Goal: Communication & Community: Answer question/provide support

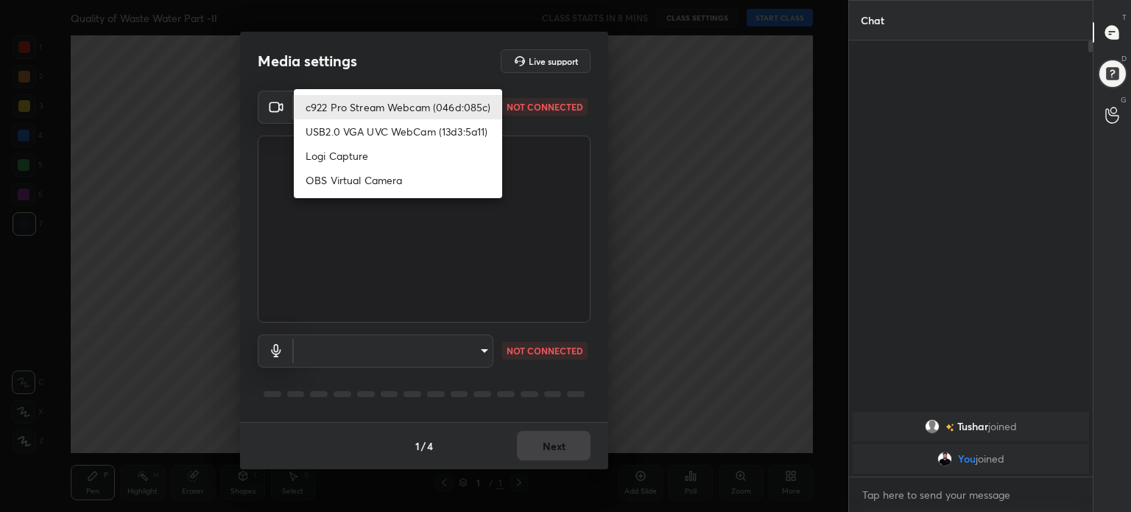
click at [477, 104] on body "1 2 3 4 5 6 7 C X Z C X Z E E Erase all H H Quality of Waste Water Part -II CLA…" at bounding box center [565, 256] width 1131 height 512
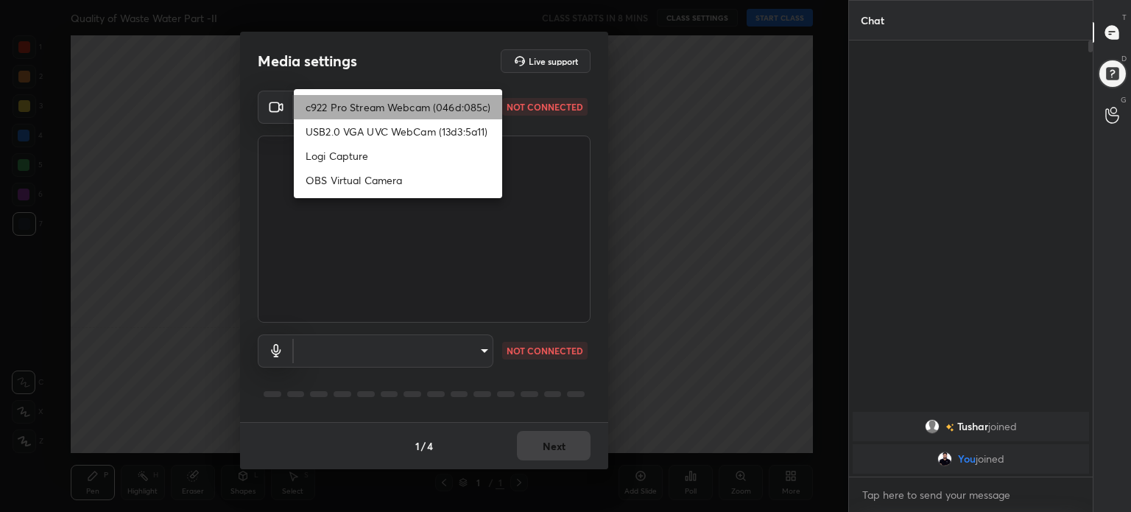
click at [477, 104] on li "c922 Pro Stream Webcam (046d:085c)" at bounding box center [398, 107] width 208 height 24
type input "54dbe5a5674dbfe38e363a4e67e4887182748b6c6d2ff687120e343cc6f0cc8b"
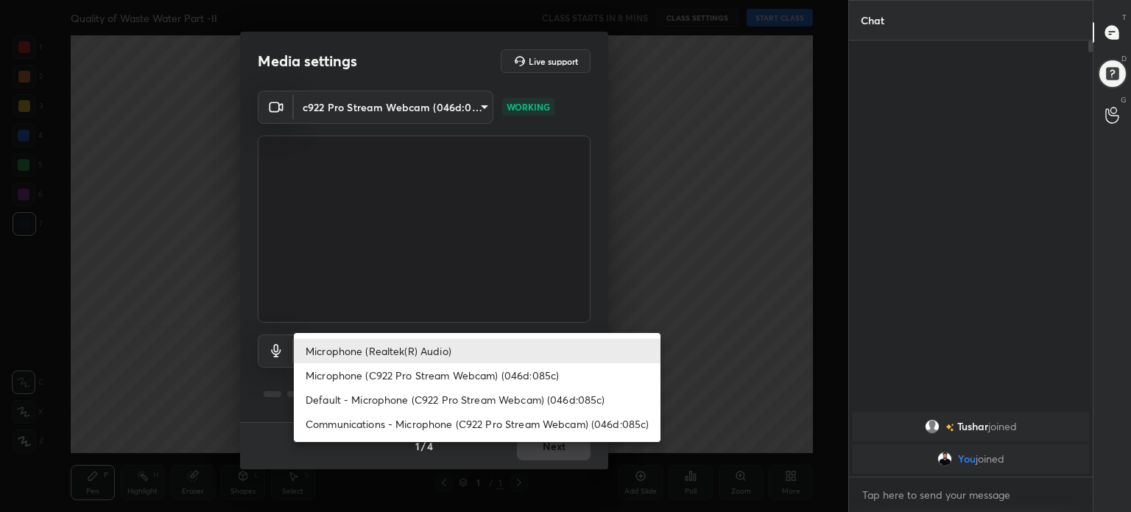
click at [473, 350] on body "1 2 3 4 5 6 7 C X Z C X Z E E Erase all H H Quality of Waste Water Part -II CLA…" at bounding box center [565, 256] width 1131 height 512
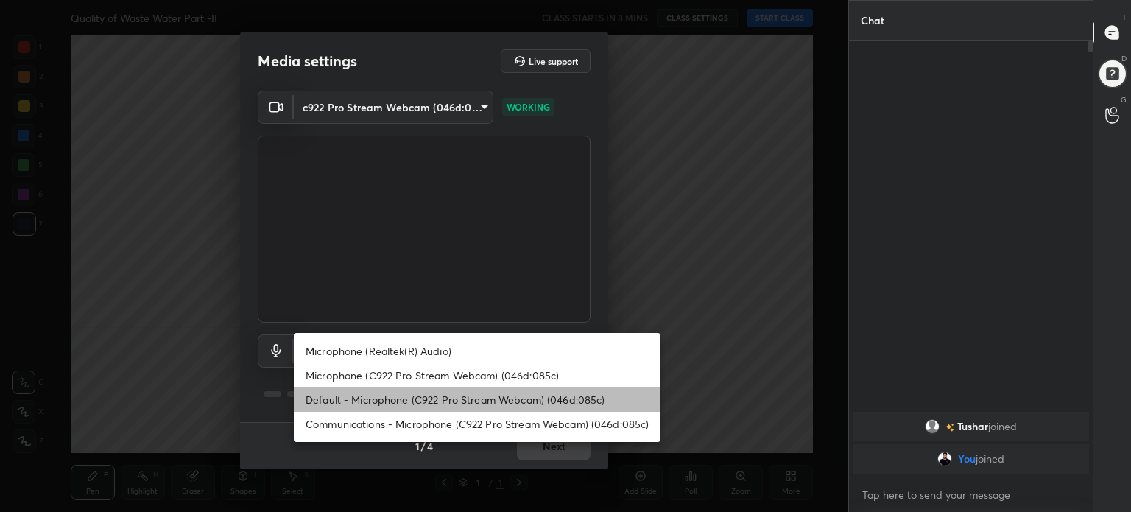
click at [519, 400] on li "Default - Microphone (C922 Pro Stream Webcam) (046d:085c)" at bounding box center [477, 399] width 367 height 24
type input "default"
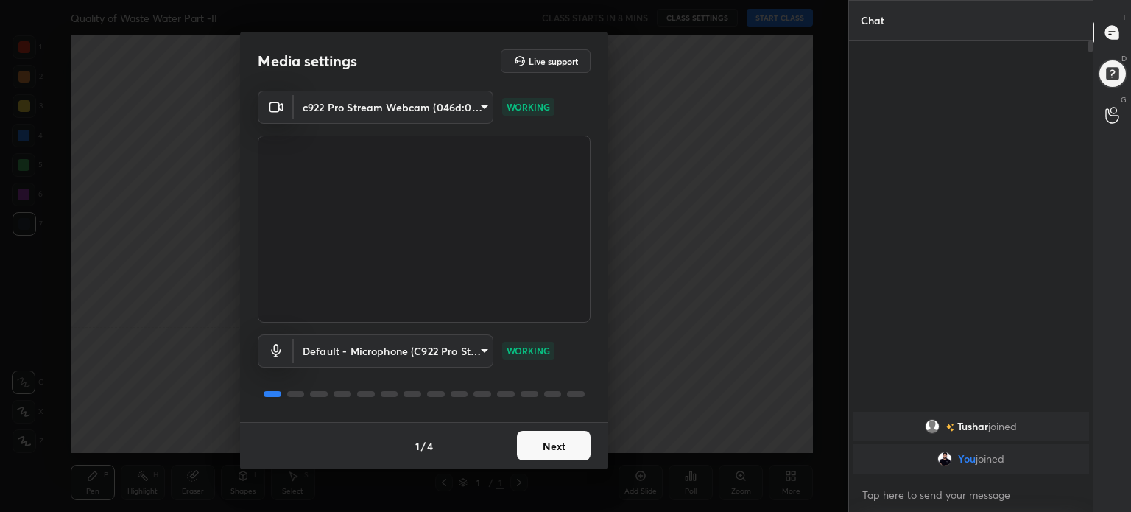
click at [557, 450] on button "Next" at bounding box center [554, 445] width 74 height 29
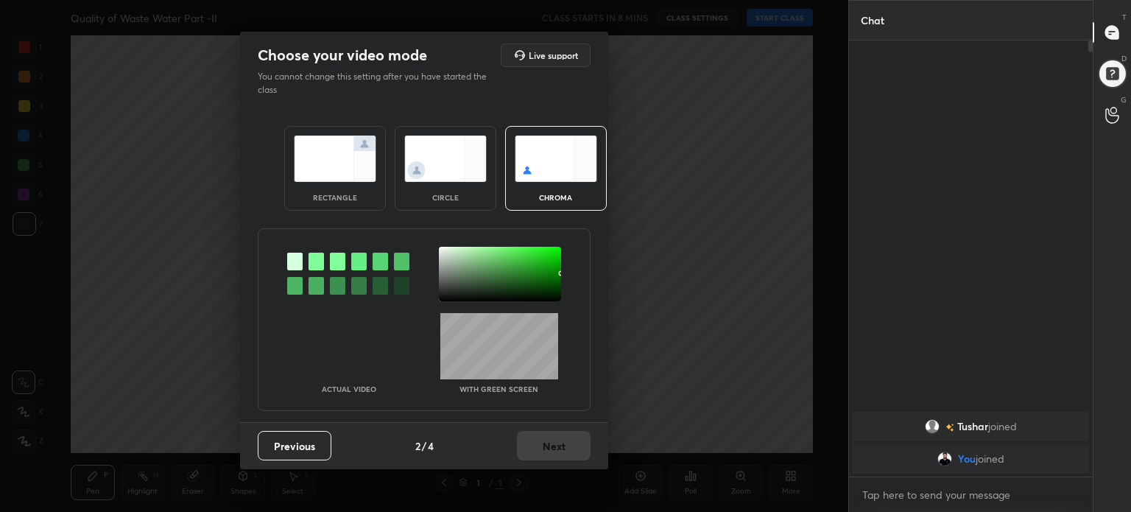
click at [340, 181] on img at bounding box center [335, 159] width 82 height 46
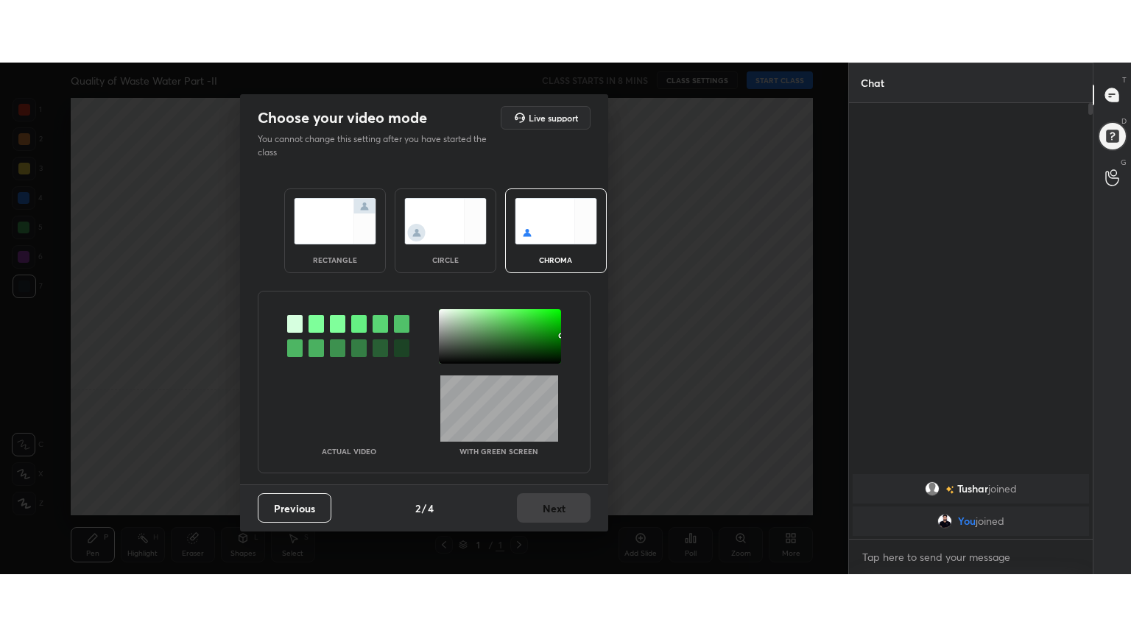
scroll to position [150, 239]
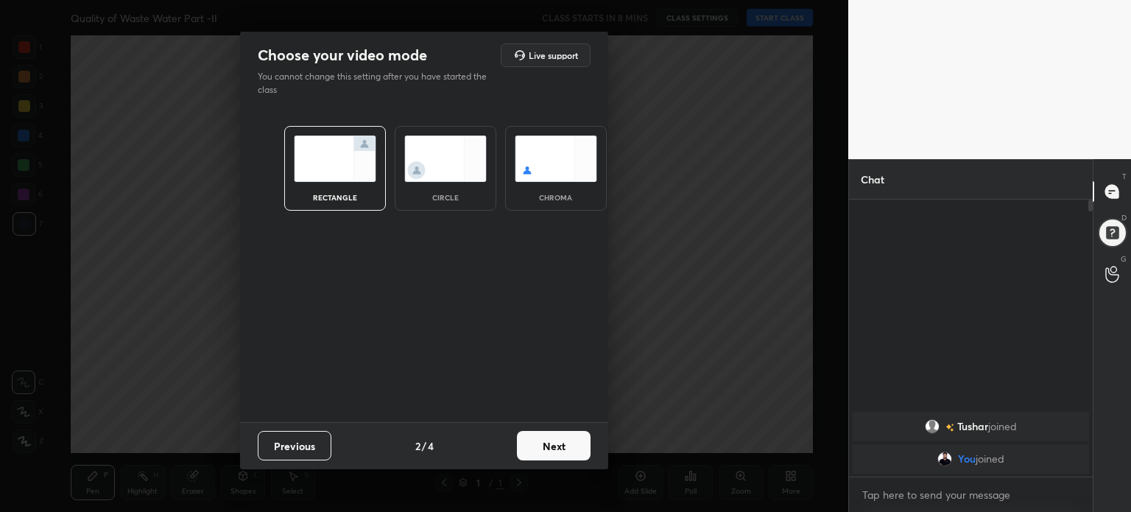
click at [560, 448] on button "Next" at bounding box center [554, 445] width 74 height 29
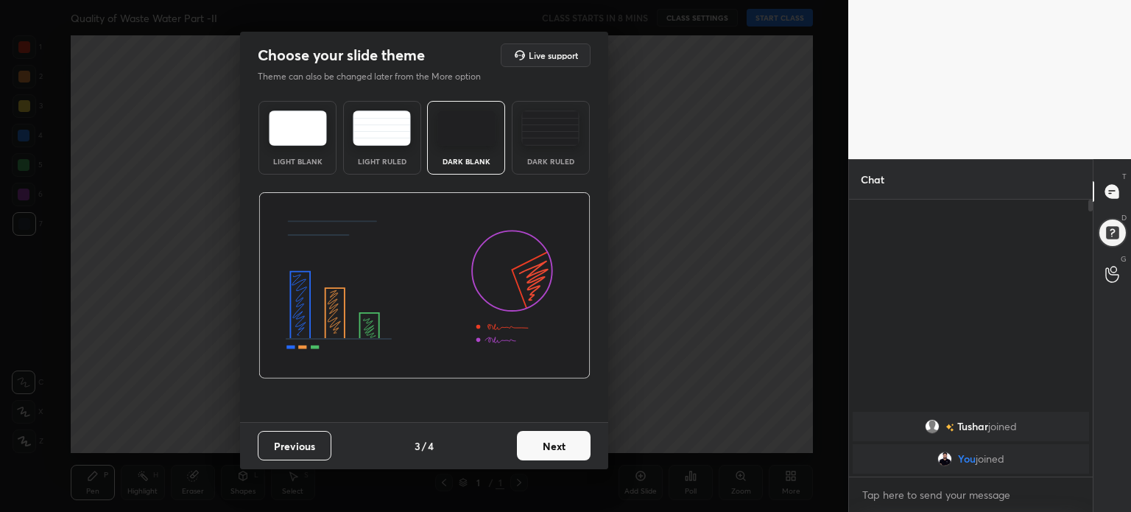
click at [309, 146] on div "Light Blank" at bounding box center [298, 138] width 78 height 74
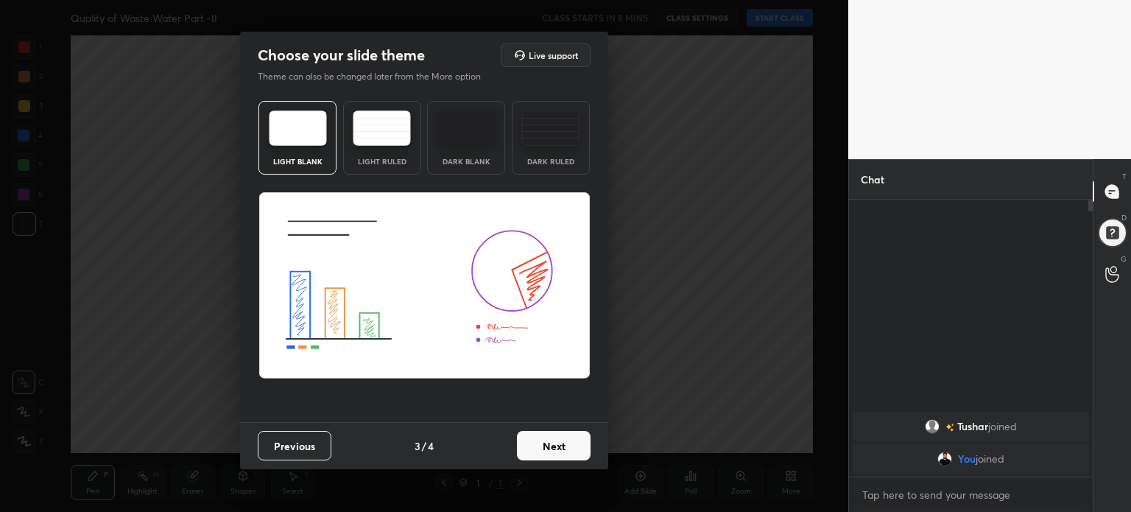
click at [548, 444] on button "Next" at bounding box center [554, 445] width 74 height 29
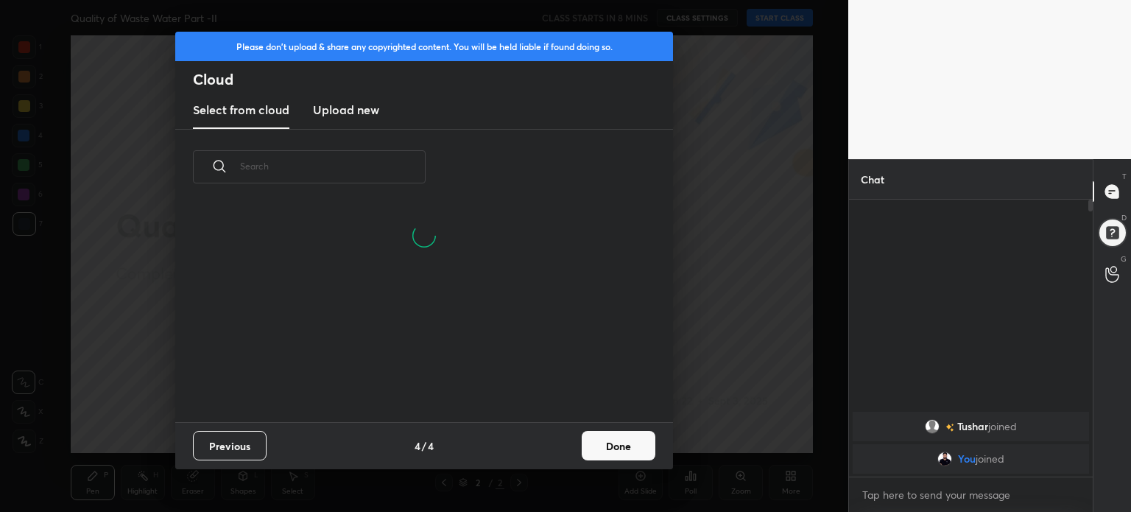
click at [633, 459] on button "Done" at bounding box center [619, 445] width 74 height 29
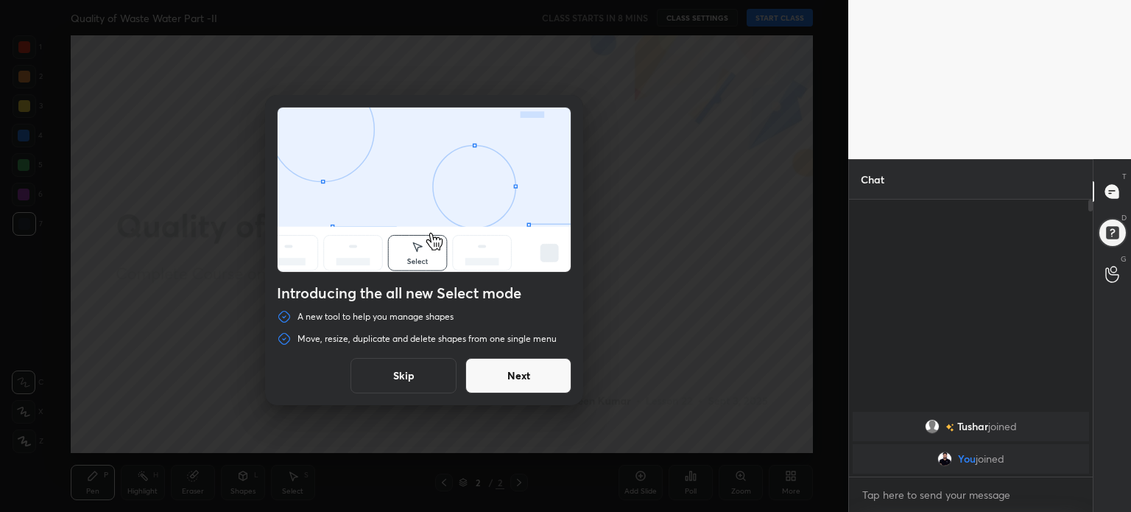
click at [417, 371] on button "Skip" at bounding box center [404, 375] width 106 height 35
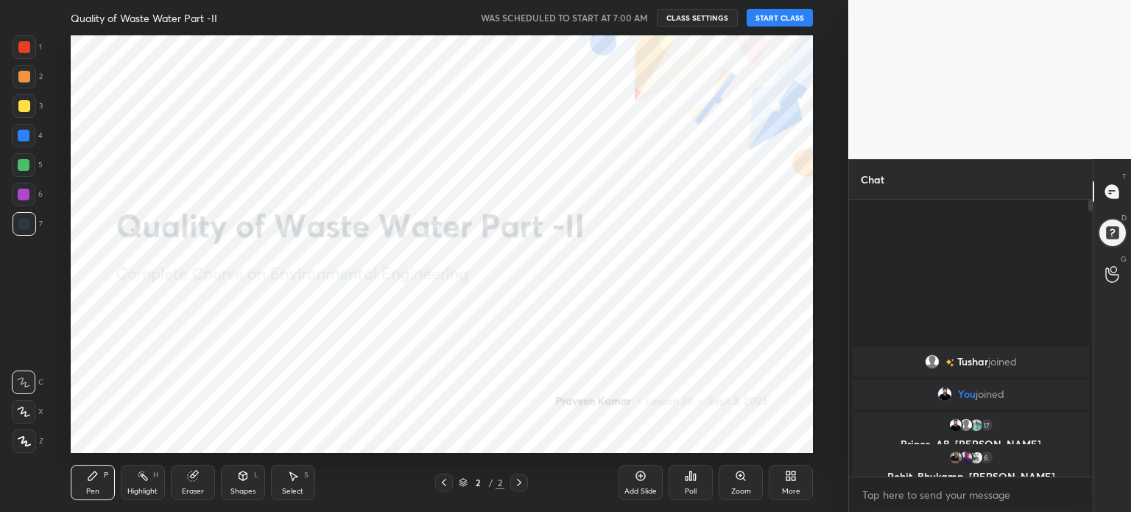
click at [804, 19] on button "START CLASS" at bounding box center [780, 18] width 66 height 18
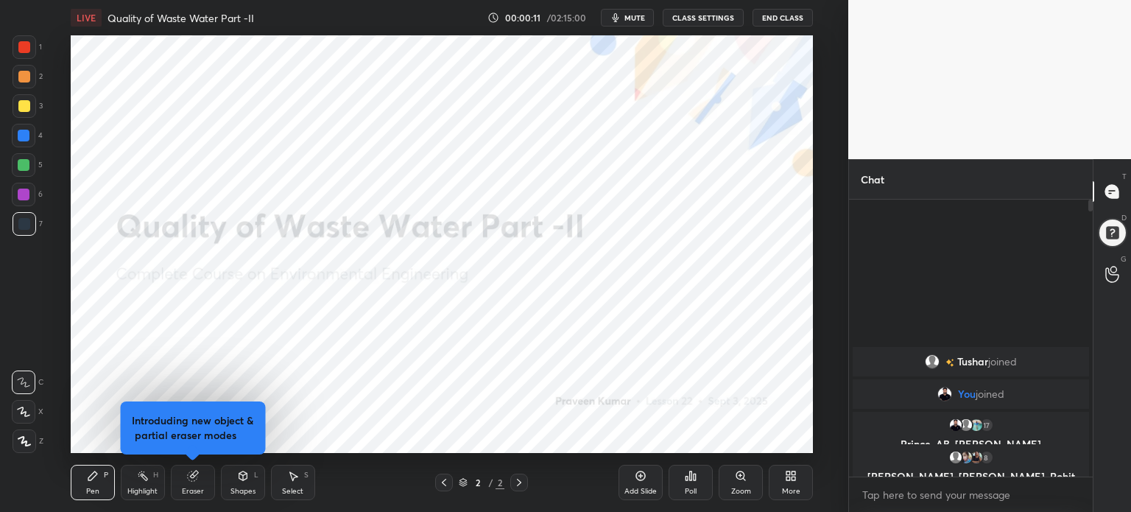
click at [782, 497] on div "More" at bounding box center [791, 482] width 44 height 35
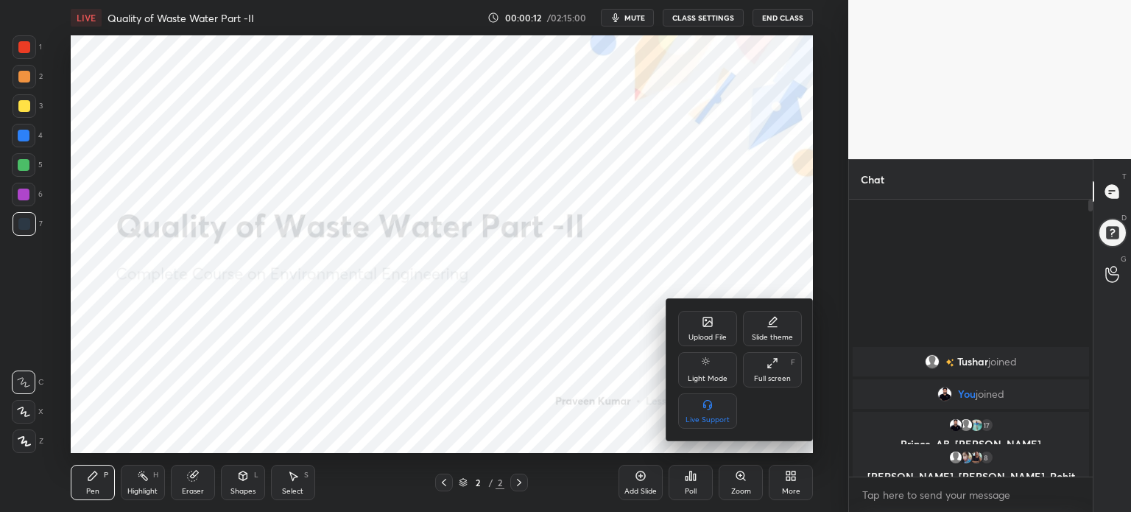
click at [775, 375] on div "Full screen" at bounding box center [772, 378] width 37 height 7
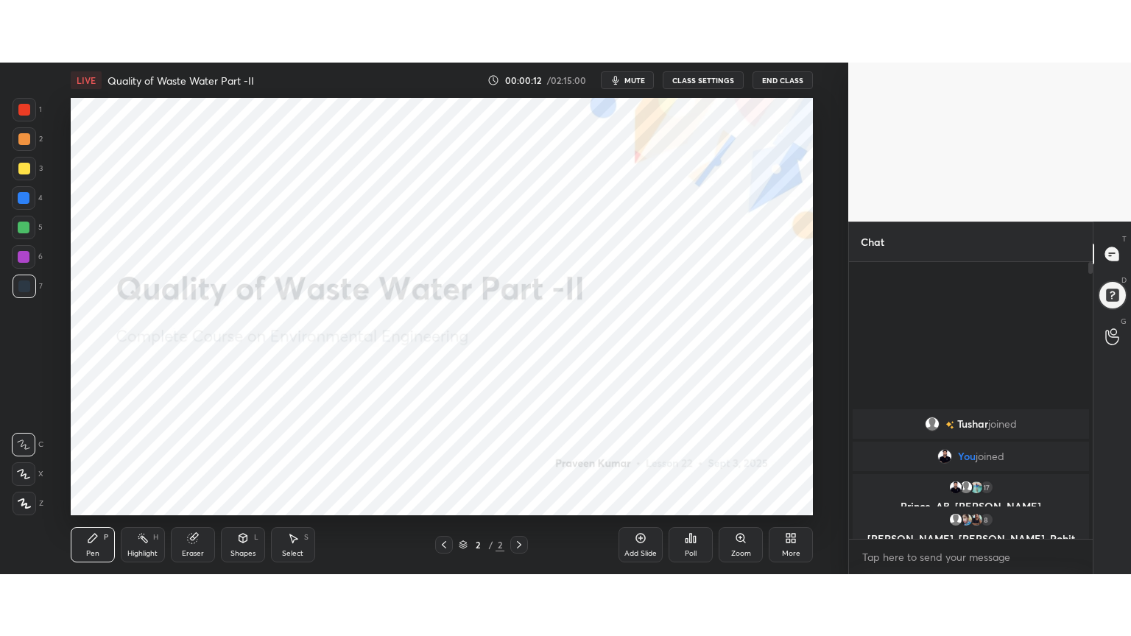
scroll to position [275, 239]
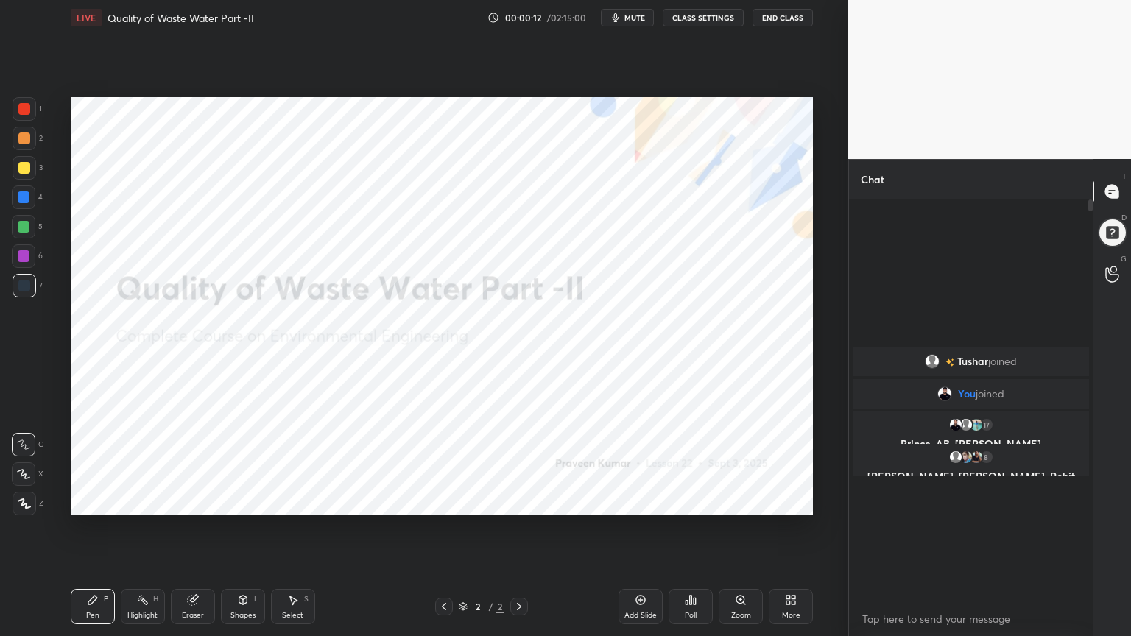
type textarea "x"
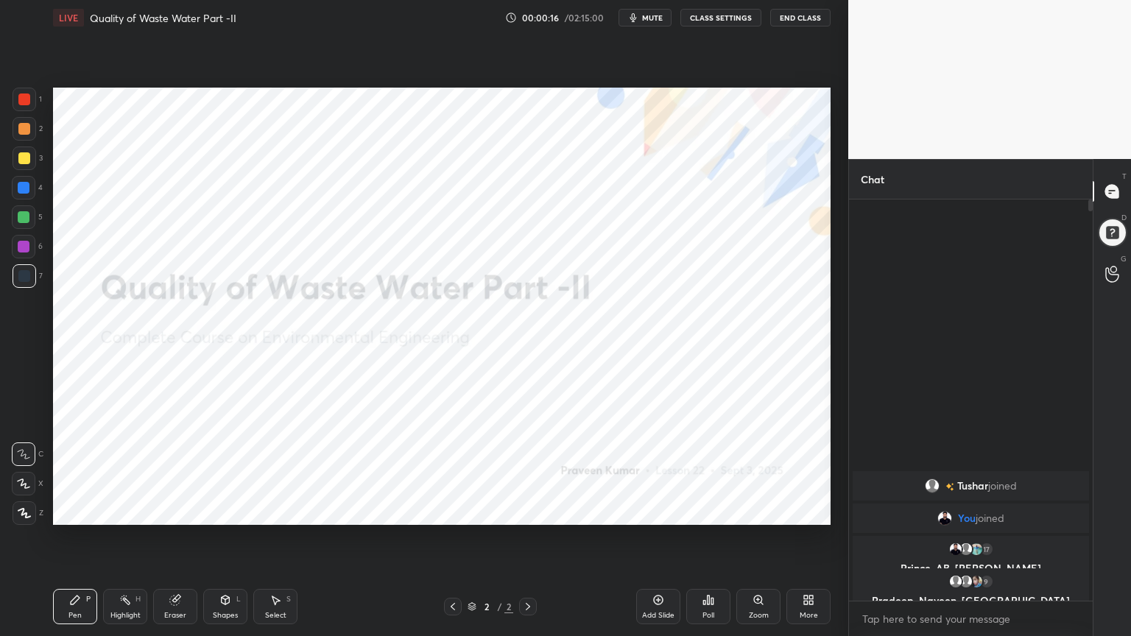
click at [809, 20] on button "End Class" at bounding box center [800, 18] width 60 height 18
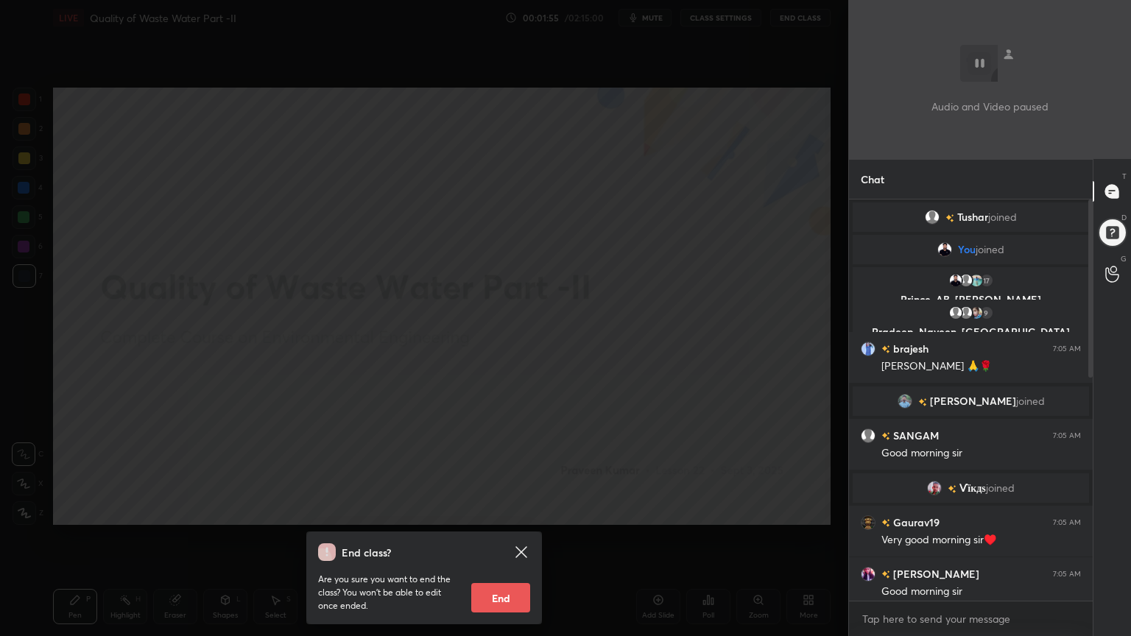
click at [731, 307] on div "End class? Are you sure you want to end the class? You won’t be able to edit on…" at bounding box center [424, 318] width 848 height 636
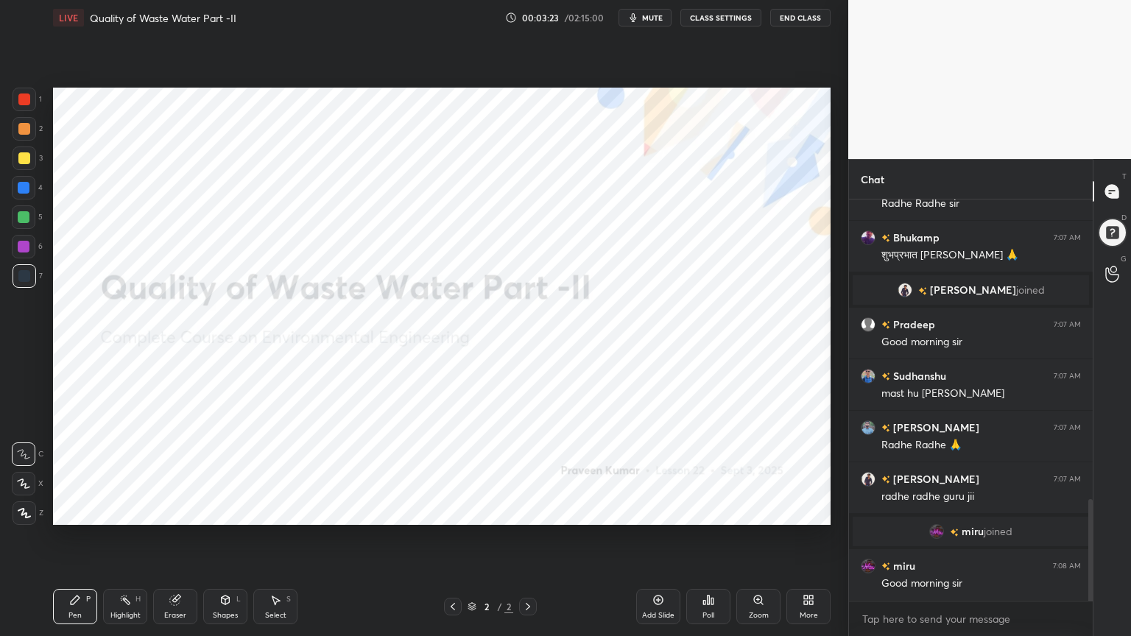
scroll to position [1237, 0]
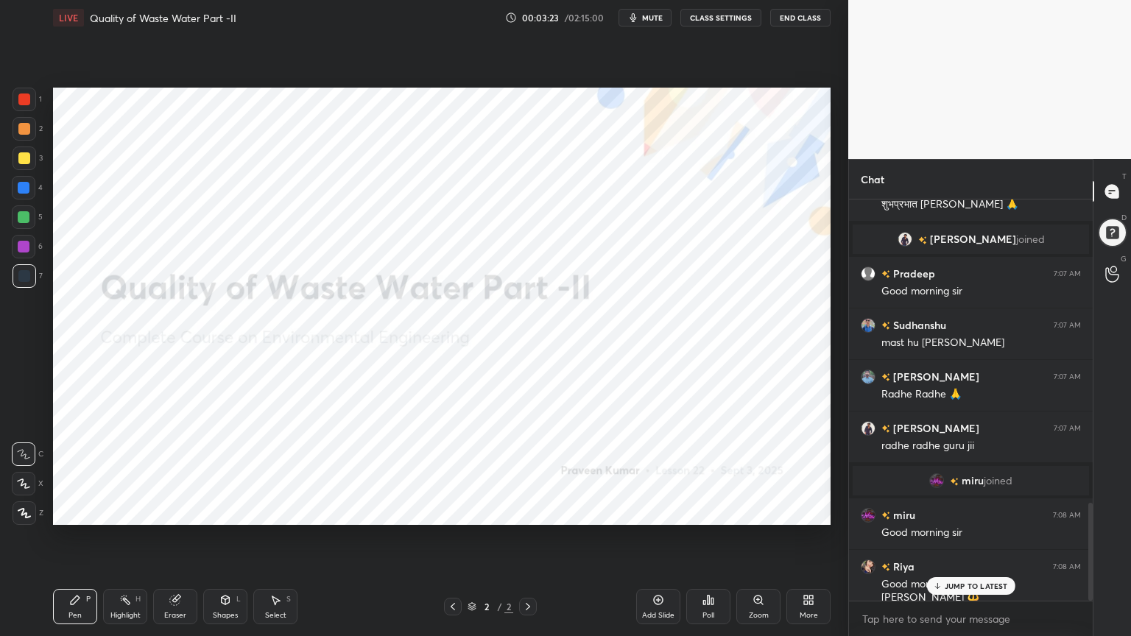
click at [823, 511] on div "More" at bounding box center [809, 606] width 44 height 35
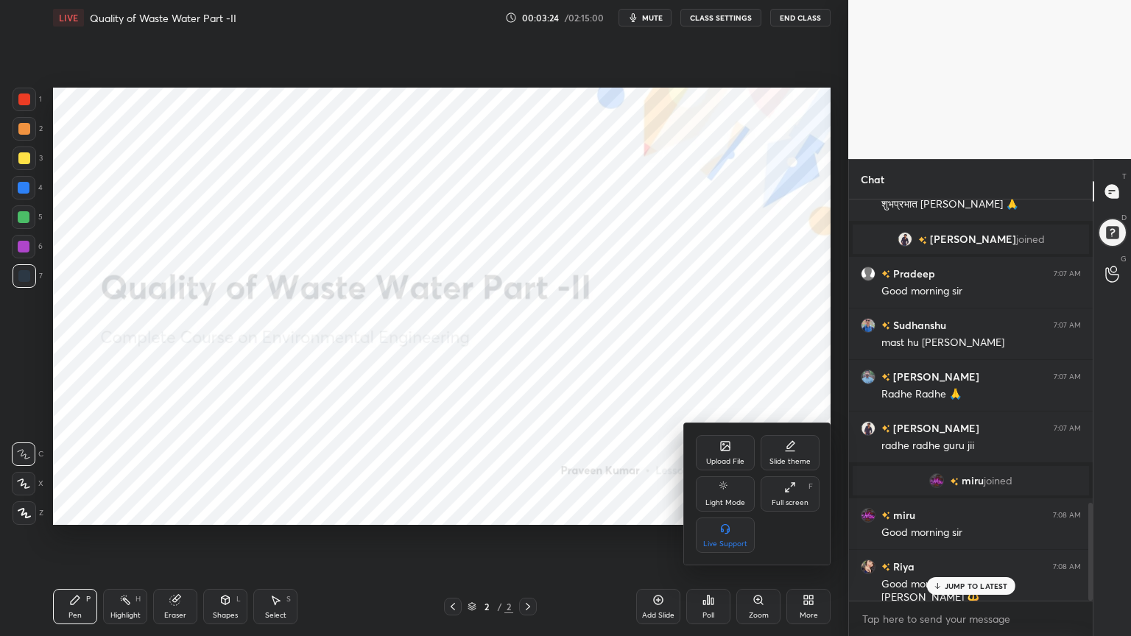
click at [798, 451] on div "Slide theme" at bounding box center [790, 452] width 59 height 35
click at [731, 511] on div "Dark Blank" at bounding box center [725, 544] width 37 height 7
click at [616, 511] on div at bounding box center [565, 318] width 1131 height 636
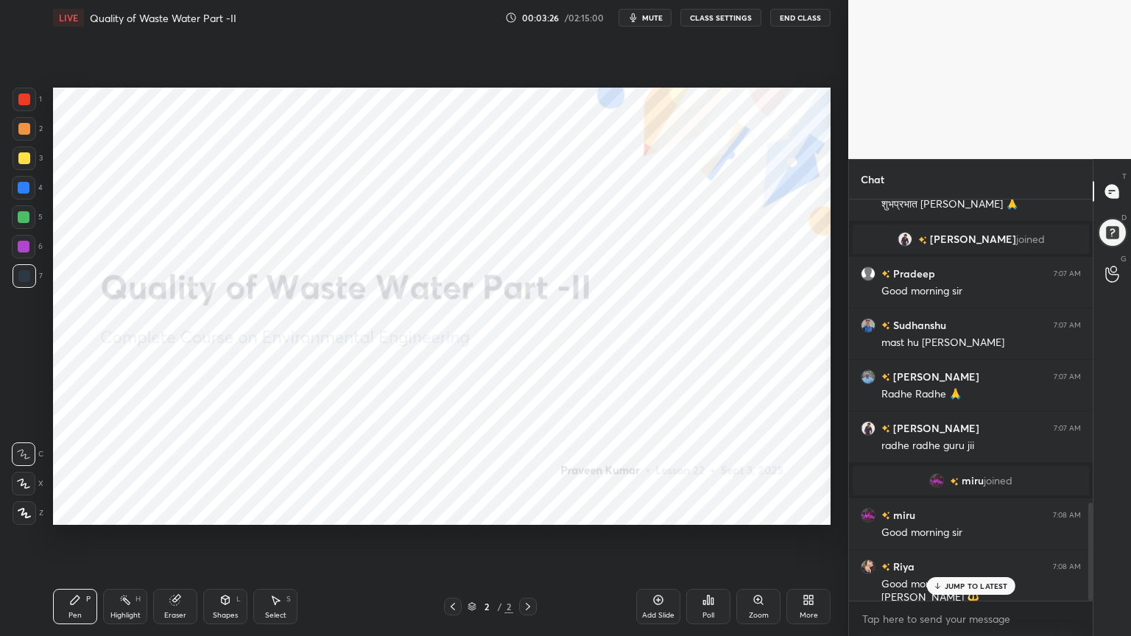
click at [650, 511] on div "Add Slide" at bounding box center [658, 606] width 44 height 35
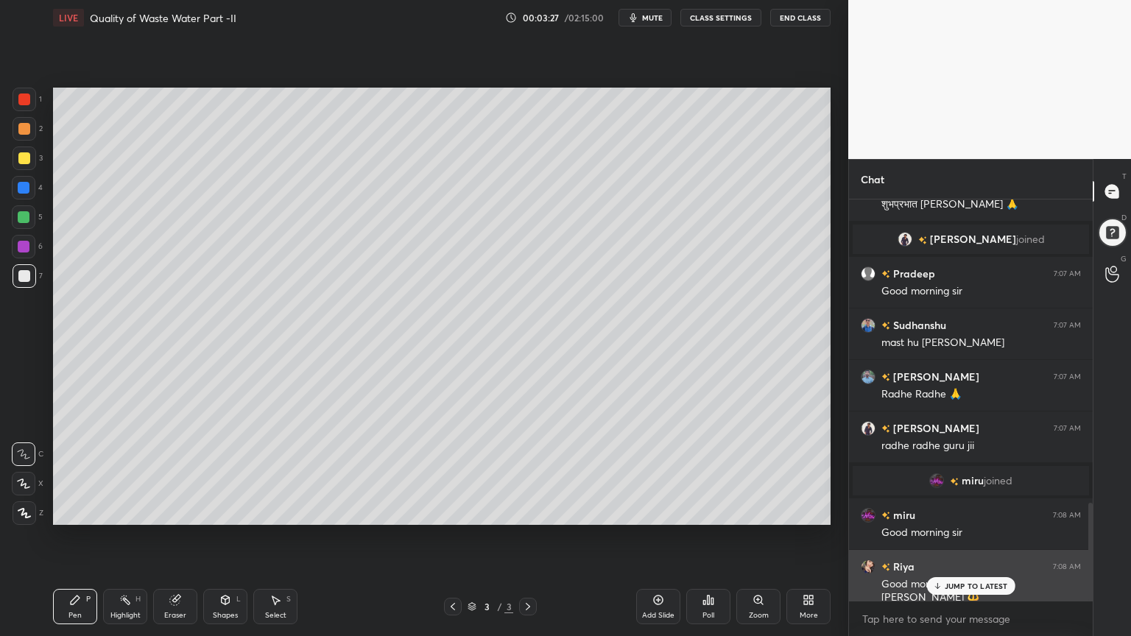
click at [997, 511] on p "JUMP TO LATEST" at bounding box center [976, 586] width 63 height 9
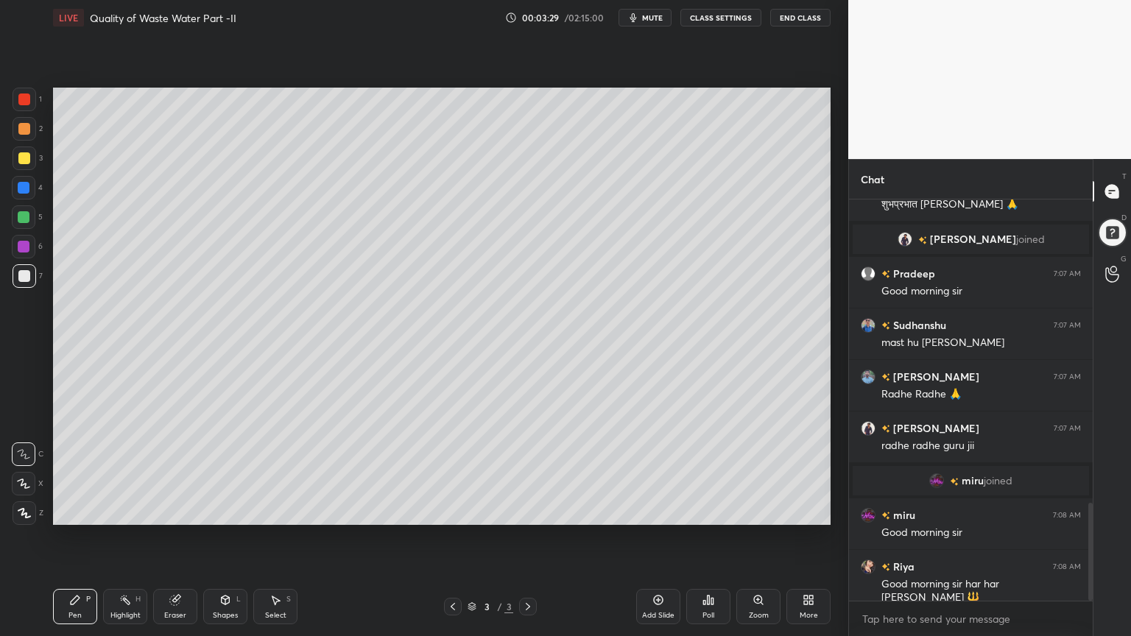
click at [28, 155] on div at bounding box center [24, 158] width 12 height 12
click at [10, 508] on div "1 2 3 4 5 6 7 C X Z C X Z E E Erase all H H" at bounding box center [23, 306] width 47 height 437
click at [15, 504] on div at bounding box center [25, 514] width 24 height 24
click at [80, 511] on div "Pen P" at bounding box center [75, 606] width 44 height 35
click at [27, 486] on icon at bounding box center [23, 484] width 13 height 10
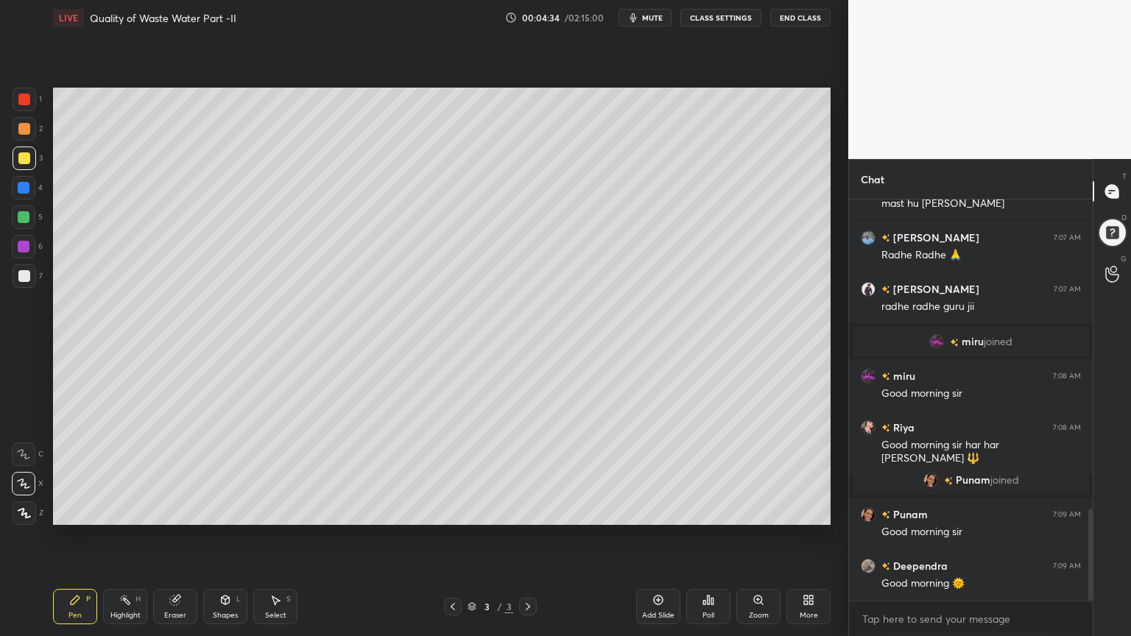
scroll to position [1351, 0]
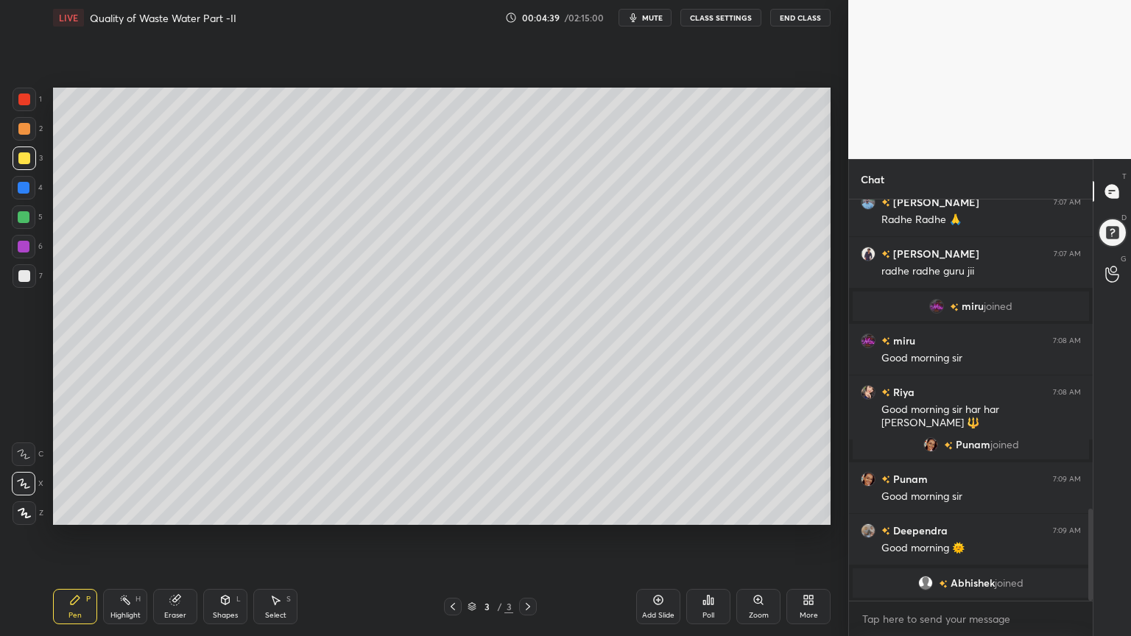
click at [181, 511] on div "Eraser" at bounding box center [175, 606] width 44 height 35
click at [79, 511] on div "Pen" at bounding box center [74, 615] width 13 height 7
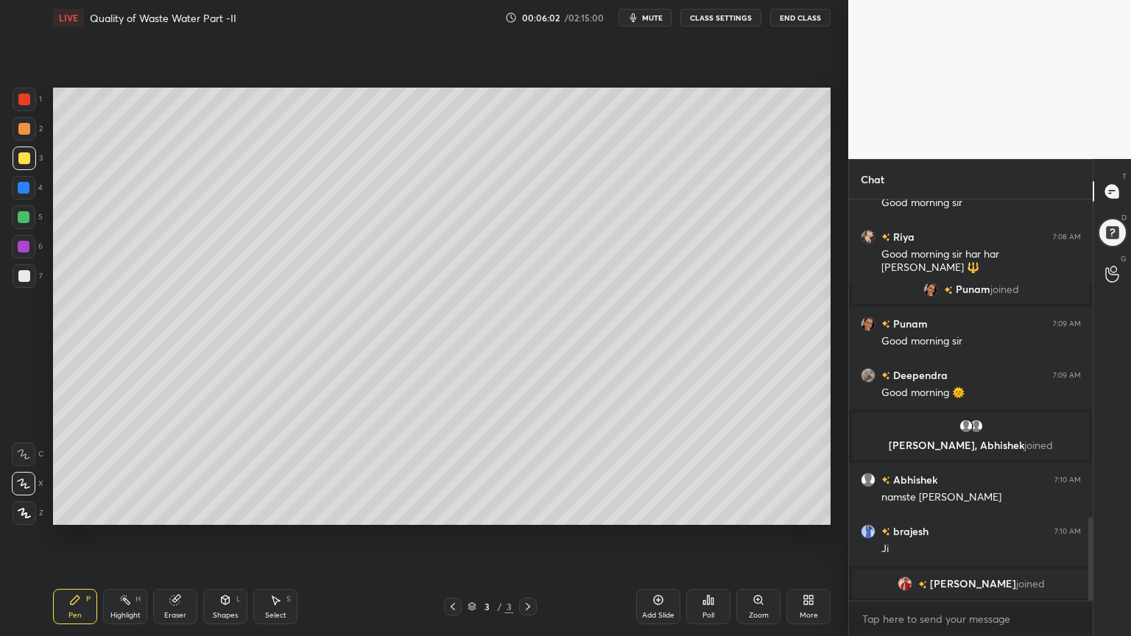
scroll to position [1531, 0]
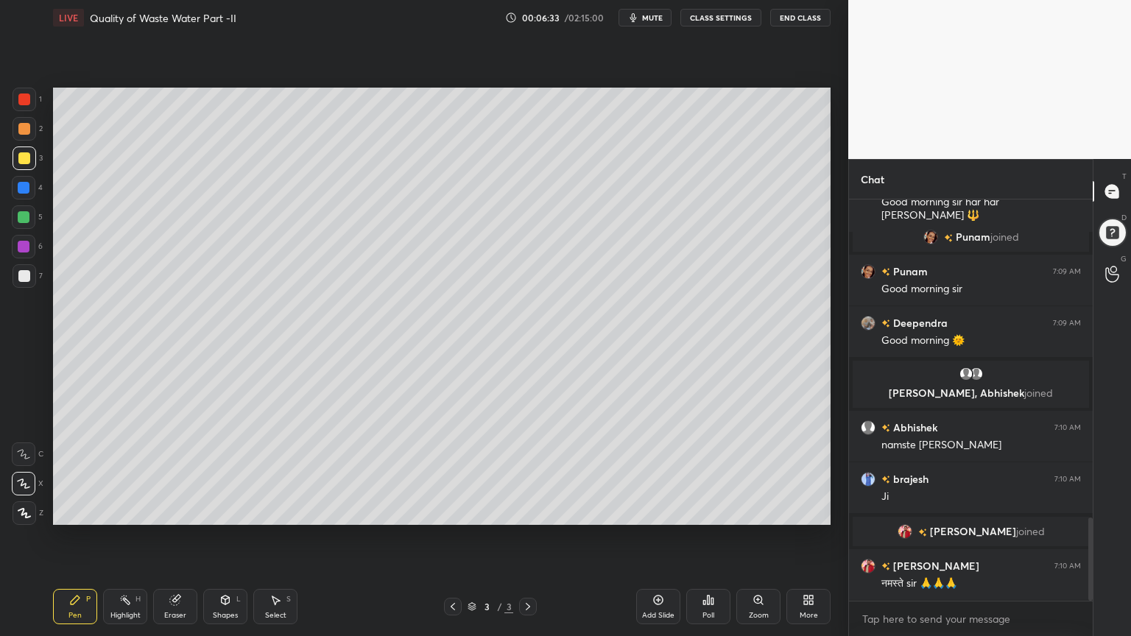
click at [716, 511] on div "Poll" at bounding box center [708, 606] width 44 height 35
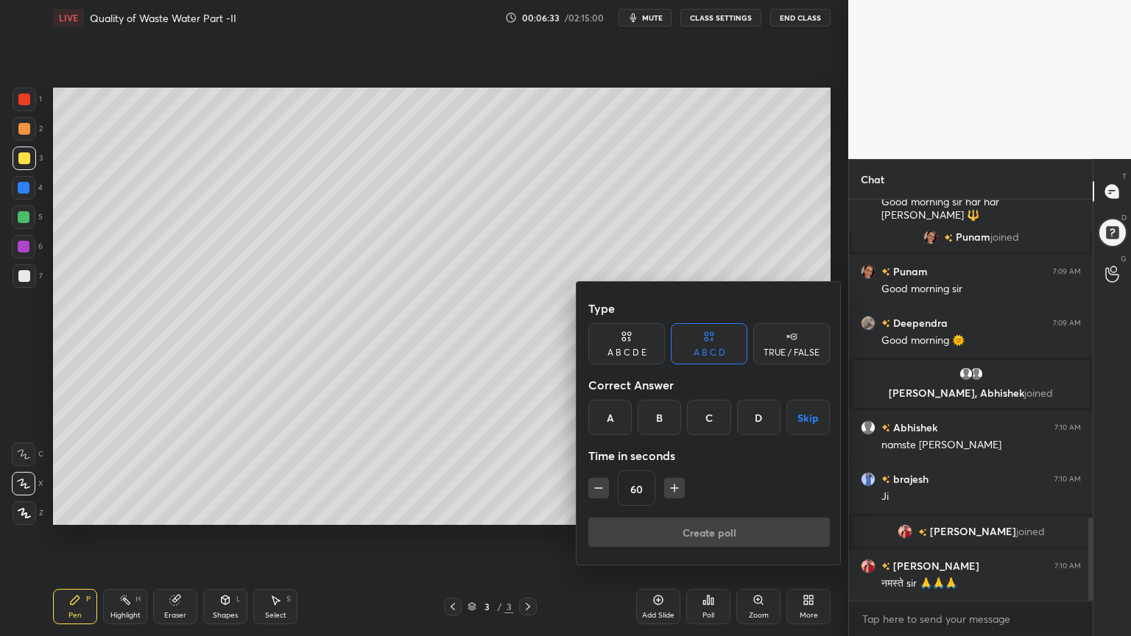
click at [611, 413] on div "A" at bounding box center [609, 417] width 43 height 35
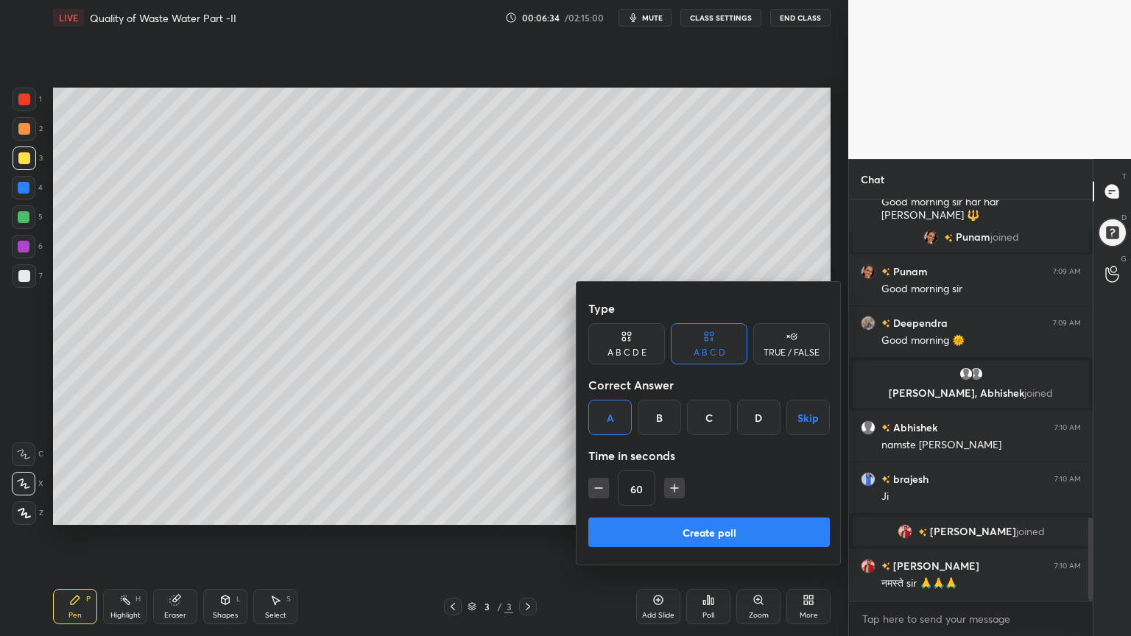
click at [679, 491] on icon "button" at bounding box center [674, 488] width 15 height 15
click at [677, 491] on icon "button" at bounding box center [674, 488] width 15 height 15
click at [675, 491] on icon "button" at bounding box center [674, 488] width 15 height 15
click at [678, 491] on icon "button" at bounding box center [681, 488] width 15 height 15
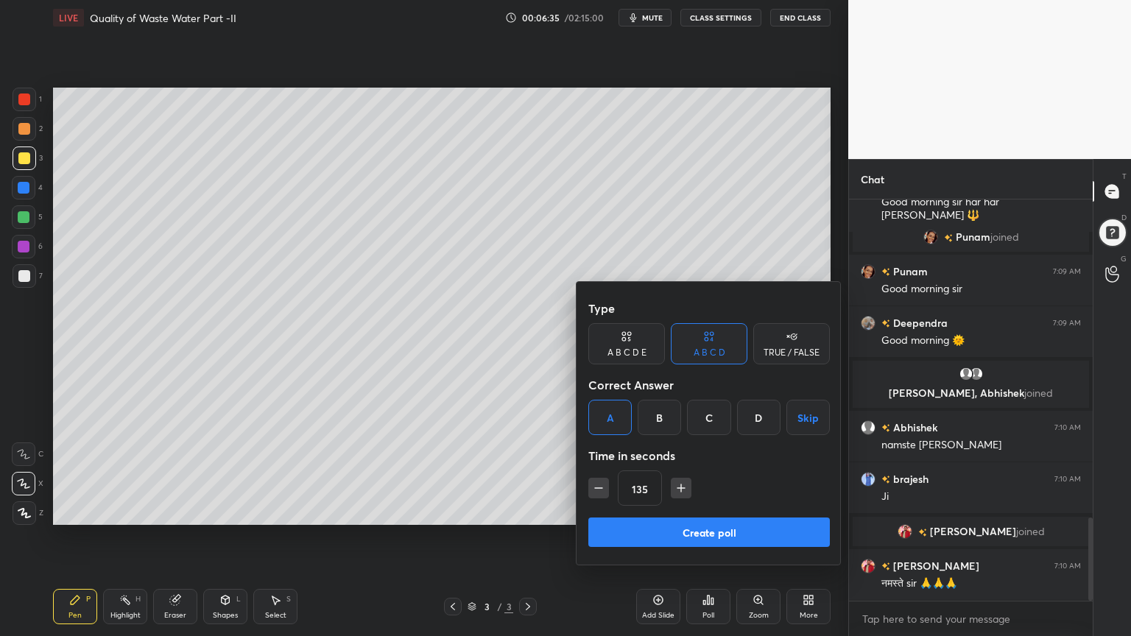
click at [678, 491] on icon "button" at bounding box center [681, 488] width 15 height 15
click at [682, 491] on icon "button" at bounding box center [681, 488] width 15 height 15
click at [681, 491] on icon "button" at bounding box center [681, 488] width 0 height 7
type input "180"
click at [699, 511] on button "Create poll" at bounding box center [709, 532] width 242 height 29
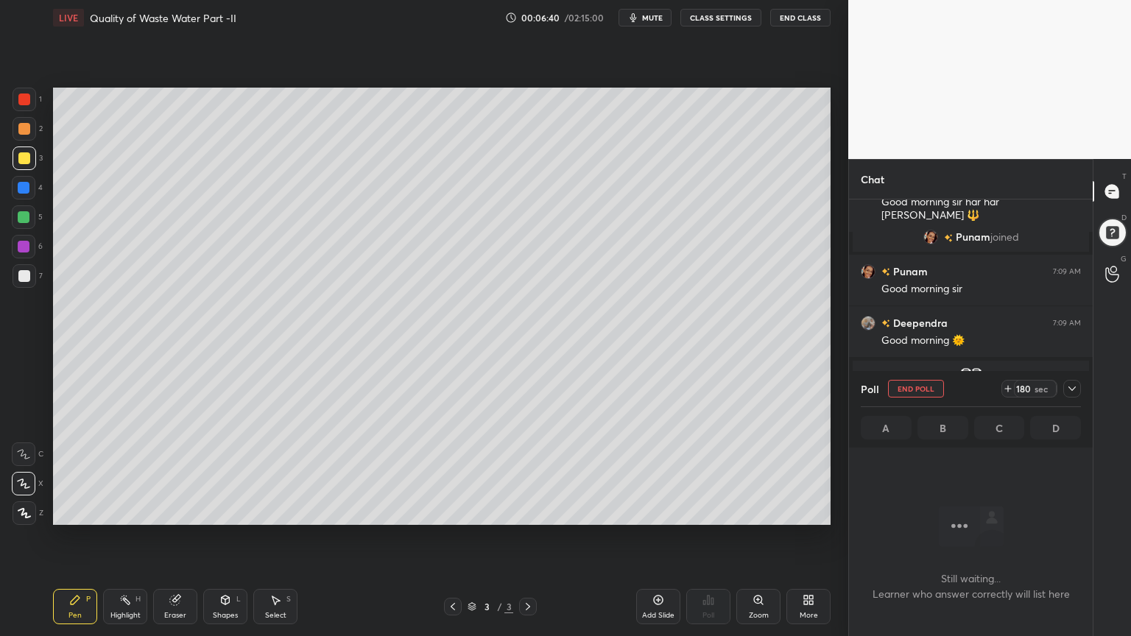
scroll to position [5, 4]
click at [1075, 390] on icon at bounding box center [1072, 389] width 12 height 12
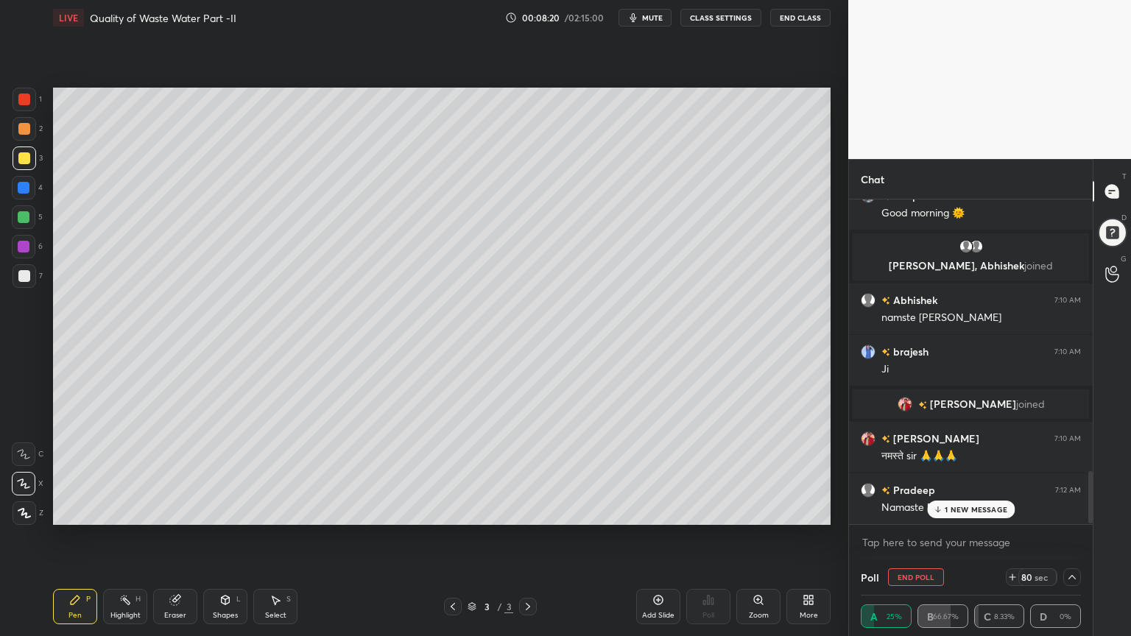
scroll to position [1711, 0]
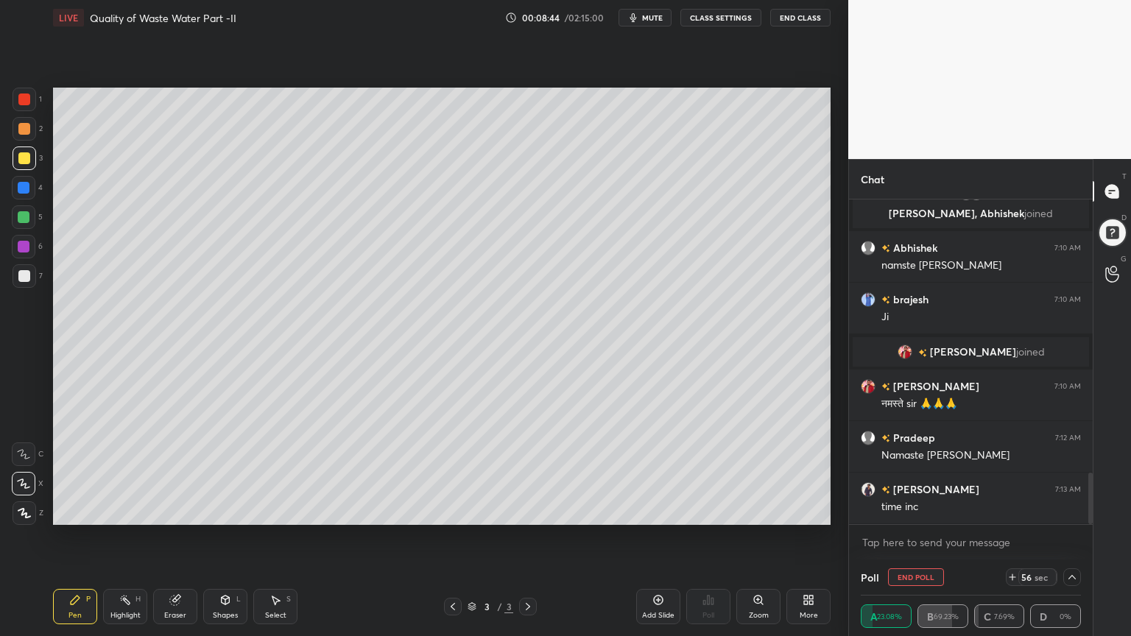
click at [1016, 511] on icon at bounding box center [1013, 578] width 12 height 12
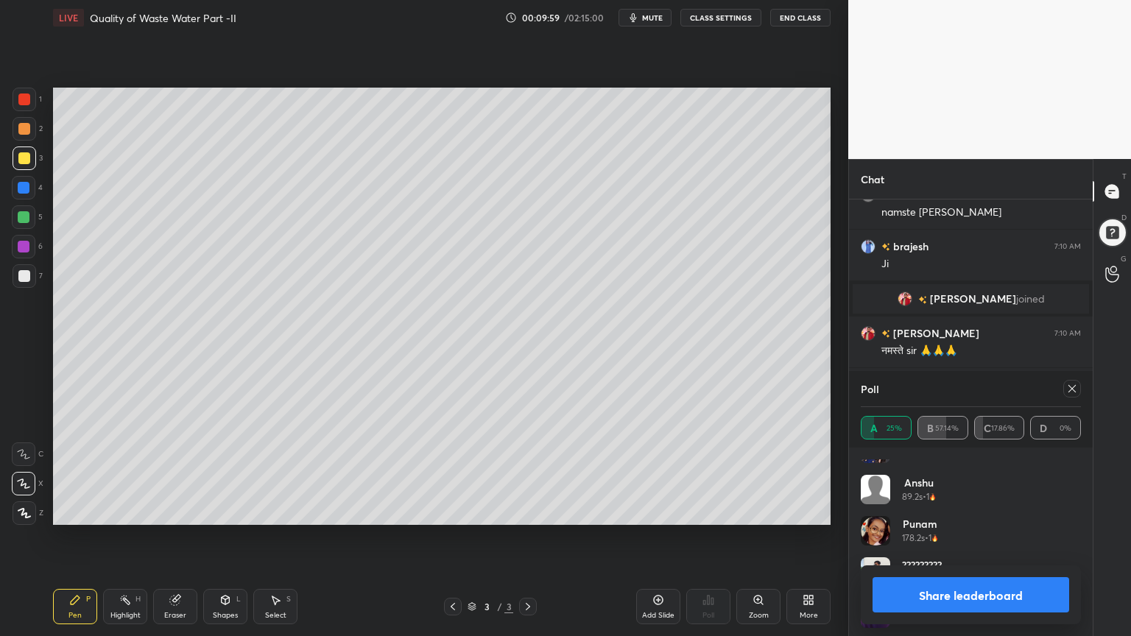
scroll to position [112, 0]
click at [1069, 388] on icon at bounding box center [1072, 389] width 12 height 12
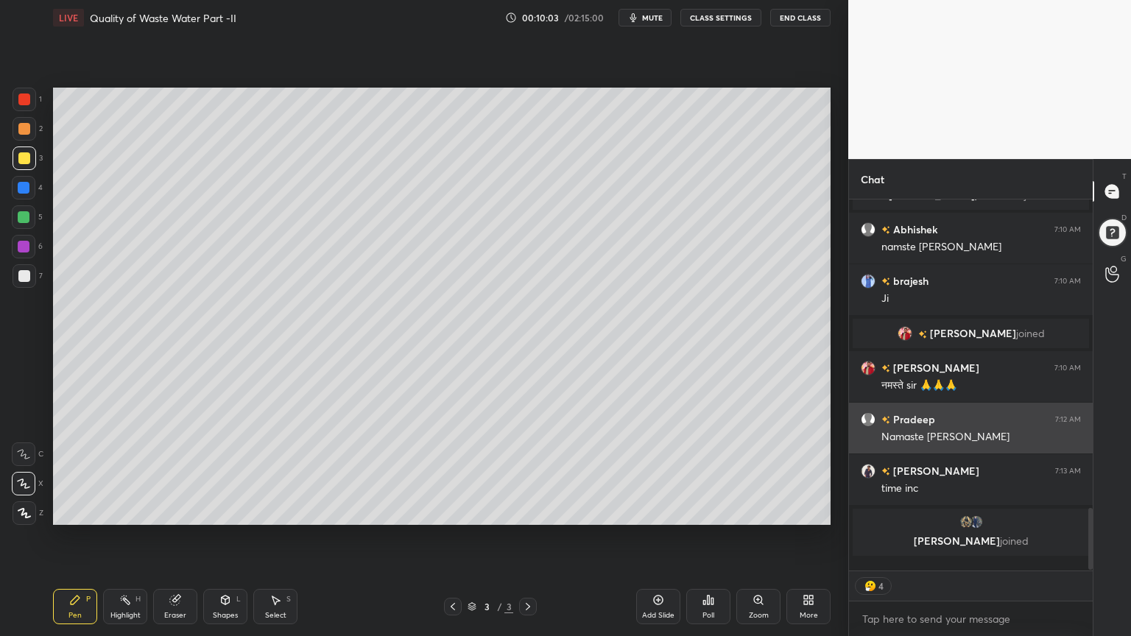
scroll to position [5, 4]
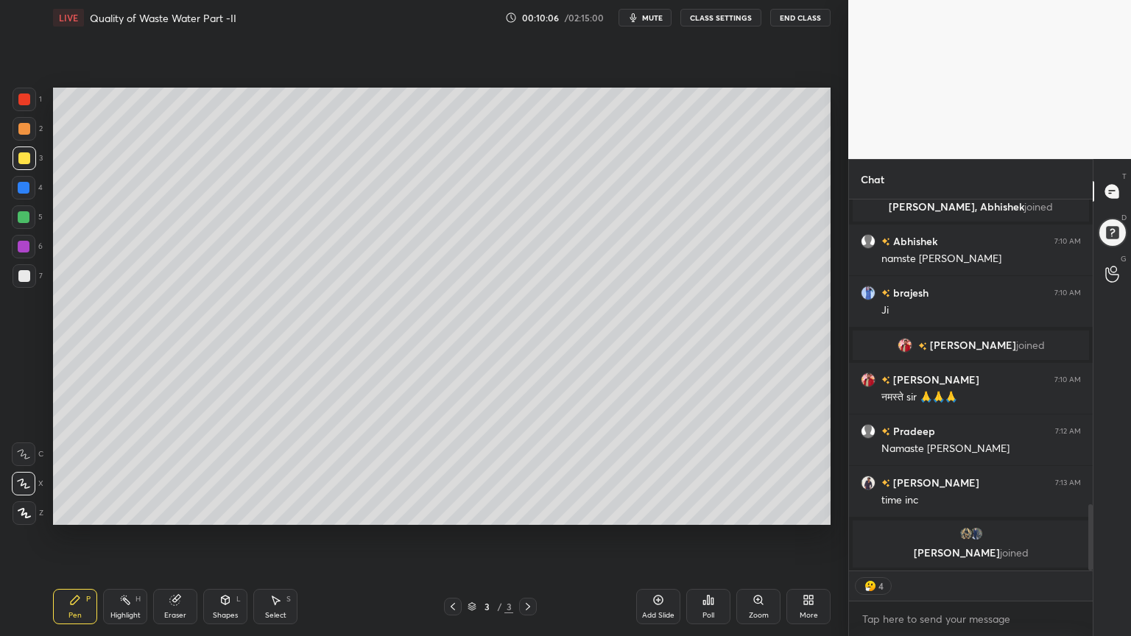
click at [661, 511] on div "Add Slide" at bounding box center [658, 606] width 44 height 35
click at [21, 277] on div at bounding box center [24, 276] width 12 height 12
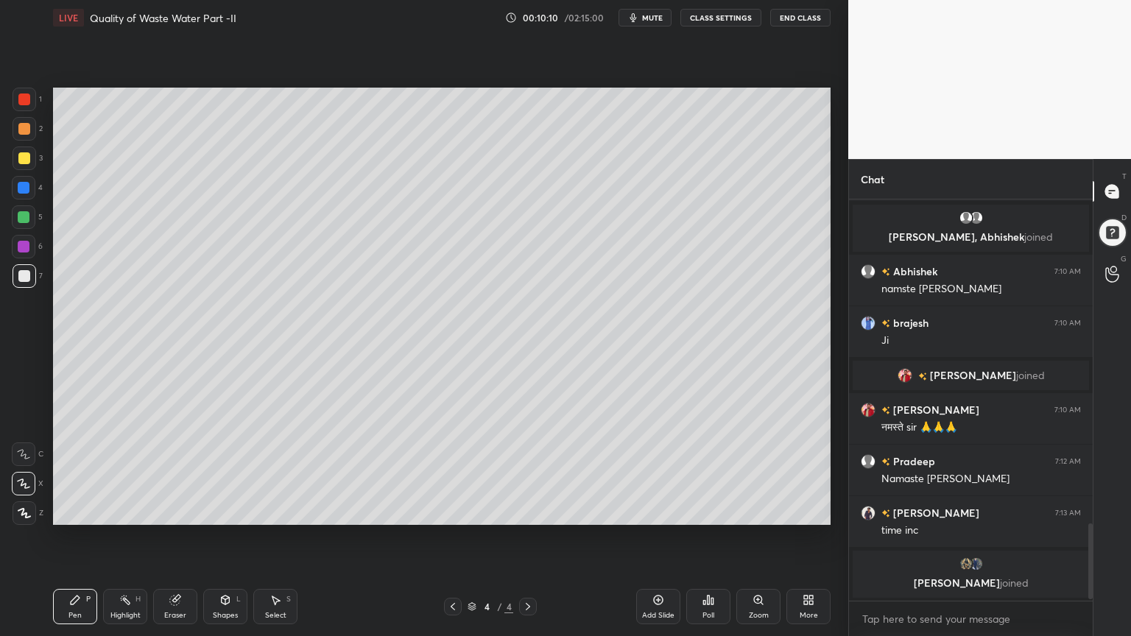
scroll to position [397, 239]
click at [452, 511] on icon at bounding box center [453, 607] width 12 height 12
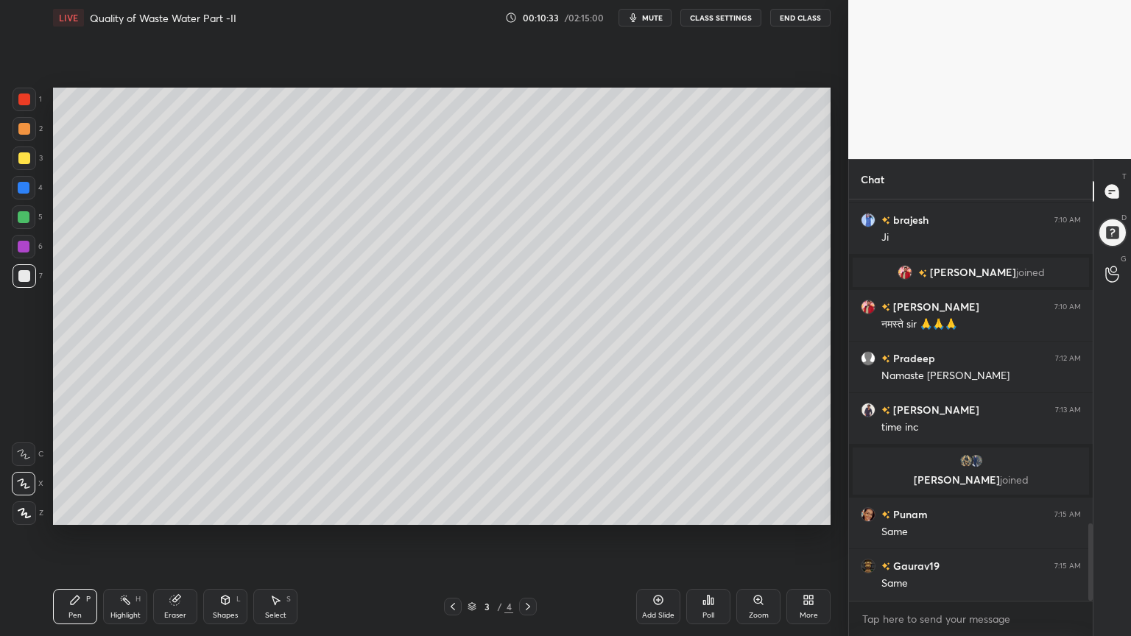
click at [532, 511] on icon at bounding box center [528, 607] width 12 height 12
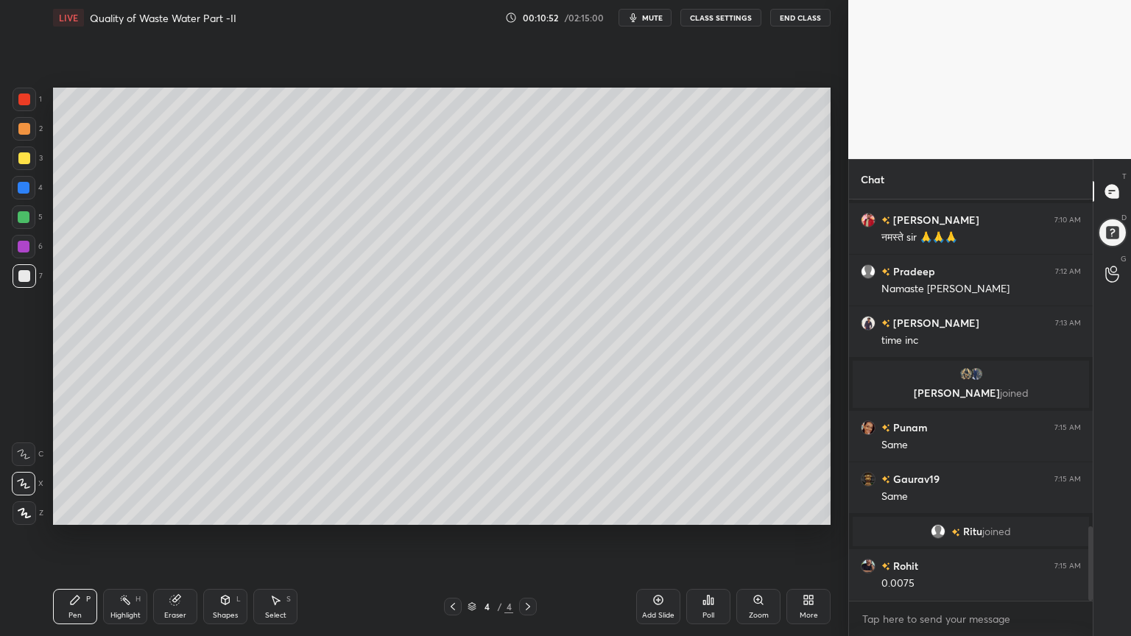
click at [454, 511] on icon at bounding box center [453, 607] width 12 height 12
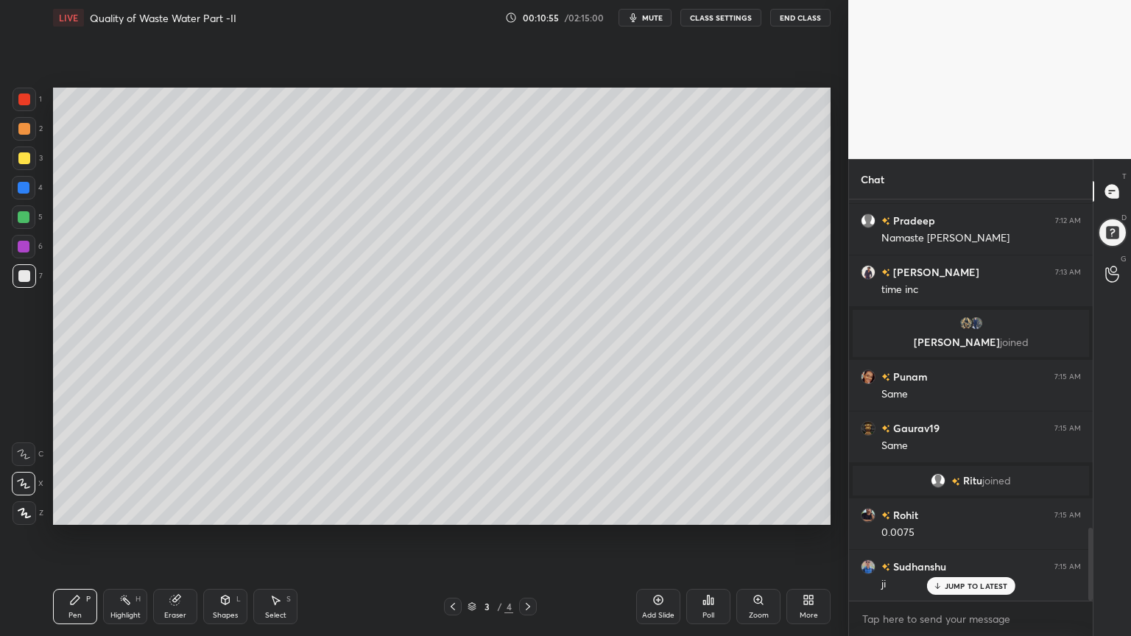
click at [527, 511] on icon at bounding box center [528, 607] width 12 height 12
click at [449, 511] on icon at bounding box center [453, 607] width 12 height 12
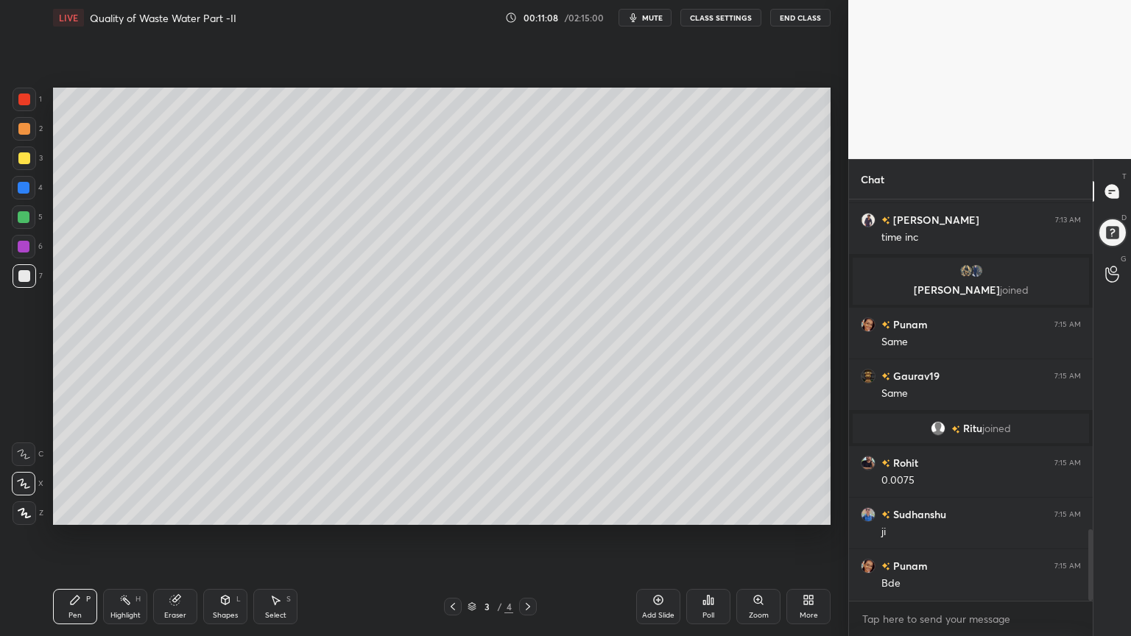
scroll to position [1915, 0]
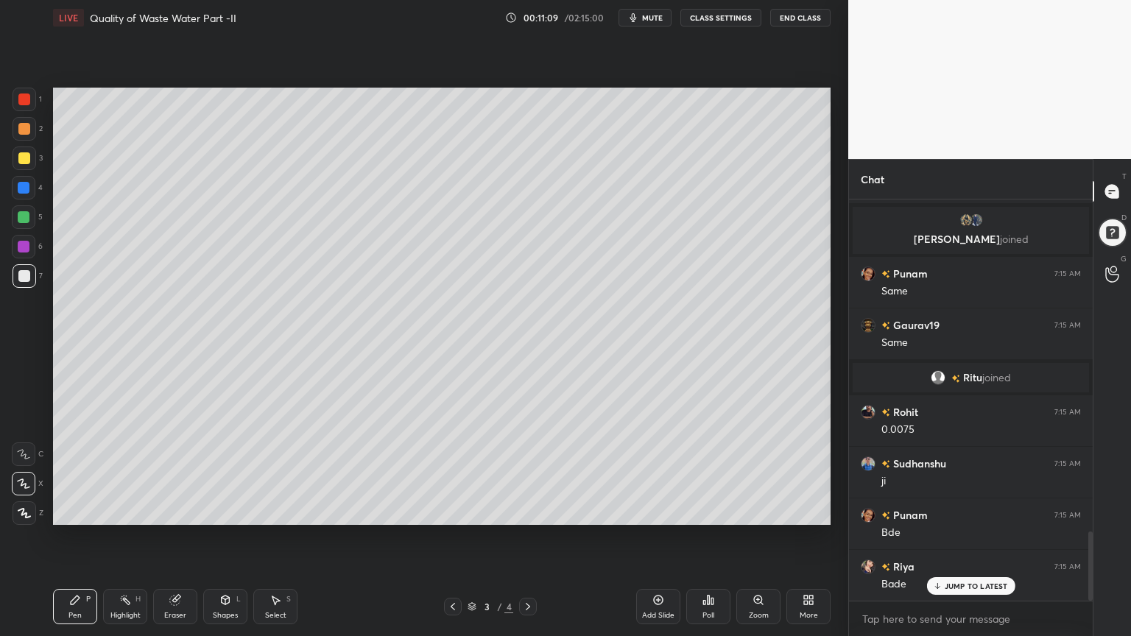
click at [524, 511] on icon at bounding box center [528, 607] width 12 height 12
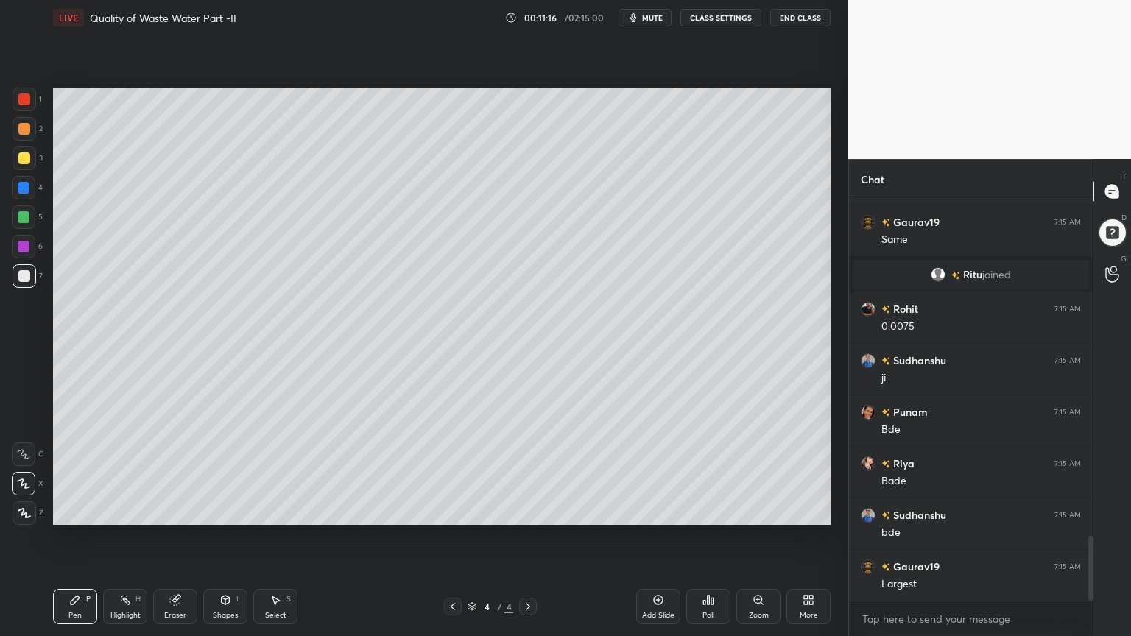
scroll to position [2070, 0]
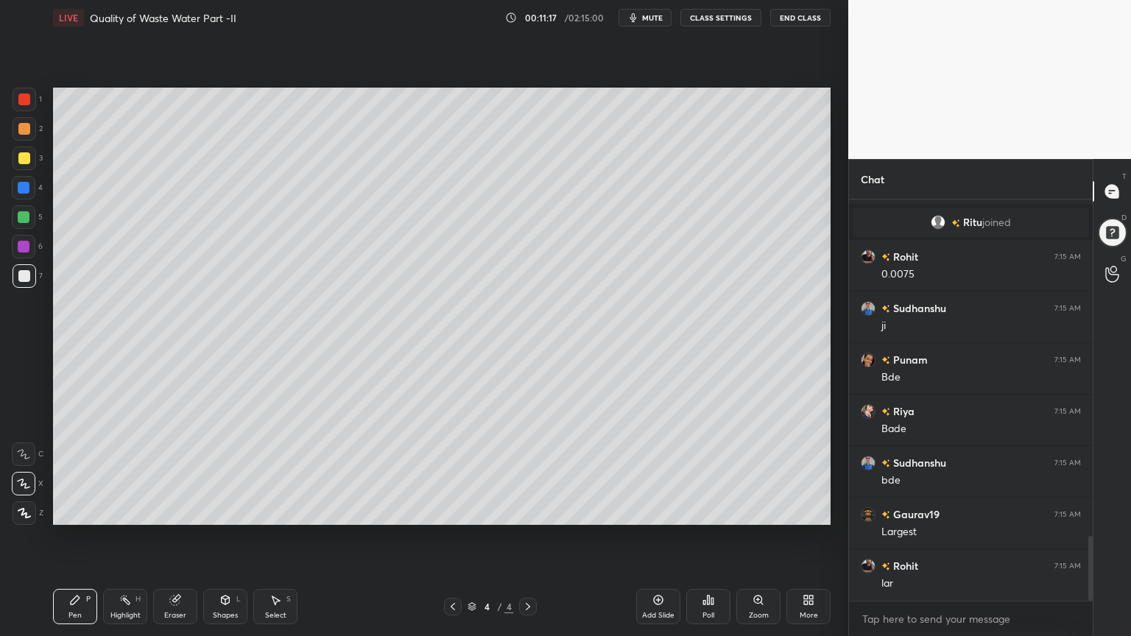
click at [446, 511] on div at bounding box center [453, 607] width 18 height 18
click at [527, 511] on icon at bounding box center [528, 607] width 12 height 12
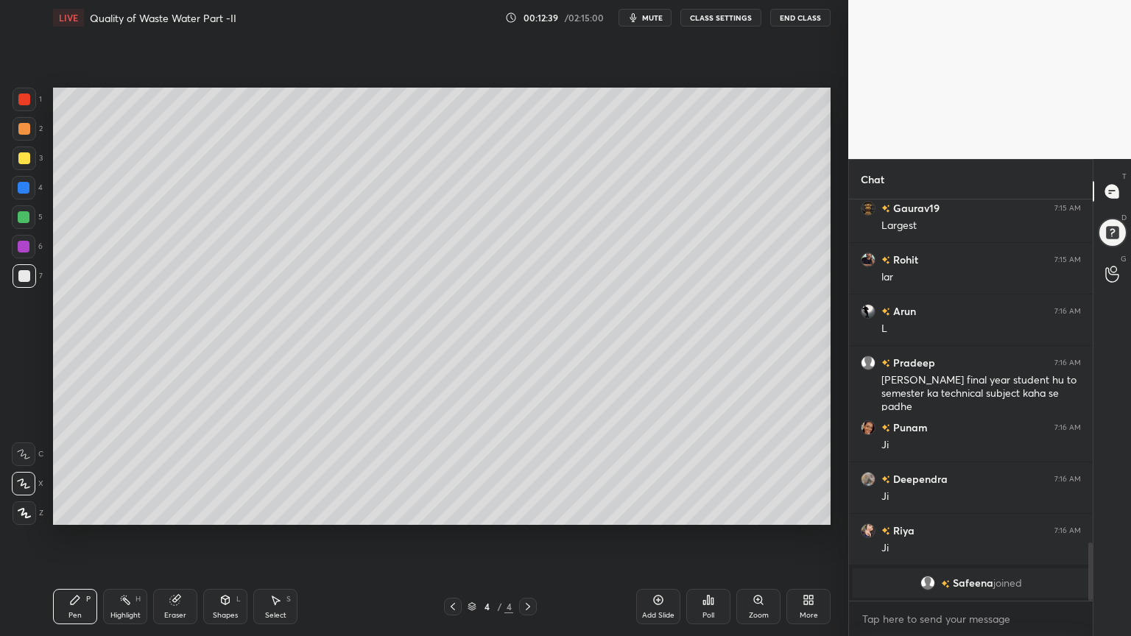
scroll to position [2283, 0]
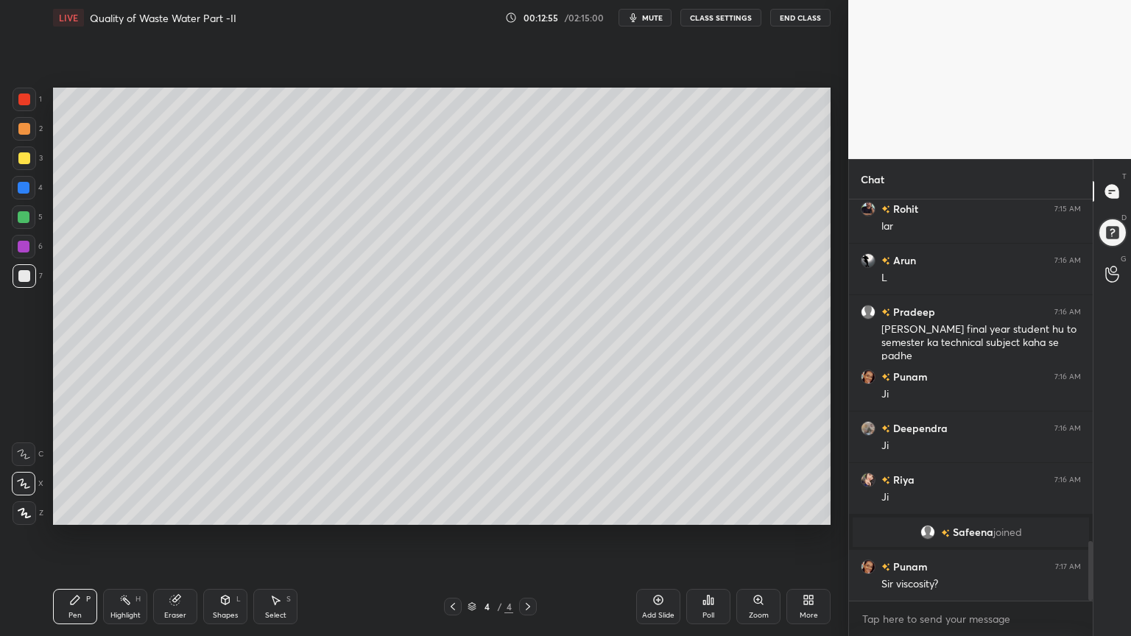
click at [223, 511] on icon at bounding box center [226, 599] width 8 height 2
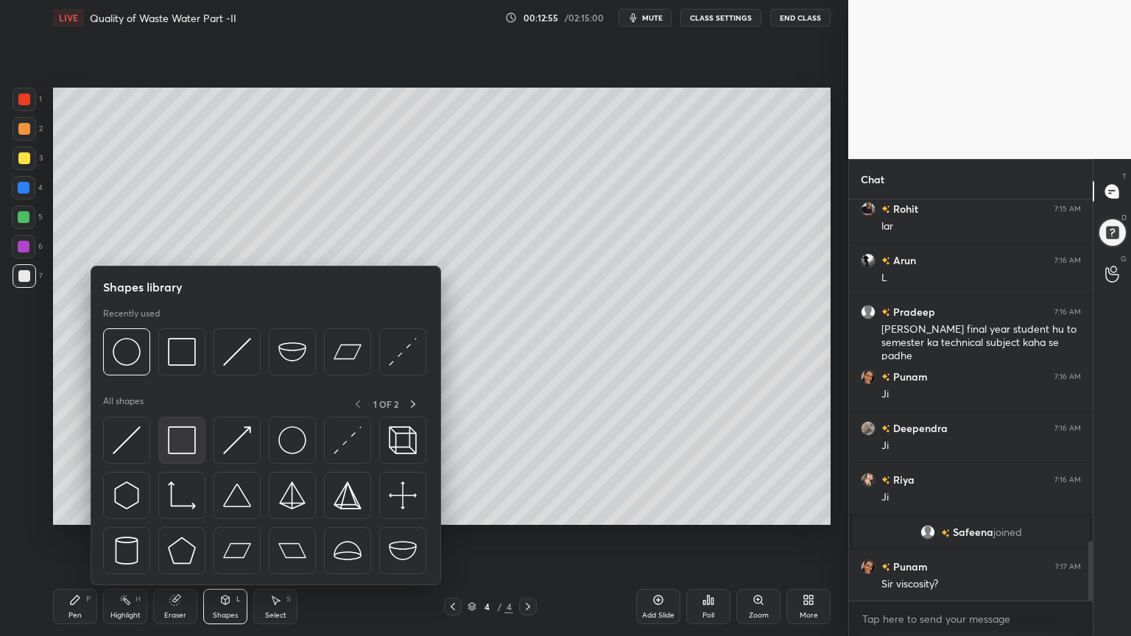
click at [174, 445] on img at bounding box center [182, 440] width 28 height 28
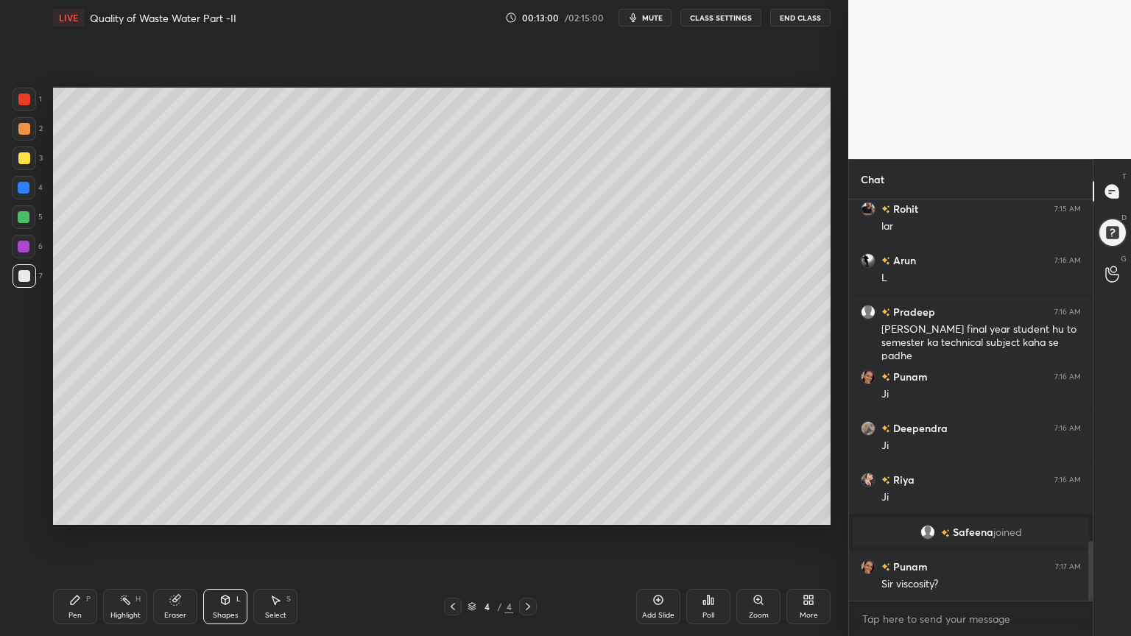
click at [454, 511] on icon at bounding box center [453, 607] width 12 height 12
click at [525, 511] on icon at bounding box center [528, 607] width 12 height 12
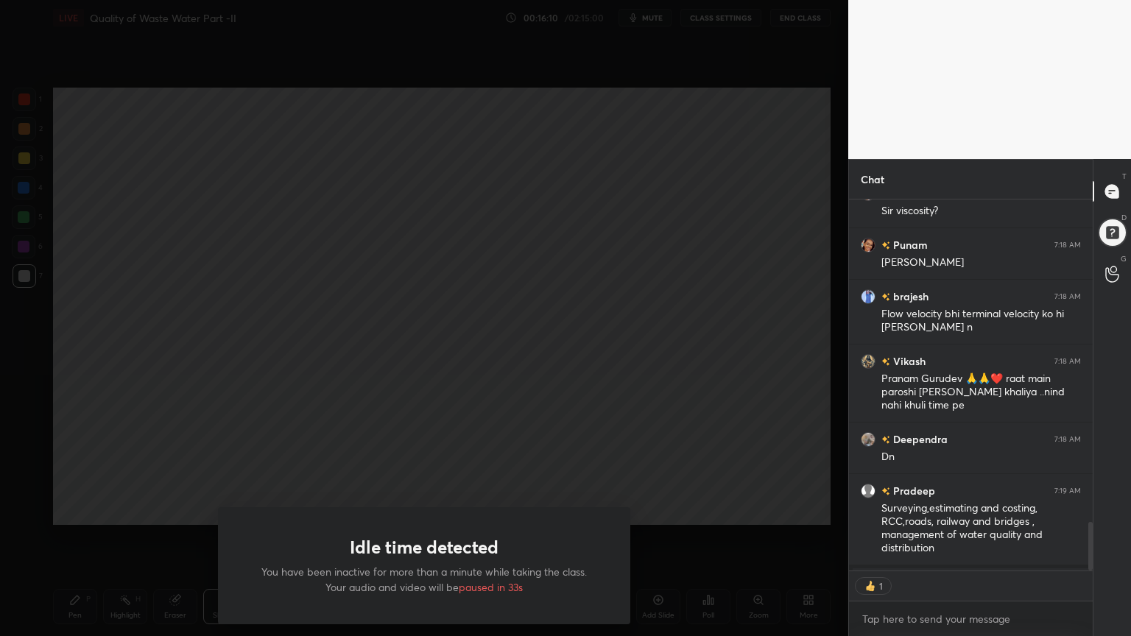
scroll to position [368, 239]
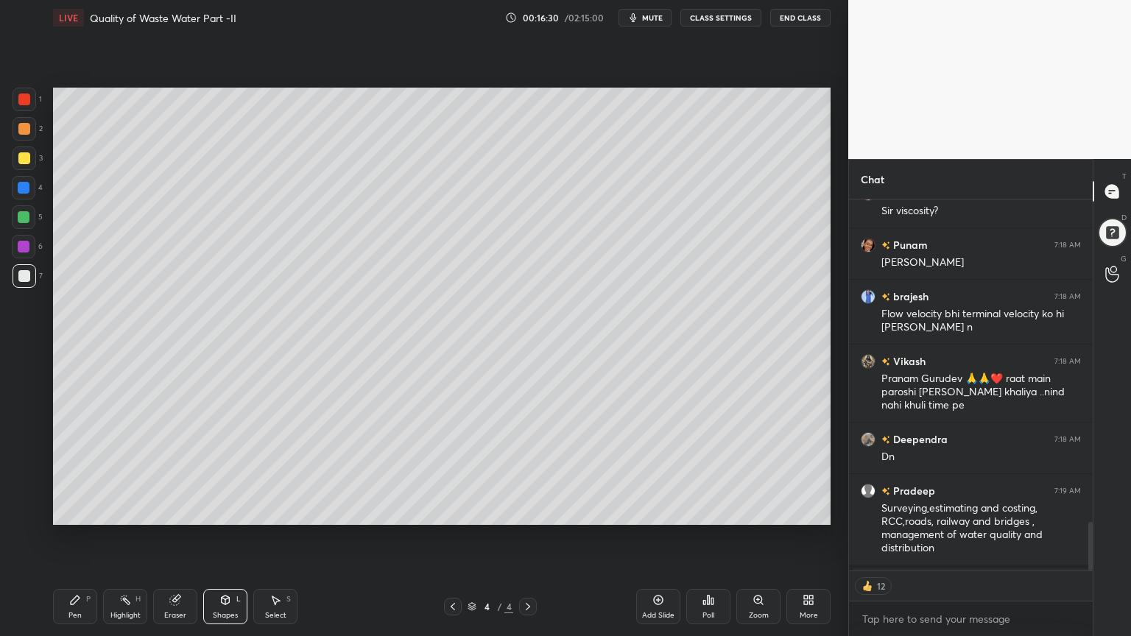
click at [651, 511] on div "Add Slide" at bounding box center [658, 606] width 44 height 35
click at [22, 98] on div at bounding box center [24, 100] width 12 height 12
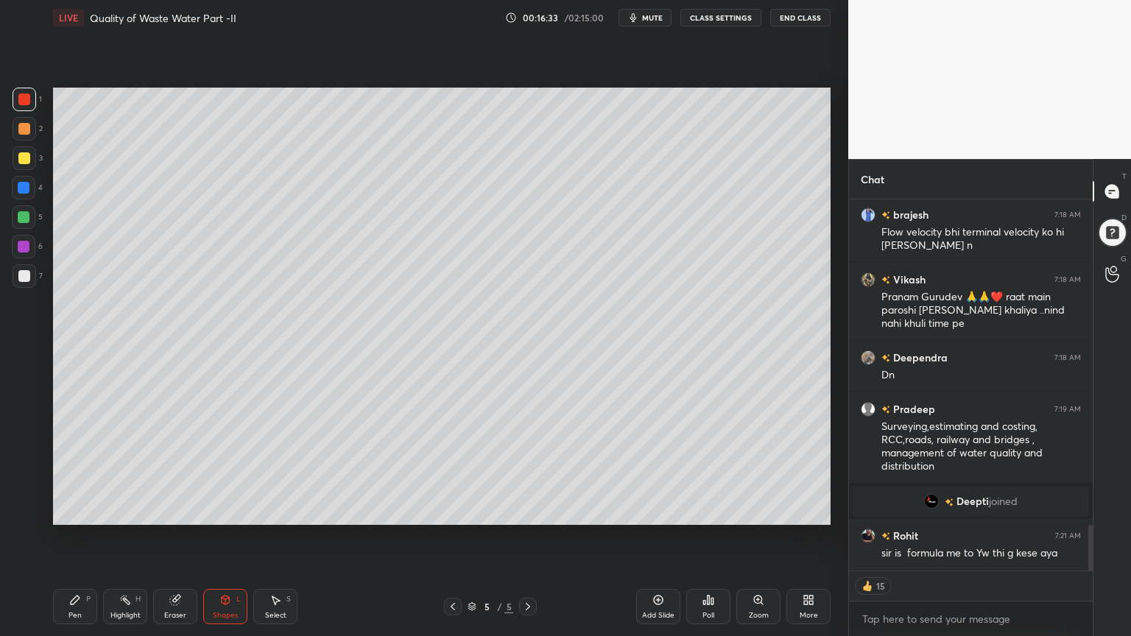
scroll to position [2635, 0]
click at [88, 511] on div "Pen P" at bounding box center [75, 606] width 44 height 35
click at [454, 511] on icon at bounding box center [453, 607] width 12 height 12
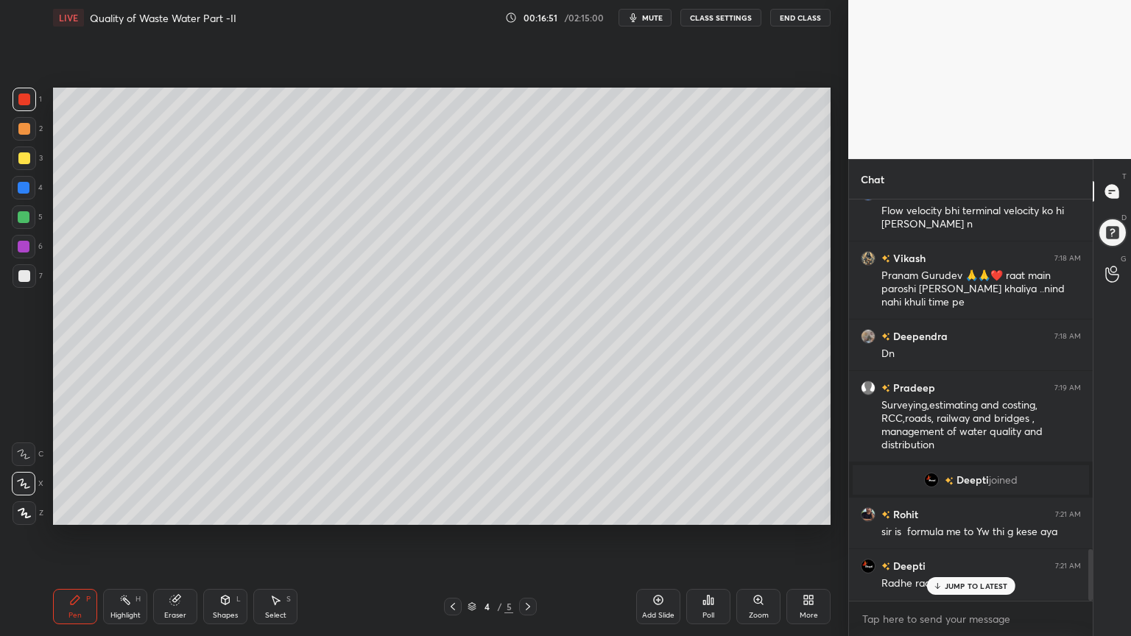
scroll to position [2707, 0]
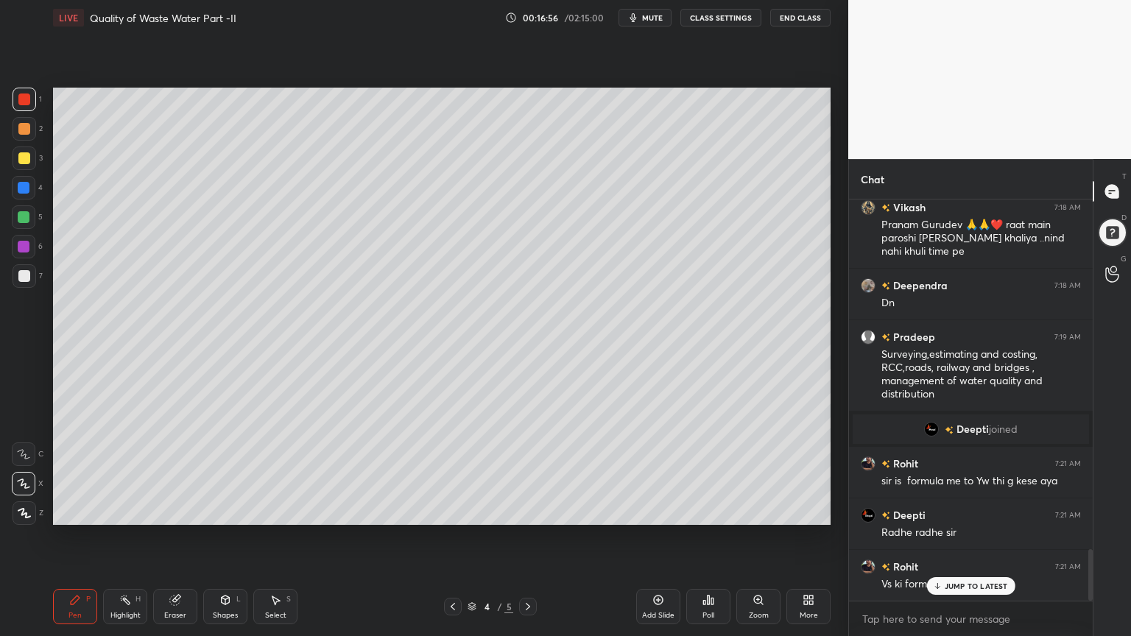
click at [177, 511] on div "Eraser" at bounding box center [175, 615] width 22 height 7
click at [80, 511] on div "Pen P" at bounding box center [75, 606] width 44 height 35
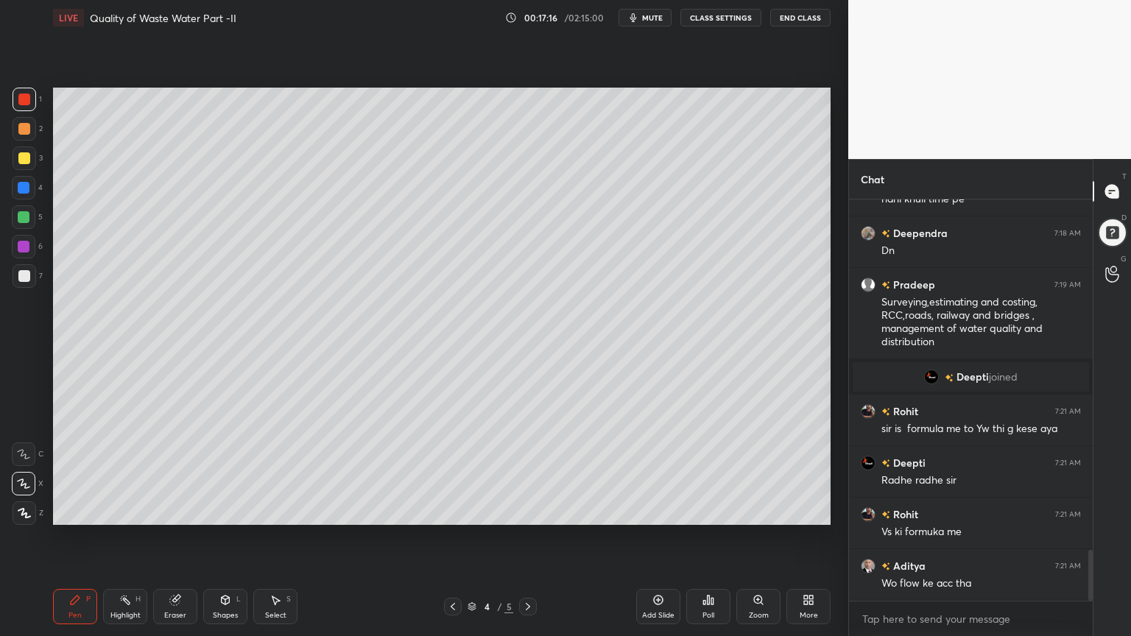
scroll to position [2795, 0]
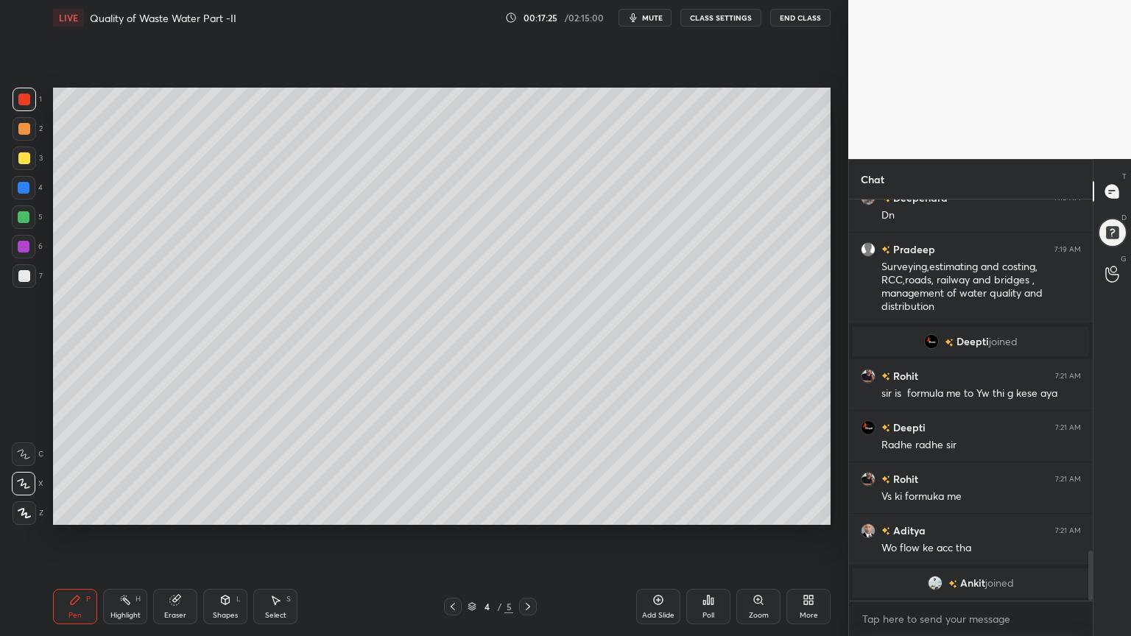
click at [523, 511] on icon at bounding box center [528, 607] width 12 height 12
click at [446, 511] on div at bounding box center [453, 607] width 18 height 18
click at [528, 511] on icon at bounding box center [528, 606] width 4 height 7
click at [44, 156] on div "1 2 3 4 5 6 7 C X Z C X Z E E Erase all H H" at bounding box center [23, 306] width 47 height 437
click at [27, 156] on div at bounding box center [24, 158] width 12 height 12
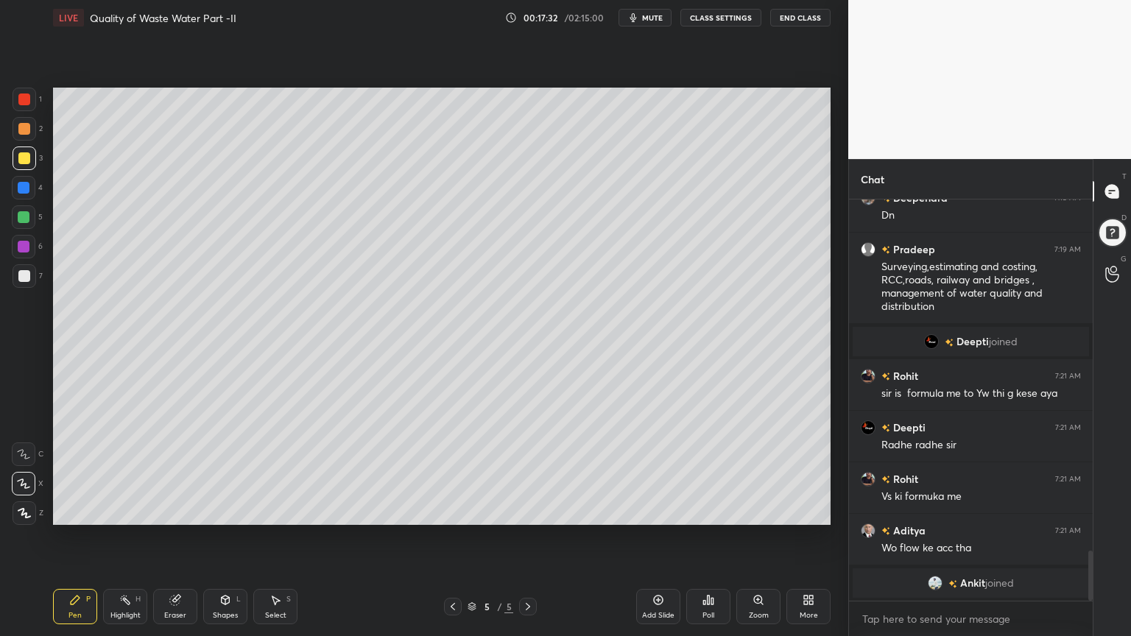
click at [70, 511] on div "Pen" at bounding box center [74, 615] width 13 height 7
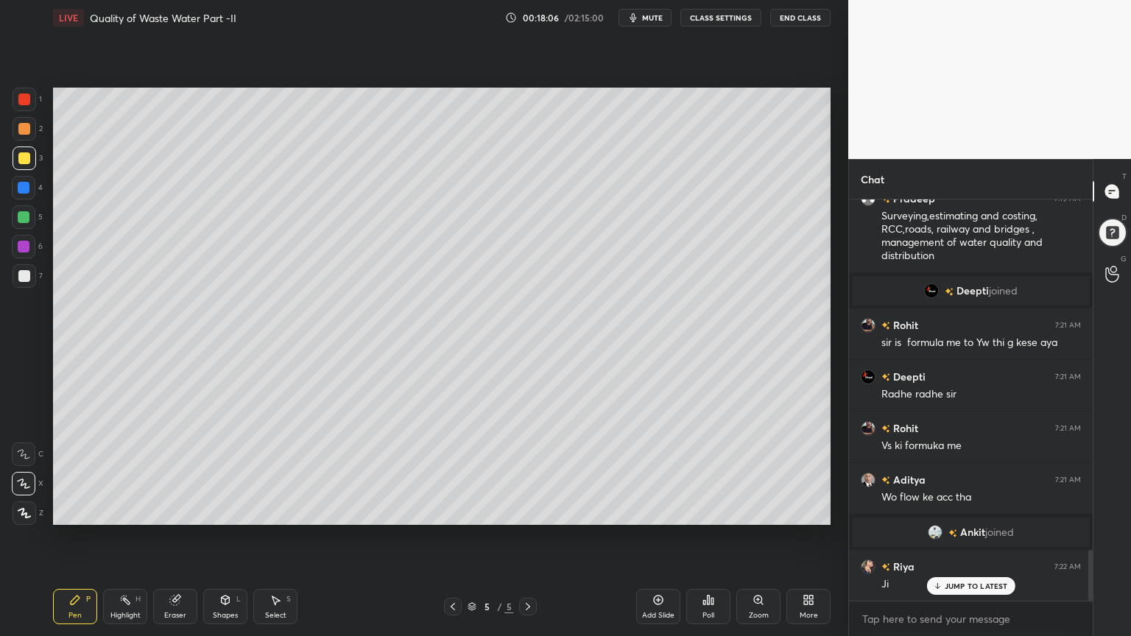
click at [180, 511] on div "Eraser" at bounding box center [175, 606] width 44 height 35
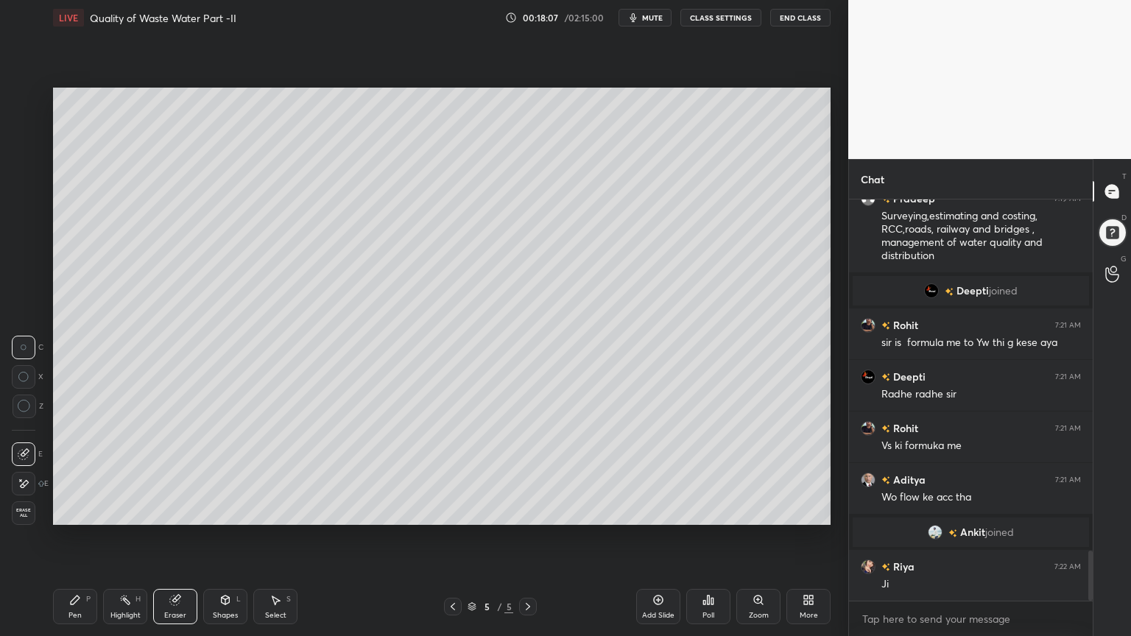
scroll to position [2825, 0]
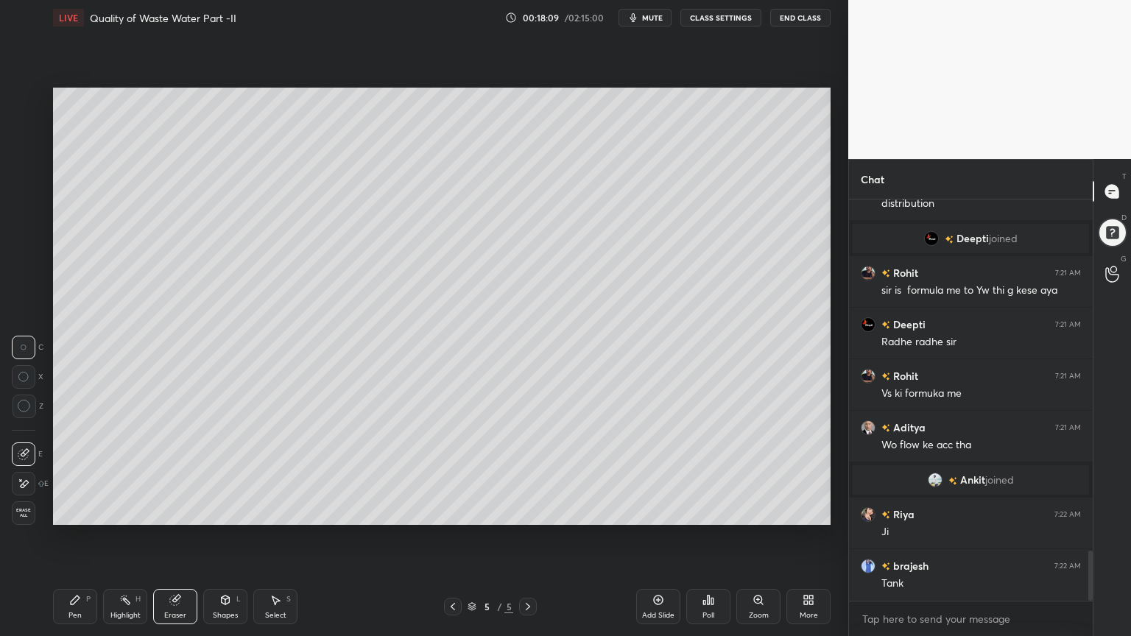
click at [70, 511] on div "Pen P" at bounding box center [75, 606] width 44 height 35
click at [224, 511] on div "Shapes L" at bounding box center [225, 606] width 44 height 35
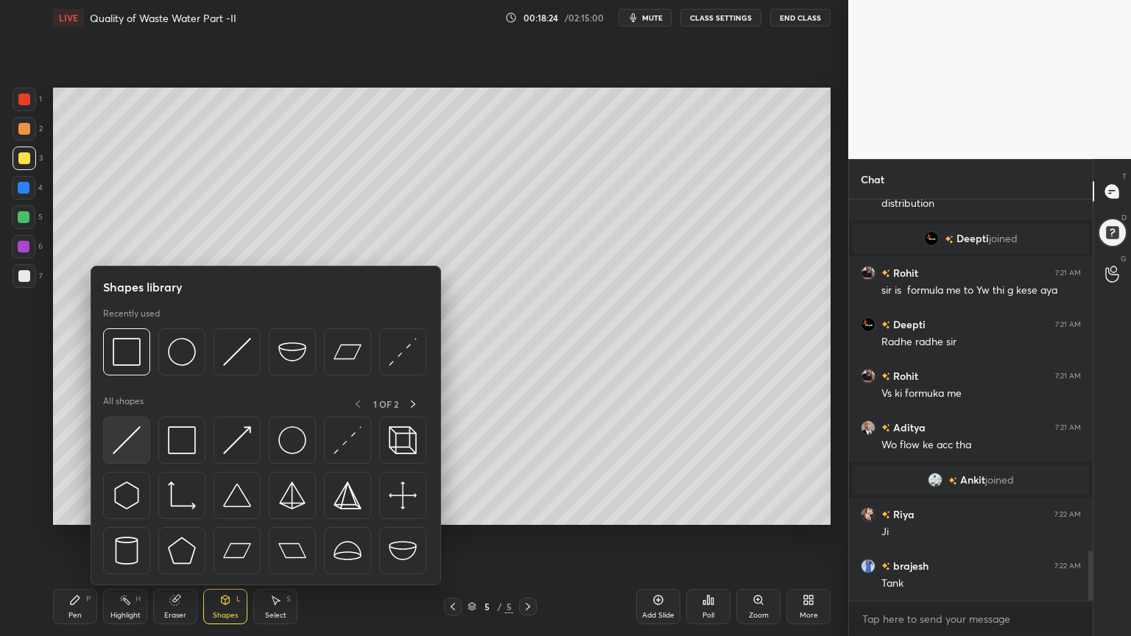
click at [121, 446] on img at bounding box center [127, 440] width 28 height 28
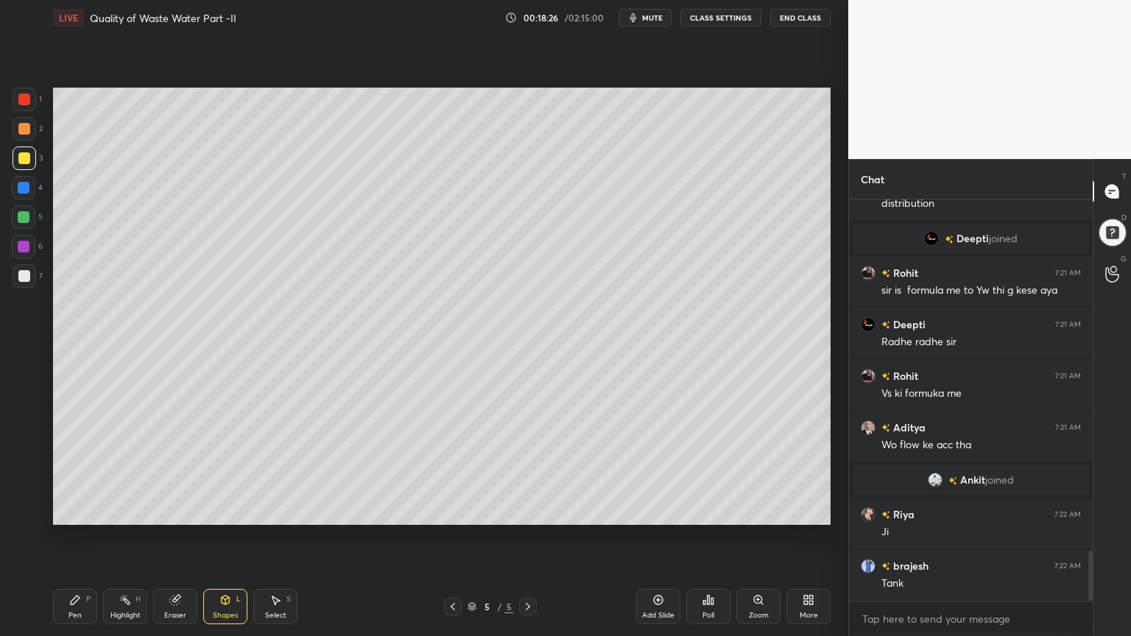
click at [18, 155] on div at bounding box center [24, 158] width 12 height 12
click at [89, 511] on div "Pen P" at bounding box center [75, 606] width 44 height 35
click at [24, 95] on div at bounding box center [24, 100] width 12 height 12
click at [18, 509] on icon at bounding box center [24, 513] width 13 height 10
click at [230, 511] on div "Shapes L" at bounding box center [225, 606] width 44 height 35
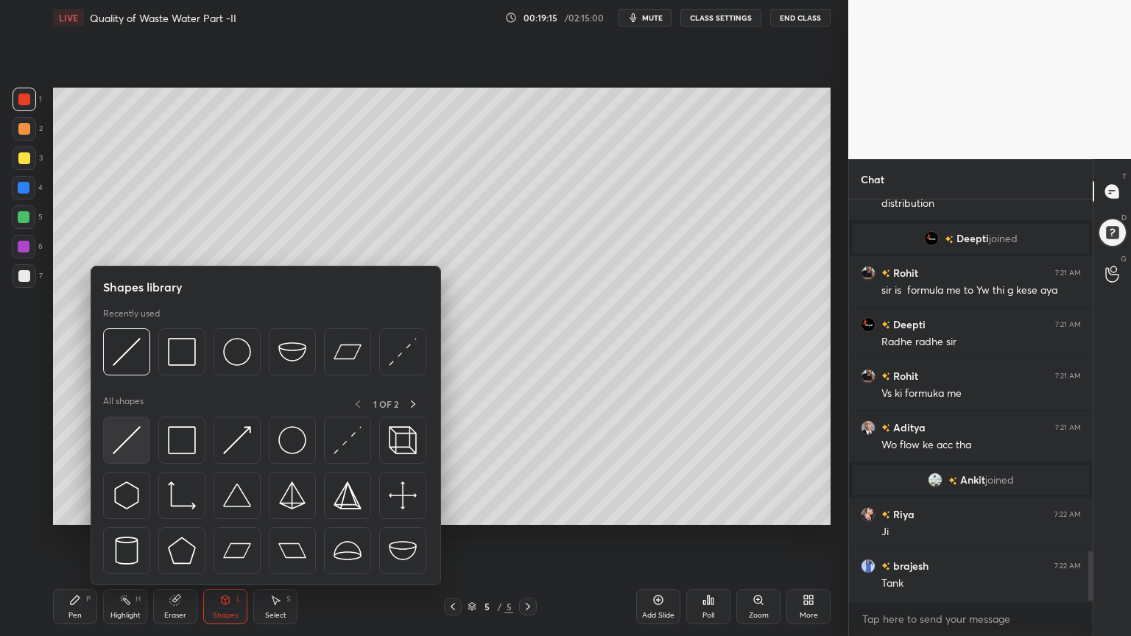
click at [126, 447] on img at bounding box center [127, 440] width 28 height 28
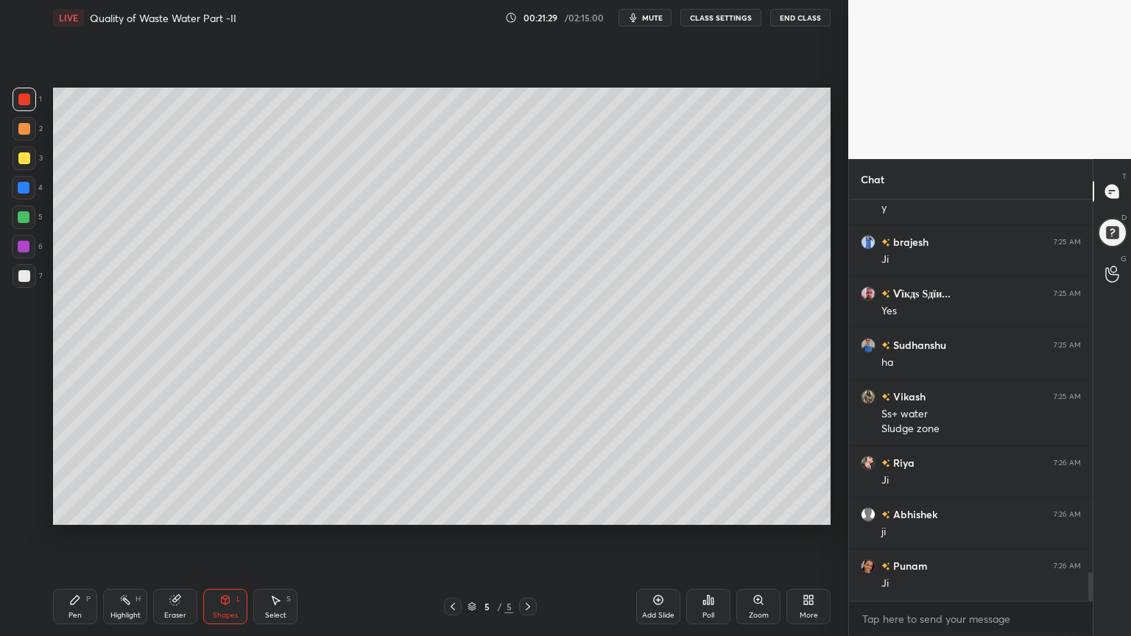
scroll to position [5262, 0]
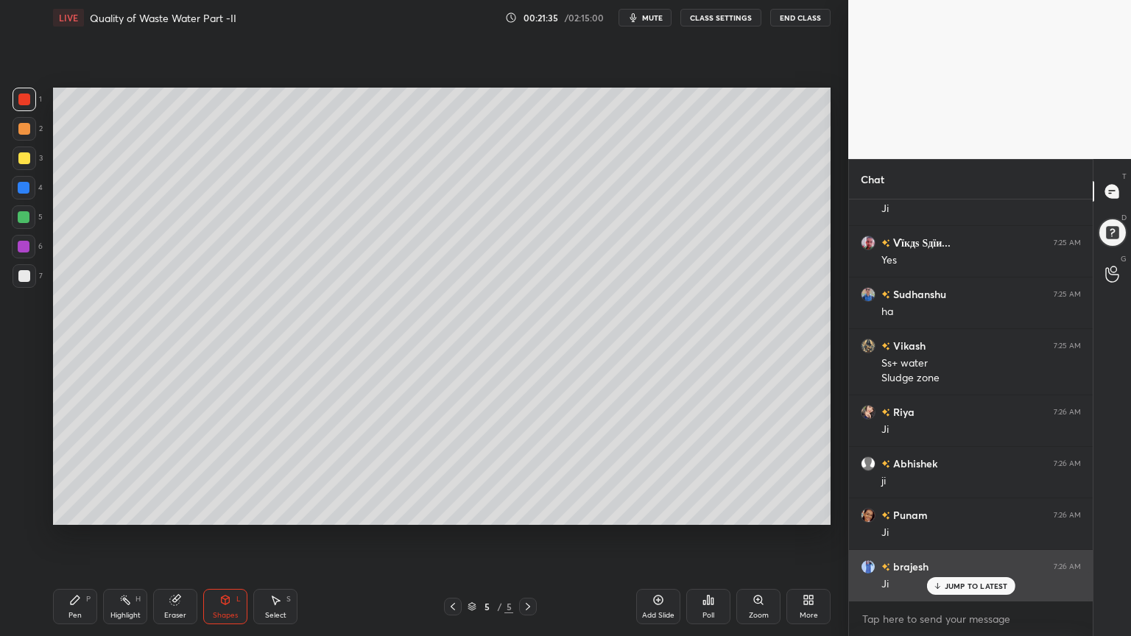
click at [955, 511] on p "JUMP TO LATEST" at bounding box center [976, 586] width 63 height 9
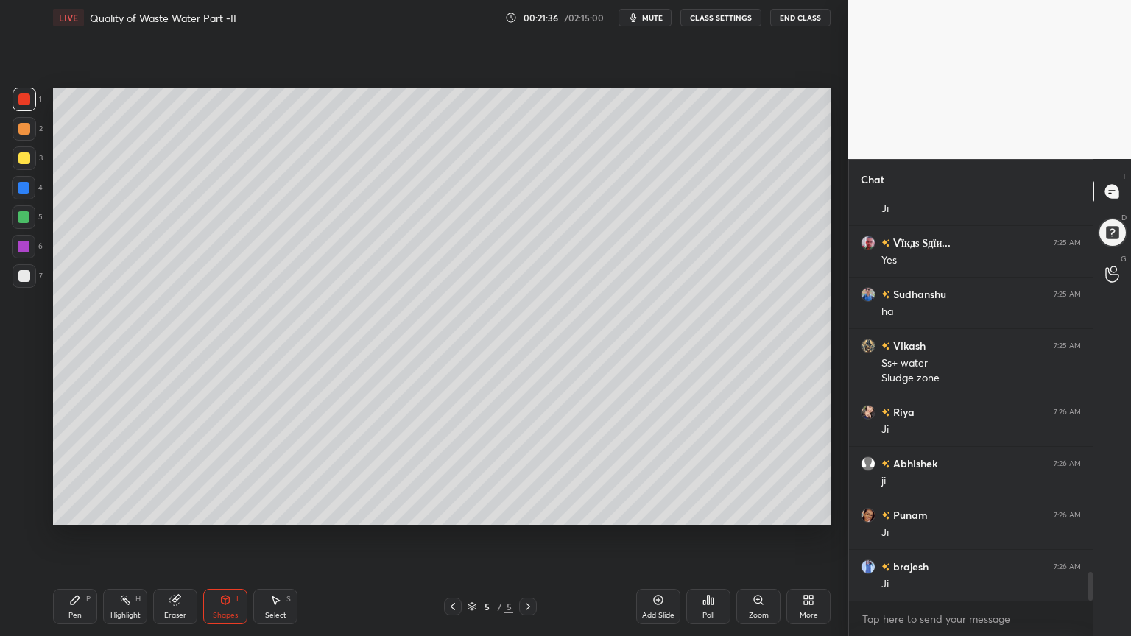
click at [65, 511] on div "Pen P" at bounding box center [75, 606] width 44 height 35
click at [28, 273] on div at bounding box center [24, 276] width 12 height 12
click at [27, 486] on icon at bounding box center [23, 484] width 13 height 10
click at [171, 511] on div "Eraser" at bounding box center [175, 606] width 44 height 35
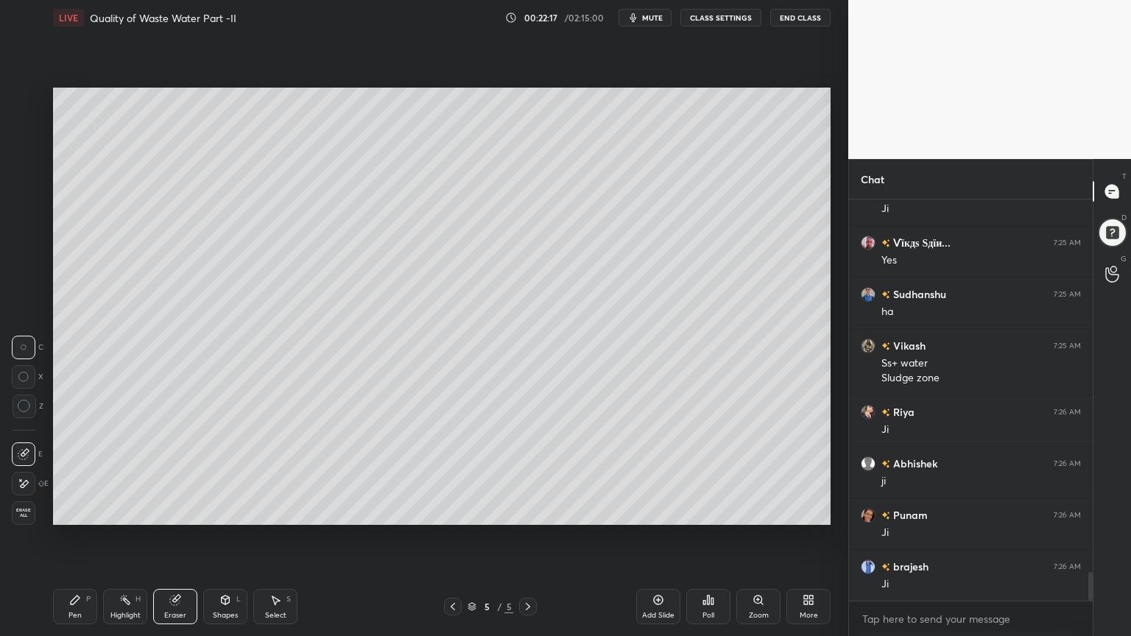
click at [76, 511] on div "Pen P" at bounding box center [75, 606] width 44 height 35
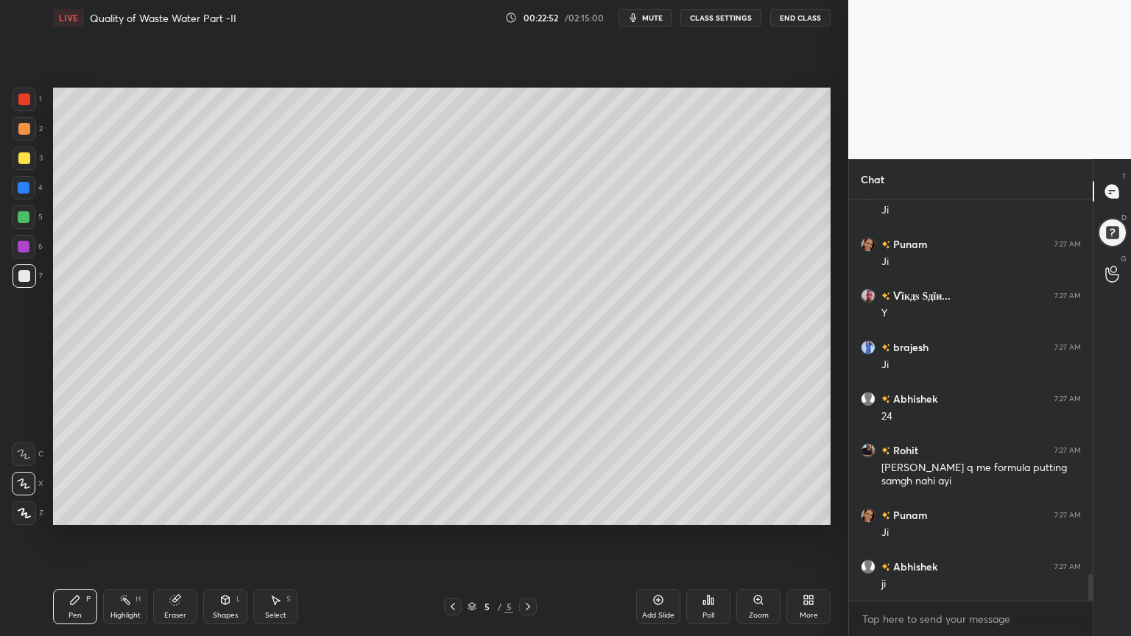
scroll to position [5688, 0]
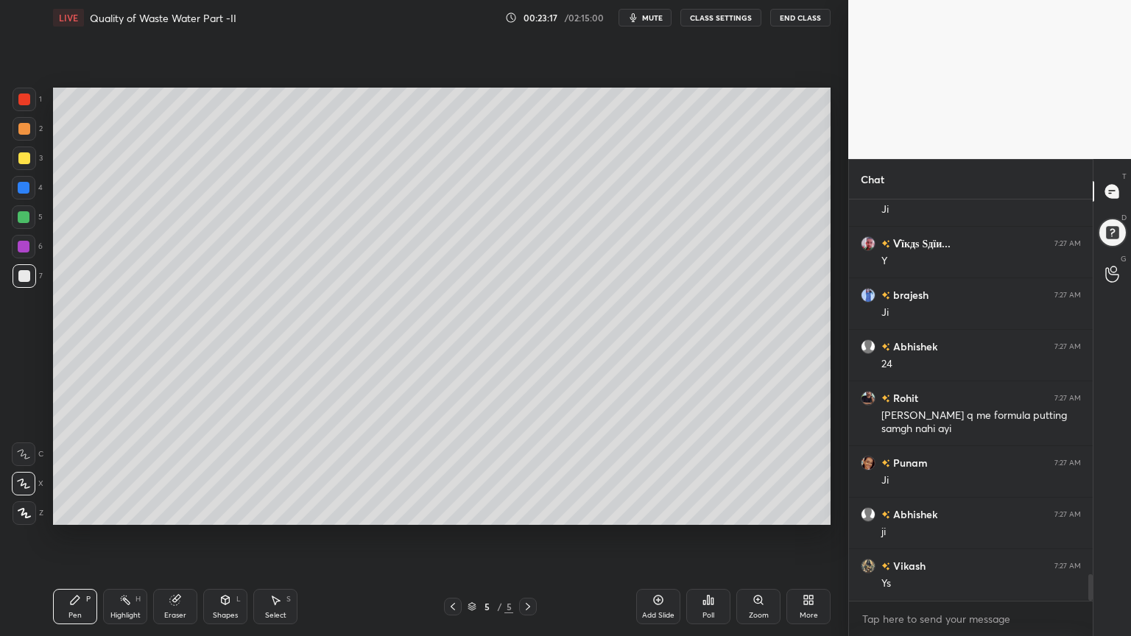
click at [176, 511] on div "Eraser" at bounding box center [175, 606] width 44 height 35
click at [77, 511] on div "Pen P" at bounding box center [75, 606] width 44 height 35
click at [178, 511] on icon at bounding box center [175, 600] width 12 height 12
click at [77, 511] on div "Pen P" at bounding box center [75, 606] width 44 height 35
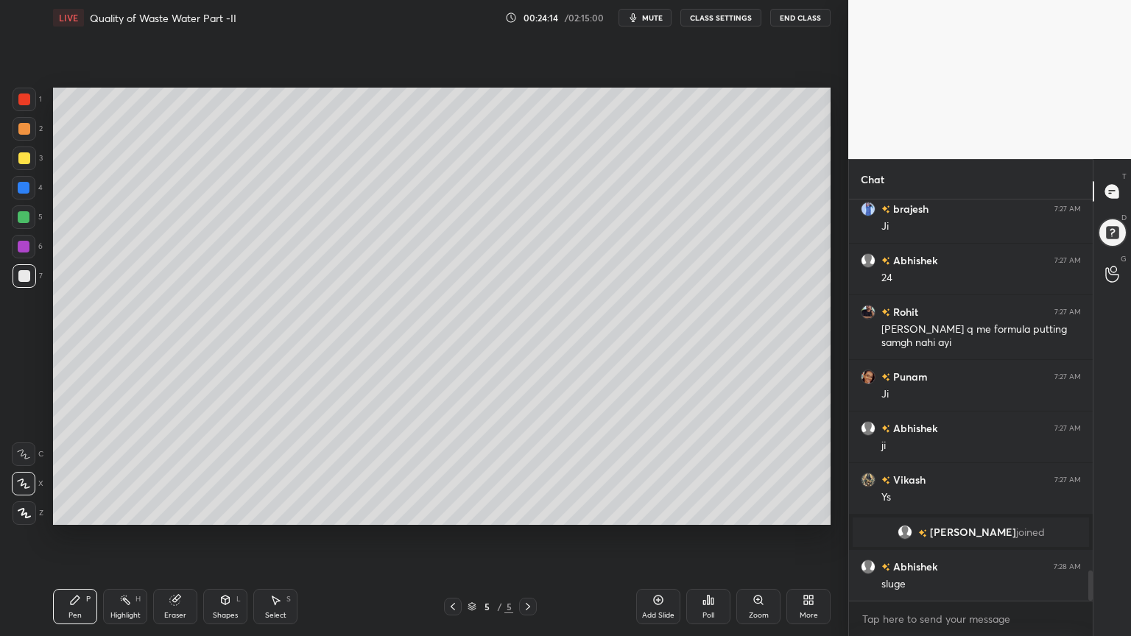
scroll to position [4913, 0]
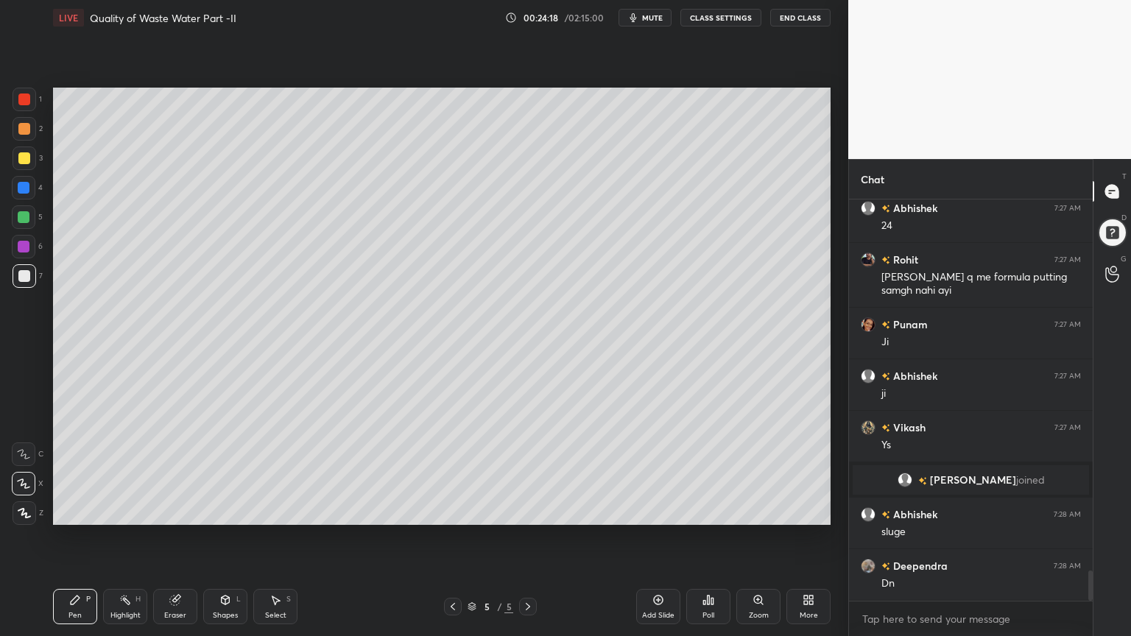
click at [660, 511] on div "Add Slide" at bounding box center [658, 606] width 44 height 35
click at [22, 508] on icon at bounding box center [24, 513] width 13 height 10
click at [230, 511] on icon at bounding box center [225, 600] width 12 height 12
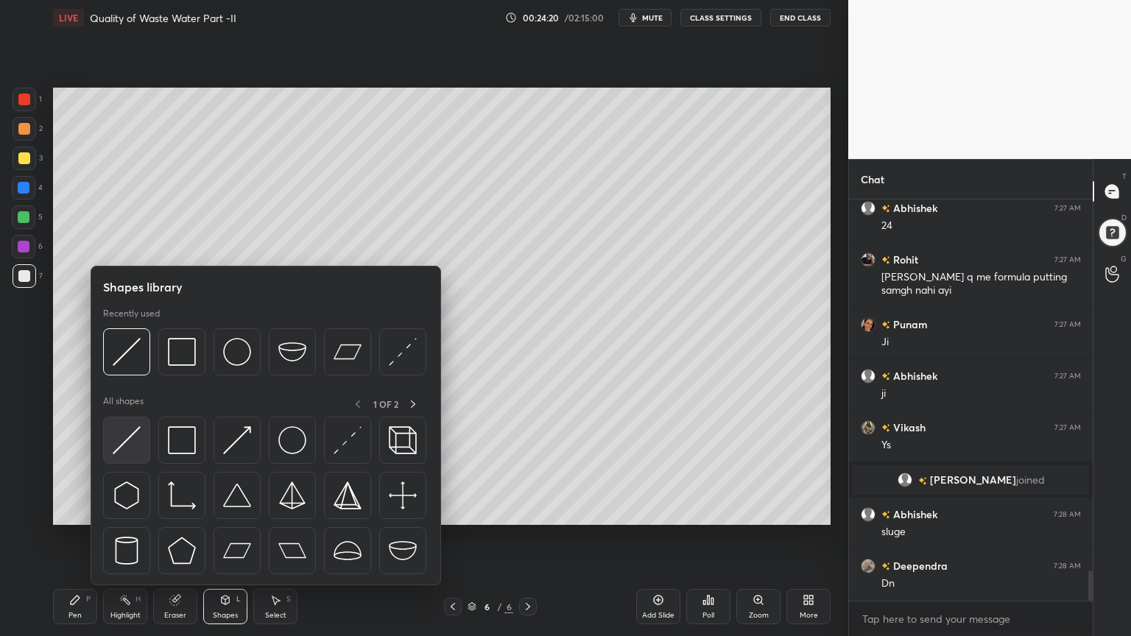
click at [138, 448] on img at bounding box center [127, 440] width 28 height 28
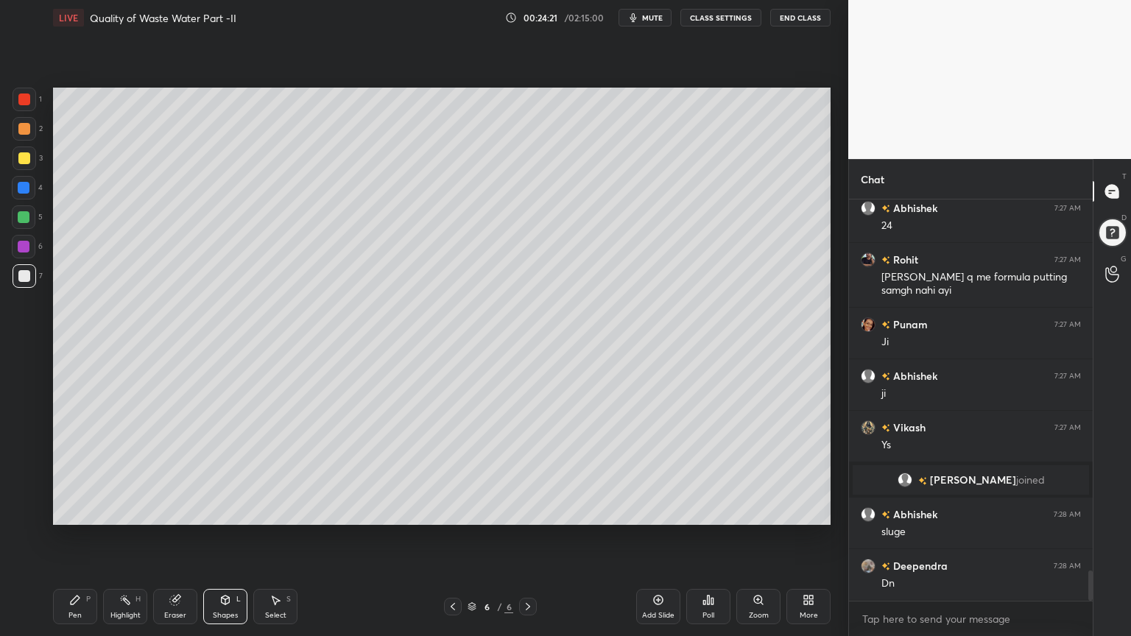
click at [24, 281] on div at bounding box center [24, 276] width 12 height 12
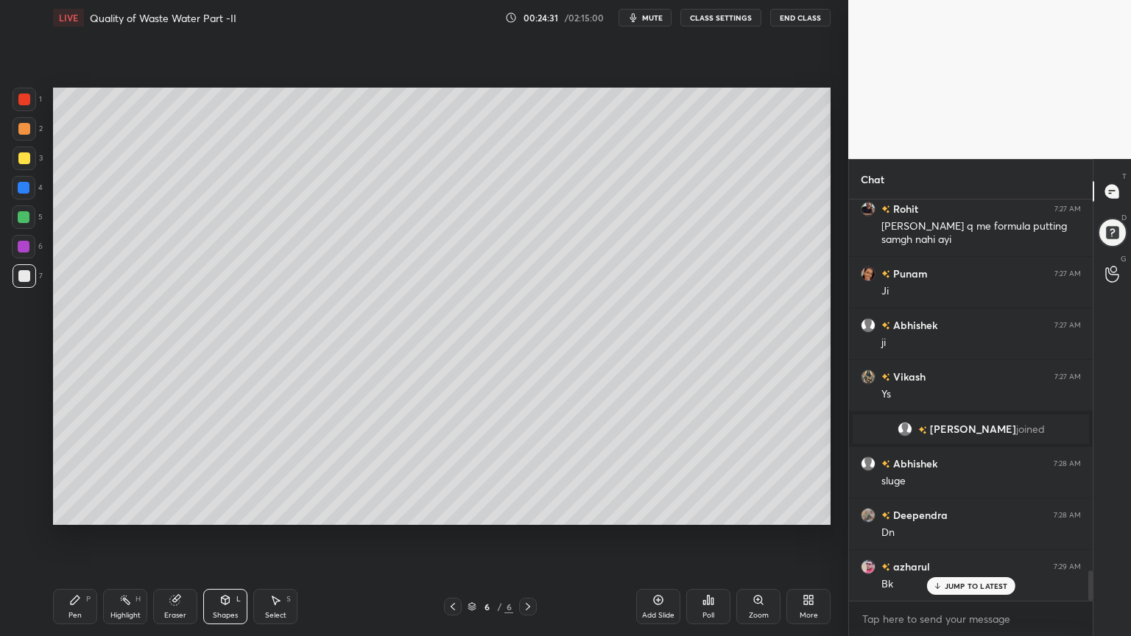
click at [451, 511] on icon at bounding box center [453, 606] width 4 height 7
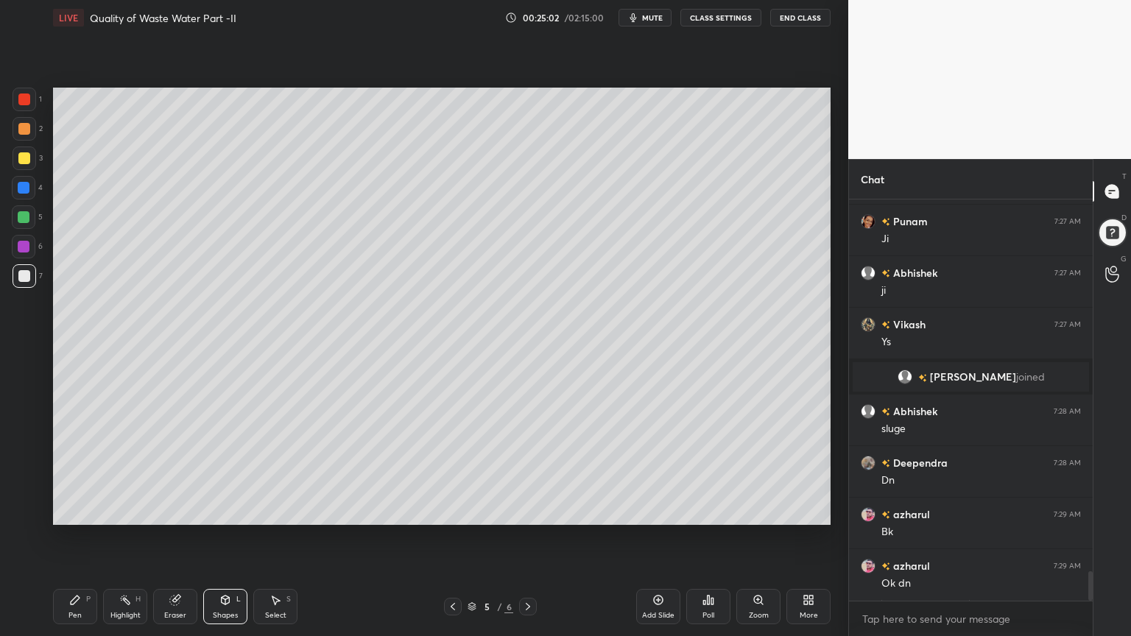
scroll to position [5114, 0]
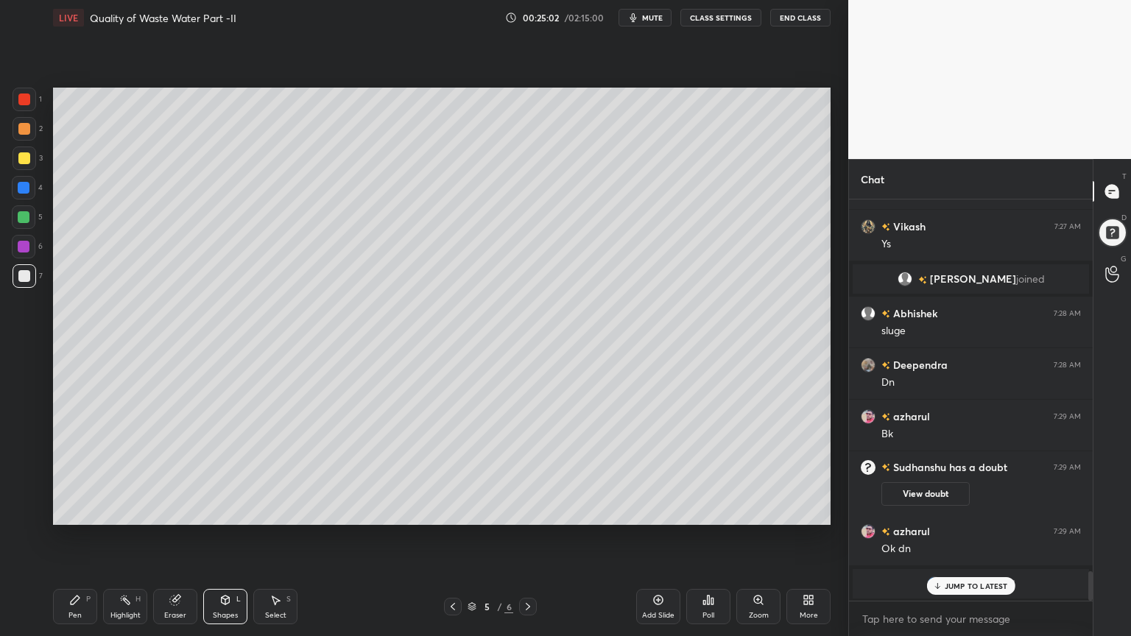
click at [525, 511] on icon at bounding box center [528, 607] width 12 height 12
click at [222, 511] on div "Shapes" at bounding box center [225, 615] width 25 height 7
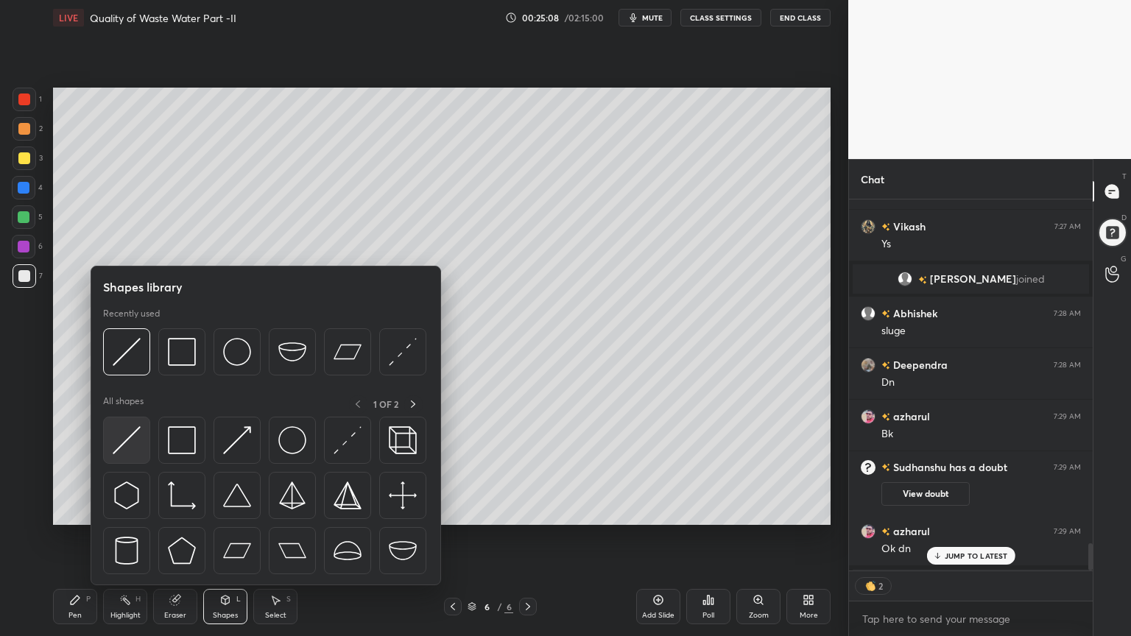
click at [130, 443] on img at bounding box center [127, 440] width 28 height 28
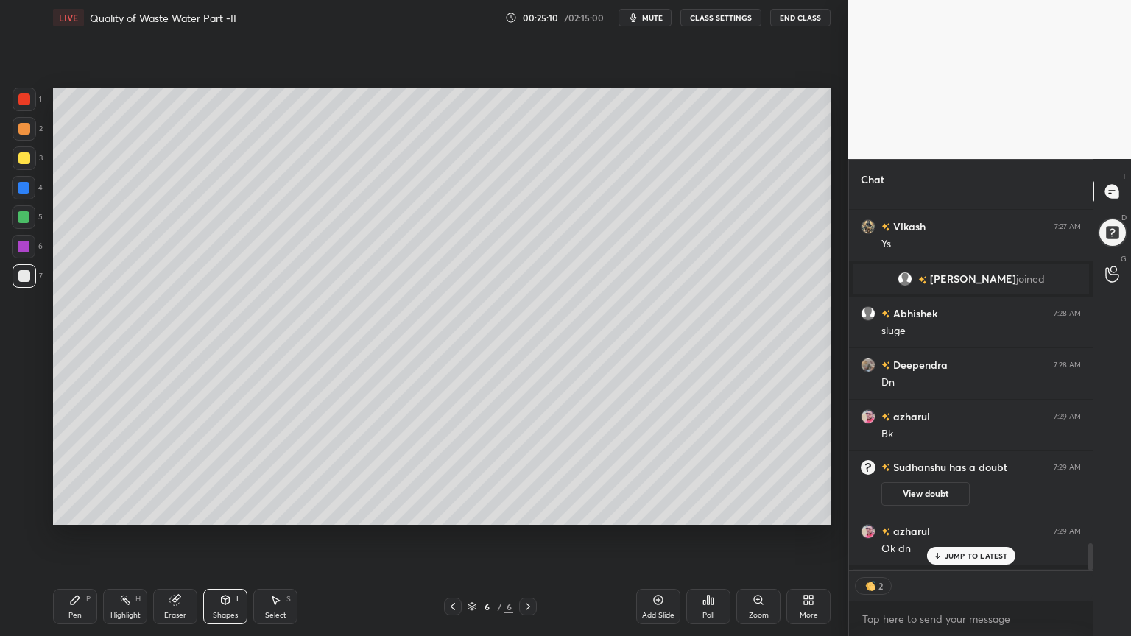
click at [18, 190] on div at bounding box center [24, 188] width 12 height 12
click at [978, 511] on p "JUMP TO LATEST" at bounding box center [976, 556] width 63 height 9
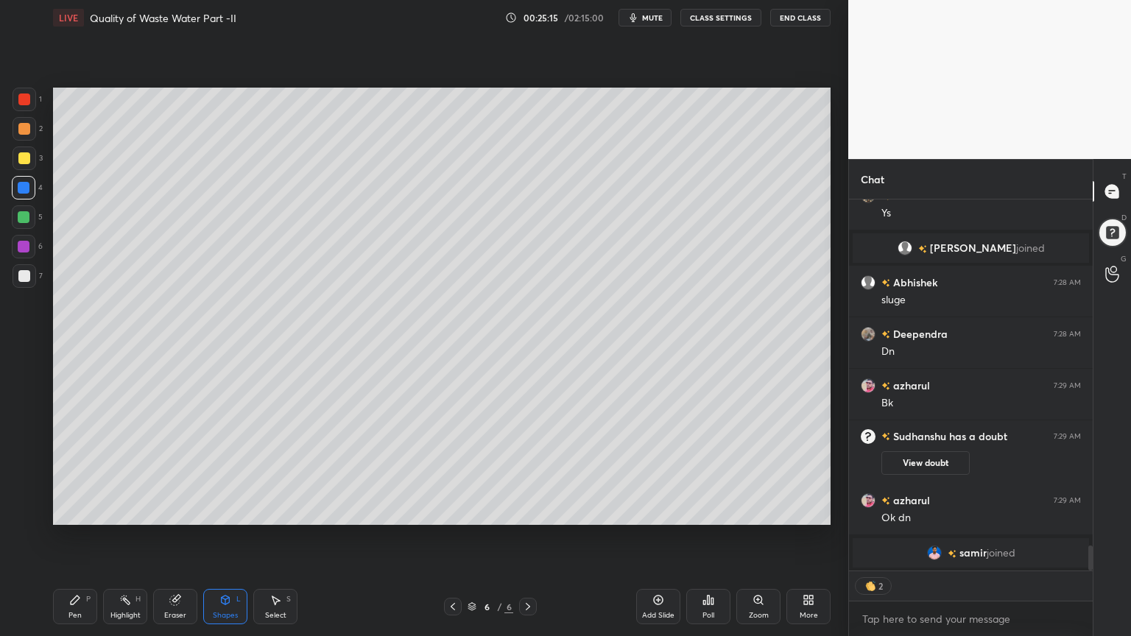
click at [67, 511] on div "Pen P" at bounding box center [75, 606] width 44 height 35
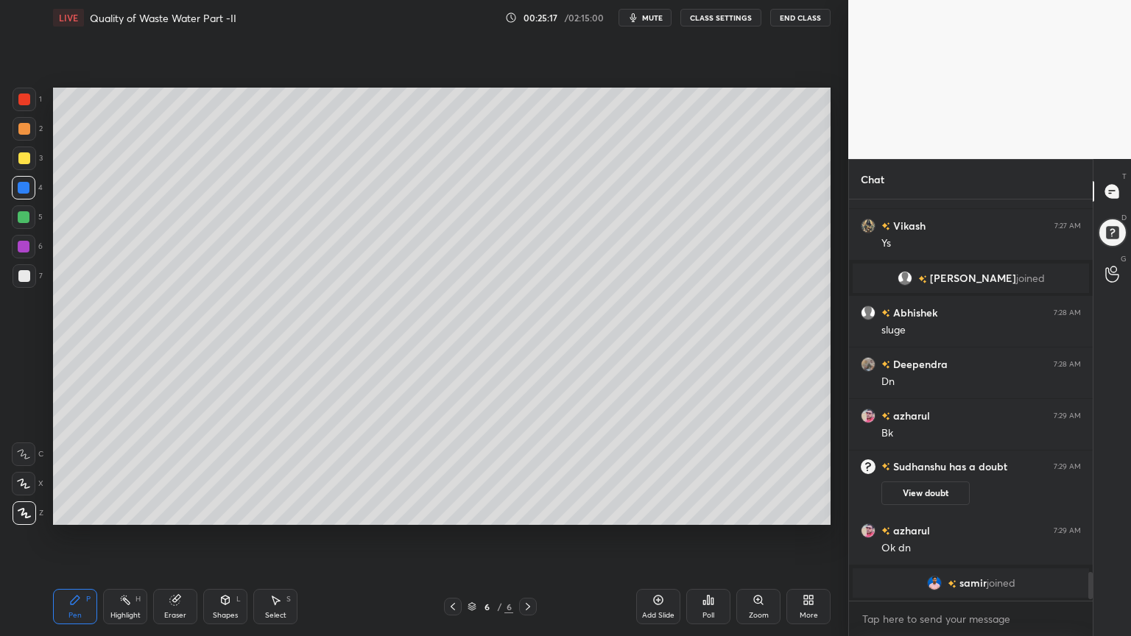
scroll to position [397, 239]
click at [219, 511] on icon at bounding box center [225, 600] width 12 height 12
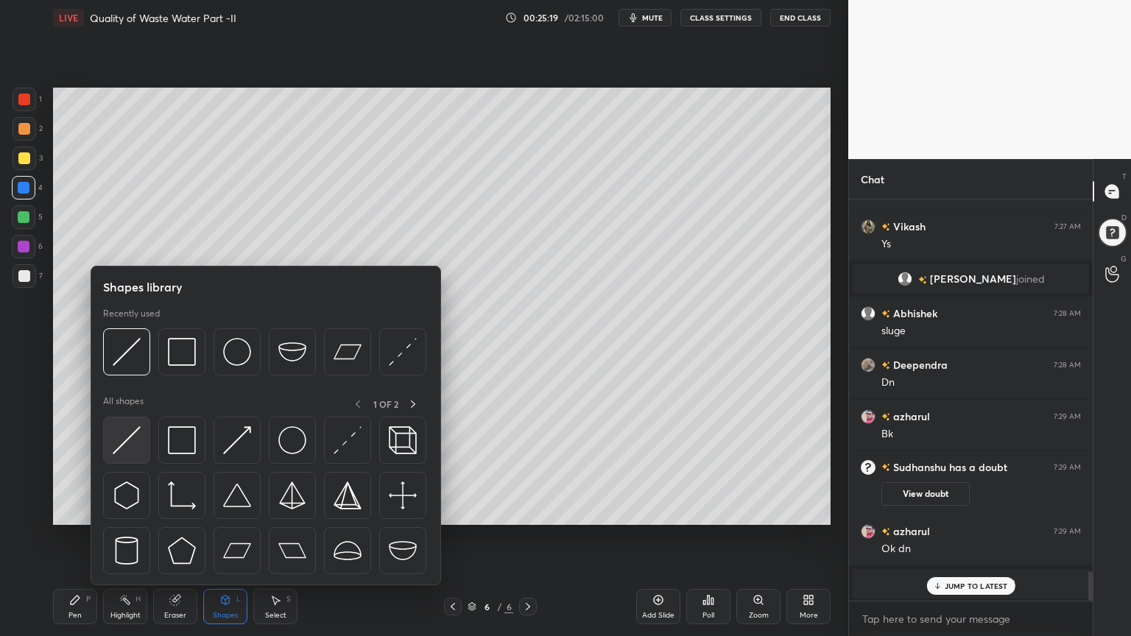
click at [109, 454] on div at bounding box center [126, 440] width 47 height 47
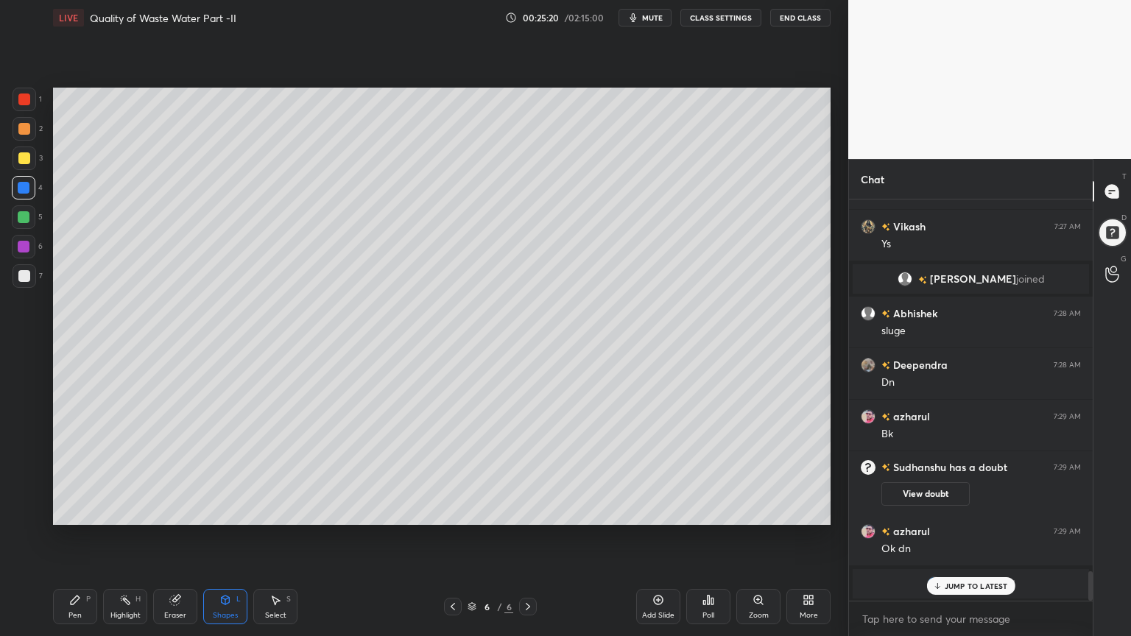
click at [15, 273] on div at bounding box center [25, 276] width 24 height 24
click at [241, 511] on div "Pen P Highlight H Eraser Shapes L Select S 6 / 6 Add Slide Poll Zoom More" at bounding box center [442, 606] width 778 height 59
click at [221, 511] on div "Shapes" at bounding box center [225, 615] width 25 height 7
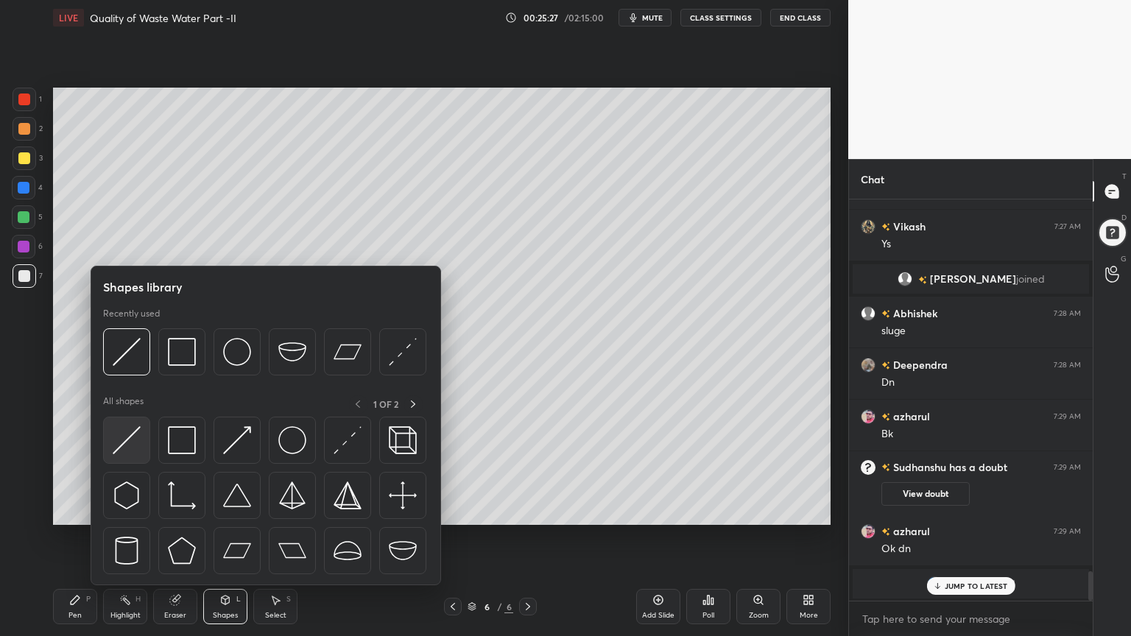
click at [120, 450] on img at bounding box center [127, 440] width 28 height 28
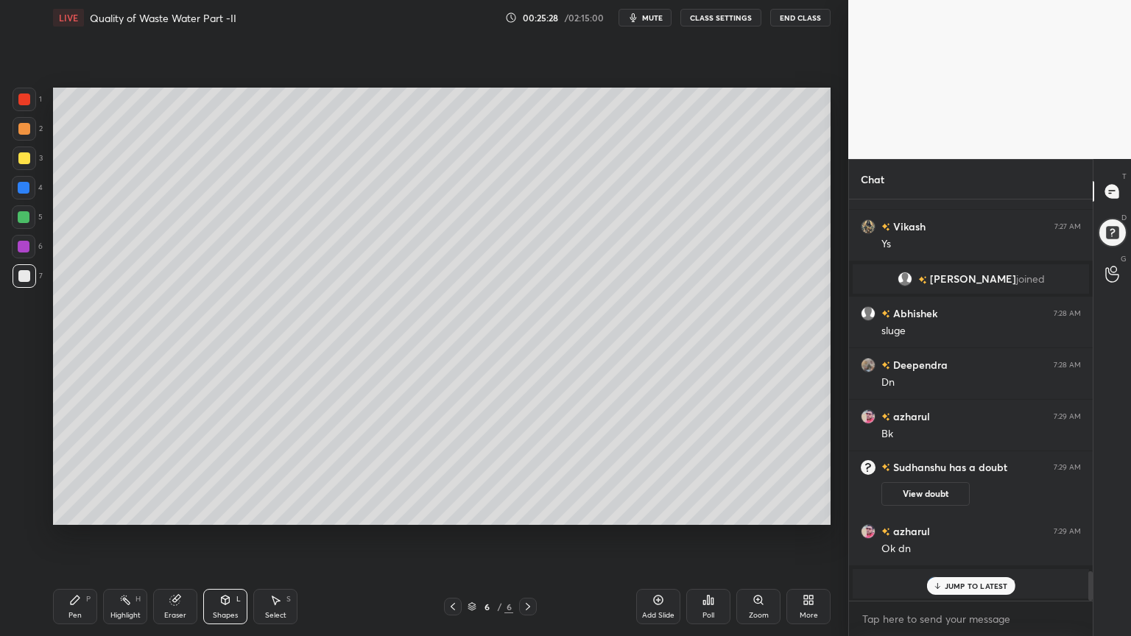
click at [21, 186] on div at bounding box center [24, 188] width 12 height 12
click at [68, 511] on div "Pen P" at bounding box center [75, 606] width 44 height 35
click at [224, 511] on div "Shapes" at bounding box center [225, 615] width 25 height 7
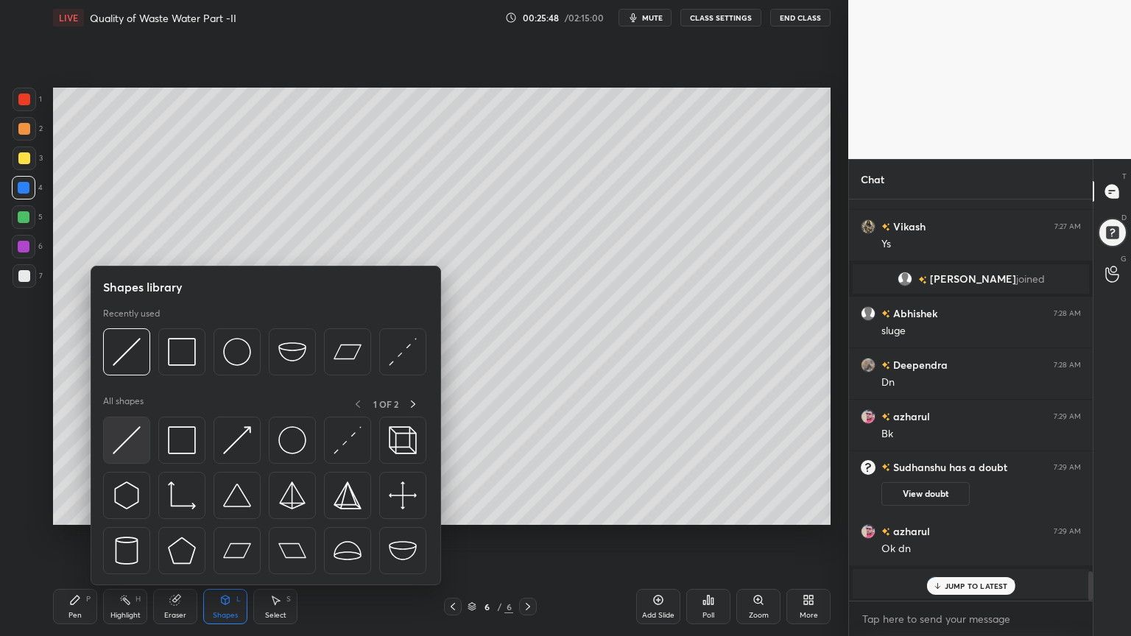
click at [127, 443] on img at bounding box center [127, 440] width 28 height 28
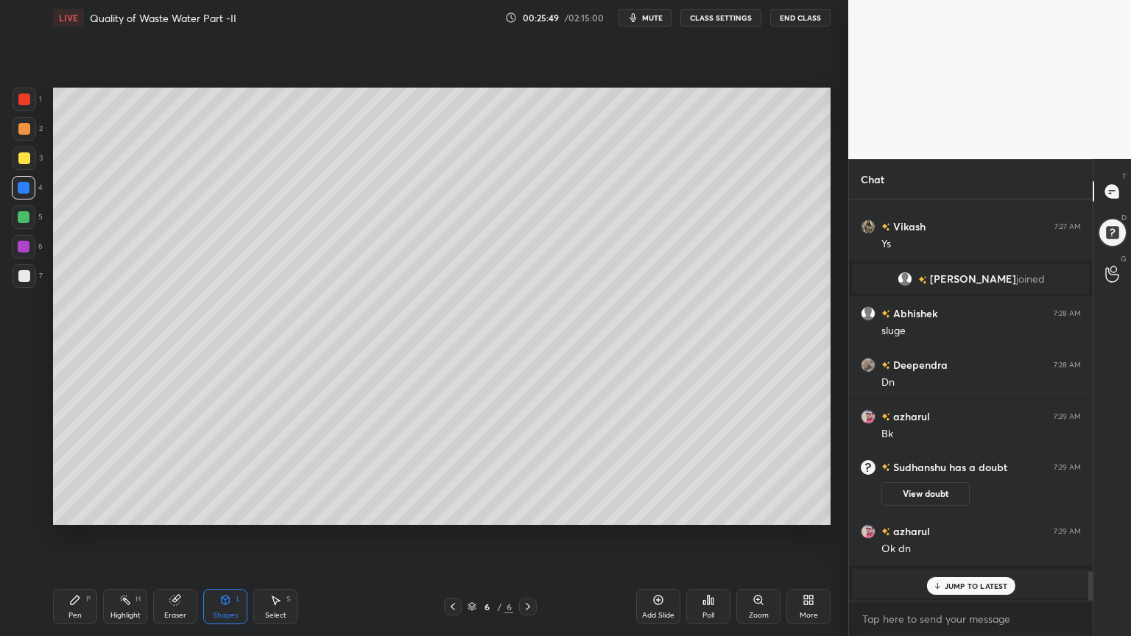
click at [21, 269] on div at bounding box center [25, 276] width 24 height 24
click at [75, 511] on div "Pen" at bounding box center [74, 615] width 13 height 7
click at [23, 133] on div at bounding box center [24, 129] width 12 height 12
click at [221, 511] on div "Shapes L" at bounding box center [225, 606] width 44 height 35
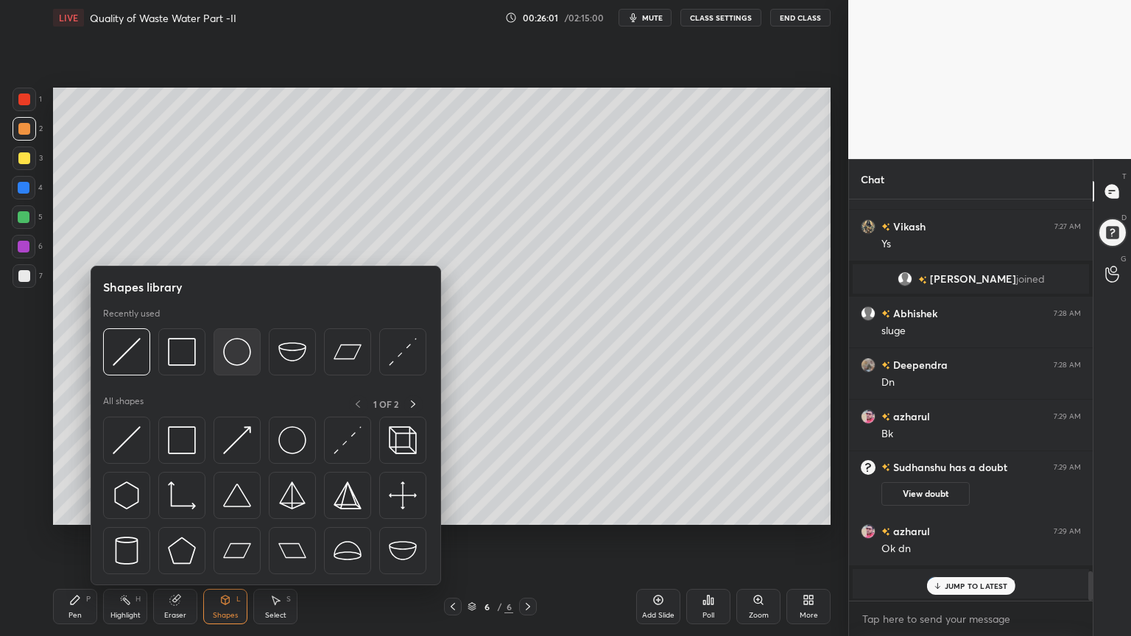
click at [239, 351] on img at bounding box center [237, 352] width 28 height 28
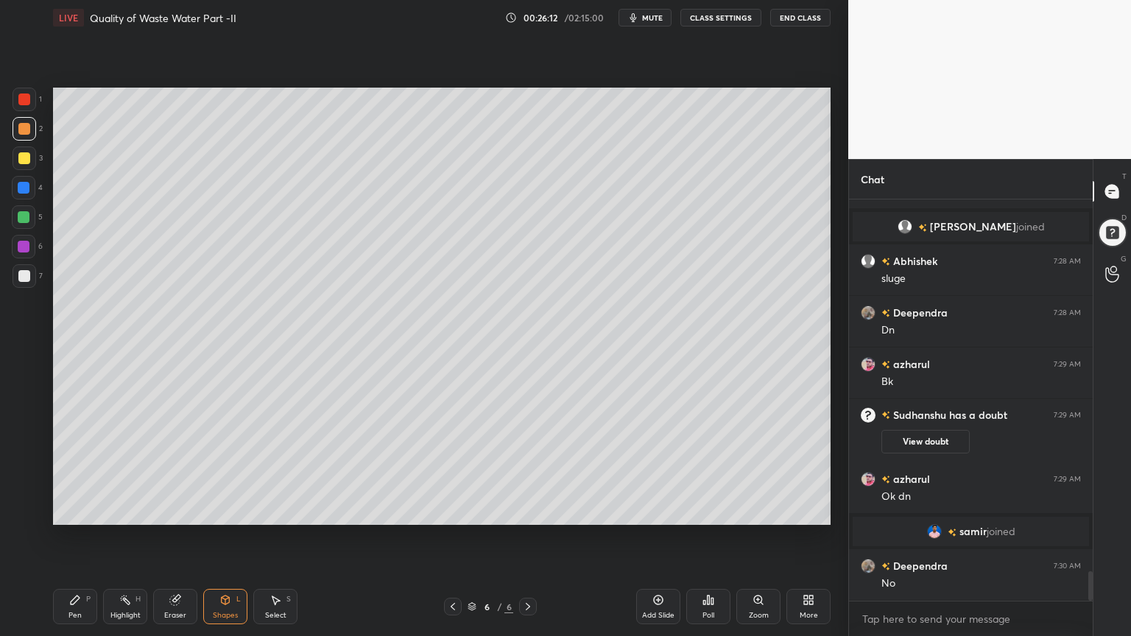
scroll to position [5078, 0]
click at [222, 511] on div "Shapes" at bounding box center [225, 615] width 25 height 7
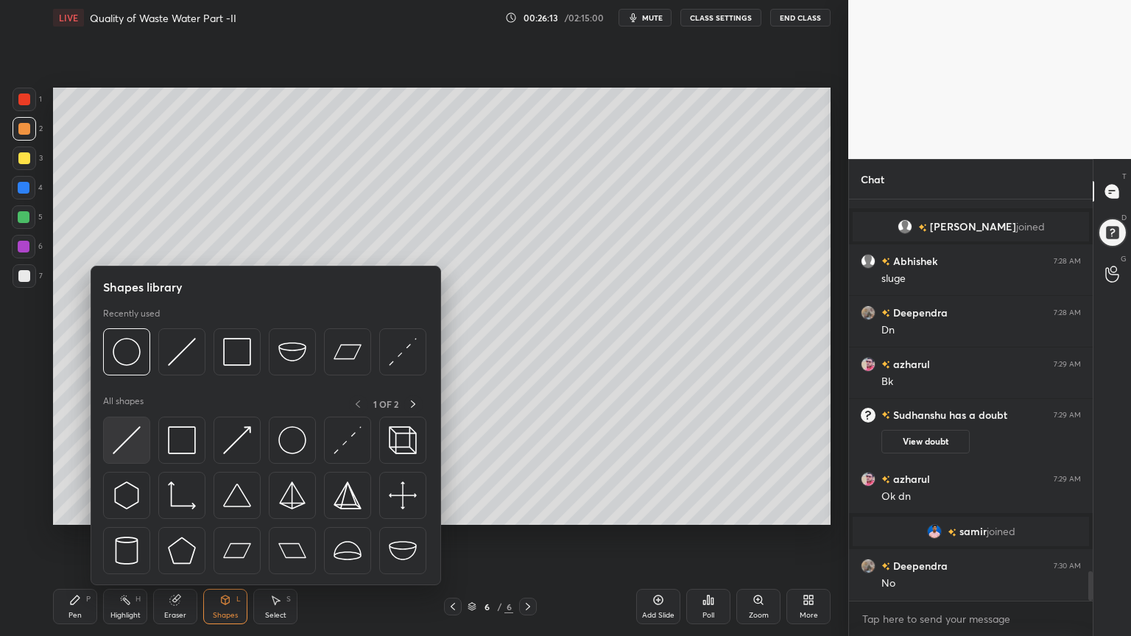
click at [126, 445] on img at bounding box center [127, 440] width 28 height 28
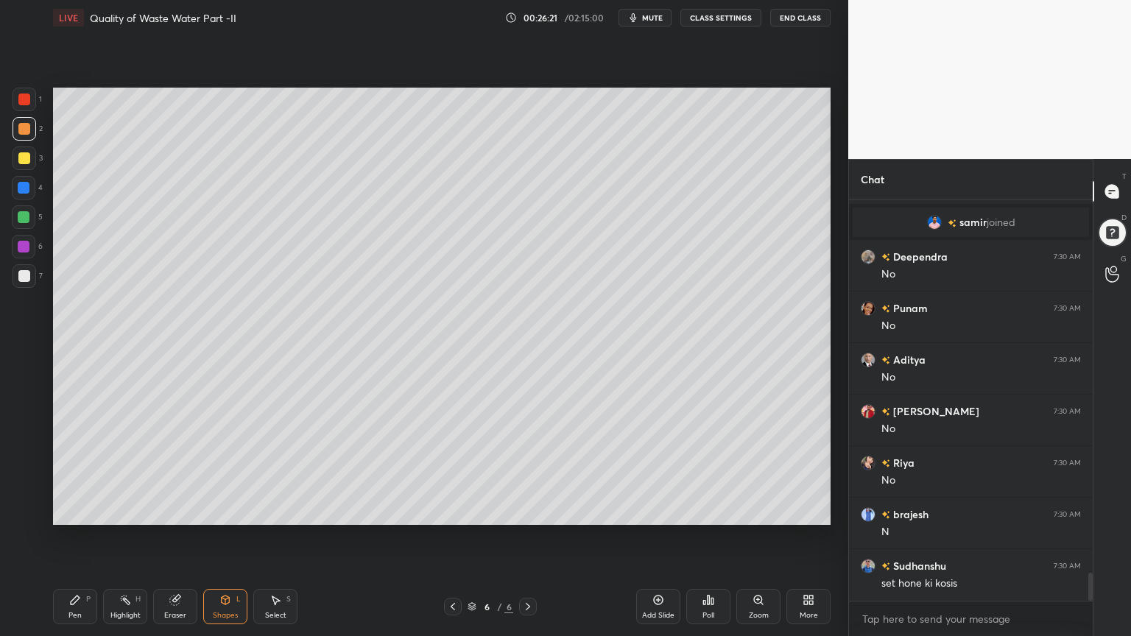
scroll to position [5438, 0]
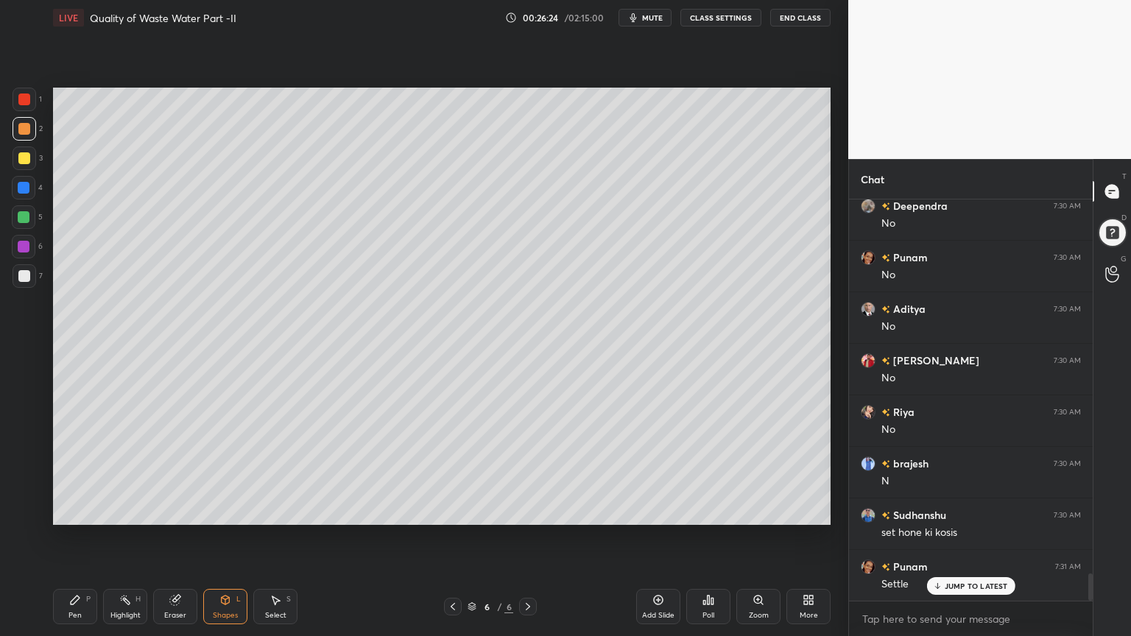
click at [222, 511] on div "Shapes L" at bounding box center [225, 606] width 44 height 35
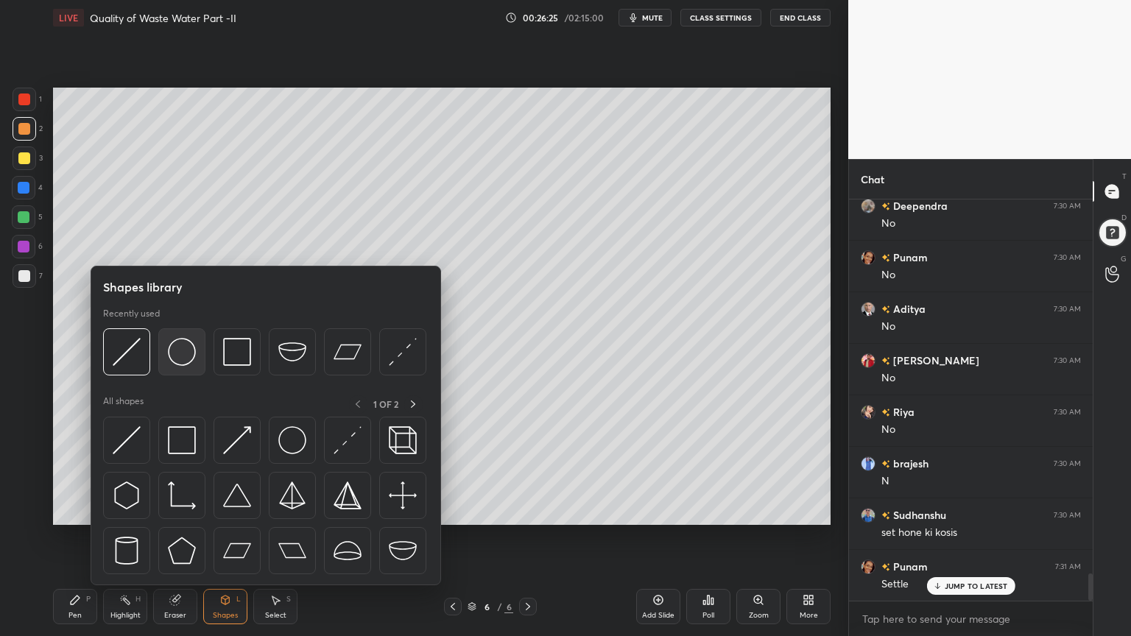
click at [189, 360] on img at bounding box center [182, 352] width 28 height 28
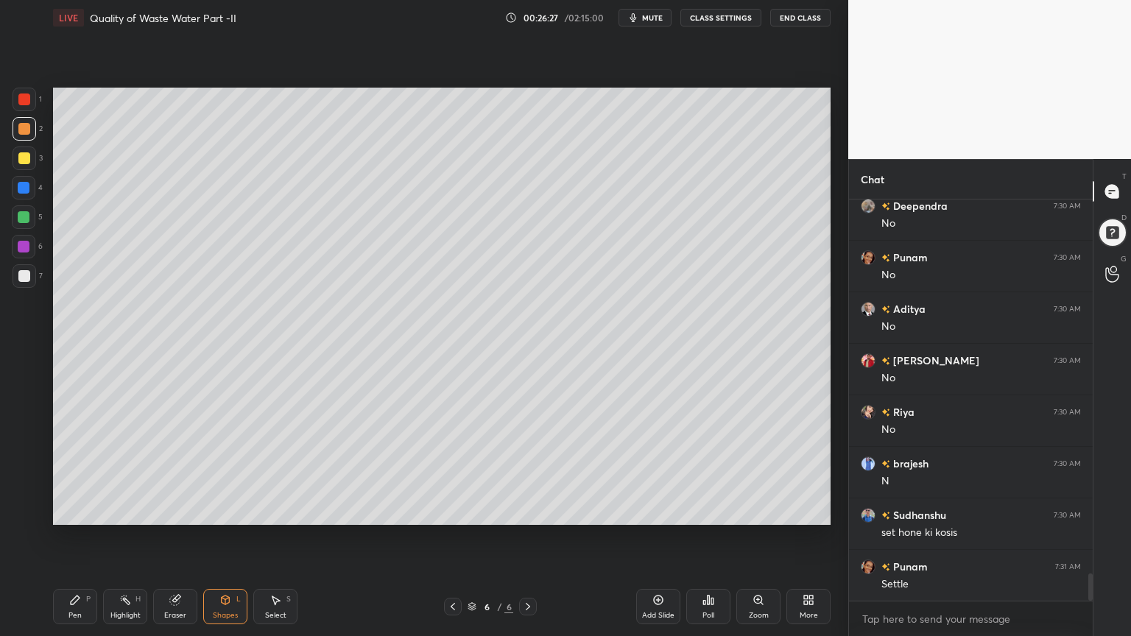
scroll to position [5491, 0]
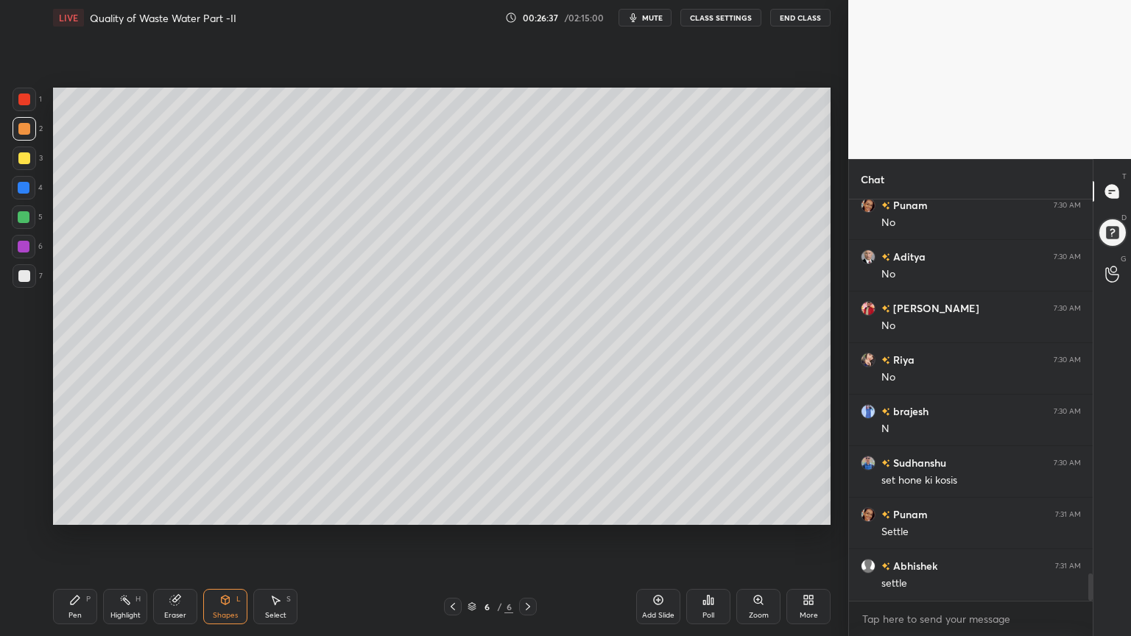
click at [94, 511] on div "Pen P" at bounding box center [75, 606] width 44 height 35
click at [219, 511] on div "Shapes L" at bounding box center [225, 606] width 44 height 35
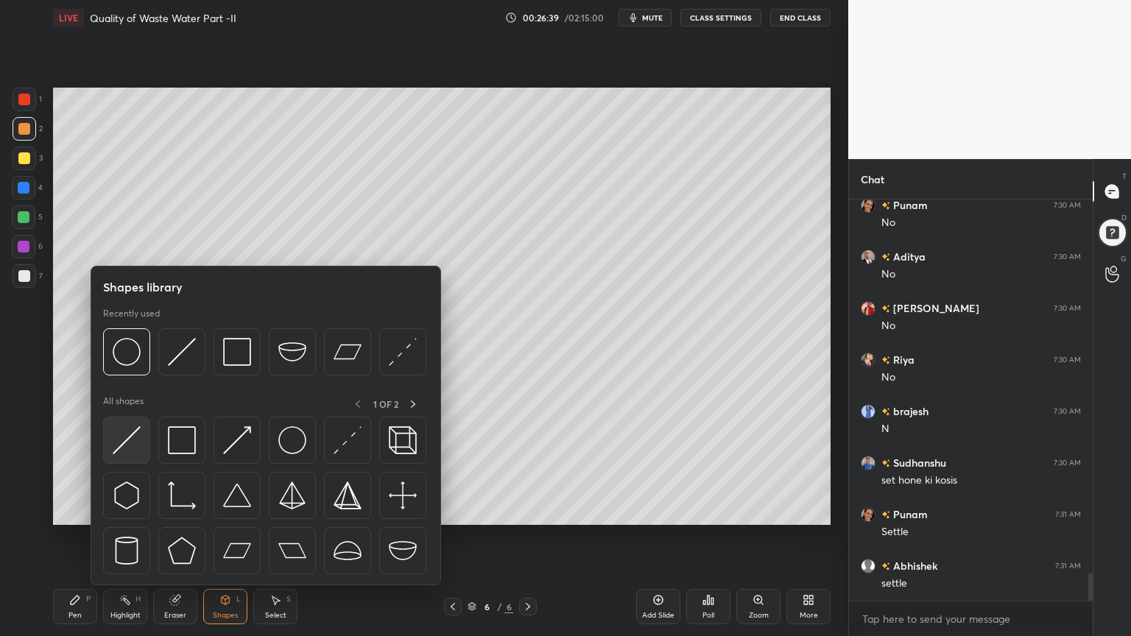
click at [125, 446] on img at bounding box center [127, 440] width 28 height 28
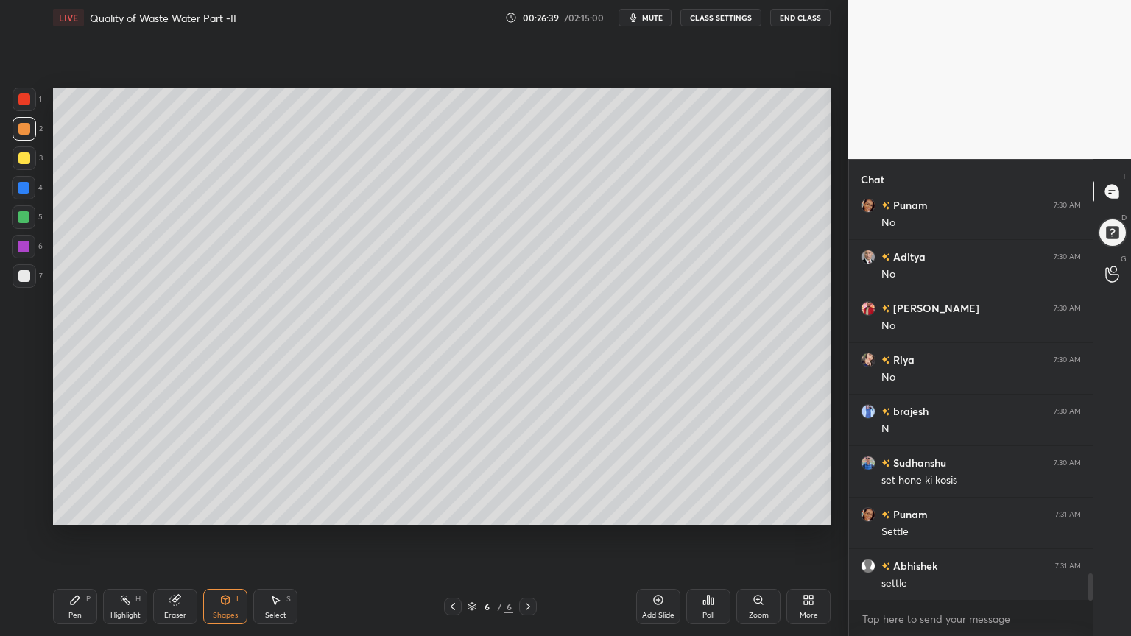
click at [71, 511] on div "Pen P" at bounding box center [75, 606] width 44 height 35
click at [24, 480] on icon at bounding box center [23, 484] width 13 height 10
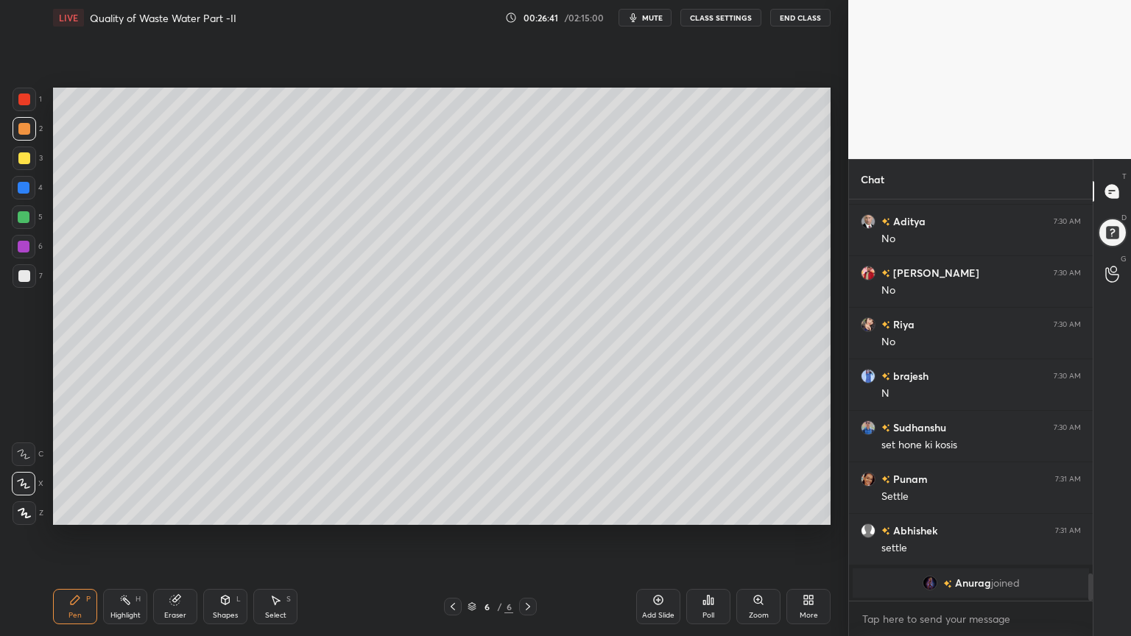
click at [225, 511] on div "Shapes L" at bounding box center [225, 606] width 44 height 35
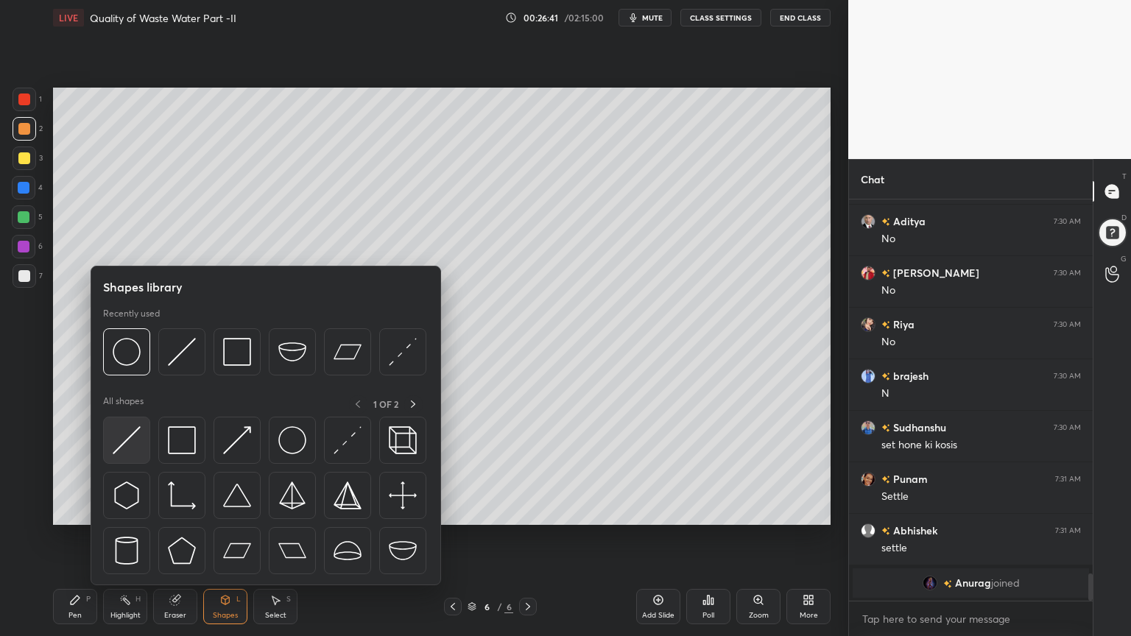
click at [118, 457] on div at bounding box center [126, 440] width 47 height 47
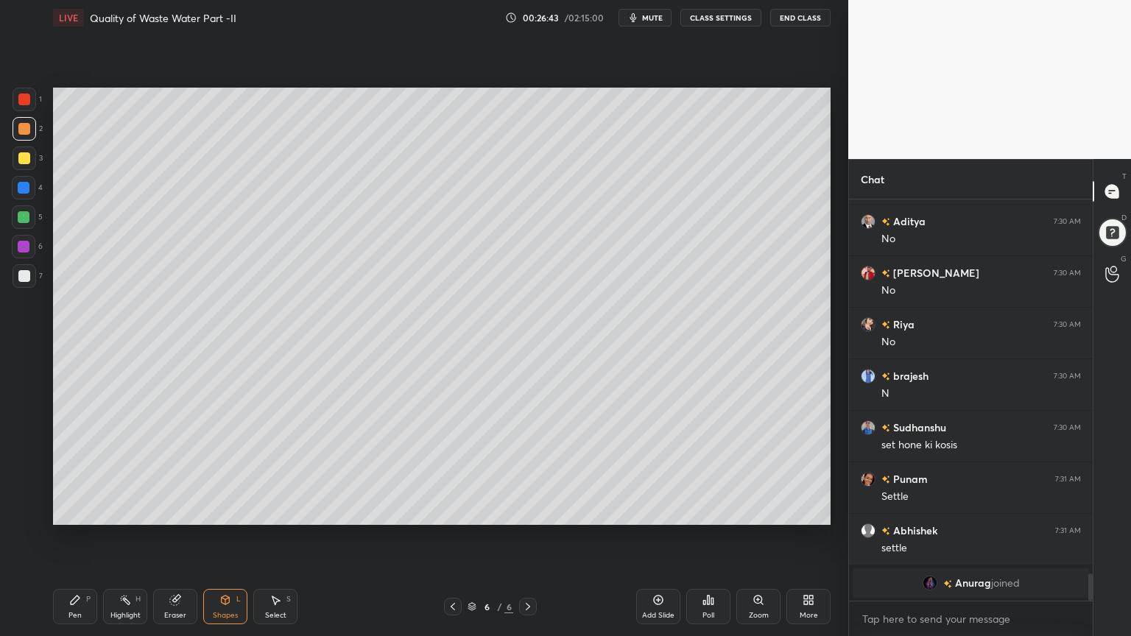
scroll to position [5432, 0]
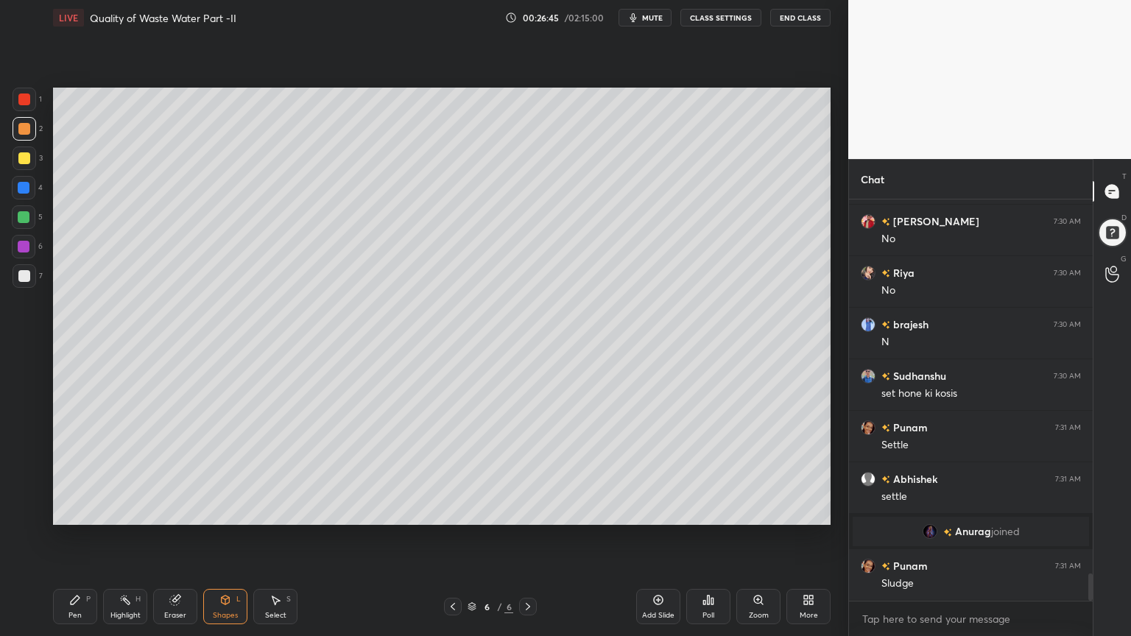
click at [21, 280] on div at bounding box center [24, 276] width 12 height 12
click at [211, 511] on div "Shapes L" at bounding box center [225, 606] width 44 height 35
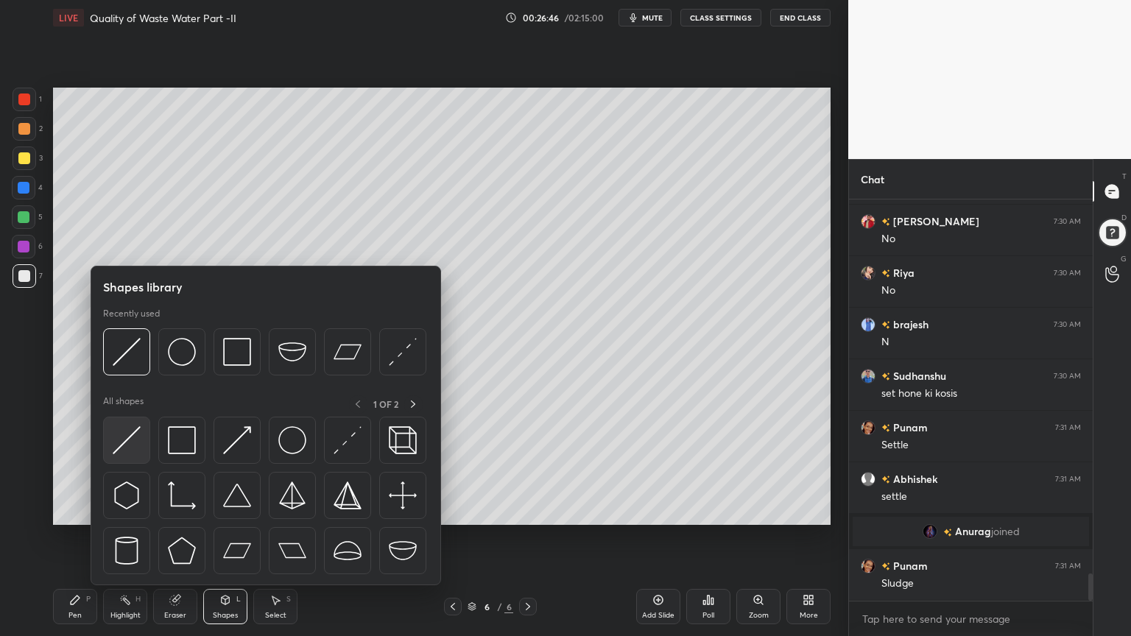
click at [130, 447] on img at bounding box center [127, 440] width 28 height 28
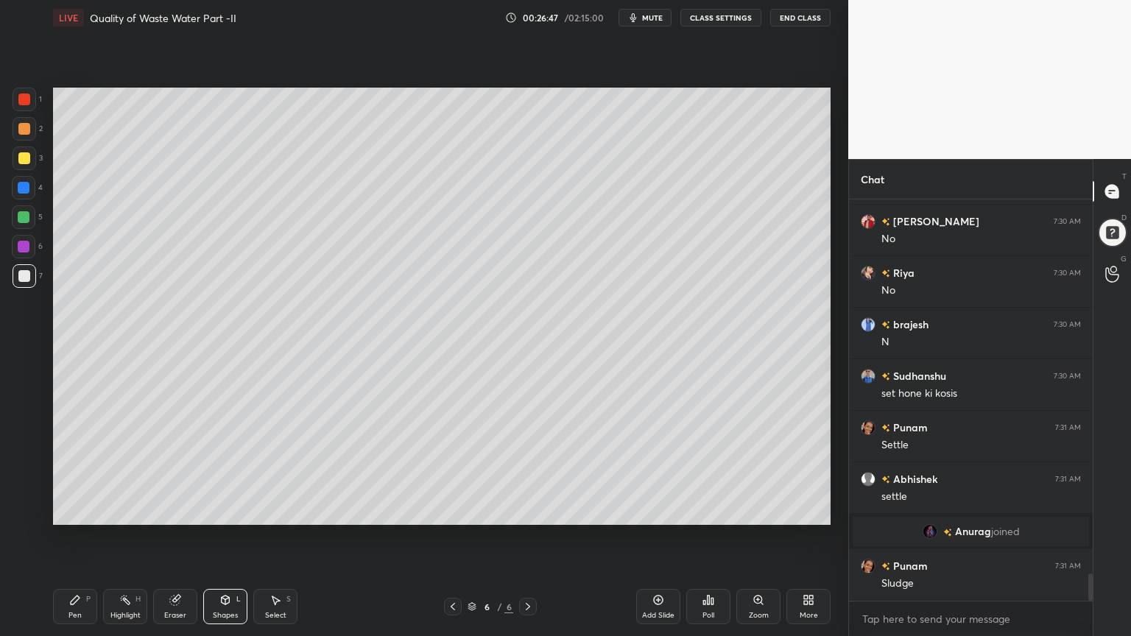
click at [32, 281] on div at bounding box center [25, 276] width 24 height 24
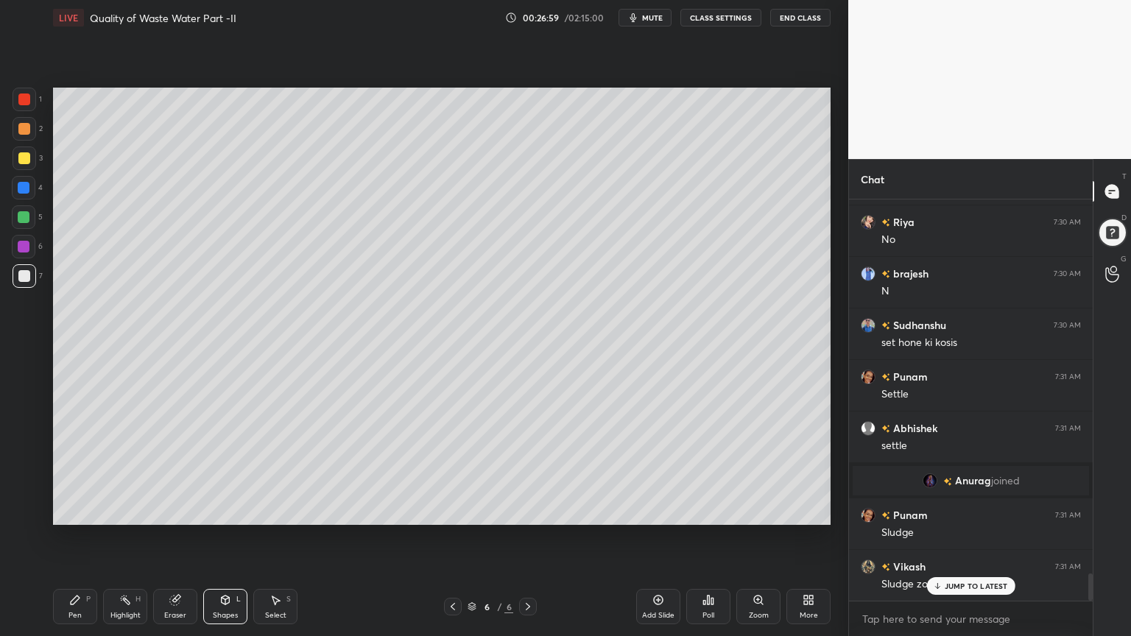
click at [77, 511] on icon at bounding box center [75, 600] width 9 height 9
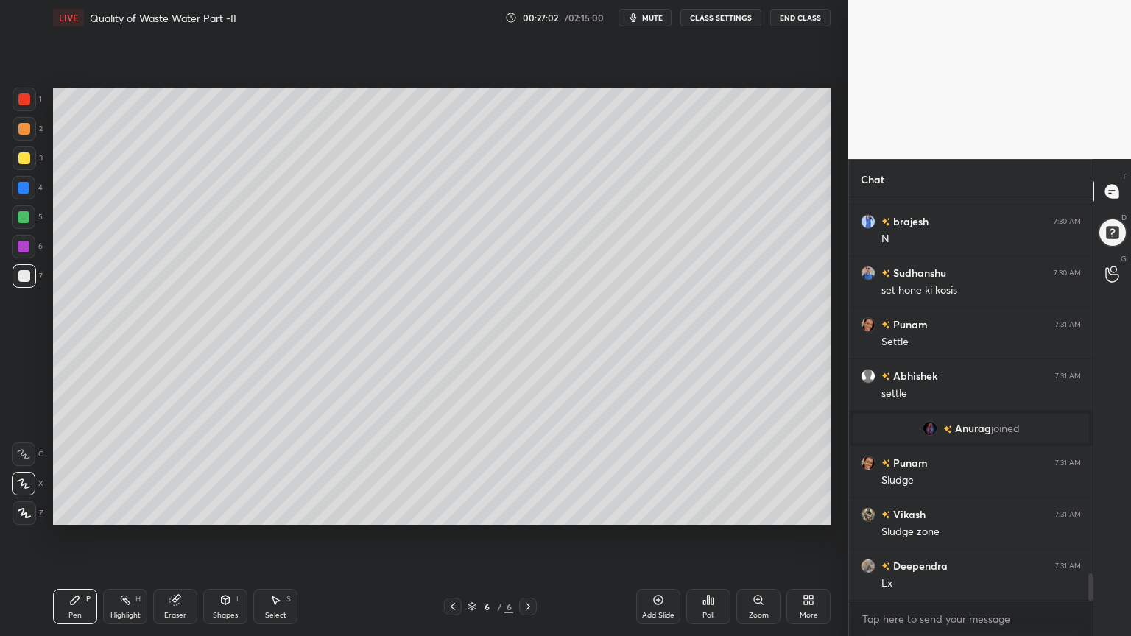
scroll to position [5586, 0]
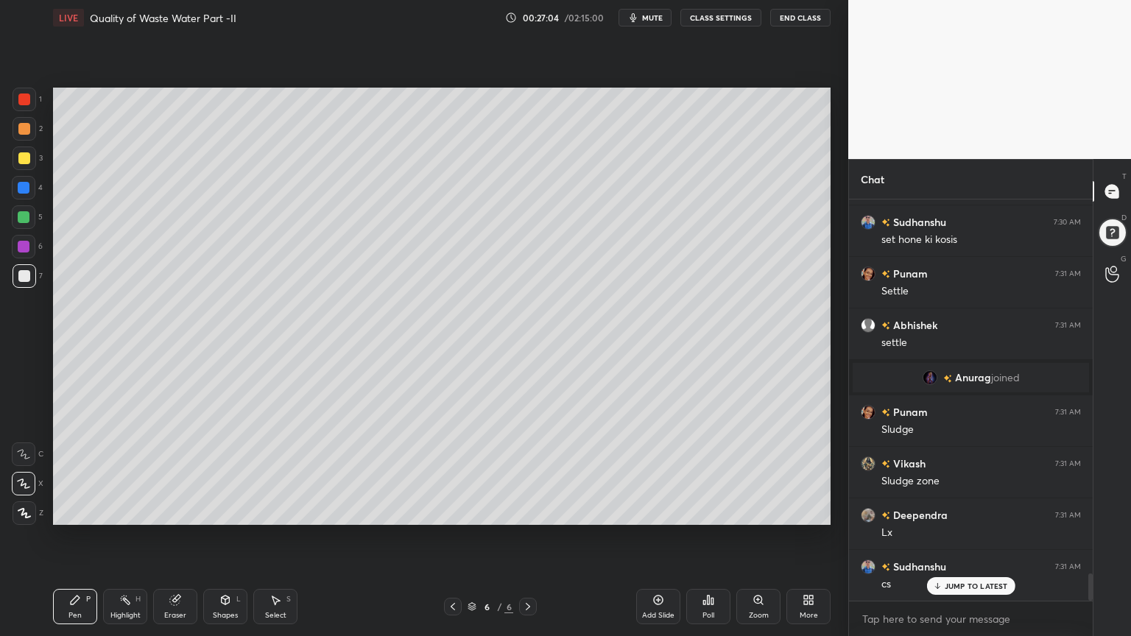
click at [227, 511] on icon at bounding box center [225, 600] width 12 height 12
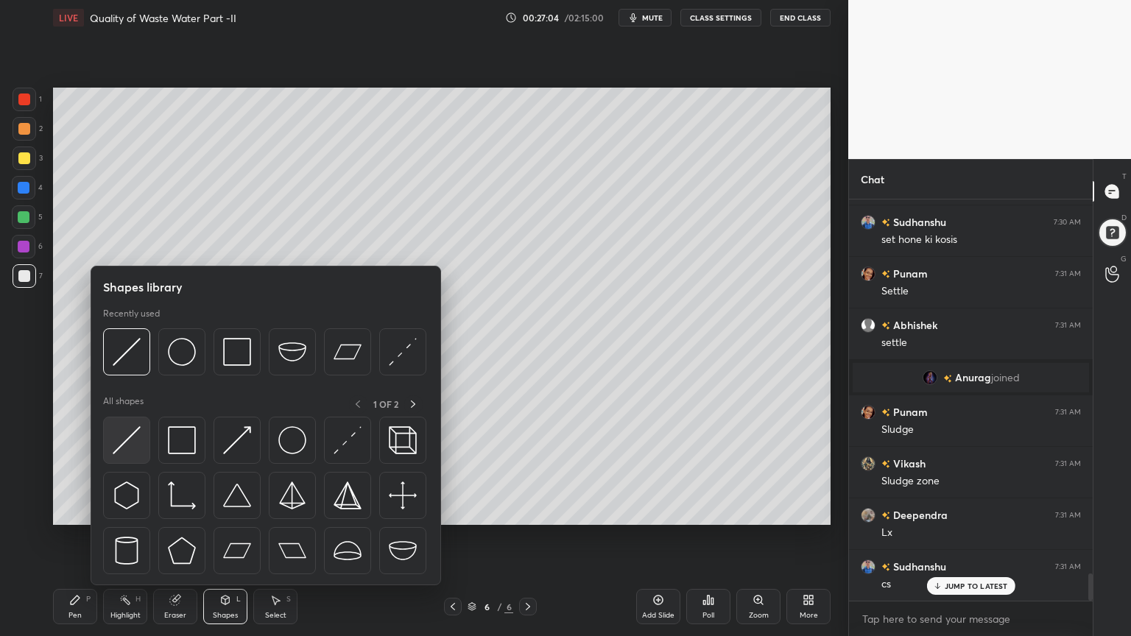
click at [130, 449] on img at bounding box center [127, 440] width 28 height 28
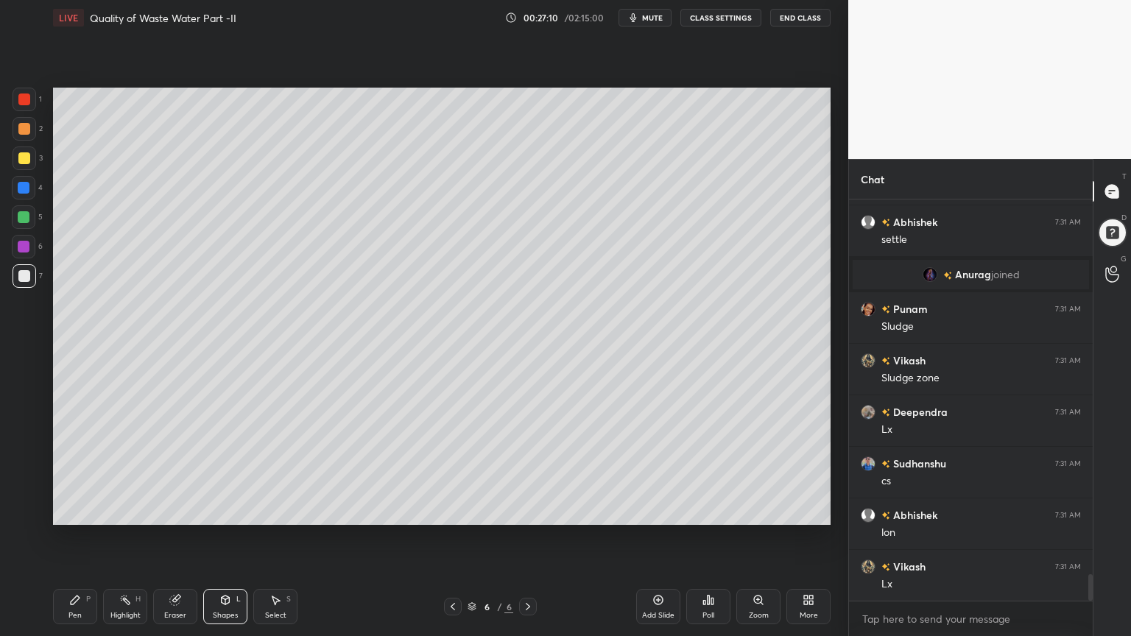
scroll to position [5741, 0]
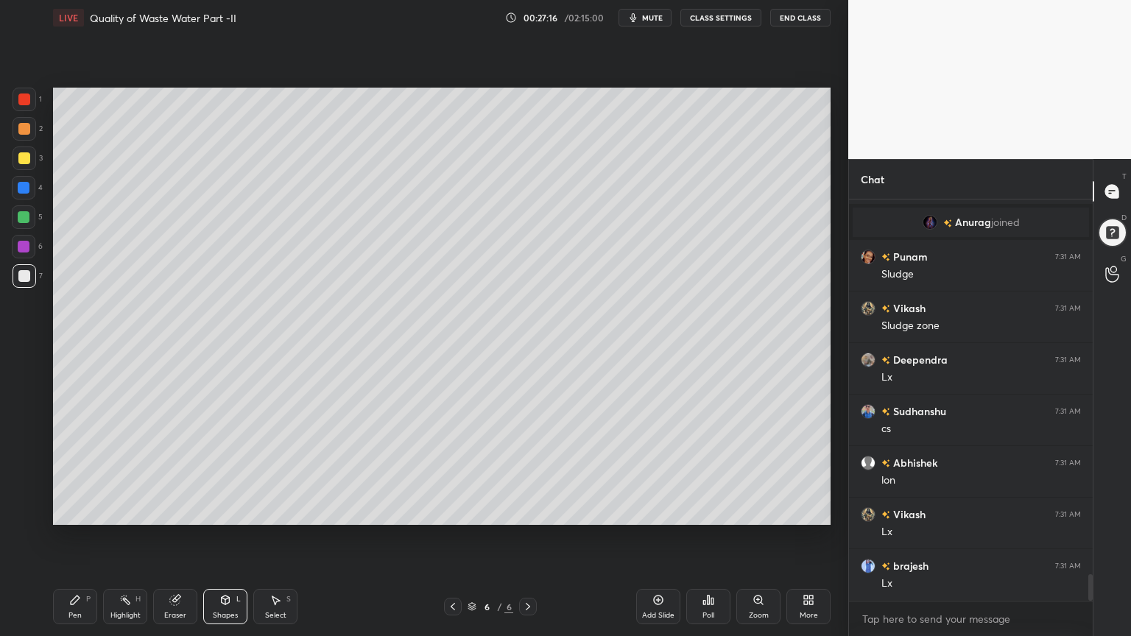
click at [63, 511] on div "Pen P" at bounding box center [75, 606] width 44 height 35
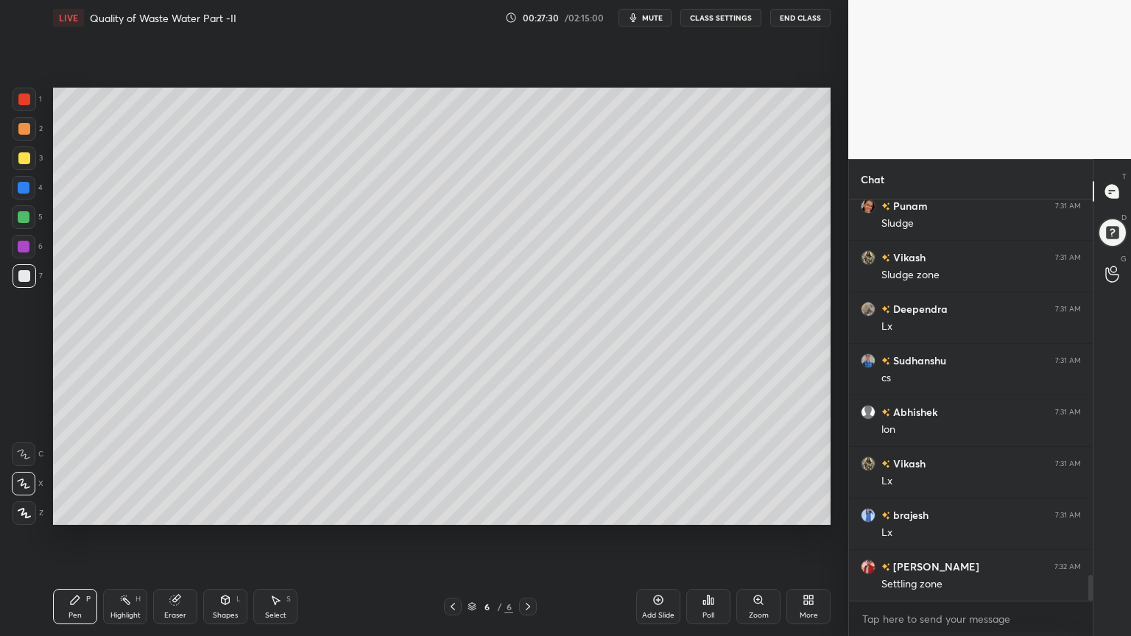
click at [218, 511] on div "Shapes L" at bounding box center [225, 606] width 44 height 35
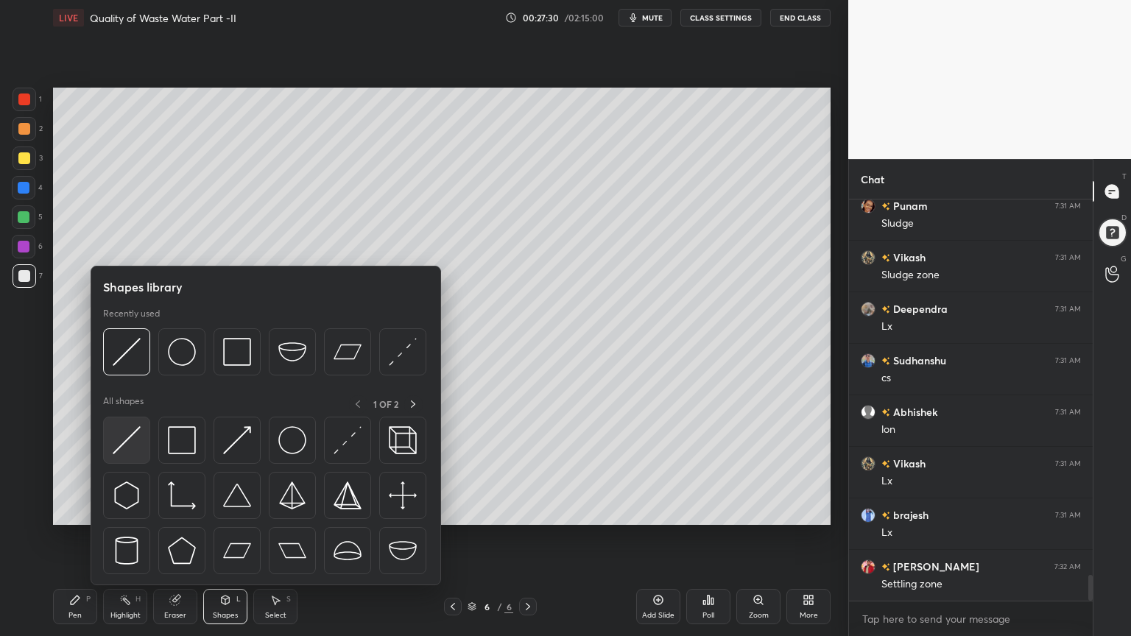
click at [127, 449] on img at bounding box center [127, 440] width 28 height 28
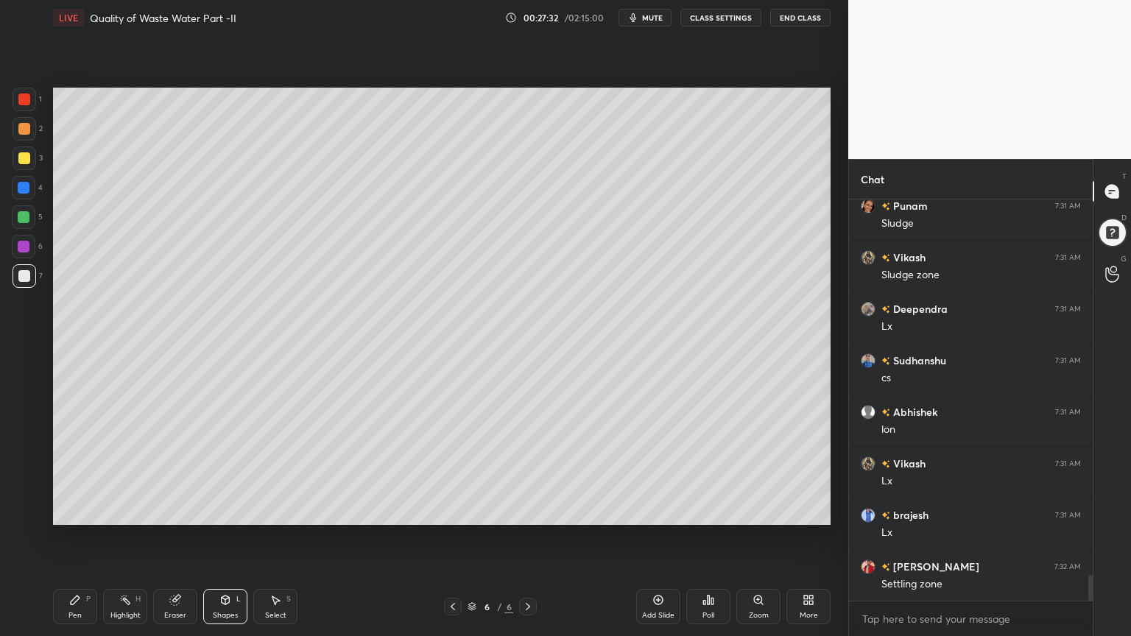
click at [31, 194] on div at bounding box center [24, 188] width 24 height 24
click at [80, 511] on div "Pen P" at bounding box center [75, 606] width 44 height 35
click at [25, 511] on icon at bounding box center [24, 513] width 12 height 9
click at [18, 154] on div at bounding box center [24, 158] width 12 height 12
click at [24, 213] on div at bounding box center [24, 217] width 12 height 12
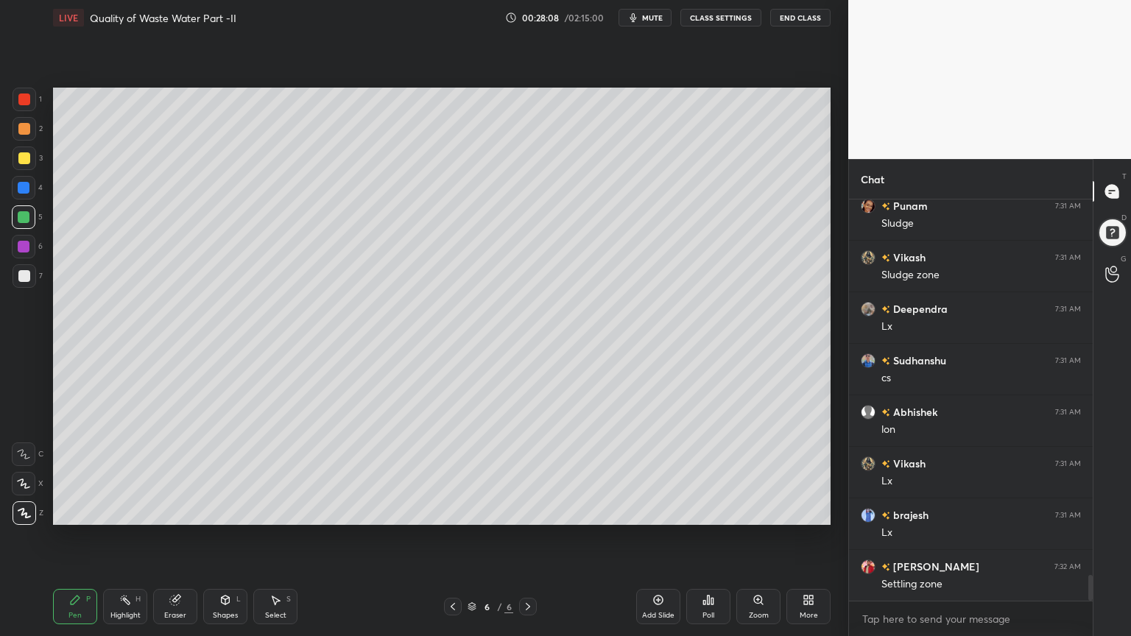
click at [26, 134] on div at bounding box center [24, 129] width 12 height 12
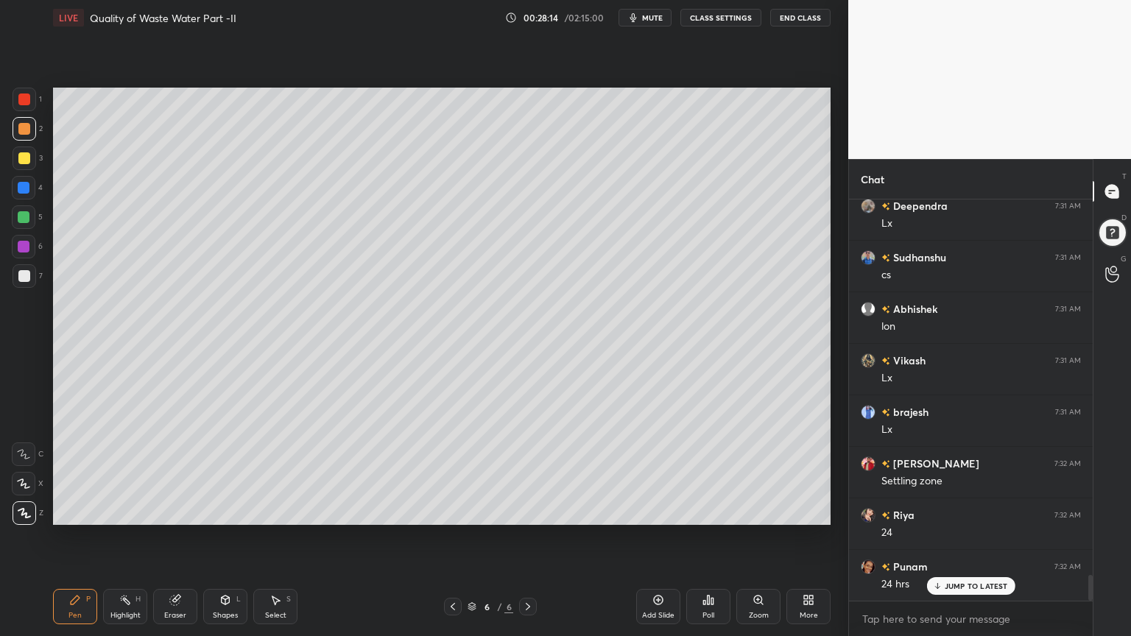
scroll to position [5998, 0]
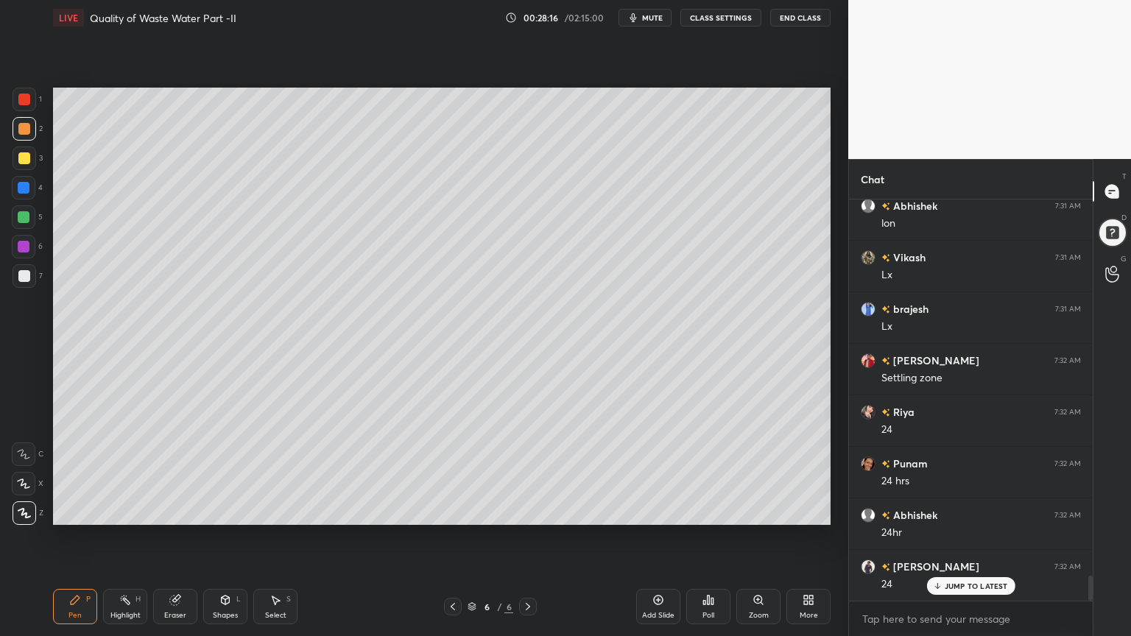
click at [24, 159] on div at bounding box center [24, 158] width 12 height 12
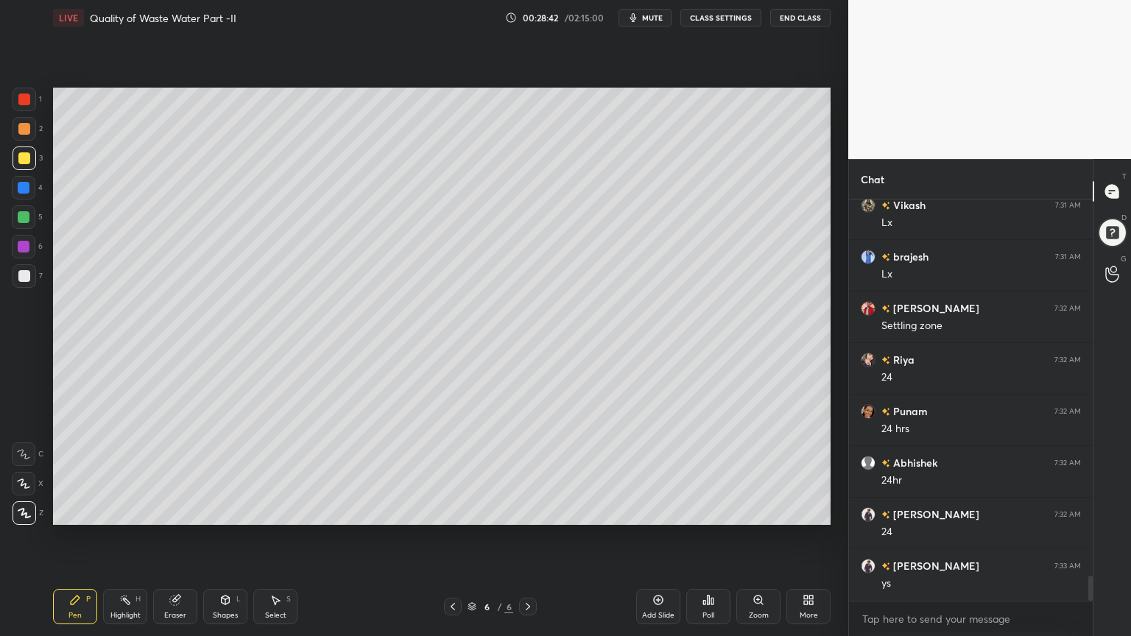
click at [233, 511] on div "Shapes L" at bounding box center [225, 606] width 44 height 35
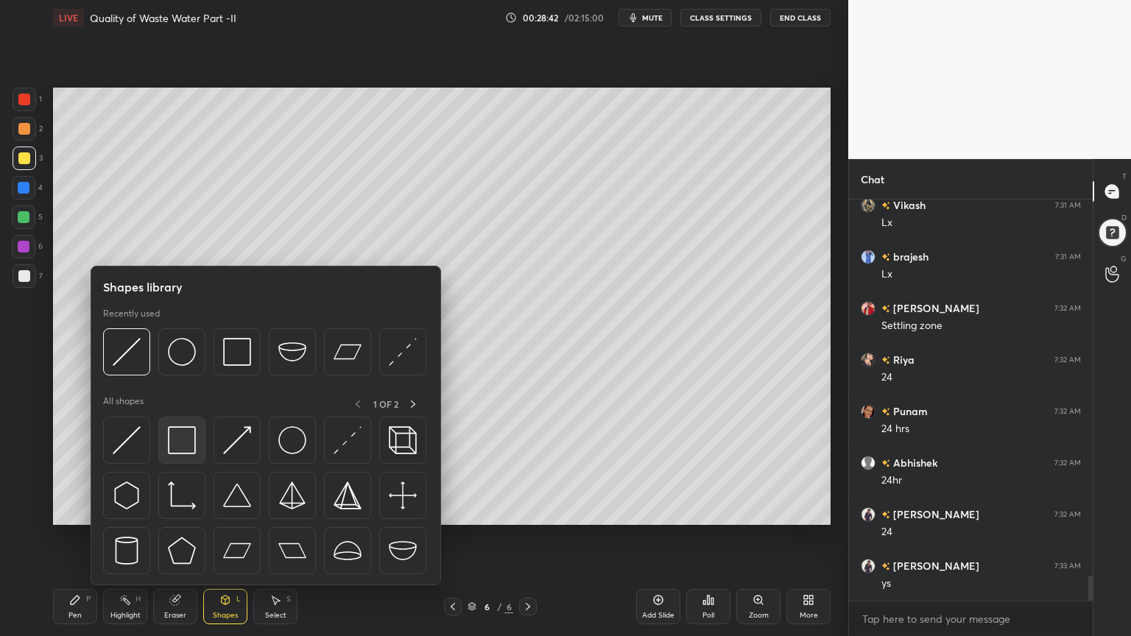
scroll to position [6101, 0]
click at [180, 443] on img at bounding box center [182, 440] width 28 height 28
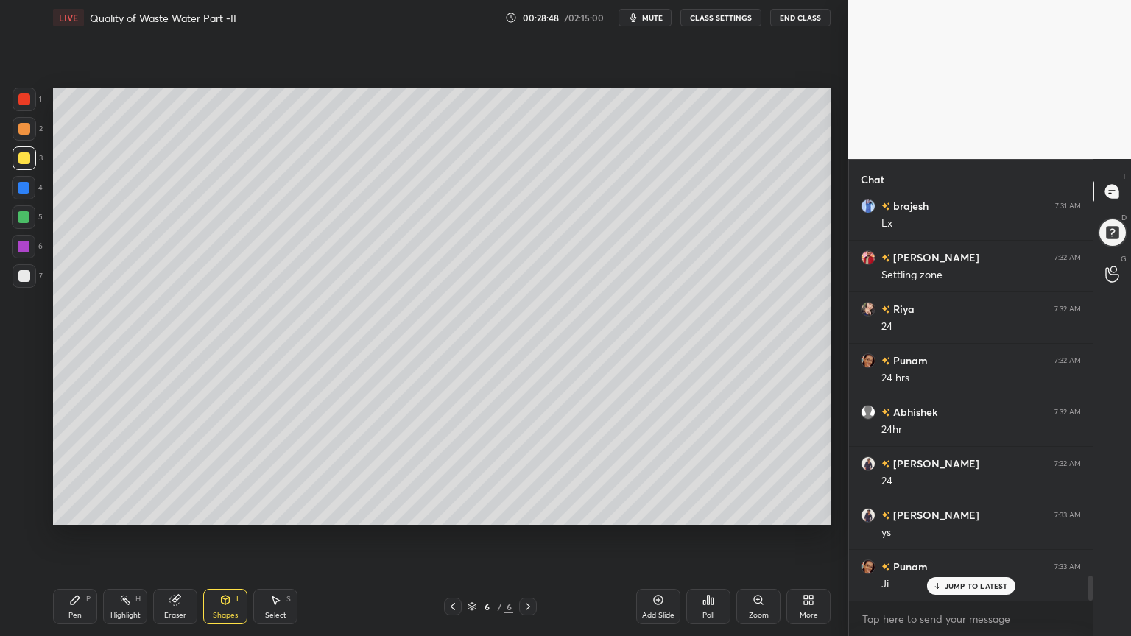
click at [84, 511] on div "Pen P" at bounding box center [75, 606] width 44 height 35
click at [26, 133] on div at bounding box center [24, 129] width 12 height 12
click at [21, 227] on div at bounding box center [24, 217] width 24 height 24
click at [72, 511] on icon at bounding box center [75, 600] width 9 height 9
click at [222, 511] on icon at bounding box center [226, 600] width 8 height 9
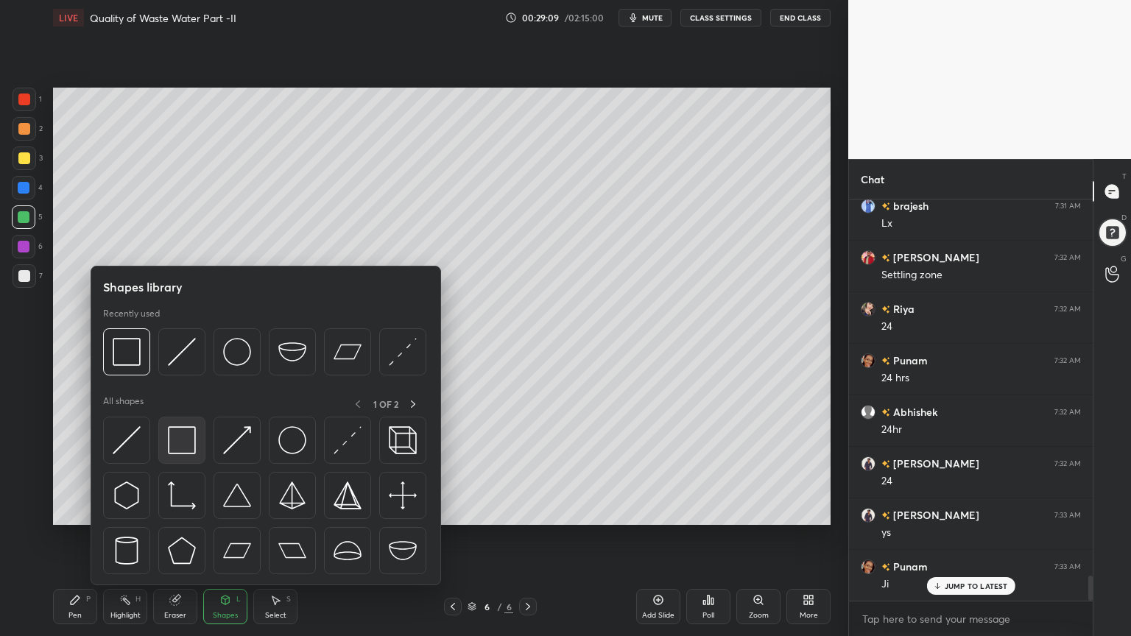
click at [180, 449] on img at bounding box center [182, 440] width 28 height 28
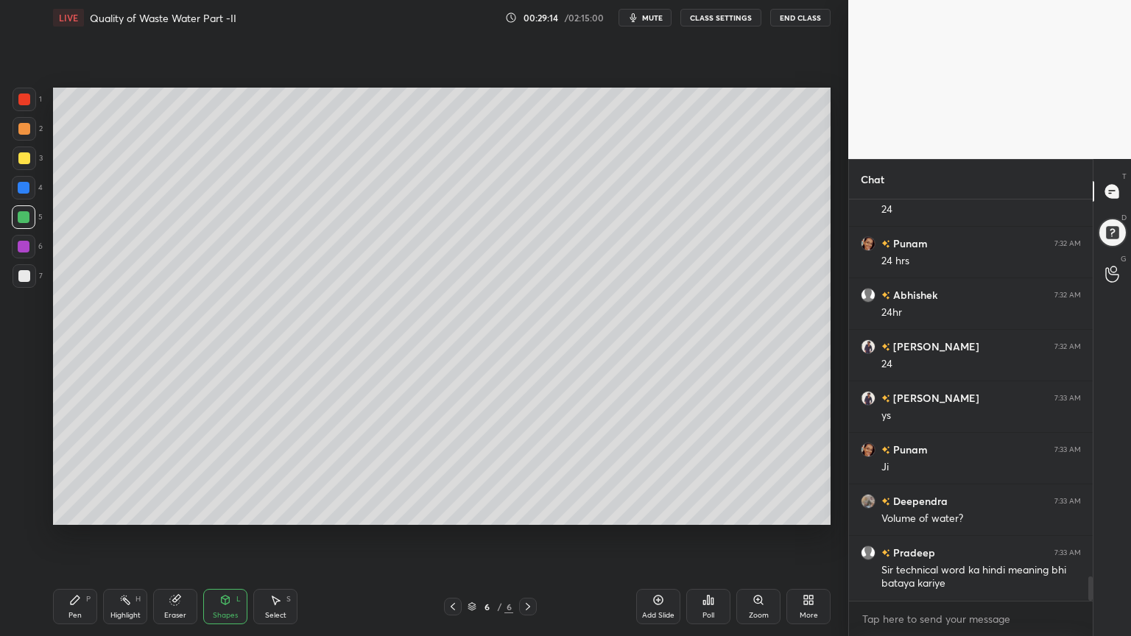
scroll to position [6269, 0]
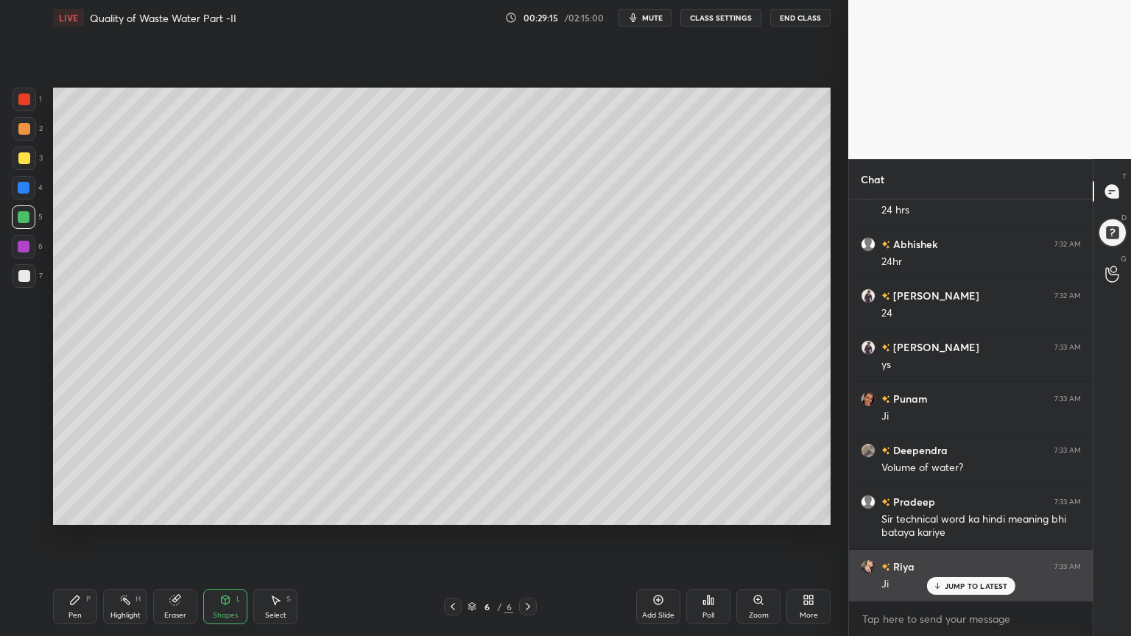
click at [985, 511] on p "JUMP TO LATEST" at bounding box center [976, 586] width 63 height 9
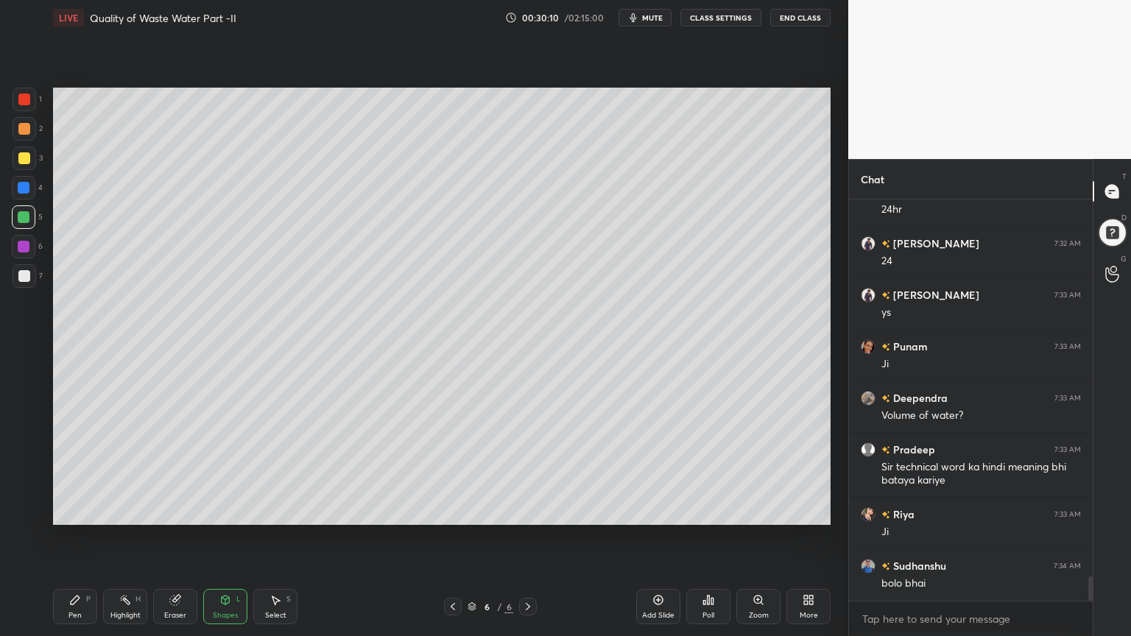
scroll to position [6372, 0]
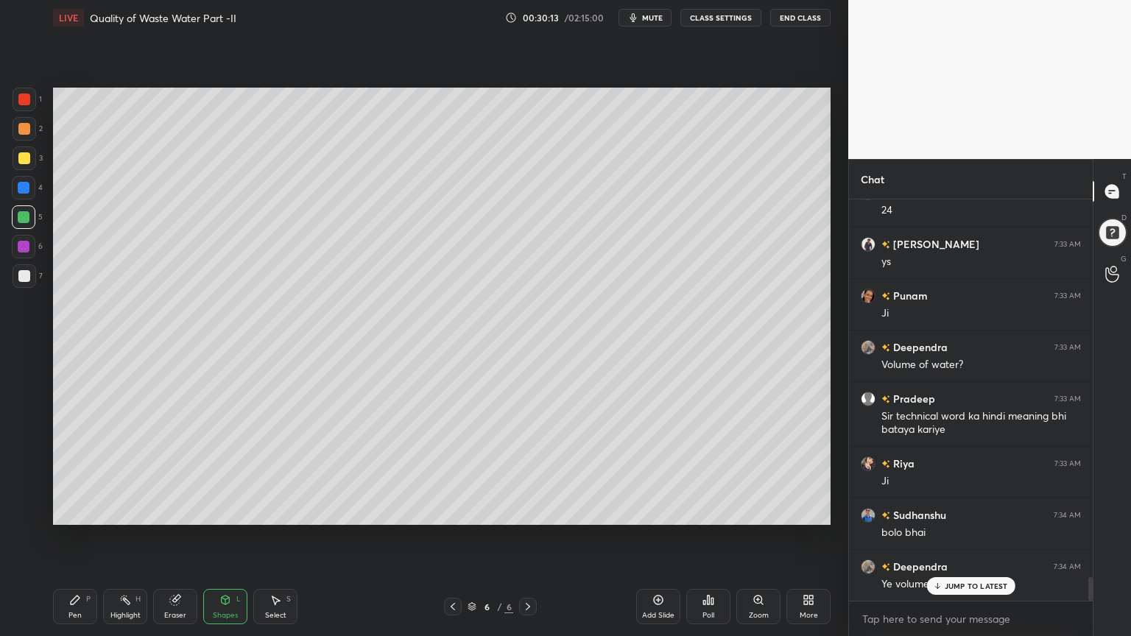
click at [961, 511] on p "JUMP TO LATEST" at bounding box center [976, 586] width 63 height 9
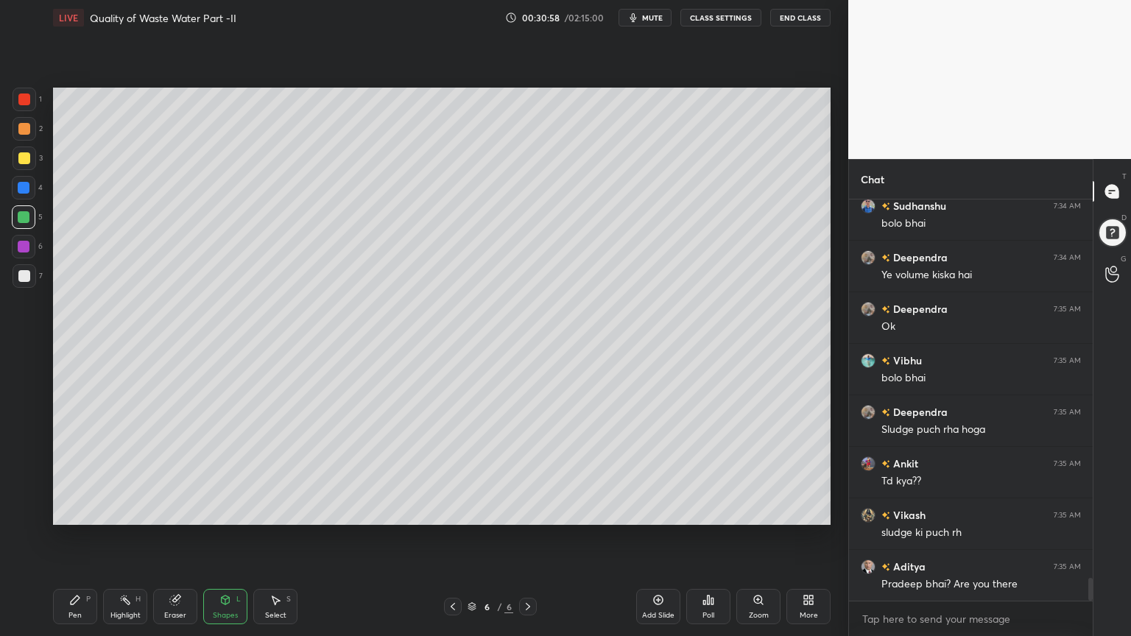
scroll to position [6734, 0]
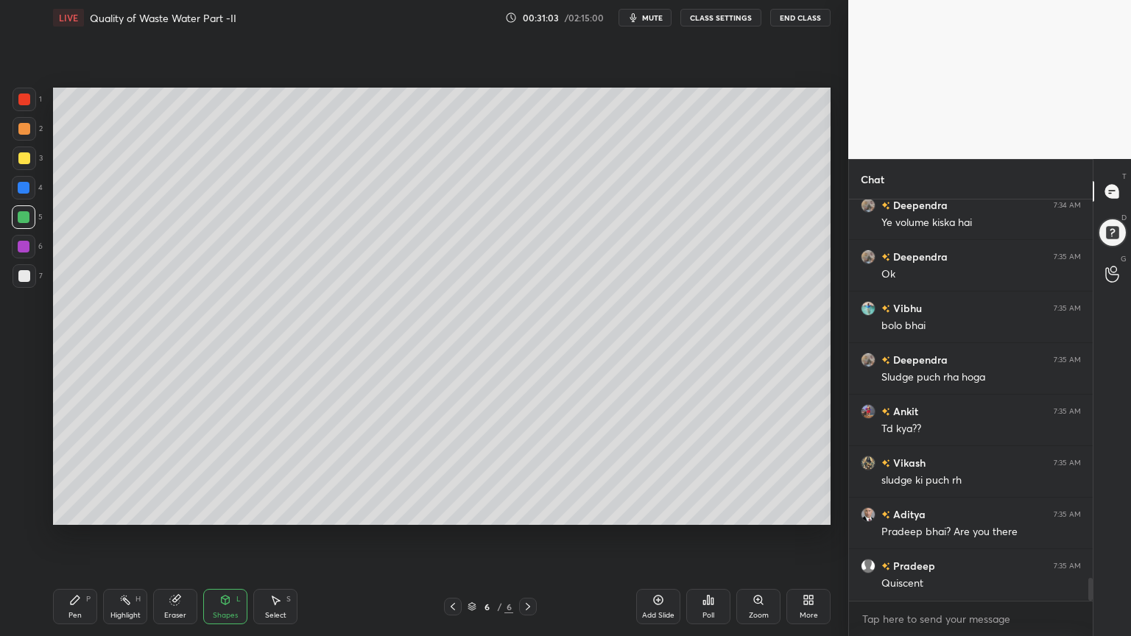
click at [448, 511] on icon at bounding box center [453, 607] width 12 height 12
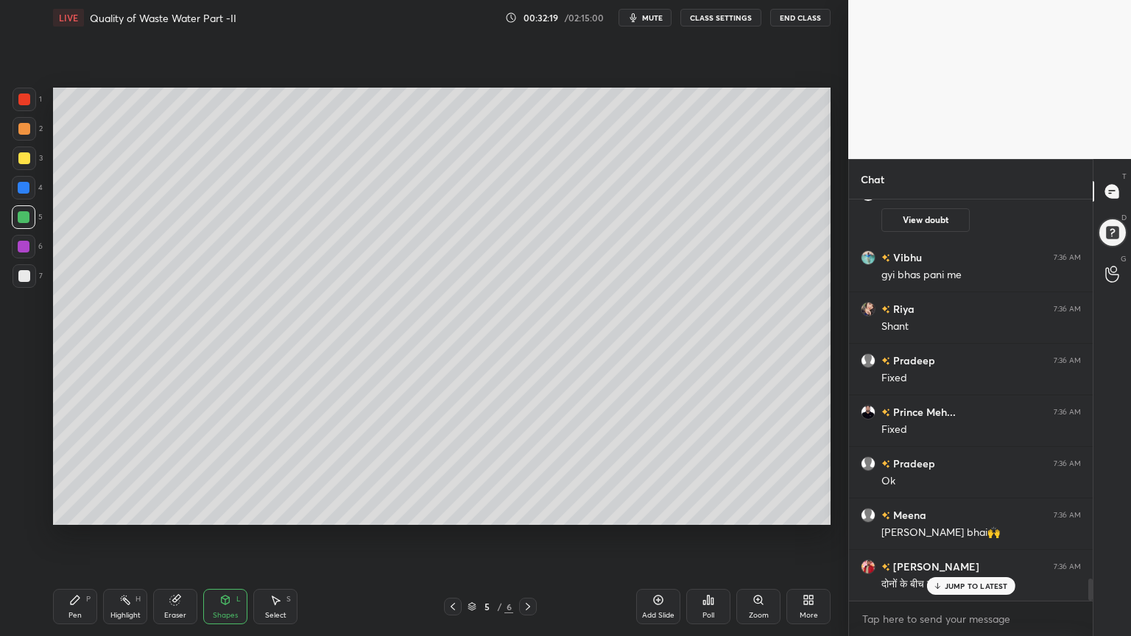
scroll to position [368, 239]
click at [952, 511] on p "JUMP TO LATEST" at bounding box center [976, 556] width 63 height 9
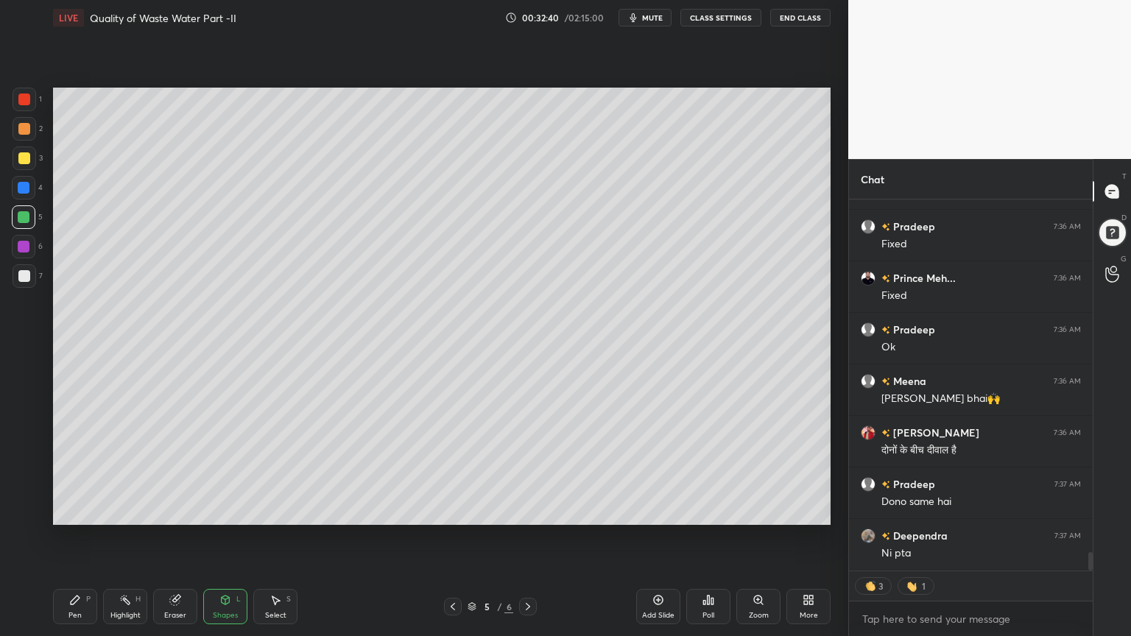
scroll to position [7026, 0]
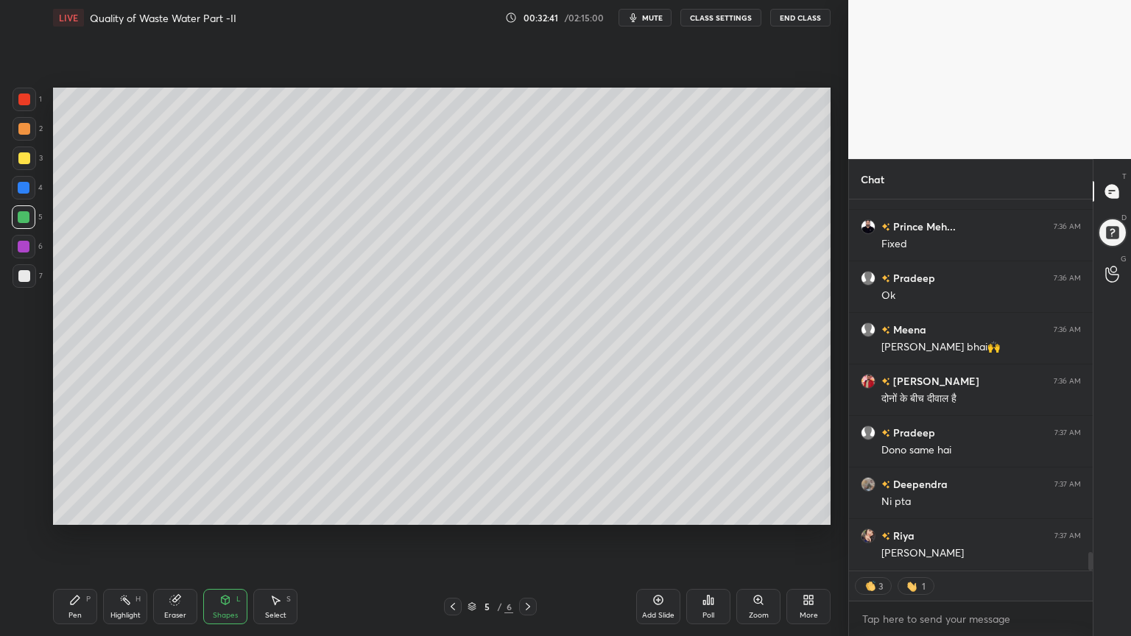
click at [77, 511] on icon at bounding box center [75, 600] width 12 height 12
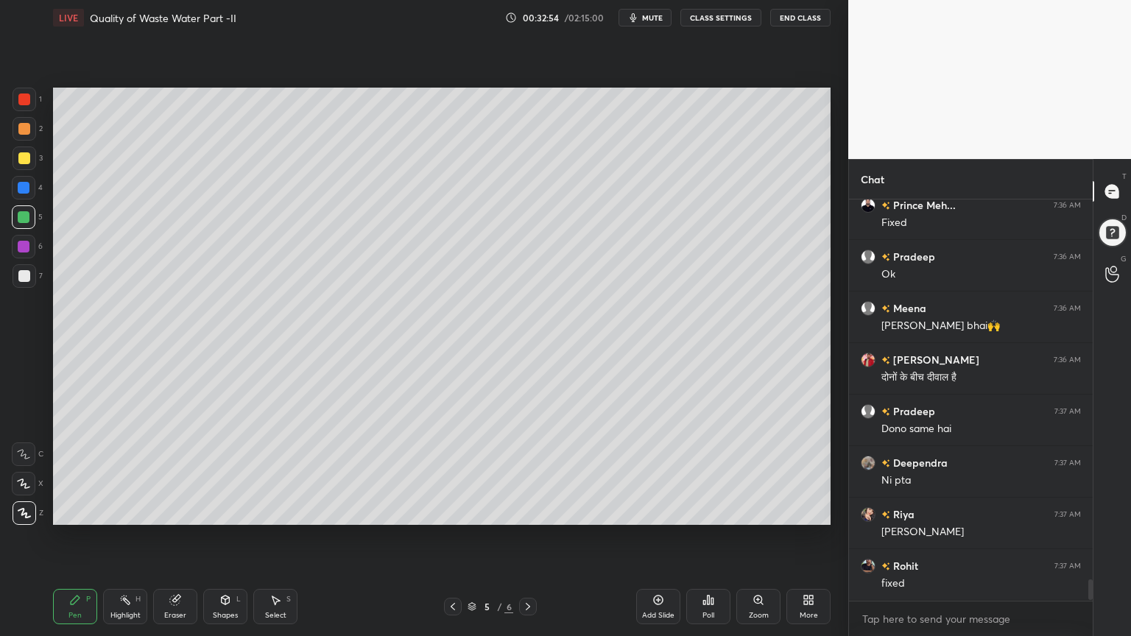
scroll to position [7099, 0]
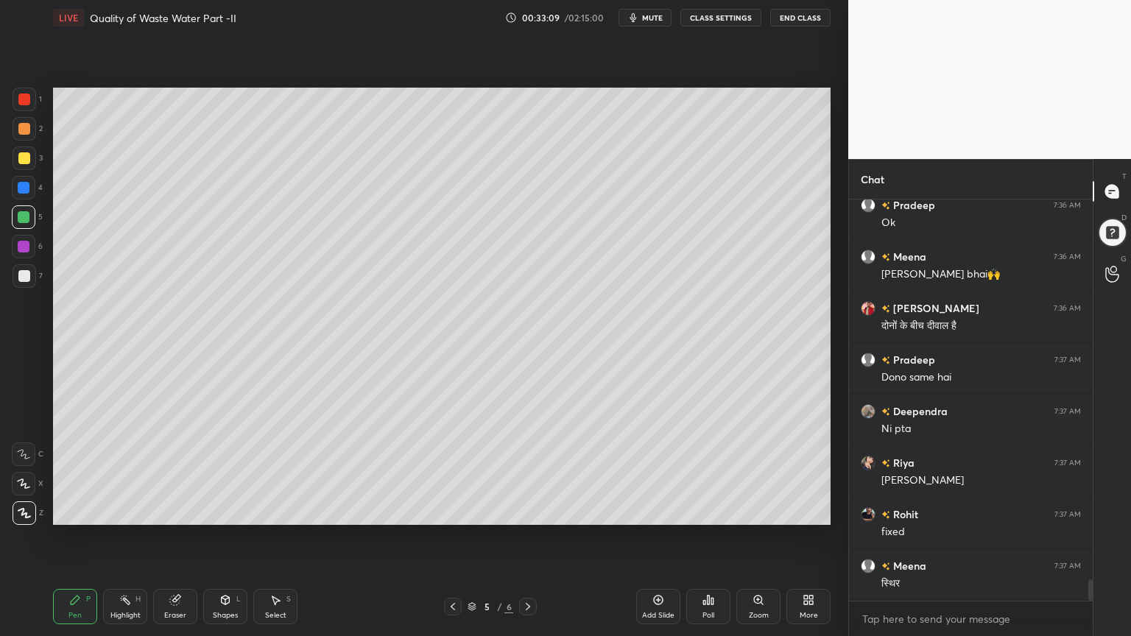
click at [522, 511] on icon at bounding box center [528, 607] width 12 height 12
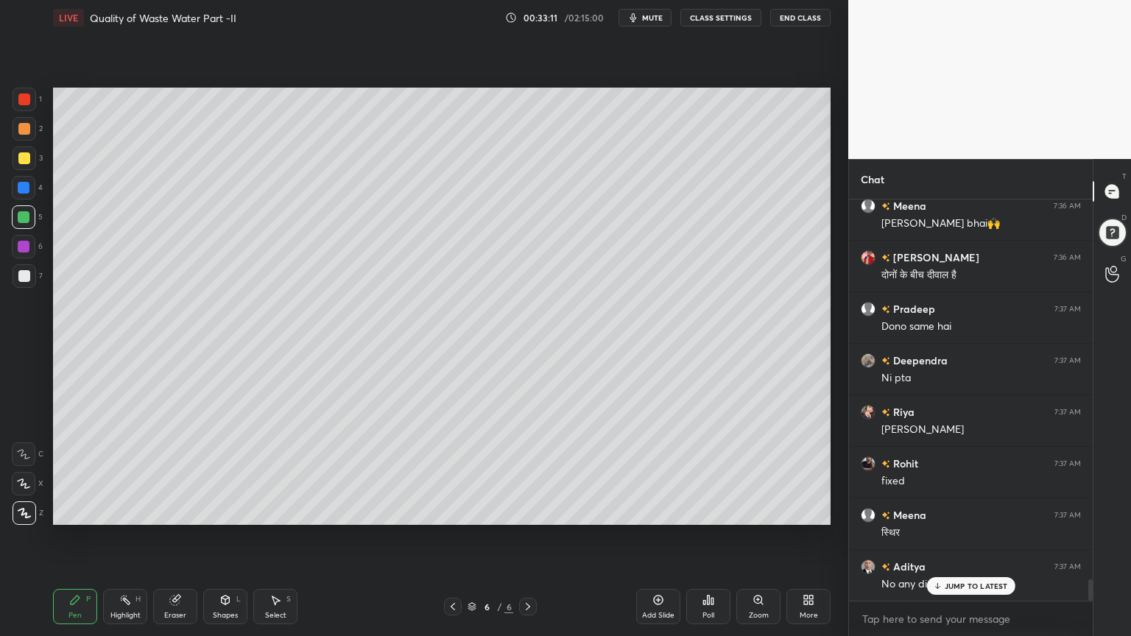
click at [15, 165] on div at bounding box center [25, 159] width 24 height 24
click at [980, 511] on p "JUMP TO LATEST" at bounding box center [976, 556] width 63 height 9
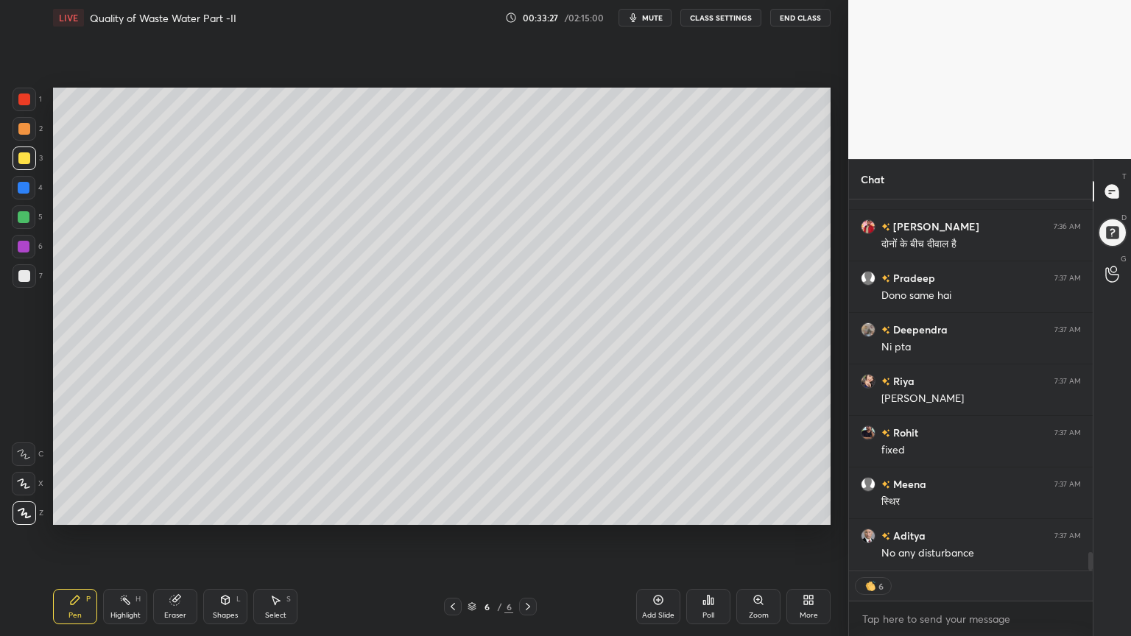
scroll to position [7233, 0]
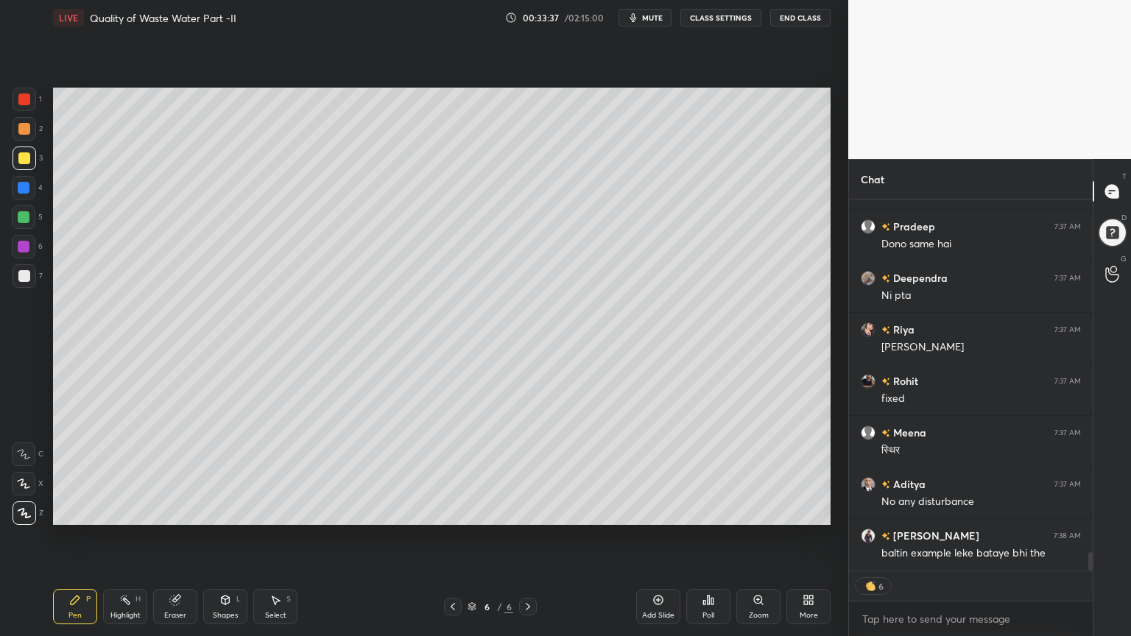
type textarea "x"
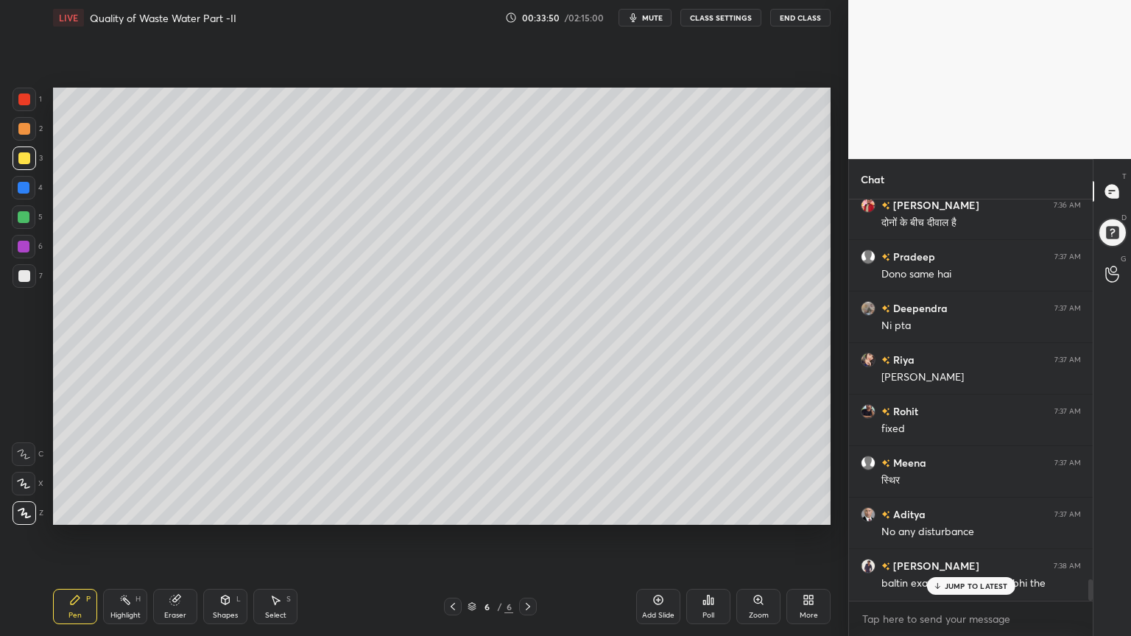
scroll to position [7253, 0]
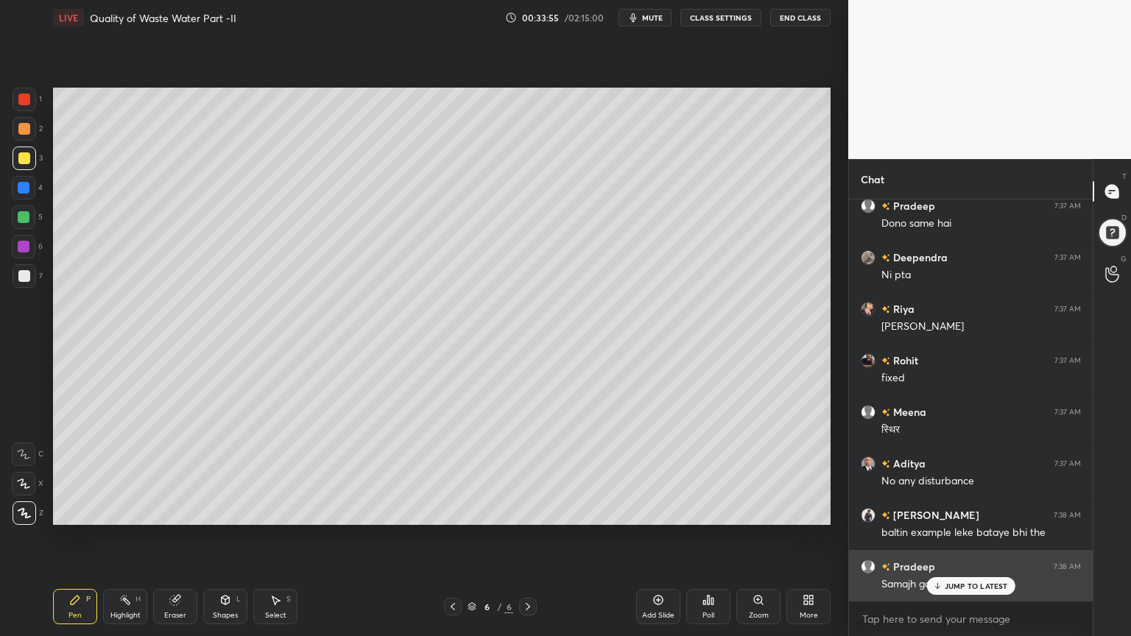
click at [958, 511] on p "JUMP TO LATEST" at bounding box center [976, 586] width 63 height 9
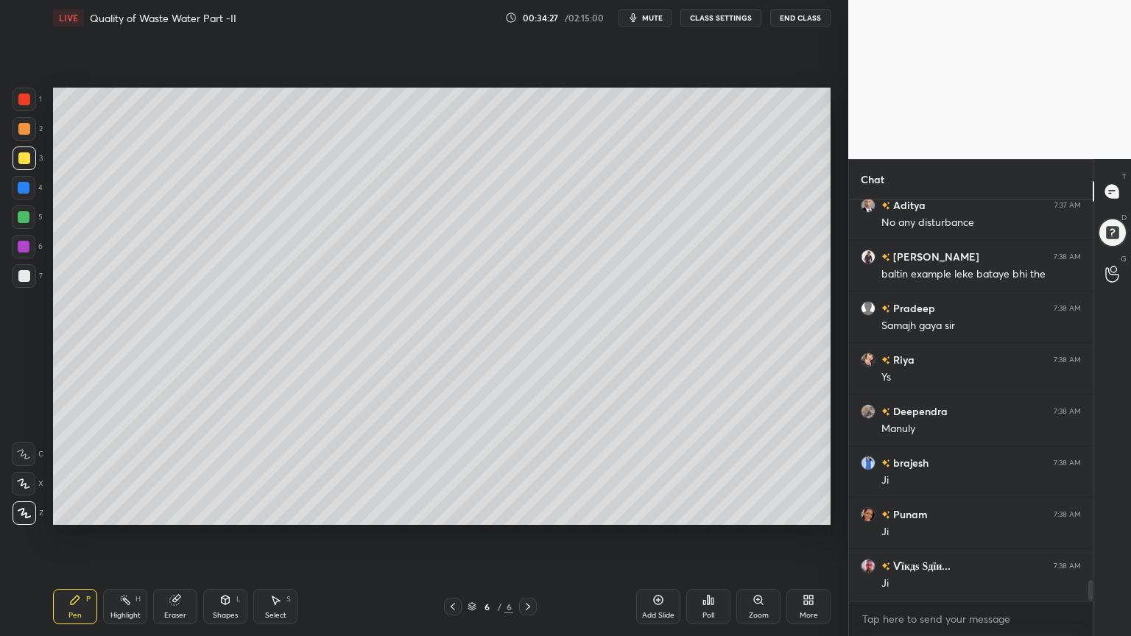
scroll to position [7562, 0]
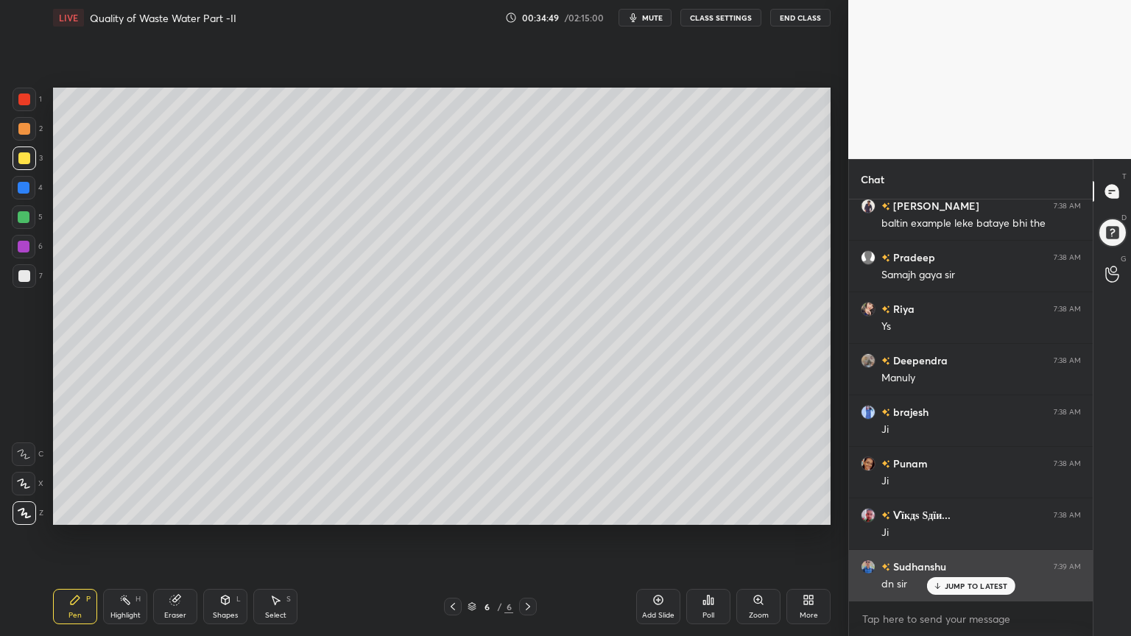
click at [983, 511] on p "JUMP TO LATEST" at bounding box center [976, 586] width 63 height 9
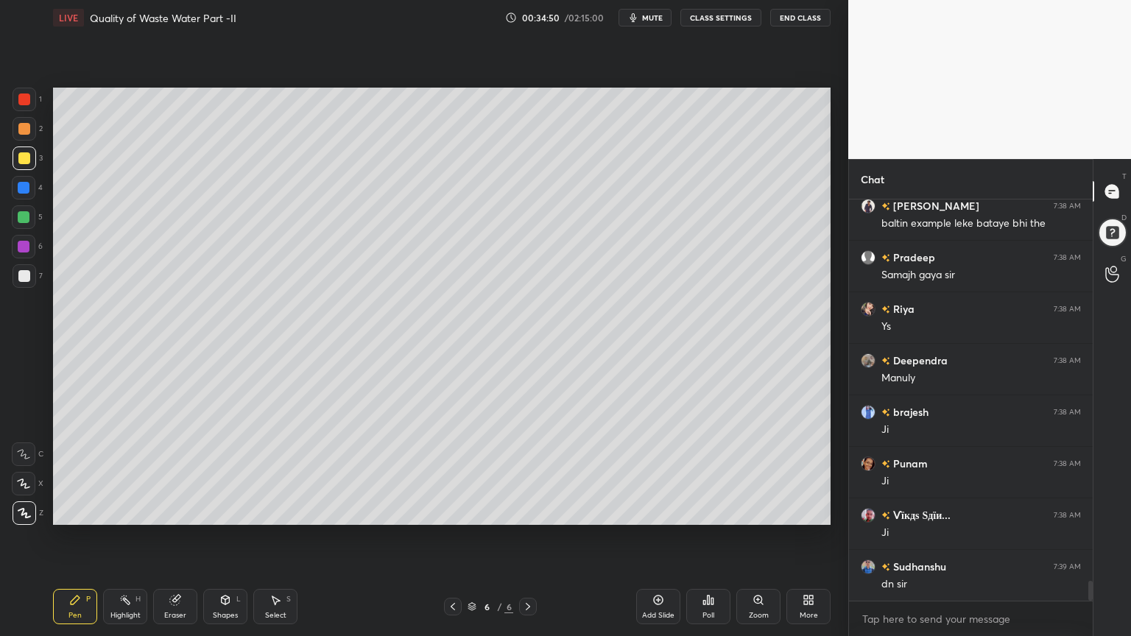
click at [658, 511] on div "Add Slide" at bounding box center [658, 615] width 32 height 7
click at [18, 155] on div at bounding box center [24, 158] width 12 height 12
click at [28, 483] on icon at bounding box center [23, 484] width 13 height 10
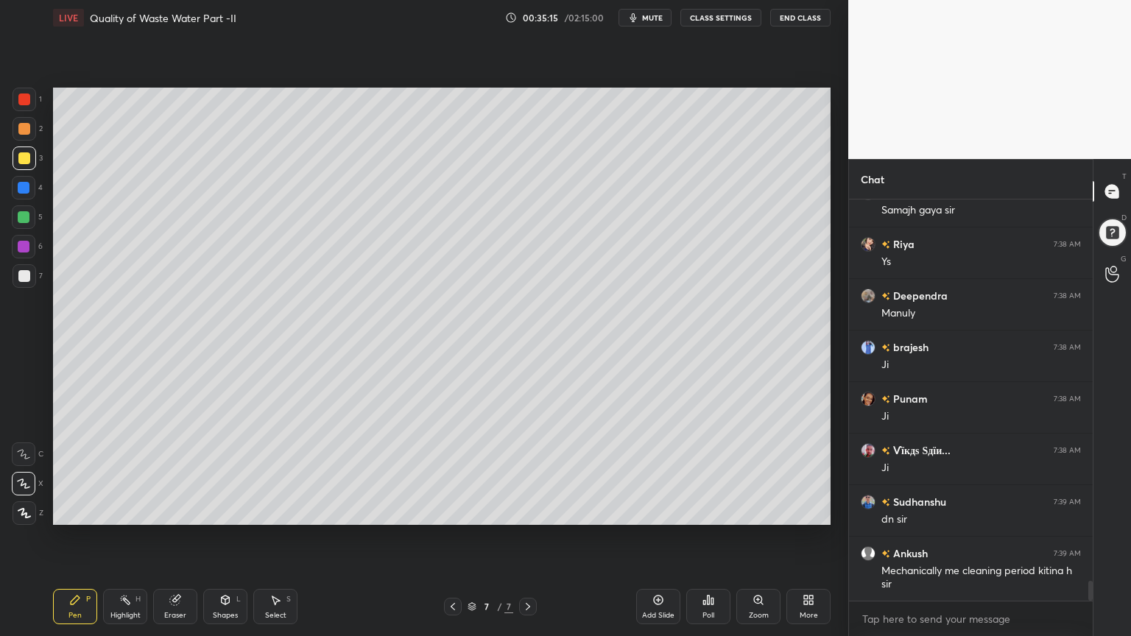
click at [451, 511] on icon at bounding box center [453, 606] width 4 height 7
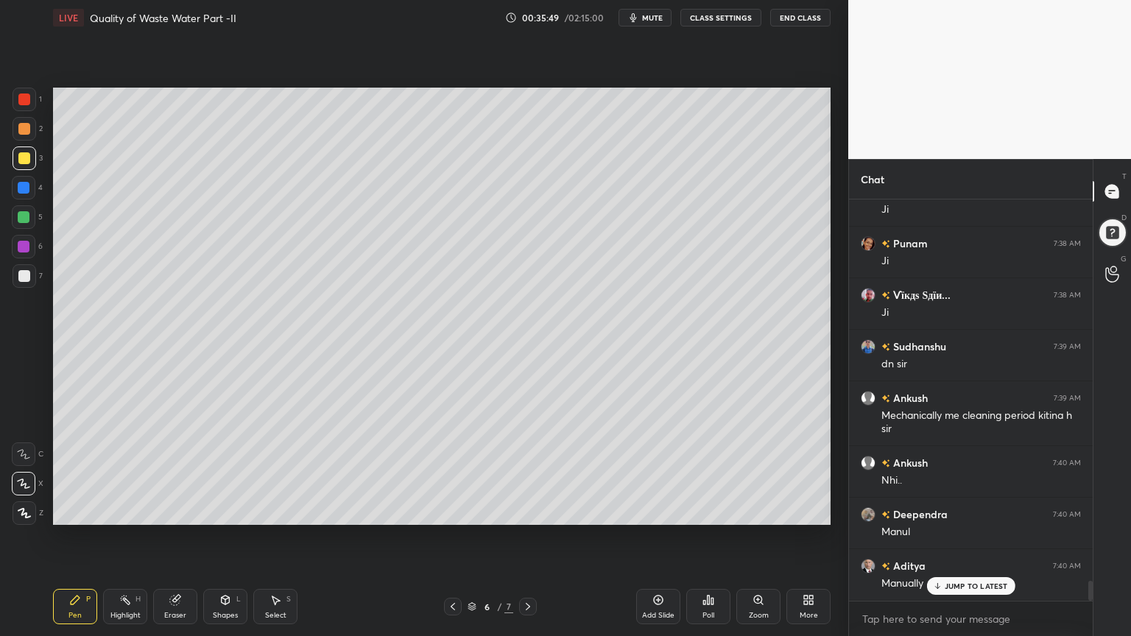
scroll to position [7834, 0]
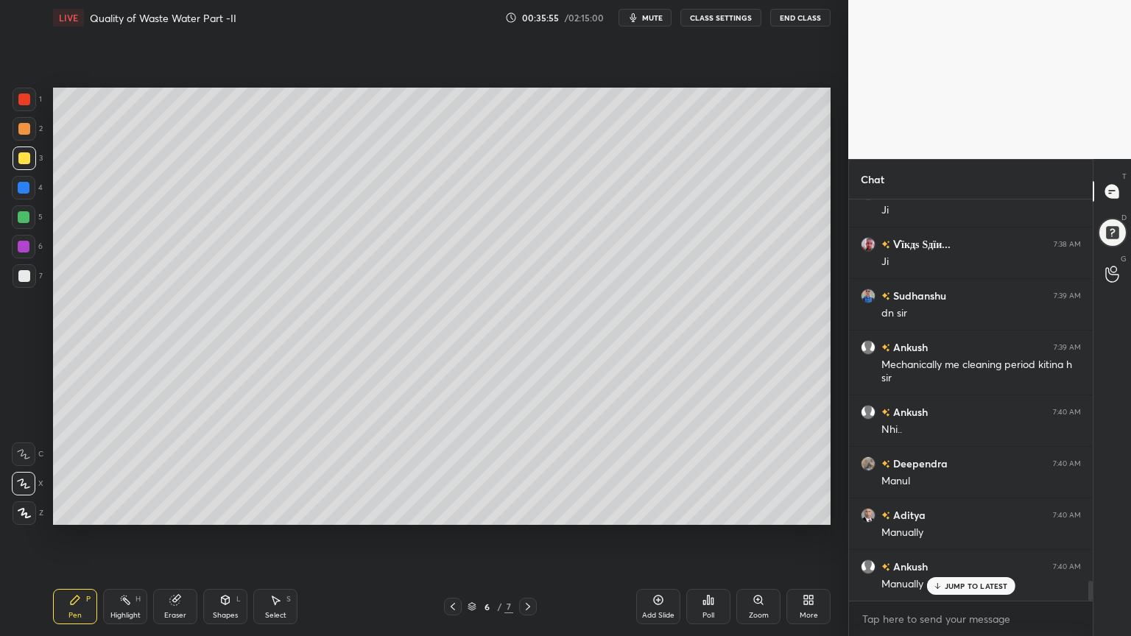
click at [532, 511] on icon at bounding box center [528, 607] width 12 height 12
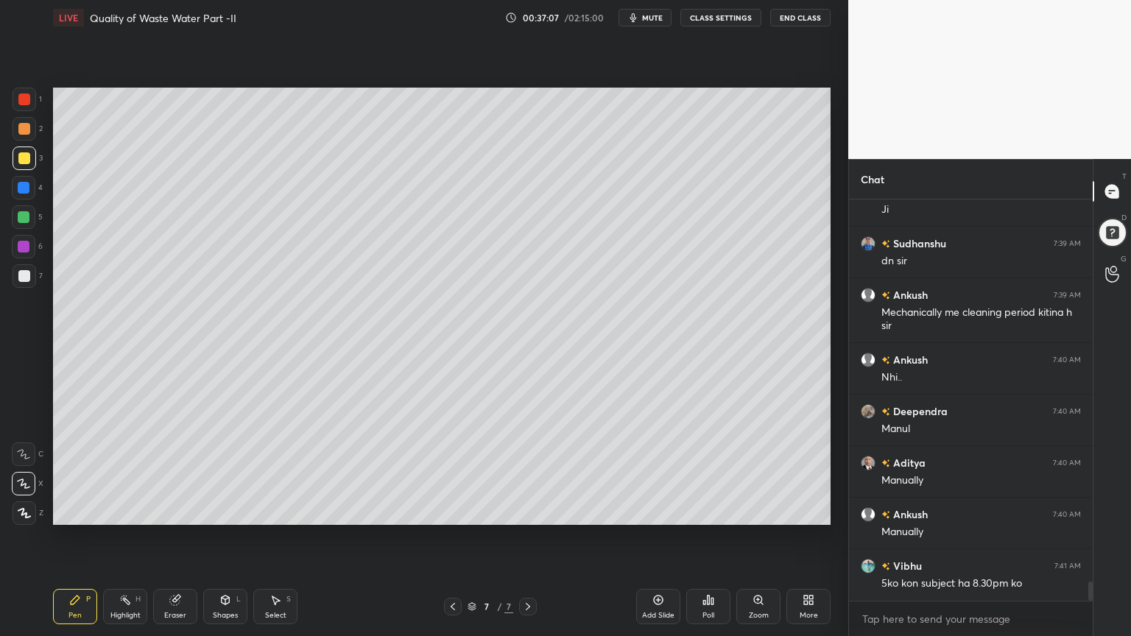
click at [723, 511] on div "Poll" at bounding box center [708, 606] width 44 height 35
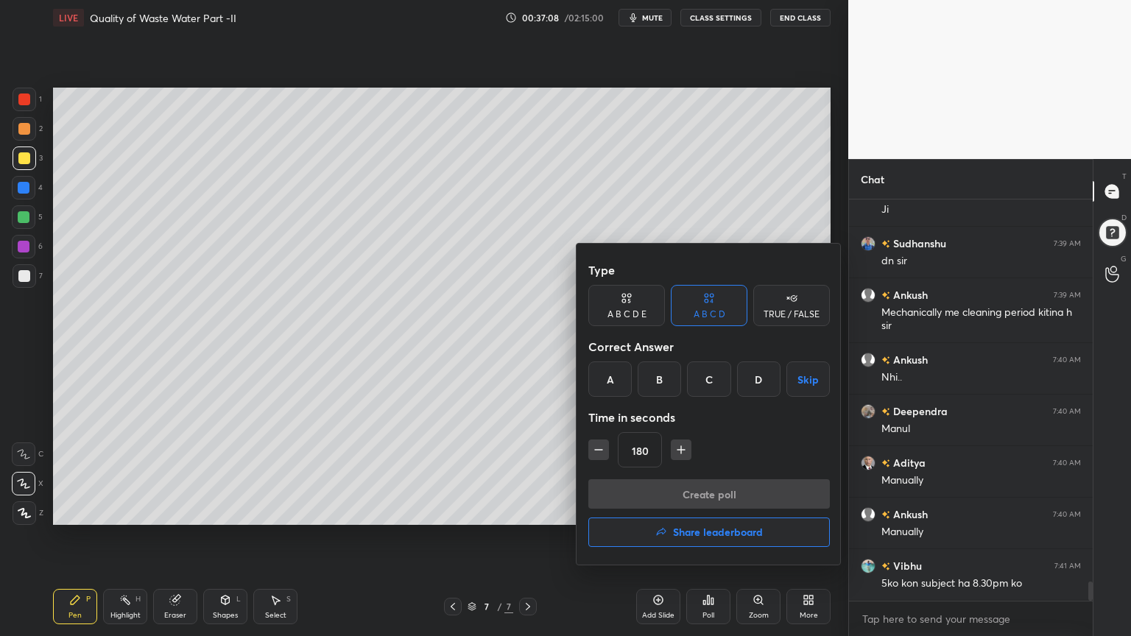
click at [708, 379] on div "C" at bounding box center [708, 379] width 43 height 35
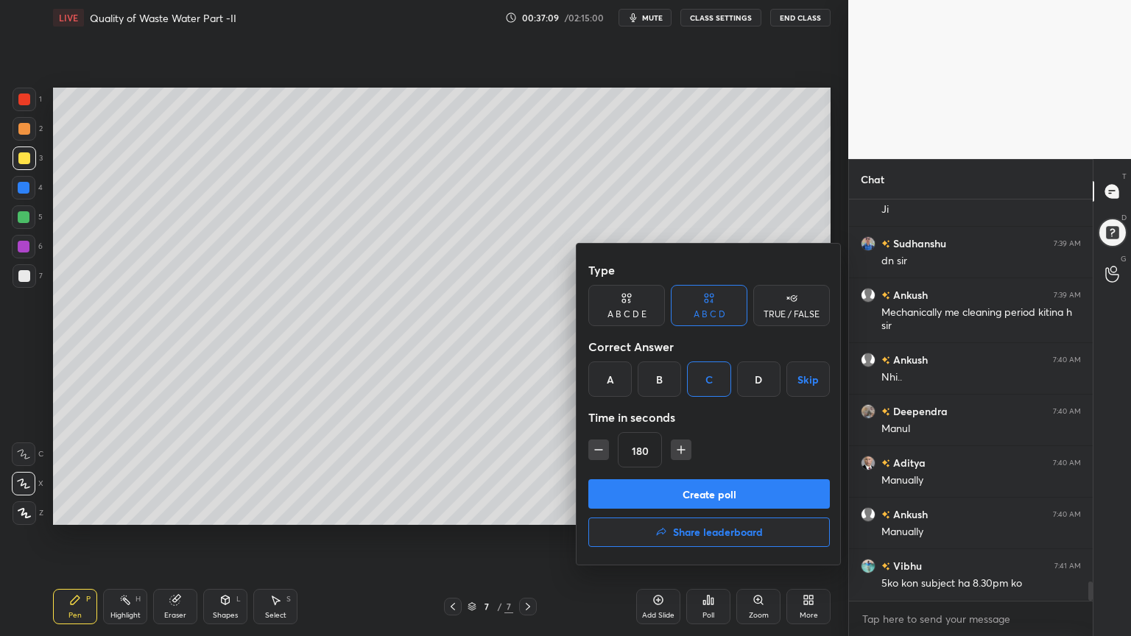
click at [606, 450] on button "button" at bounding box center [598, 450] width 21 height 21
click at [600, 452] on icon "button" at bounding box center [598, 450] width 15 height 15
click at [599, 453] on icon "button" at bounding box center [598, 450] width 15 height 15
click at [600, 454] on icon "button" at bounding box center [598, 450] width 15 height 15
type input "120"
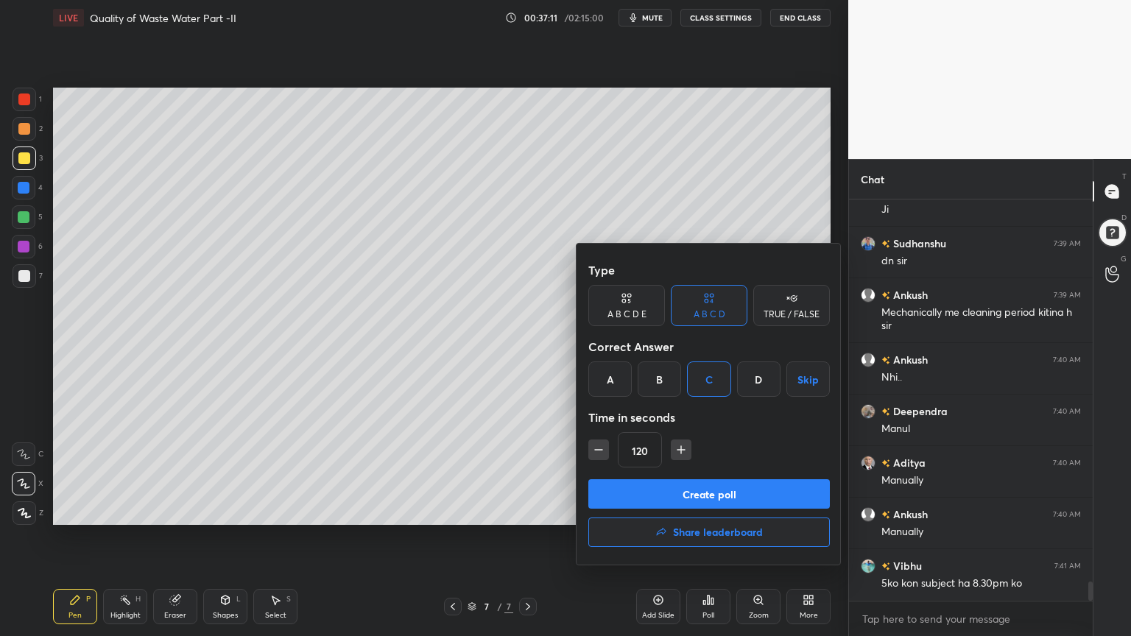
click at [706, 499] on button "Create poll" at bounding box center [709, 493] width 242 height 29
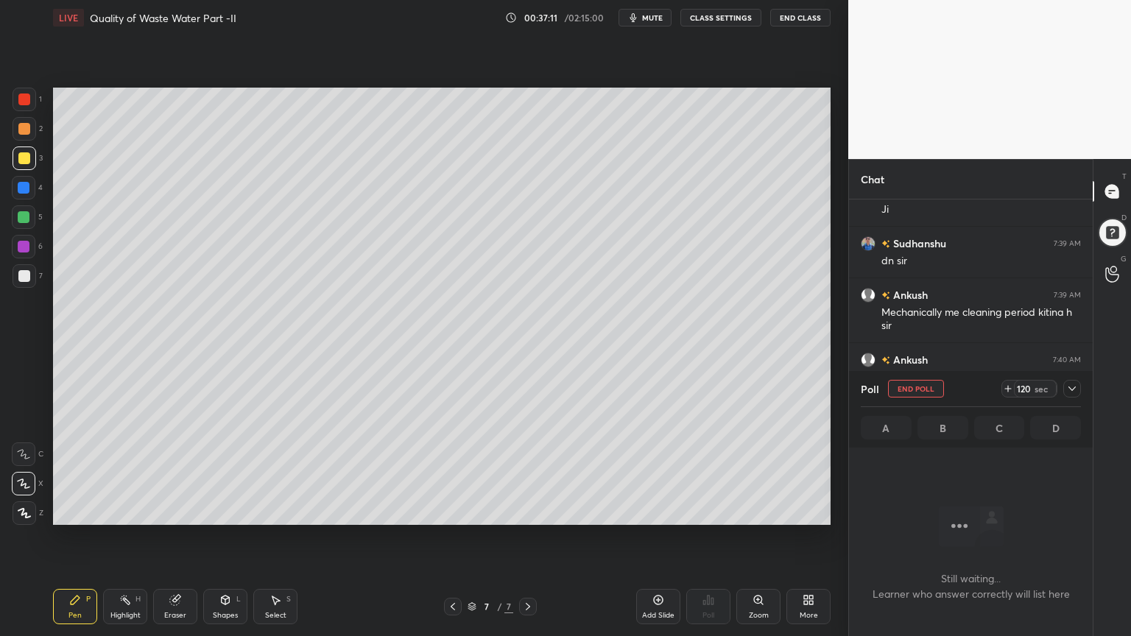
scroll to position [198, 239]
click at [1075, 386] on icon at bounding box center [1072, 389] width 12 height 12
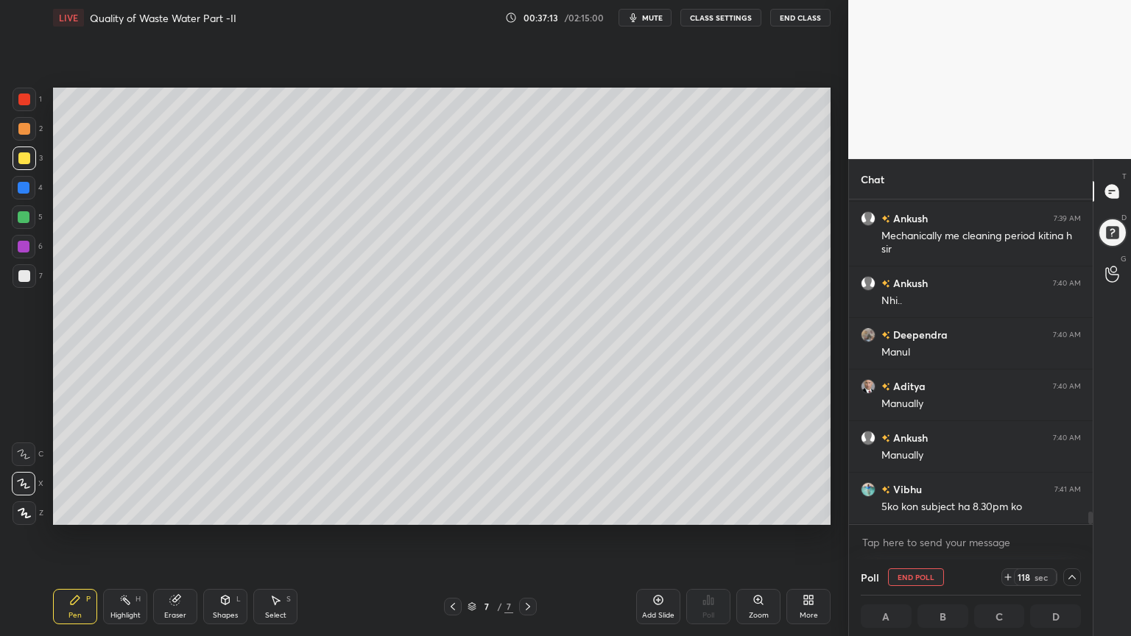
scroll to position [0, 4]
click at [1072, 511] on icon at bounding box center [1072, 578] width 12 height 12
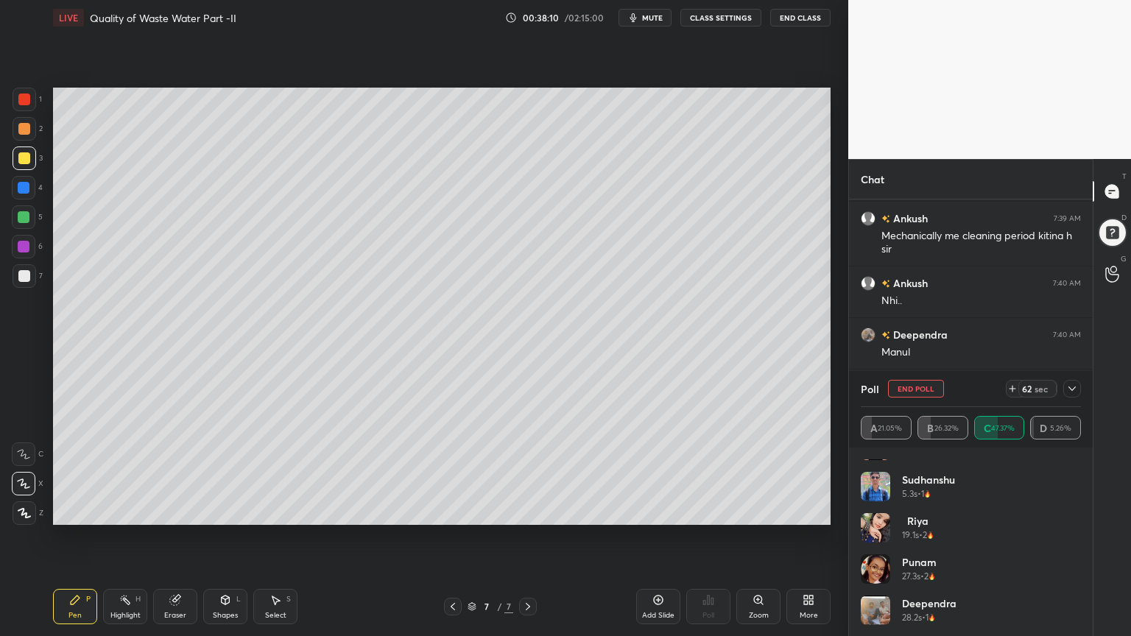
scroll to position [0, 0]
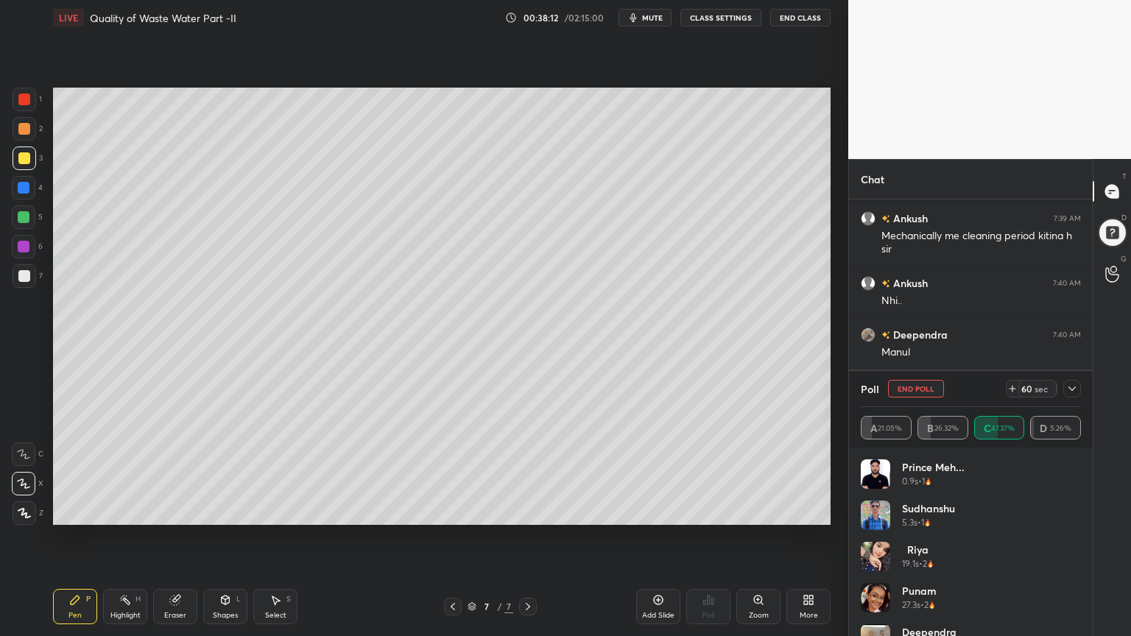
click at [1069, 387] on icon at bounding box center [1072, 389] width 12 height 12
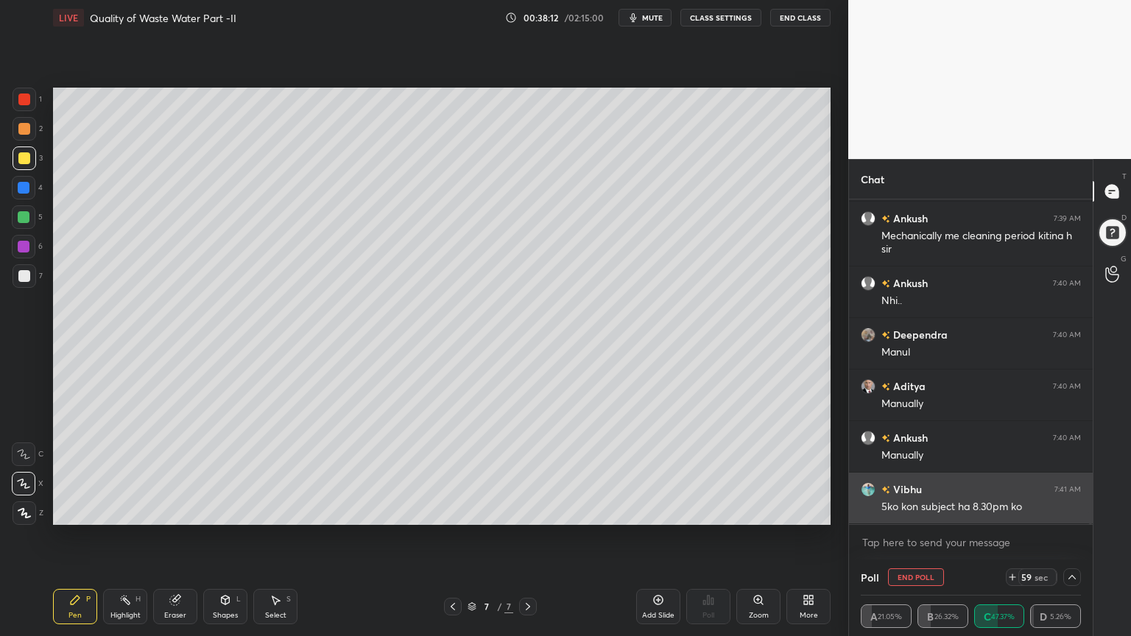
scroll to position [0, 4]
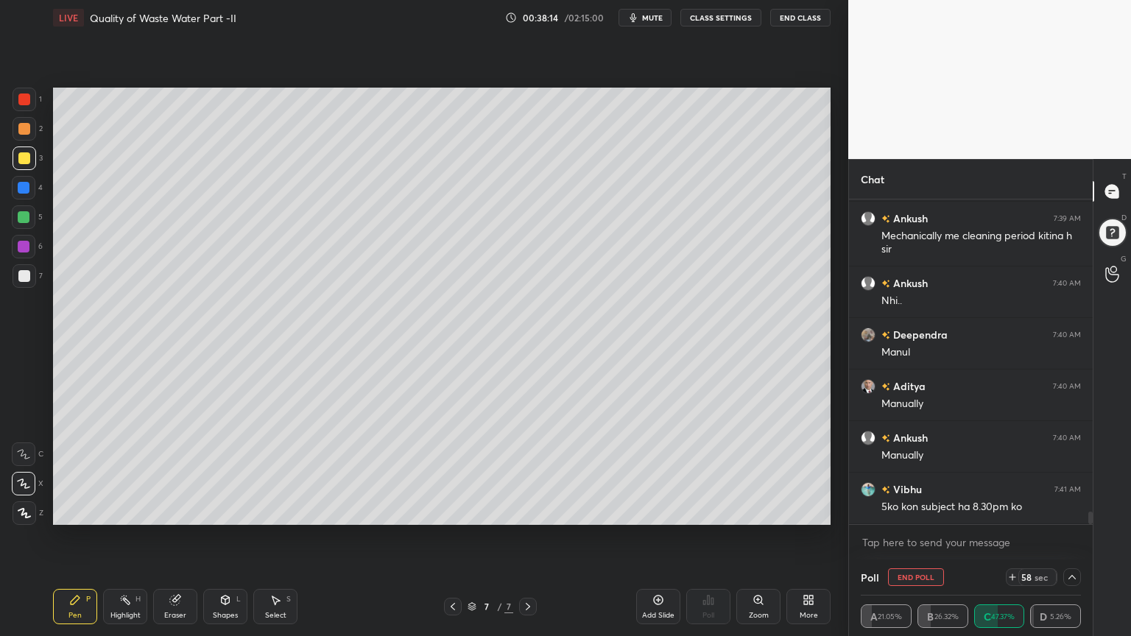
click at [1069, 511] on icon at bounding box center [1072, 578] width 12 height 12
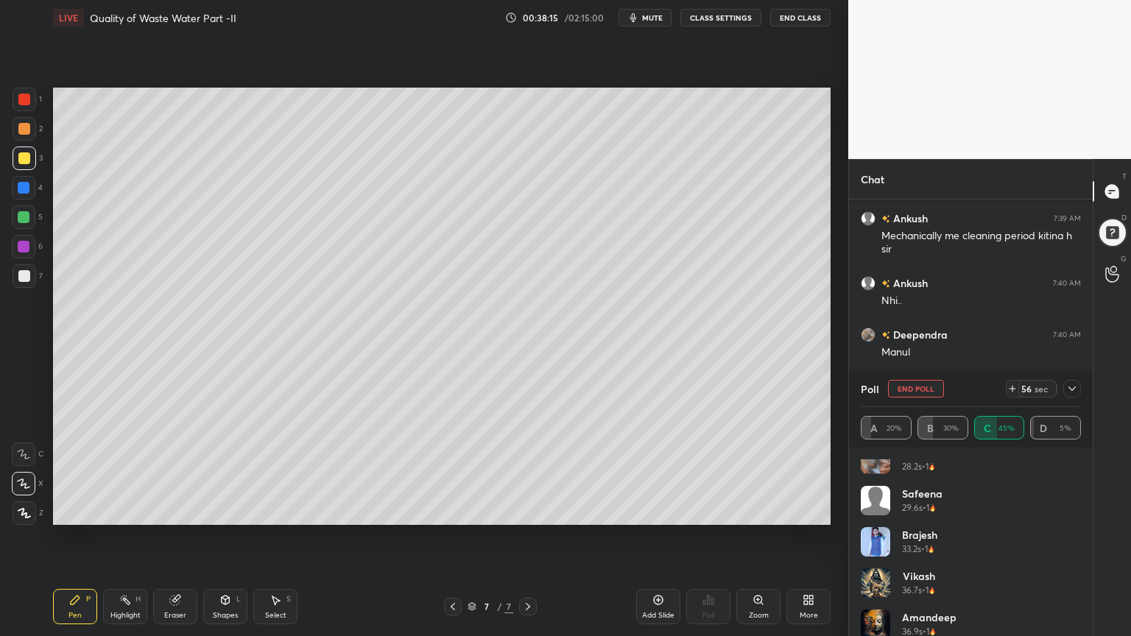
scroll to position [194, 0]
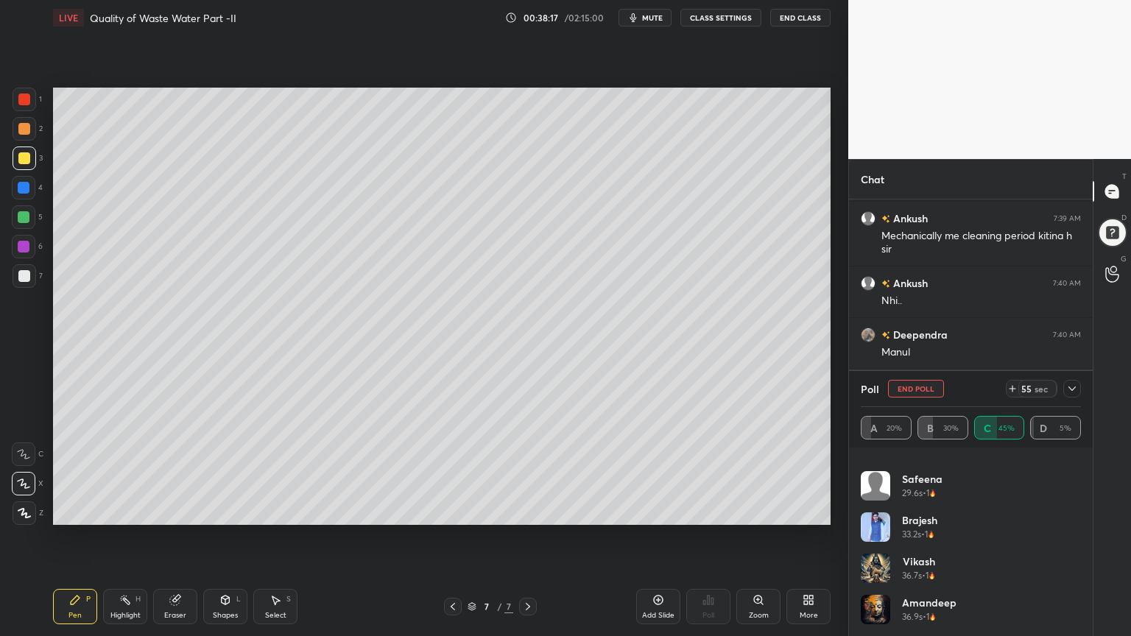
click at [1074, 387] on icon at bounding box center [1072, 389] width 12 height 12
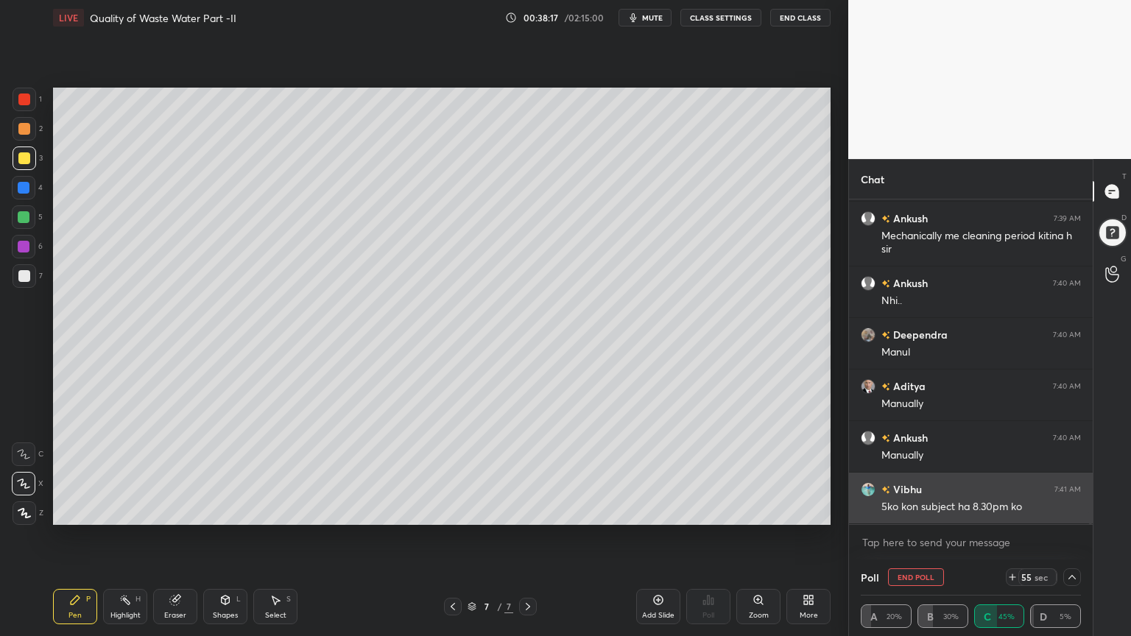
scroll to position [0, 0]
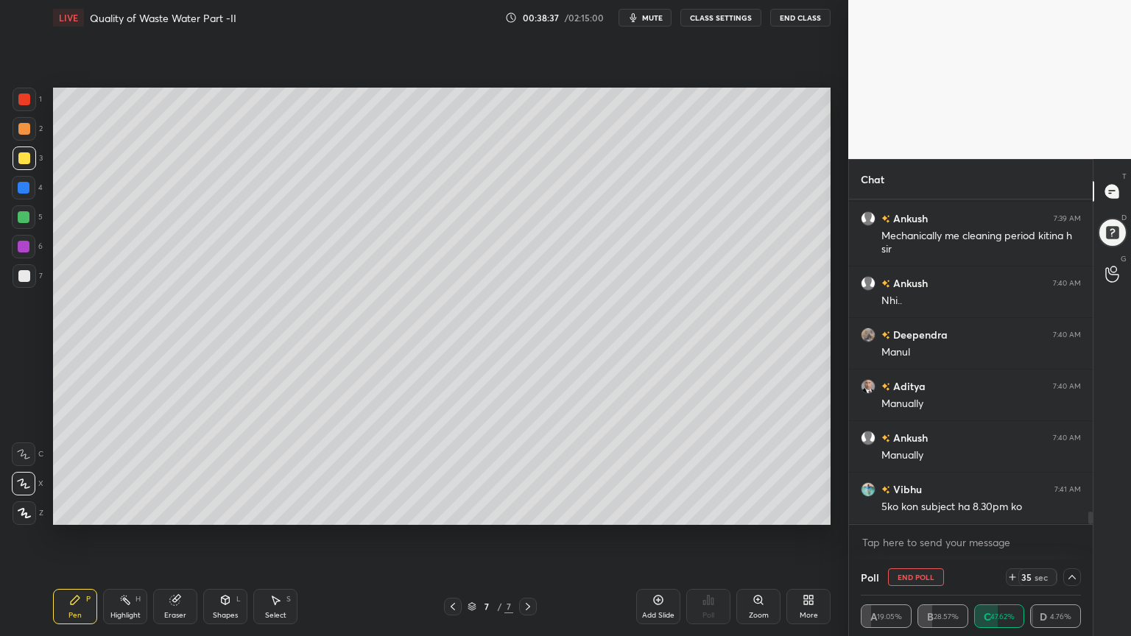
click at [1069, 511] on icon at bounding box center [1072, 577] width 7 height 4
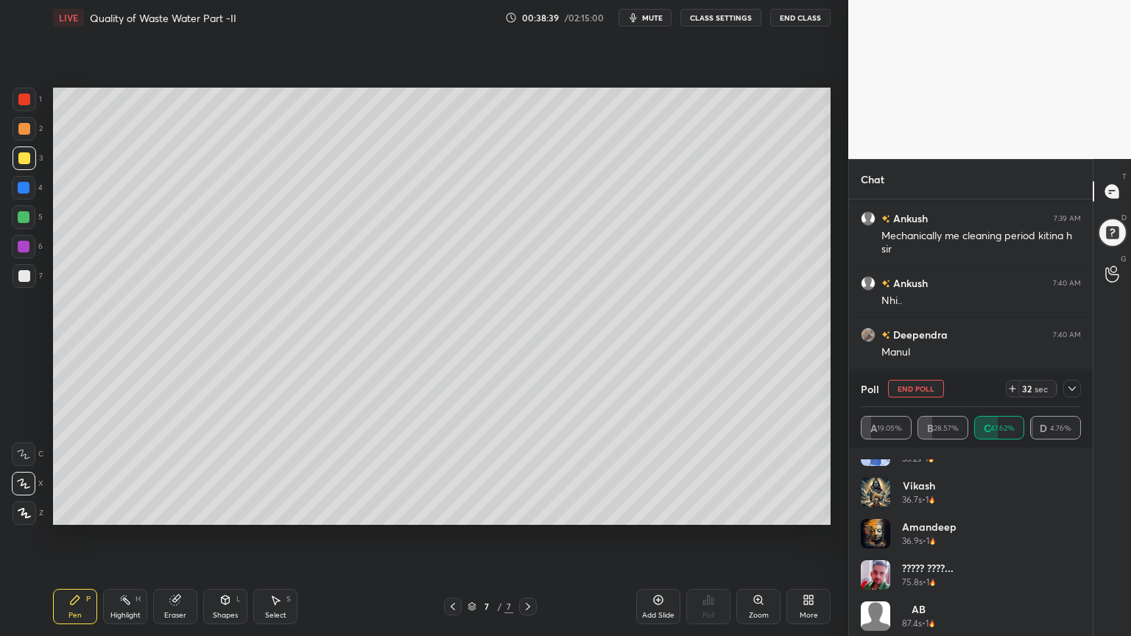
scroll to position [277, 0]
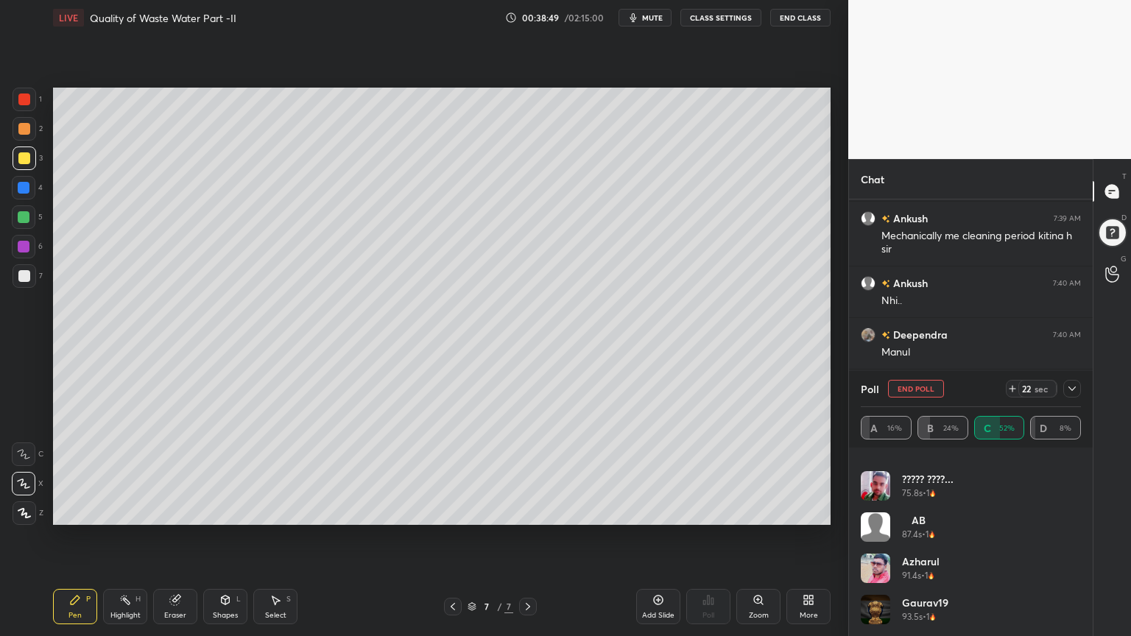
click at [1071, 386] on icon at bounding box center [1072, 389] width 12 height 12
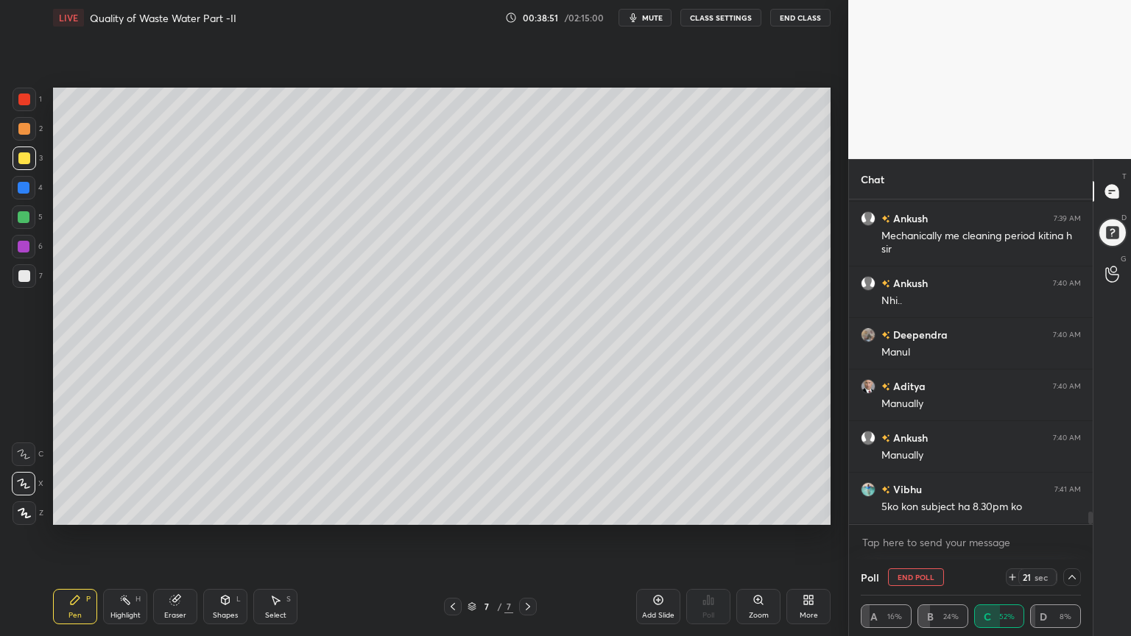
click at [1071, 511] on icon at bounding box center [1072, 577] width 7 height 4
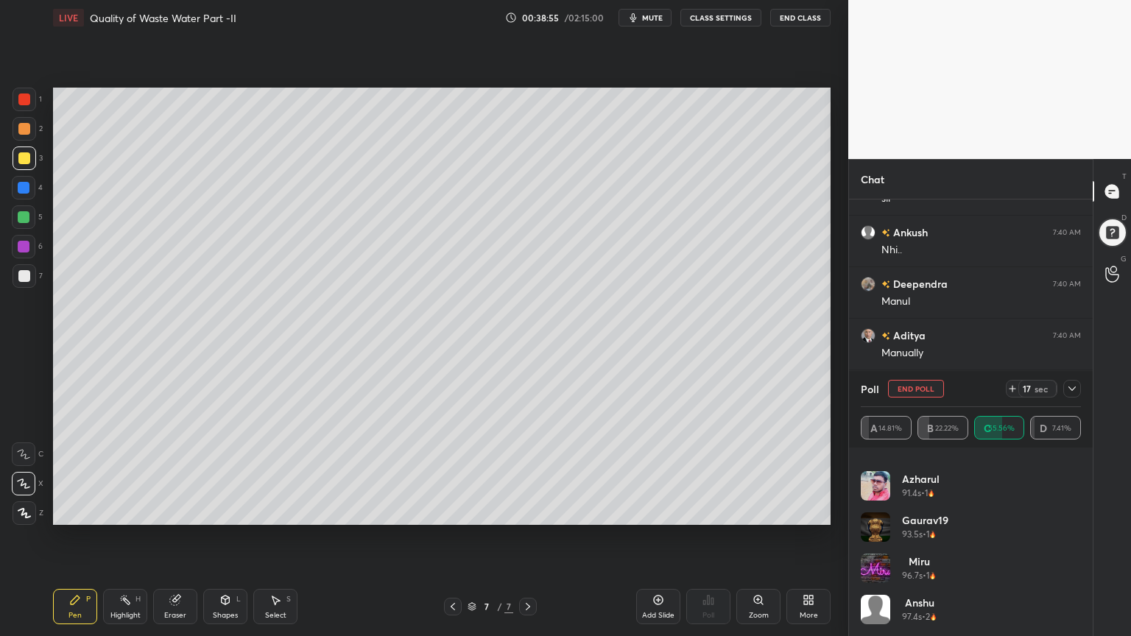
click at [1069, 389] on icon at bounding box center [1072, 389] width 12 height 12
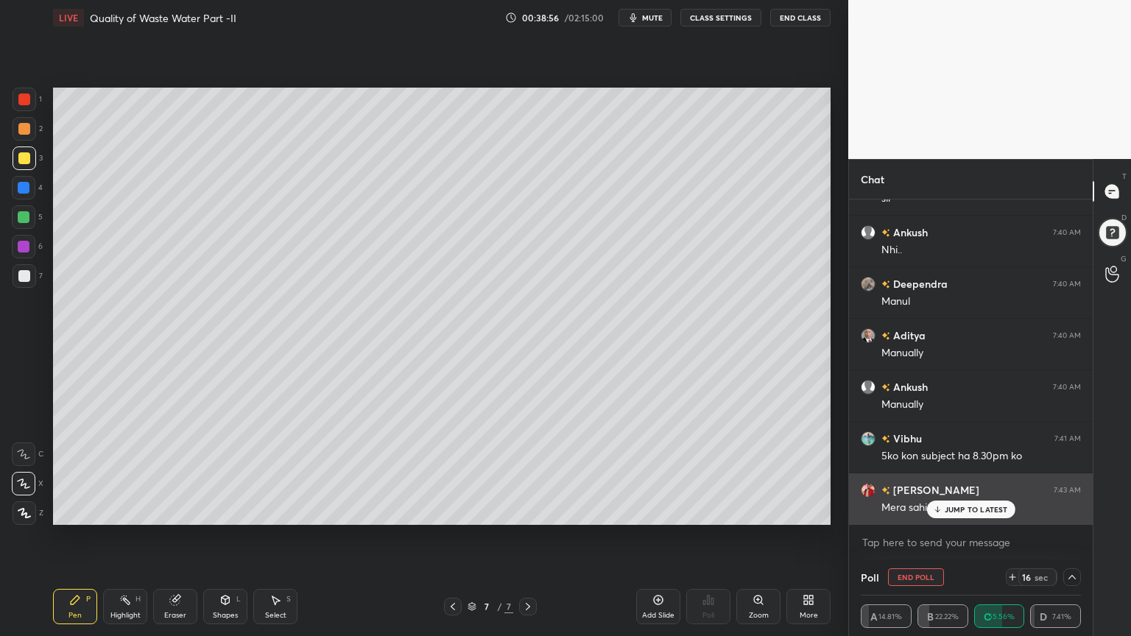
click at [989, 510] on p "JUMP TO LATEST" at bounding box center [976, 509] width 63 height 9
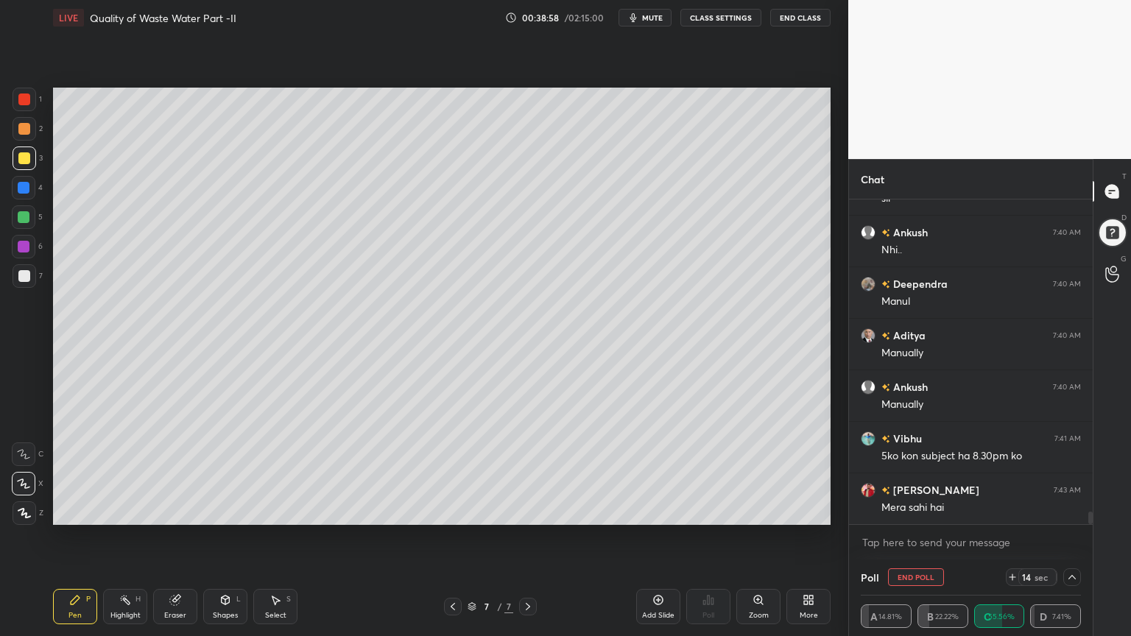
click at [1066, 511] on icon at bounding box center [1072, 578] width 12 height 12
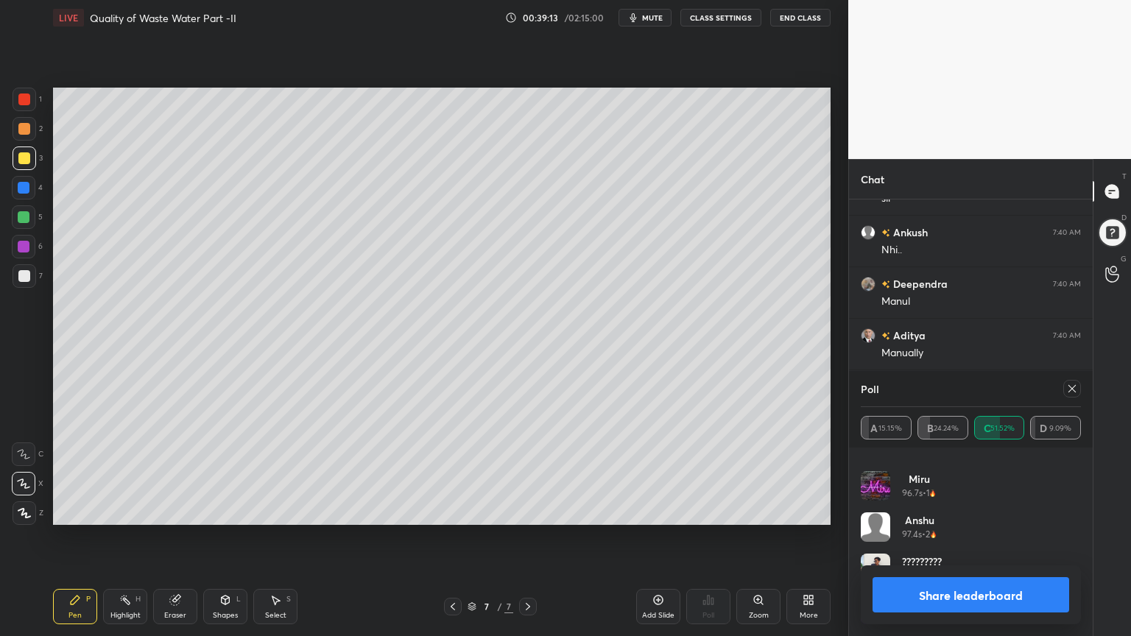
click at [1069, 388] on icon at bounding box center [1072, 389] width 12 height 12
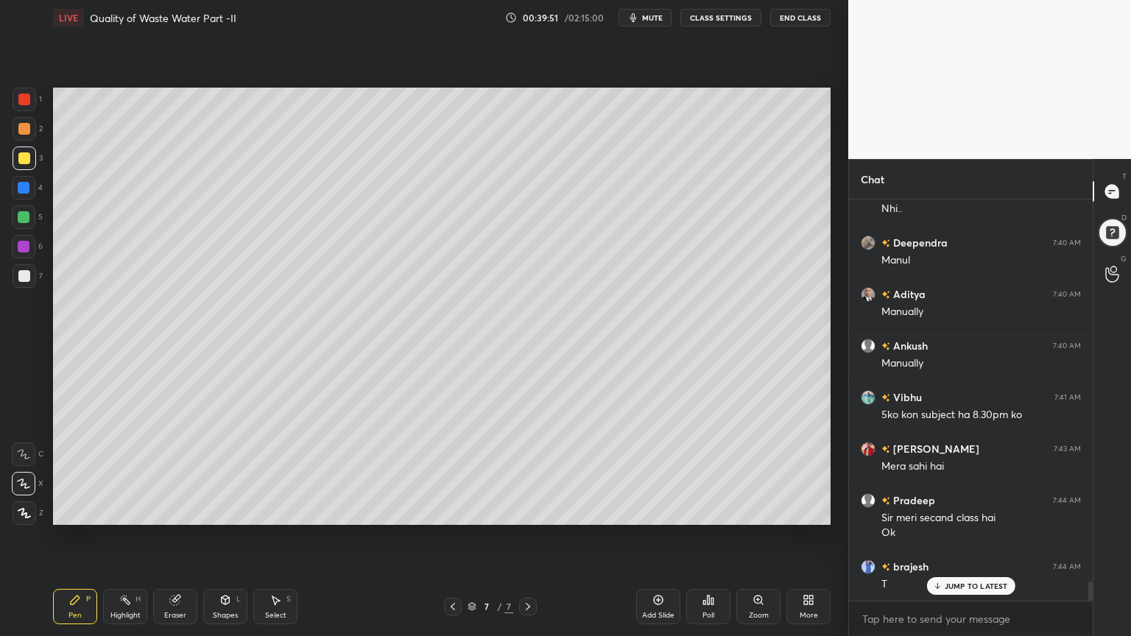
click at [451, 511] on icon at bounding box center [453, 606] width 4 height 7
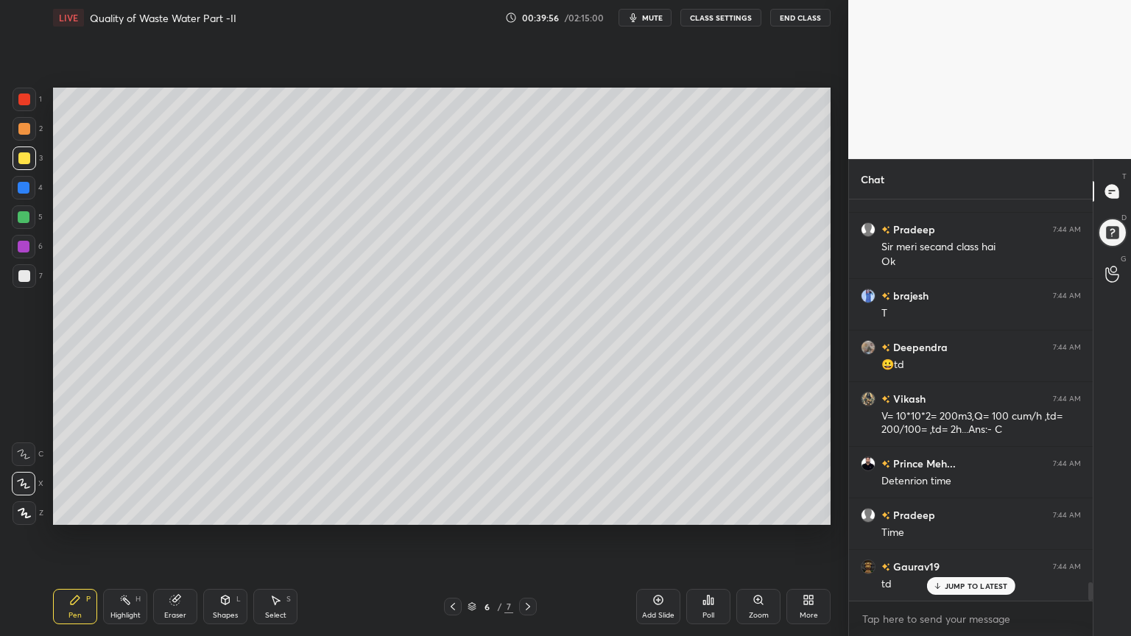
scroll to position [8378, 0]
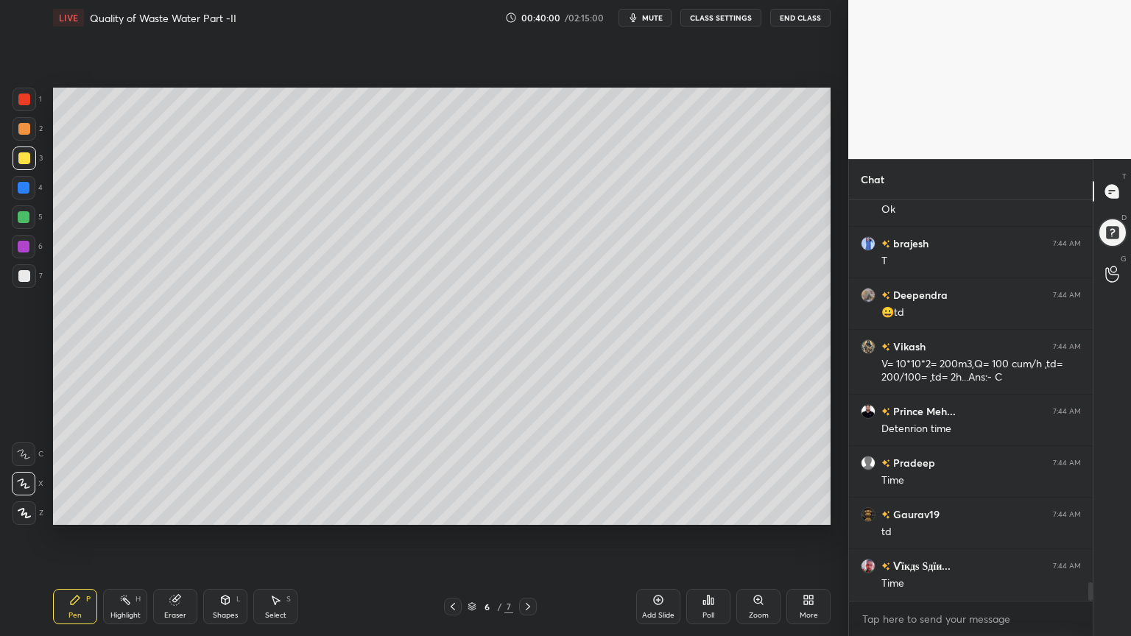
click at [530, 511] on icon at bounding box center [528, 607] width 12 height 12
click at [660, 511] on div "Add Slide" at bounding box center [658, 606] width 44 height 35
click at [16, 281] on div at bounding box center [25, 276] width 24 height 24
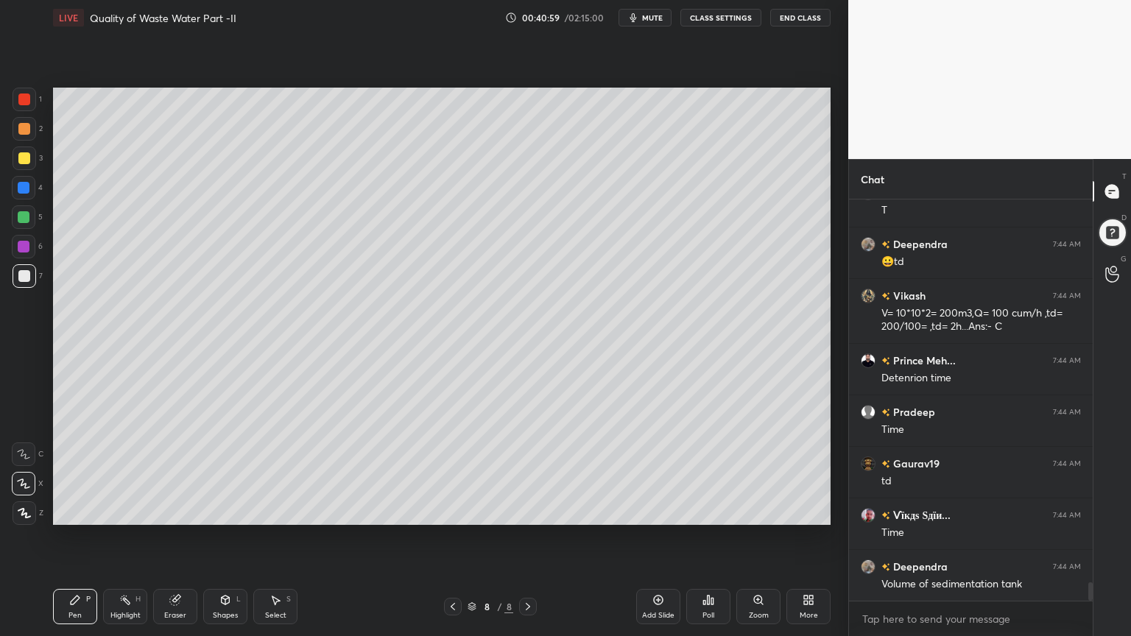
click at [220, 511] on div "Shapes L" at bounding box center [225, 606] width 44 height 35
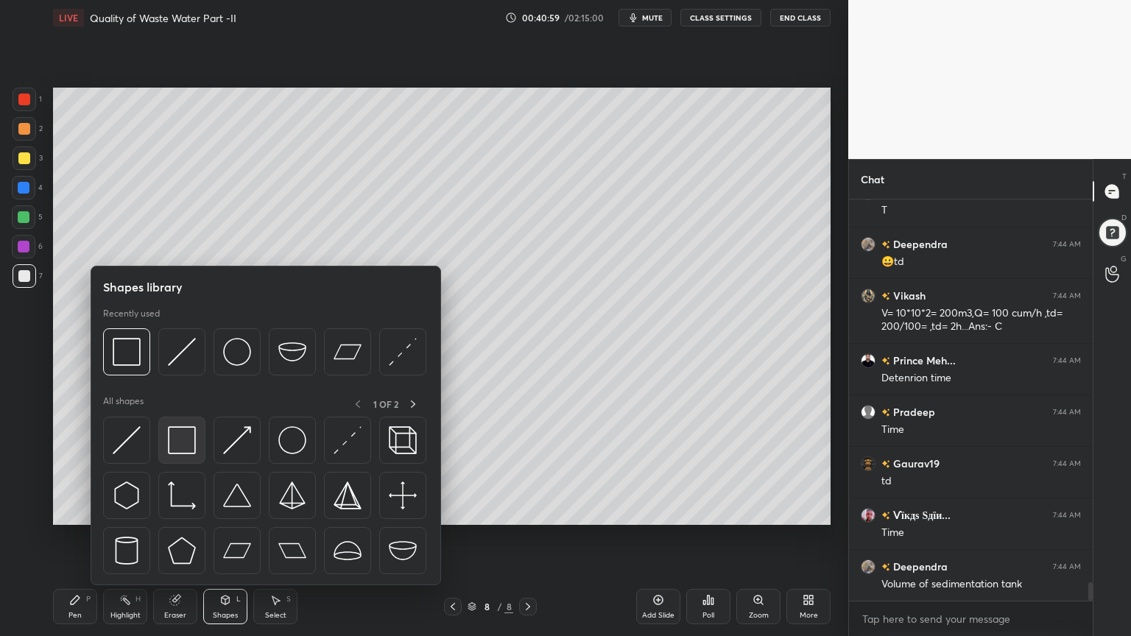
click at [186, 443] on img at bounding box center [182, 440] width 28 height 28
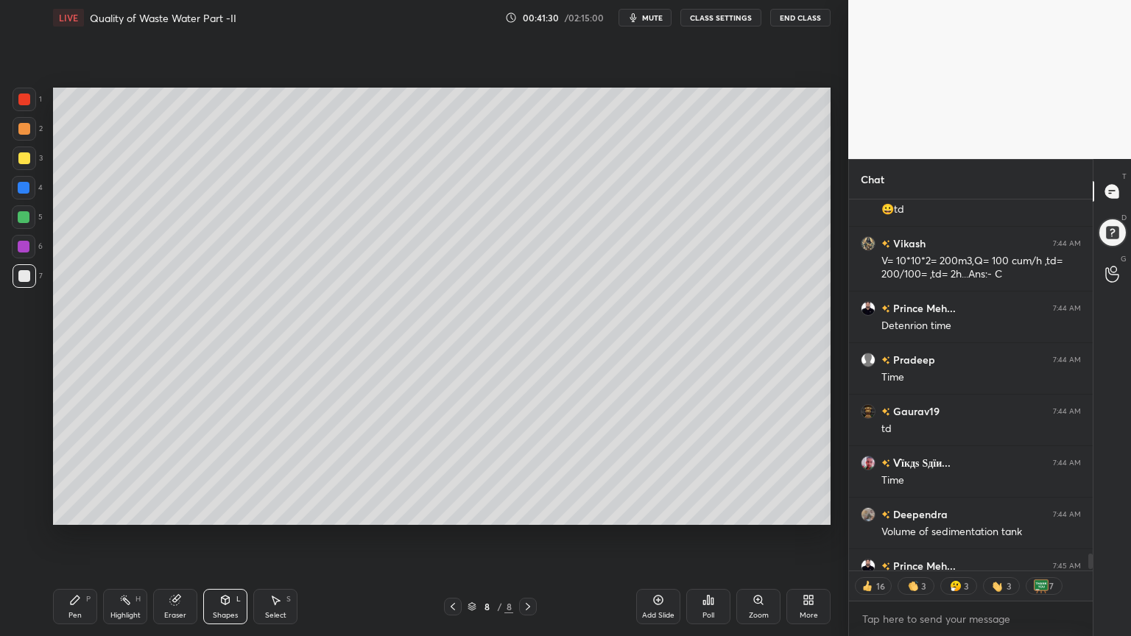
scroll to position [8563, 0]
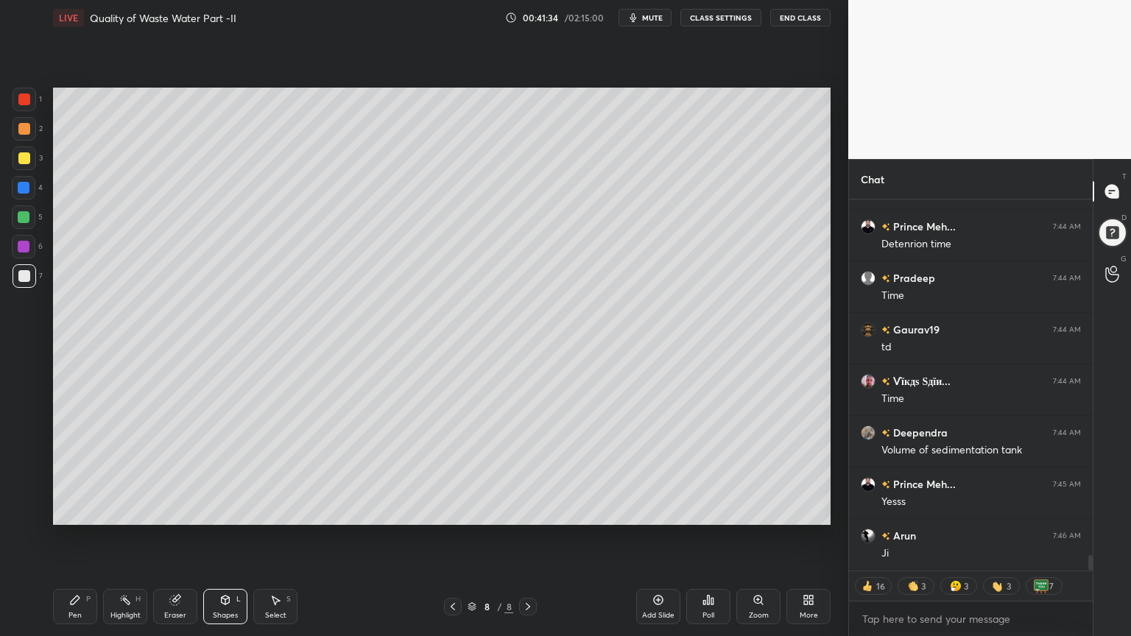
click at [441, 511] on div "8 / 8" at bounding box center [491, 607] width 292 height 18
click at [447, 511] on icon at bounding box center [453, 607] width 12 height 12
click at [454, 511] on icon at bounding box center [453, 607] width 12 height 12
click at [524, 511] on icon at bounding box center [528, 607] width 12 height 12
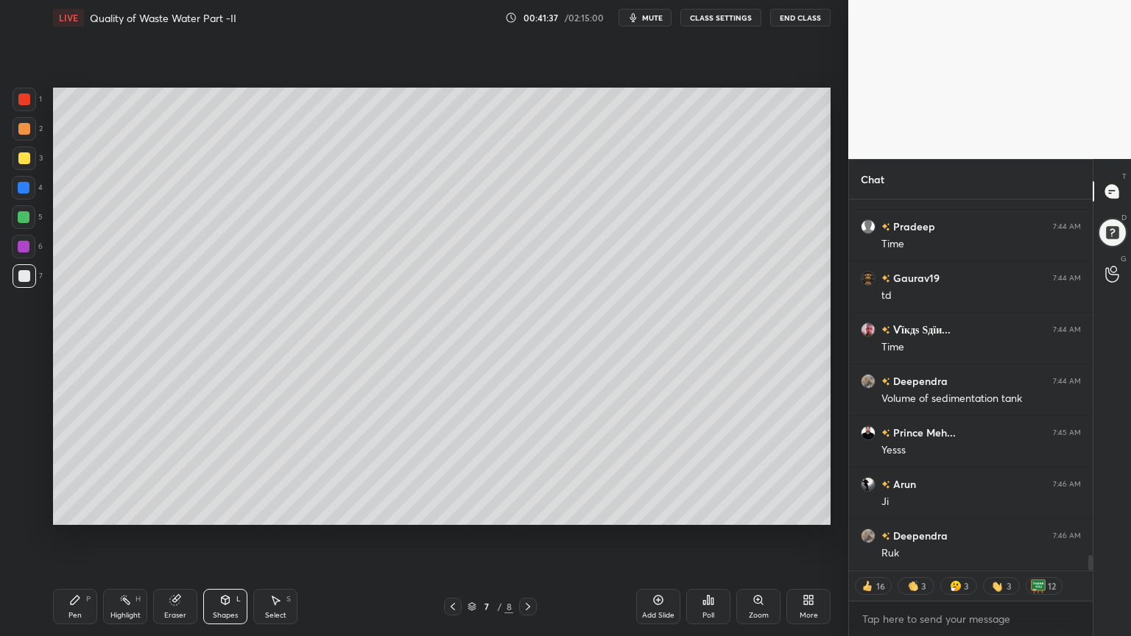
click at [524, 511] on icon at bounding box center [528, 607] width 12 height 12
click at [651, 511] on div "Add Slide" at bounding box center [658, 606] width 44 height 35
click at [19, 98] on div at bounding box center [24, 100] width 12 height 12
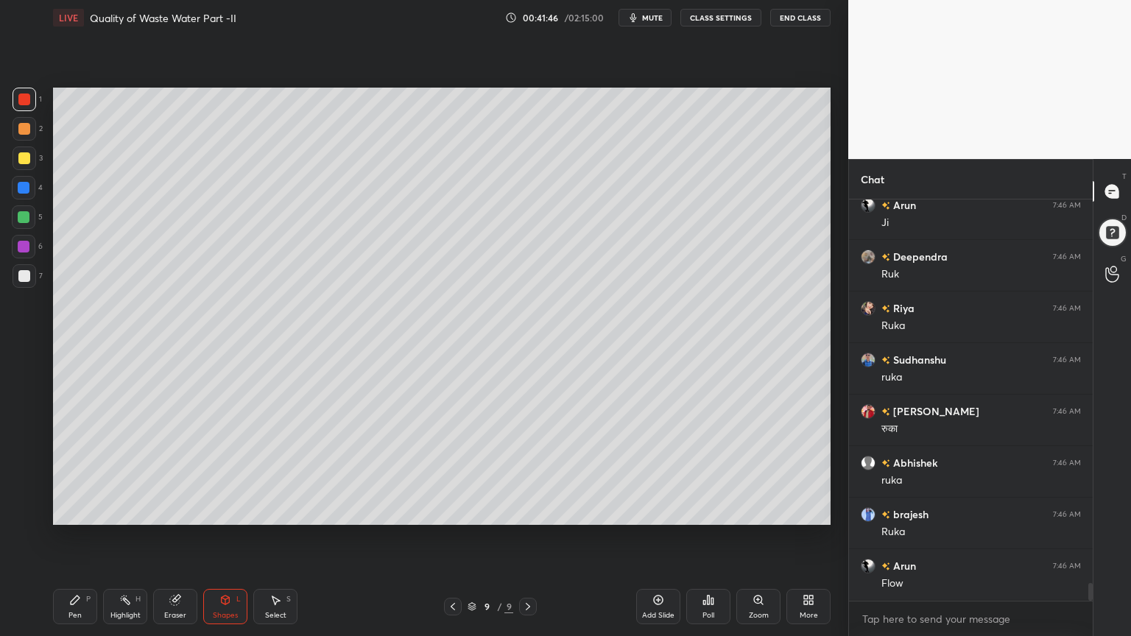
scroll to position [4, 4]
click at [63, 511] on div "Pen P" at bounding box center [75, 606] width 44 height 35
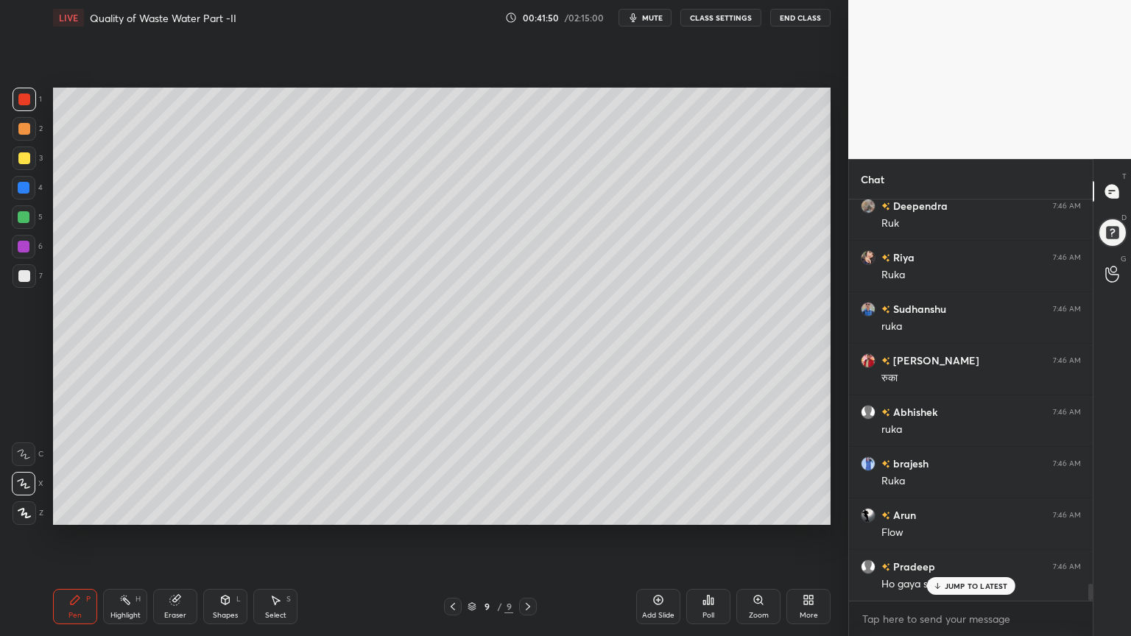
click at [23, 505] on div at bounding box center [25, 514] width 24 height 24
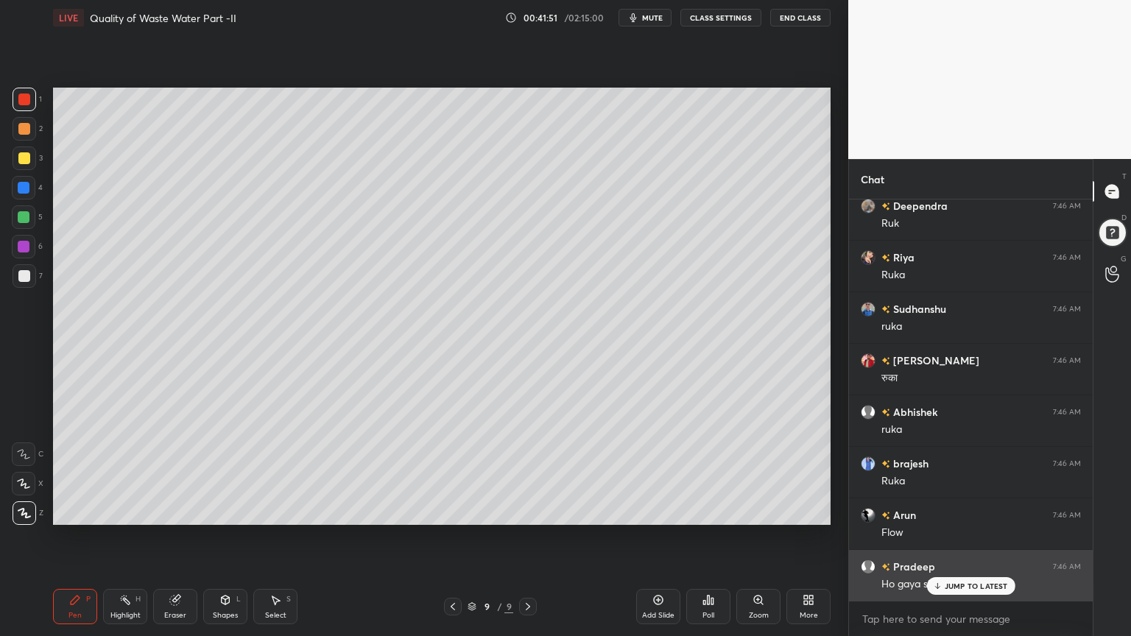
click at [955, 511] on p "JUMP TO LATEST" at bounding box center [976, 586] width 63 height 9
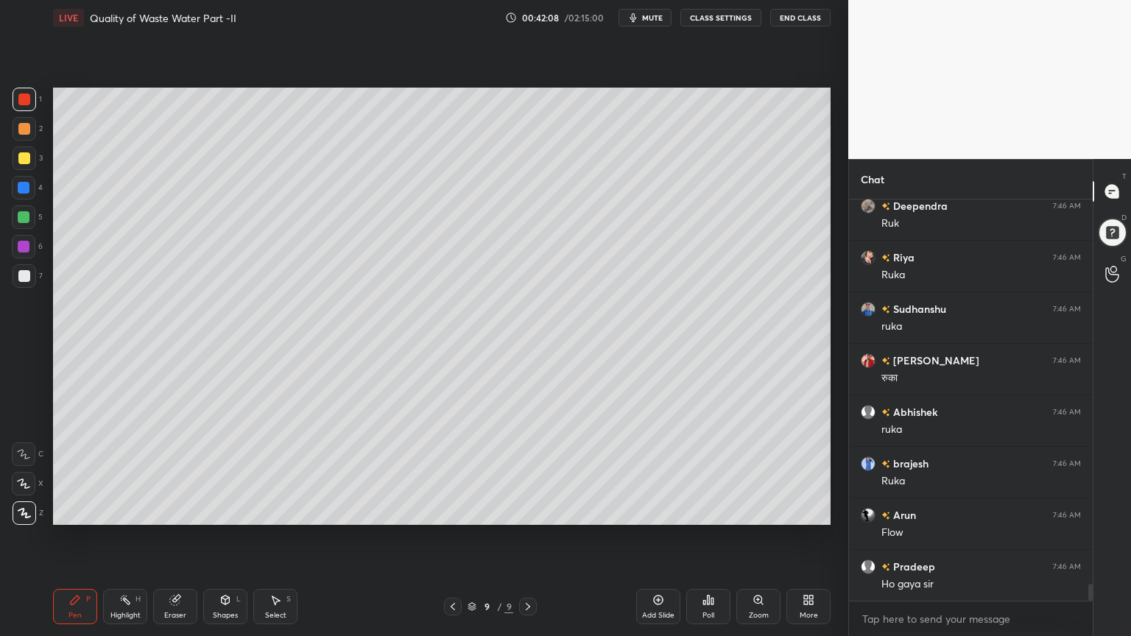
click at [221, 511] on div "Shapes L" at bounding box center [225, 606] width 44 height 35
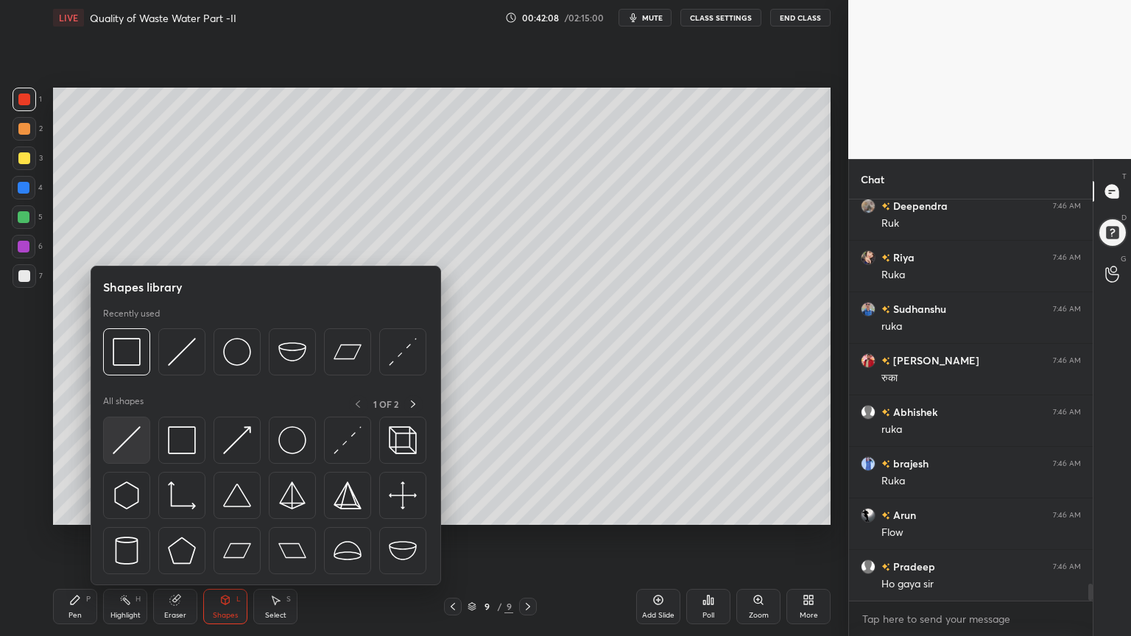
click at [122, 445] on img at bounding box center [127, 440] width 28 height 28
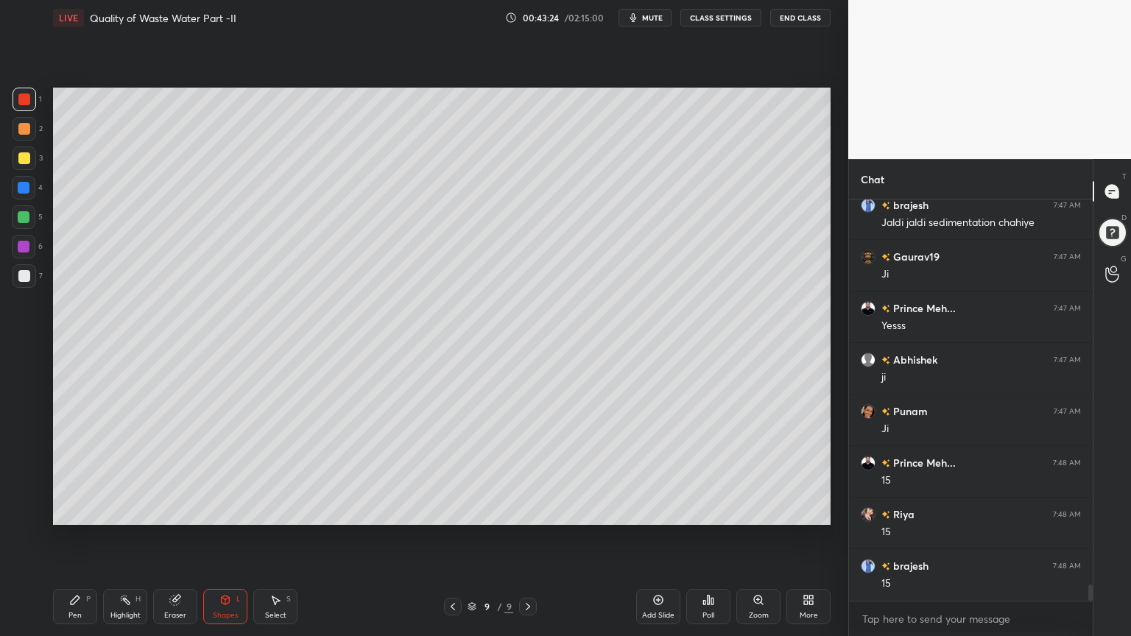
scroll to position [9681, 0]
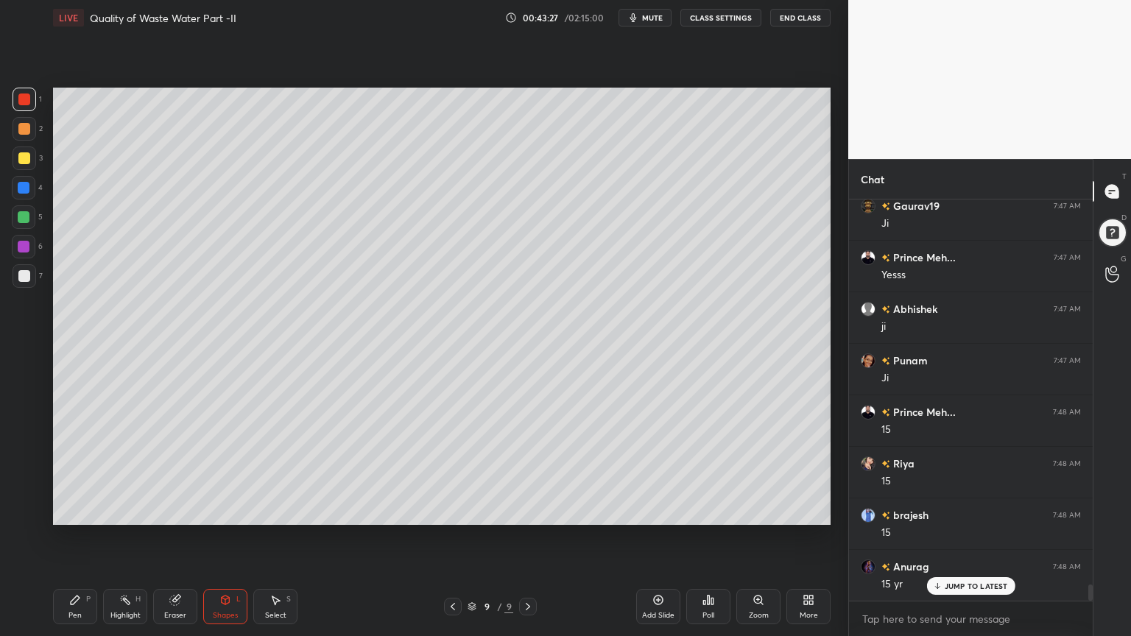
click at [82, 511] on div "Pen P" at bounding box center [75, 606] width 44 height 35
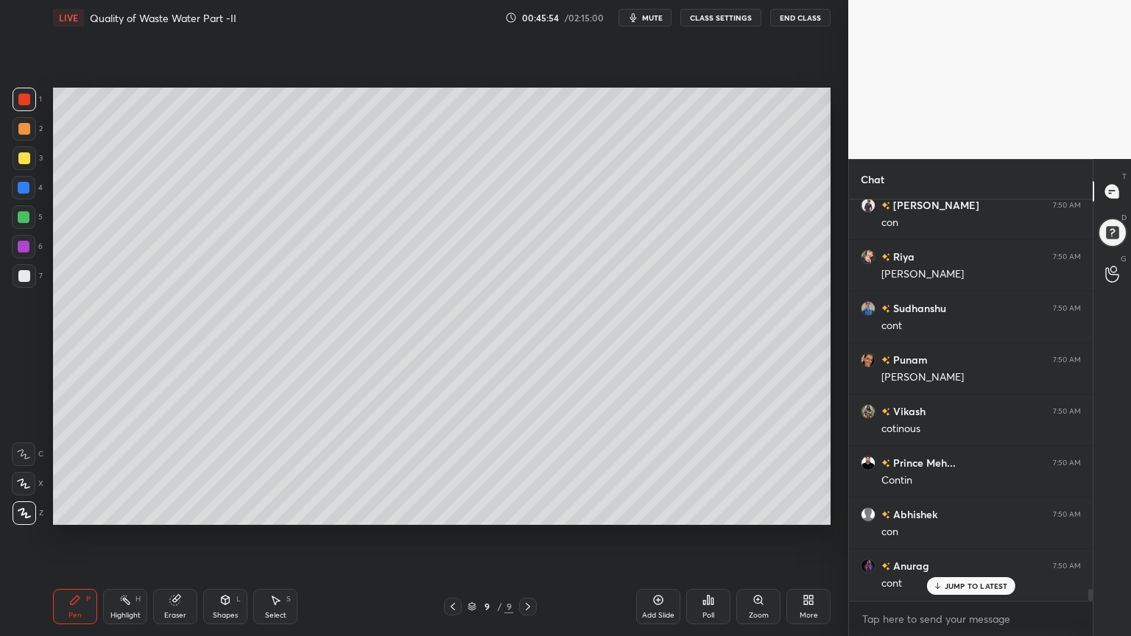
scroll to position [13186, 0]
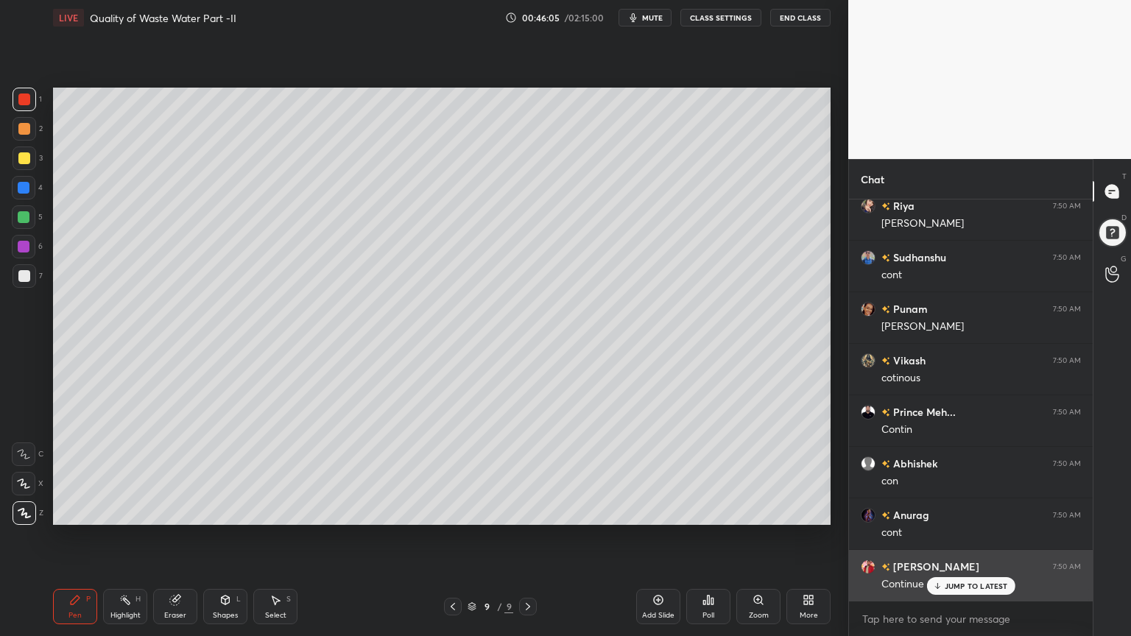
click at [983, 511] on p "JUMP TO LATEST" at bounding box center [976, 586] width 63 height 9
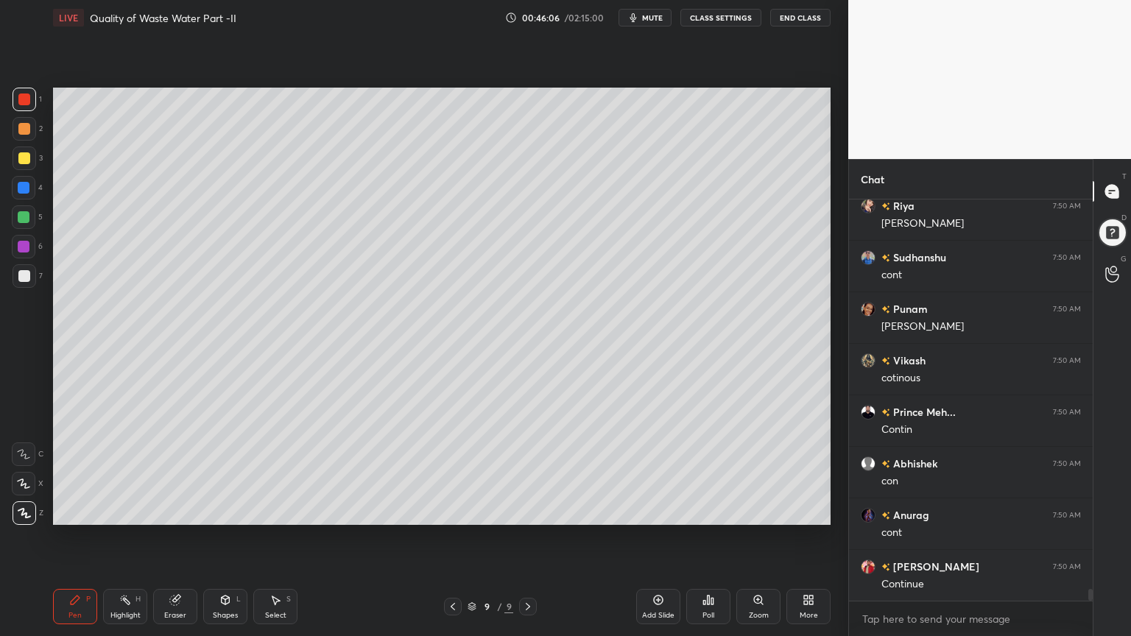
click at [175, 511] on div "Eraser" at bounding box center [175, 606] width 44 height 35
click at [27, 479] on icon at bounding box center [24, 484] width 12 height 13
click at [85, 511] on div "Pen P Highlight H Eraser Shapes L Select S 9 / 9 Add Slide Poll Zoom More" at bounding box center [442, 606] width 778 height 59
click at [68, 511] on div "Pen P" at bounding box center [75, 606] width 44 height 35
click at [21, 267] on div at bounding box center [25, 276] width 24 height 24
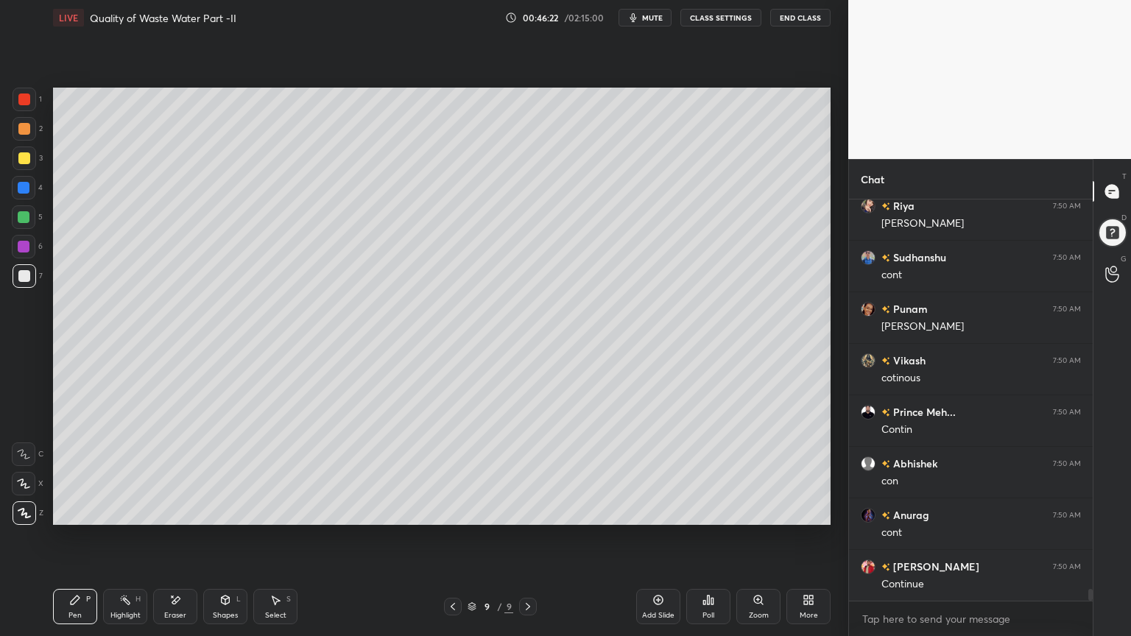
click at [14, 493] on div at bounding box center [24, 484] width 24 height 24
click at [177, 511] on icon at bounding box center [176, 600] width 8 height 7
click at [63, 511] on div "Pen P" at bounding box center [75, 606] width 44 height 35
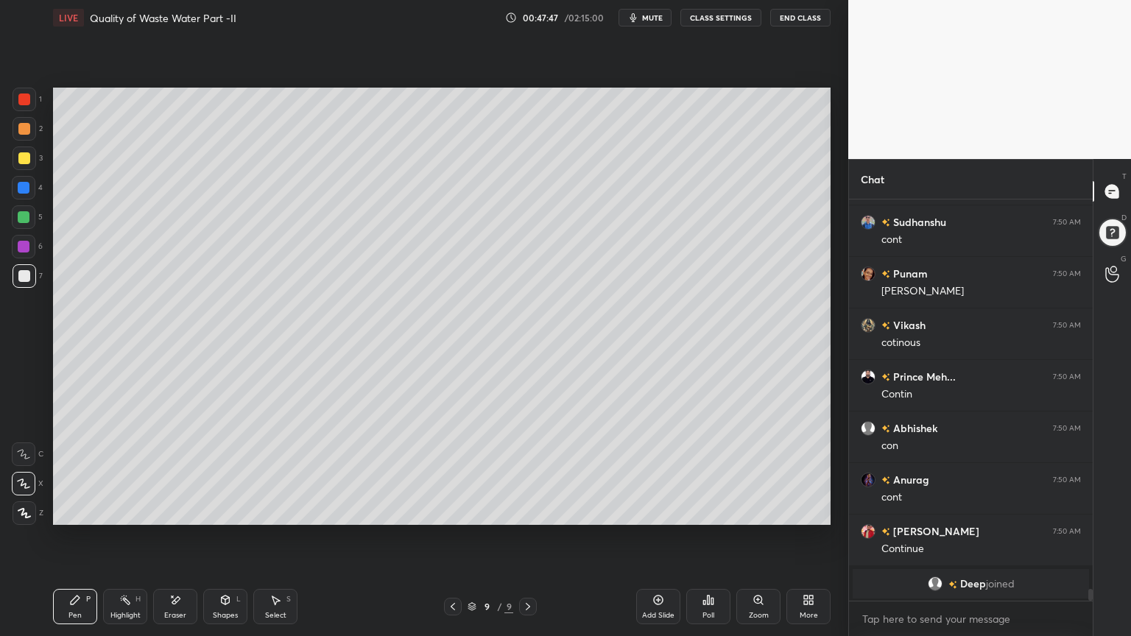
click at [29, 156] on div at bounding box center [24, 158] width 12 height 12
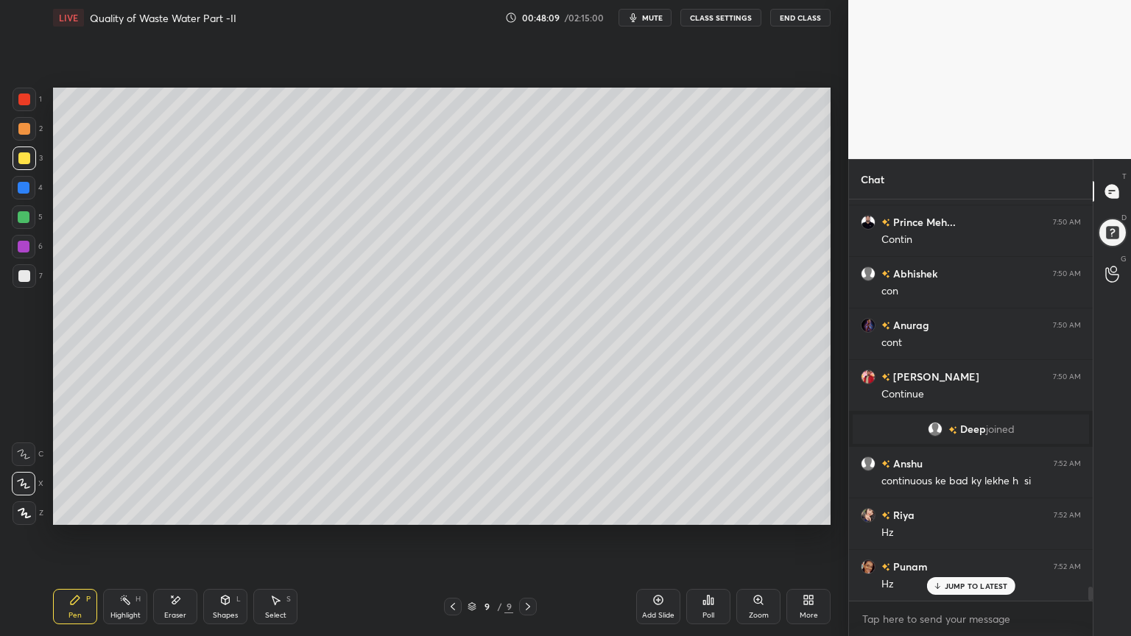
scroll to position [11448, 0]
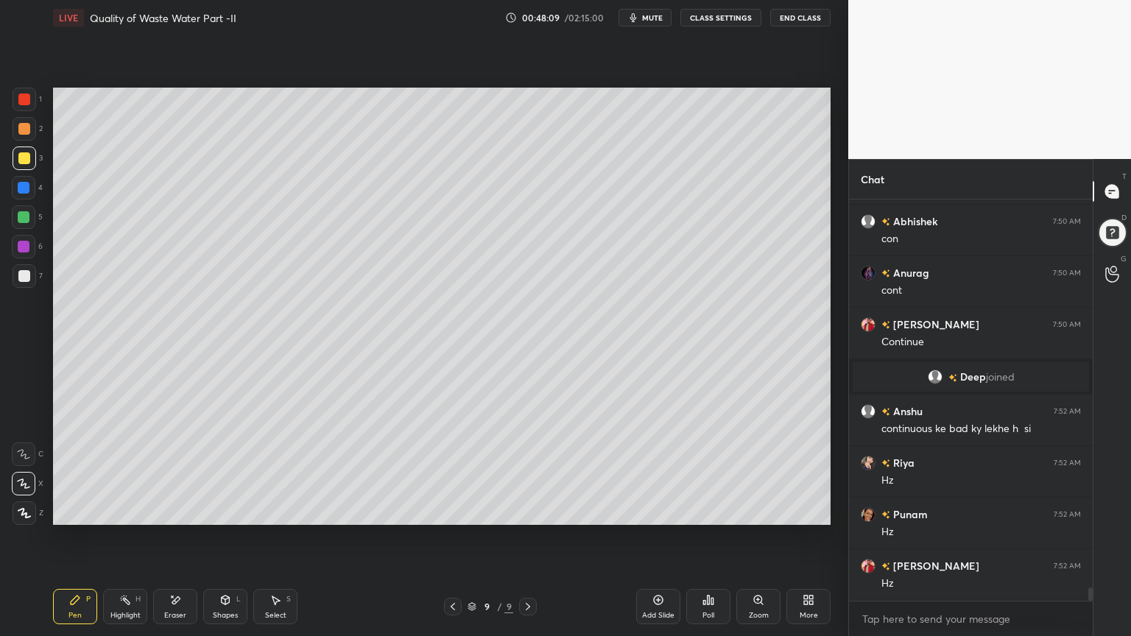
click at [20, 274] on div at bounding box center [24, 276] width 12 height 12
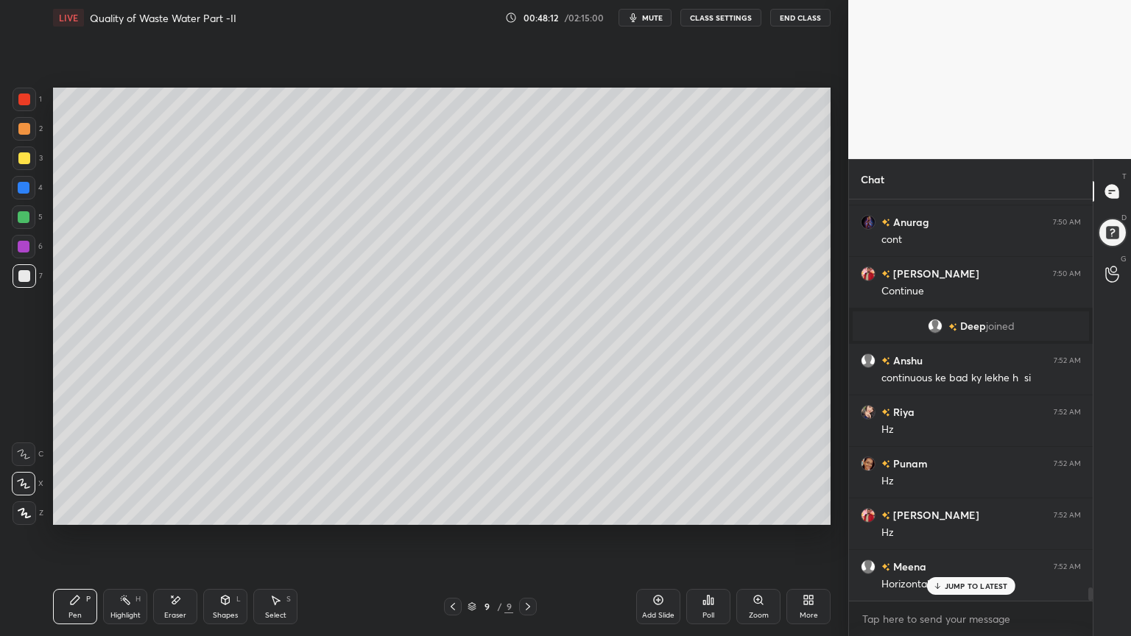
scroll to position [11551, 0]
click at [21, 160] on div at bounding box center [24, 158] width 12 height 12
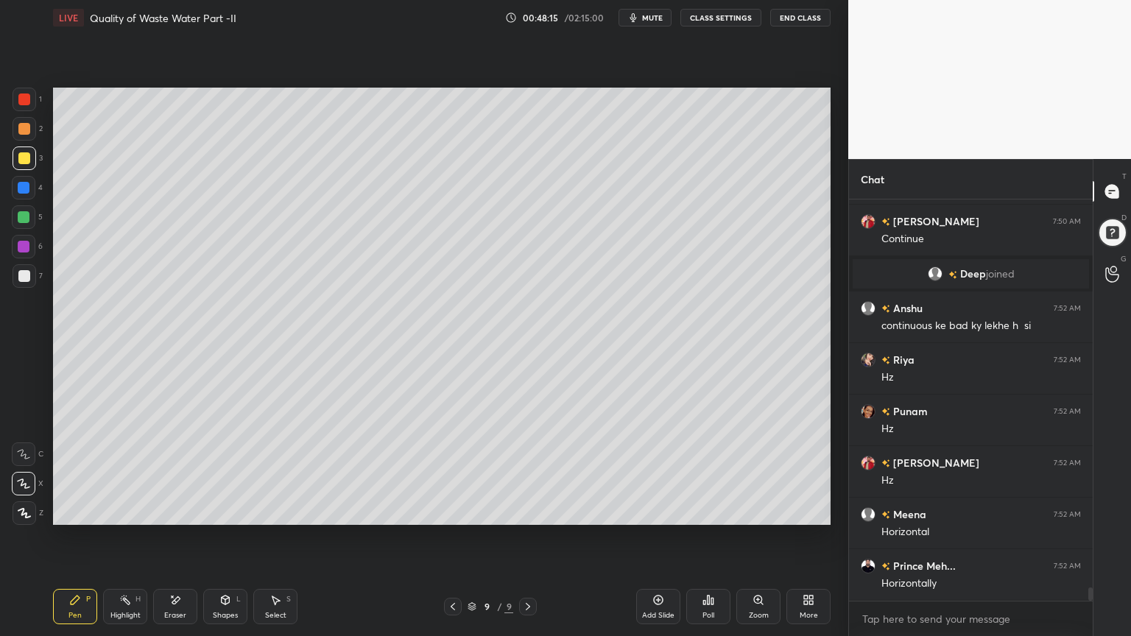
click at [186, 511] on div "Eraser" at bounding box center [175, 615] width 22 height 7
click at [59, 511] on div "Pen P" at bounding box center [75, 606] width 44 height 35
click at [225, 511] on div "Shapes L" at bounding box center [225, 606] width 44 height 35
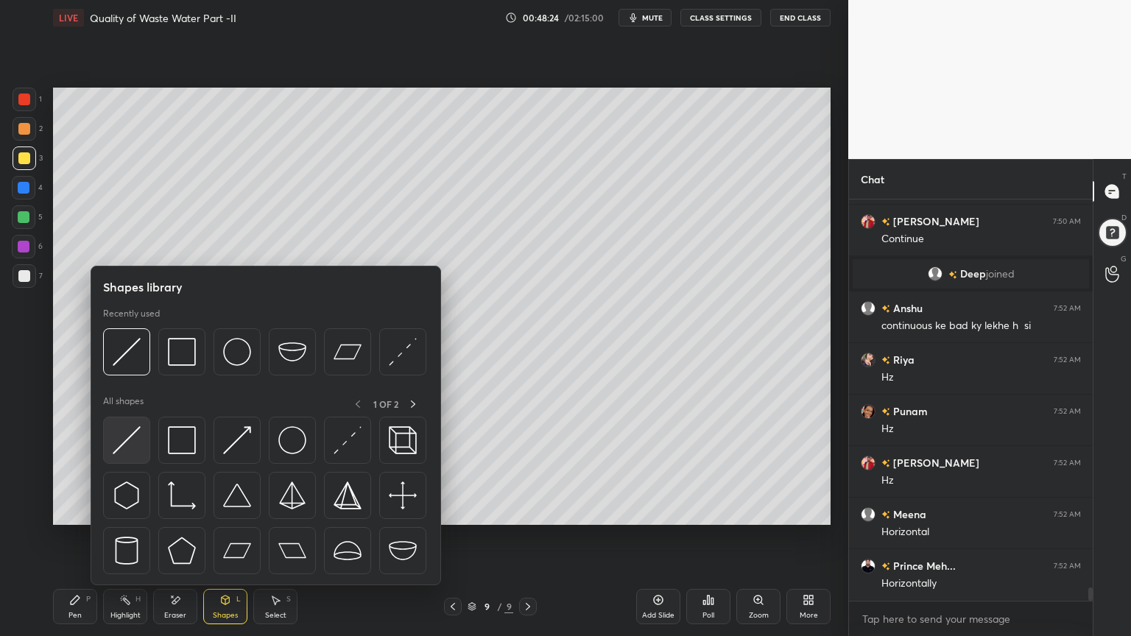
click at [134, 446] on img at bounding box center [127, 440] width 28 height 28
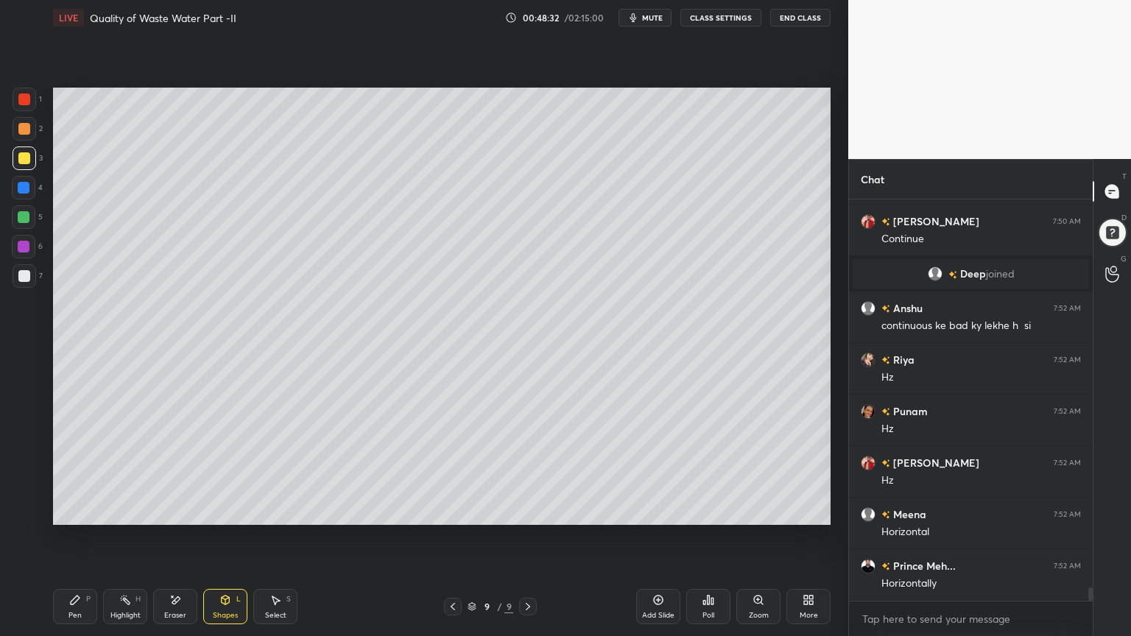
click at [27, 217] on div at bounding box center [24, 217] width 12 height 12
click at [56, 511] on div "Pen P" at bounding box center [75, 606] width 44 height 35
click at [61, 511] on div "Pen P" at bounding box center [75, 606] width 44 height 35
click at [21, 155] on div at bounding box center [24, 158] width 12 height 12
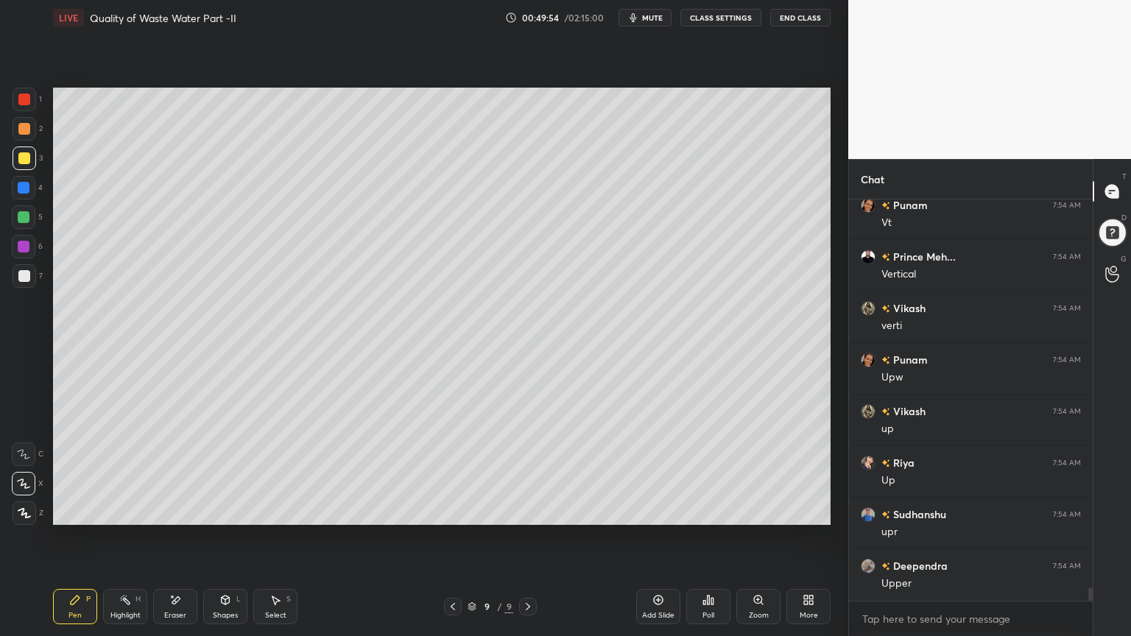
scroll to position [12014, 0]
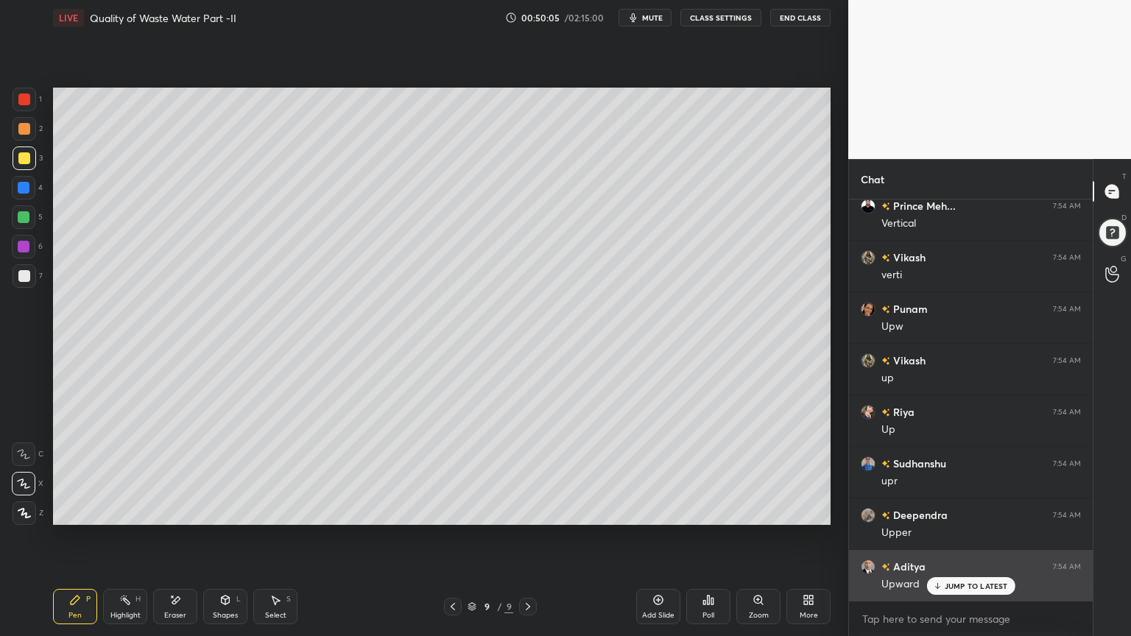
click at [865, 511] on img "grid" at bounding box center [868, 567] width 15 height 15
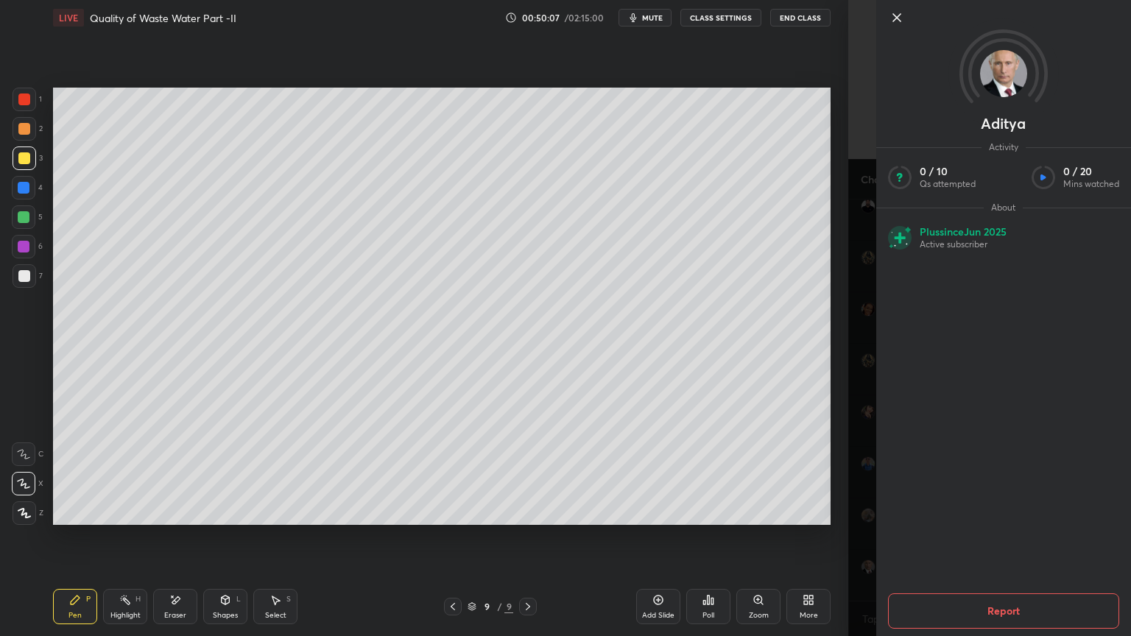
click at [831, 511] on div "Setting up your live class Poll for secs No correct answer Start poll" at bounding box center [442, 306] width 790 height 542
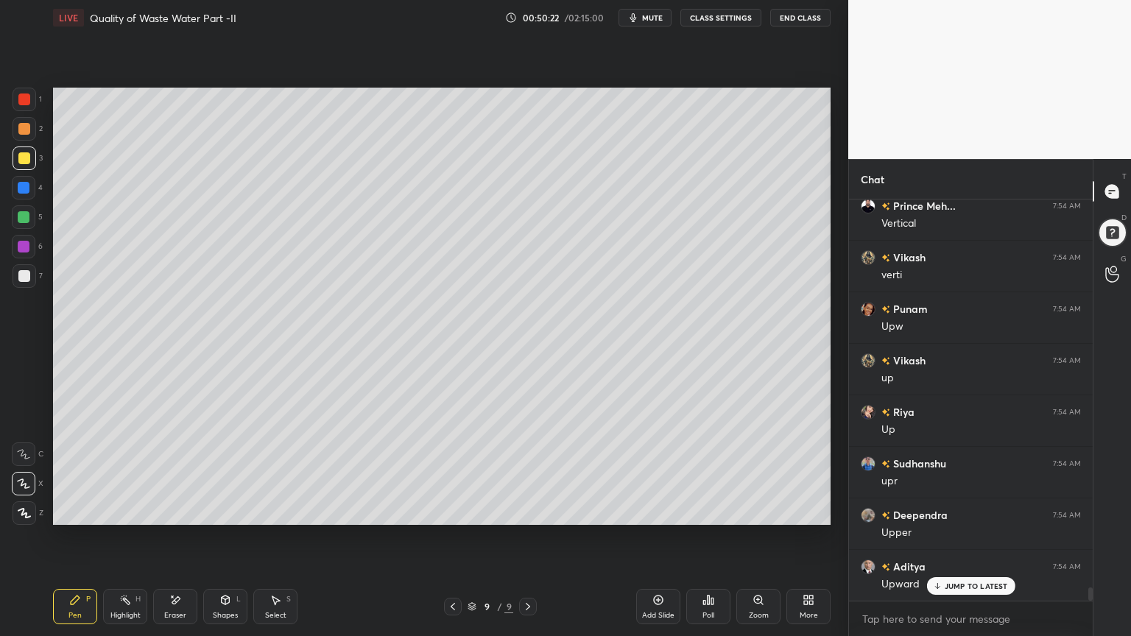
click at [653, 511] on icon at bounding box center [659, 600] width 12 height 12
click at [23, 156] on div at bounding box center [24, 158] width 12 height 12
click at [74, 511] on div "Pen" at bounding box center [74, 615] width 13 height 7
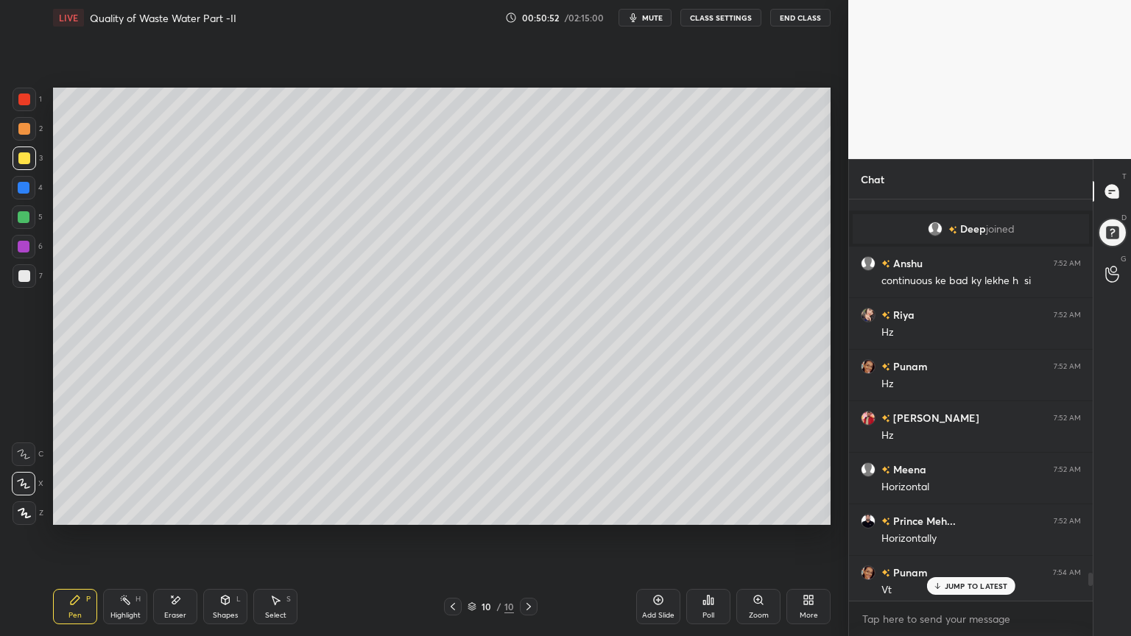
scroll to position [11593, 0]
click at [964, 511] on p "JUMP TO LATEST" at bounding box center [976, 586] width 63 height 9
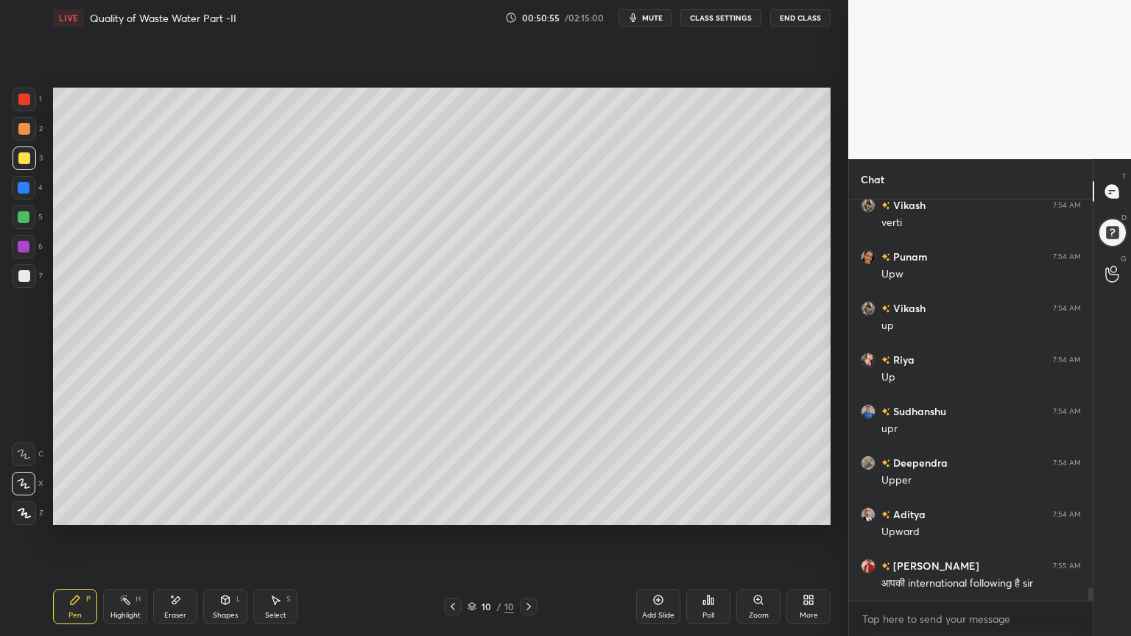
click at [216, 511] on div "Shapes" at bounding box center [225, 615] width 25 height 7
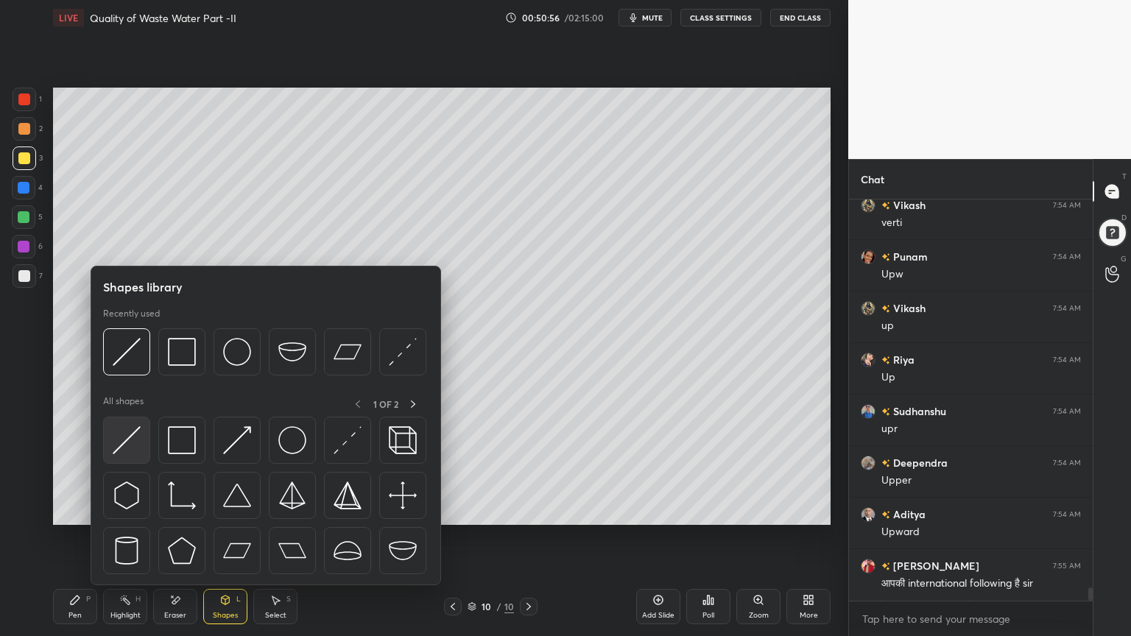
click at [121, 453] on img at bounding box center [127, 440] width 28 height 28
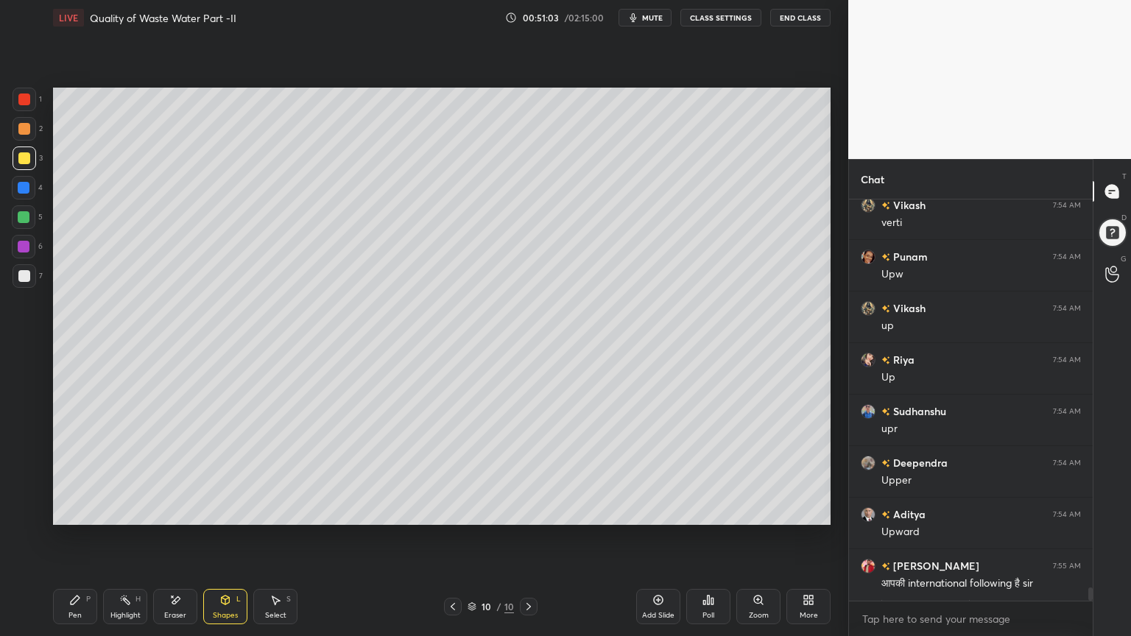
click at [74, 511] on div "Pen P" at bounding box center [75, 606] width 44 height 35
click at [24, 127] on div at bounding box center [24, 129] width 12 height 12
click at [25, 511] on div at bounding box center [25, 514] width 24 height 24
click at [70, 511] on div "Pen" at bounding box center [74, 615] width 13 height 7
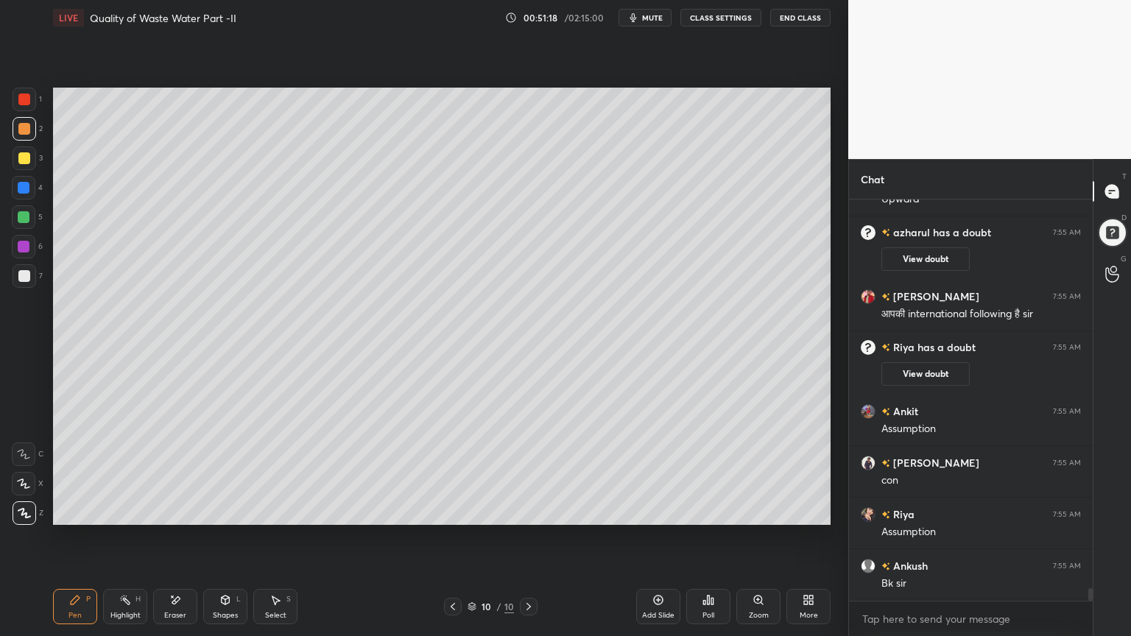
scroll to position [12200, 0]
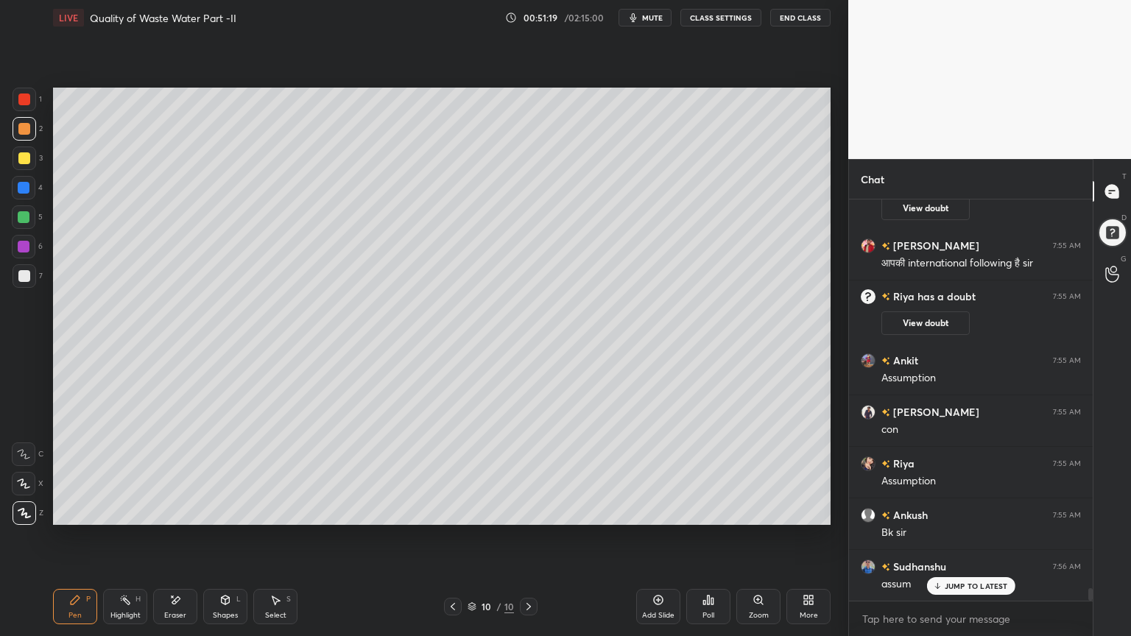
click at [446, 511] on div at bounding box center [453, 607] width 18 height 18
click at [978, 511] on p "JUMP TO LATEST" at bounding box center [976, 586] width 63 height 9
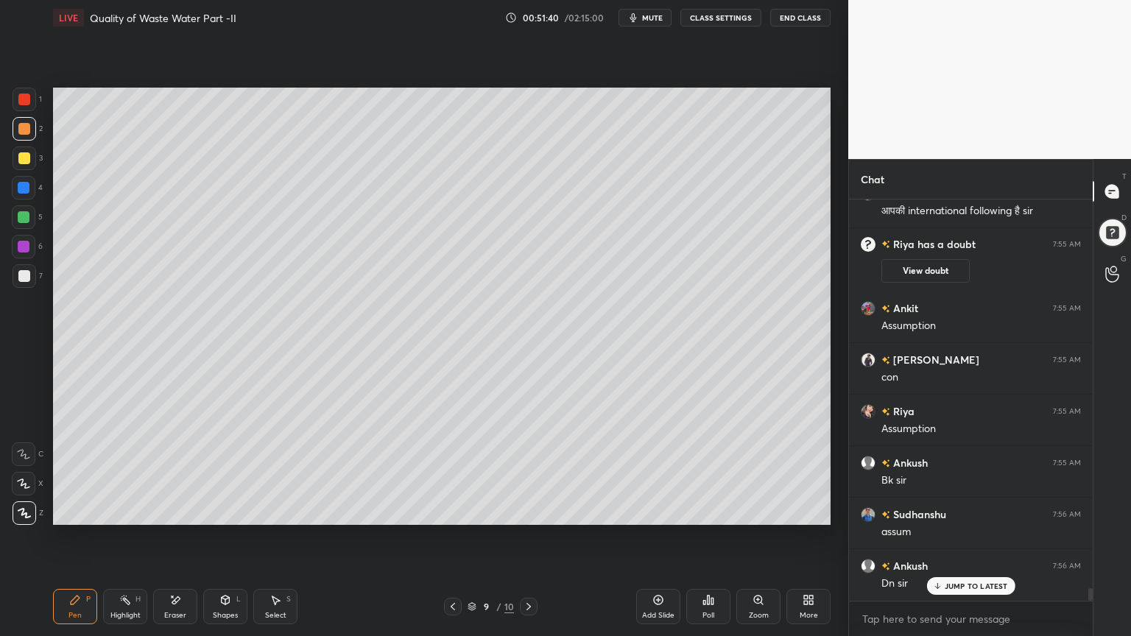
scroll to position [12303, 0]
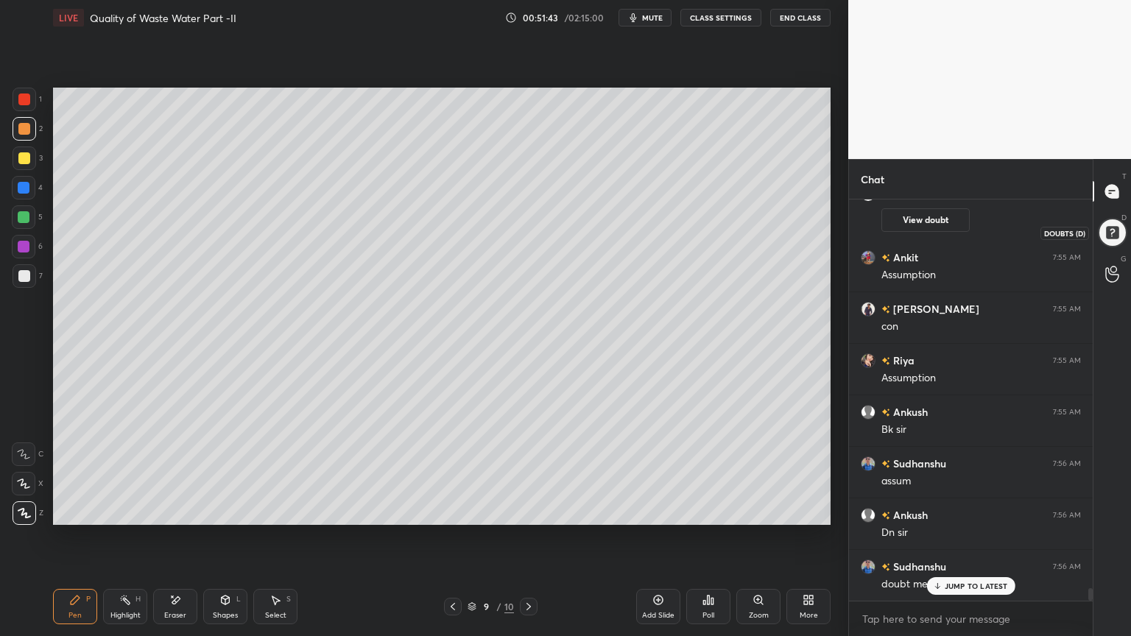
click at [1114, 227] on div at bounding box center [1111, 232] width 29 height 29
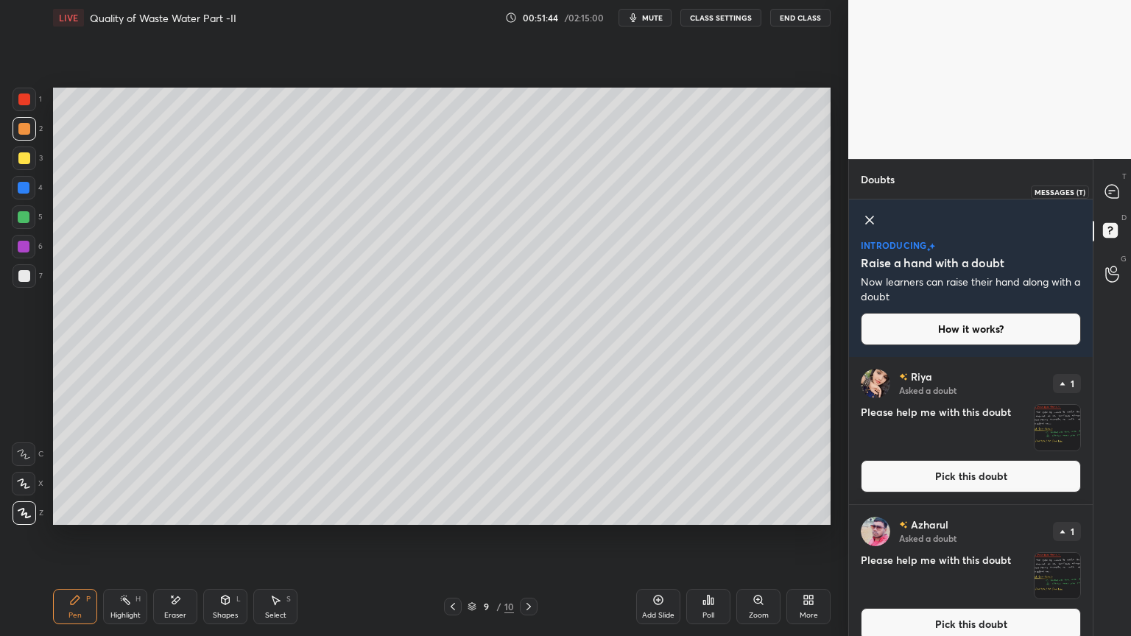
click at [1117, 201] on div at bounding box center [1112, 191] width 29 height 27
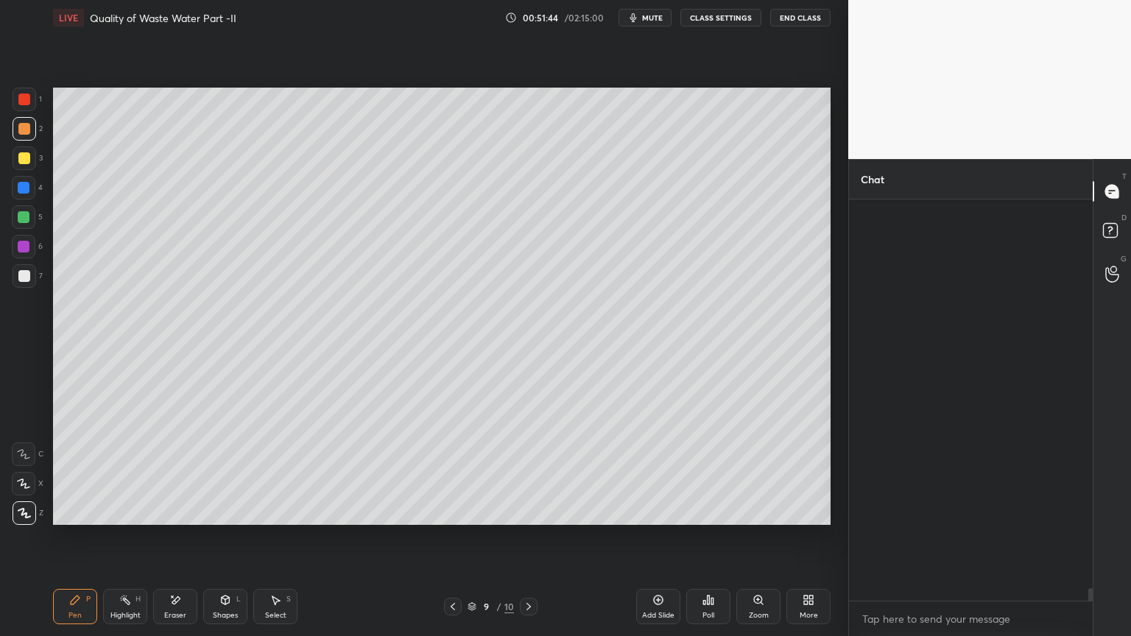
scroll to position [397, 239]
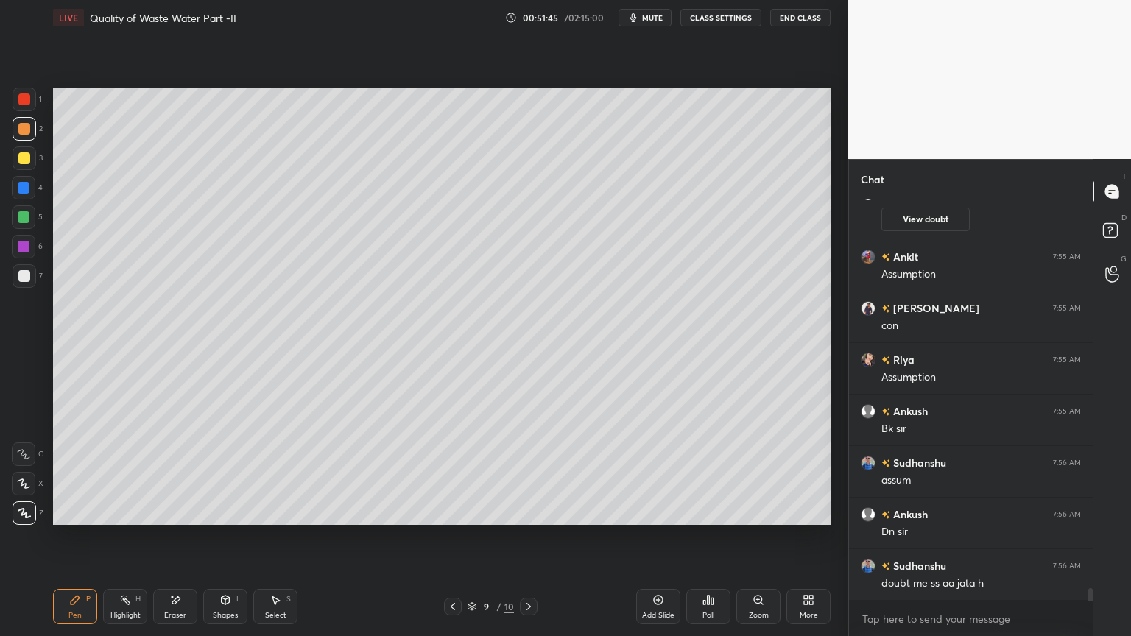
click at [532, 511] on icon at bounding box center [529, 607] width 12 height 12
click at [228, 511] on div "Shapes L" at bounding box center [225, 606] width 44 height 35
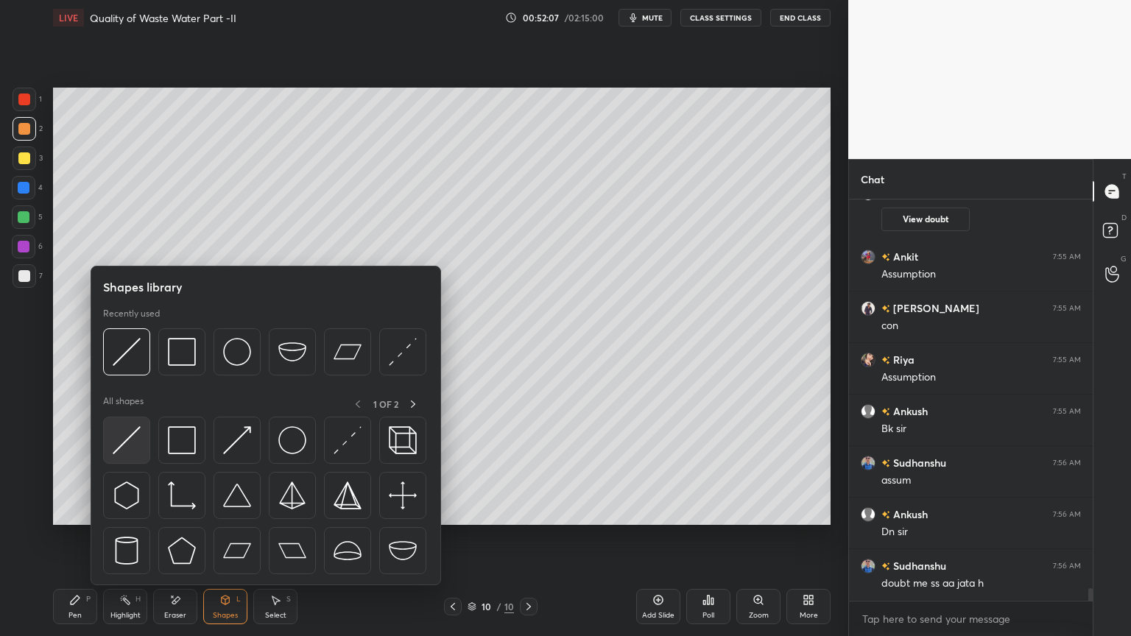
click at [131, 445] on img at bounding box center [127, 440] width 28 height 28
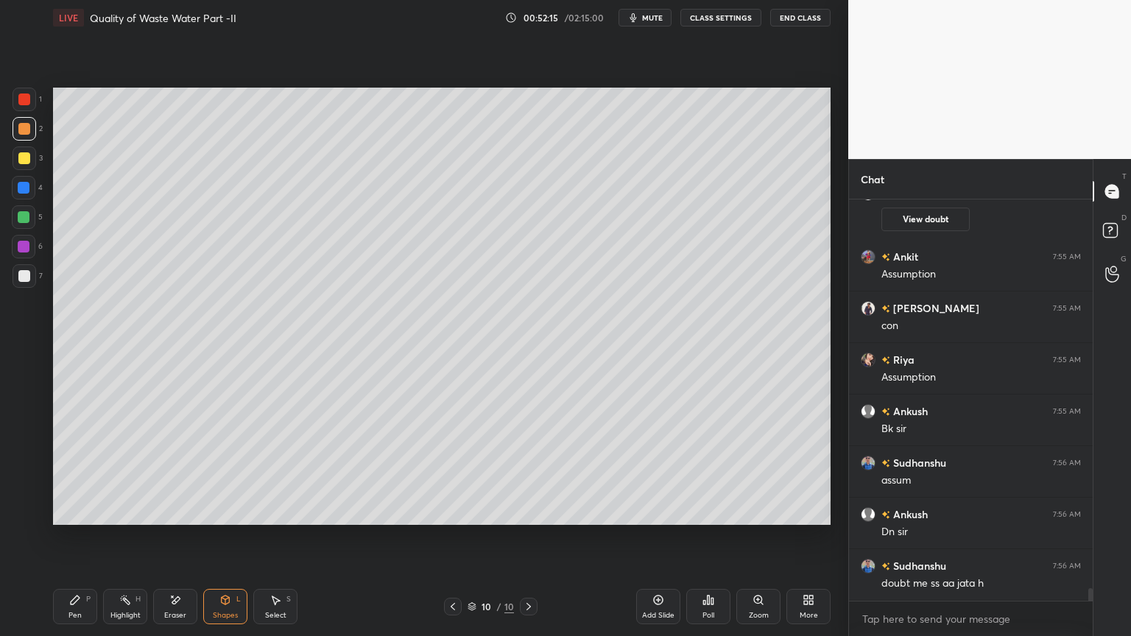
click at [22, 270] on div at bounding box center [24, 276] width 12 height 12
click at [77, 511] on div "Pen" at bounding box center [74, 615] width 13 height 7
click at [25, 280] on div at bounding box center [24, 276] width 12 height 12
click at [27, 480] on icon at bounding box center [23, 484] width 13 height 10
click at [227, 511] on div "Shapes L" at bounding box center [225, 606] width 44 height 35
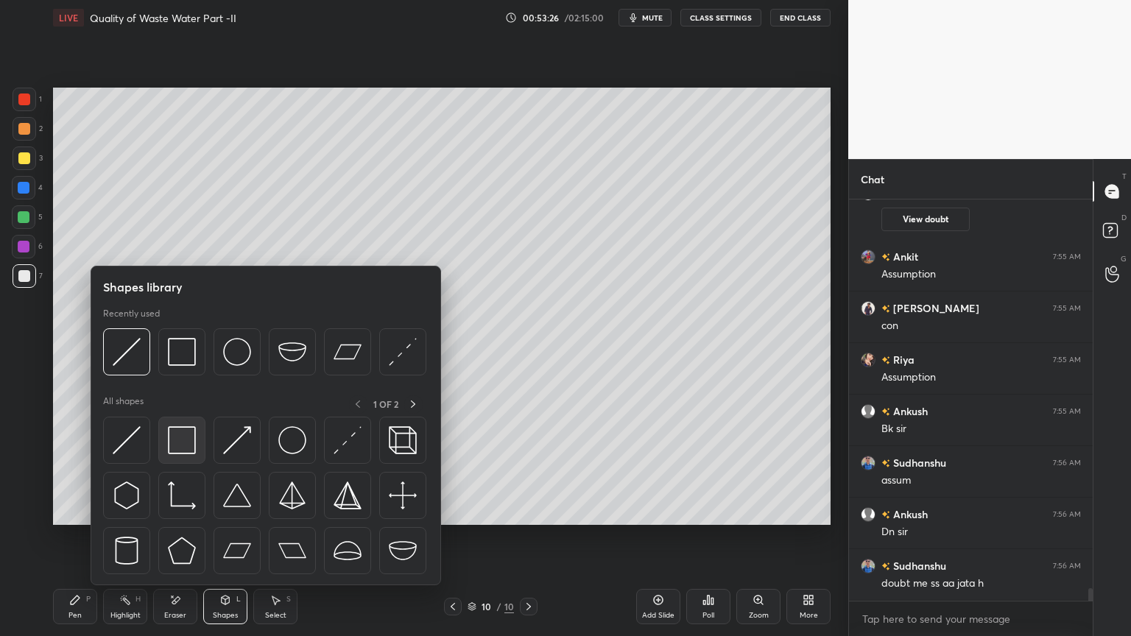
click at [186, 446] on img at bounding box center [182, 440] width 28 height 28
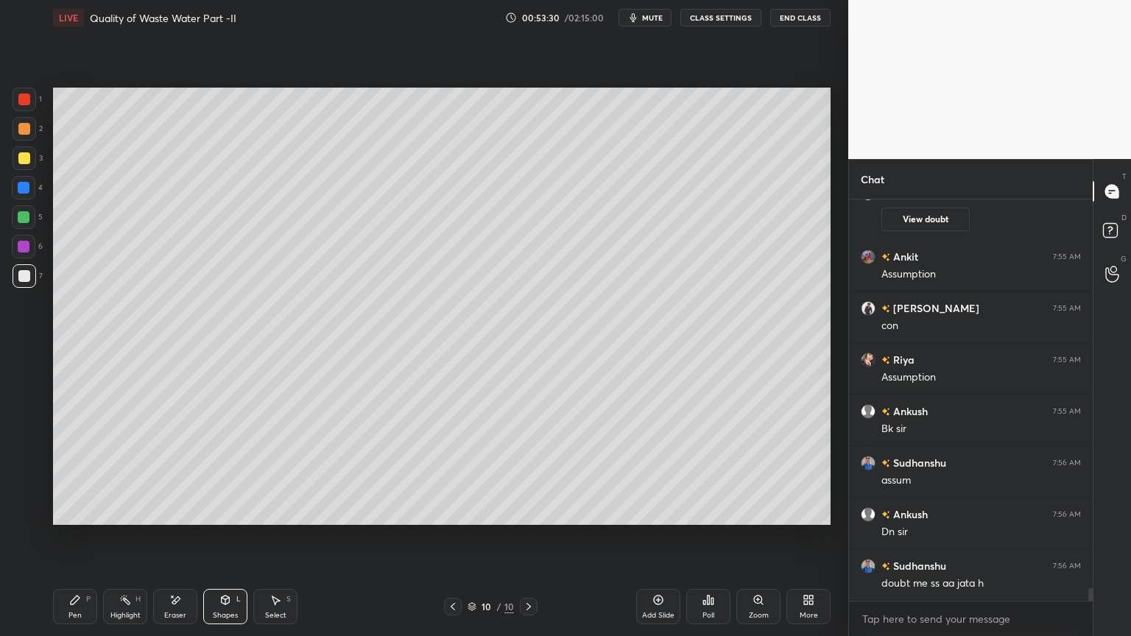
click at [179, 511] on icon at bounding box center [176, 600] width 8 height 7
click at [20, 448] on div at bounding box center [24, 455] width 24 height 24
click at [228, 511] on icon at bounding box center [225, 600] width 12 height 12
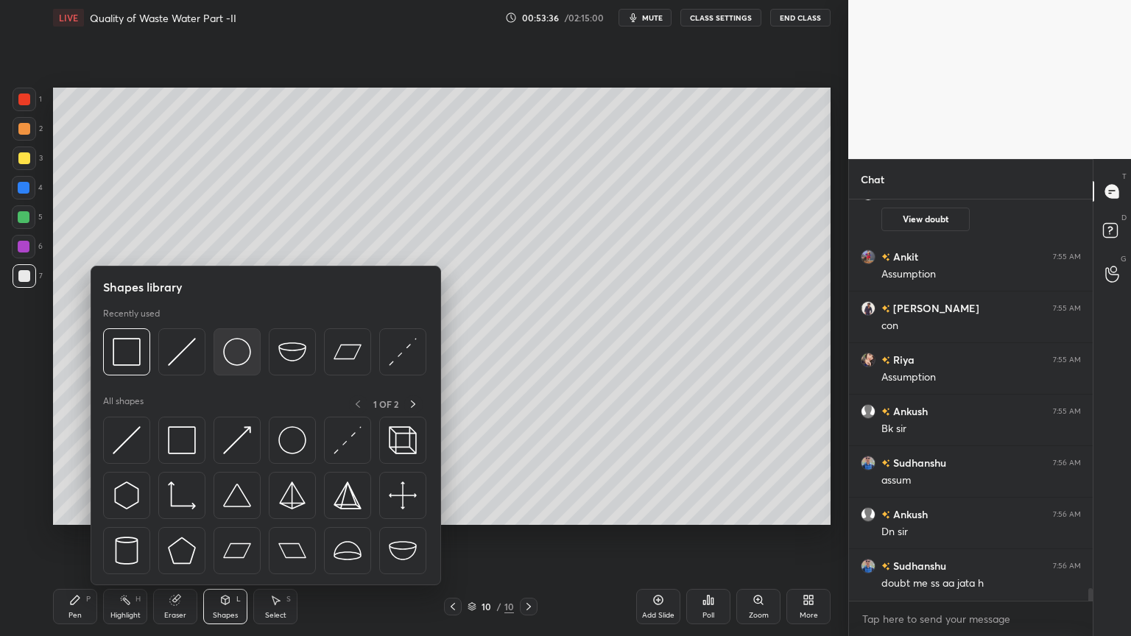
click at [233, 361] on img at bounding box center [237, 352] width 28 height 28
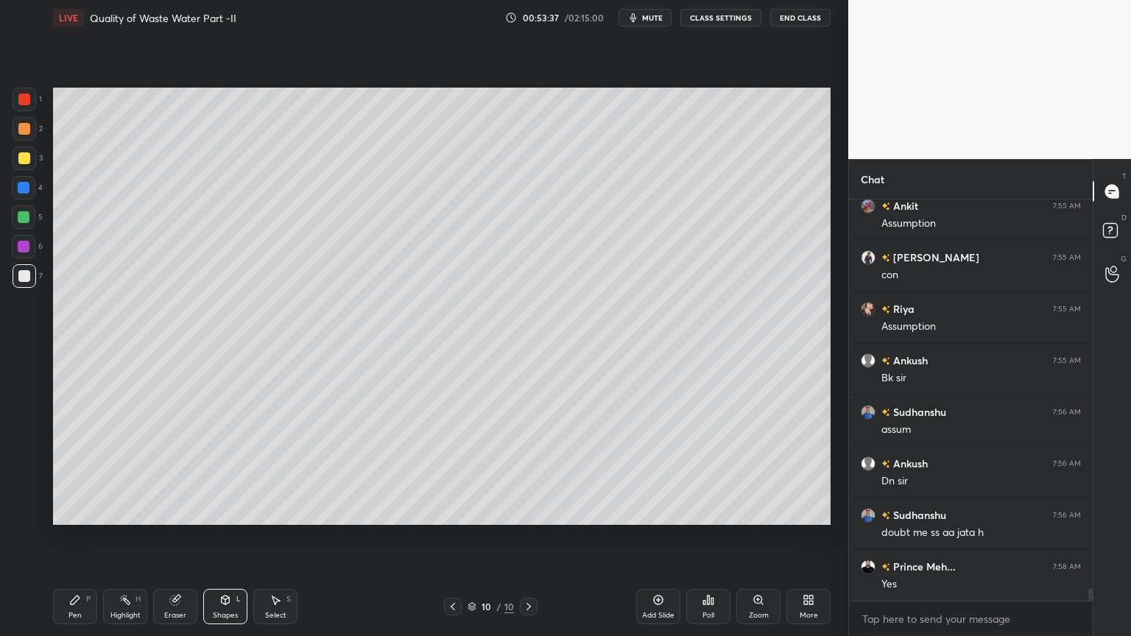
click at [25, 136] on div at bounding box center [25, 129] width 24 height 24
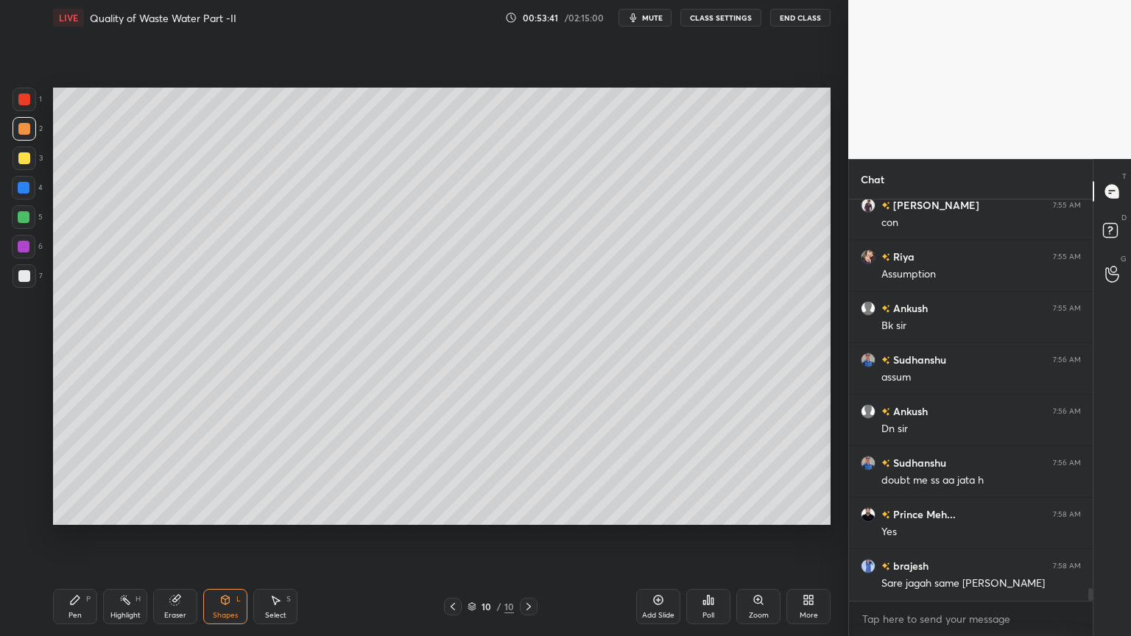
click at [74, 511] on div "Pen P" at bounding box center [75, 606] width 44 height 35
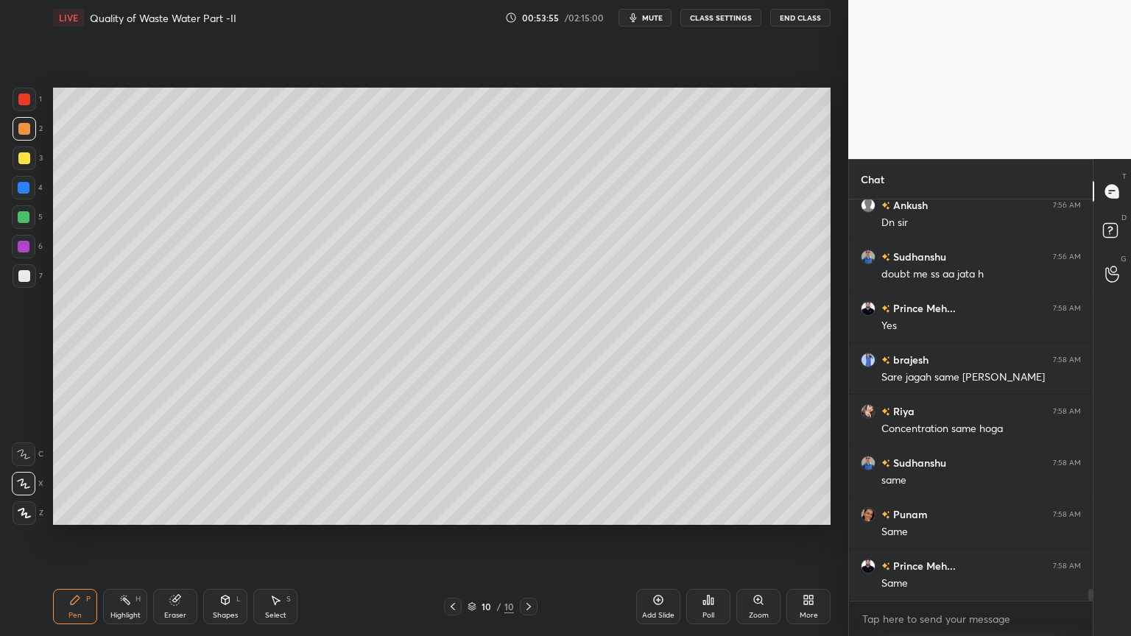
scroll to position [12921, 0]
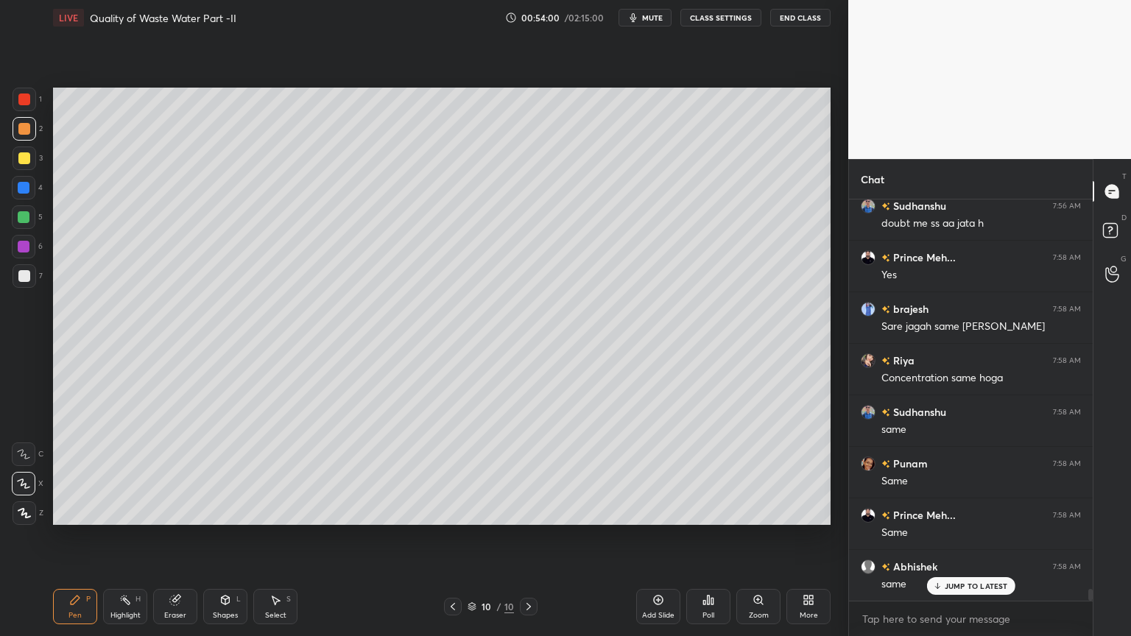
click at [180, 511] on div "Eraser" at bounding box center [175, 615] width 22 height 7
click at [26, 485] on icon at bounding box center [25, 483] width 8 height 7
click at [77, 511] on div "Pen" at bounding box center [74, 615] width 13 height 7
click at [24, 283] on div at bounding box center [25, 276] width 24 height 24
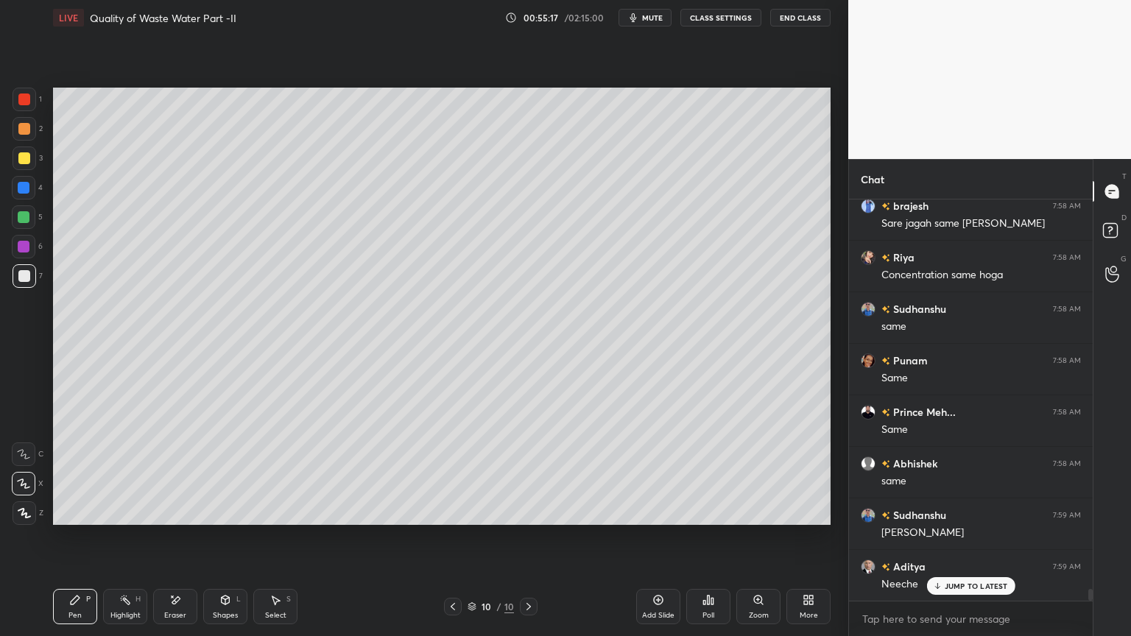
scroll to position [13128, 0]
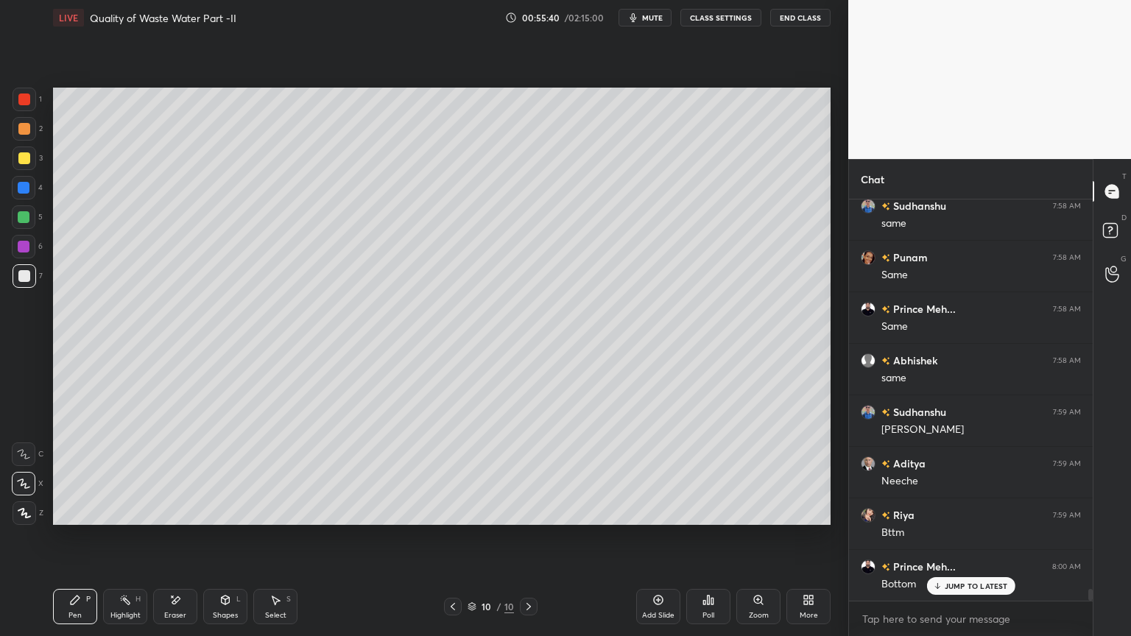
click at [660, 511] on div "Add Slide" at bounding box center [658, 615] width 32 height 7
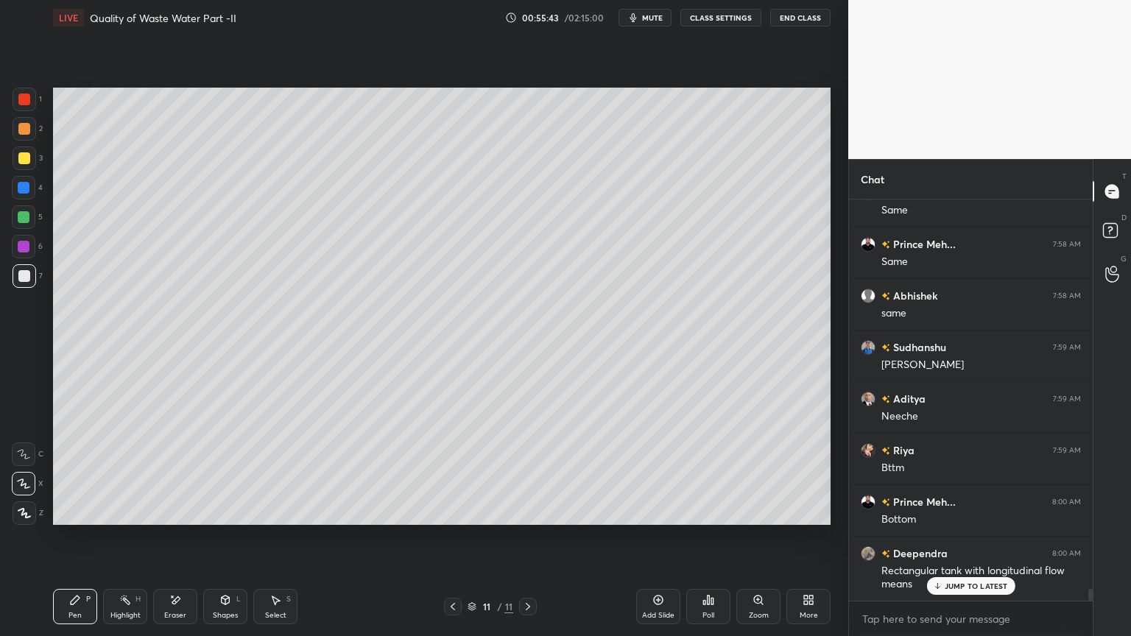
click at [222, 511] on div "Shapes L" at bounding box center [225, 606] width 44 height 35
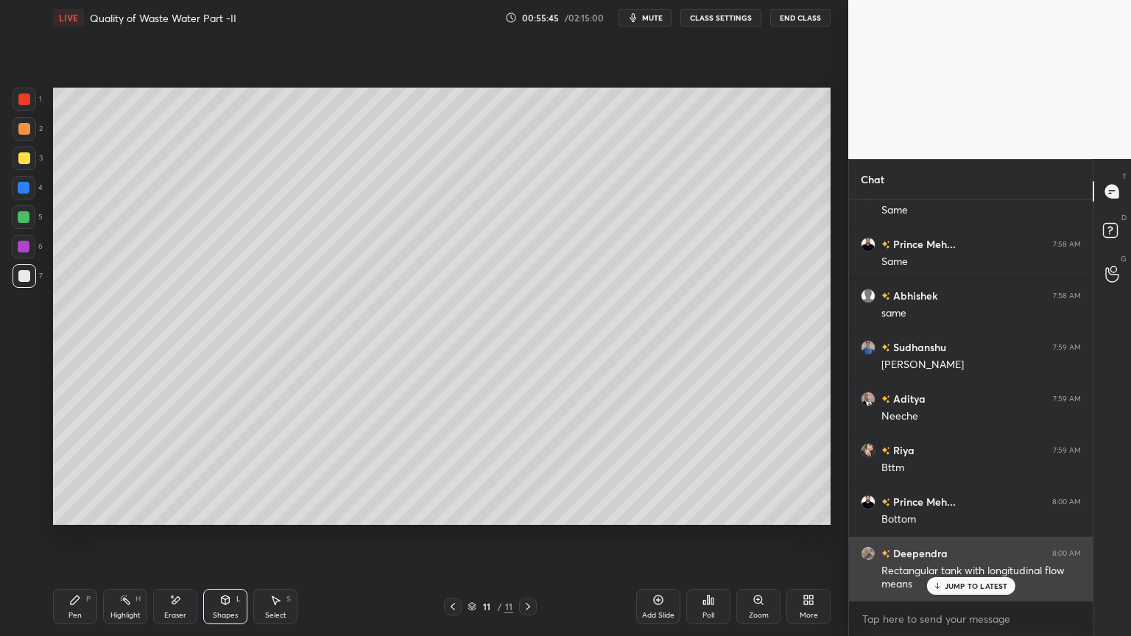
click at [978, 511] on p "JUMP TO LATEST" at bounding box center [976, 586] width 63 height 9
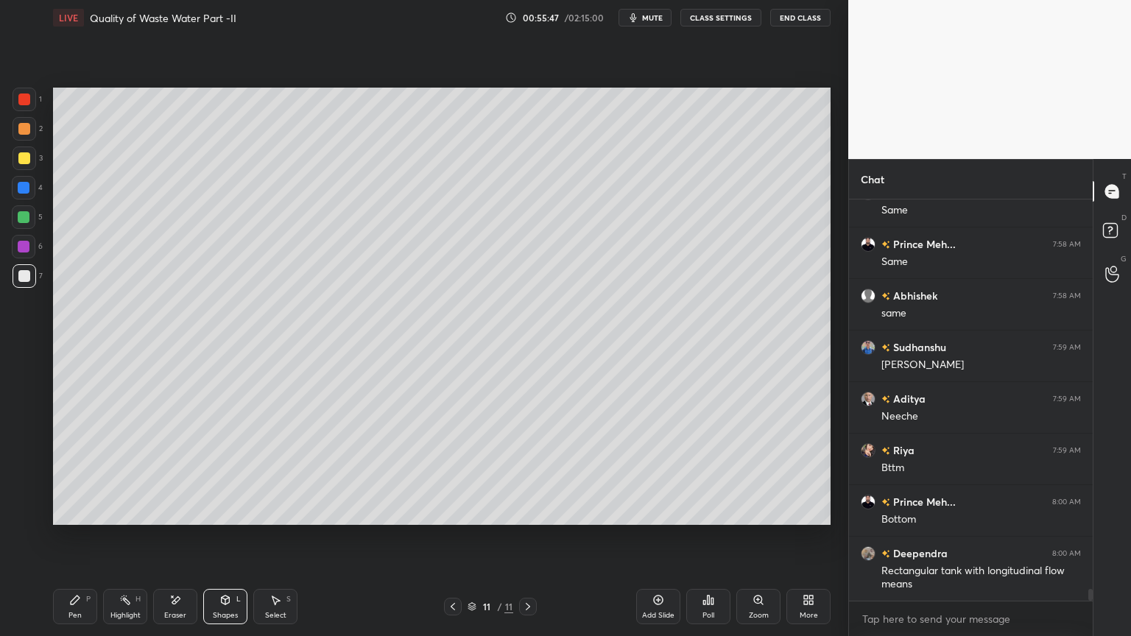
click at [228, 511] on icon at bounding box center [225, 600] width 12 height 12
click at [521, 511] on div "Setting up your live class Poll for secs No correct answer Start poll" at bounding box center [442, 306] width 790 height 542
click at [454, 511] on icon at bounding box center [453, 607] width 12 height 12
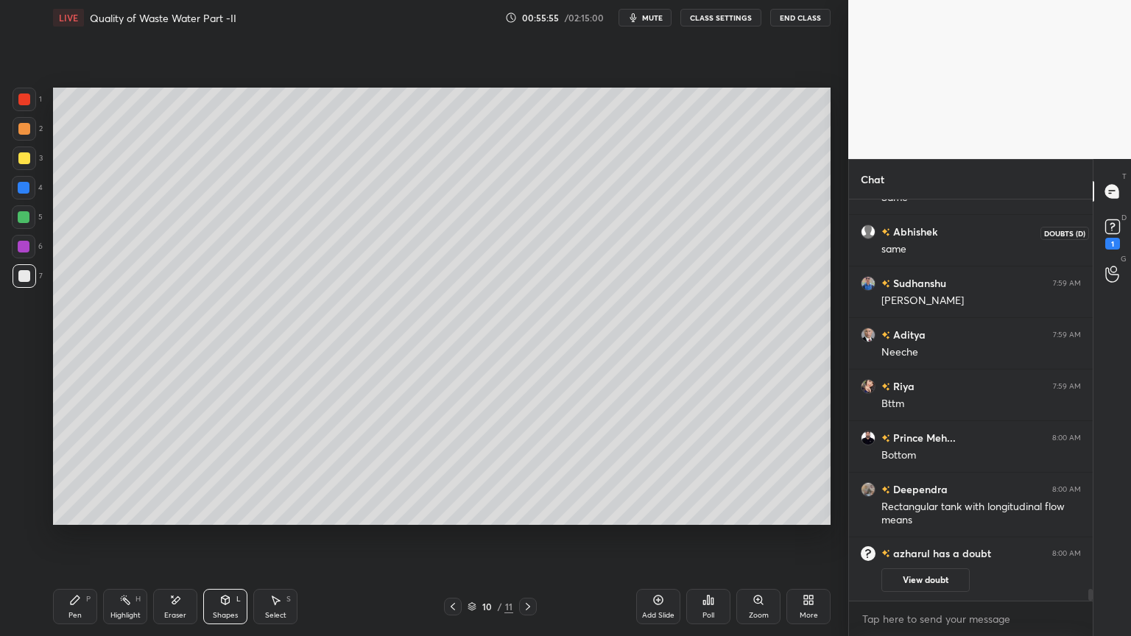
click at [1119, 236] on icon at bounding box center [1113, 227] width 22 height 22
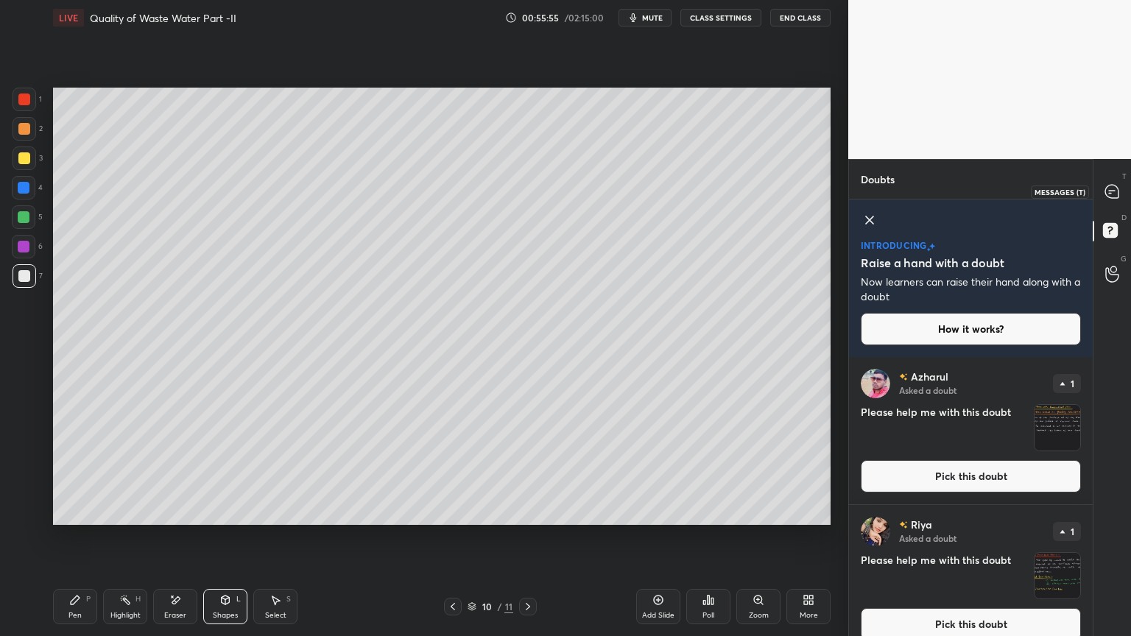
click at [1108, 203] on div at bounding box center [1112, 191] width 29 height 27
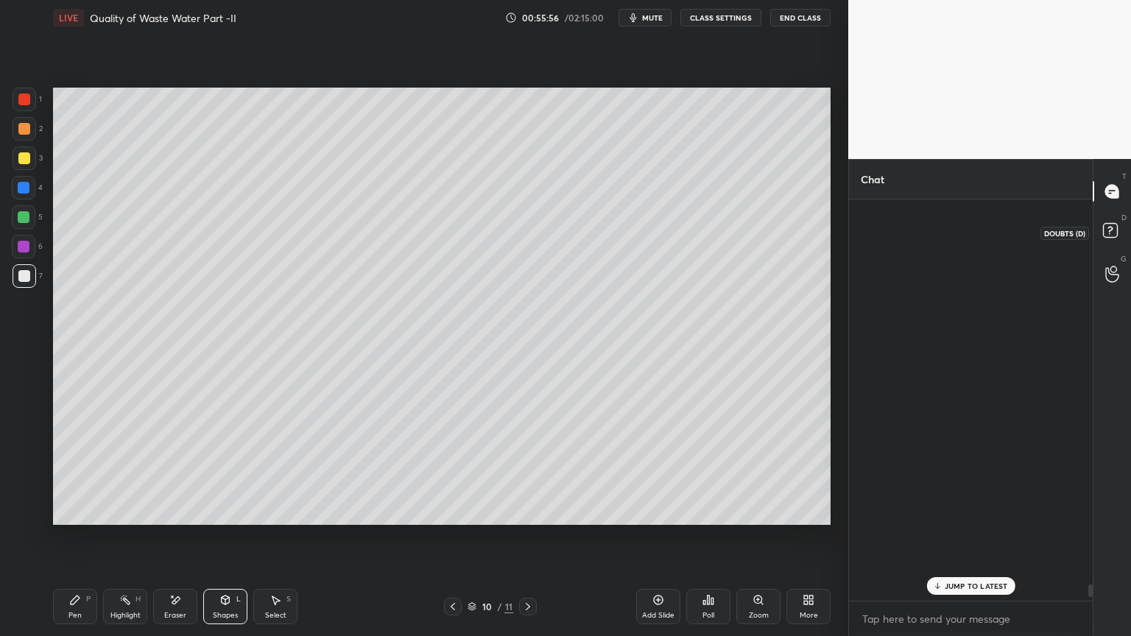
scroll to position [397, 239]
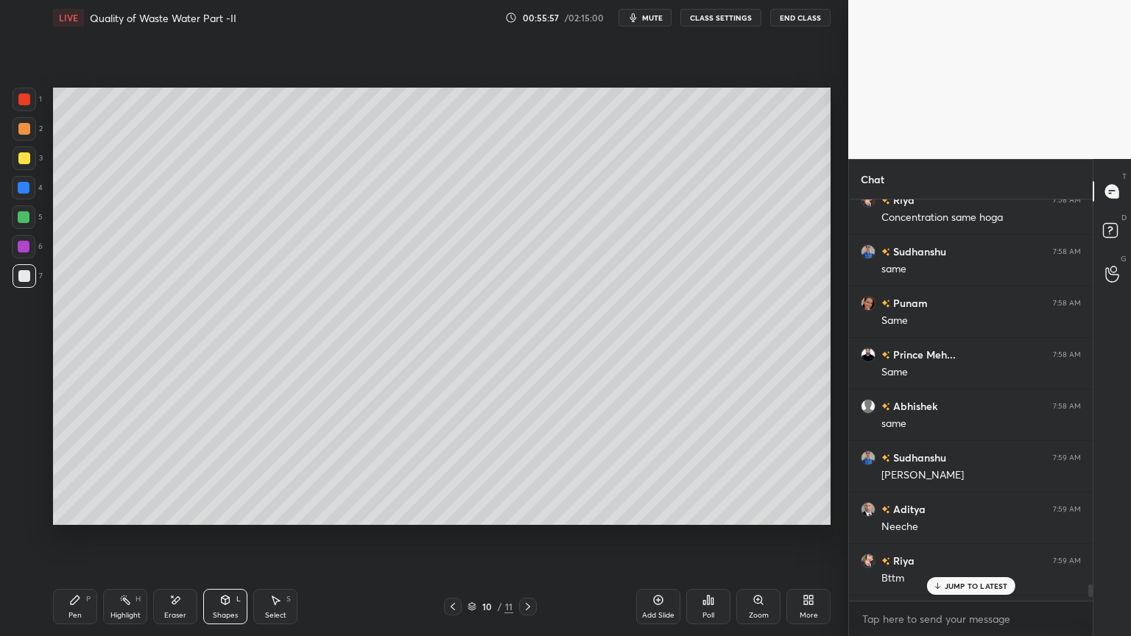
click at [966, 511] on p "JUMP TO LATEST" at bounding box center [976, 586] width 63 height 9
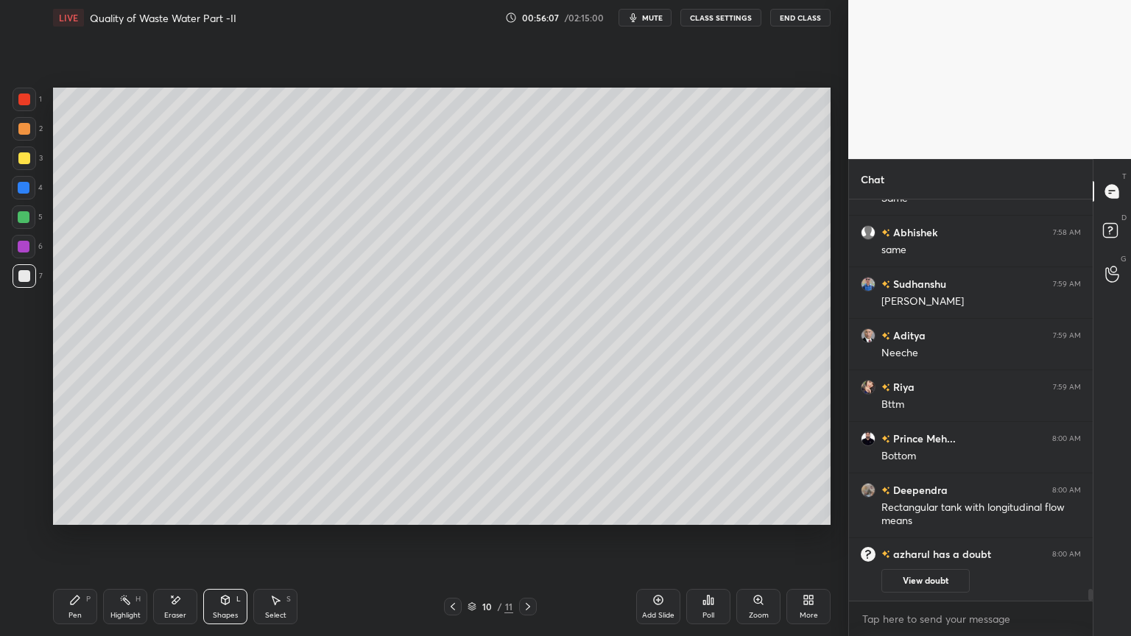
scroll to position [13033, 0]
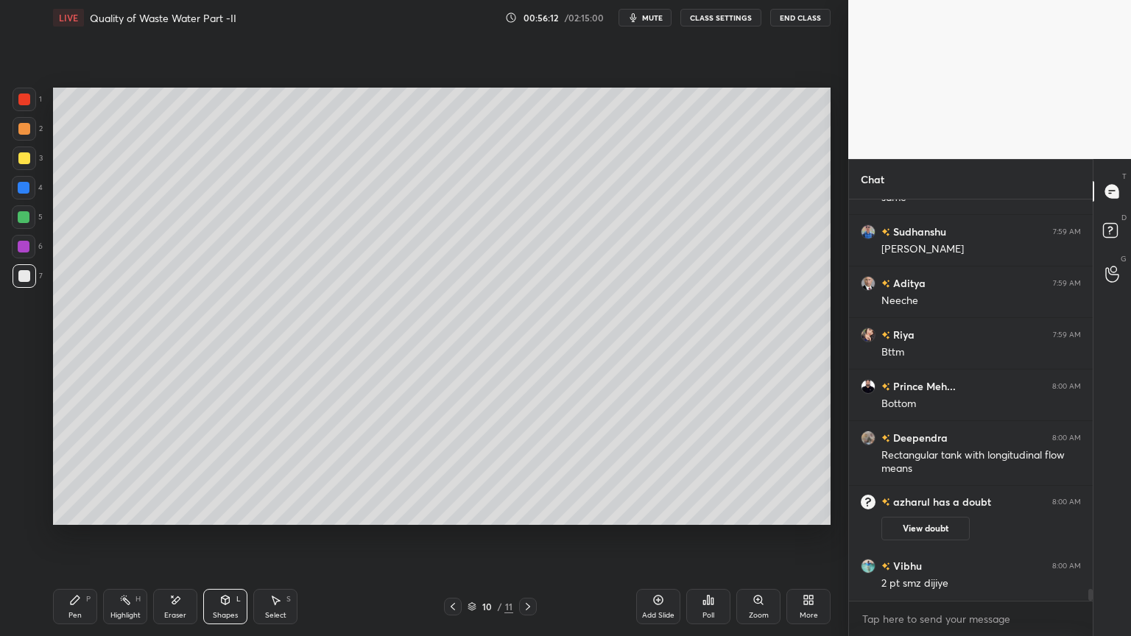
click at [524, 511] on icon at bounding box center [528, 607] width 12 height 12
click at [229, 511] on div "Shapes" at bounding box center [225, 615] width 25 height 7
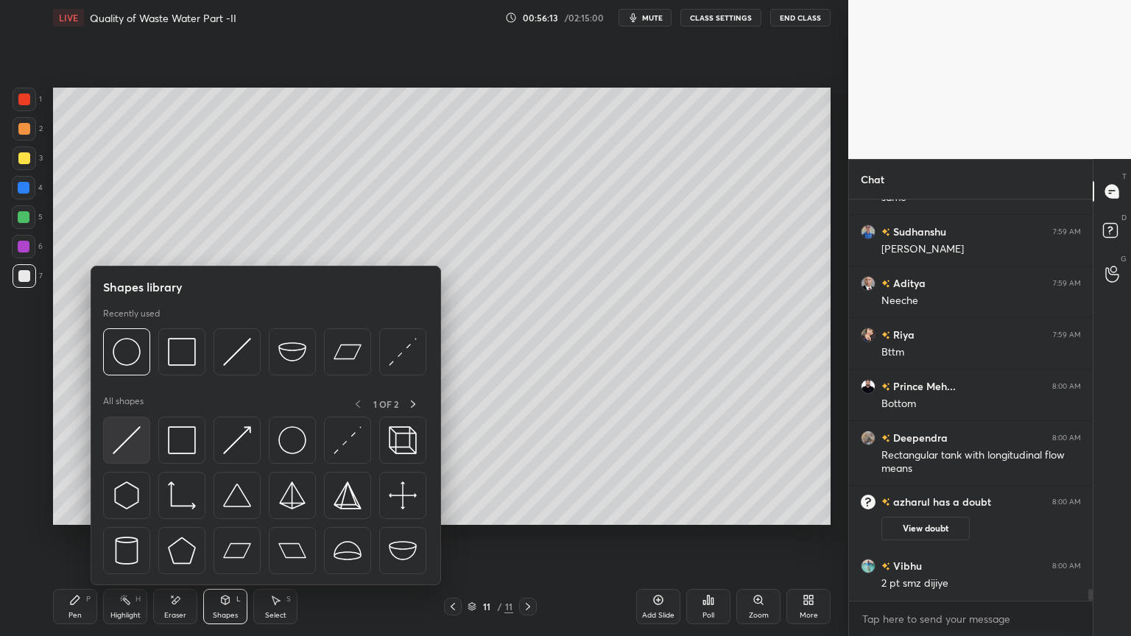
click at [122, 444] on img at bounding box center [127, 440] width 28 height 28
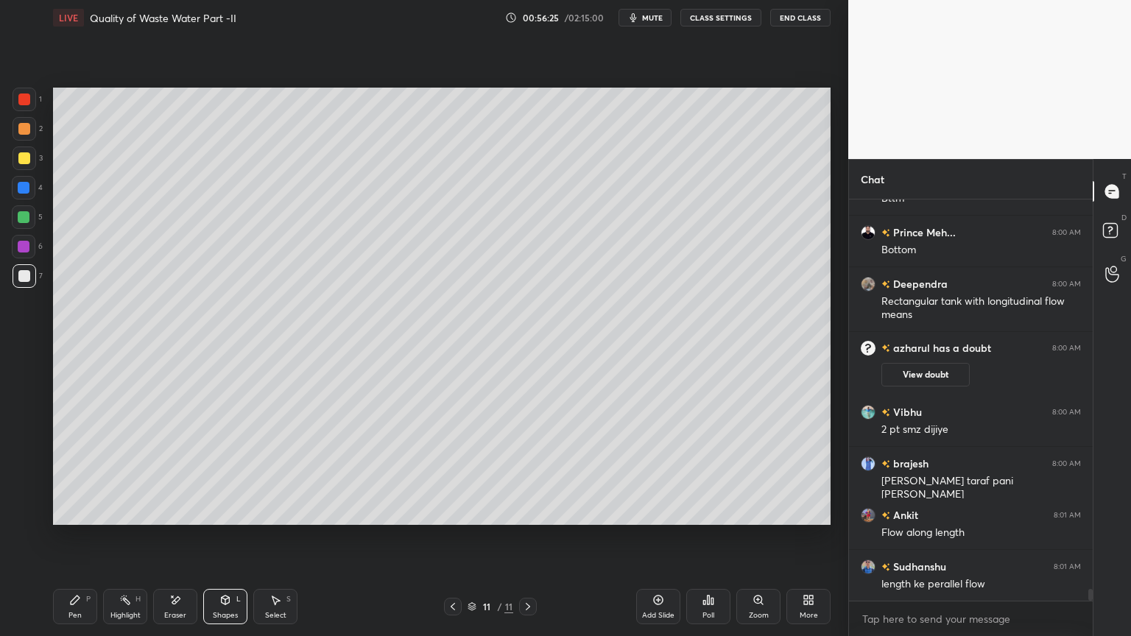
scroll to position [13239, 0]
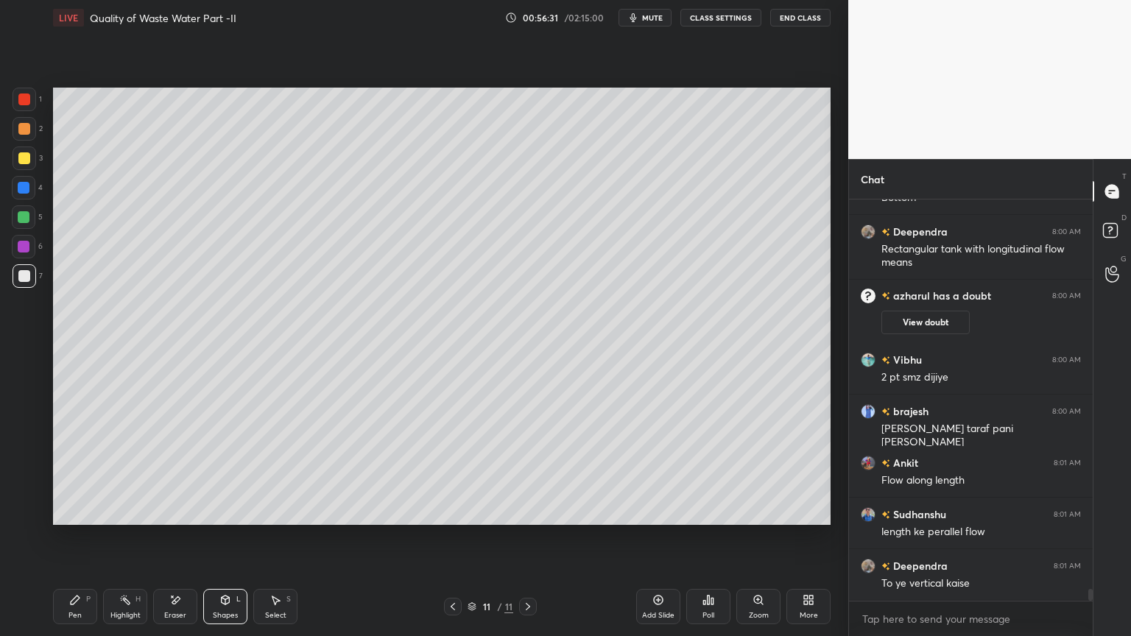
click at [446, 511] on div at bounding box center [453, 607] width 18 height 18
click at [452, 511] on div at bounding box center [453, 607] width 18 height 18
click at [532, 511] on div at bounding box center [528, 607] width 18 height 18
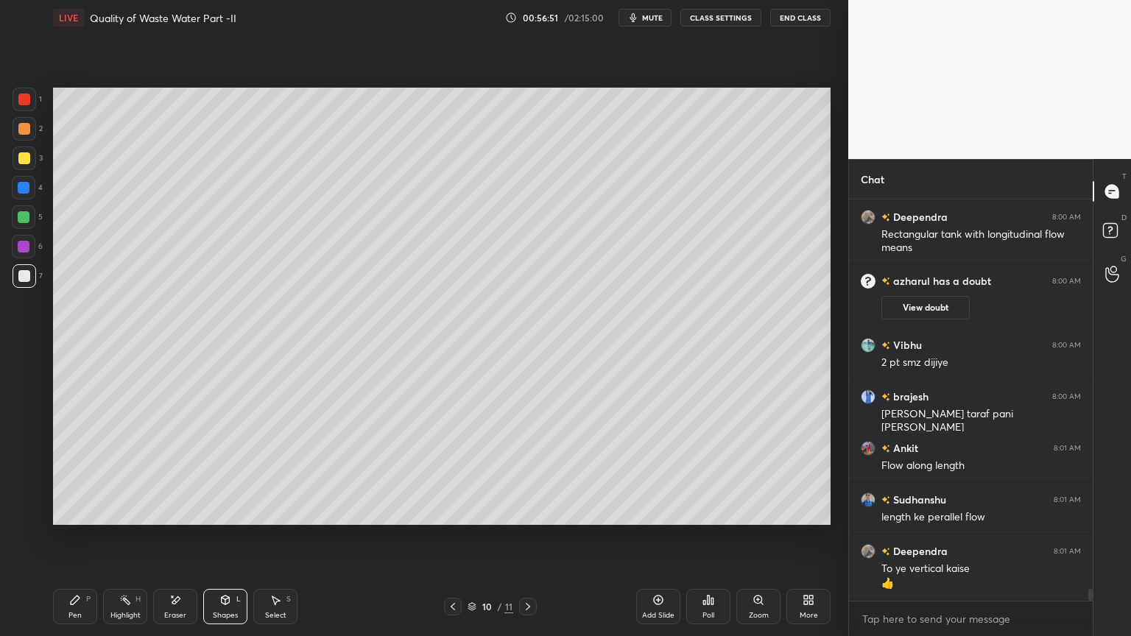
click at [451, 511] on icon at bounding box center [453, 607] width 12 height 12
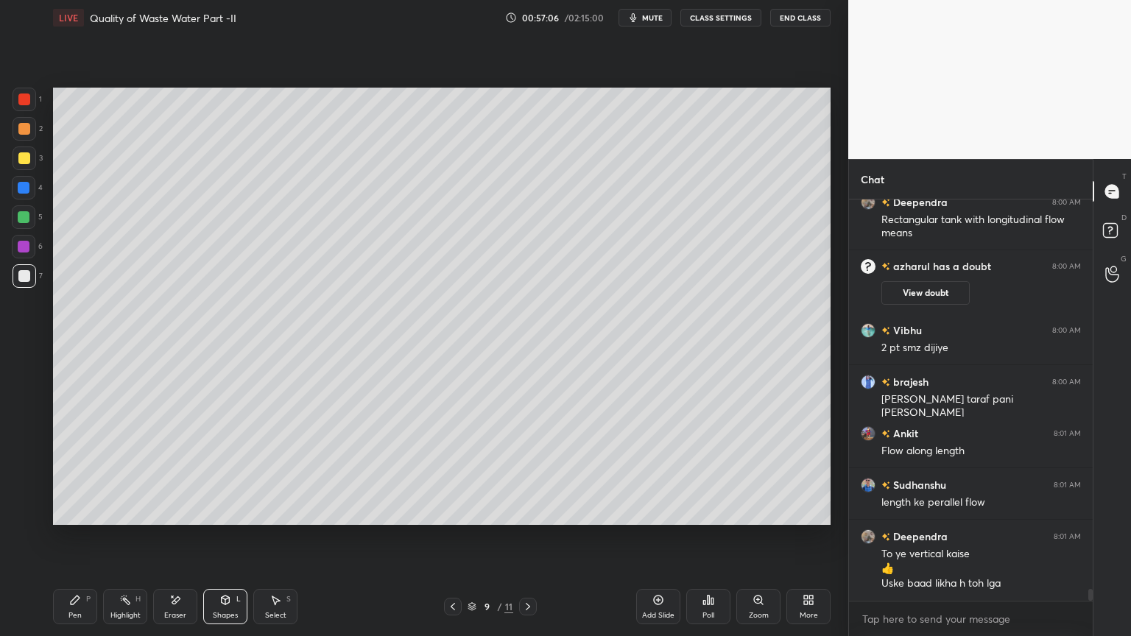
click at [522, 511] on icon at bounding box center [528, 607] width 12 height 12
click at [524, 511] on icon at bounding box center [528, 607] width 12 height 12
click at [225, 511] on div "Shapes" at bounding box center [225, 615] width 25 height 7
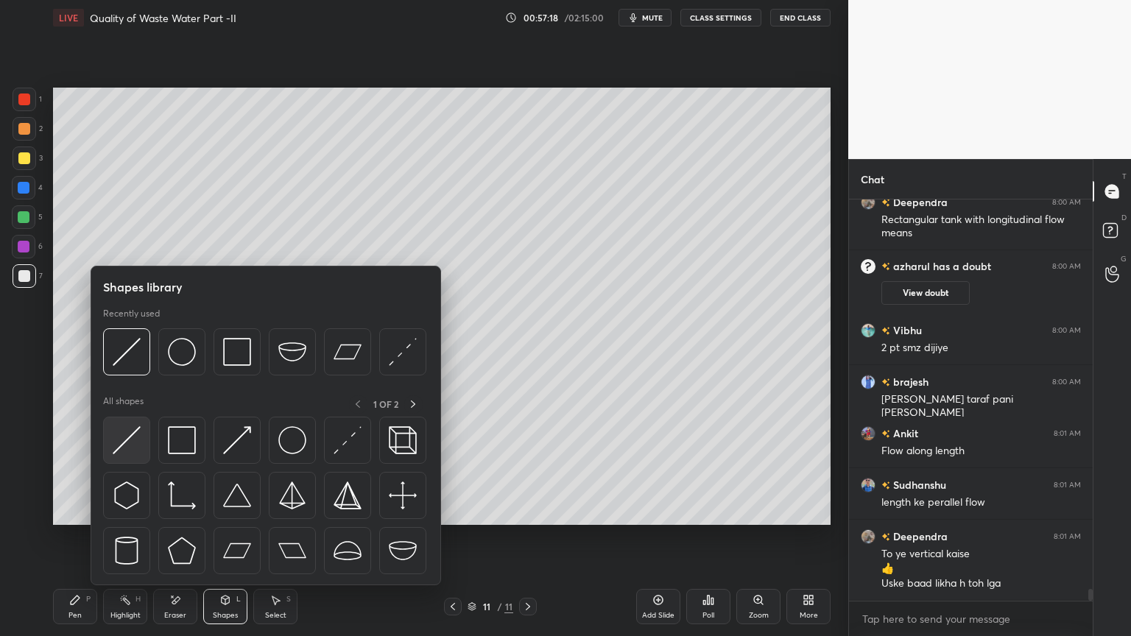
click at [115, 446] on img at bounding box center [127, 440] width 28 height 28
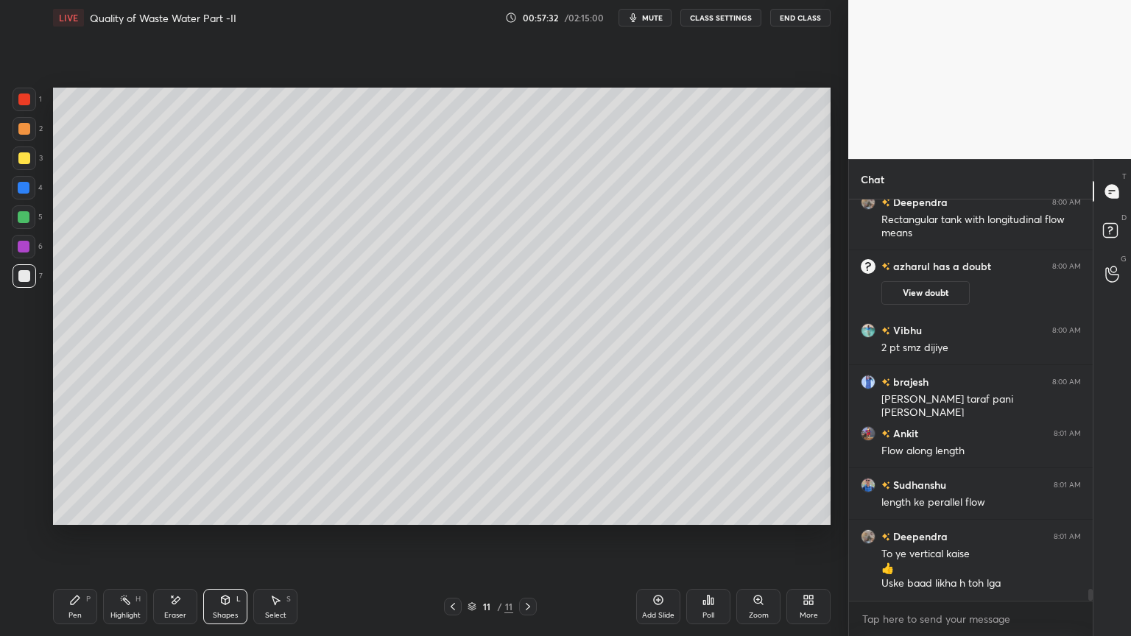
click at [224, 511] on div "Shapes" at bounding box center [225, 615] width 25 height 7
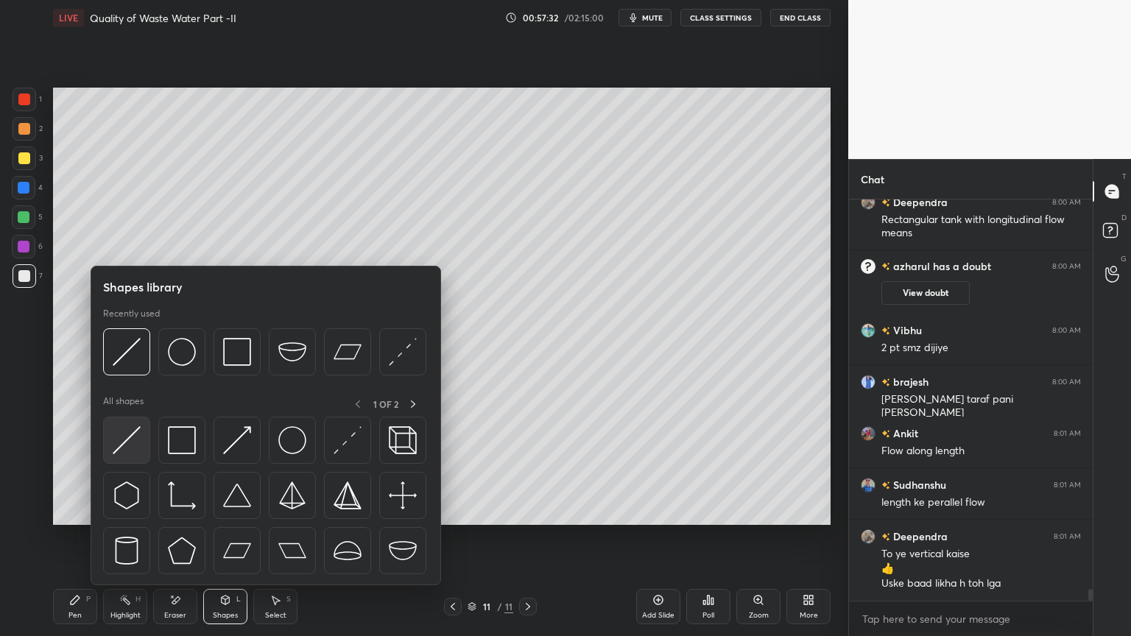
click at [121, 441] on img at bounding box center [127, 440] width 28 height 28
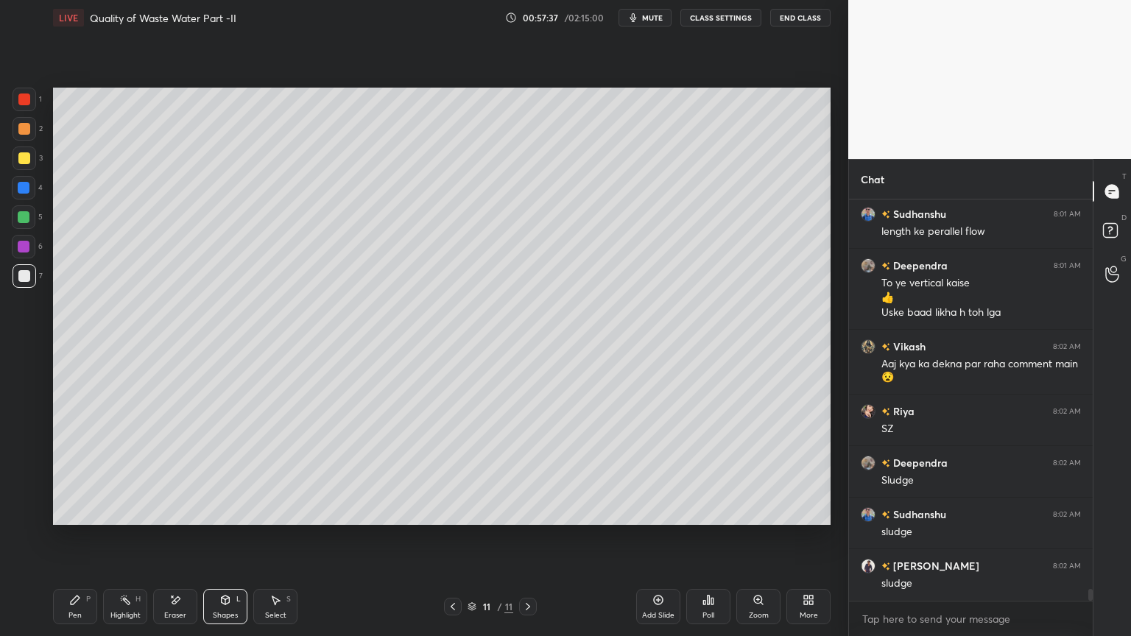
scroll to position [13642, 0]
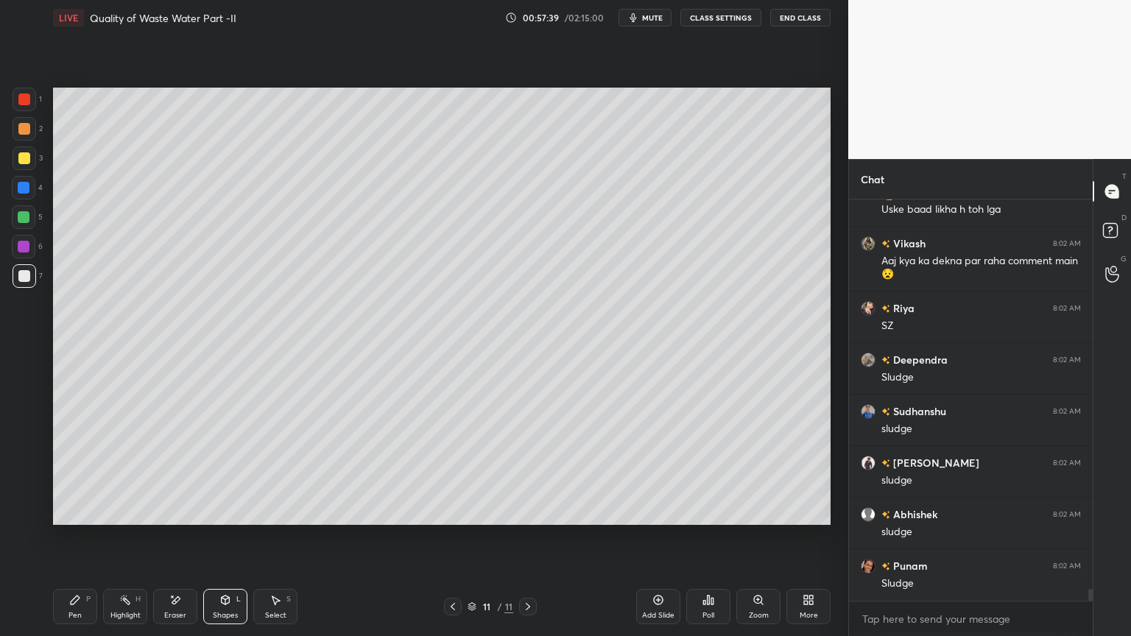
click at [75, 511] on icon at bounding box center [75, 600] width 9 height 9
click at [222, 511] on div "Shapes L" at bounding box center [225, 606] width 44 height 35
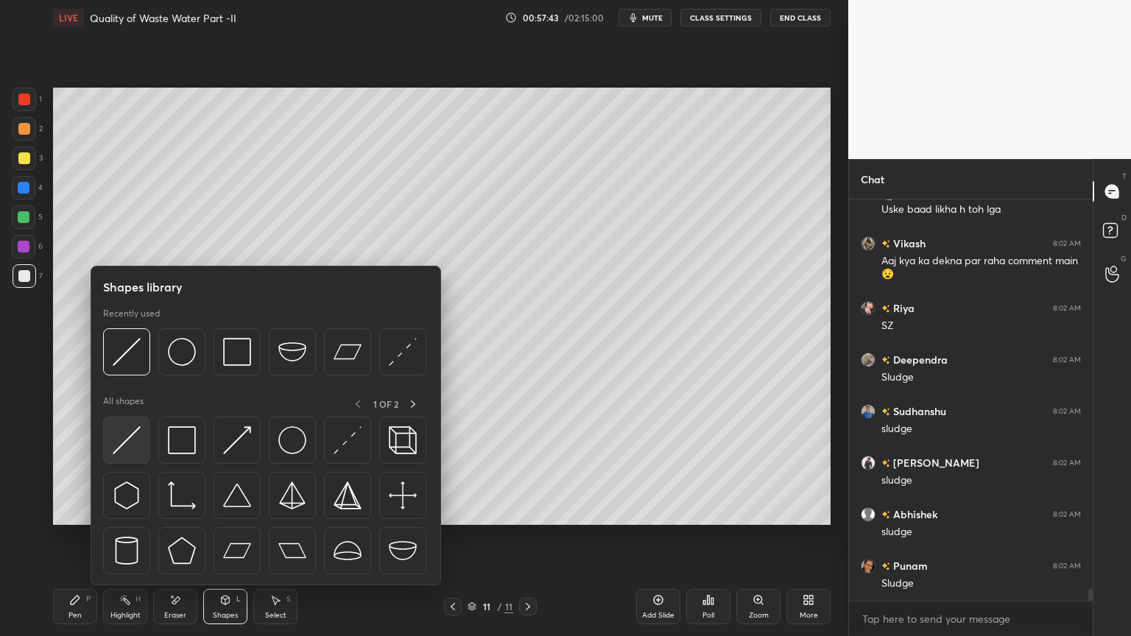
click at [115, 445] on img at bounding box center [127, 440] width 28 height 28
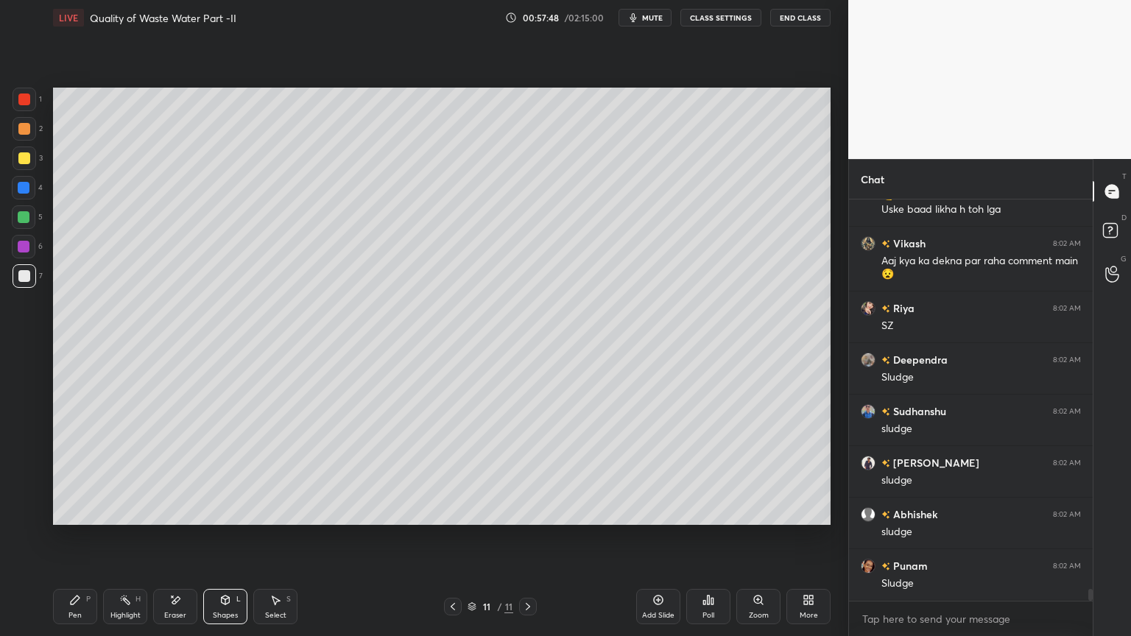
scroll to position [13693, 0]
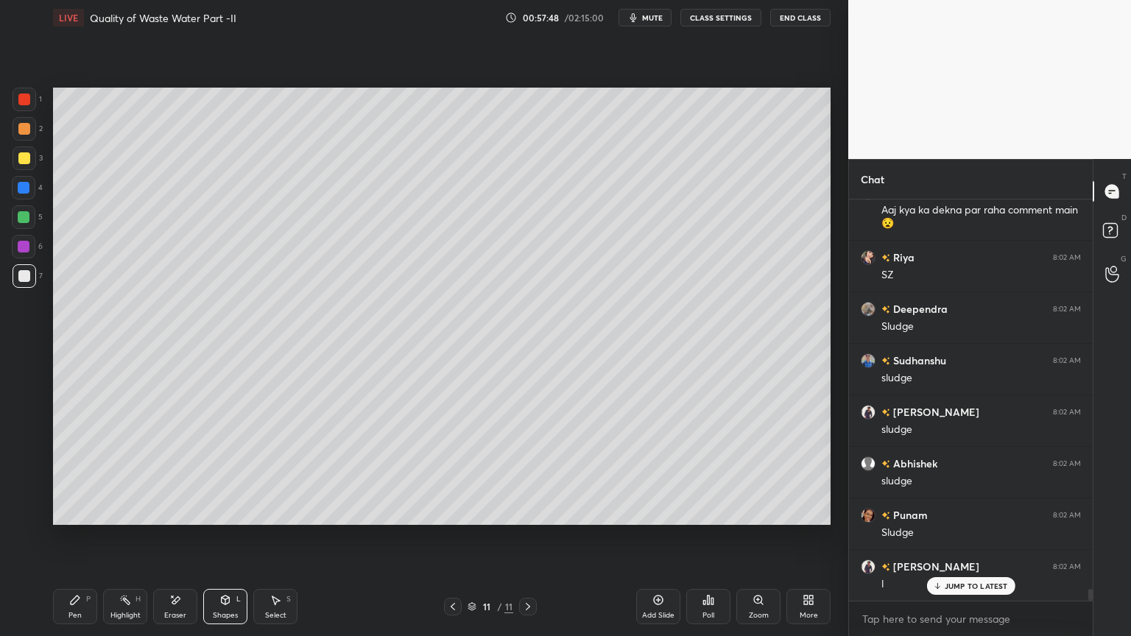
click at [80, 511] on div "Pen" at bounding box center [74, 615] width 13 height 7
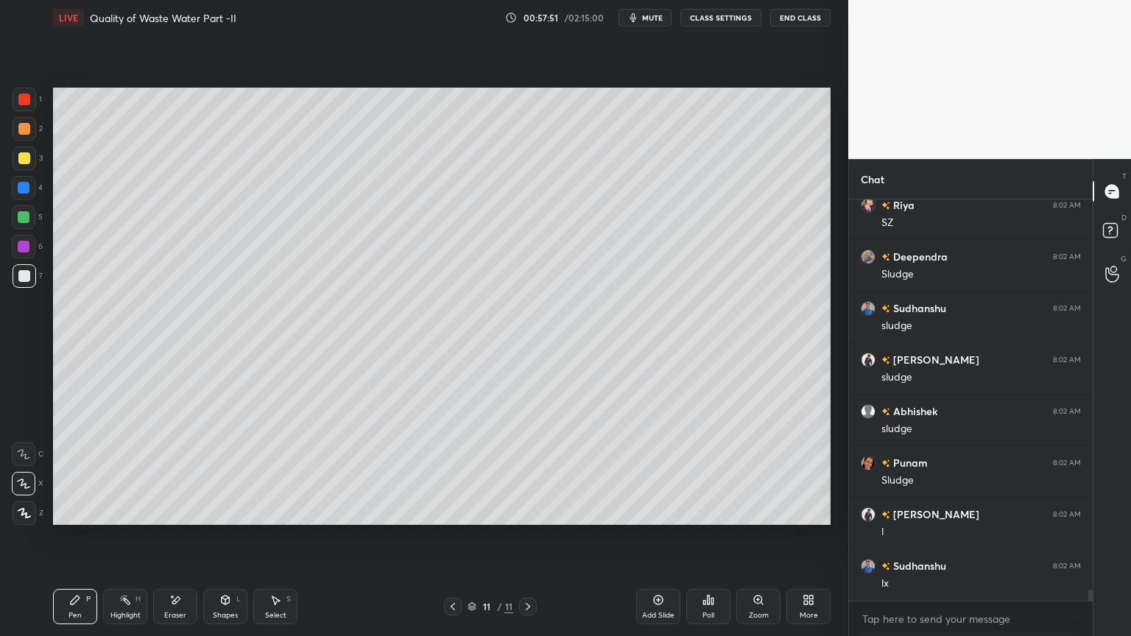
click at [282, 511] on div "Select" at bounding box center [275, 615] width 21 height 7
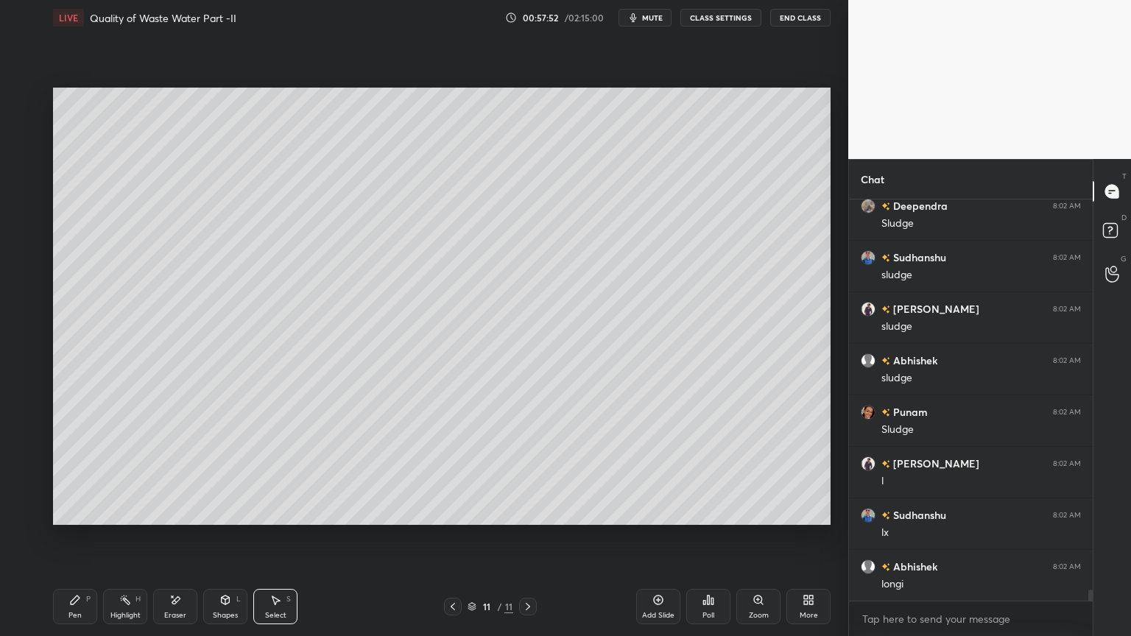
scroll to position [13899, 0]
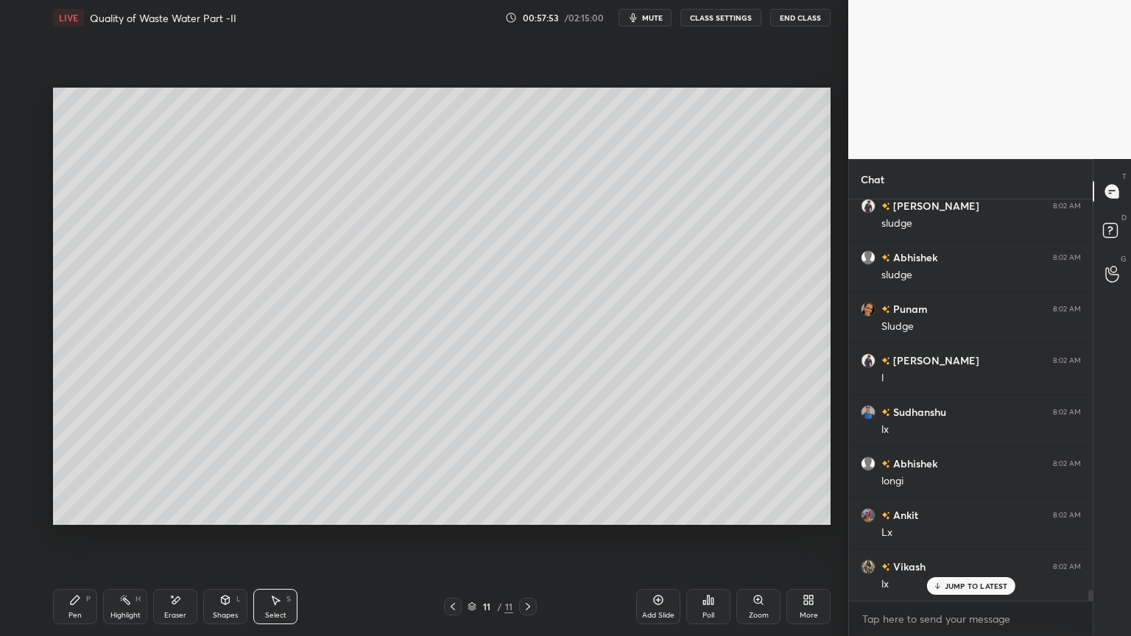
click at [233, 511] on div "Shapes L" at bounding box center [225, 606] width 44 height 35
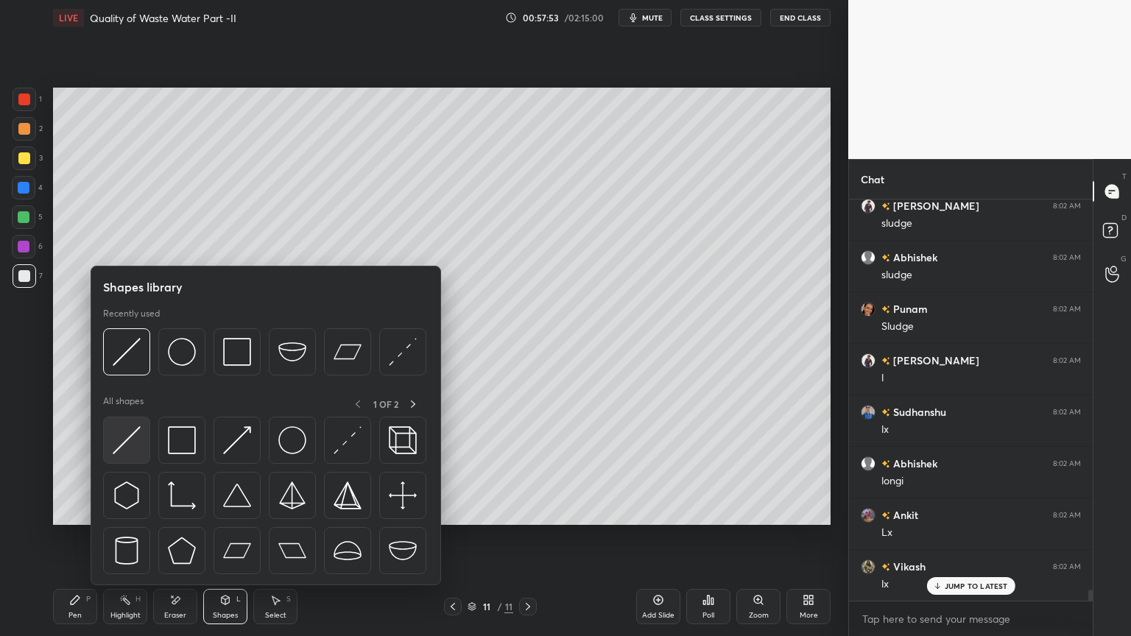
scroll to position [14003, 0]
click at [122, 442] on img at bounding box center [127, 440] width 28 height 28
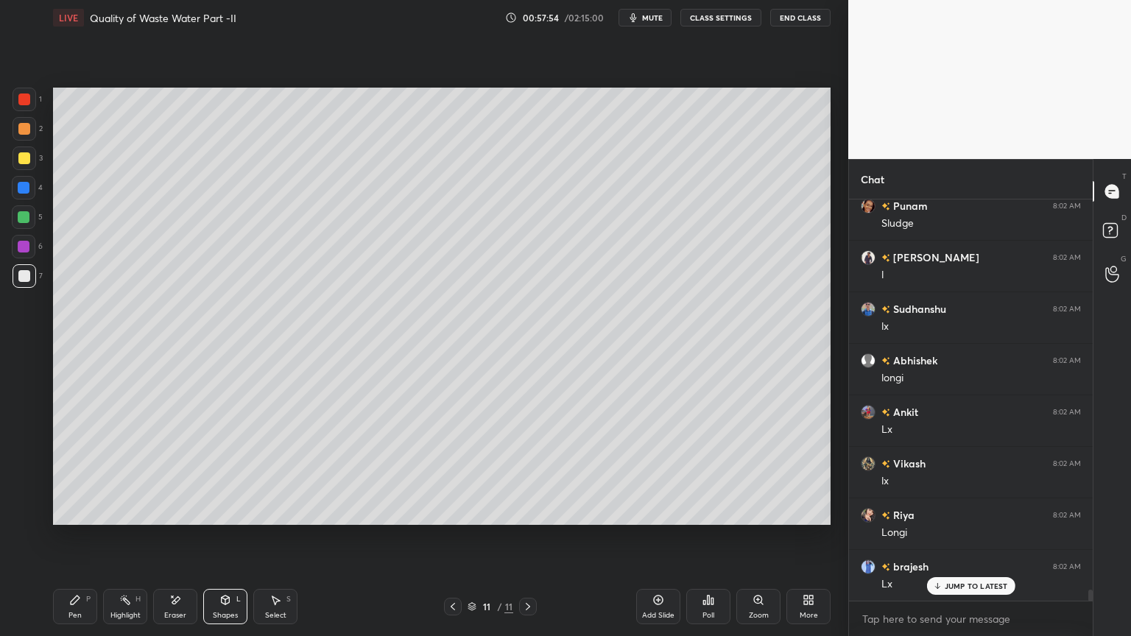
click at [26, 270] on div at bounding box center [24, 276] width 12 height 12
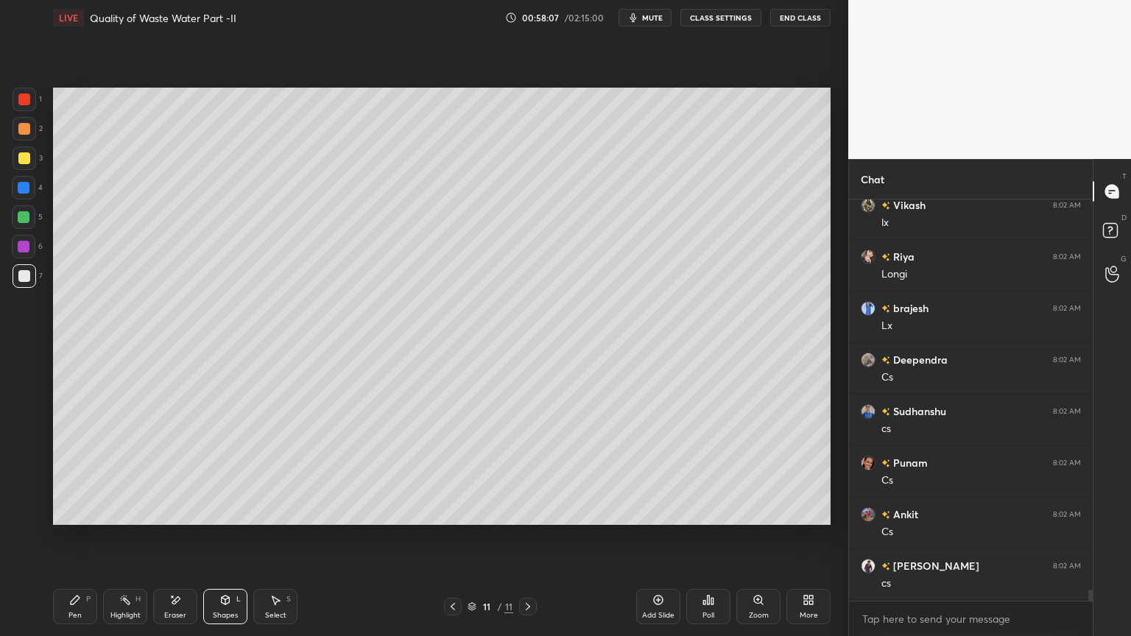
scroll to position [14364, 0]
click at [67, 511] on div "Pen P" at bounding box center [75, 606] width 44 height 35
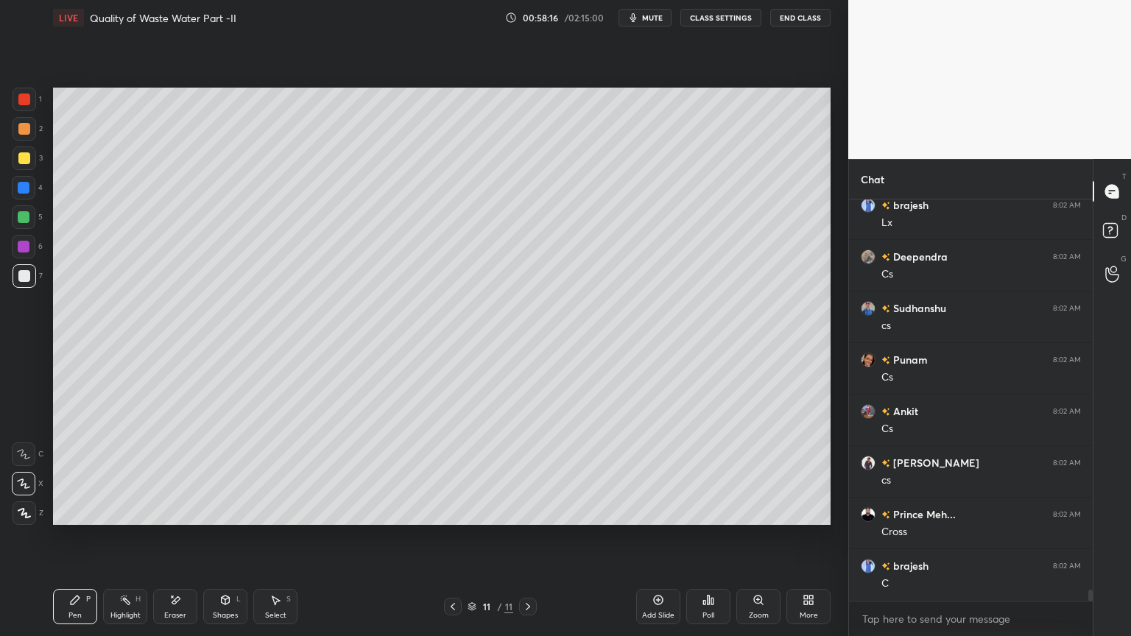
click at [217, 511] on div "Shapes L" at bounding box center [225, 606] width 44 height 35
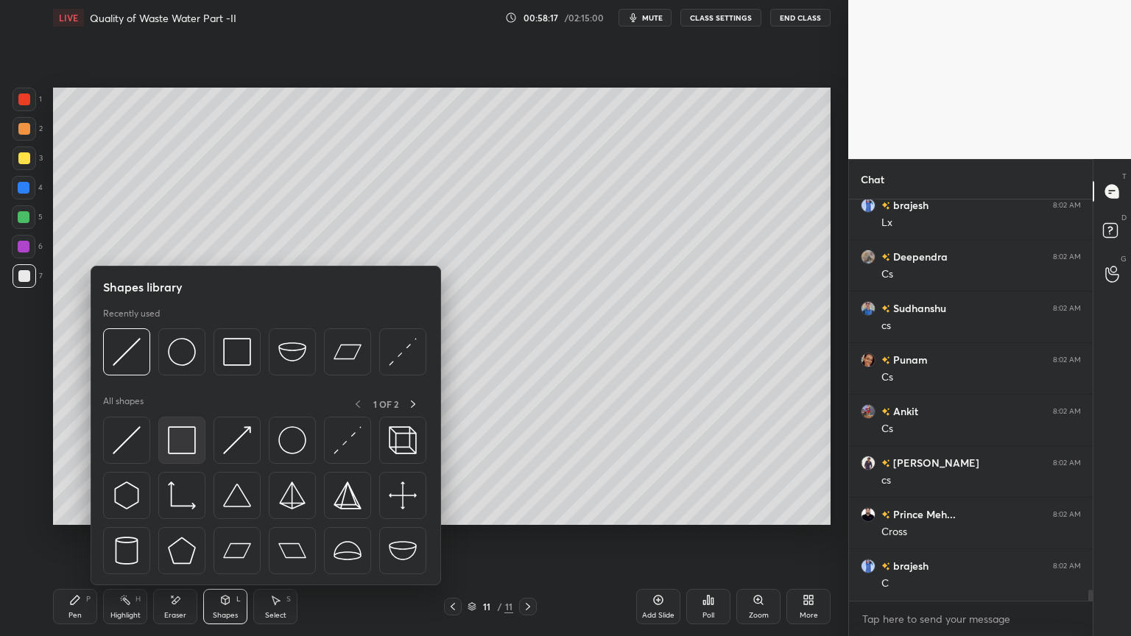
click at [187, 450] on img at bounding box center [182, 440] width 28 height 28
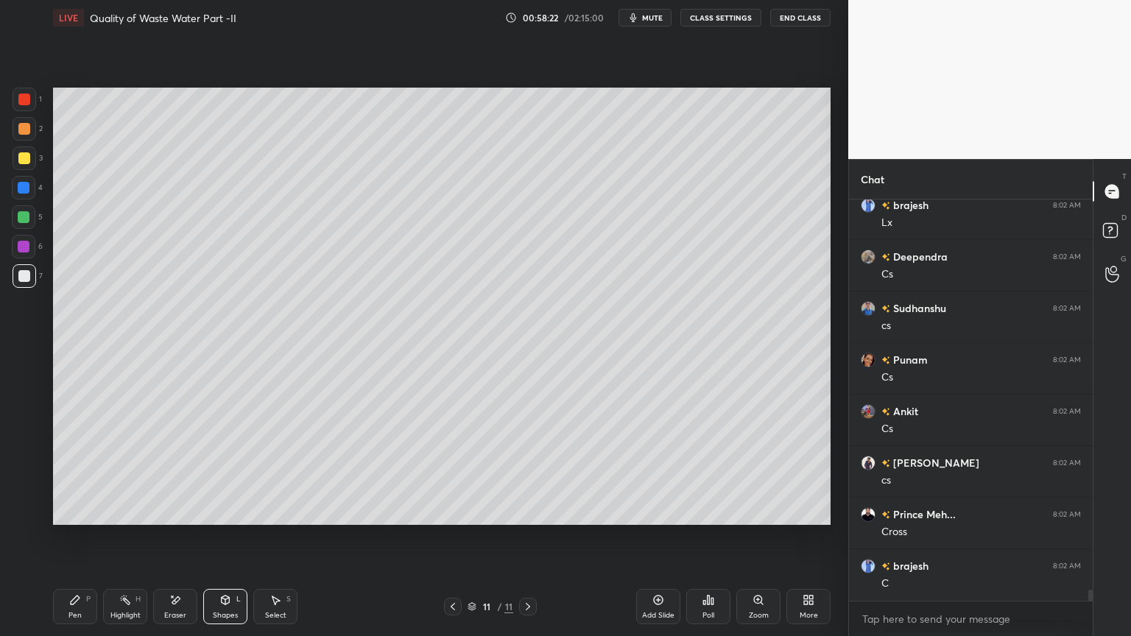
click at [224, 511] on icon at bounding box center [226, 600] width 8 height 9
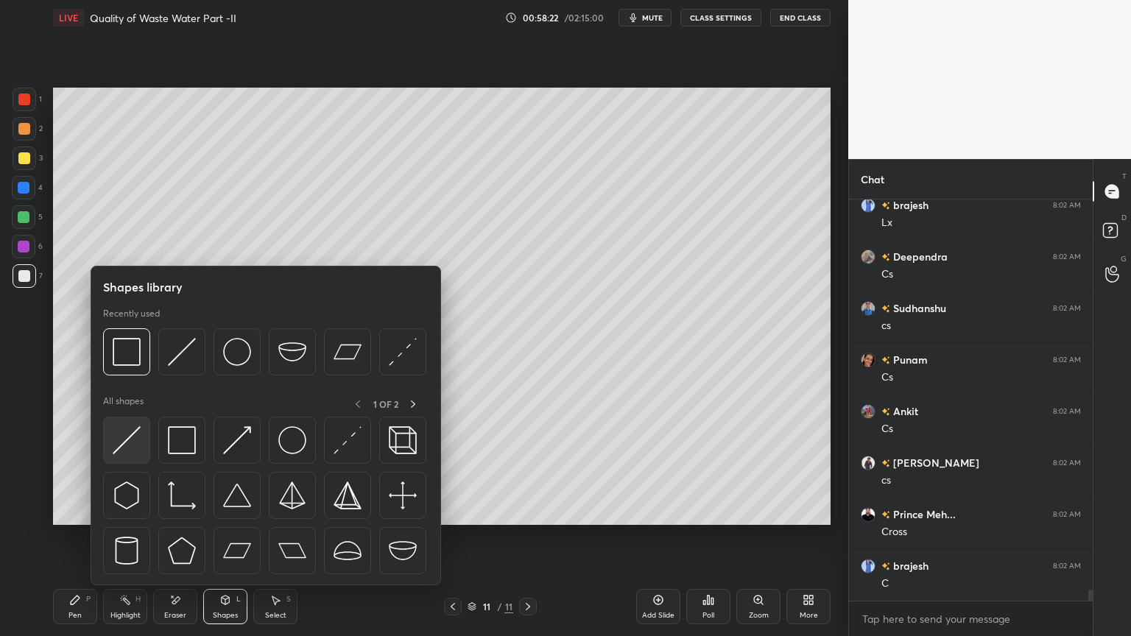
click at [113, 435] on img at bounding box center [127, 440] width 28 height 28
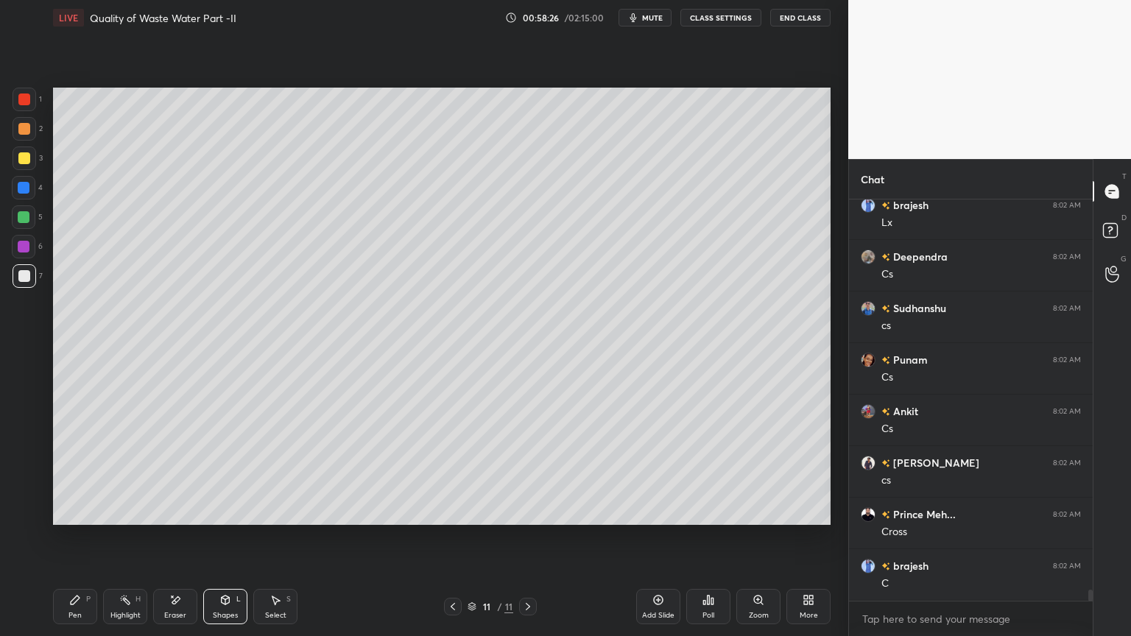
click at [82, 511] on div "Pen P" at bounding box center [75, 606] width 44 height 35
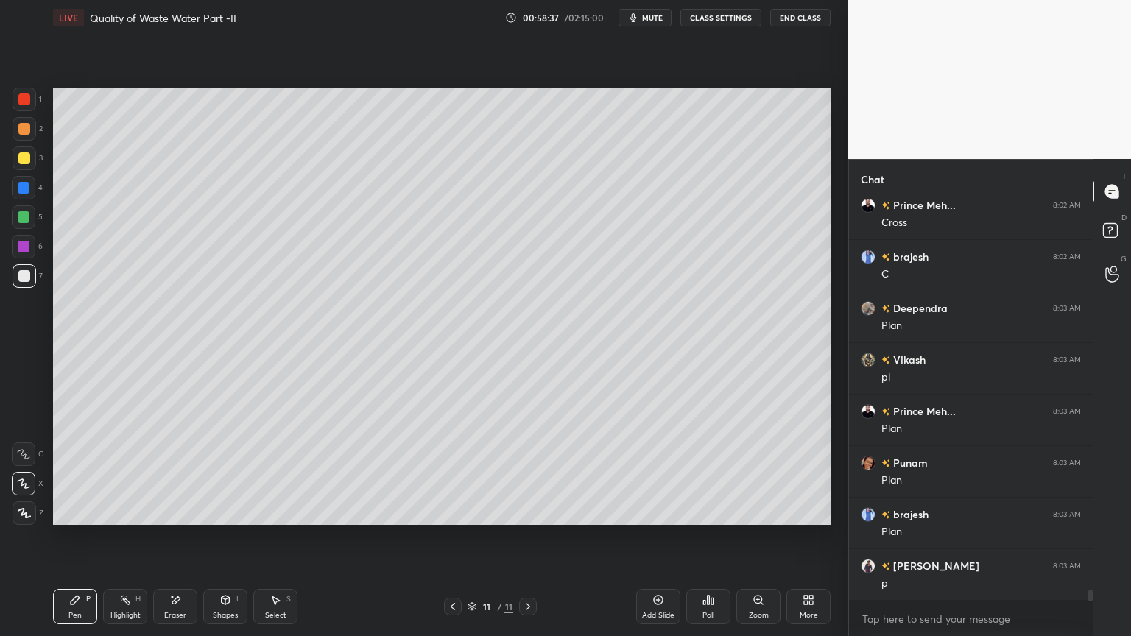
click at [225, 511] on div "Shapes L" at bounding box center [225, 606] width 44 height 35
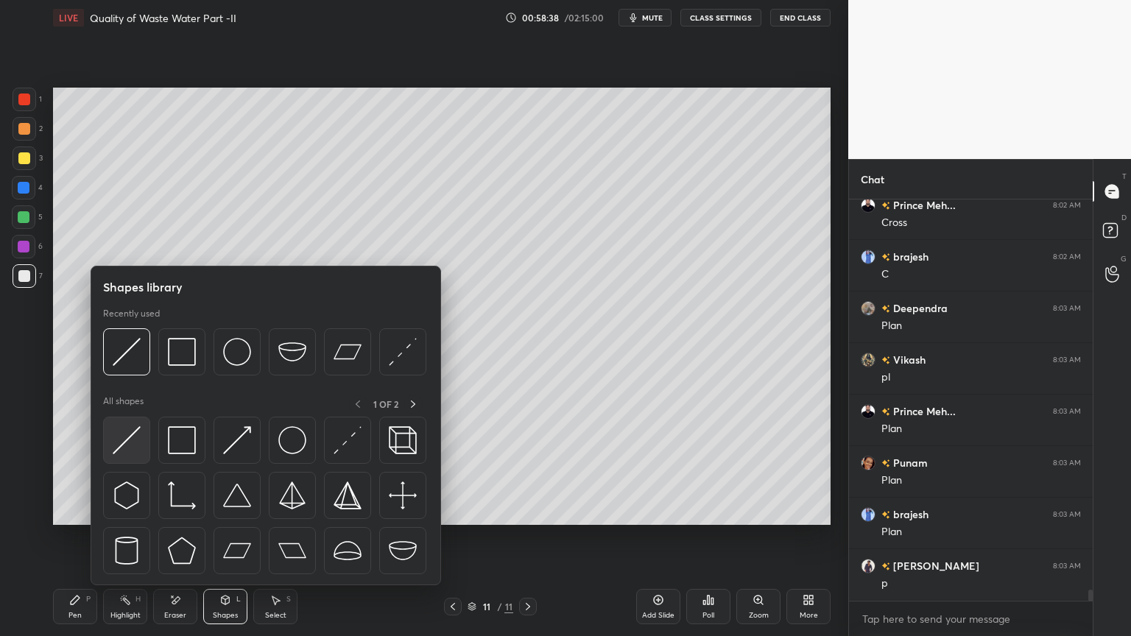
click at [124, 448] on img at bounding box center [127, 440] width 28 height 28
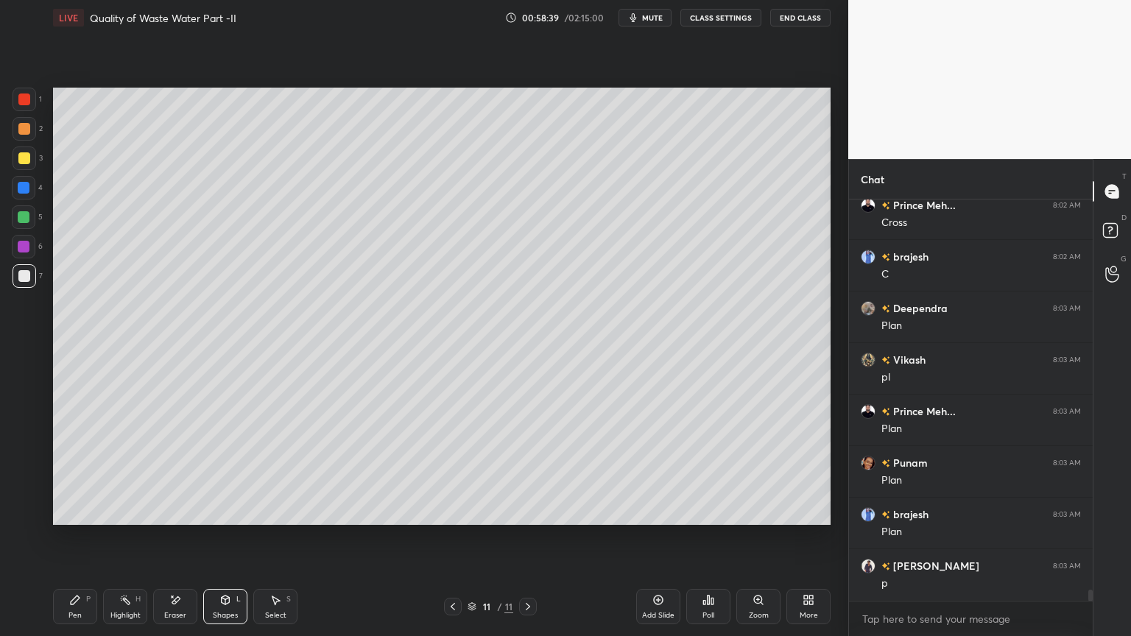
click at [171, 511] on icon at bounding box center [175, 600] width 12 height 13
click at [27, 443] on div at bounding box center [24, 455] width 24 height 24
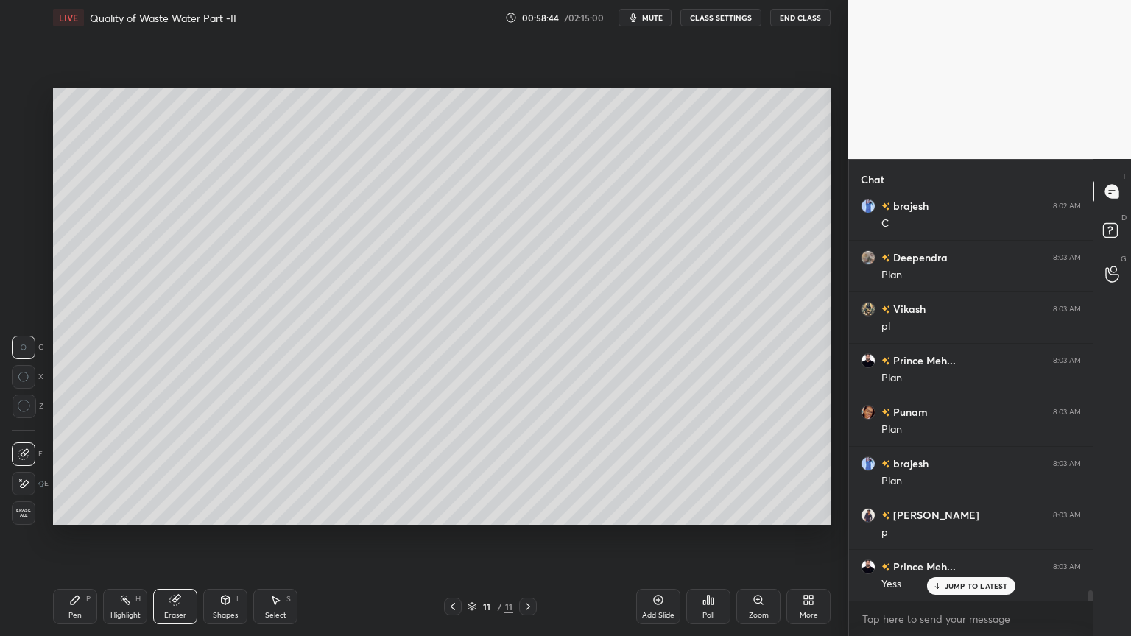
click at [225, 511] on div "Shapes L" at bounding box center [225, 606] width 44 height 35
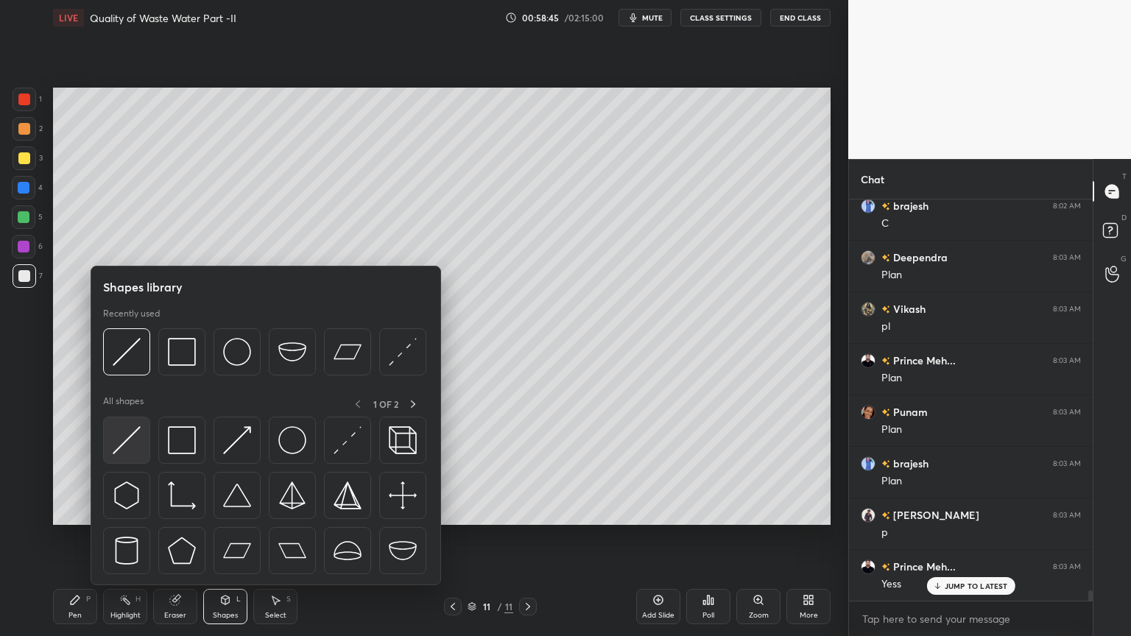
click at [113, 444] on img at bounding box center [127, 440] width 28 height 28
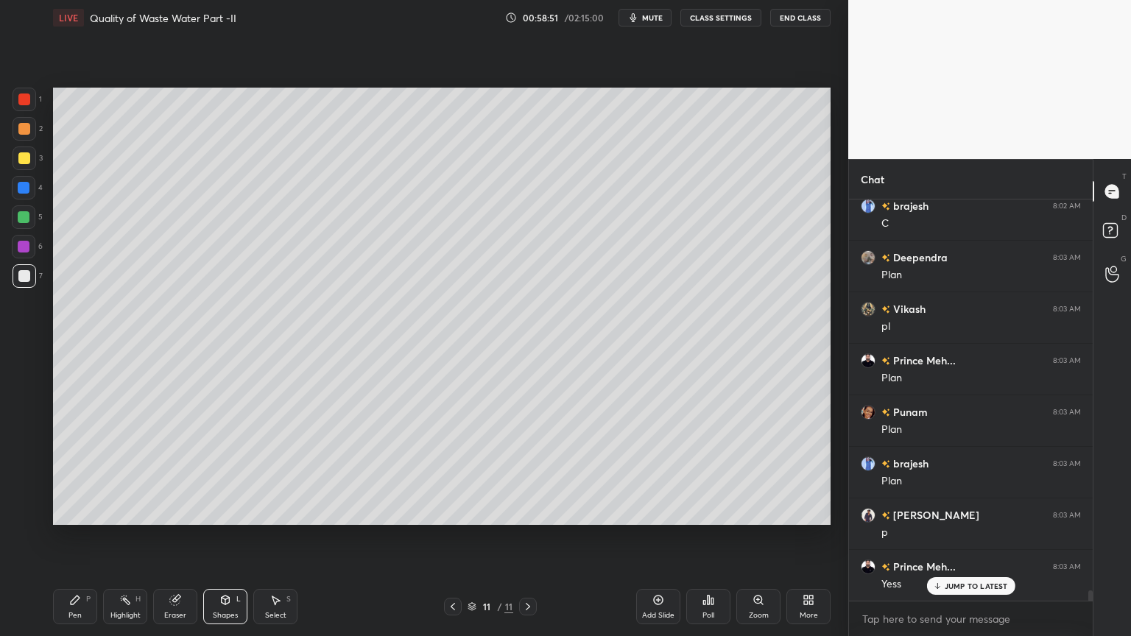
click at [226, 511] on icon at bounding box center [225, 600] width 12 height 12
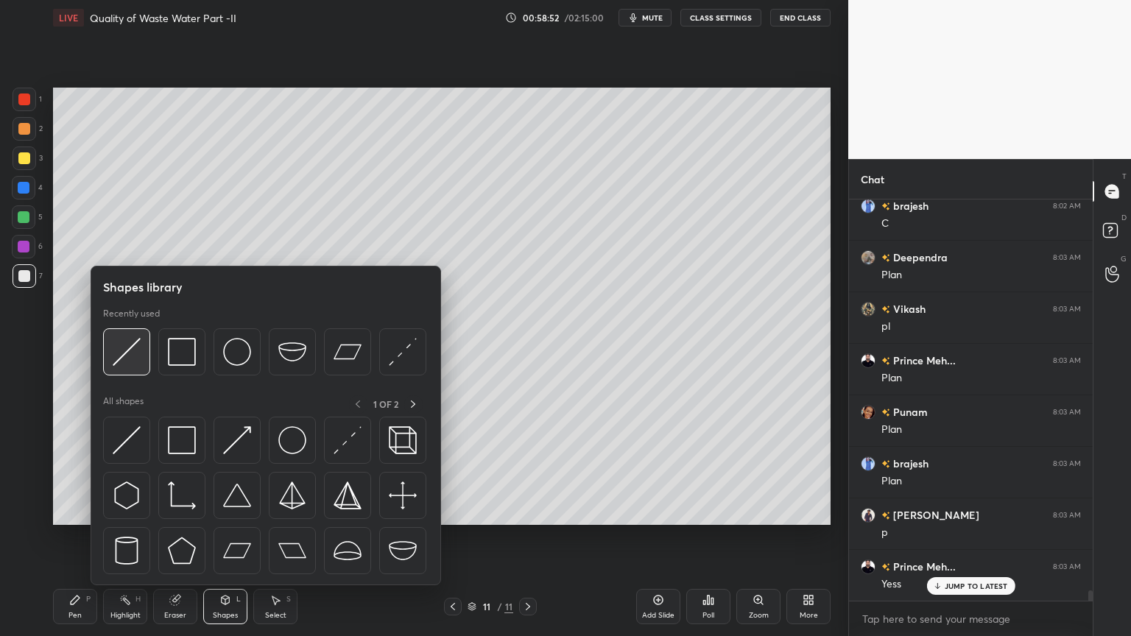
click at [118, 352] on img at bounding box center [127, 352] width 28 height 28
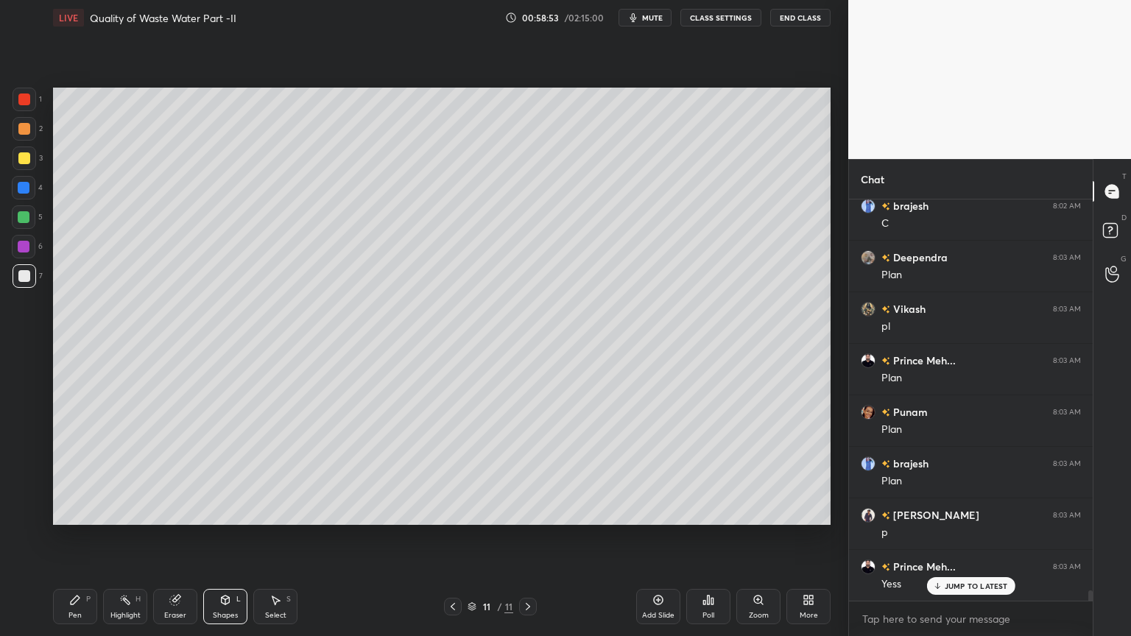
click at [16, 186] on div at bounding box center [24, 188] width 24 height 24
click at [62, 511] on div "Pen P" at bounding box center [75, 606] width 44 height 35
click at [234, 511] on div "Shapes" at bounding box center [225, 615] width 25 height 7
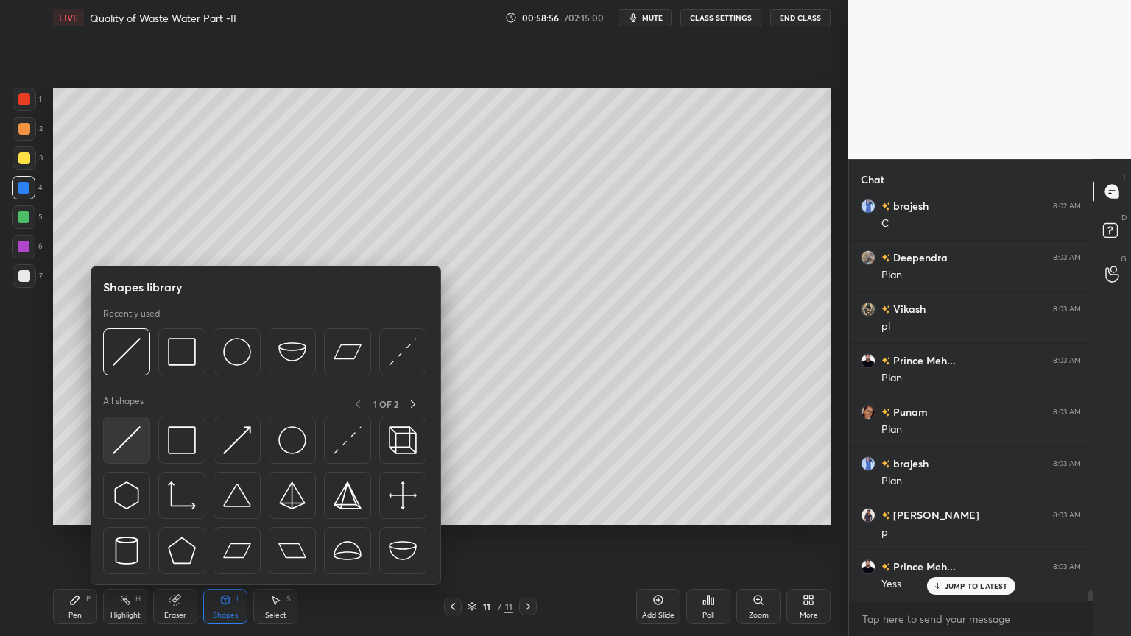
click at [119, 449] on img at bounding box center [127, 440] width 28 height 28
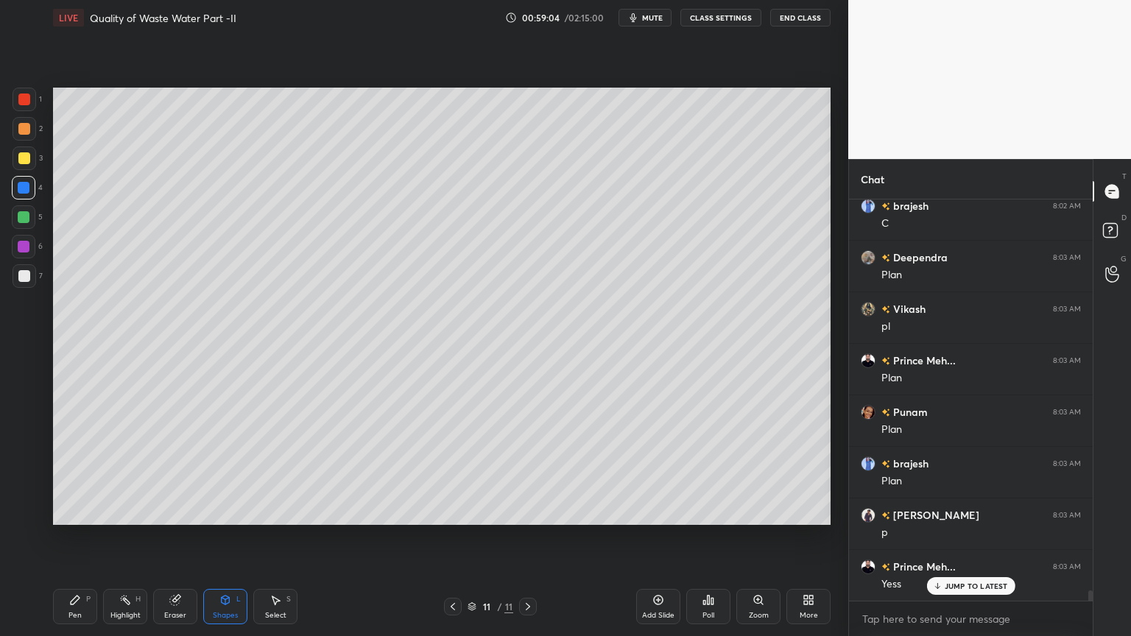
click at [53, 511] on div "Pen P" at bounding box center [75, 606] width 44 height 35
click at [225, 511] on icon at bounding box center [225, 600] width 12 height 12
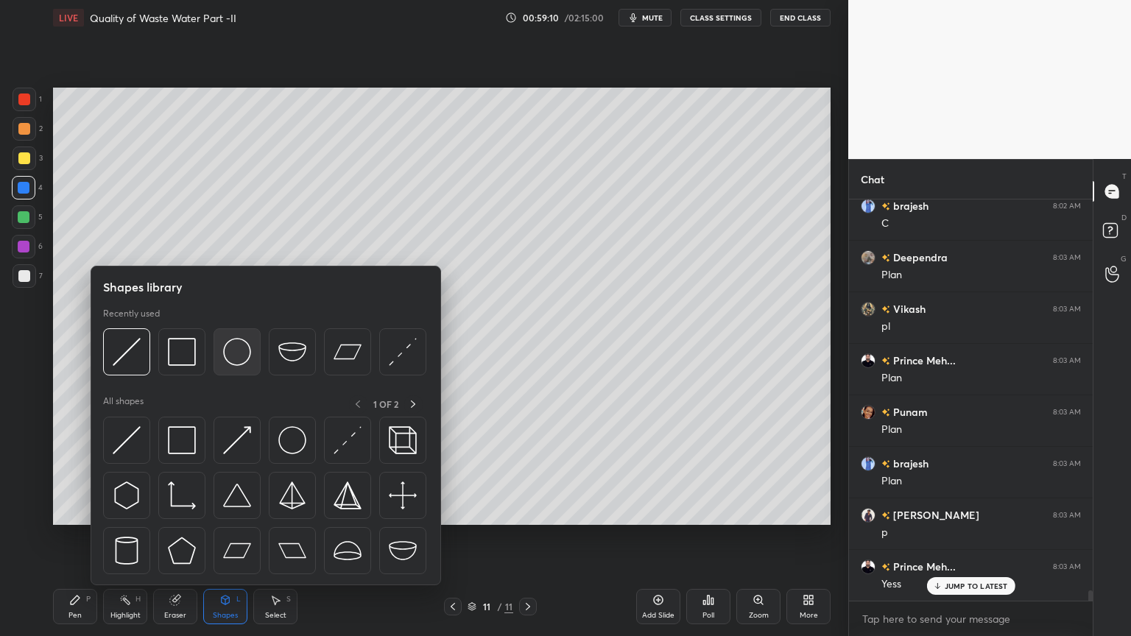
click at [233, 344] on img at bounding box center [237, 352] width 28 height 28
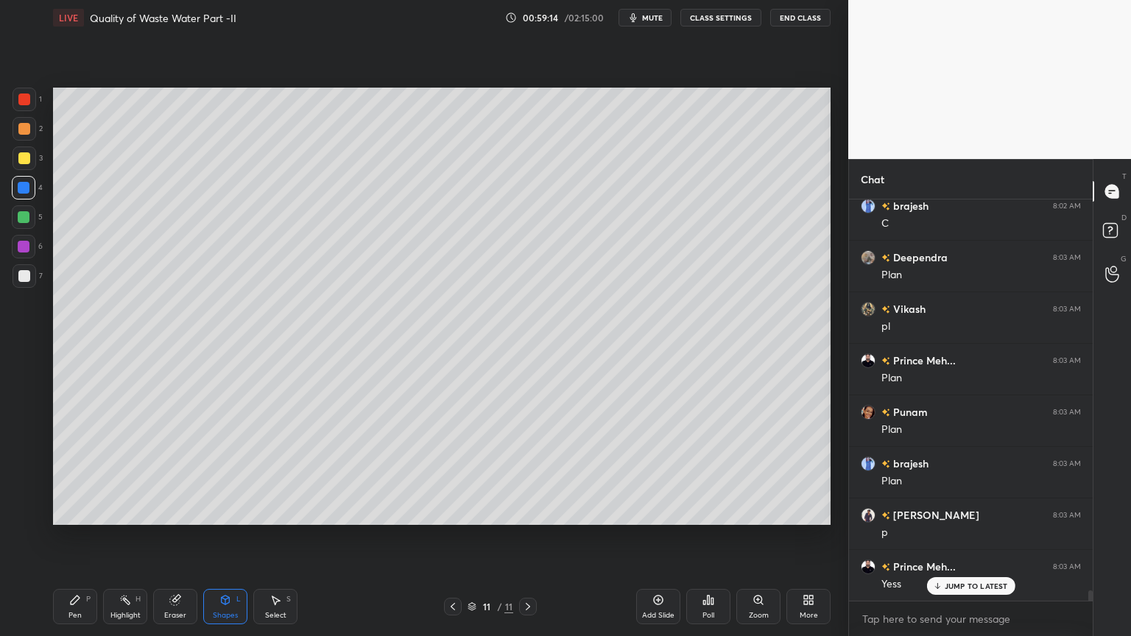
click at [20, 150] on div at bounding box center [25, 159] width 24 height 24
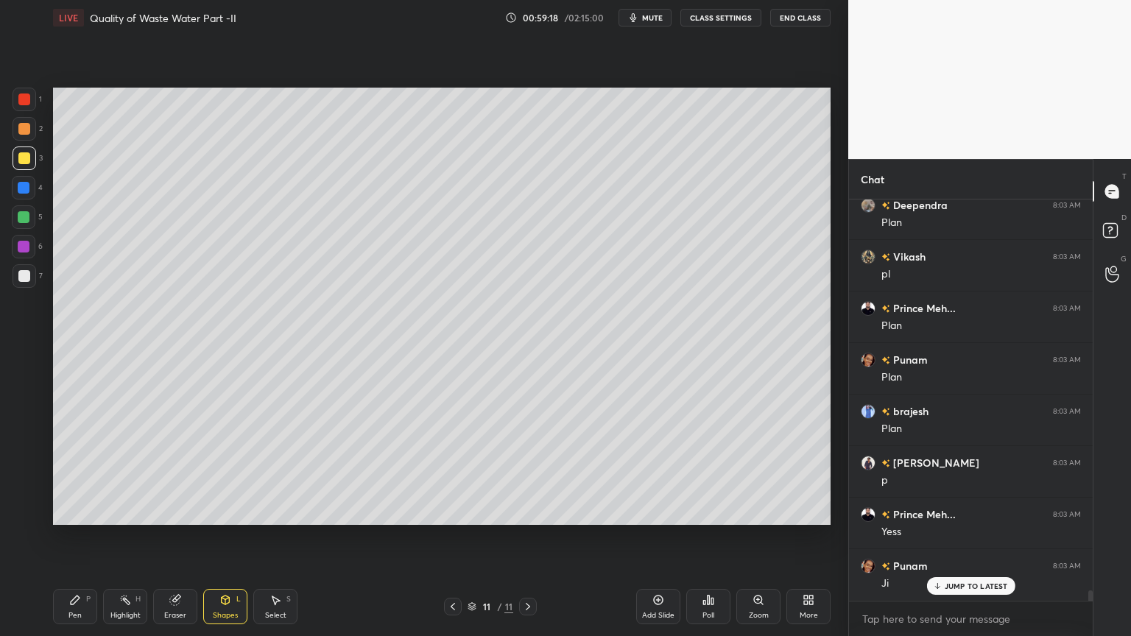
scroll to position [14827, 0]
click at [225, 511] on div "Shapes L" at bounding box center [225, 606] width 44 height 35
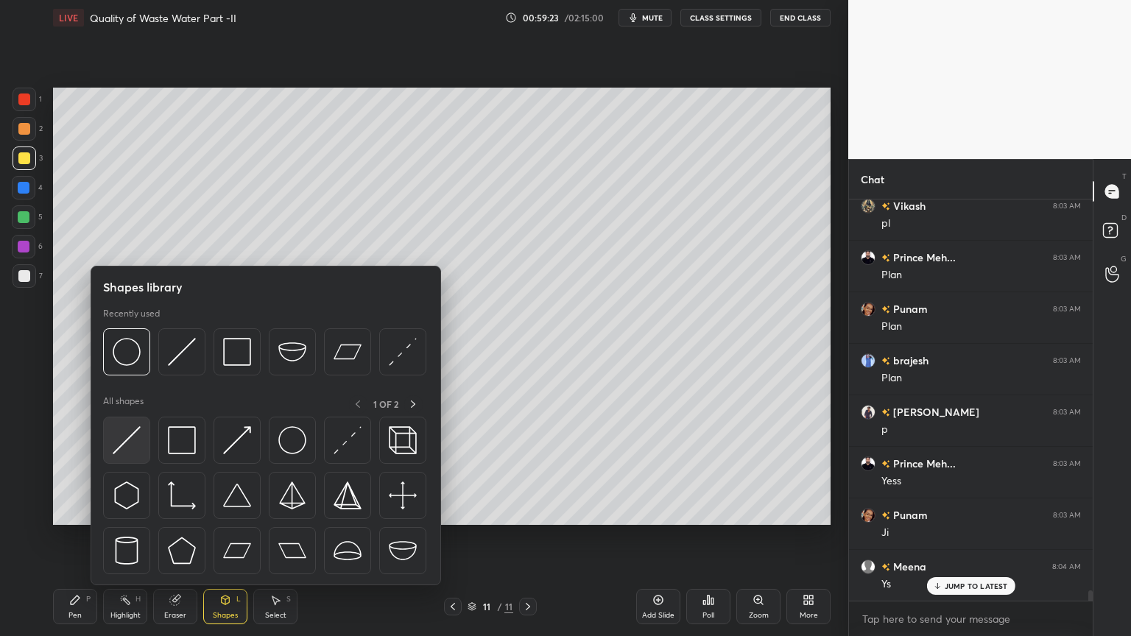
click at [122, 448] on img at bounding box center [127, 440] width 28 height 28
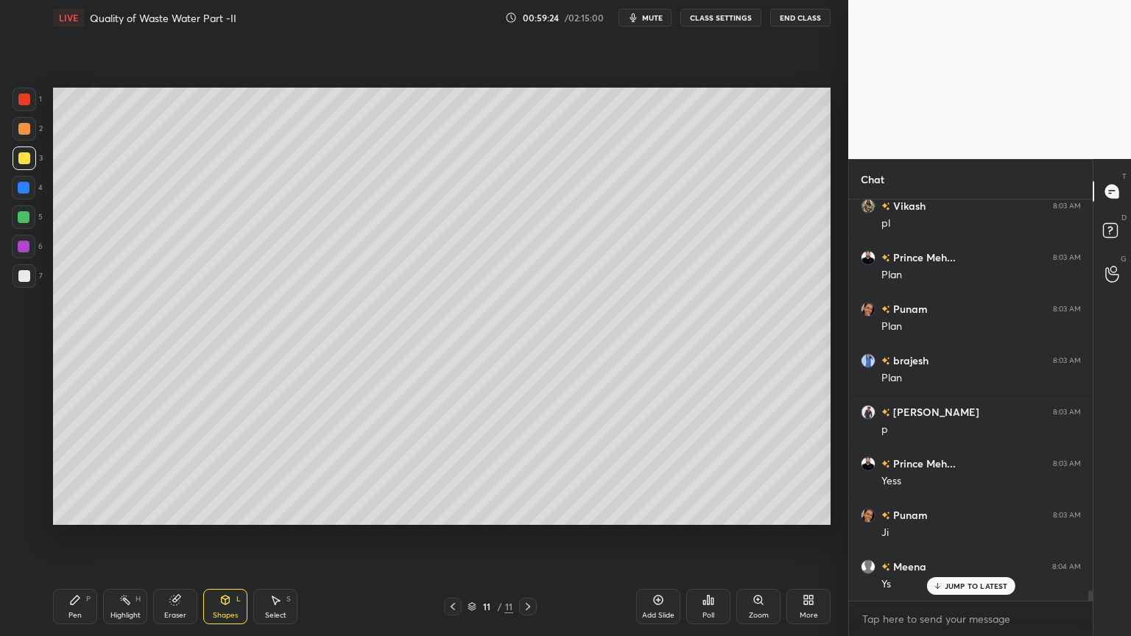
click at [24, 274] on div at bounding box center [24, 276] width 12 height 12
click at [71, 511] on div "Pen" at bounding box center [74, 615] width 13 height 7
click at [233, 511] on div "Shapes" at bounding box center [225, 615] width 25 height 7
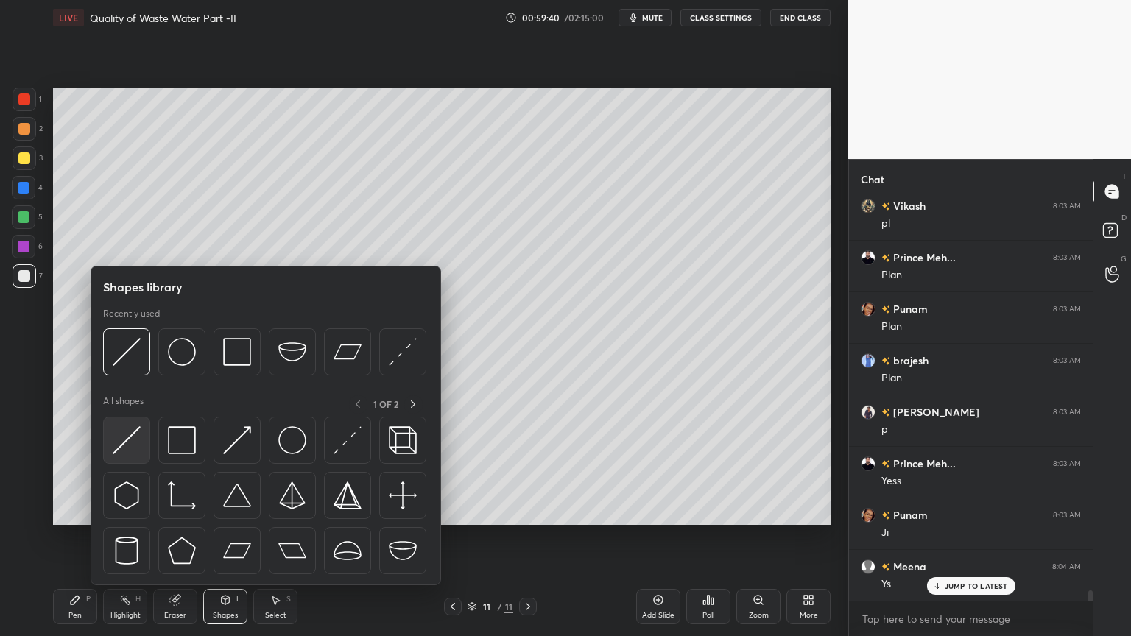
click at [115, 445] on img at bounding box center [127, 440] width 28 height 28
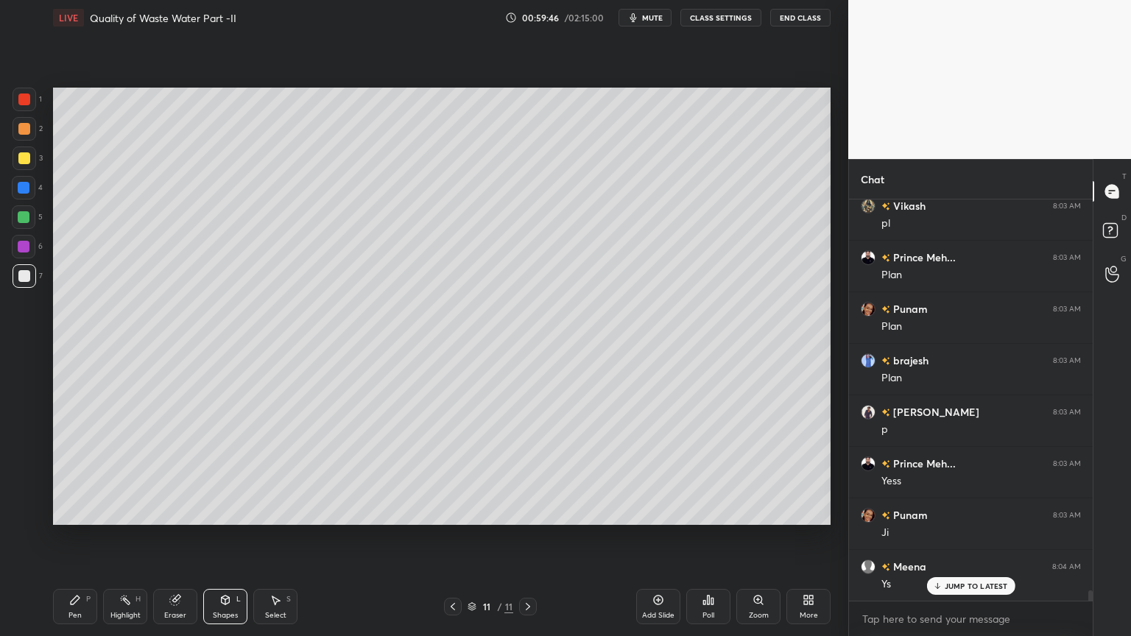
click at [77, 511] on div "Pen P" at bounding box center [75, 606] width 44 height 35
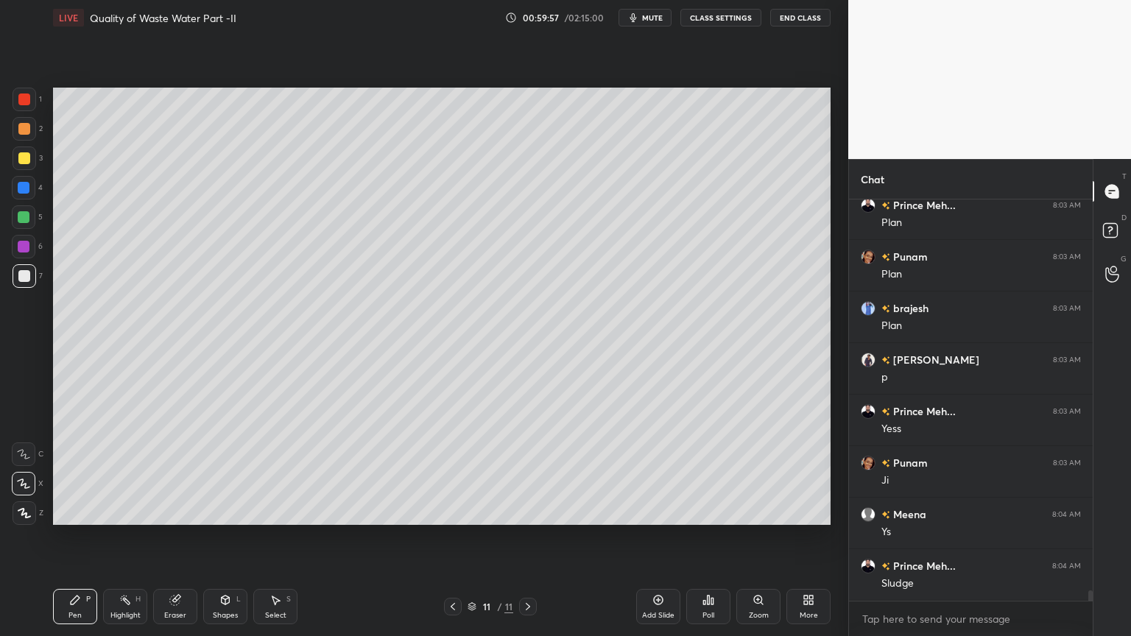
click at [228, 511] on div "Shapes L" at bounding box center [225, 606] width 44 height 35
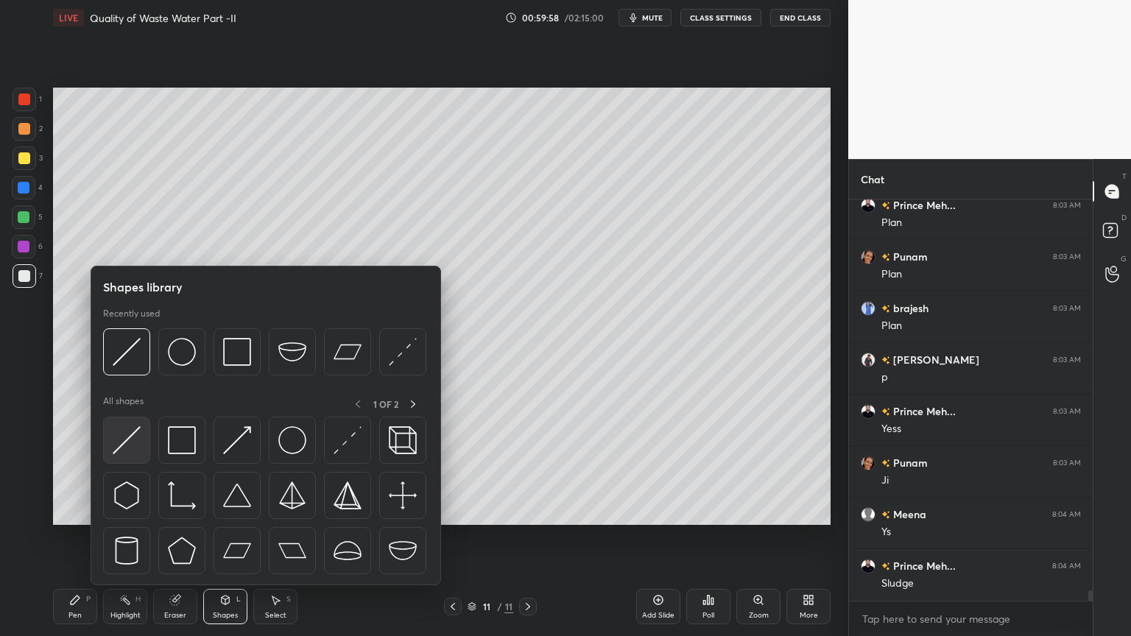
click at [130, 443] on img at bounding box center [127, 440] width 28 height 28
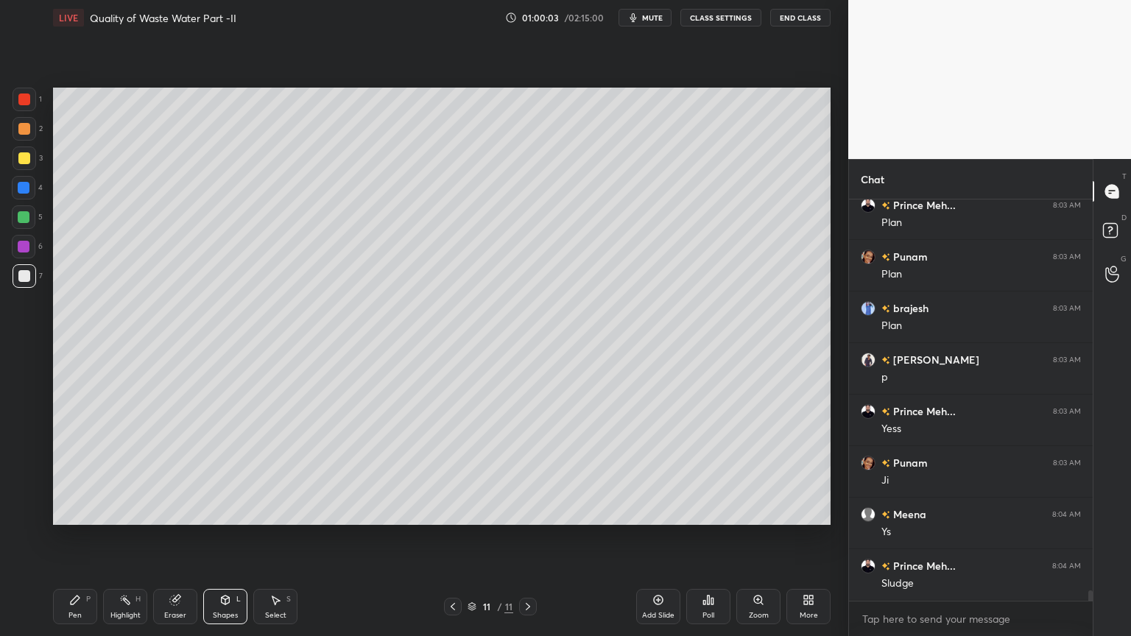
click at [18, 152] on div at bounding box center [25, 159] width 24 height 24
click at [77, 511] on icon at bounding box center [75, 600] width 12 height 12
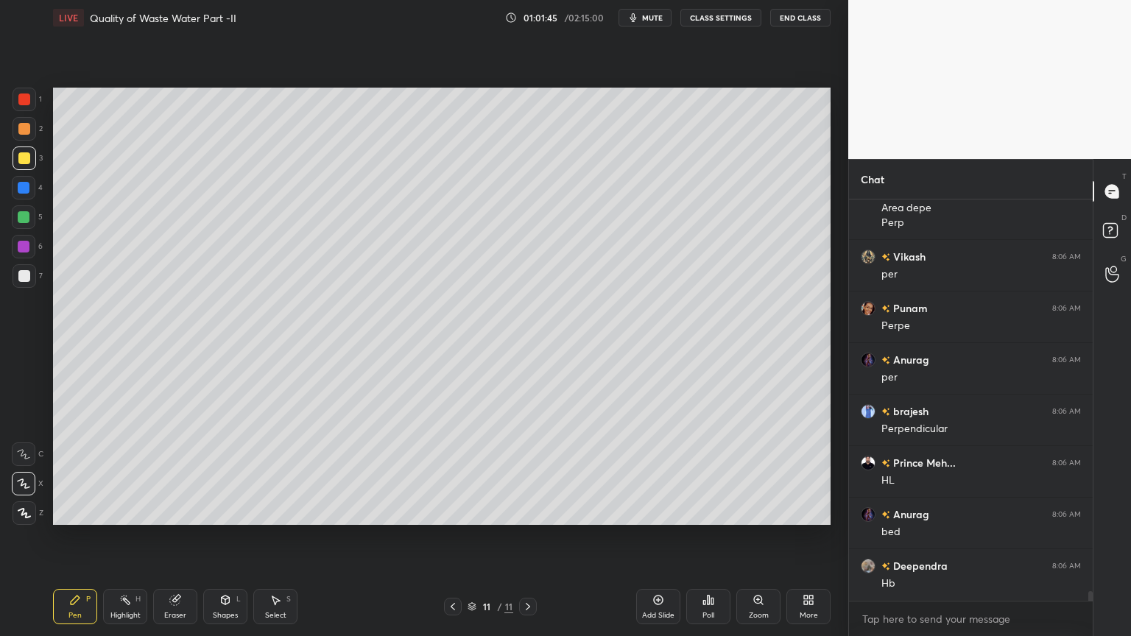
scroll to position [16492, 0]
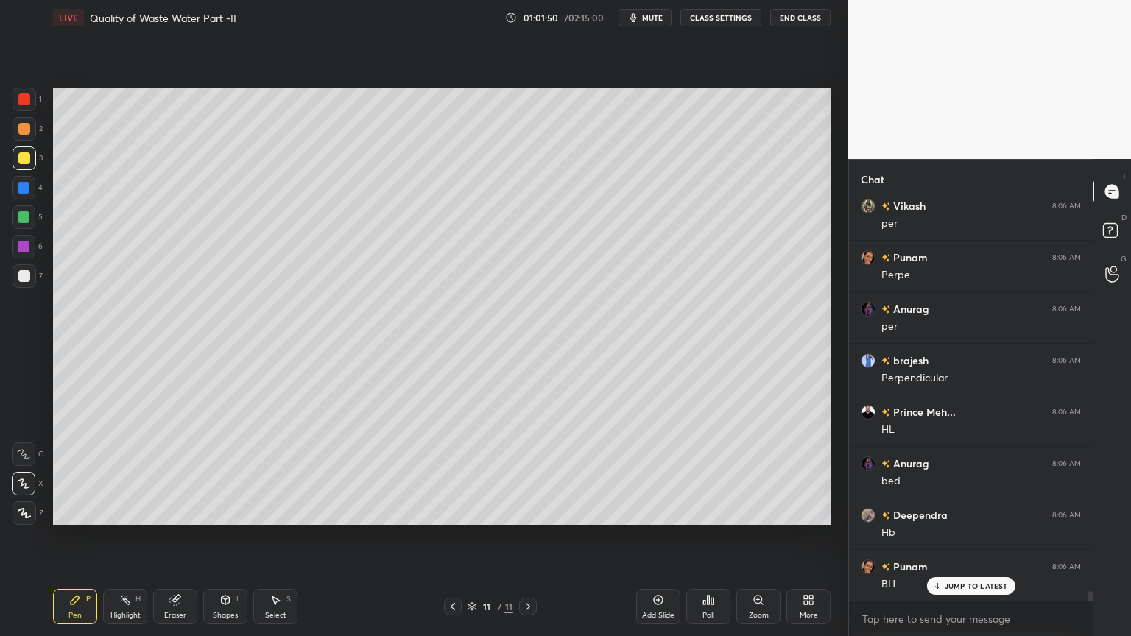
click at [659, 511] on div "Add Slide" at bounding box center [658, 606] width 44 height 35
click at [232, 511] on div "Shapes" at bounding box center [225, 615] width 25 height 7
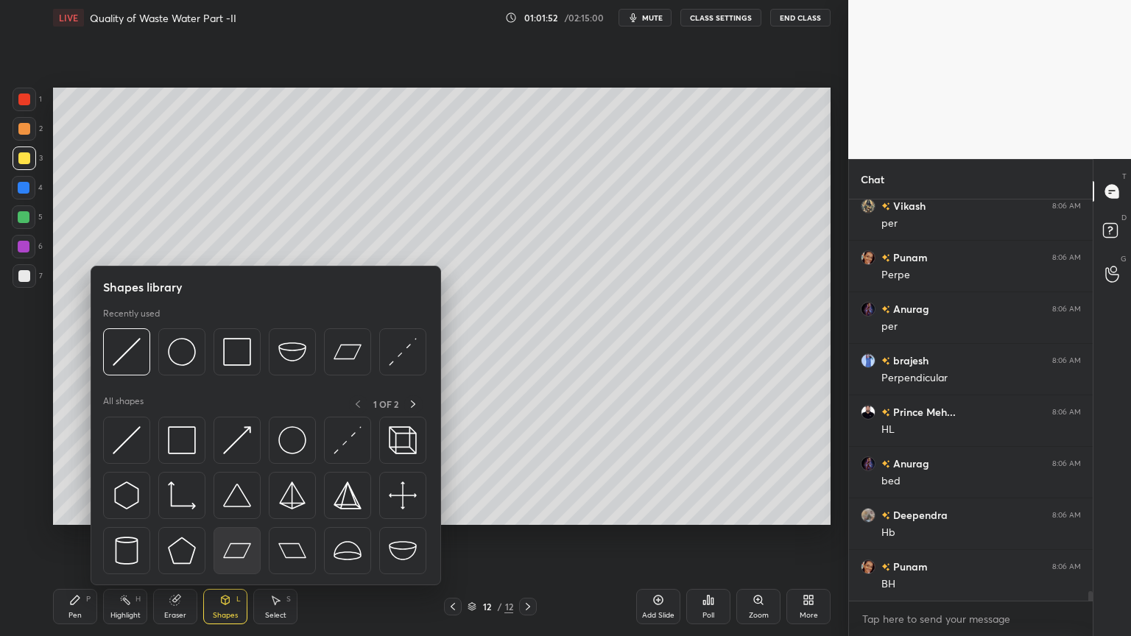
scroll to position [16544, 0]
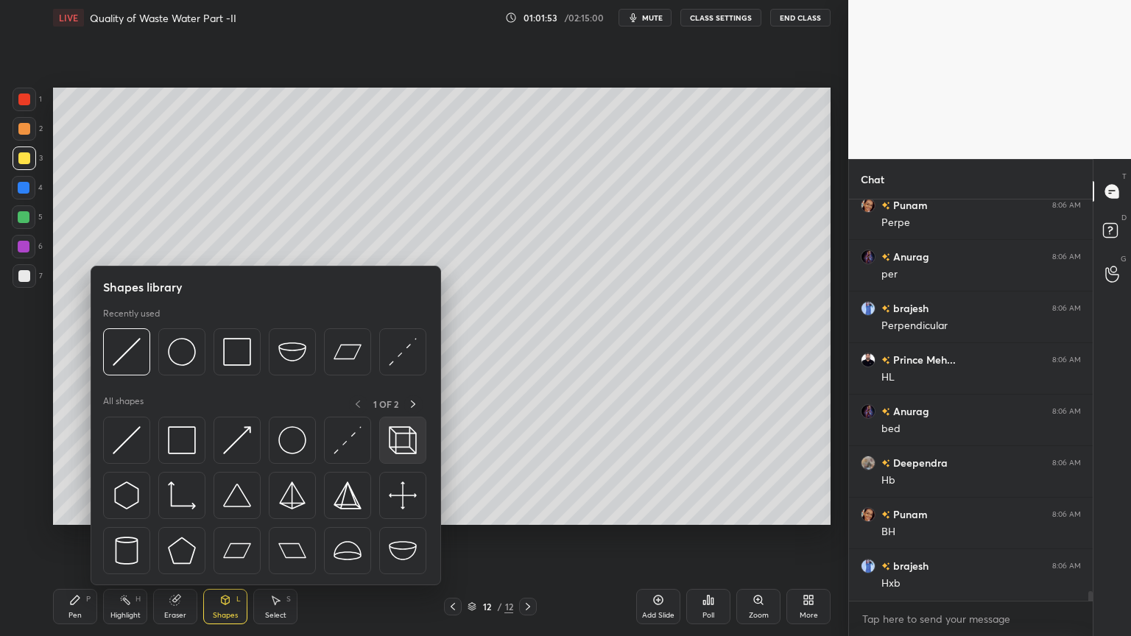
click at [404, 442] on img at bounding box center [403, 440] width 28 height 28
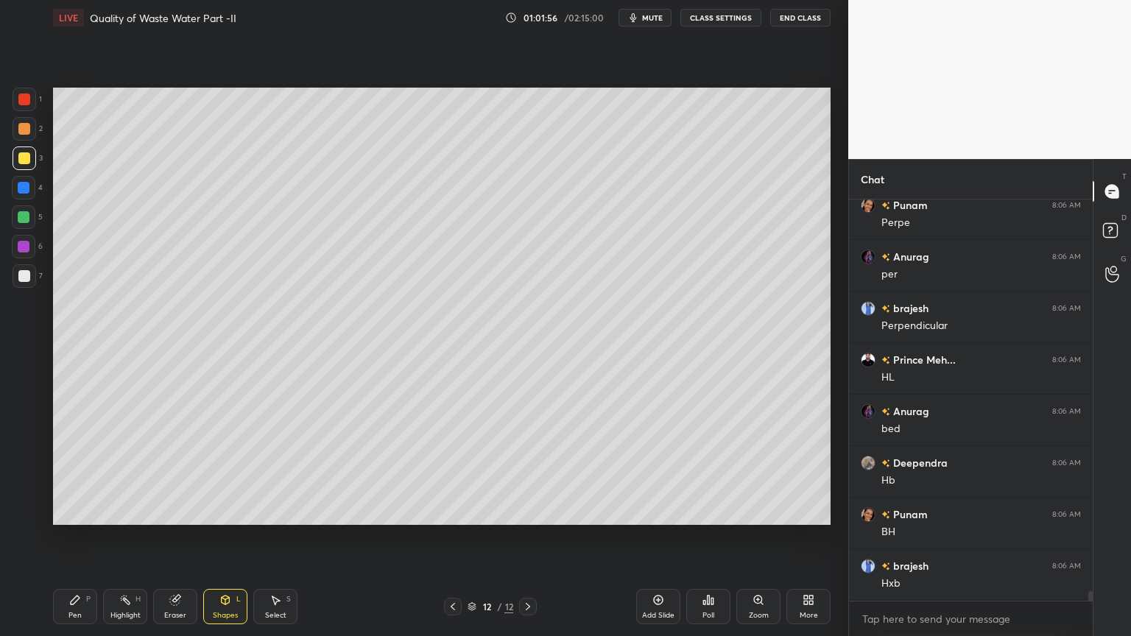
click at [217, 511] on div "Shapes L" at bounding box center [225, 606] width 44 height 35
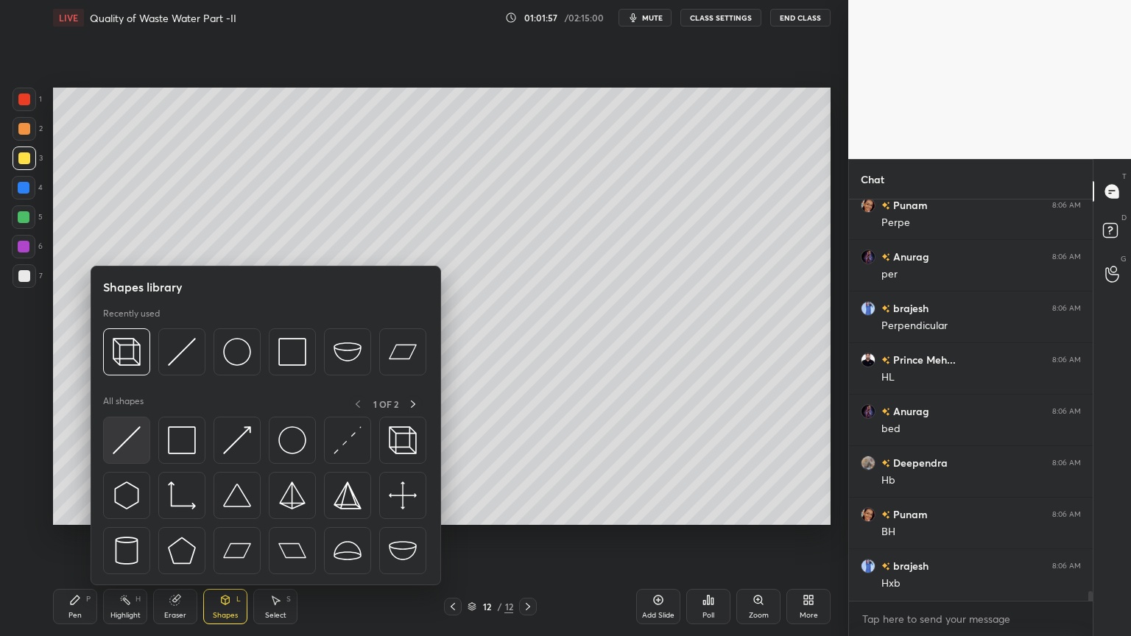
click at [124, 440] on img at bounding box center [127, 440] width 28 height 28
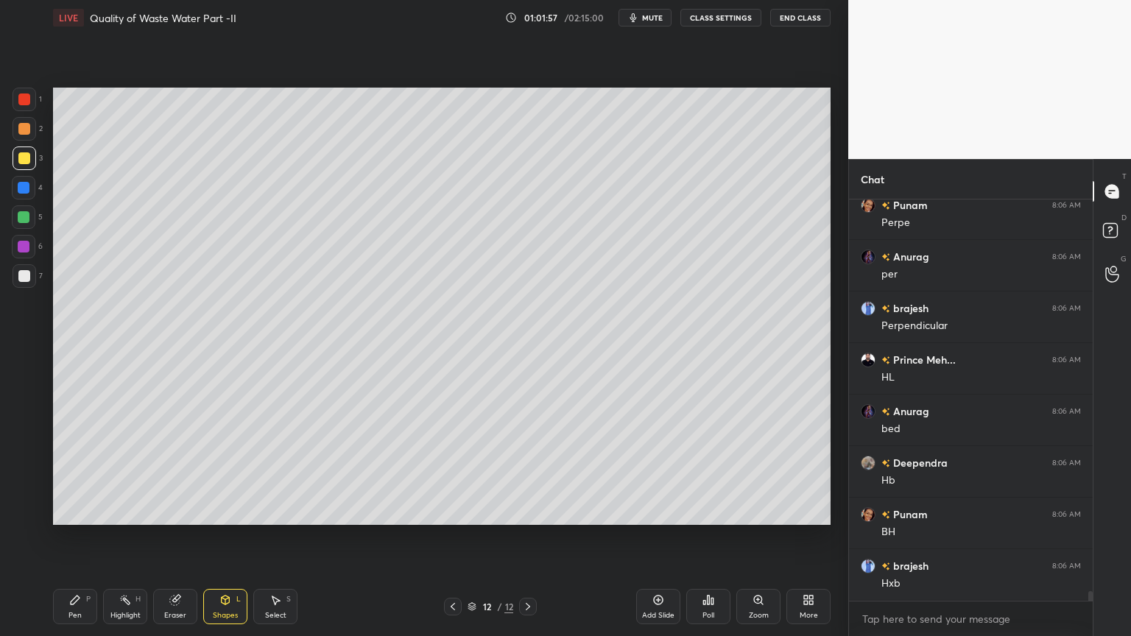
click at [21, 281] on div at bounding box center [24, 276] width 12 height 12
click at [227, 511] on div "Shapes L" at bounding box center [225, 606] width 44 height 35
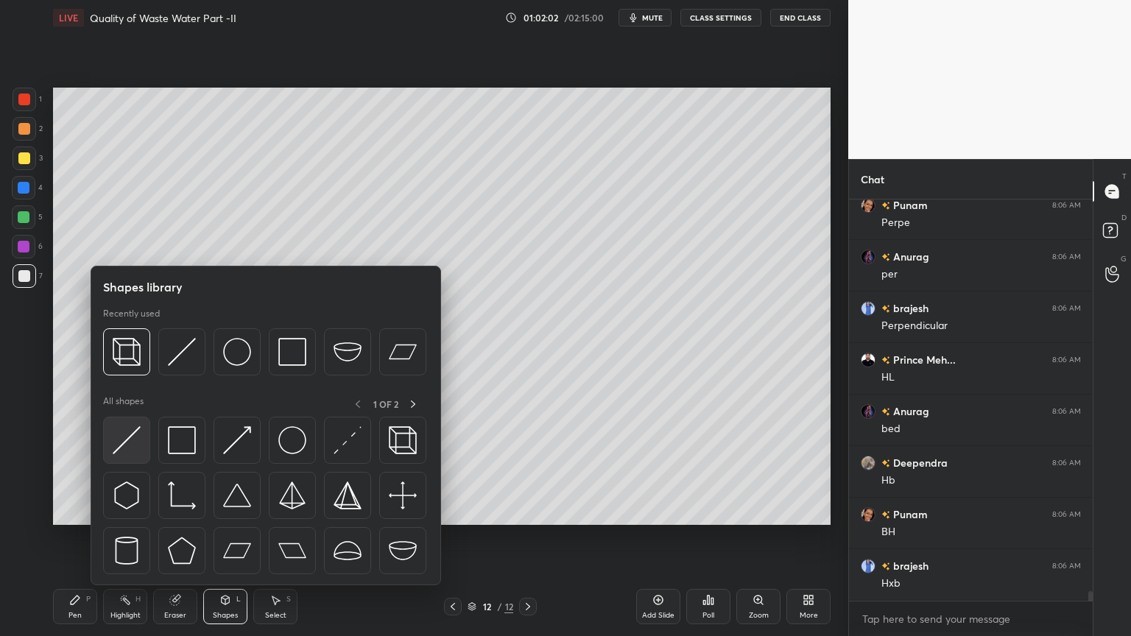
click at [133, 444] on img at bounding box center [127, 440] width 28 height 28
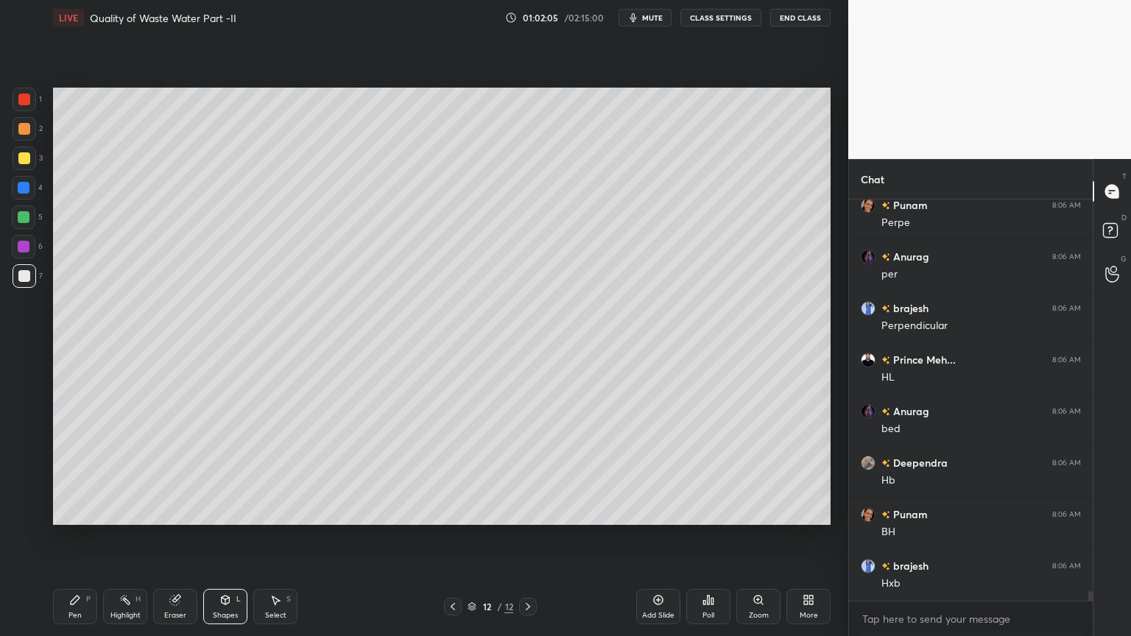
scroll to position [16595, 0]
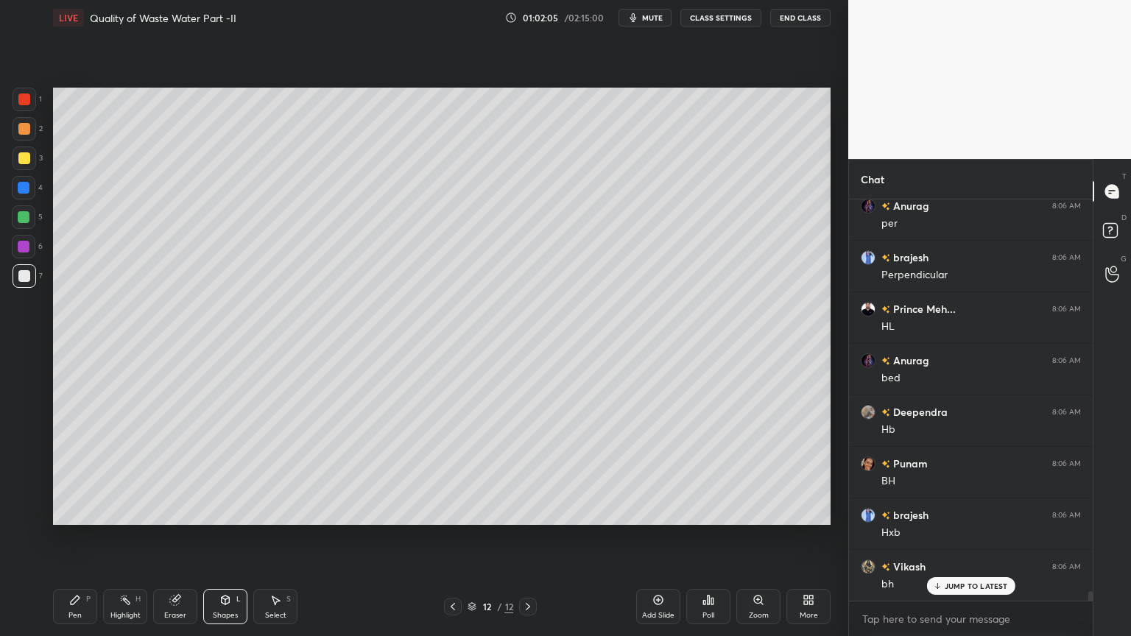
click at [16, 100] on div at bounding box center [25, 100] width 24 height 24
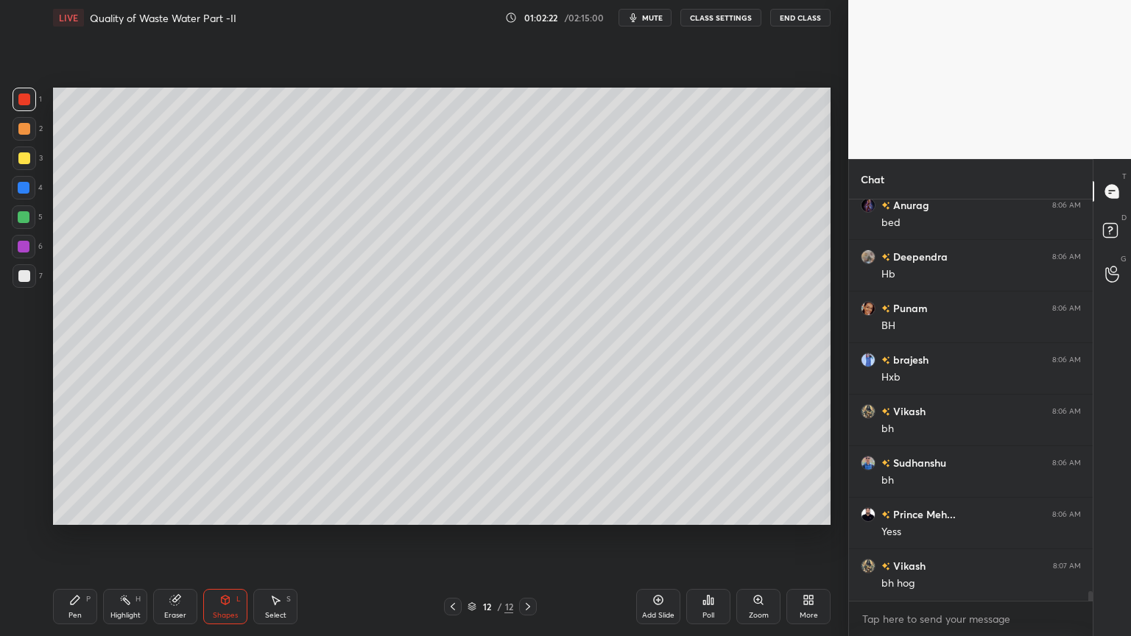
click at [445, 511] on div at bounding box center [453, 607] width 18 height 18
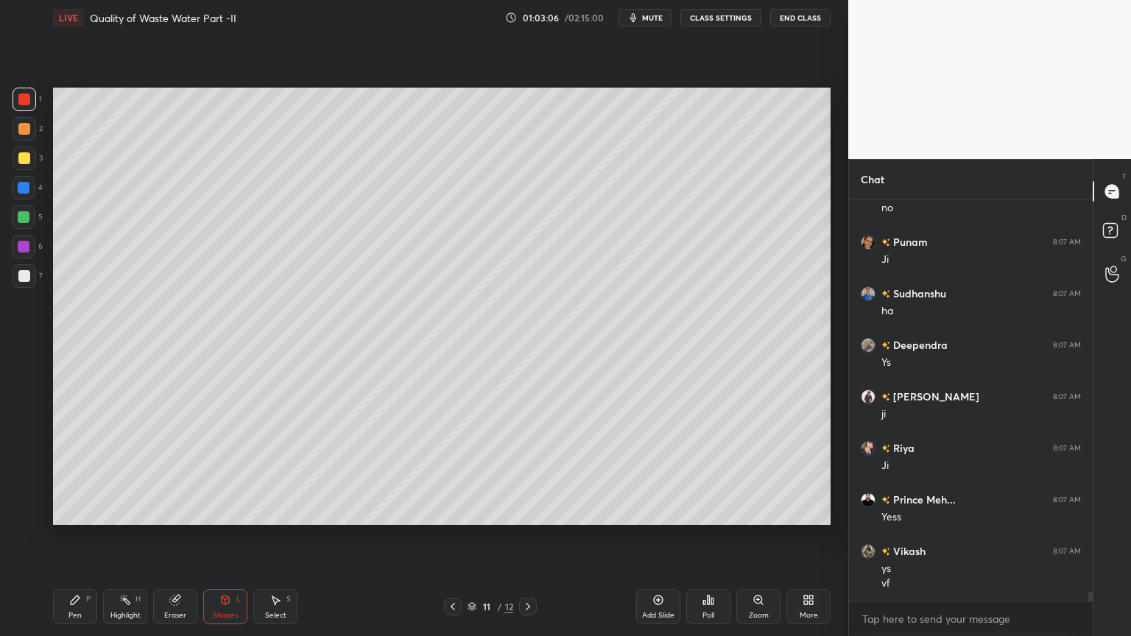
scroll to position [18171, 0]
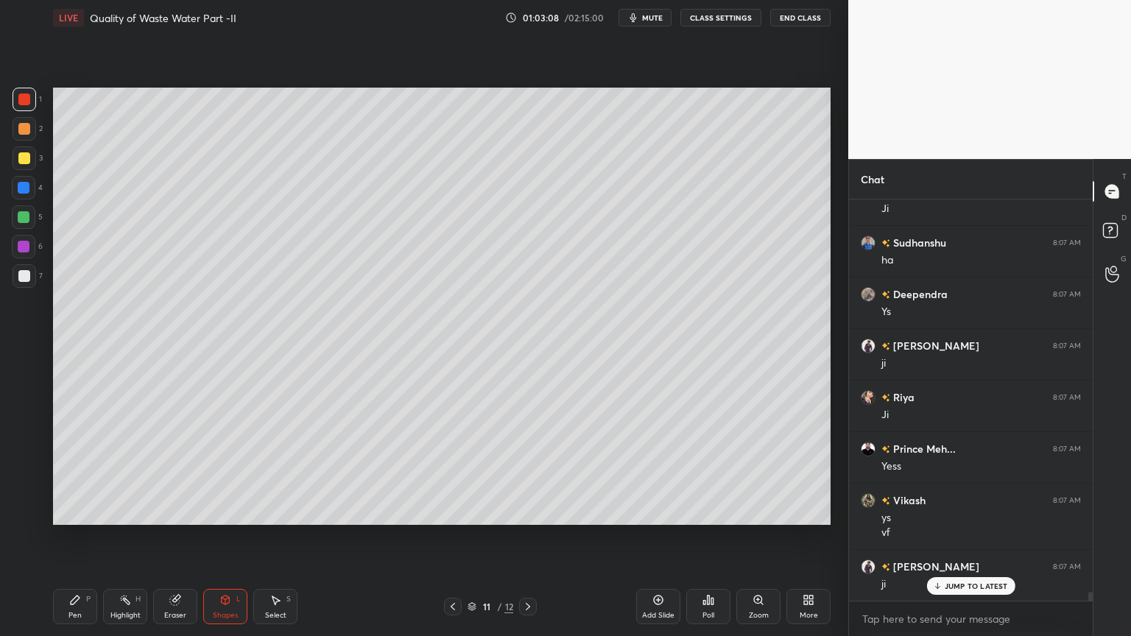
click at [233, 511] on div "Shapes L" at bounding box center [225, 606] width 44 height 35
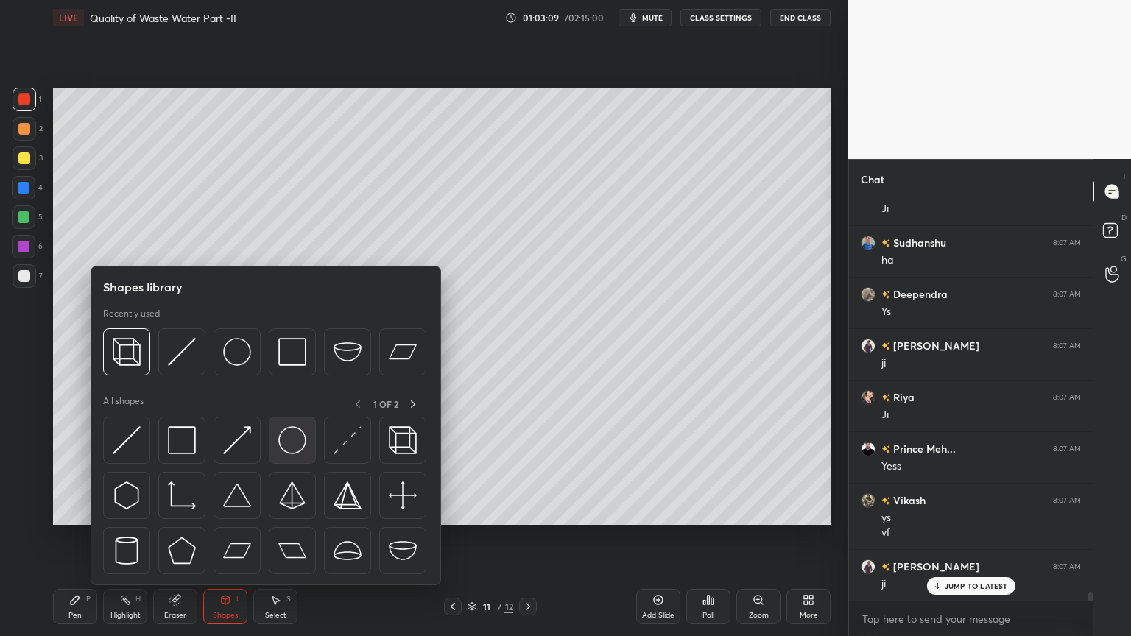
click at [303, 454] on img at bounding box center [292, 440] width 28 height 28
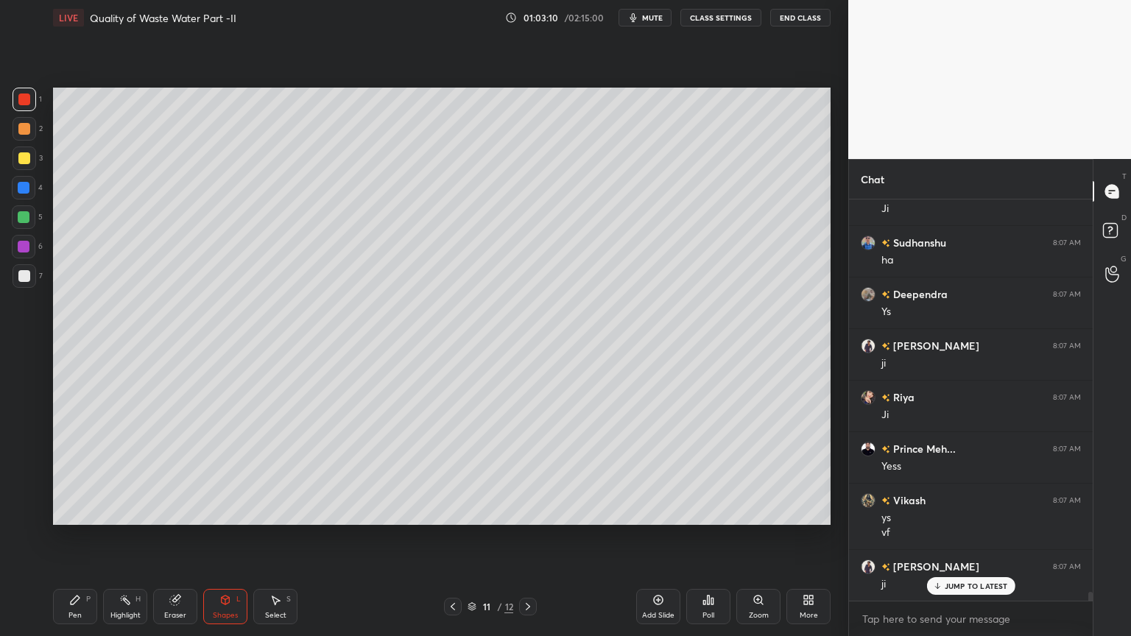
click at [32, 162] on div at bounding box center [25, 159] width 24 height 24
click at [225, 511] on icon at bounding box center [225, 602] width 0 height 5
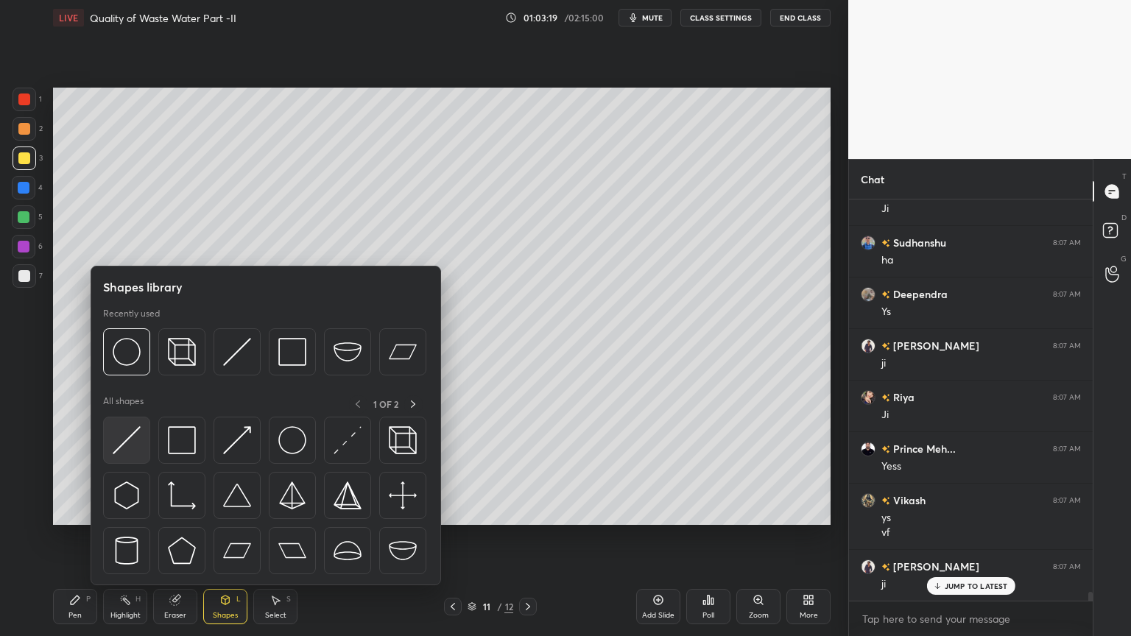
click at [124, 449] on img at bounding box center [127, 440] width 28 height 28
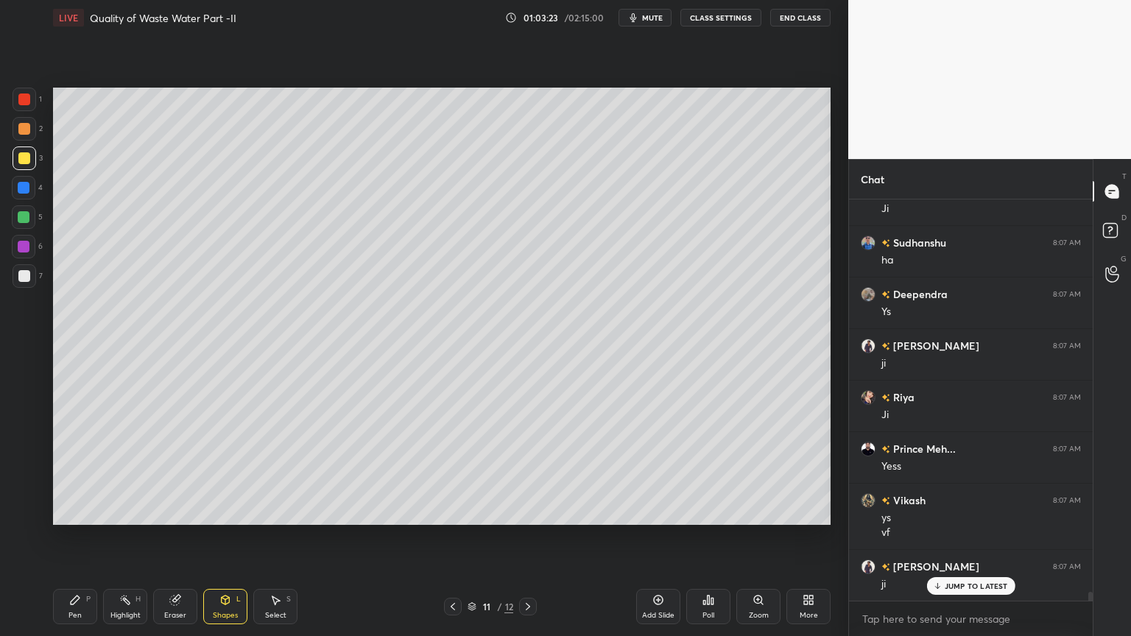
click at [70, 511] on div "Pen P" at bounding box center [75, 606] width 44 height 35
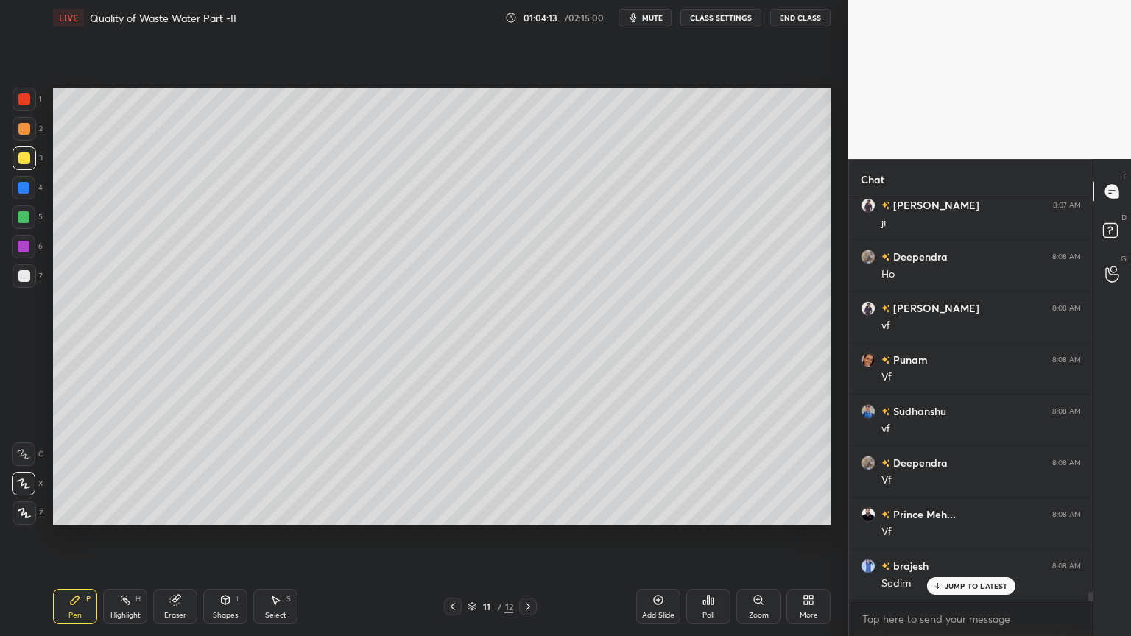
scroll to position [18584, 0]
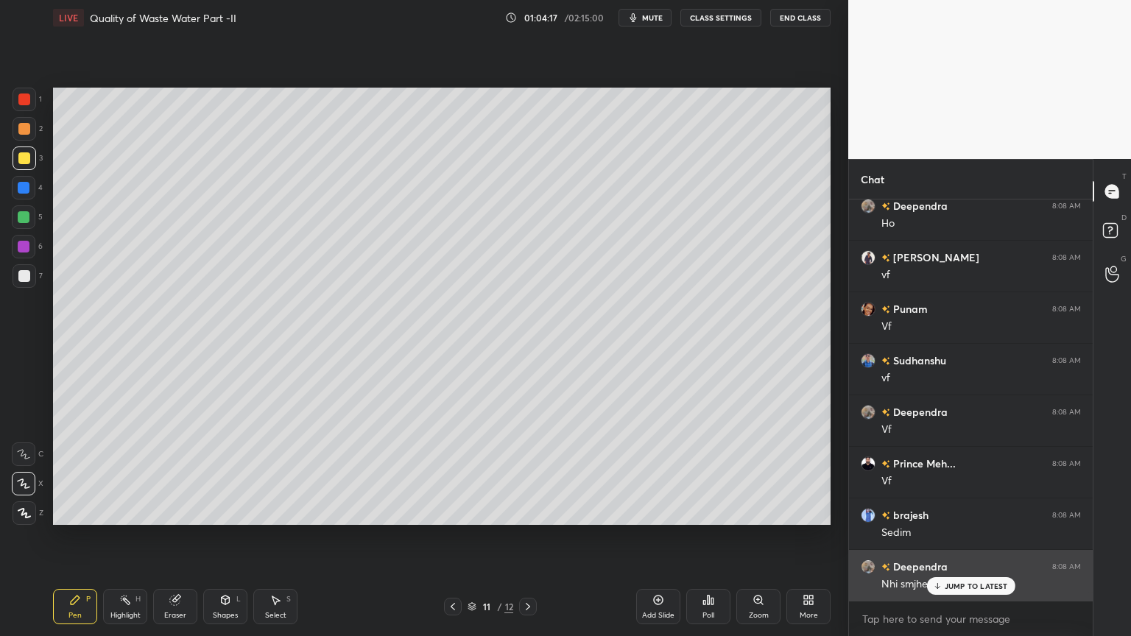
click at [954, 511] on p "JUMP TO LATEST" at bounding box center [976, 586] width 63 height 9
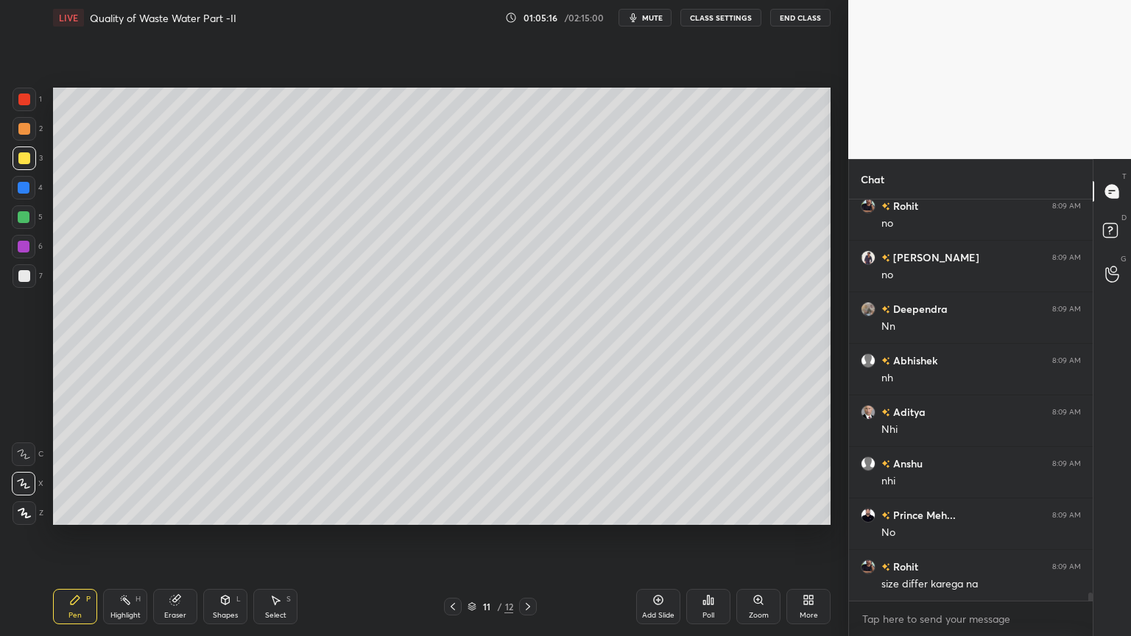
scroll to position [20079, 0]
click at [530, 511] on icon at bounding box center [528, 606] width 4 height 7
click at [24, 279] on div at bounding box center [24, 276] width 12 height 12
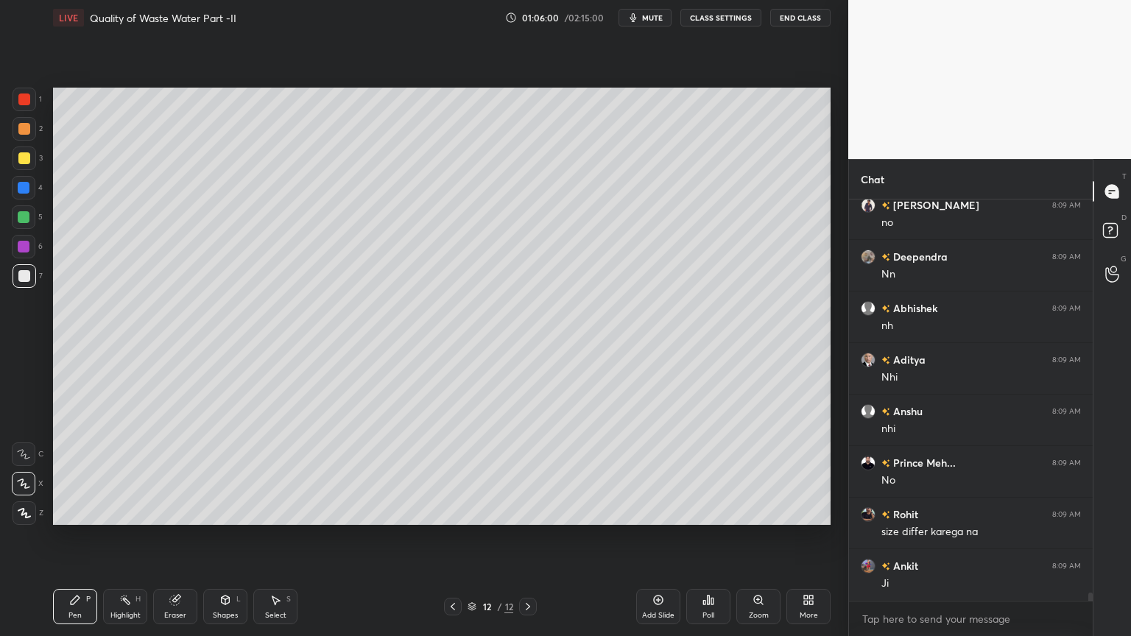
click at [66, 511] on div "Pen P" at bounding box center [75, 606] width 44 height 35
click at [633, 511] on div "Setting up your live class Poll for secs No correct answer Start poll" at bounding box center [442, 306] width 790 height 542
click at [21, 166] on div at bounding box center [25, 159] width 24 height 24
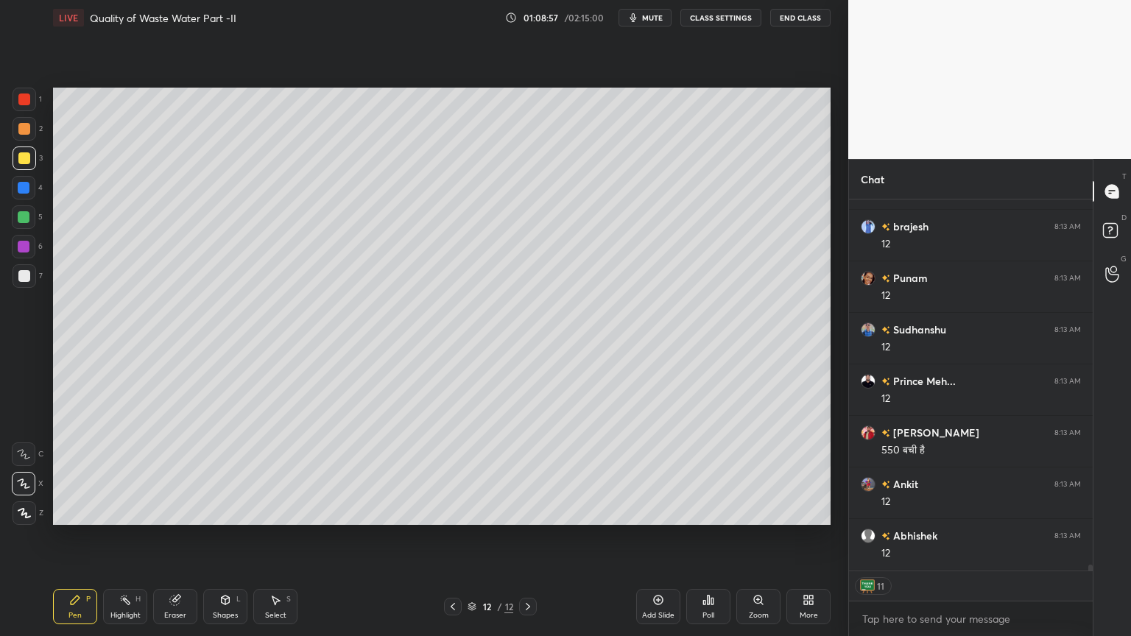
scroll to position [23135, 0]
click at [451, 511] on icon at bounding box center [453, 607] width 12 height 12
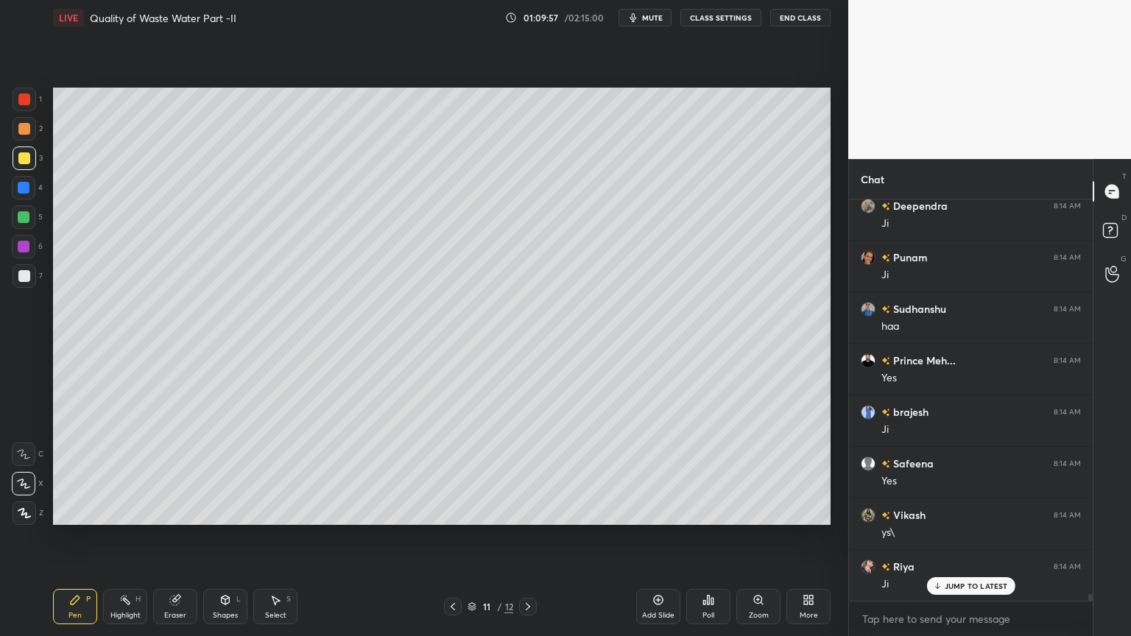
scroll to position [24239, 0]
click at [210, 511] on div "Shapes L" at bounding box center [225, 606] width 44 height 35
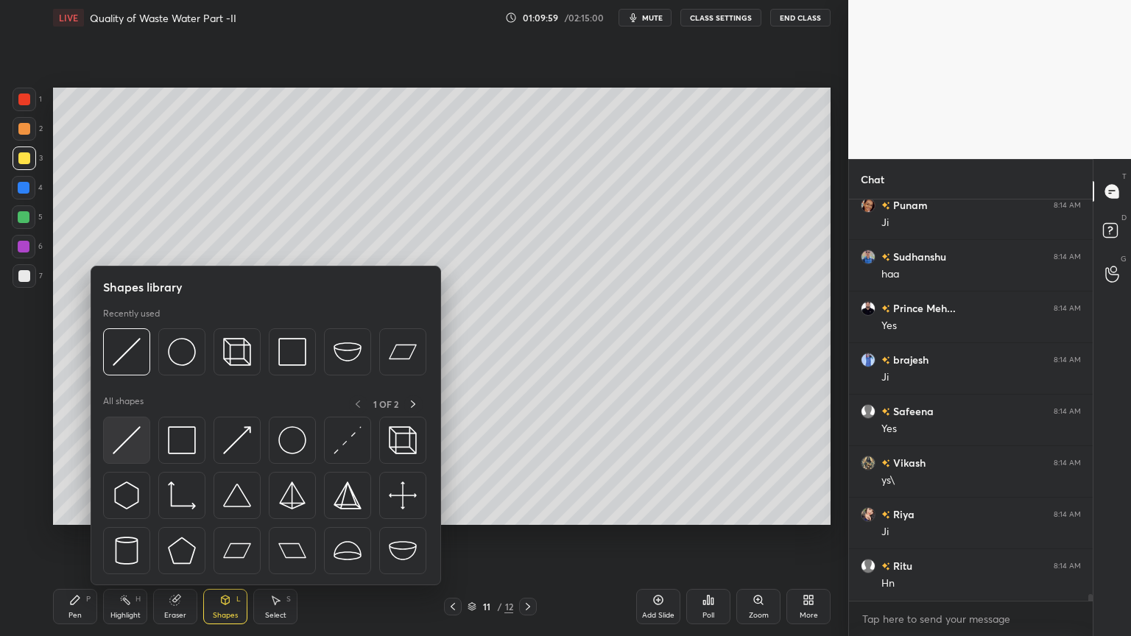
click at [115, 442] on img at bounding box center [127, 440] width 28 height 28
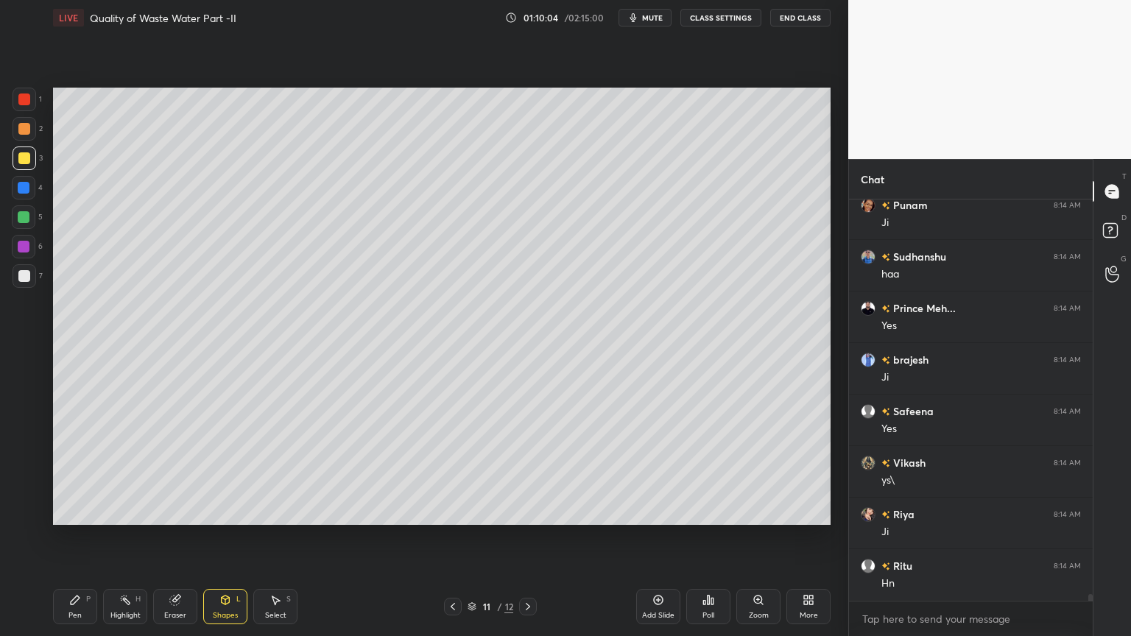
scroll to position [24290, 0]
click at [59, 511] on div "Pen P" at bounding box center [75, 606] width 44 height 35
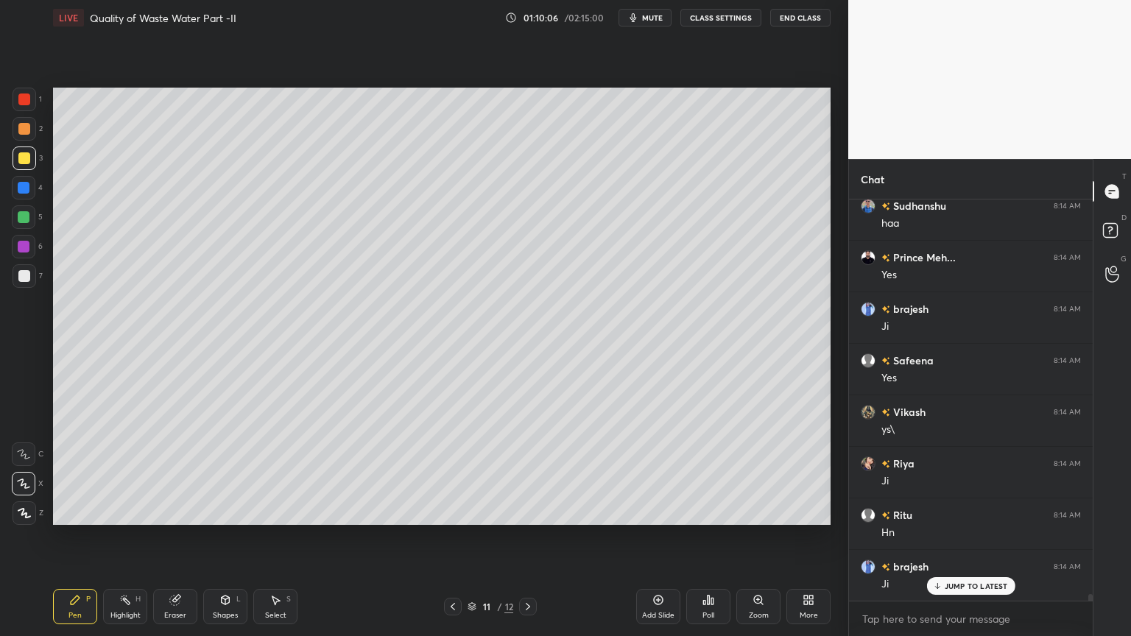
scroll to position [24342, 0]
click at [13, 511] on div at bounding box center [25, 514] width 24 height 24
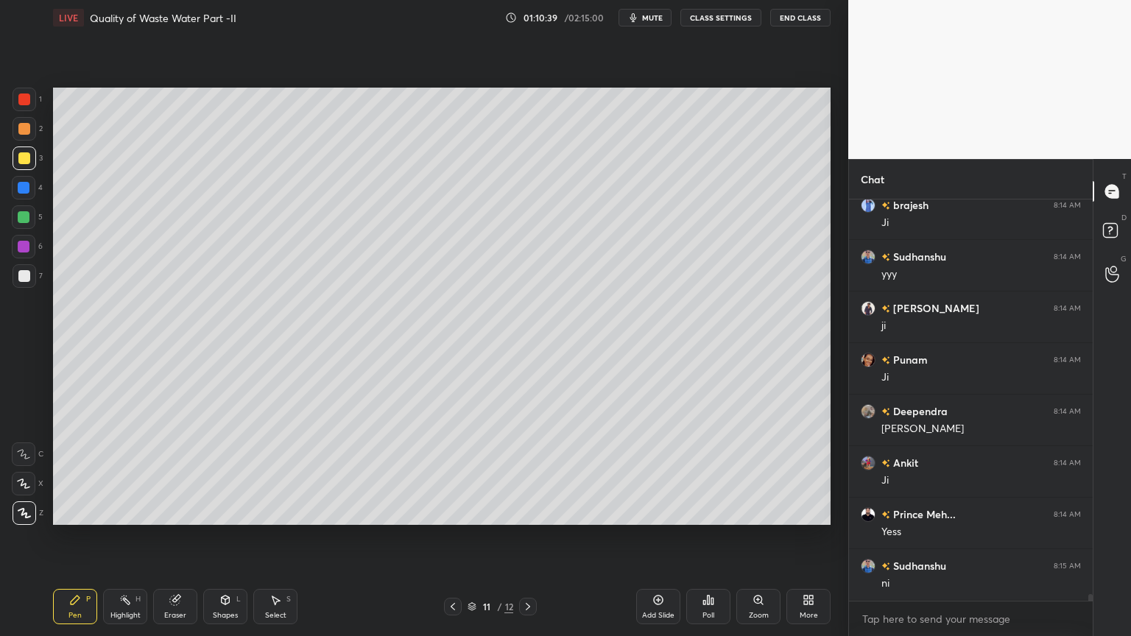
scroll to position [24666, 0]
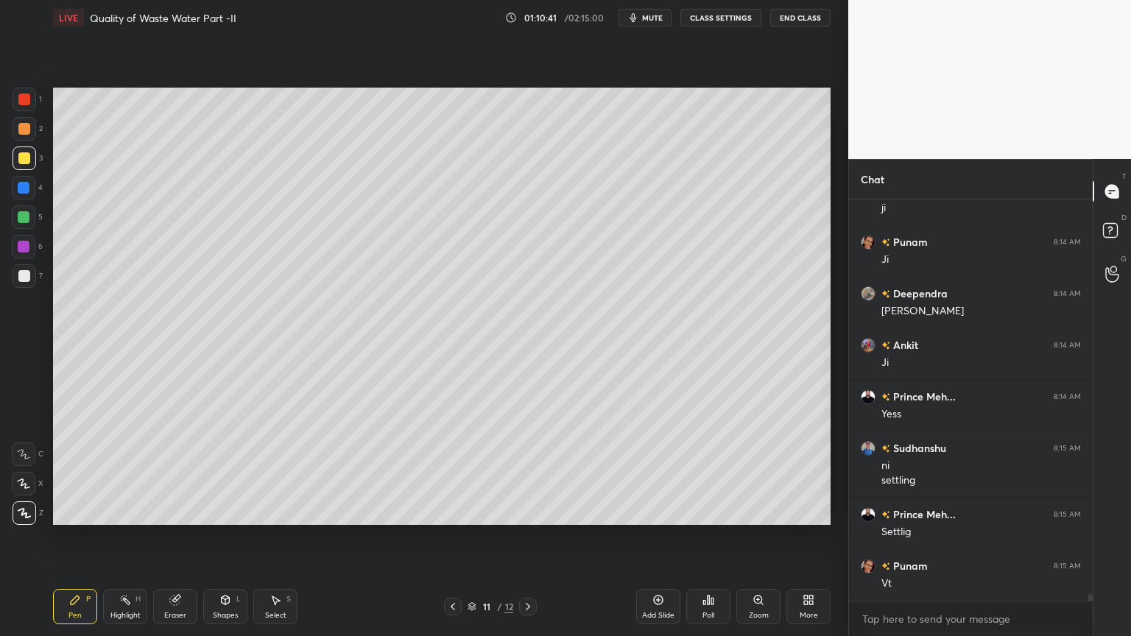
click at [231, 511] on div "Shapes" at bounding box center [225, 615] width 25 height 7
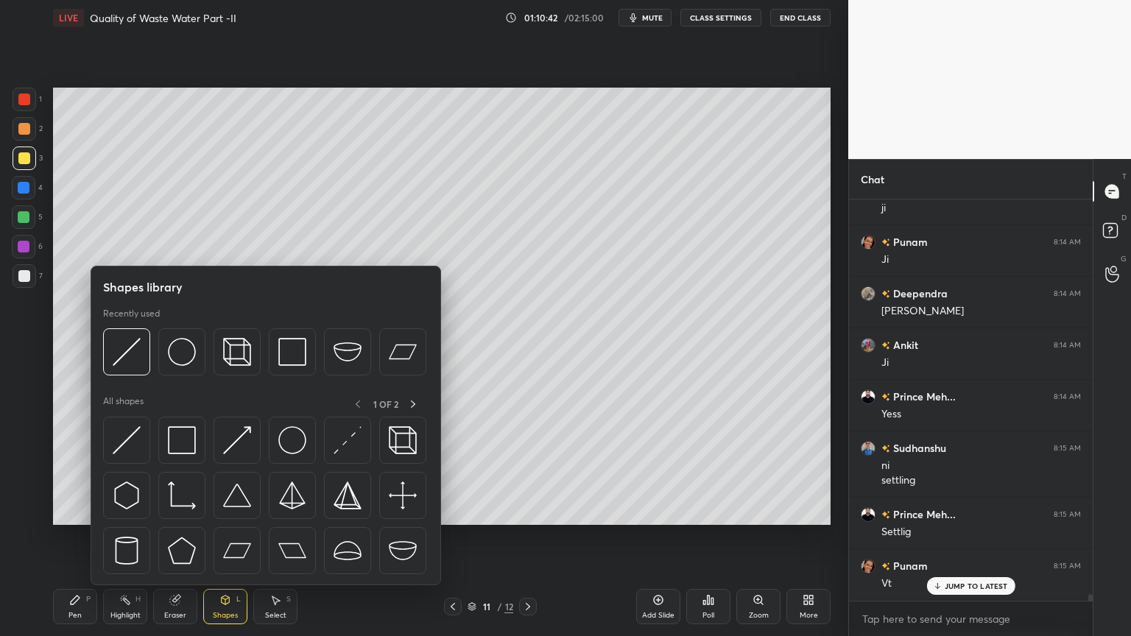
scroll to position [24820, 0]
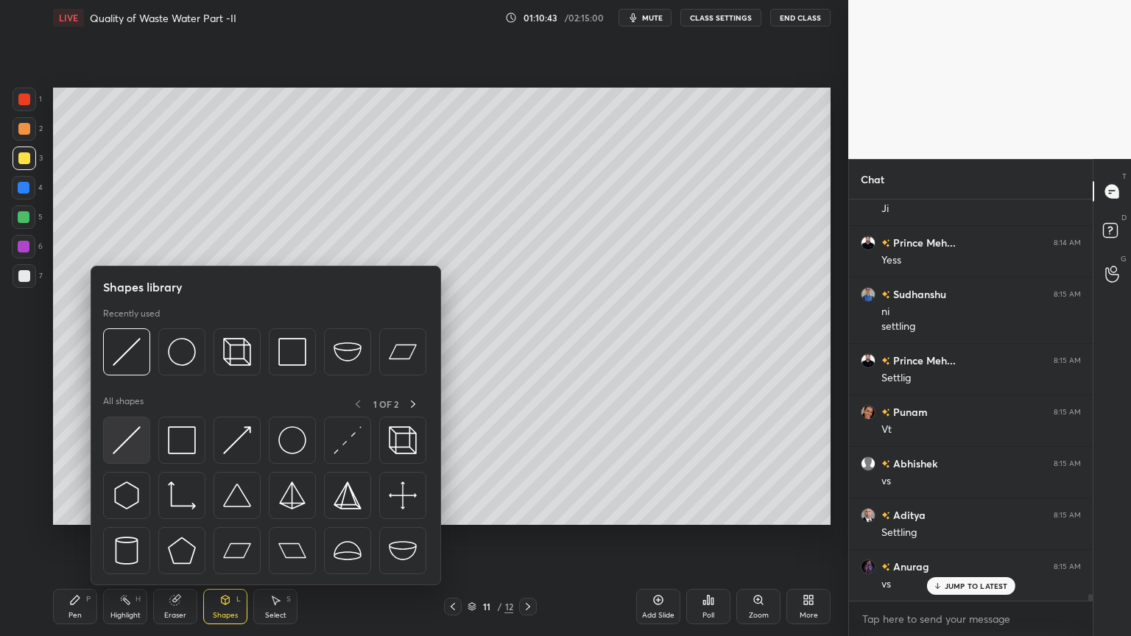
click at [136, 440] on img at bounding box center [127, 440] width 28 height 28
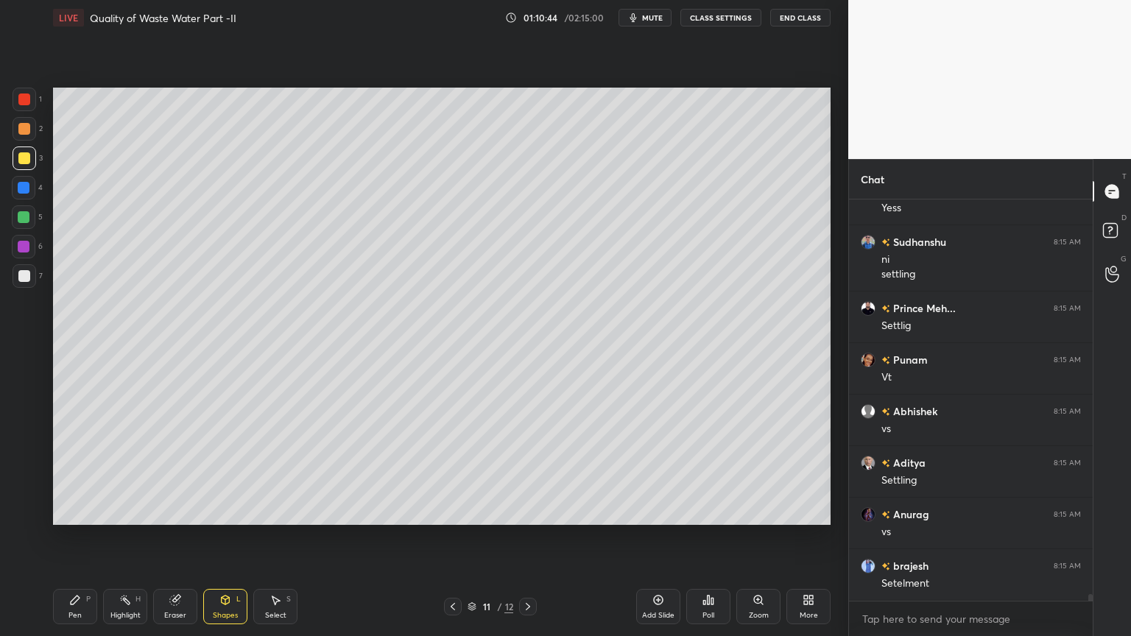
click at [24, 151] on div at bounding box center [25, 159] width 24 height 24
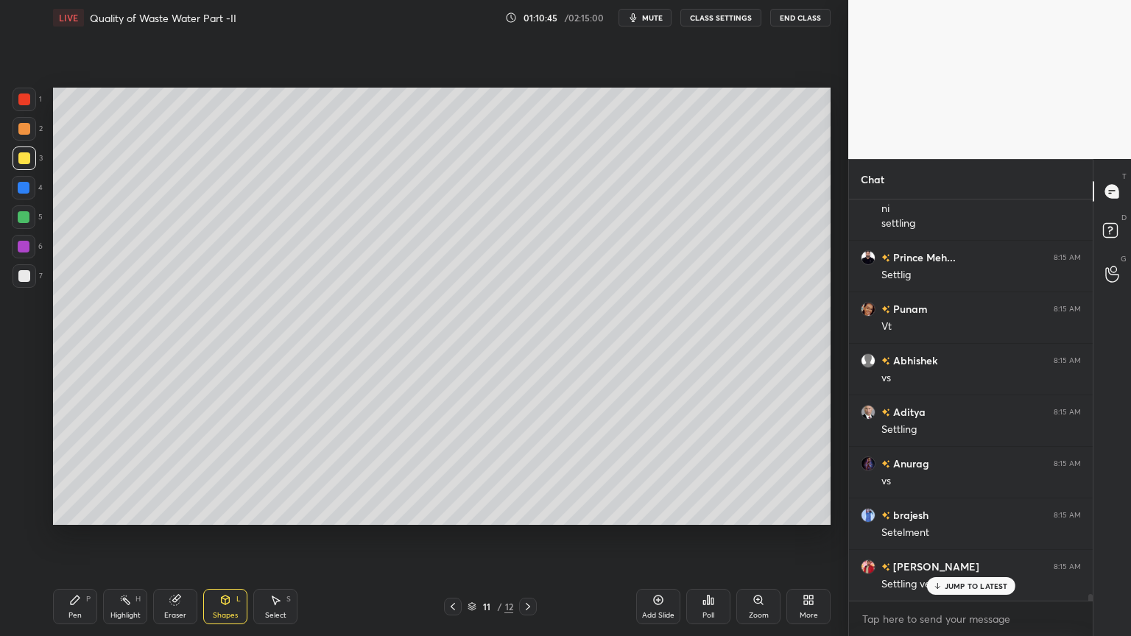
click at [77, 511] on div "Pen P Highlight H Eraser Shapes L Select S 11 / 12 Add Slide Poll Zoom More" at bounding box center [442, 606] width 778 height 59
click at [69, 511] on icon at bounding box center [75, 600] width 12 height 12
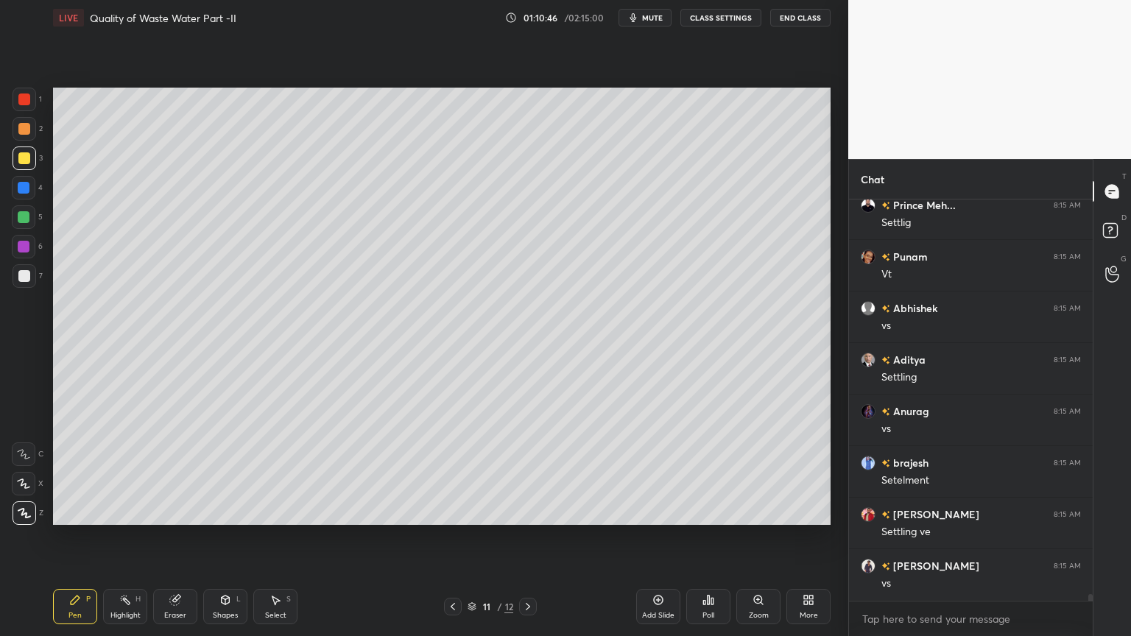
click at [17, 489] on div at bounding box center [24, 484] width 24 height 24
click at [221, 511] on div "Shapes L" at bounding box center [225, 606] width 44 height 35
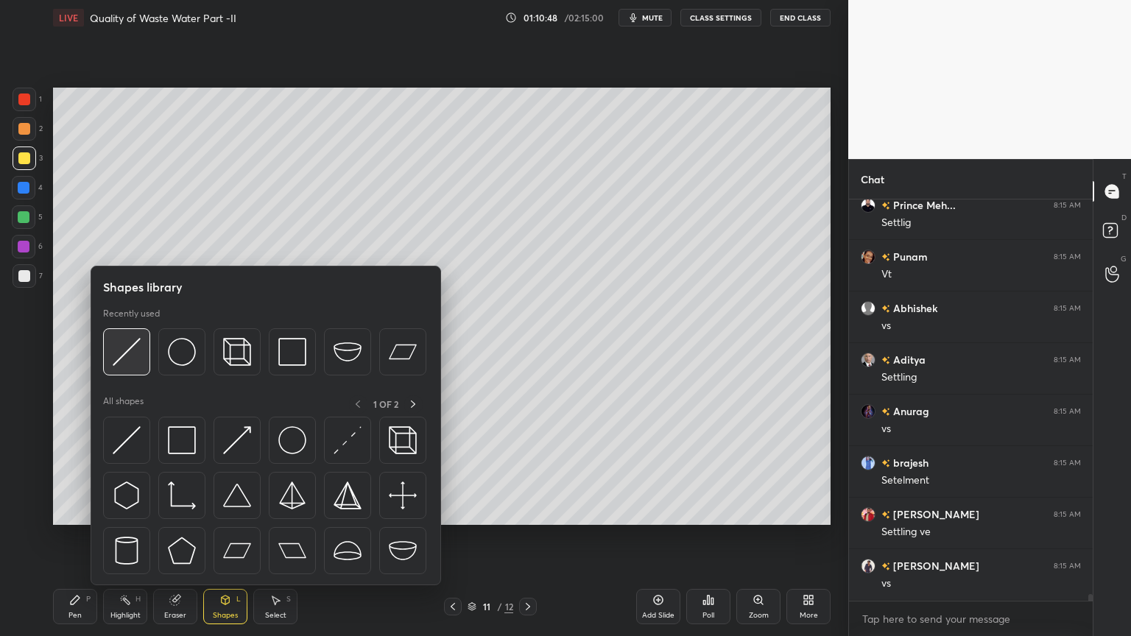
click at [122, 354] on img at bounding box center [127, 352] width 28 height 28
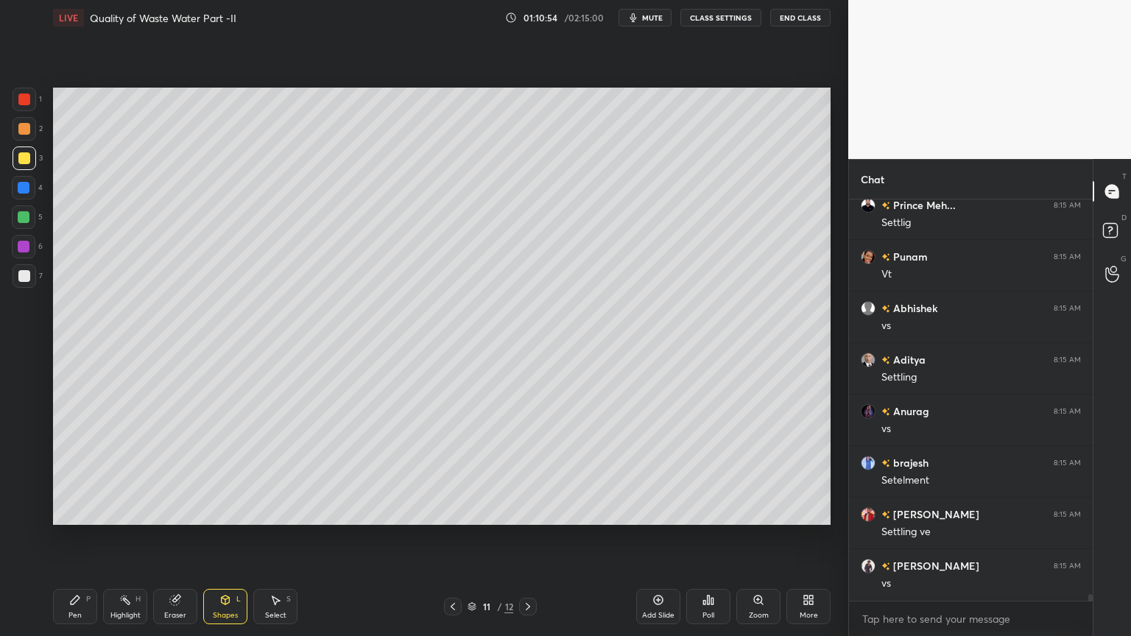
click at [82, 511] on div "Pen P Highlight H Eraser Shapes L Select S 11 / 12 Add Slide Poll Zoom More" at bounding box center [442, 606] width 778 height 59
click at [77, 511] on div "Pen" at bounding box center [74, 615] width 13 height 7
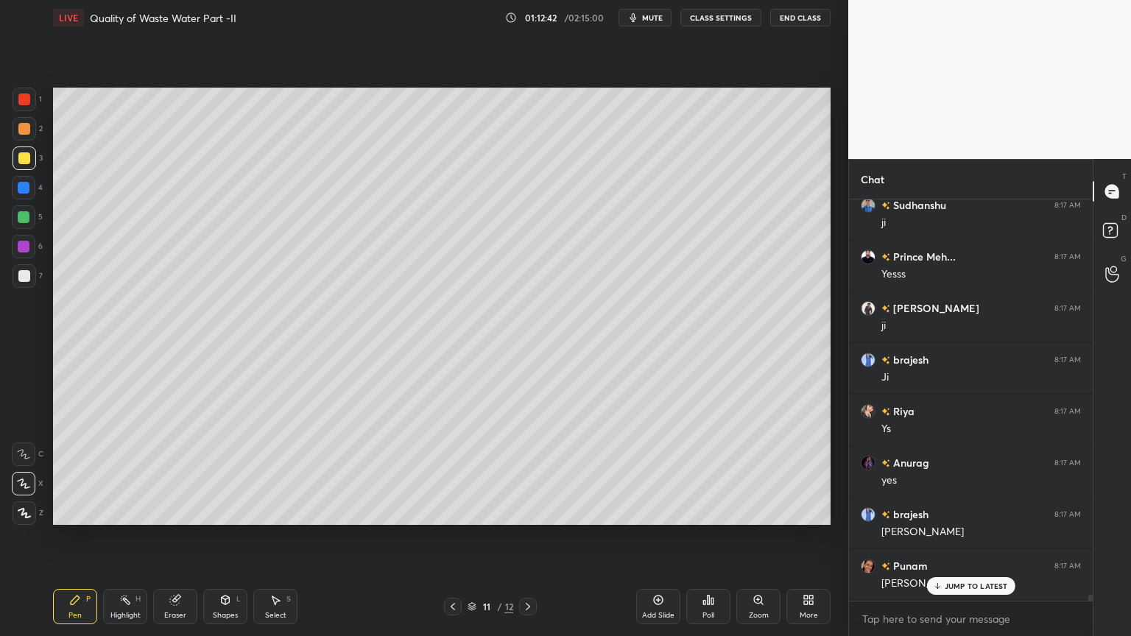
scroll to position [27207, 0]
click at [227, 511] on div "Shapes" at bounding box center [225, 615] width 25 height 7
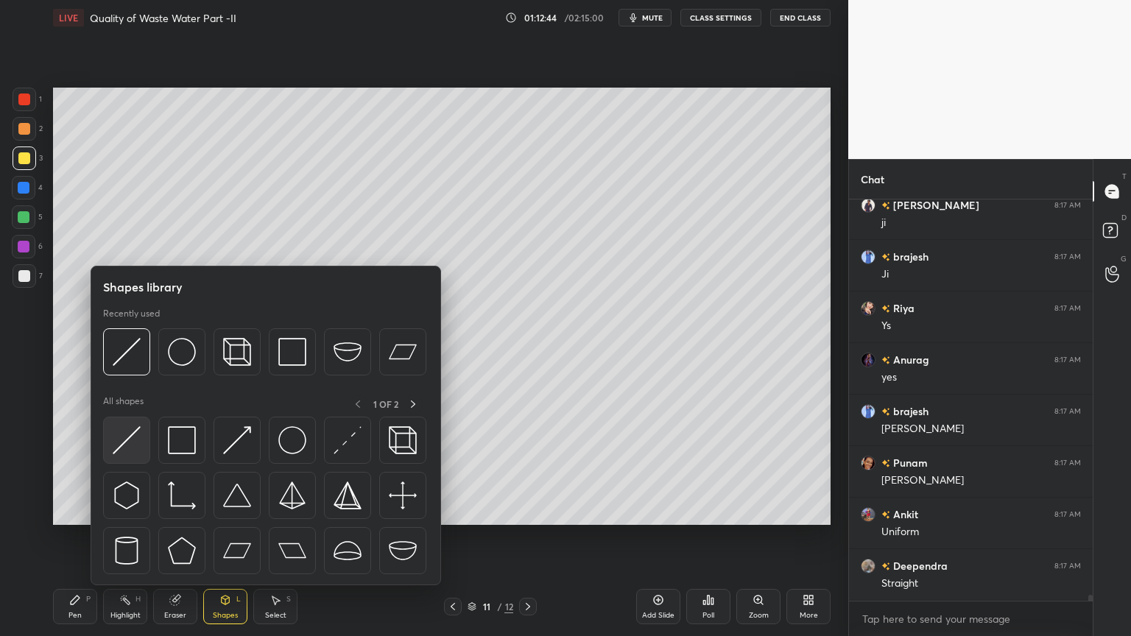
scroll to position [27310, 0]
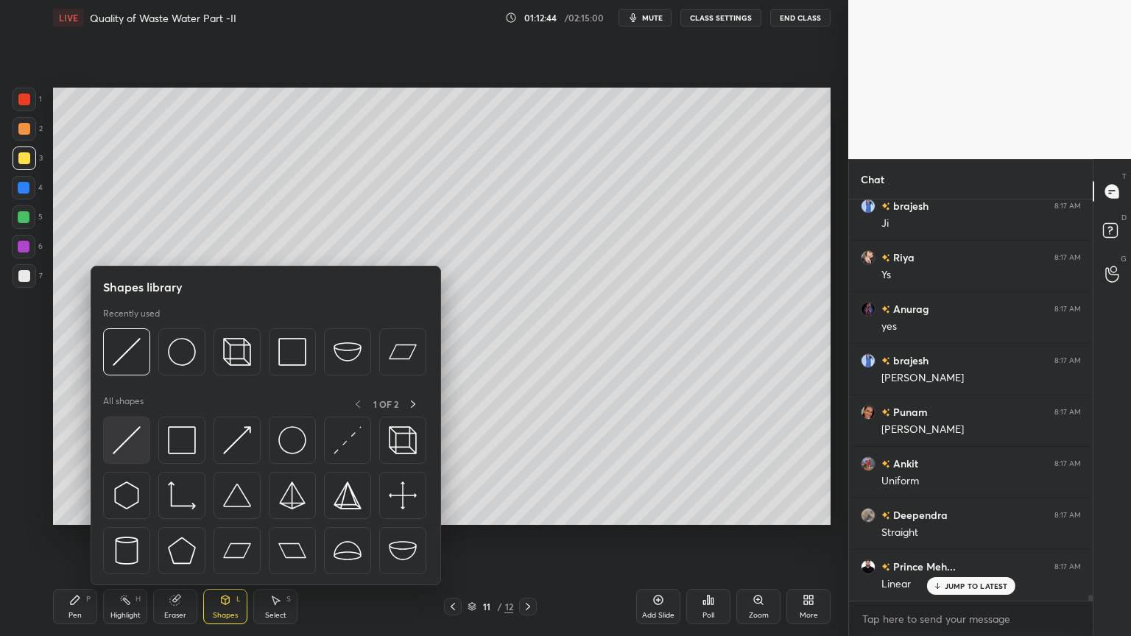
click at [126, 445] on img at bounding box center [127, 440] width 28 height 28
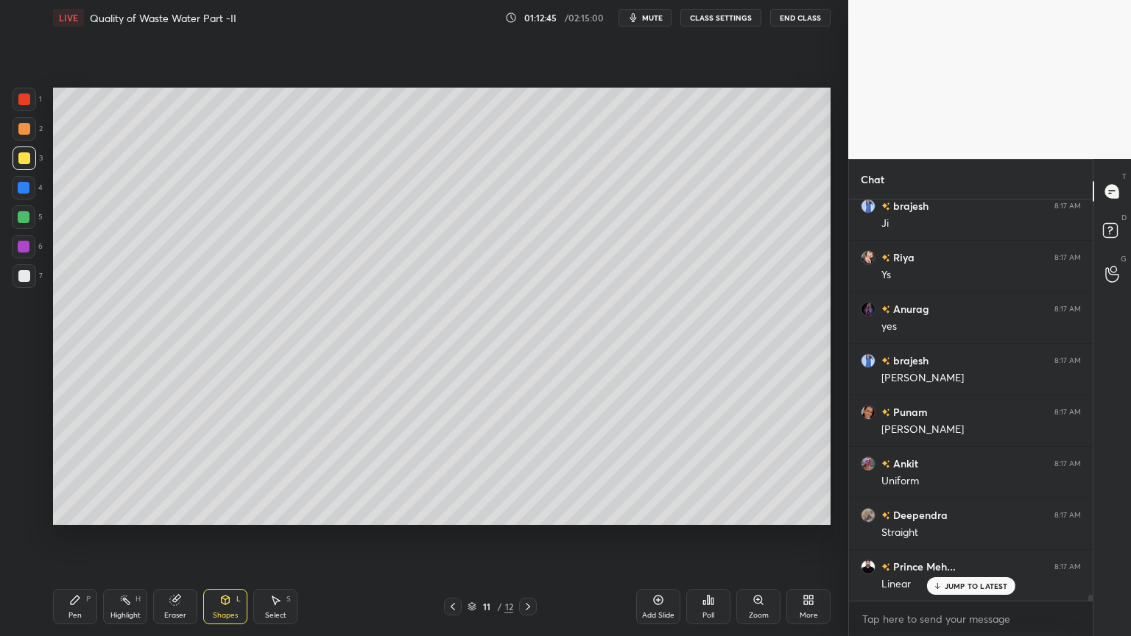
click at [15, 156] on div at bounding box center [25, 159] width 24 height 24
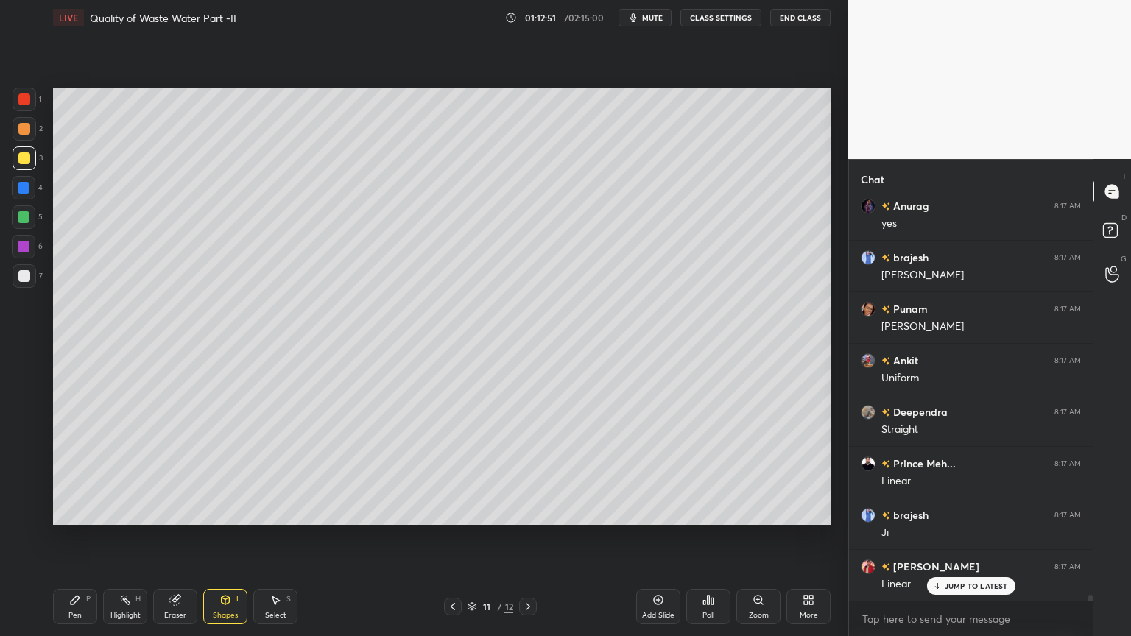
click at [224, 511] on div "Shapes" at bounding box center [225, 615] width 25 height 7
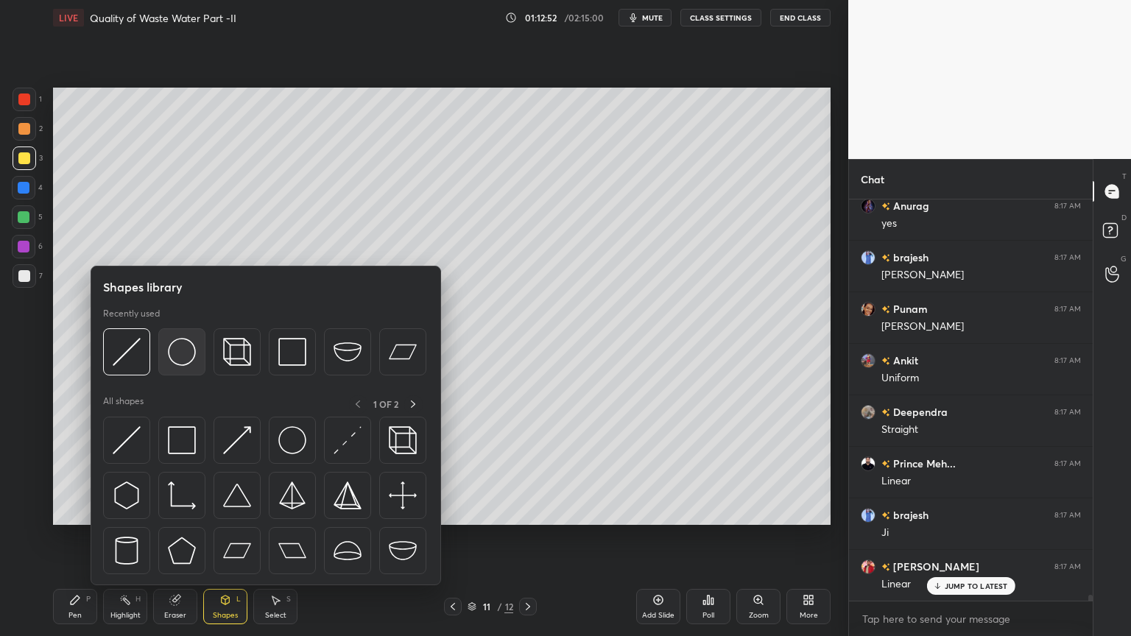
click at [177, 339] on img at bounding box center [182, 352] width 28 height 28
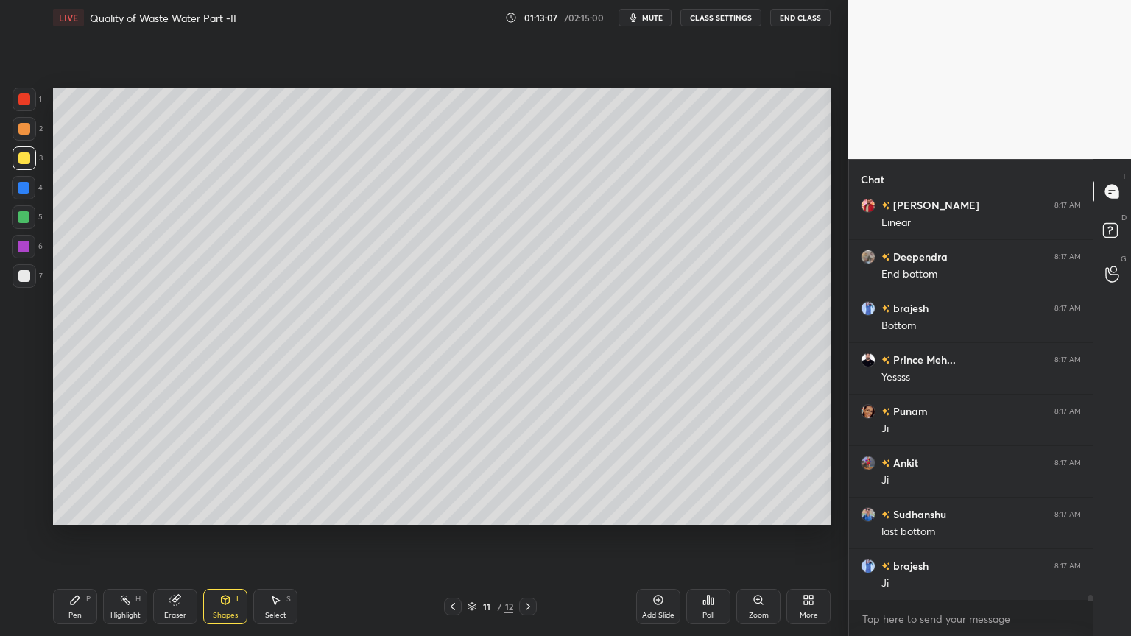
scroll to position [27825, 0]
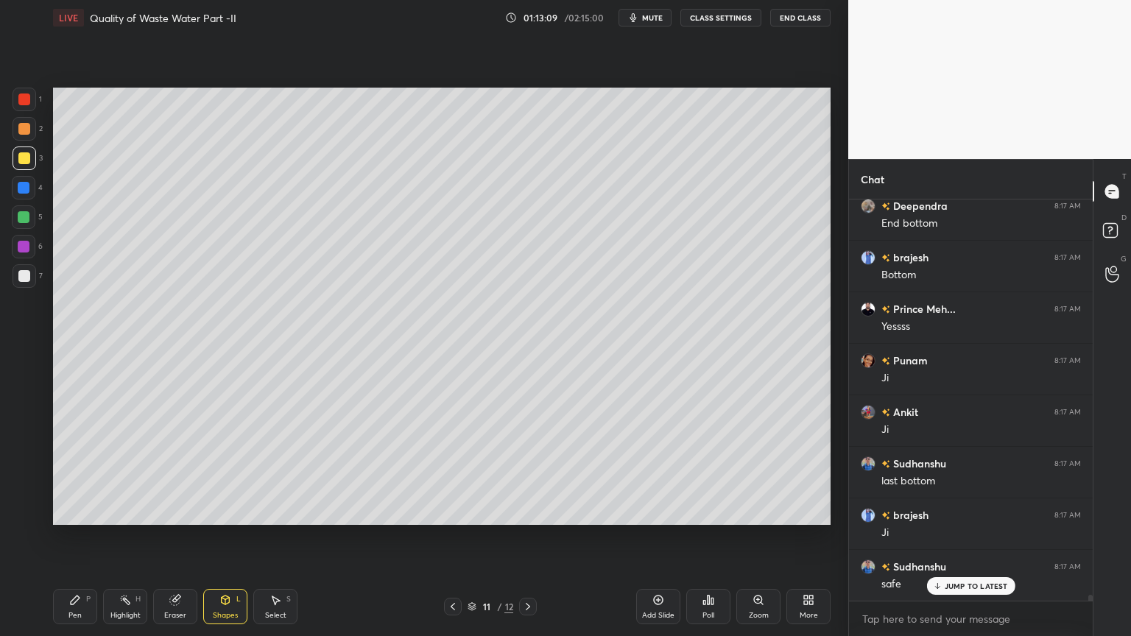
click at [71, 511] on div "Pen P" at bounding box center [75, 606] width 44 height 35
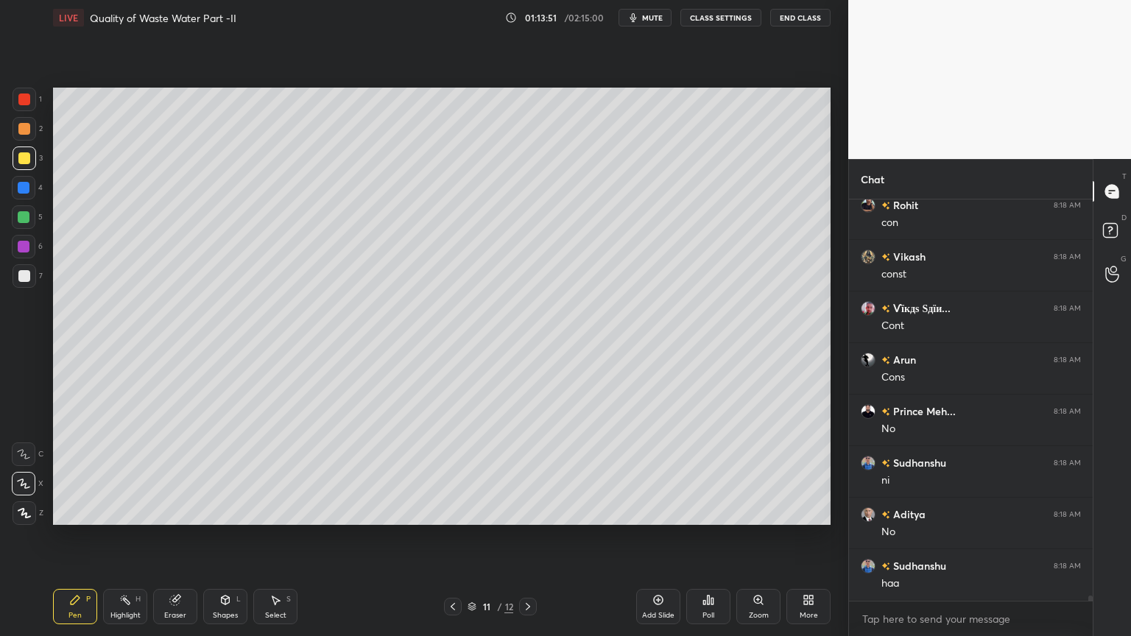
scroll to position [28909, 0]
click at [228, 511] on div "Shapes L" at bounding box center [225, 606] width 44 height 35
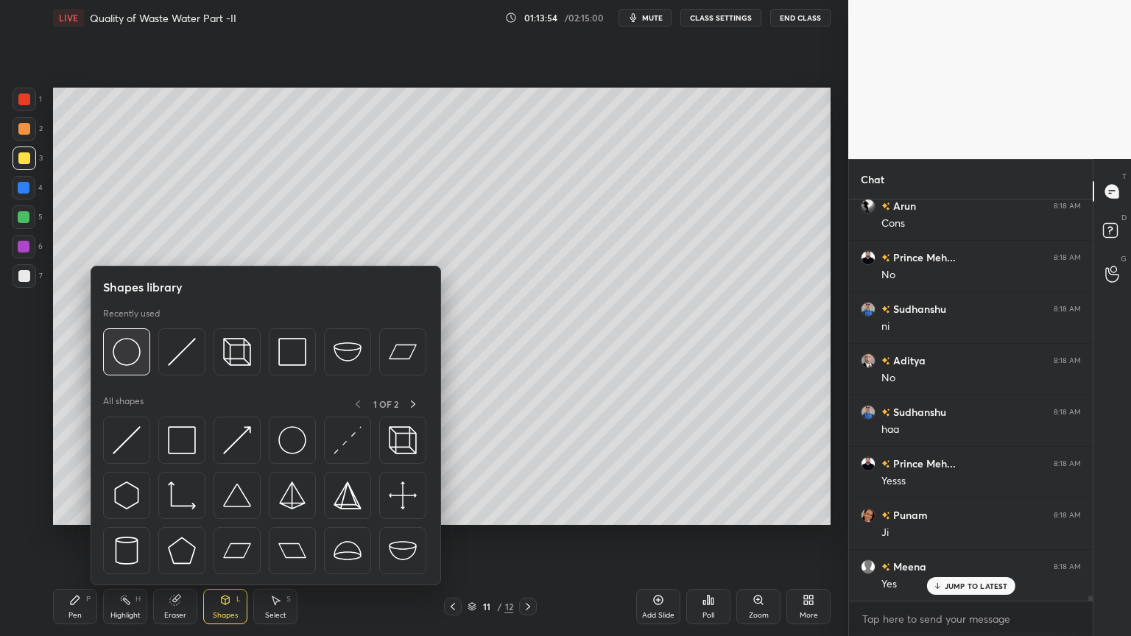
click at [136, 357] on img at bounding box center [127, 352] width 28 height 28
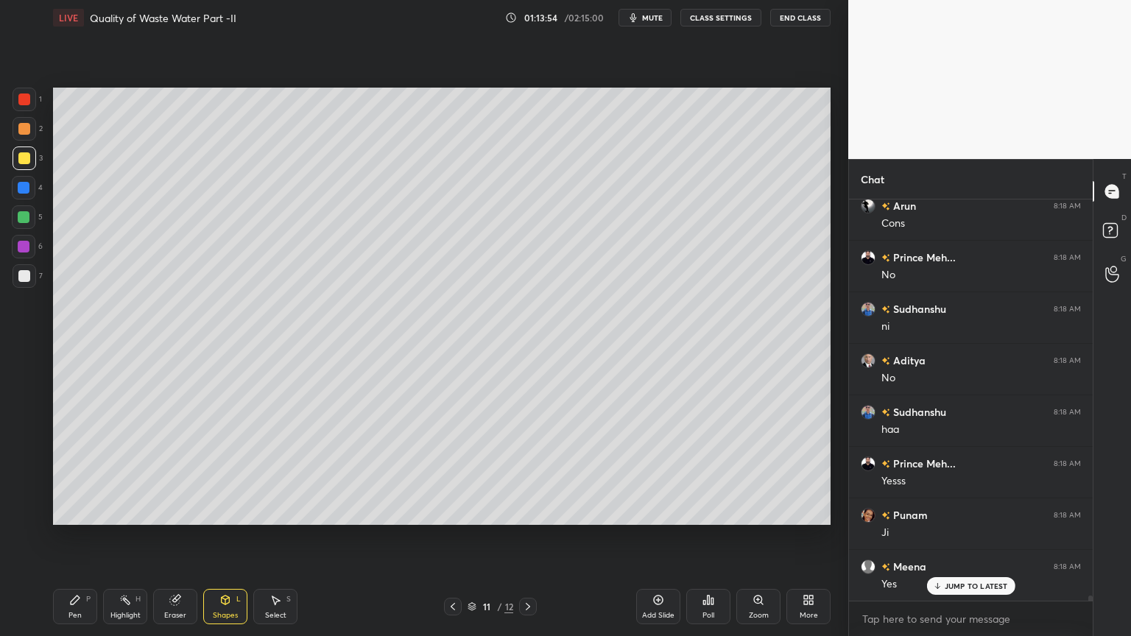
scroll to position [29012, 0]
click at [21, 154] on div at bounding box center [24, 158] width 12 height 12
click at [64, 511] on div "Pen P" at bounding box center [75, 606] width 44 height 35
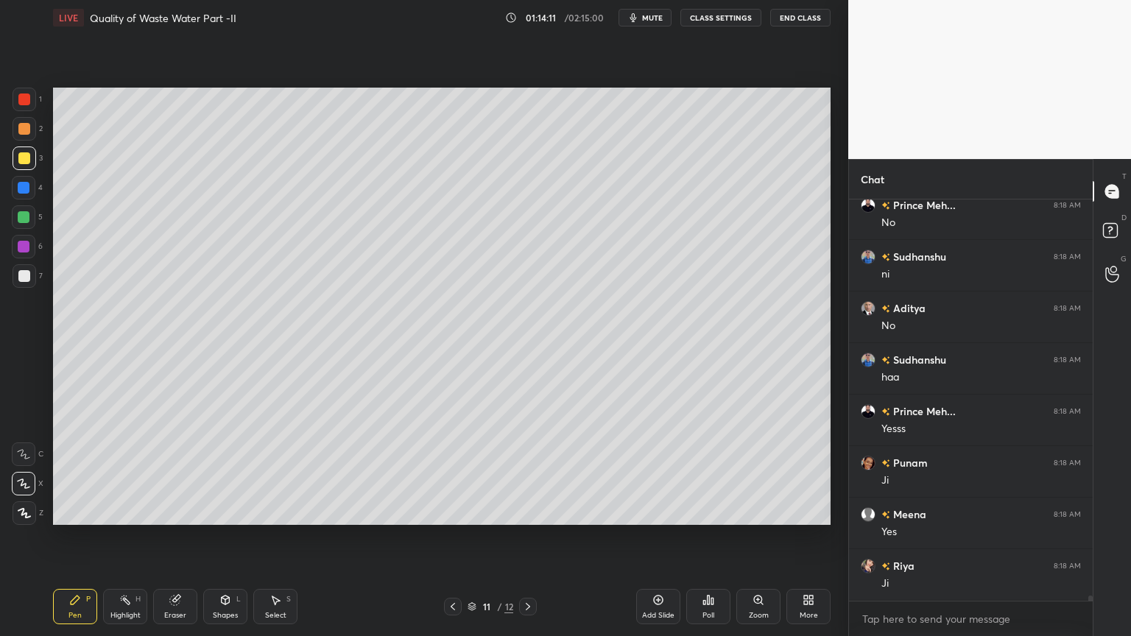
click at [233, 511] on div "Shapes L" at bounding box center [225, 606] width 44 height 35
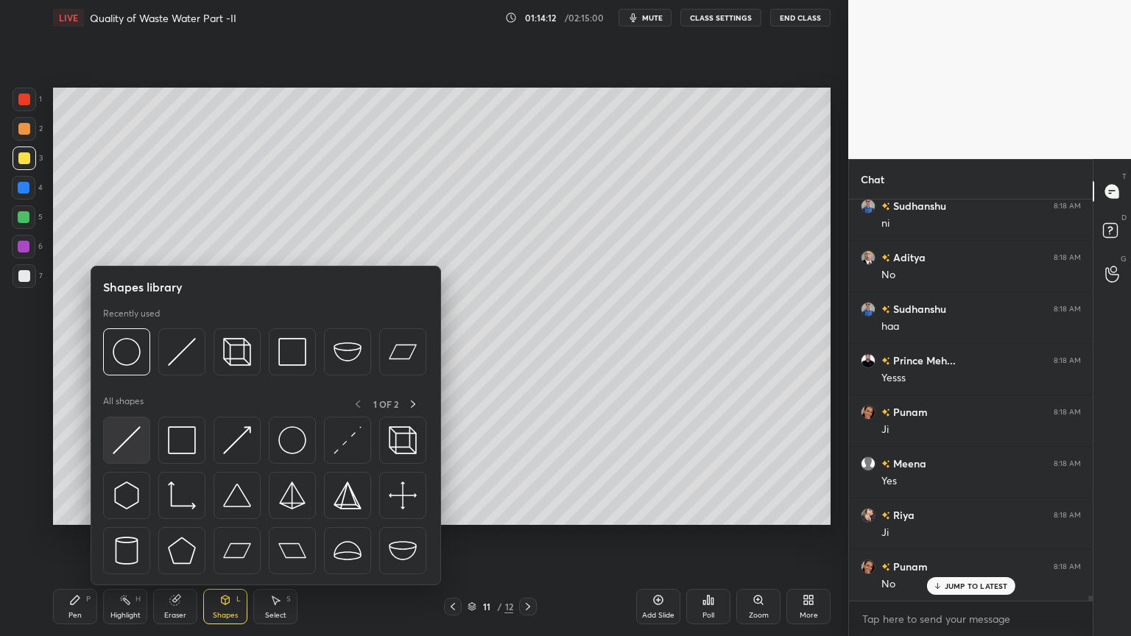
click at [116, 442] on img at bounding box center [127, 440] width 28 height 28
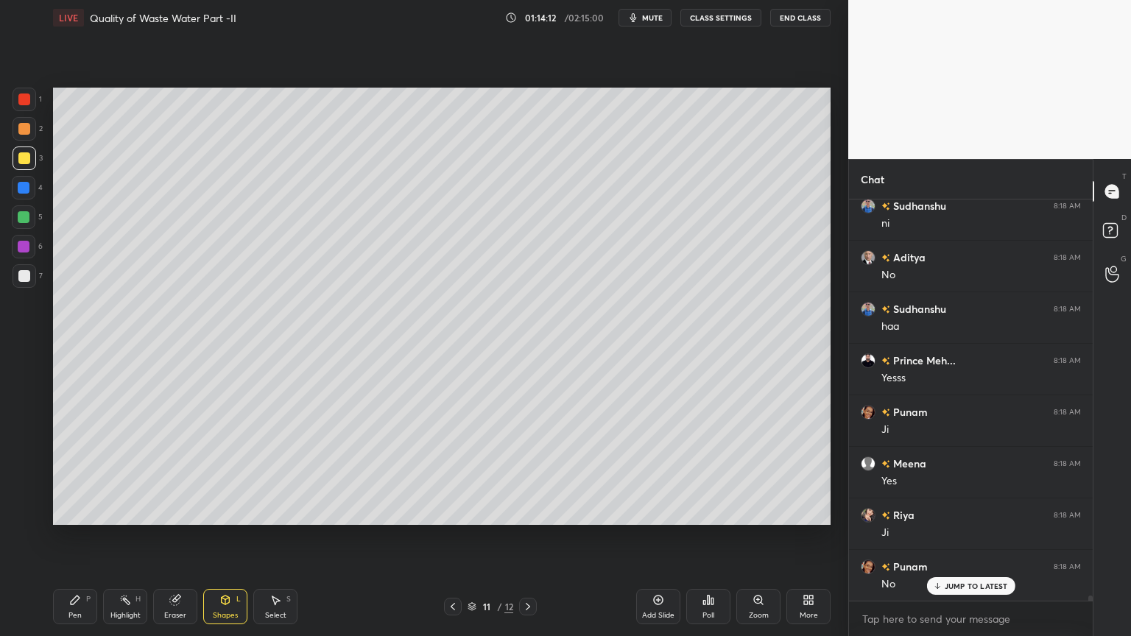
scroll to position [29269, 0]
click at [21, 276] on div at bounding box center [24, 276] width 12 height 12
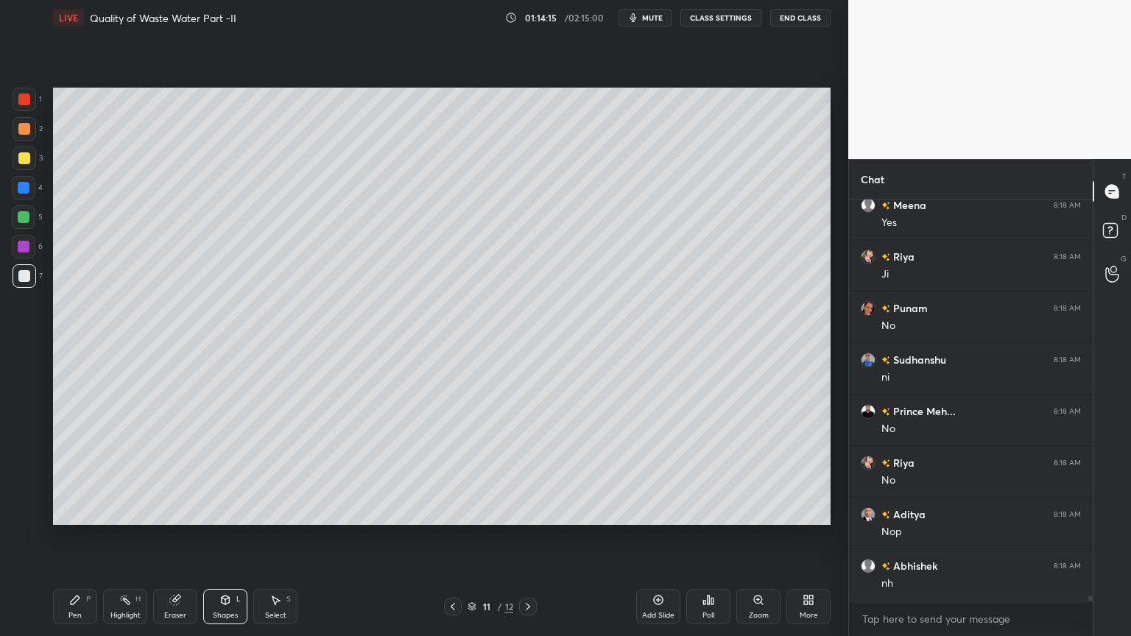
scroll to position [29372, 0]
click at [77, 511] on div "Pen P" at bounding box center [75, 606] width 44 height 35
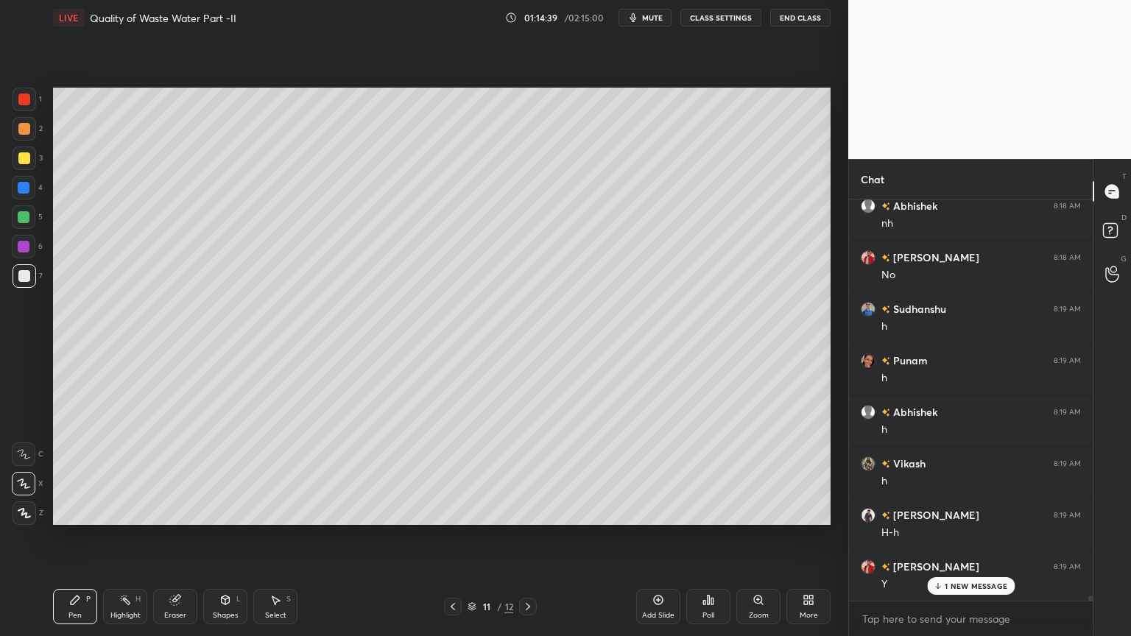
scroll to position [29734, 0]
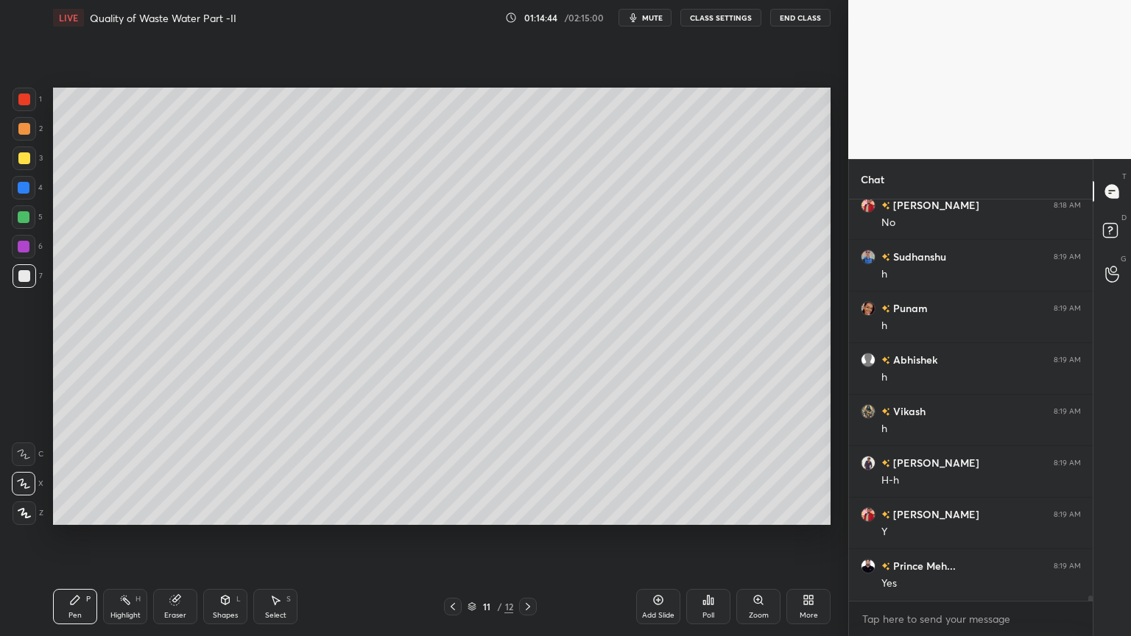
click at [451, 511] on icon at bounding box center [453, 607] width 12 height 12
click at [527, 511] on icon at bounding box center [528, 607] width 12 height 12
click at [674, 511] on div "Add Slide" at bounding box center [658, 606] width 44 height 35
click at [26, 294] on div "1 2 3 4 5 6 7 C X Z C X Z E E Erase all H H" at bounding box center [23, 306] width 47 height 437
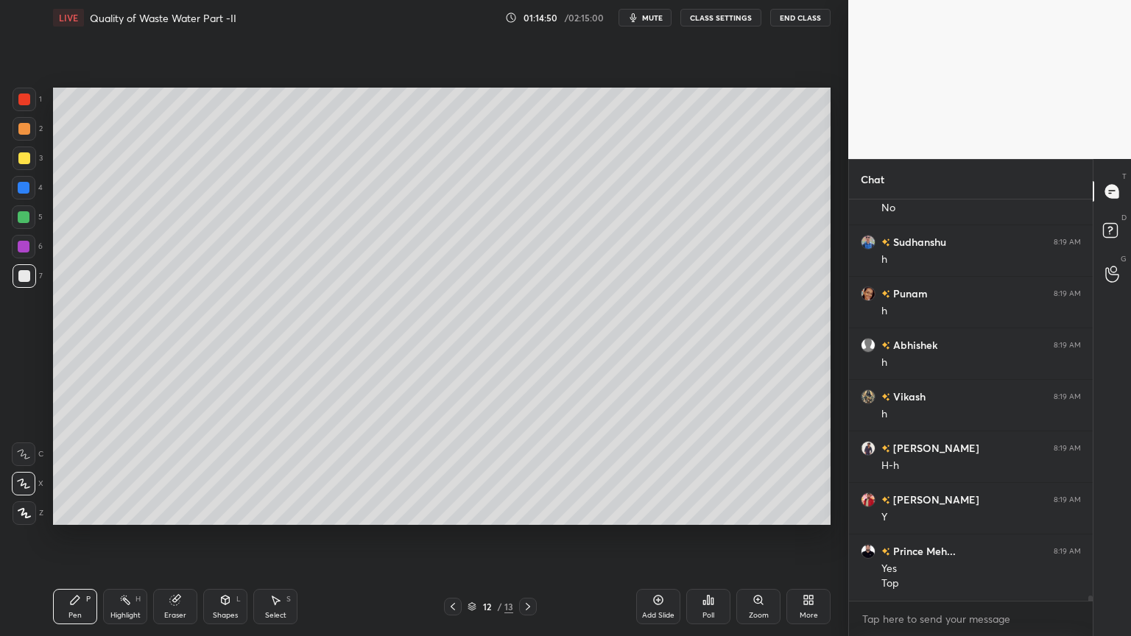
click at [26, 165] on div at bounding box center [25, 159] width 24 height 24
click at [20, 511] on div at bounding box center [25, 514] width 24 height 24
click at [233, 511] on div "Shapes" at bounding box center [225, 615] width 25 height 7
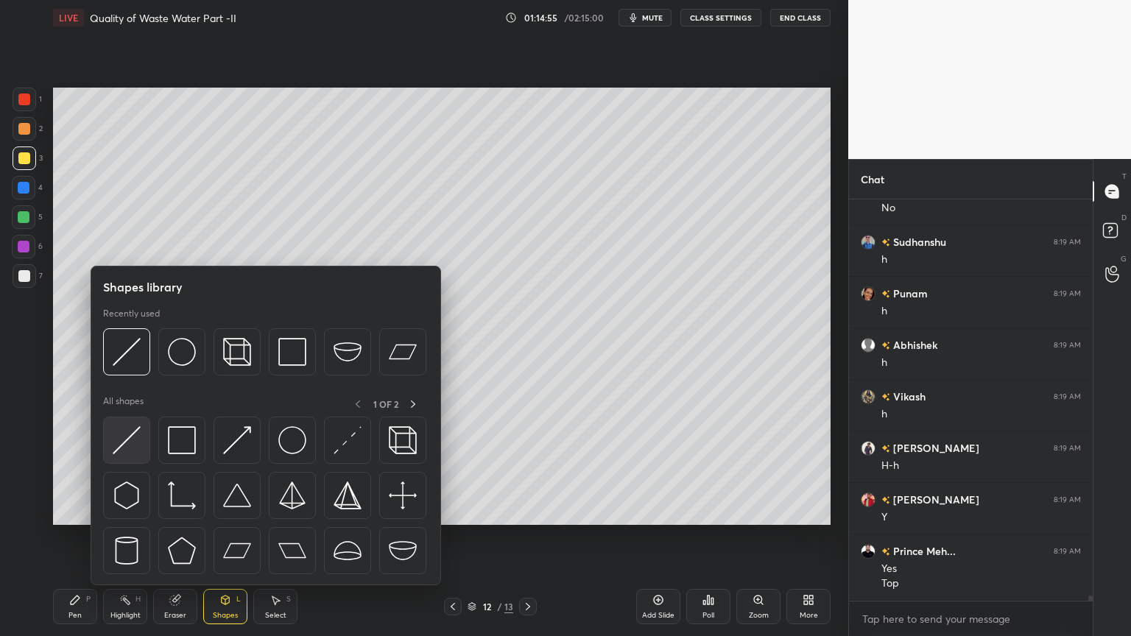
click at [122, 445] on img at bounding box center [127, 440] width 28 height 28
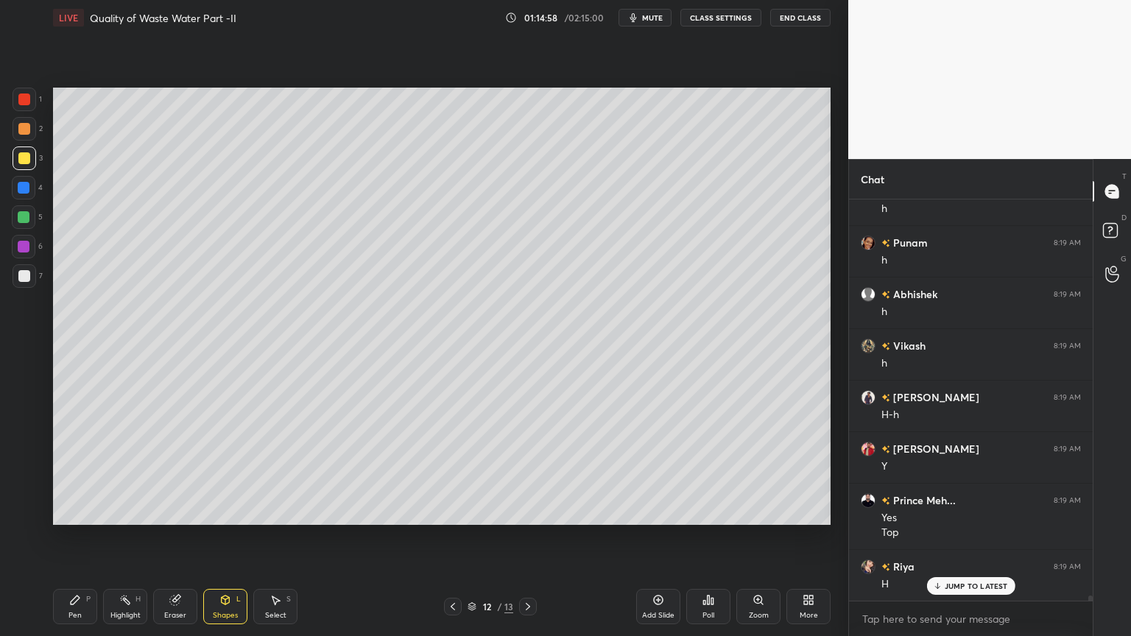
scroll to position [30005, 0]
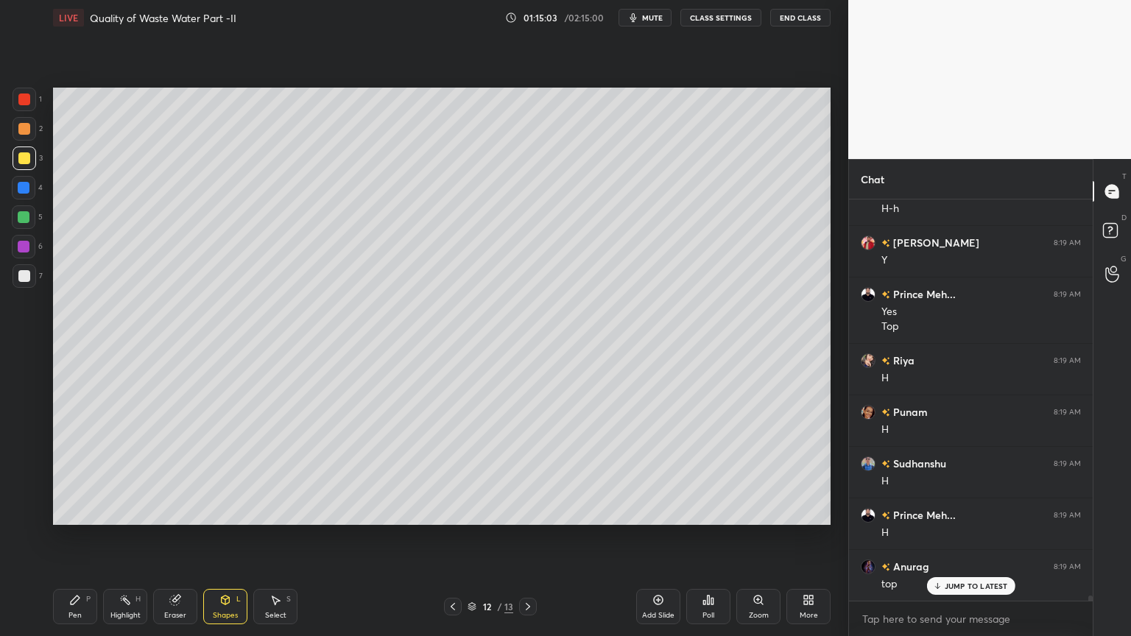
click at [76, 511] on div "Pen P" at bounding box center [75, 606] width 44 height 35
click at [21, 485] on icon at bounding box center [24, 483] width 12 height 9
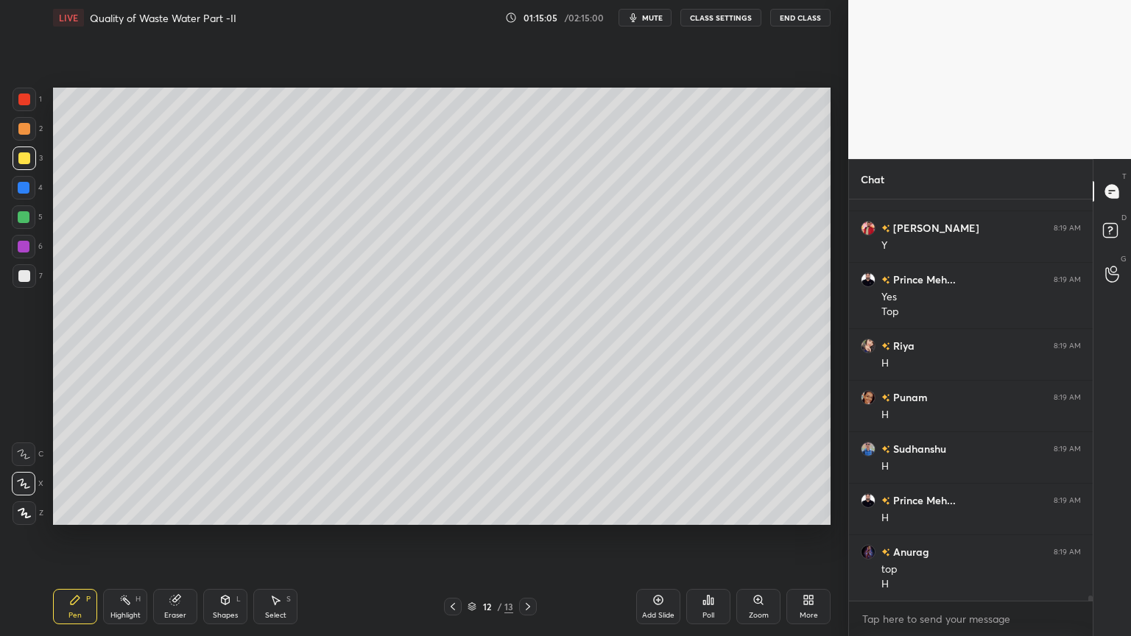
click at [454, 511] on icon at bounding box center [453, 607] width 12 height 12
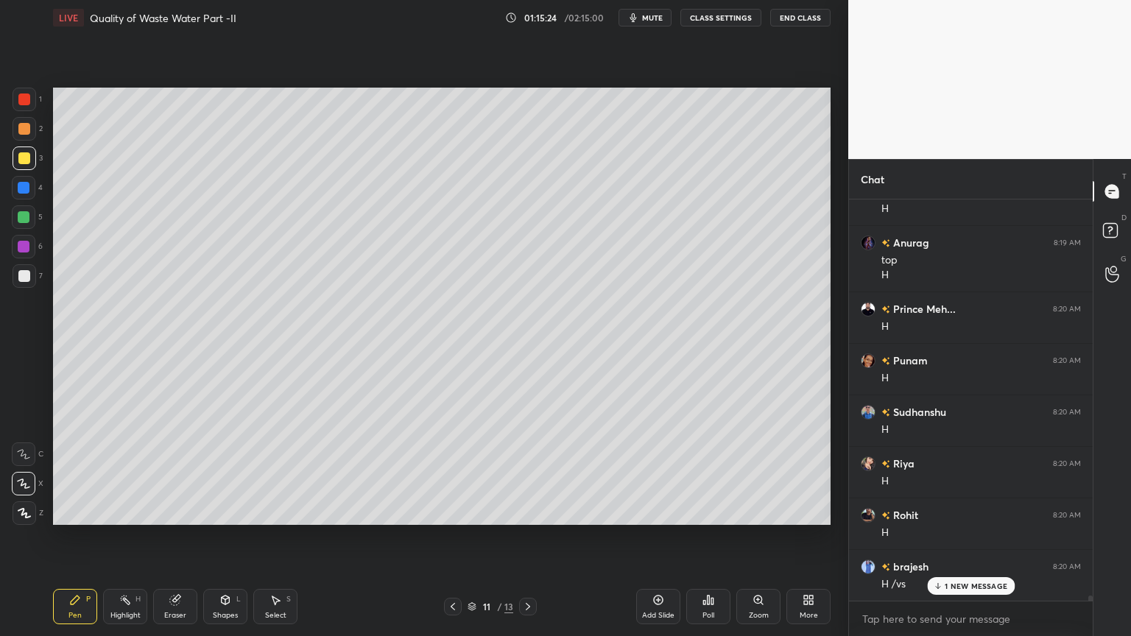
scroll to position [30382, 0]
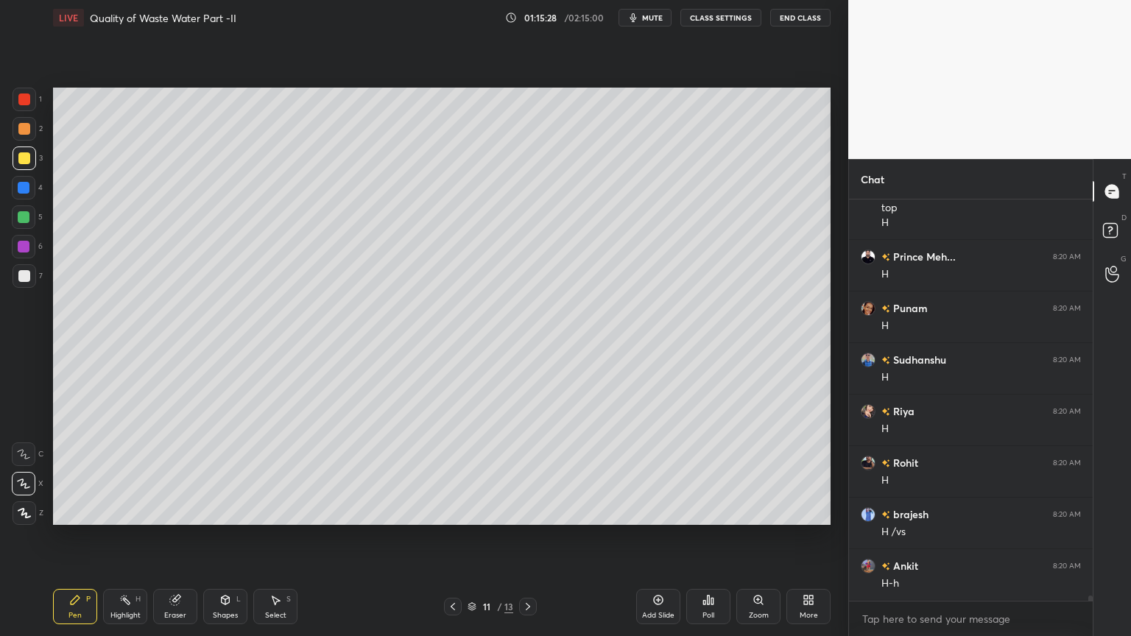
click at [528, 511] on icon at bounding box center [528, 607] width 12 height 12
click at [77, 511] on icon at bounding box center [75, 600] width 12 height 12
click at [17, 272] on div at bounding box center [25, 276] width 24 height 24
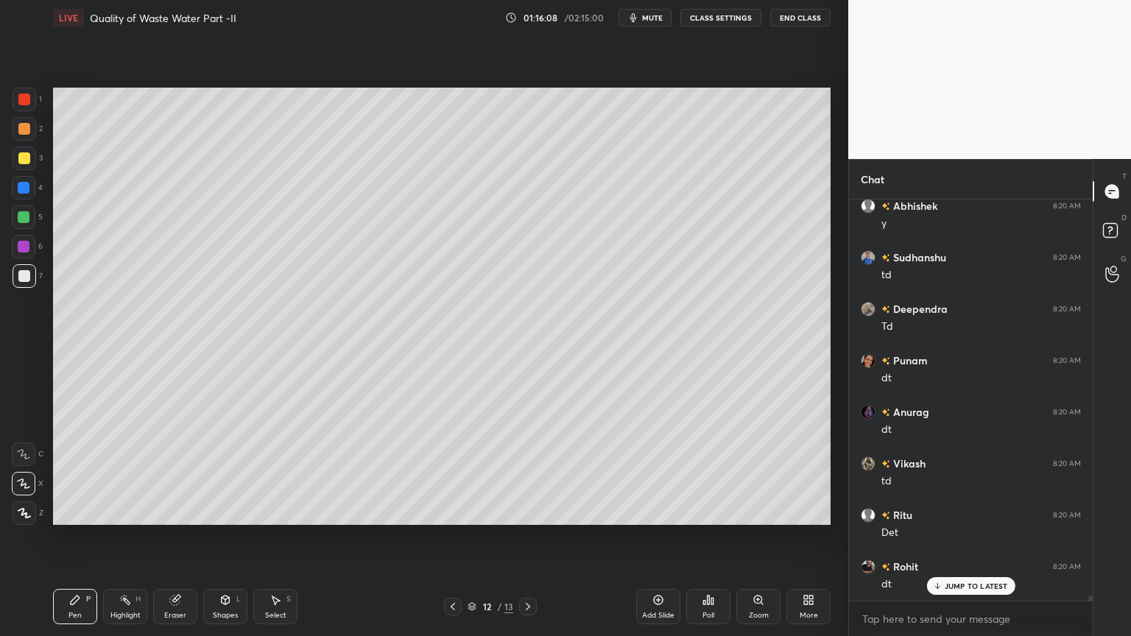
click at [454, 511] on icon at bounding box center [453, 607] width 12 height 12
click at [526, 511] on icon at bounding box center [528, 607] width 12 height 12
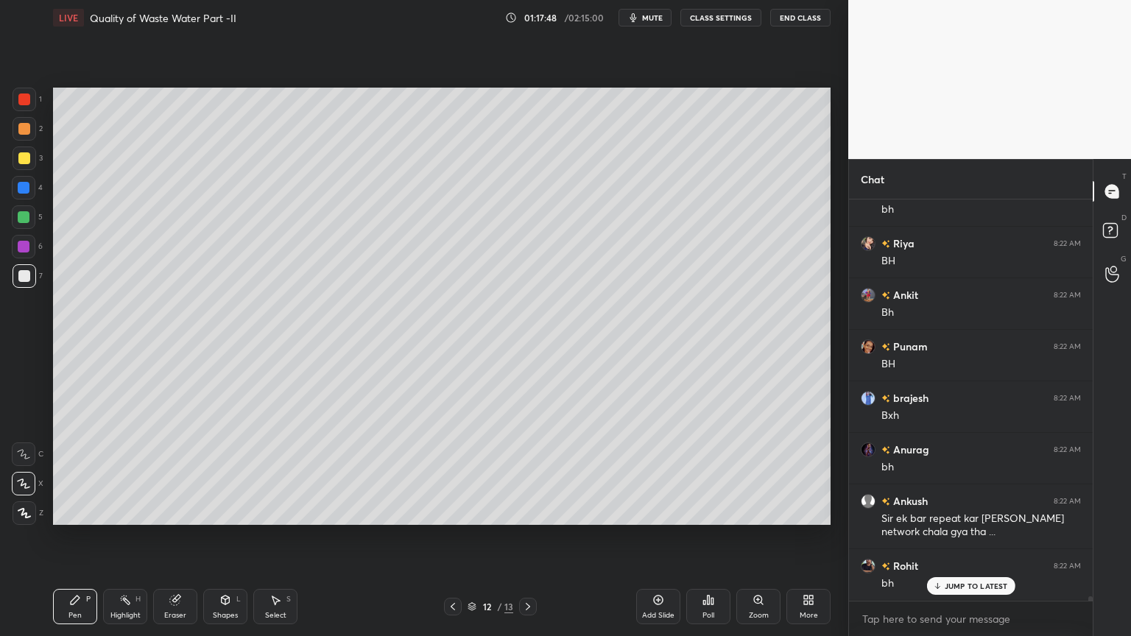
scroll to position [33605, 0]
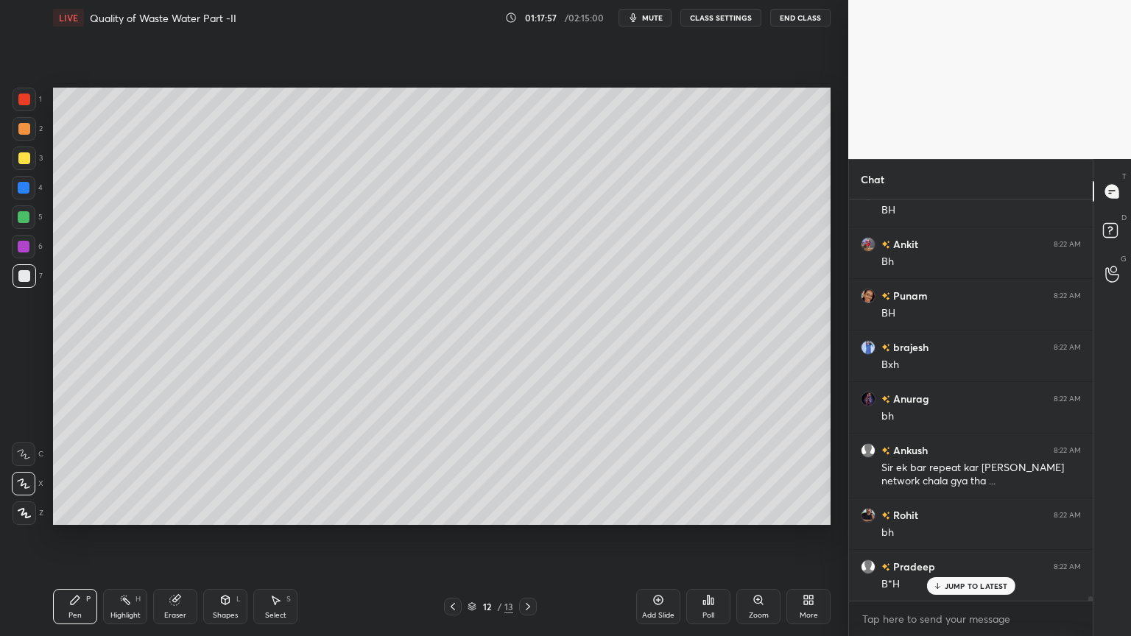
click at [222, 511] on div "Shapes L" at bounding box center [225, 606] width 44 height 35
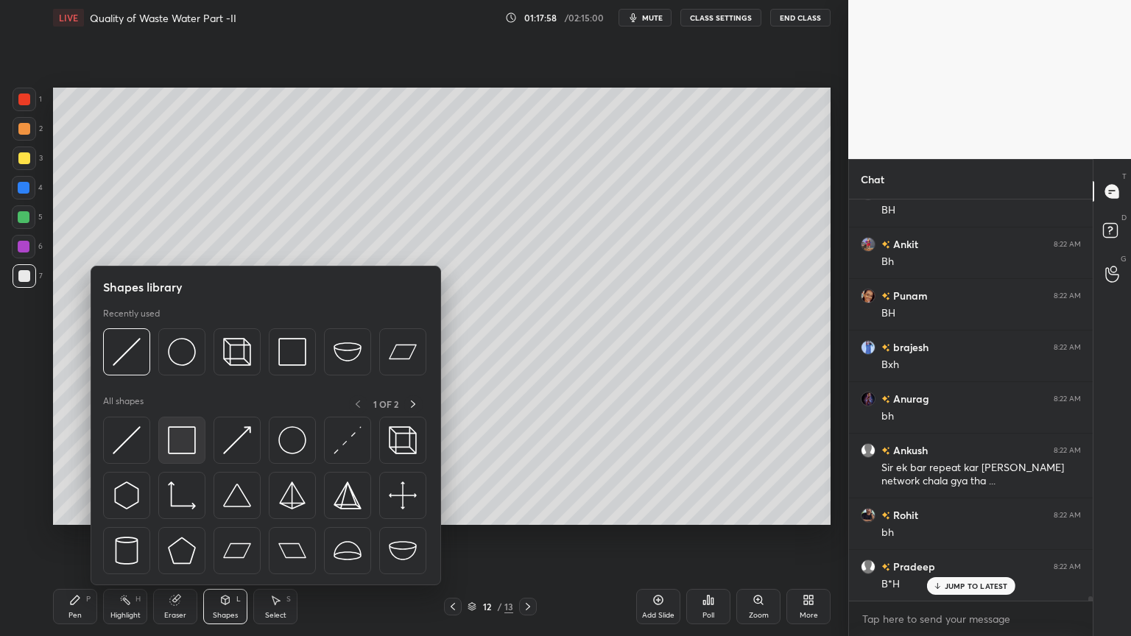
click at [183, 451] on img at bounding box center [182, 440] width 28 height 28
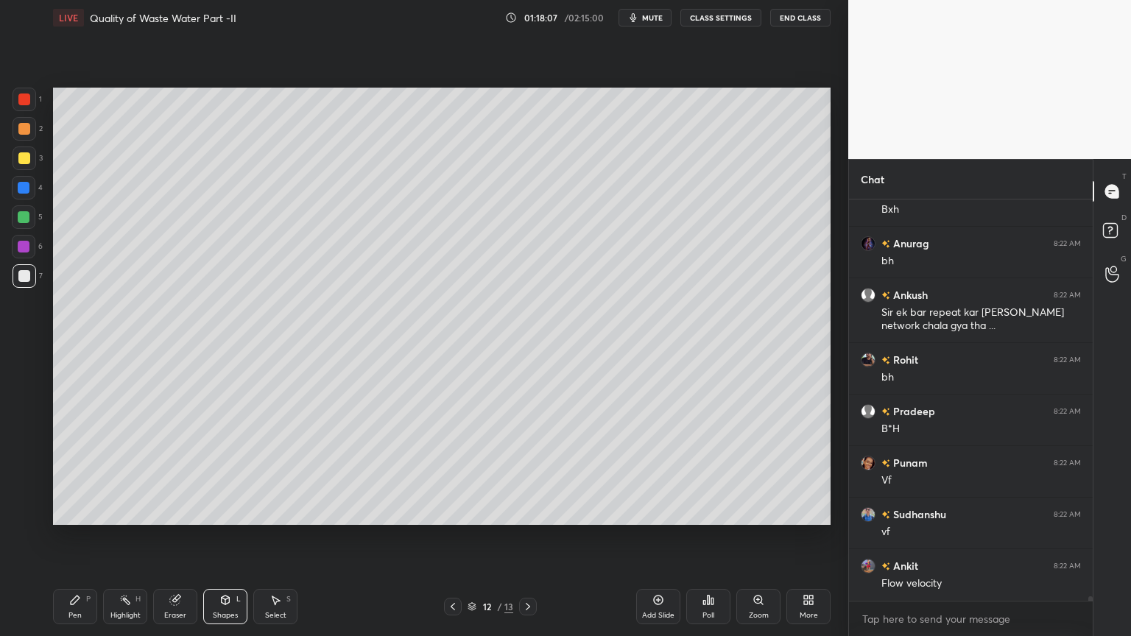
scroll to position [33812, 0]
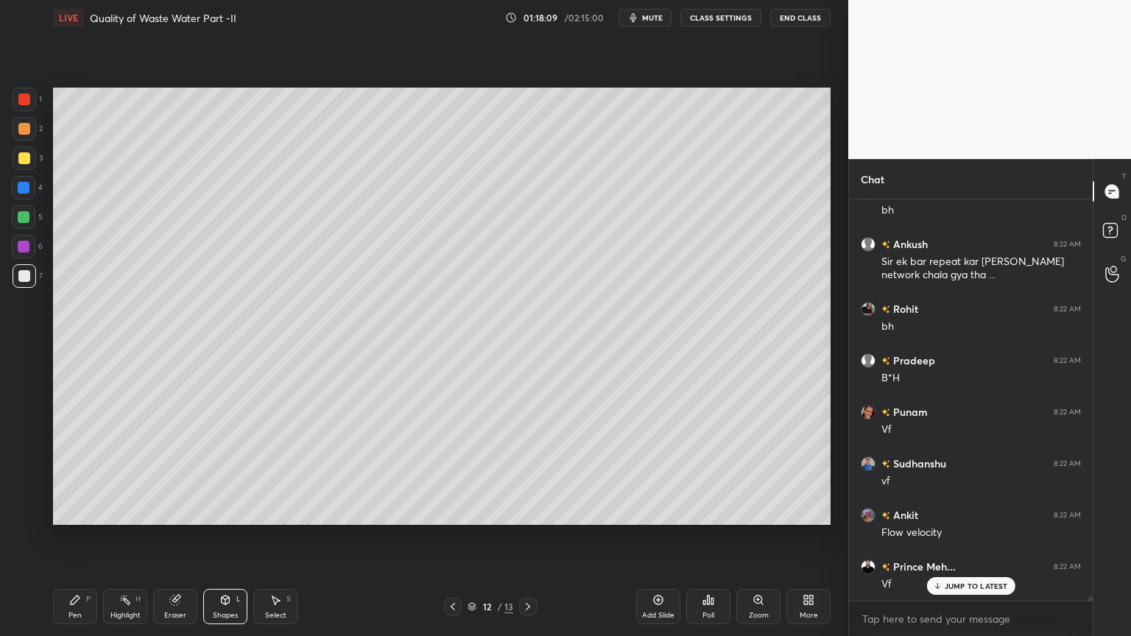
click at [181, 511] on div "Eraser" at bounding box center [175, 606] width 44 height 35
click at [82, 511] on div "Pen P" at bounding box center [75, 606] width 44 height 35
click at [27, 269] on div at bounding box center [25, 276] width 24 height 24
click at [71, 511] on icon at bounding box center [75, 600] width 9 height 9
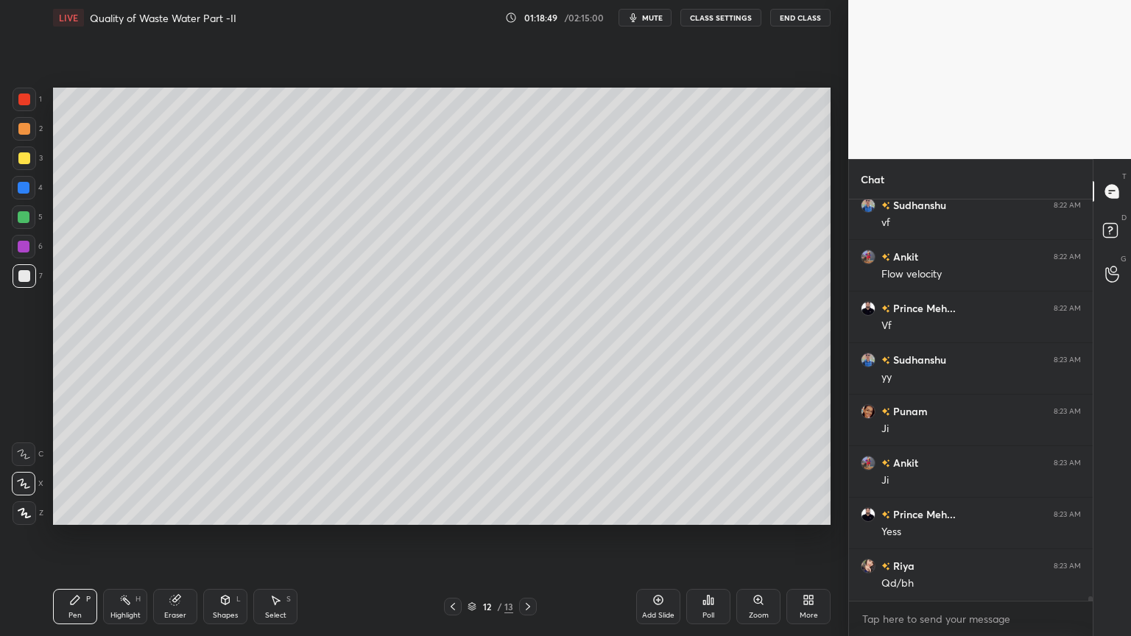
scroll to position [34121, 0]
click at [18, 274] on div at bounding box center [24, 276] width 12 height 12
click at [169, 511] on div "Eraser" at bounding box center [175, 606] width 44 height 35
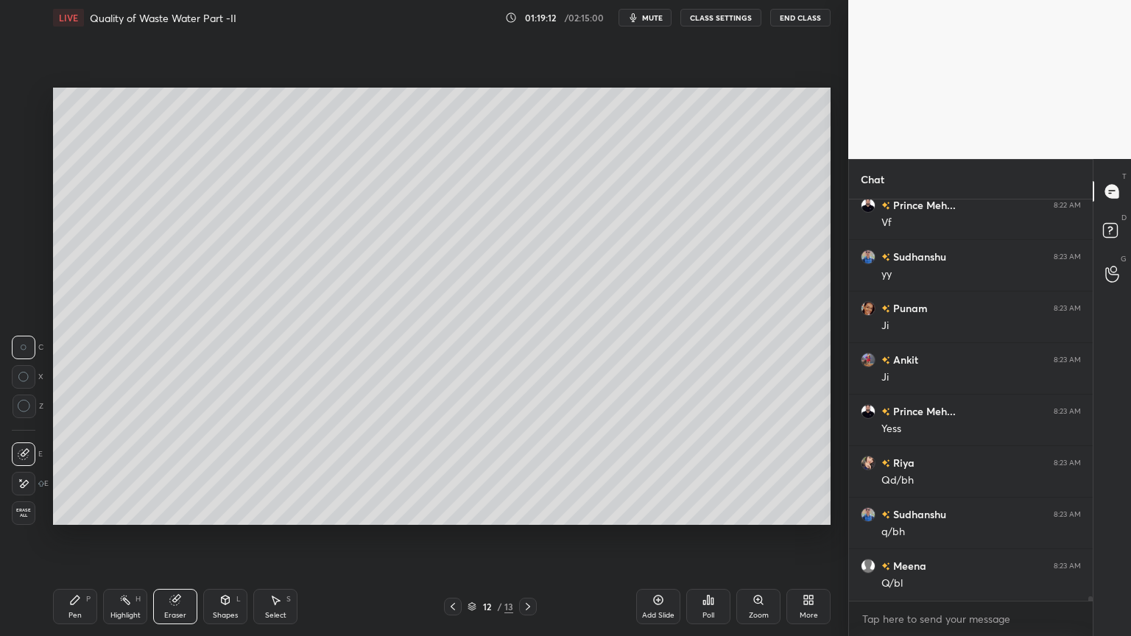
click at [66, 511] on div "Pen P" at bounding box center [75, 606] width 44 height 35
click at [22, 157] on div at bounding box center [24, 158] width 12 height 12
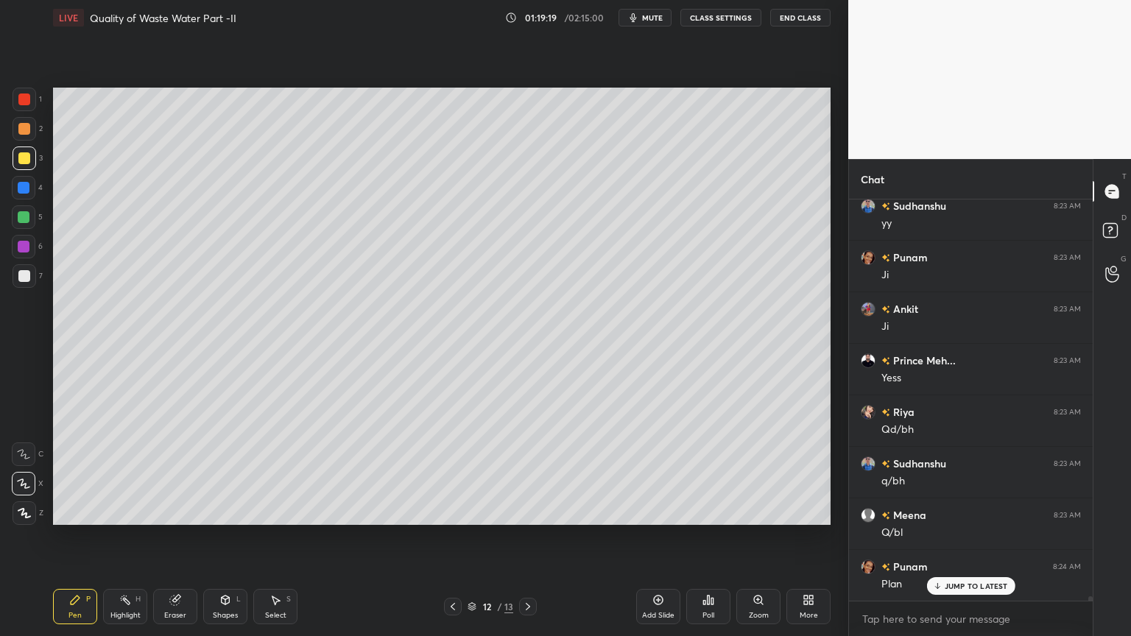
click at [76, 511] on div "Pen P" at bounding box center [75, 606] width 44 height 35
click at [221, 511] on div "Shapes" at bounding box center [225, 615] width 25 height 7
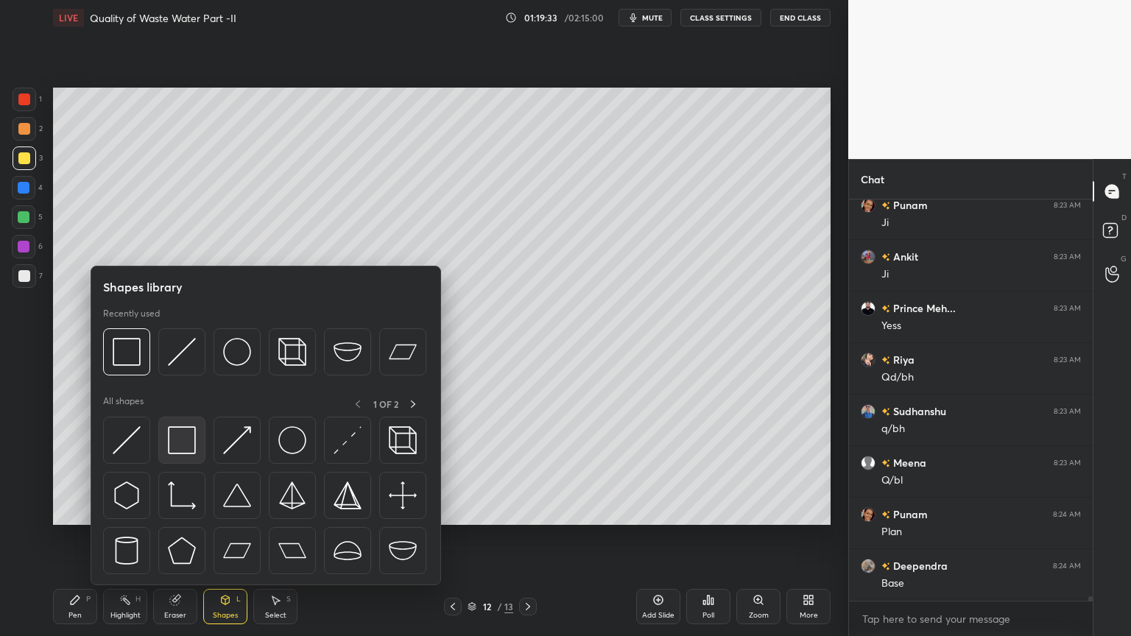
click at [172, 434] on img at bounding box center [182, 440] width 28 height 28
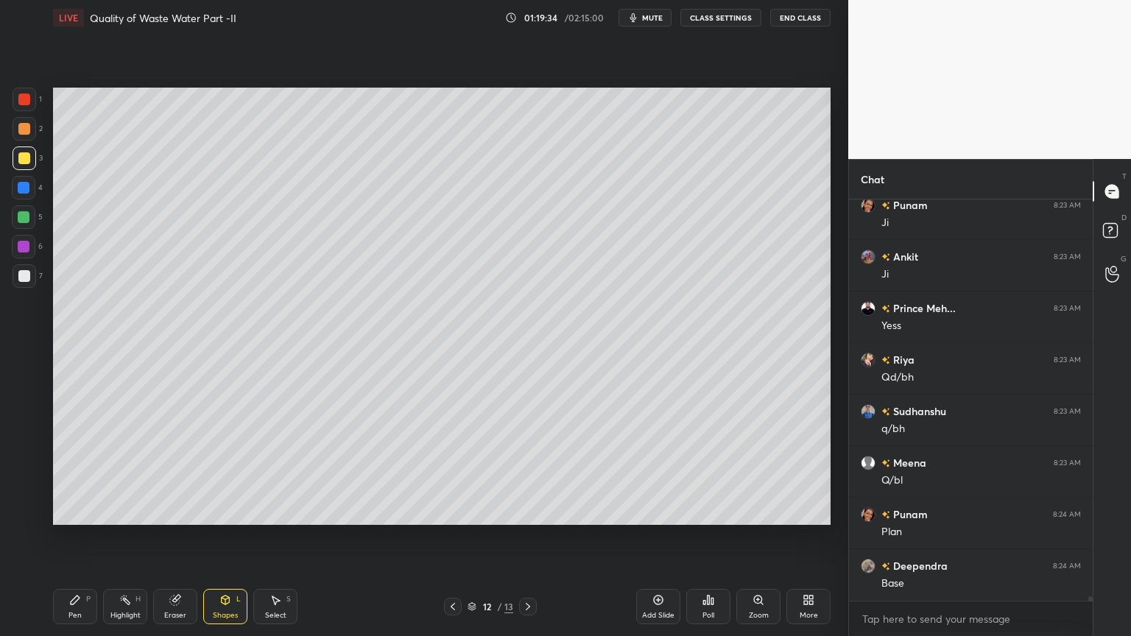
scroll to position [34327, 0]
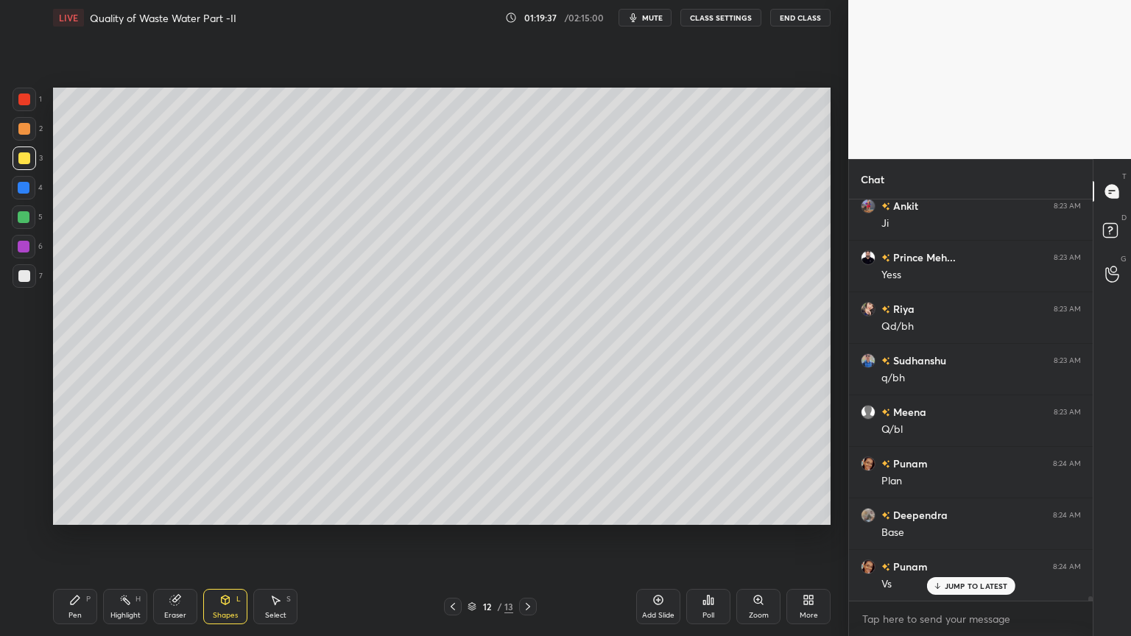
click at [55, 511] on div "Pen P" at bounding box center [75, 606] width 44 height 35
click at [226, 511] on icon at bounding box center [226, 599] width 8 height 2
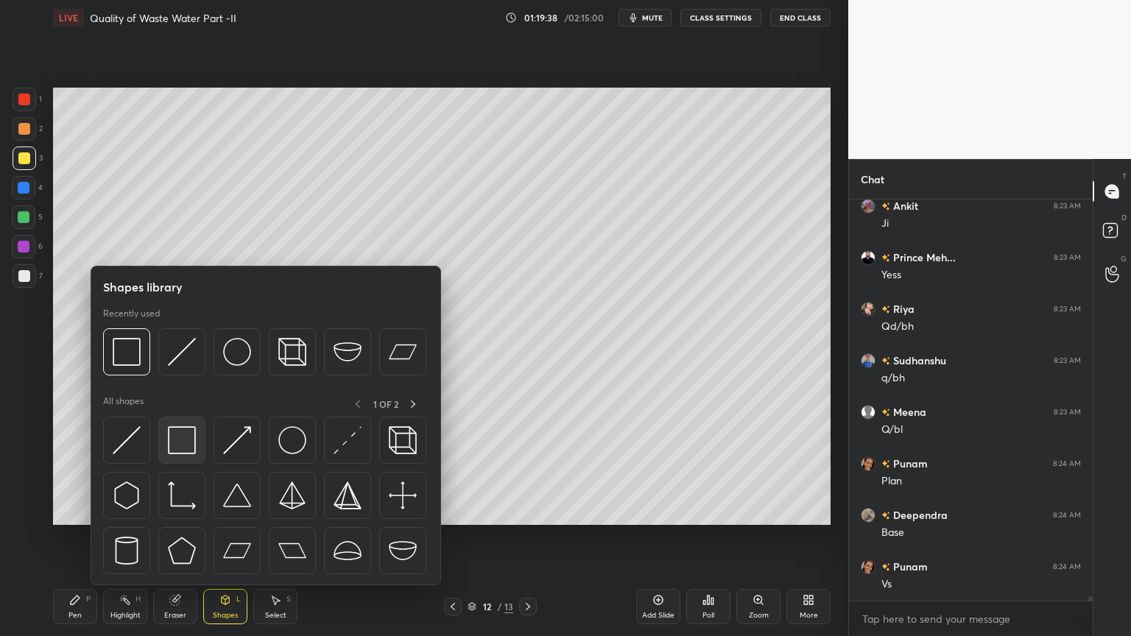
scroll to position [34380, 0]
click at [182, 436] on img at bounding box center [182, 440] width 28 height 28
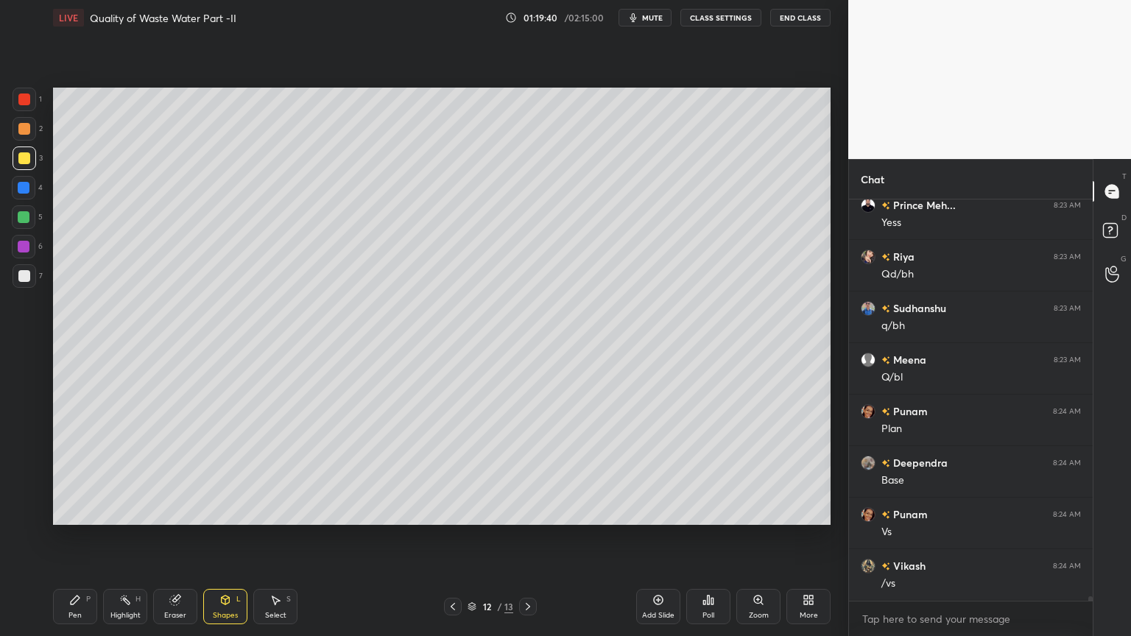
scroll to position [34430, 0]
click at [56, 511] on div "Pen P" at bounding box center [75, 606] width 44 height 35
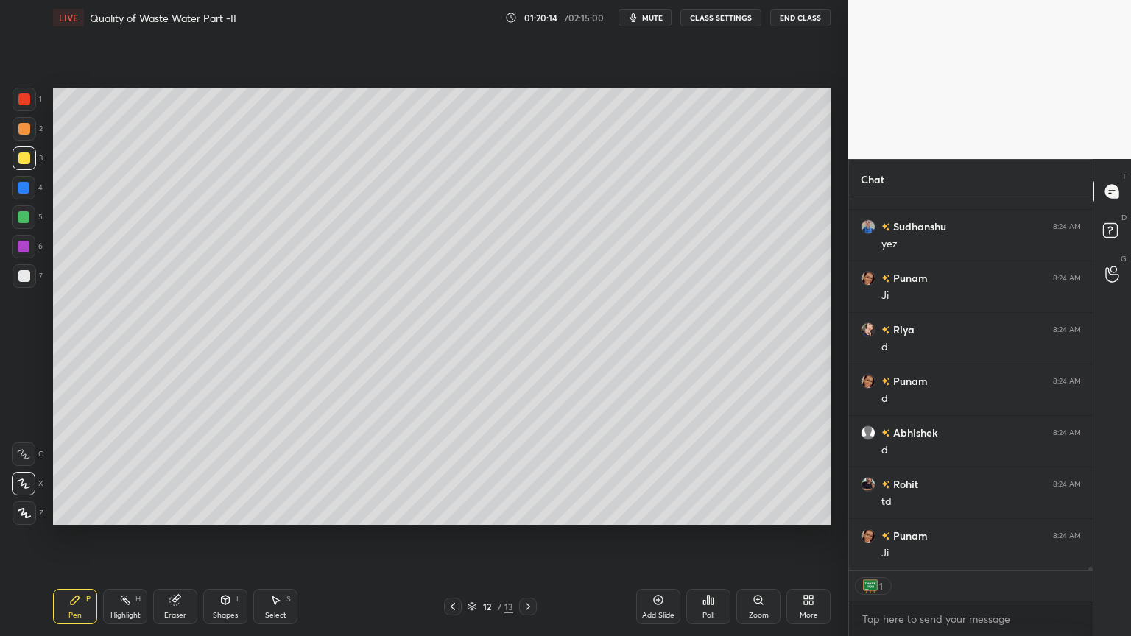
scroll to position [35286, 0]
click at [530, 511] on icon at bounding box center [528, 607] width 12 height 12
click at [454, 511] on icon at bounding box center [453, 607] width 12 height 12
click at [452, 511] on icon at bounding box center [453, 607] width 12 height 12
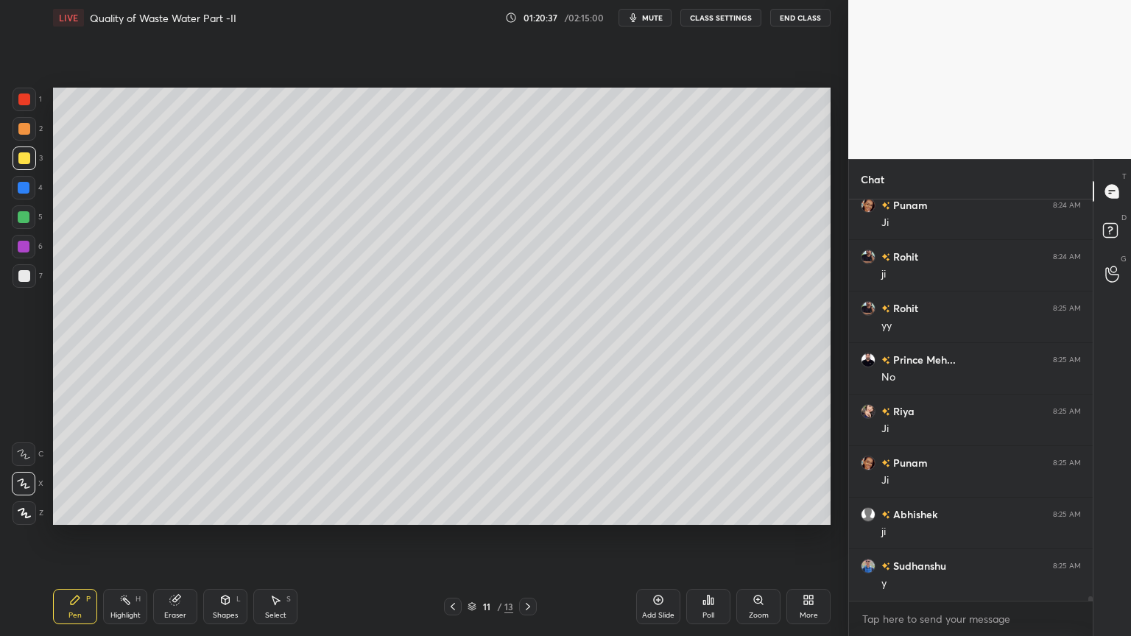
click at [530, 511] on icon at bounding box center [528, 607] width 12 height 12
click at [655, 511] on icon at bounding box center [659, 600] width 12 height 12
click at [16, 279] on div at bounding box center [25, 276] width 24 height 24
click at [79, 511] on div "Pen P Highlight H Eraser Shapes L Select S 13 / 14 Add Slide Poll Zoom More" at bounding box center [442, 606] width 778 height 59
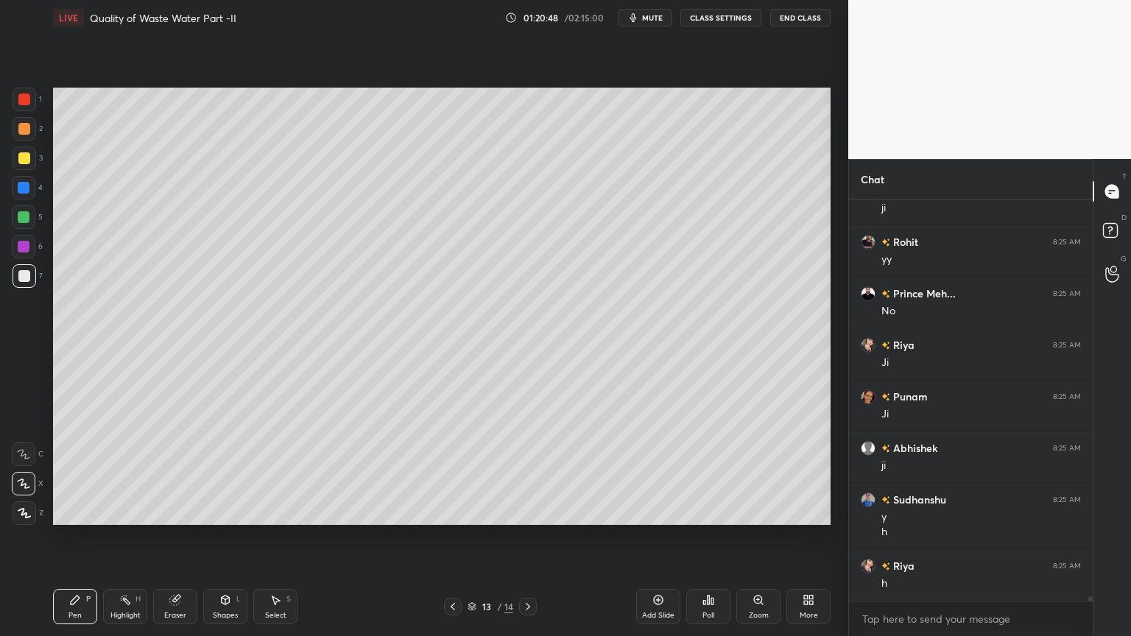
scroll to position [35682, 0]
click at [218, 511] on div "Shapes L" at bounding box center [225, 606] width 44 height 35
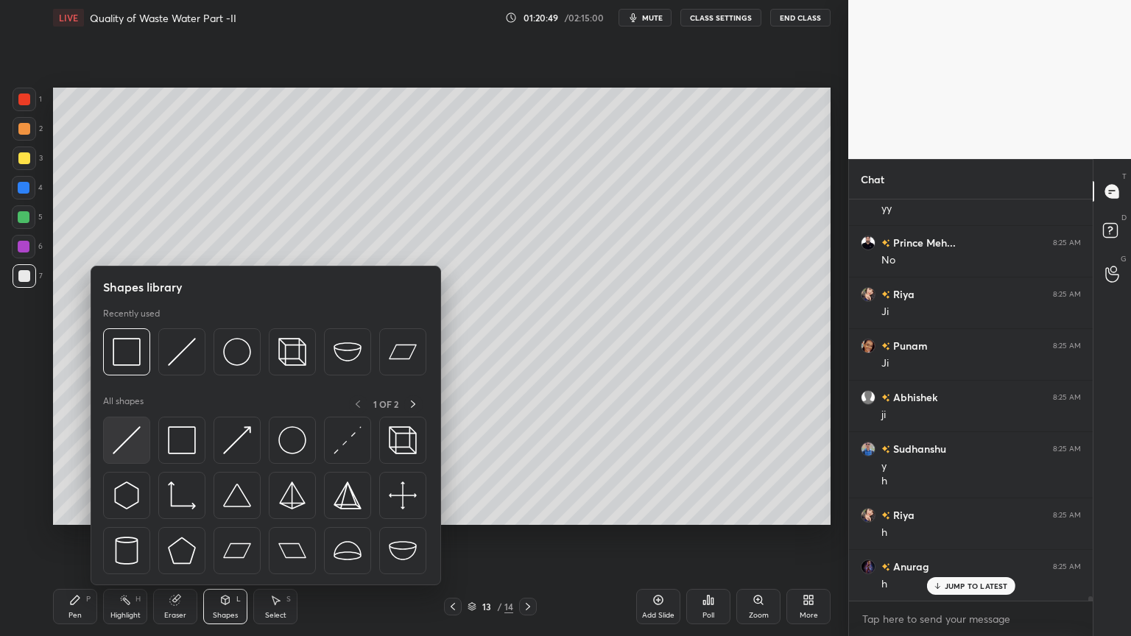
click at [113, 446] on img at bounding box center [127, 440] width 28 height 28
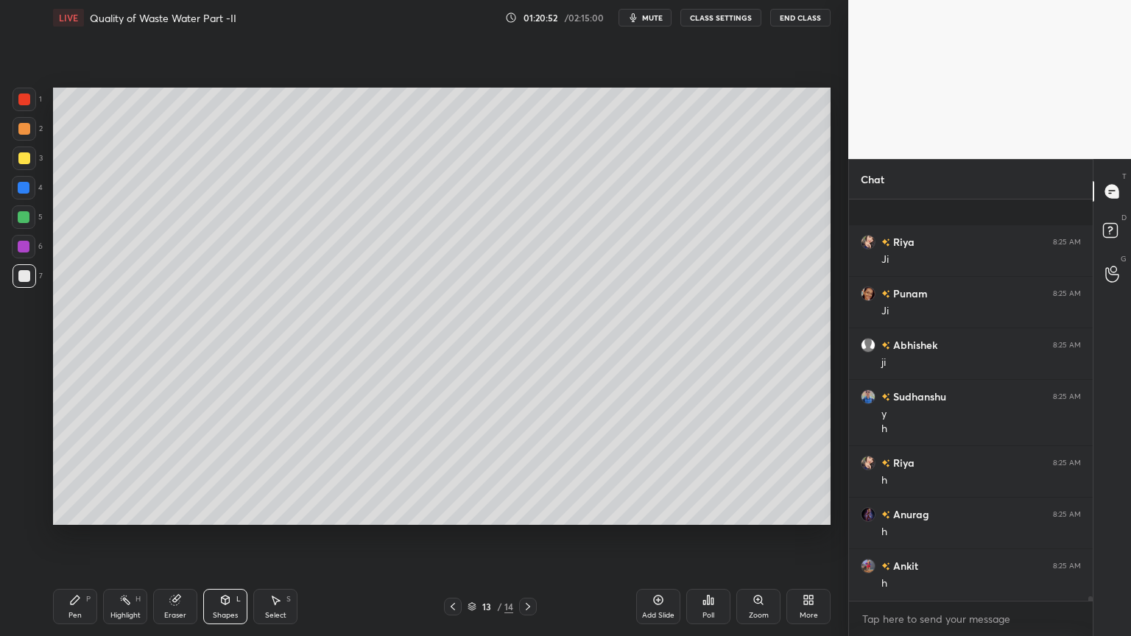
scroll to position [35838, 0]
click at [74, 511] on icon at bounding box center [75, 600] width 12 height 12
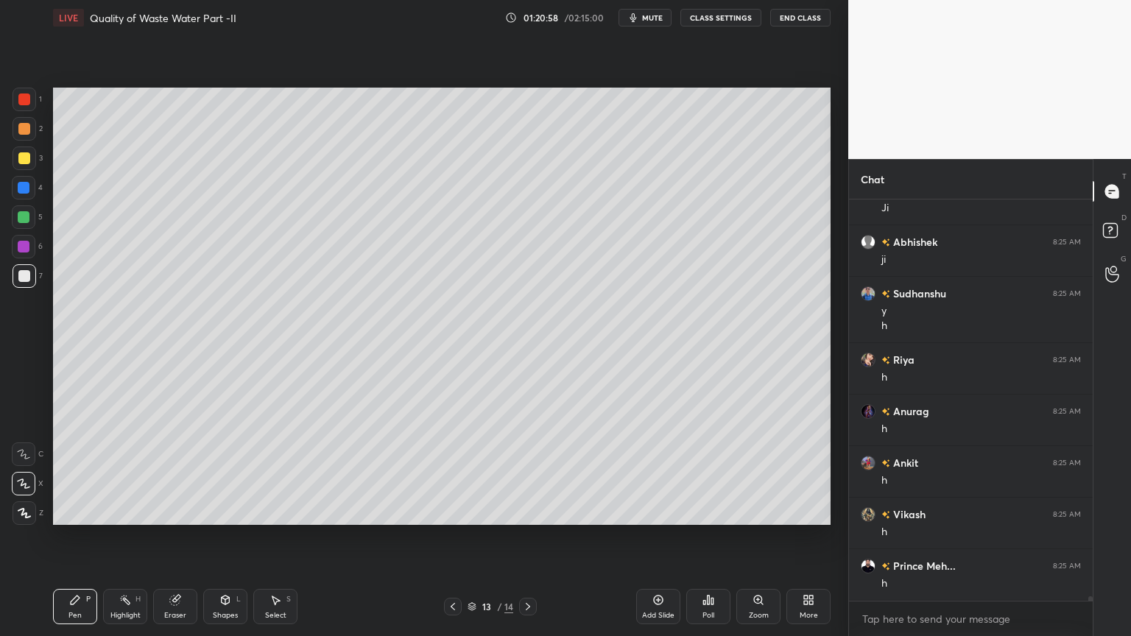
click at [70, 511] on icon at bounding box center [75, 600] width 12 height 12
click at [449, 511] on icon at bounding box center [453, 607] width 12 height 12
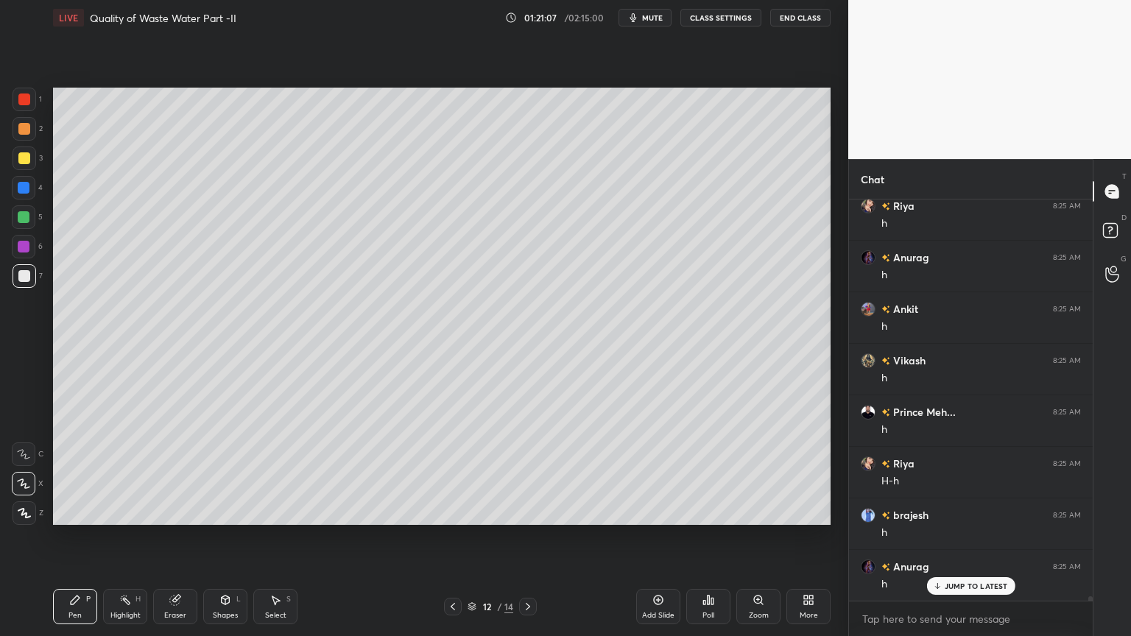
click at [454, 511] on icon at bounding box center [453, 606] width 4 height 7
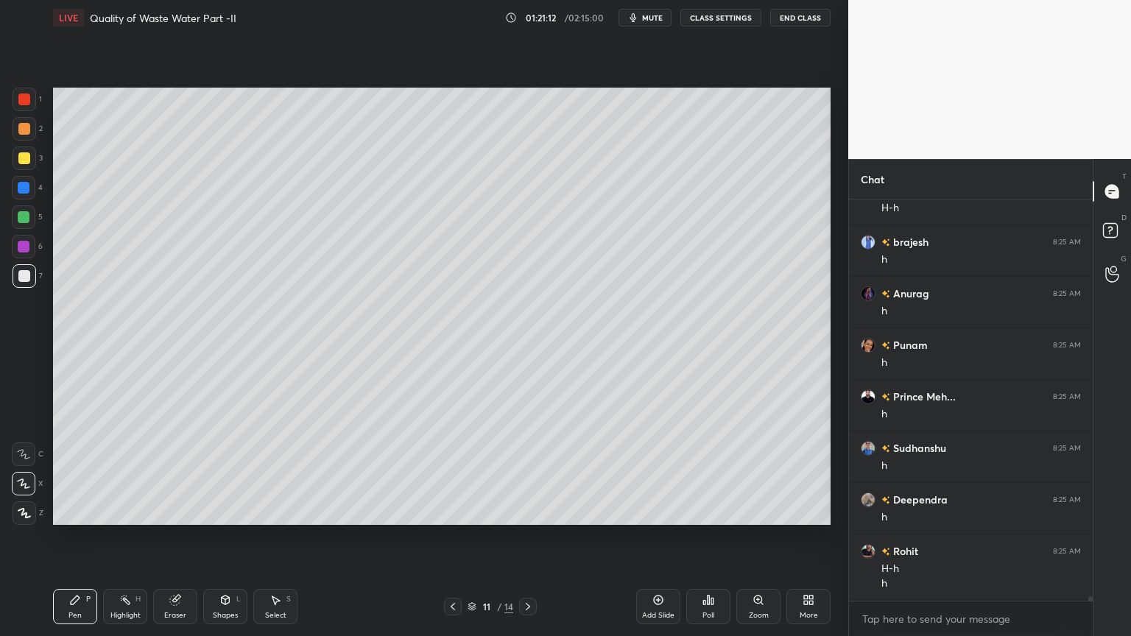
scroll to position [36368, 0]
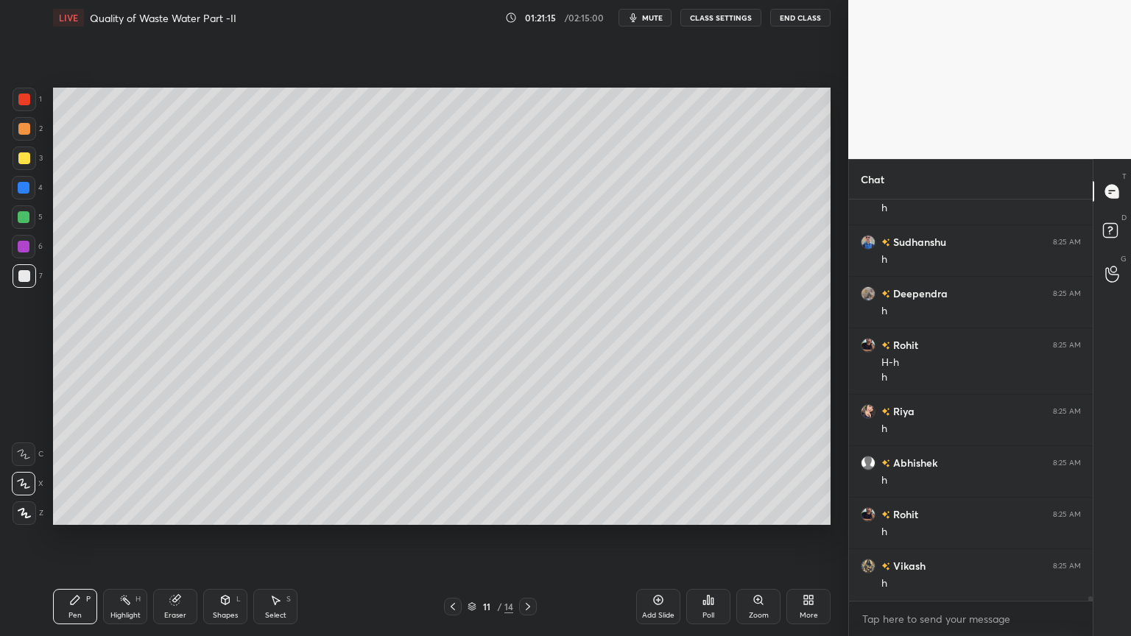
click at [221, 511] on div "Shapes L" at bounding box center [225, 606] width 44 height 35
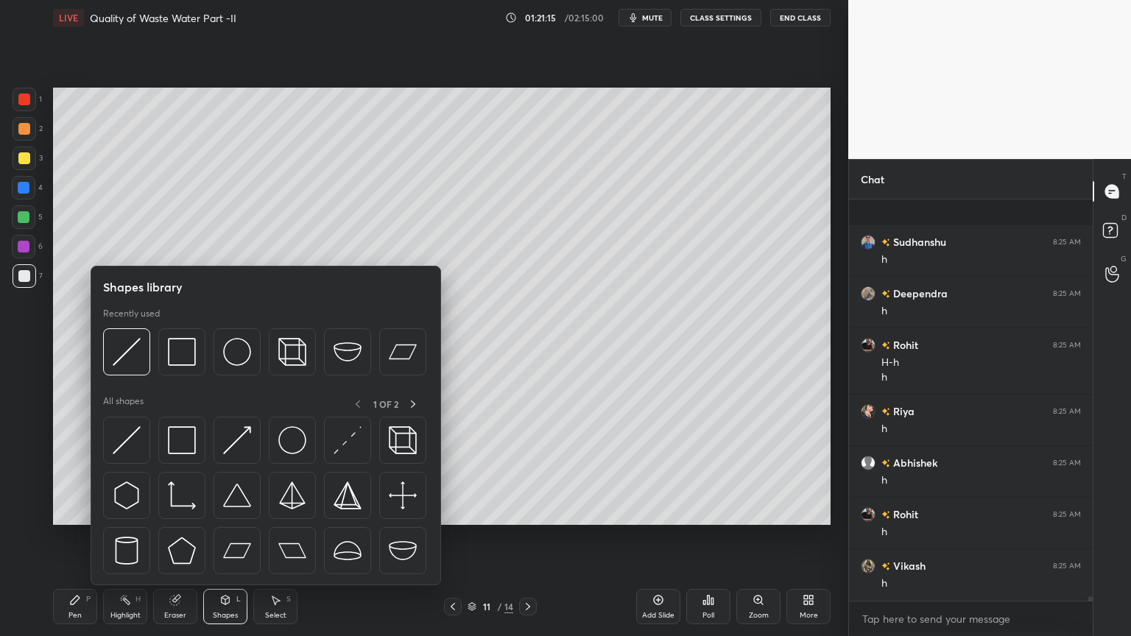
scroll to position [36574, 0]
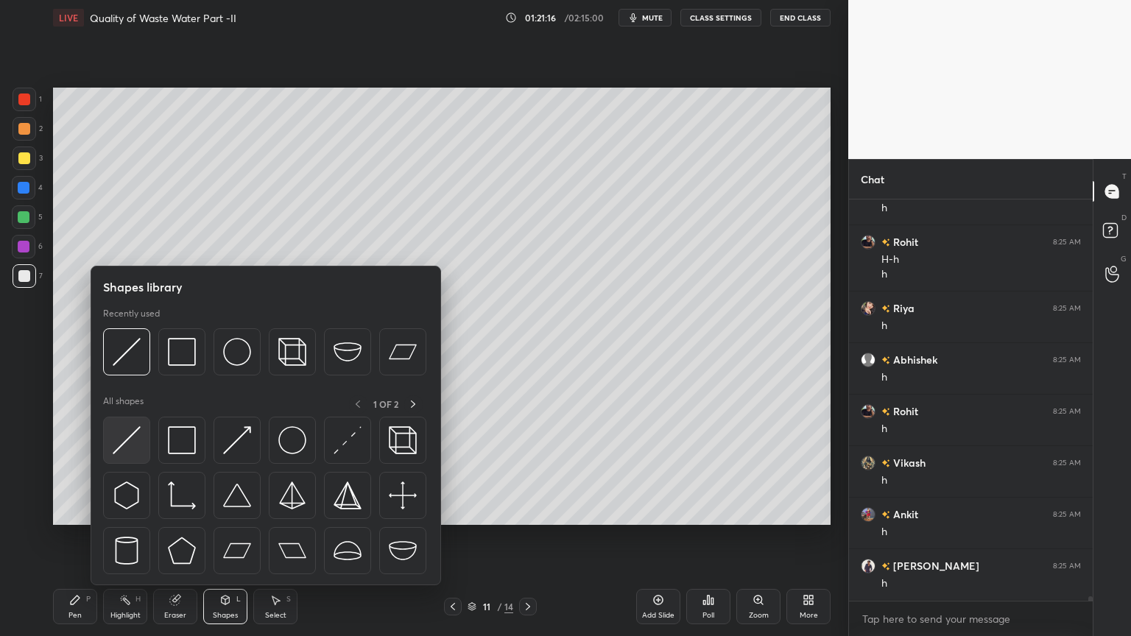
click at [126, 440] on img at bounding box center [127, 440] width 28 height 28
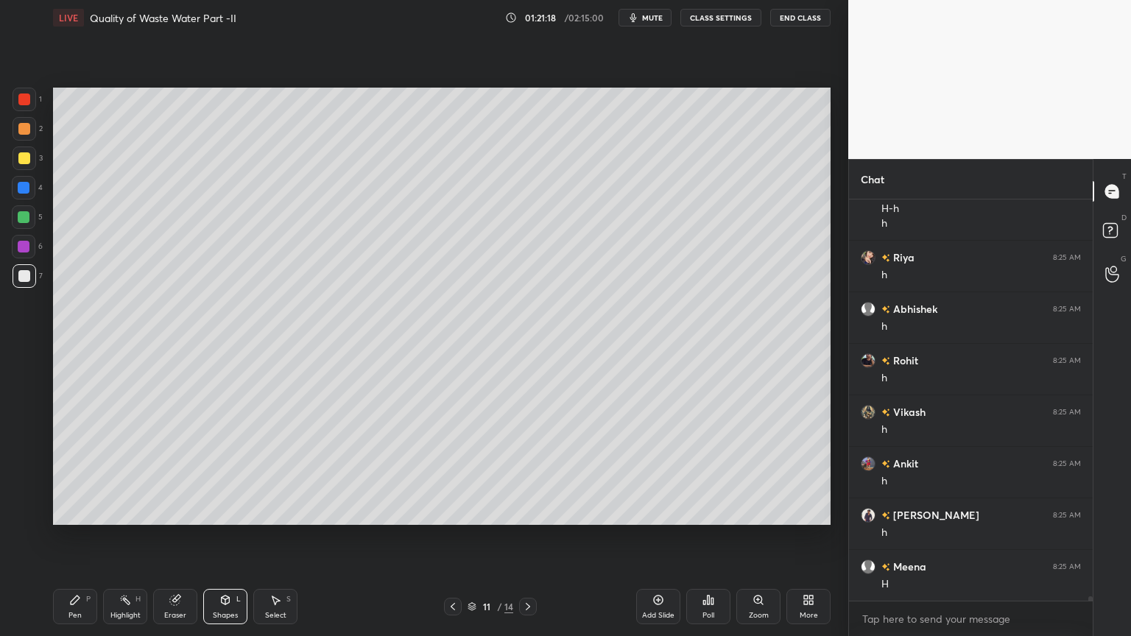
scroll to position [36677, 0]
click at [24, 156] on div at bounding box center [24, 158] width 12 height 12
click at [70, 511] on div "Pen" at bounding box center [74, 615] width 13 height 7
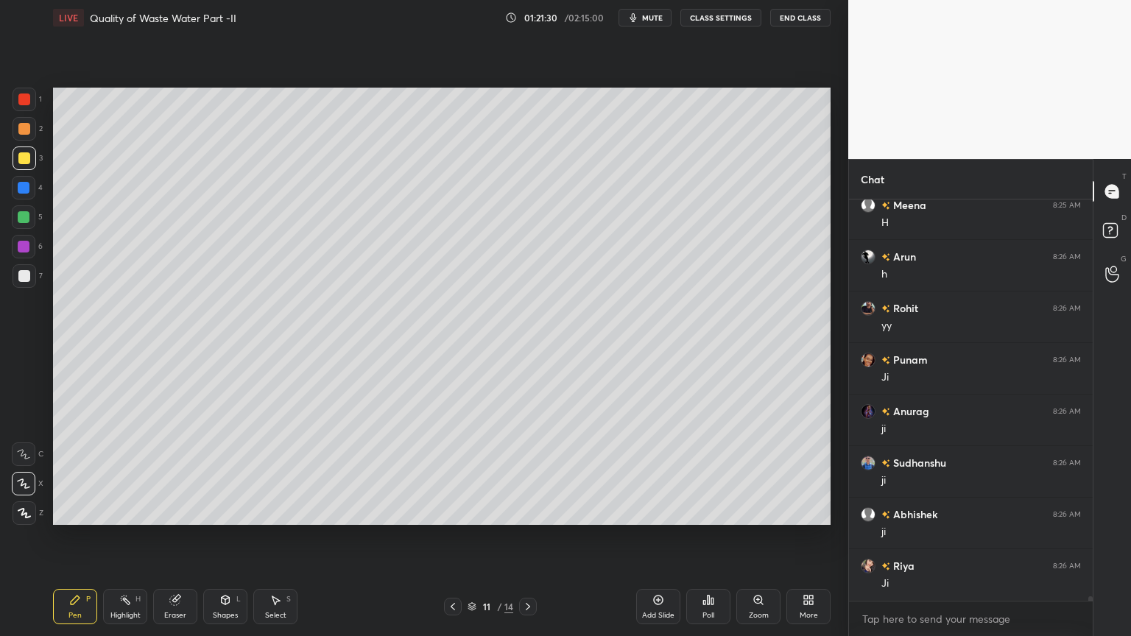
scroll to position [37090, 0]
click at [216, 511] on div "Shapes" at bounding box center [225, 615] width 25 height 7
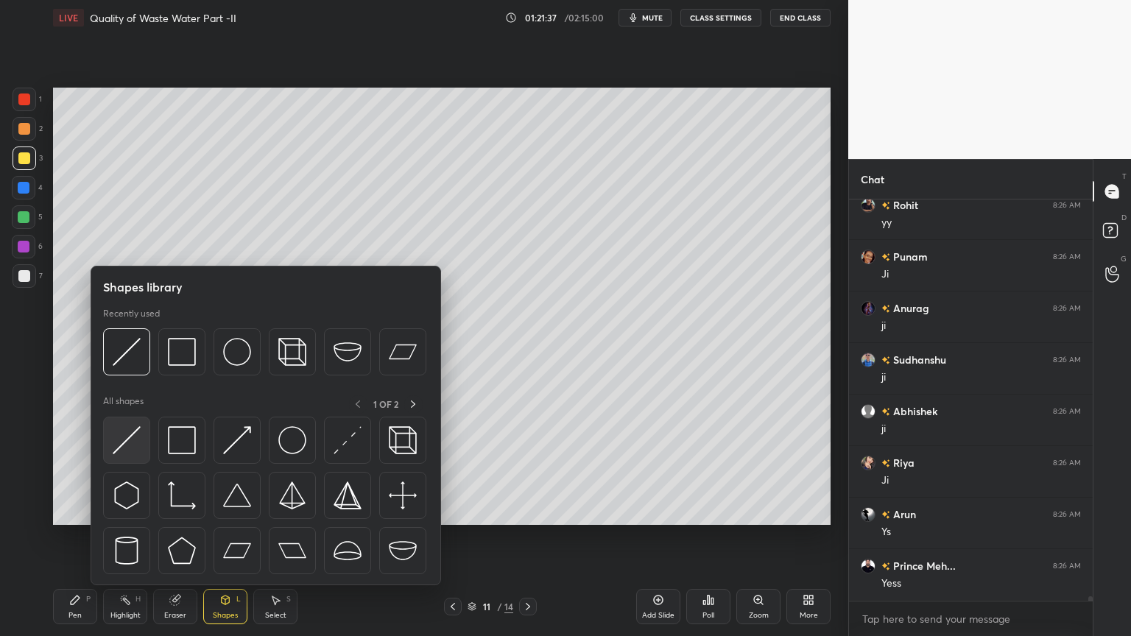
click at [121, 445] on img at bounding box center [127, 440] width 28 height 28
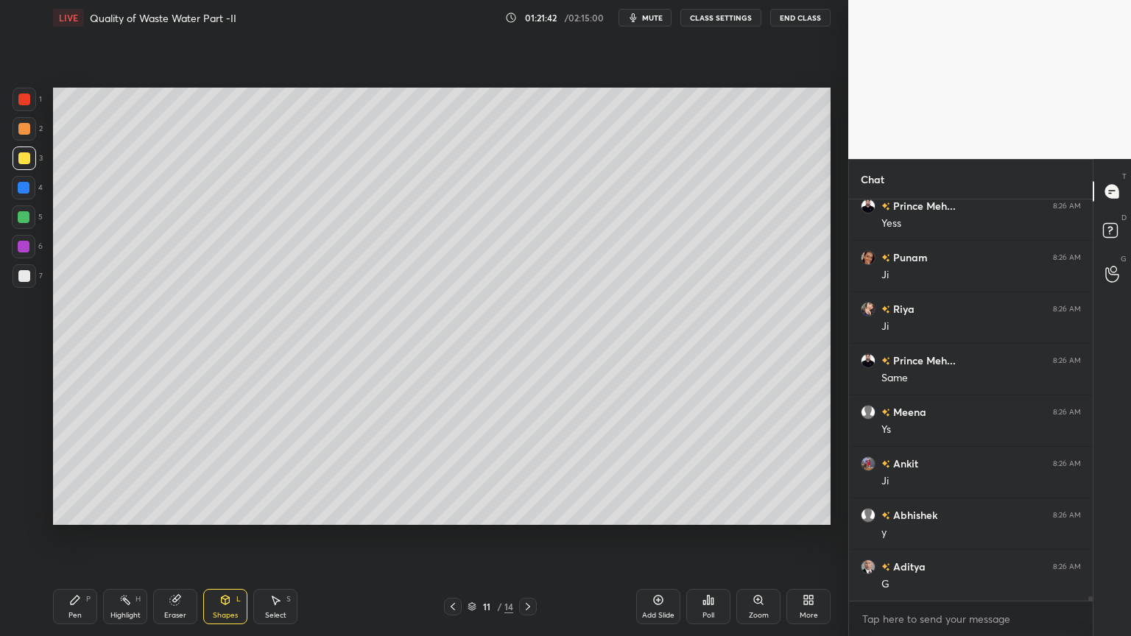
scroll to position [37502, 0]
click at [82, 511] on div "Pen P" at bounding box center [75, 606] width 44 height 35
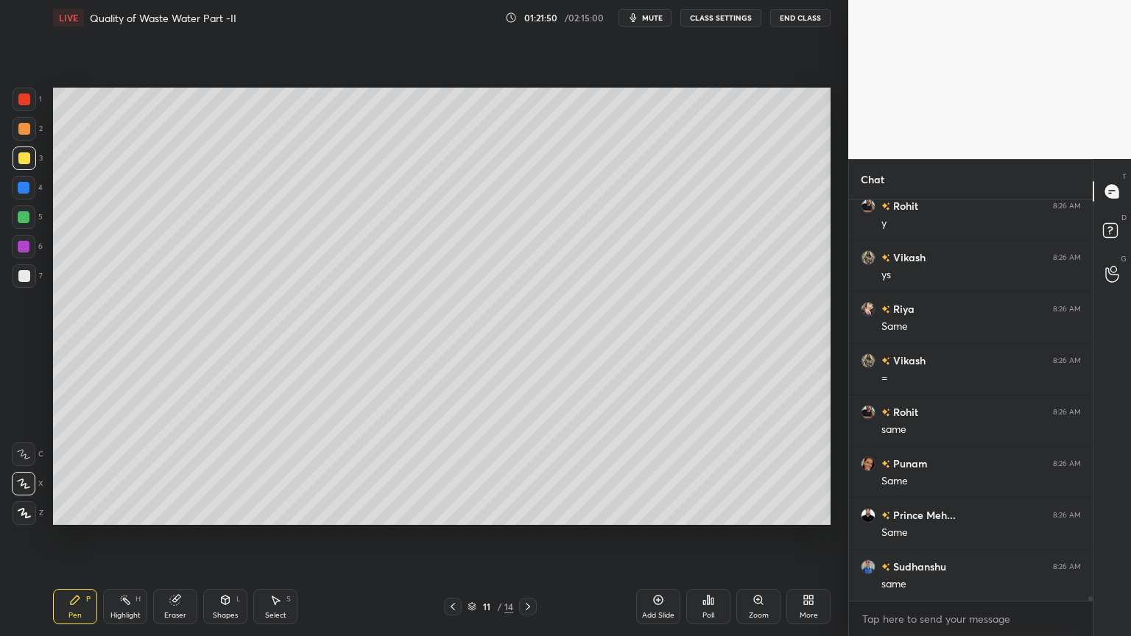
scroll to position [37915, 0]
click at [528, 511] on icon at bounding box center [528, 607] width 12 height 12
click at [525, 511] on icon at bounding box center [528, 607] width 12 height 12
click at [27, 274] on div at bounding box center [24, 276] width 12 height 12
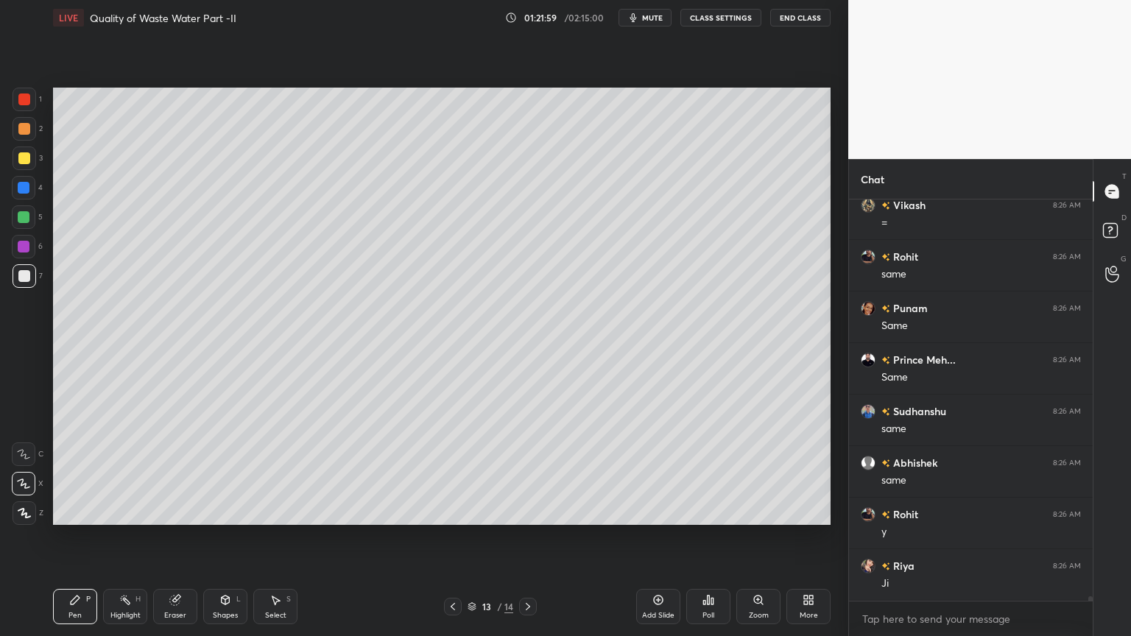
scroll to position [38121, 0]
click at [69, 511] on div "Pen P Highlight H Eraser Shapes L Select S 13 / 14 Add Slide Poll Zoom More" at bounding box center [442, 606] width 778 height 59
click at [21, 276] on div at bounding box center [24, 276] width 12 height 12
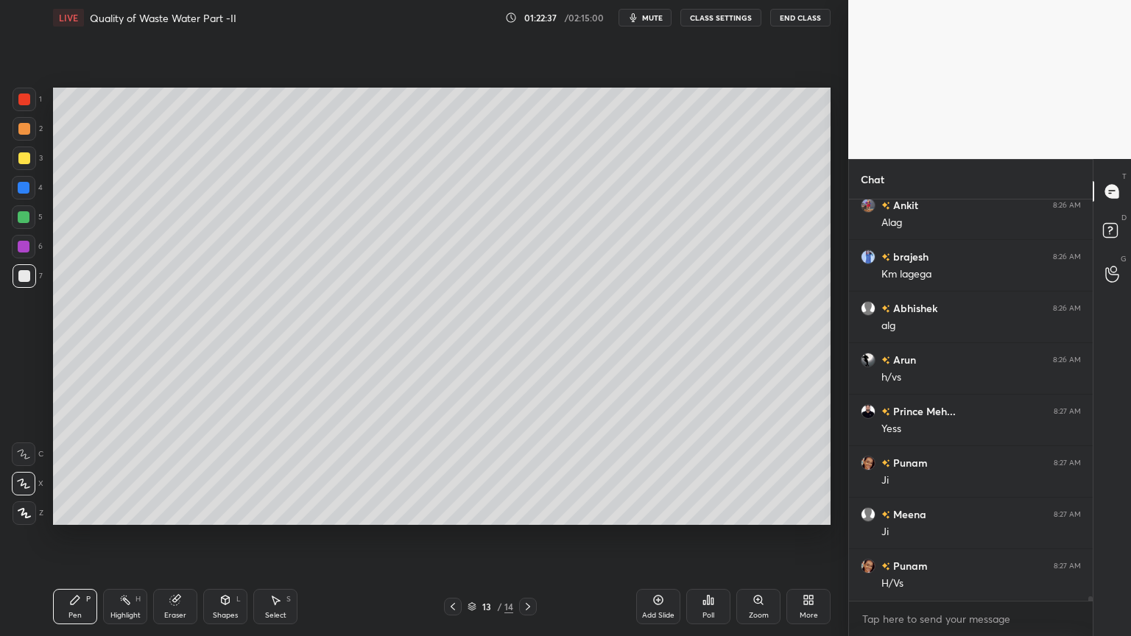
click at [450, 511] on icon at bounding box center [453, 607] width 12 height 12
click at [453, 511] on icon at bounding box center [453, 607] width 12 height 12
click at [526, 511] on icon at bounding box center [528, 607] width 12 height 12
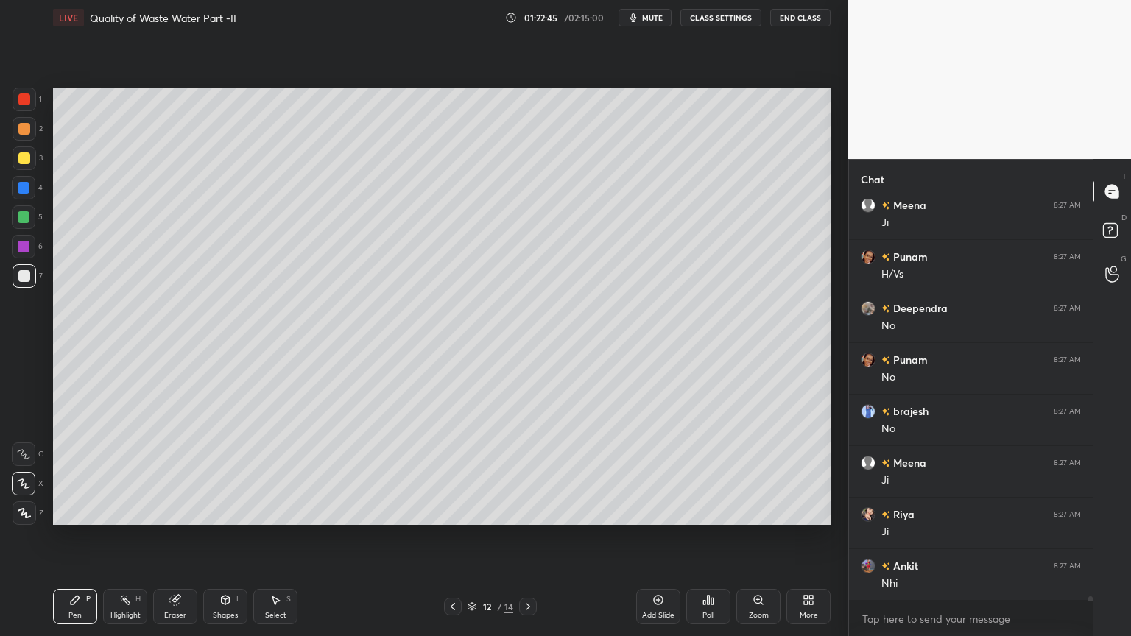
click at [527, 511] on icon at bounding box center [528, 607] width 12 height 12
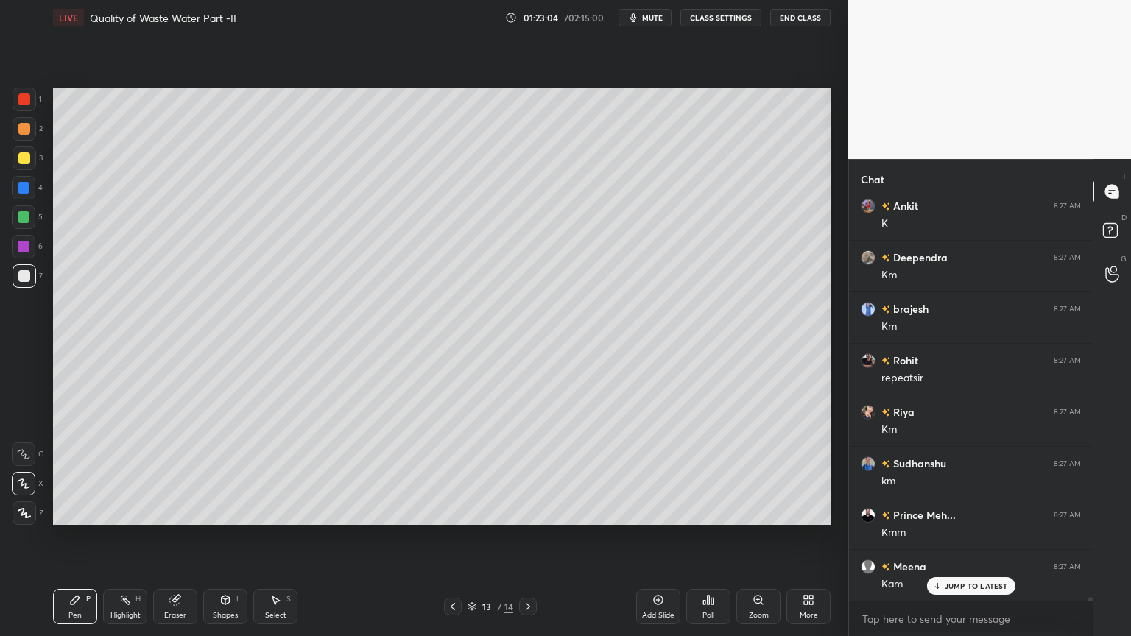
scroll to position [39668, 0]
click at [215, 511] on div "Shapes L" at bounding box center [225, 606] width 44 height 35
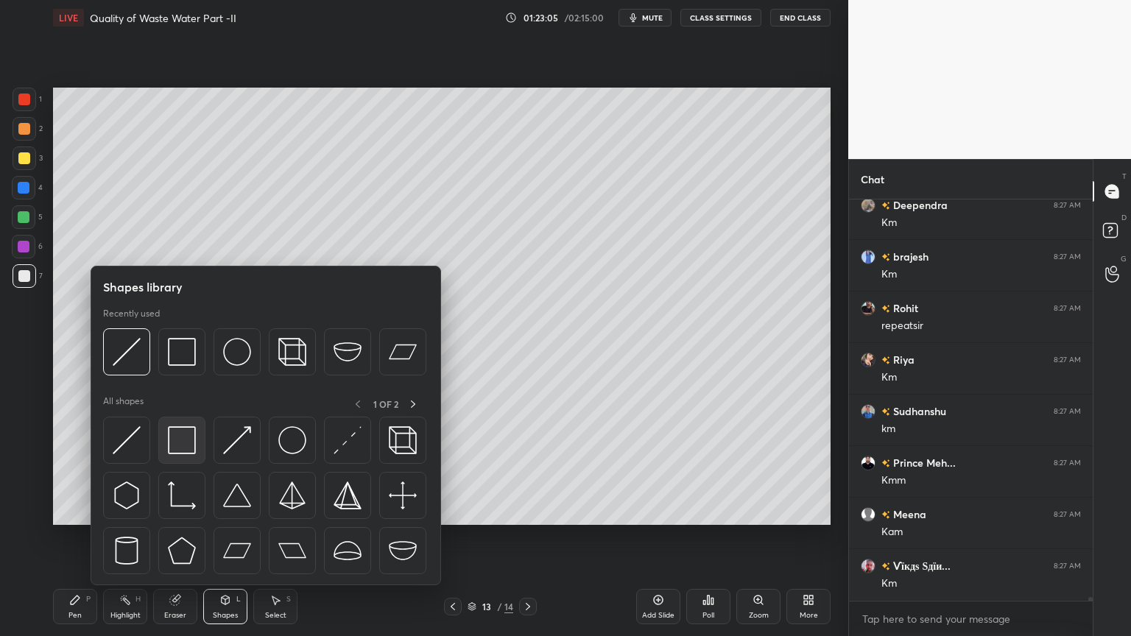
click at [180, 445] on img at bounding box center [182, 440] width 28 height 28
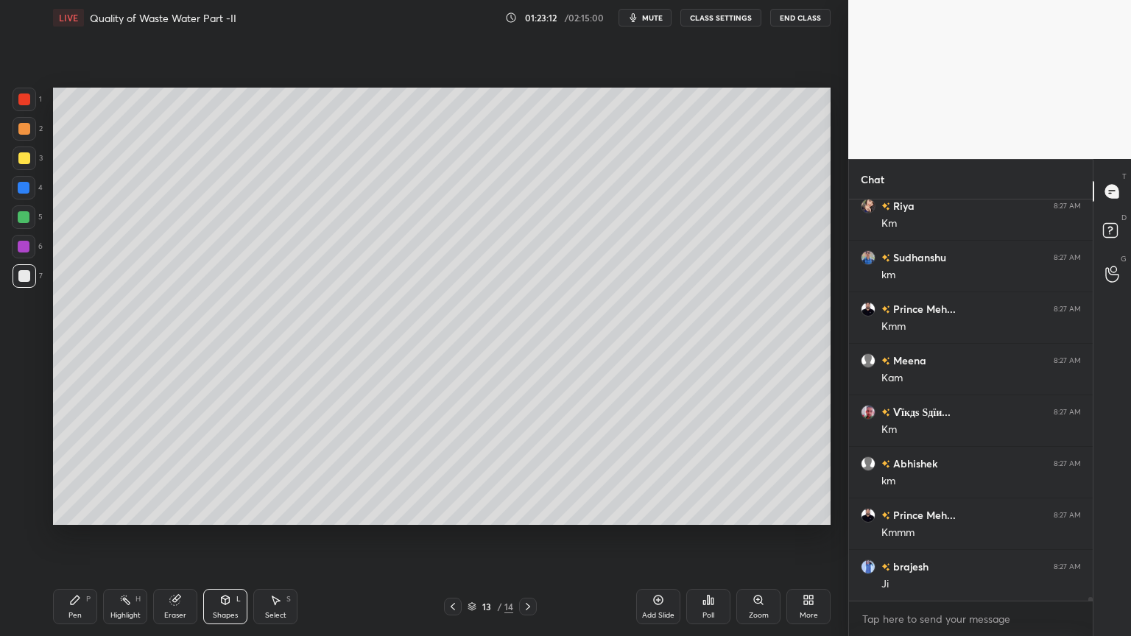
scroll to position [39874, 0]
click at [74, 511] on div "Pen" at bounding box center [74, 615] width 13 height 7
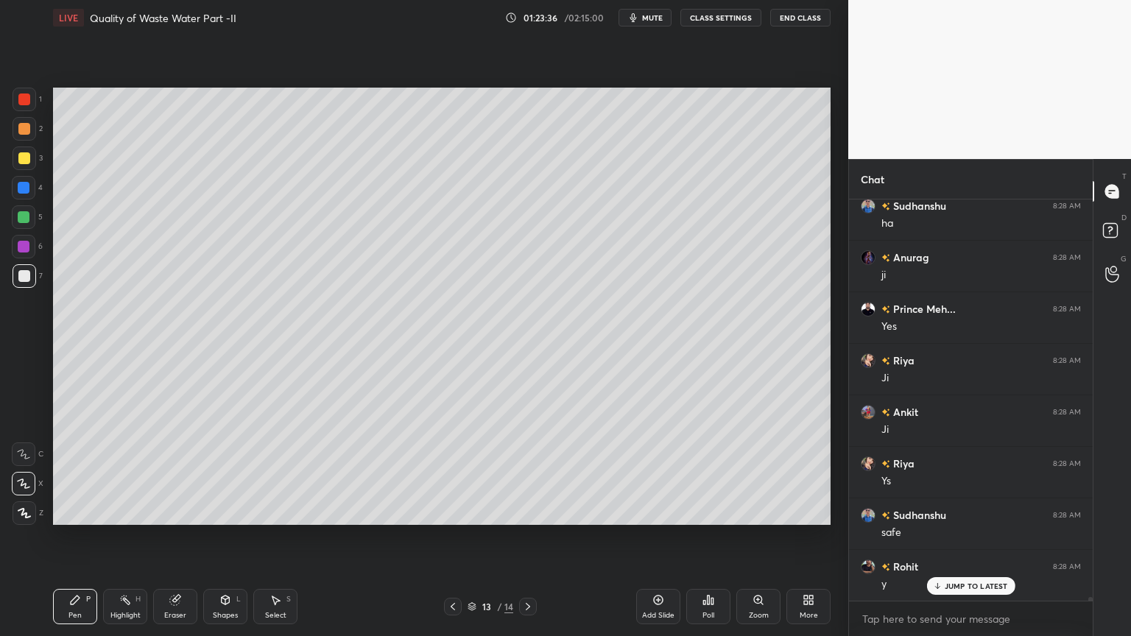
scroll to position [40389, 0]
click at [177, 511] on div "Eraser" at bounding box center [175, 606] width 44 height 35
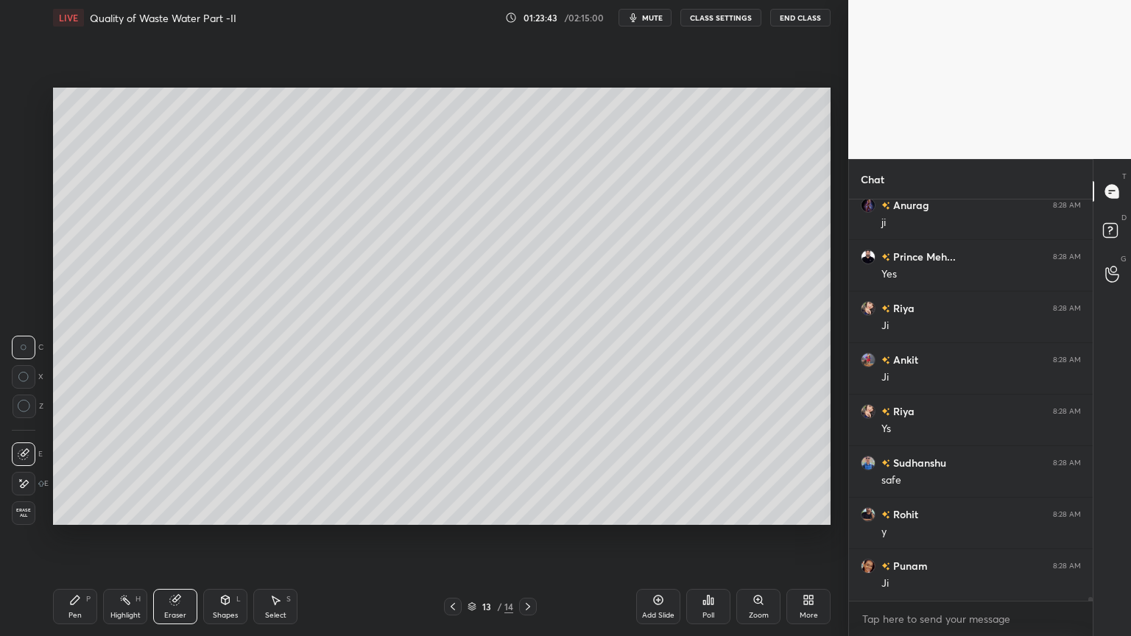
scroll to position [40440, 0]
click at [84, 511] on div "Pen P" at bounding box center [75, 606] width 44 height 35
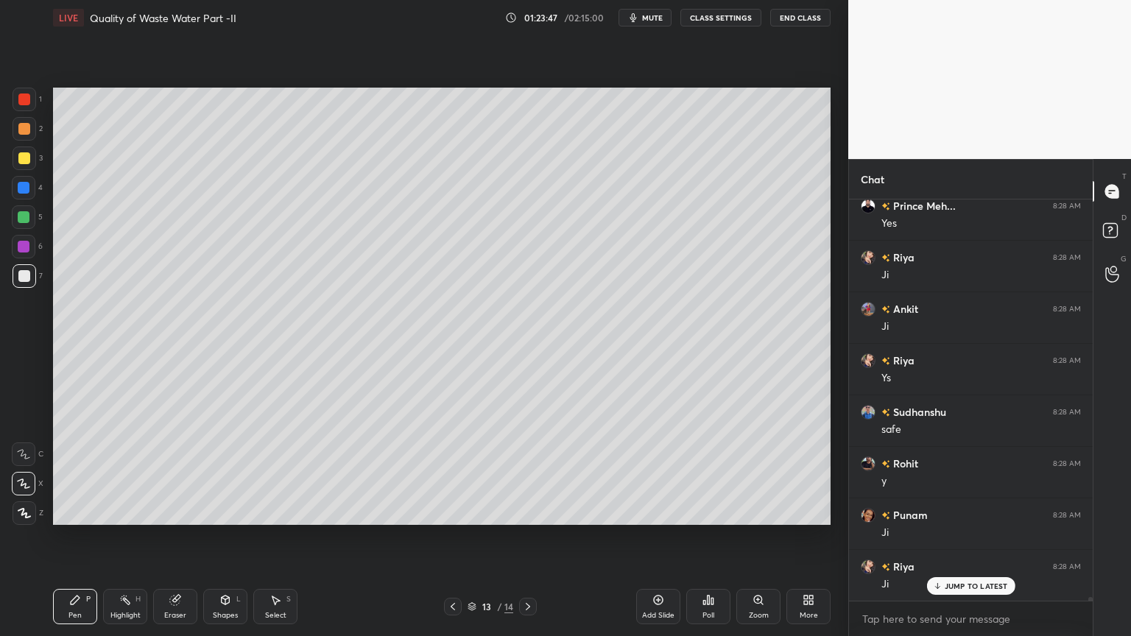
click at [19, 153] on div at bounding box center [24, 158] width 12 height 12
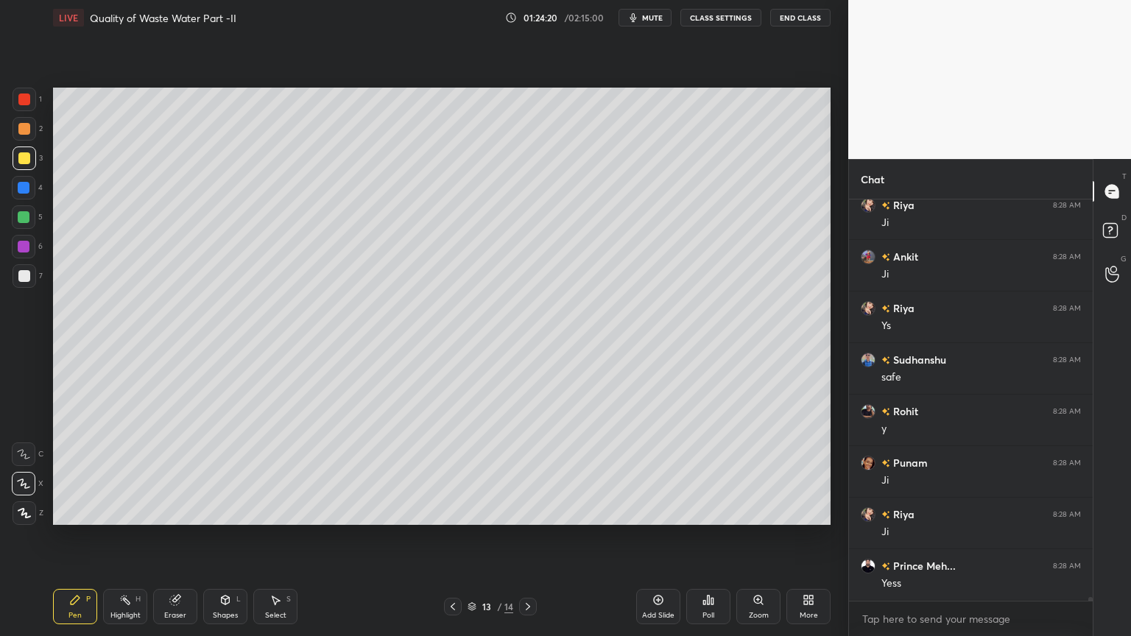
click at [23, 278] on div at bounding box center [24, 276] width 12 height 12
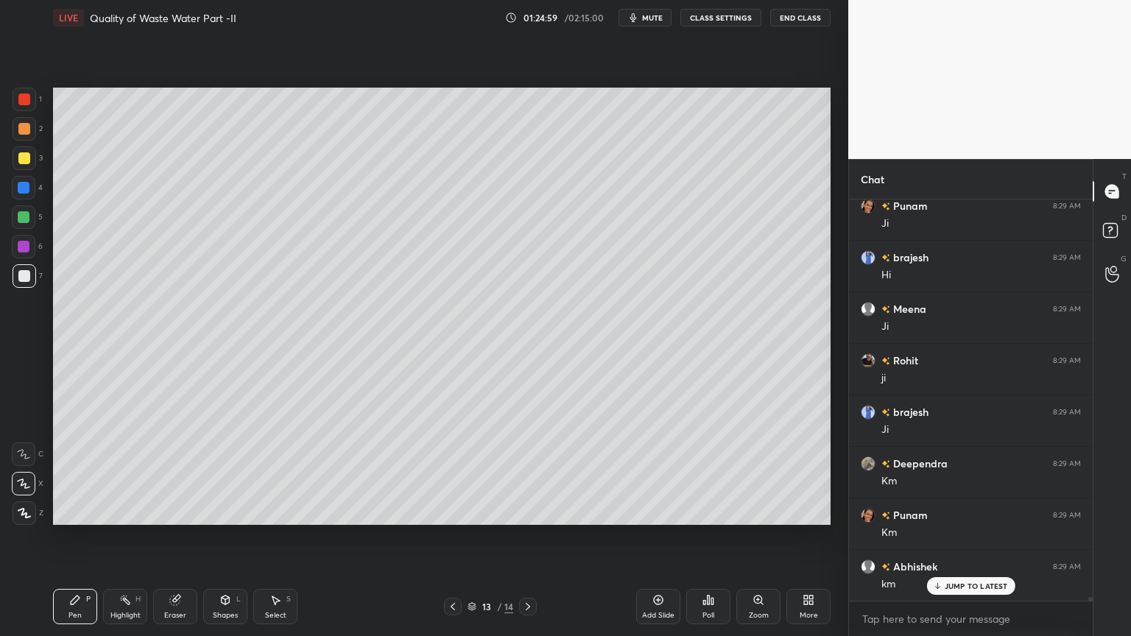
scroll to position [41074, 0]
click at [218, 511] on div "Shapes" at bounding box center [225, 615] width 25 height 7
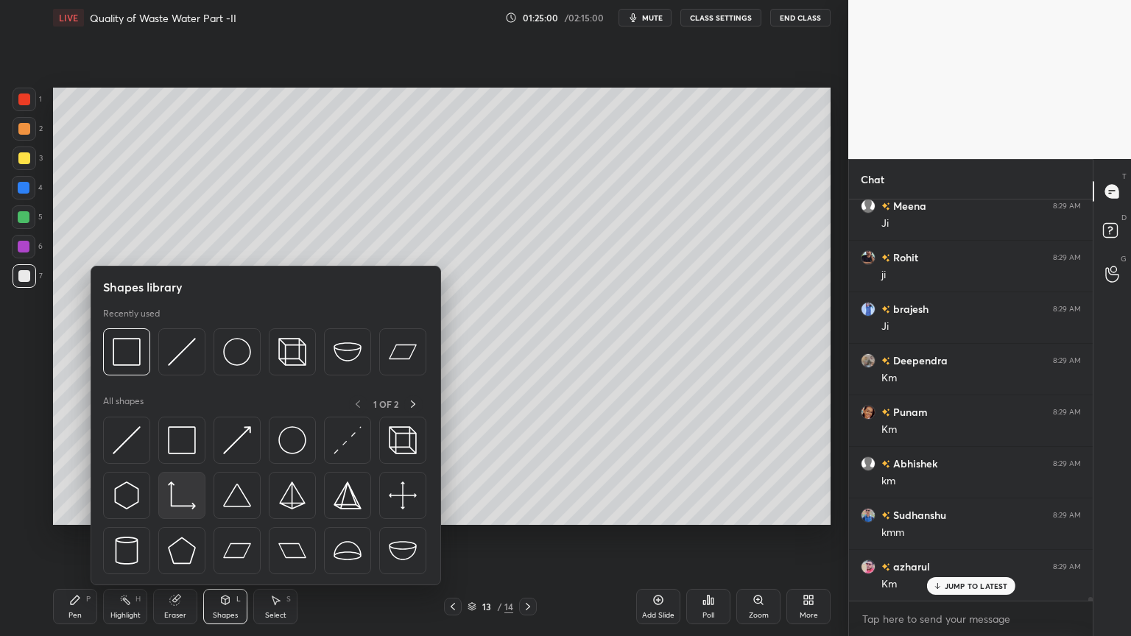
scroll to position [41126, 0]
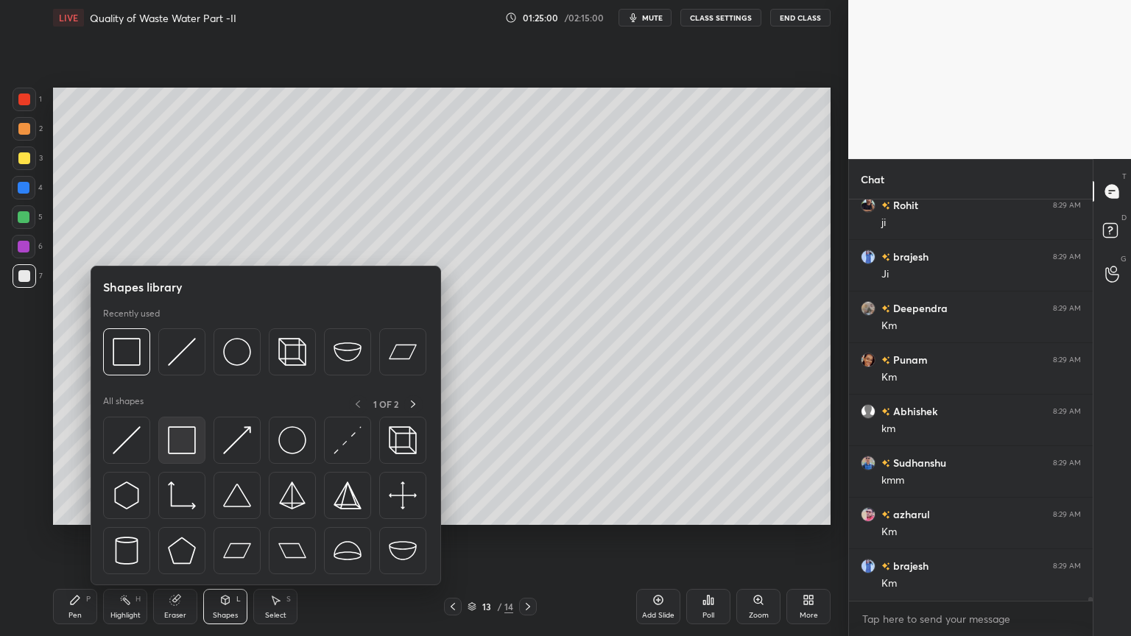
click at [181, 448] on img at bounding box center [182, 440] width 28 height 28
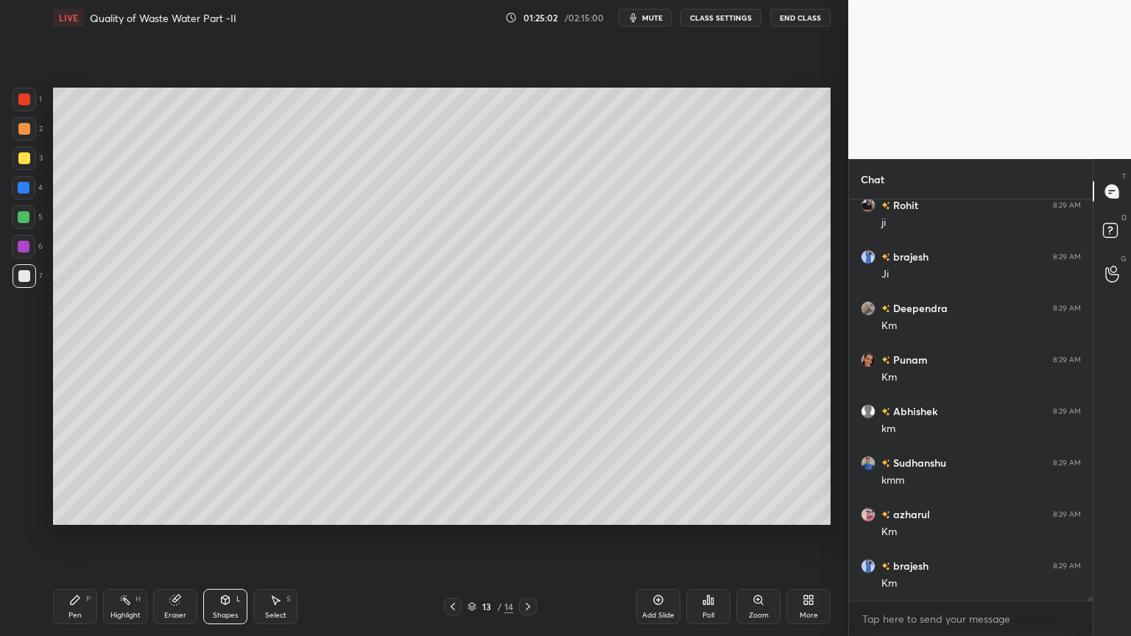
scroll to position [41177, 0]
click at [454, 511] on icon at bounding box center [453, 607] width 12 height 12
click at [227, 511] on div "Shapes" at bounding box center [225, 615] width 25 height 7
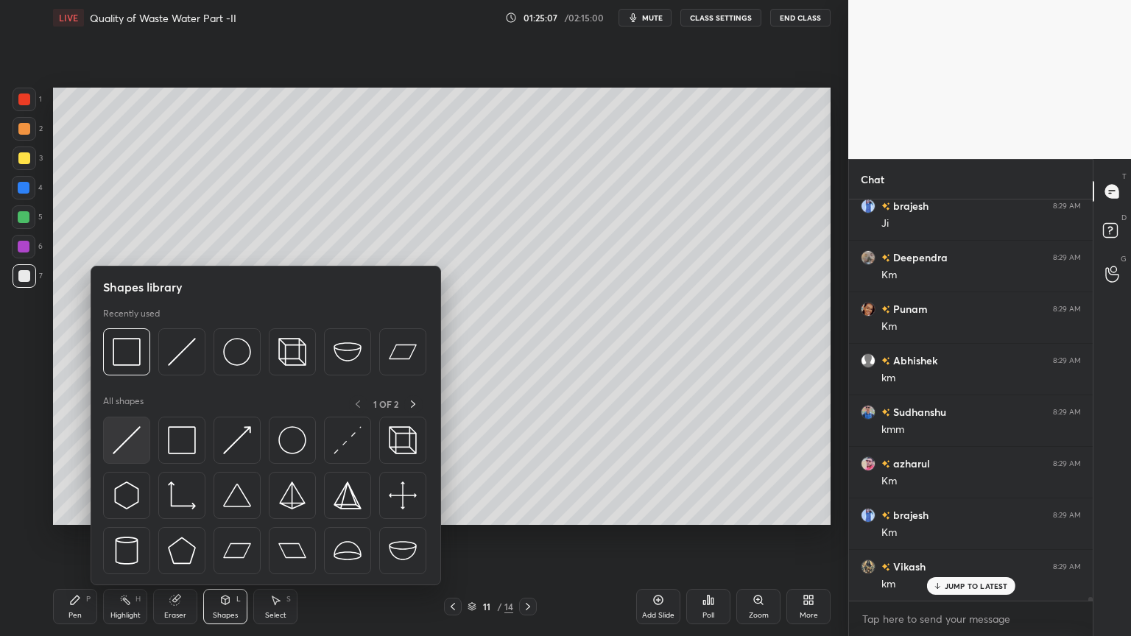
click at [116, 451] on img at bounding box center [127, 440] width 28 height 28
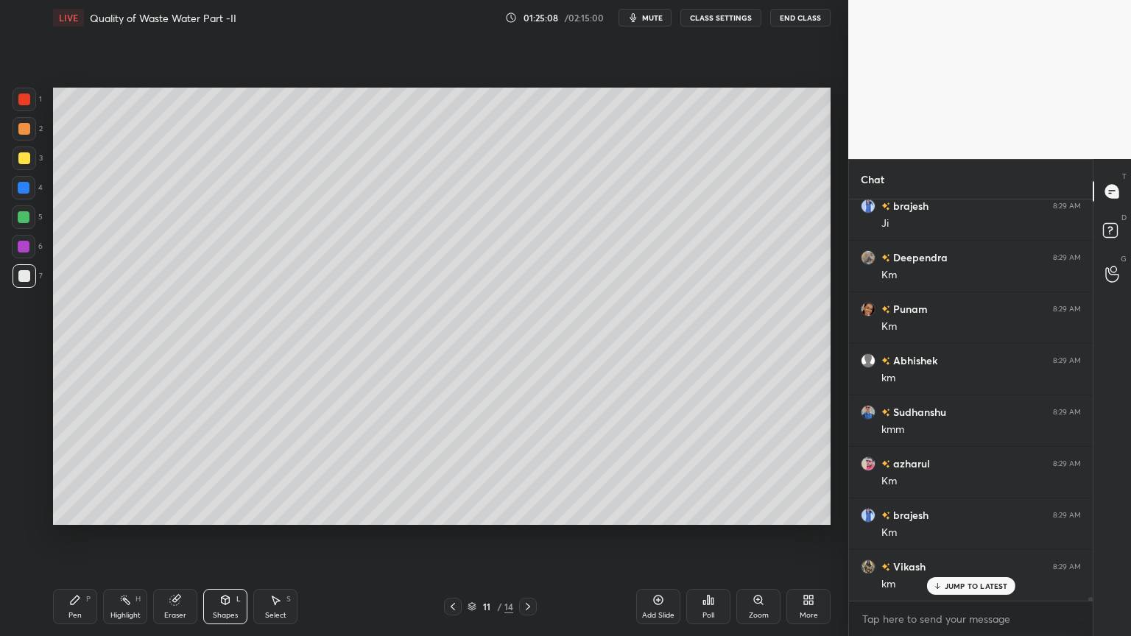
click at [15, 158] on div at bounding box center [25, 159] width 24 height 24
click at [222, 511] on icon at bounding box center [226, 600] width 8 height 9
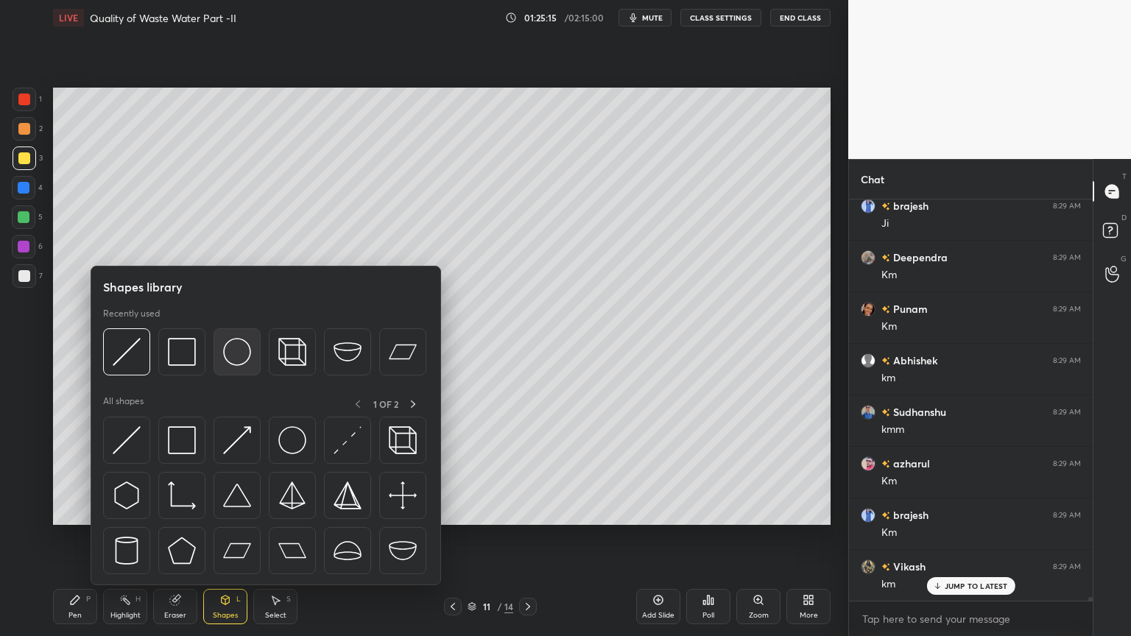
click at [228, 358] on img at bounding box center [237, 352] width 28 height 28
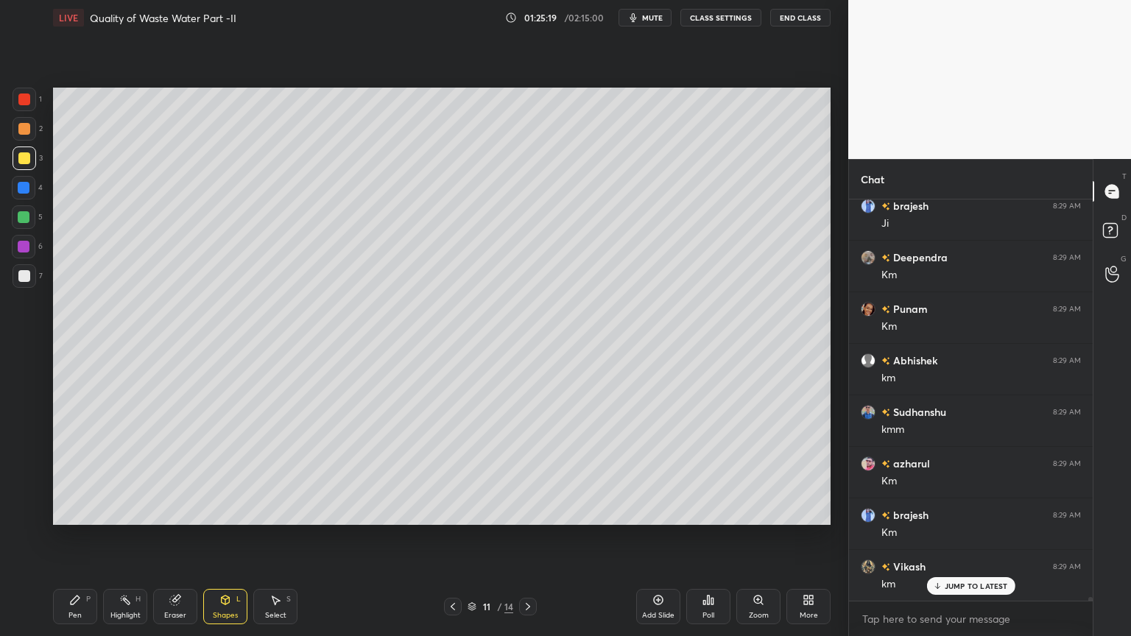
click at [225, 511] on icon at bounding box center [225, 602] width 0 height 5
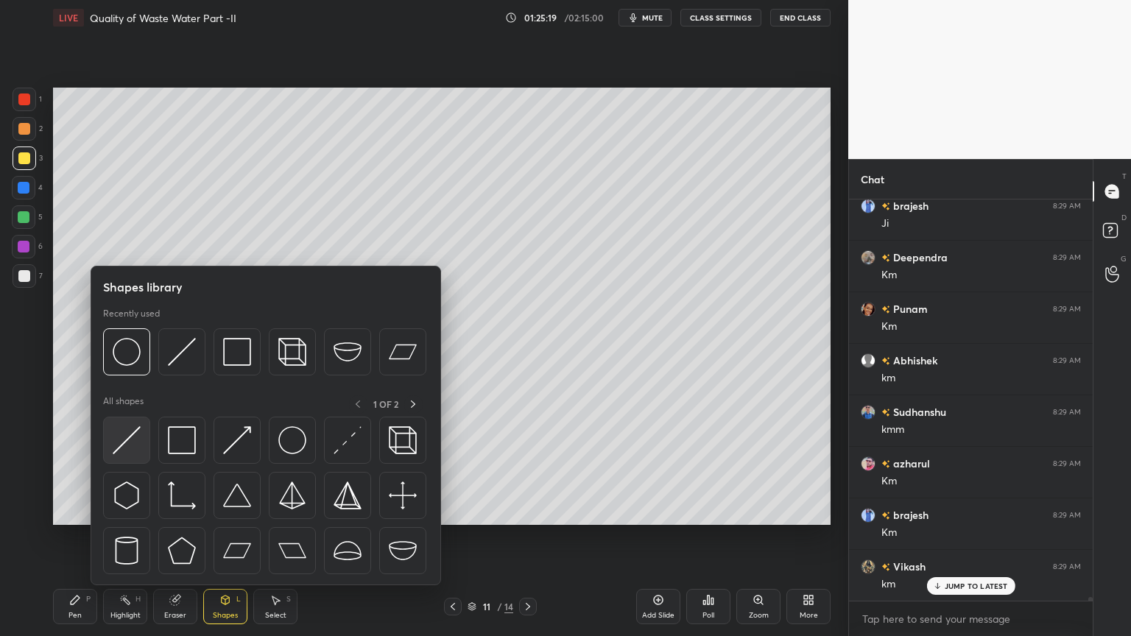
click at [122, 445] on img at bounding box center [127, 440] width 28 height 28
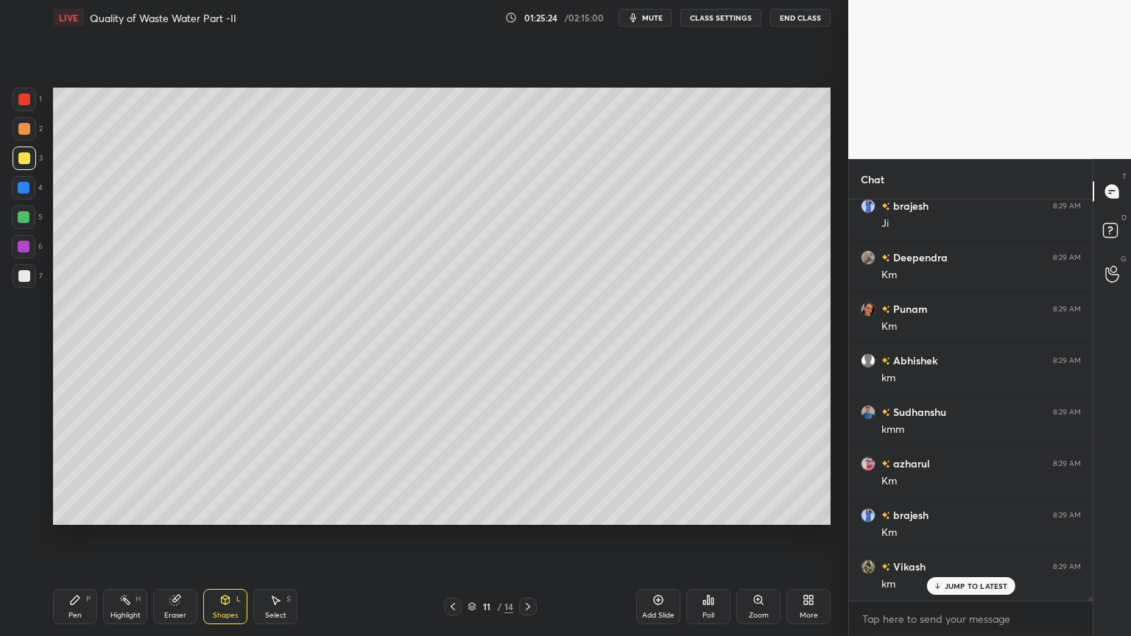
click at [80, 511] on div "Pen" at bounding box center [74, 615] width 13 height 7
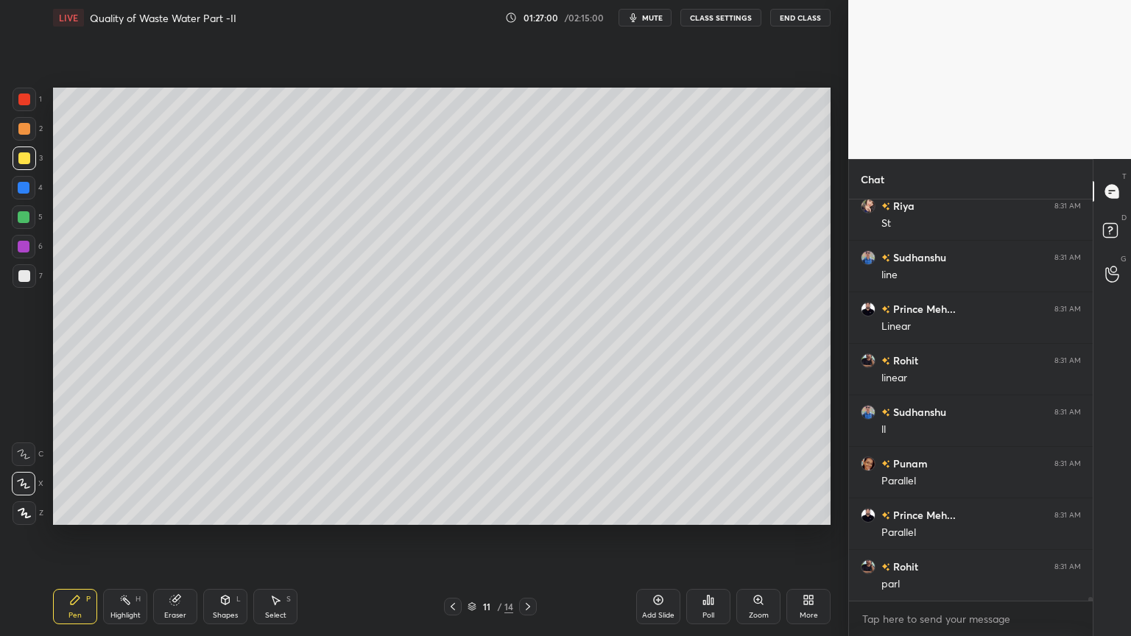
scroll to position [43601, 0]
click at [222, 511] on div "Shapes" at bounding box center [225, 615] width 25 height 7
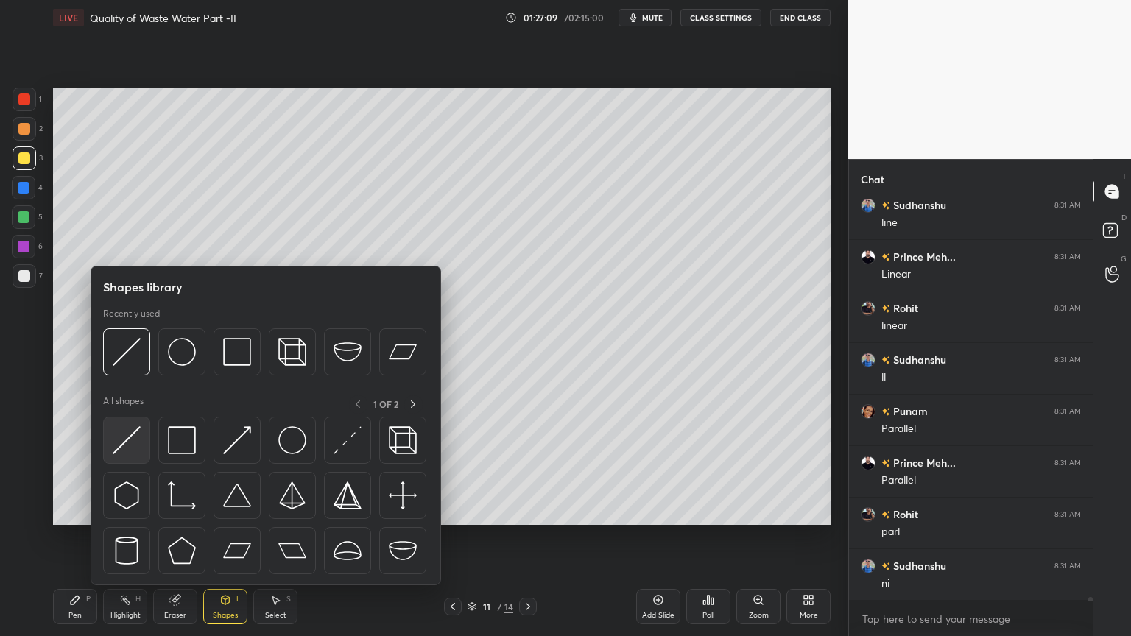
click at [135, 451] on img at bounding box center [127, 440] width 28 height 28
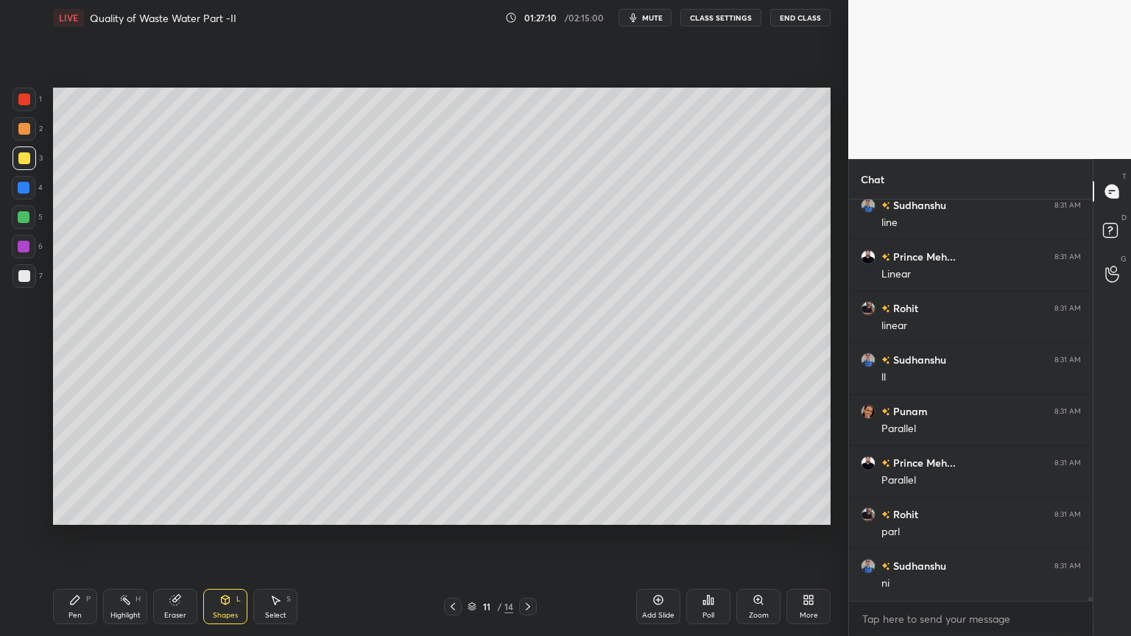
click at [22, 156] on div at bounding box center [24, 158] width 12 height 12
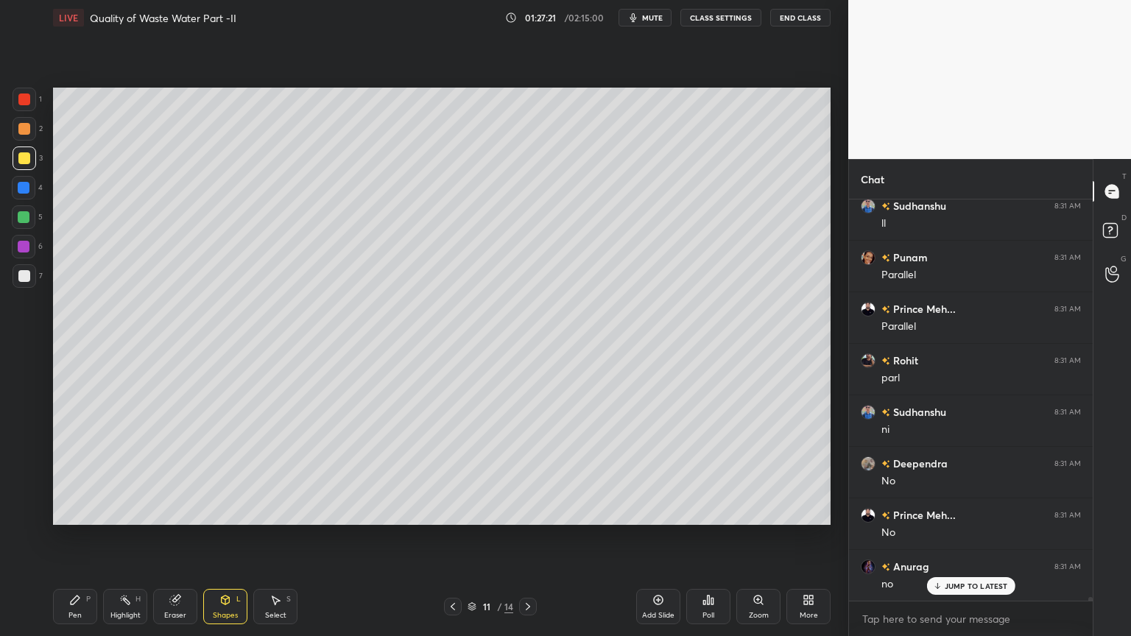
click at [65, 511] on div "Pen P" at bounding box center [75, 606] width 44 height 35
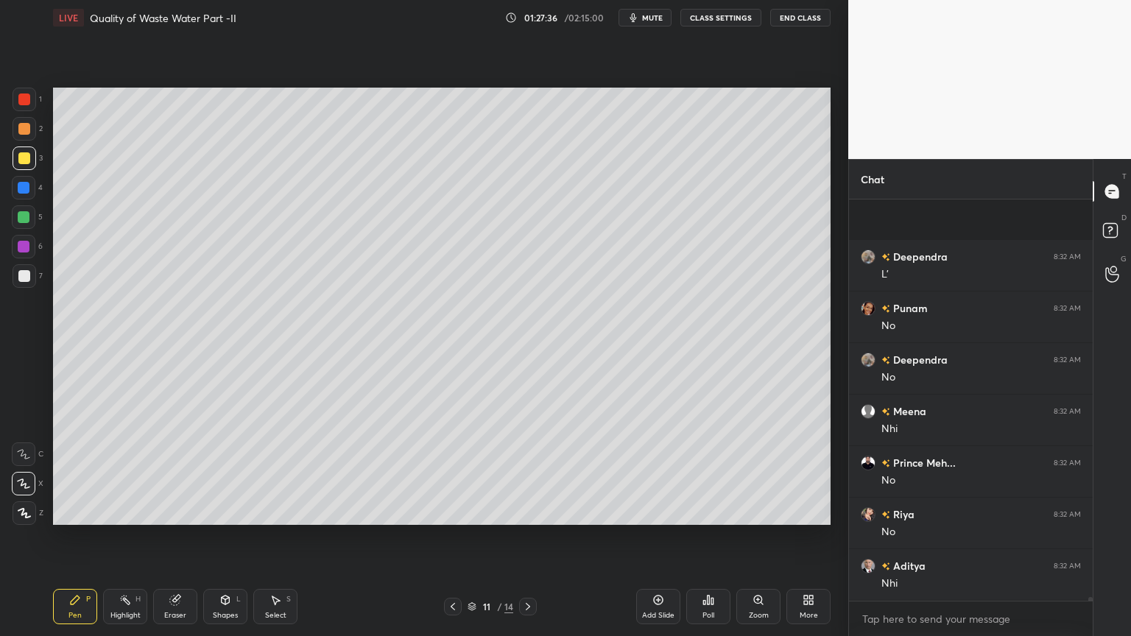
scroll to position [44426, 0]
click at [218, 511] on div "Shapes L" at bounding box center [225, 606] width 44 height 35
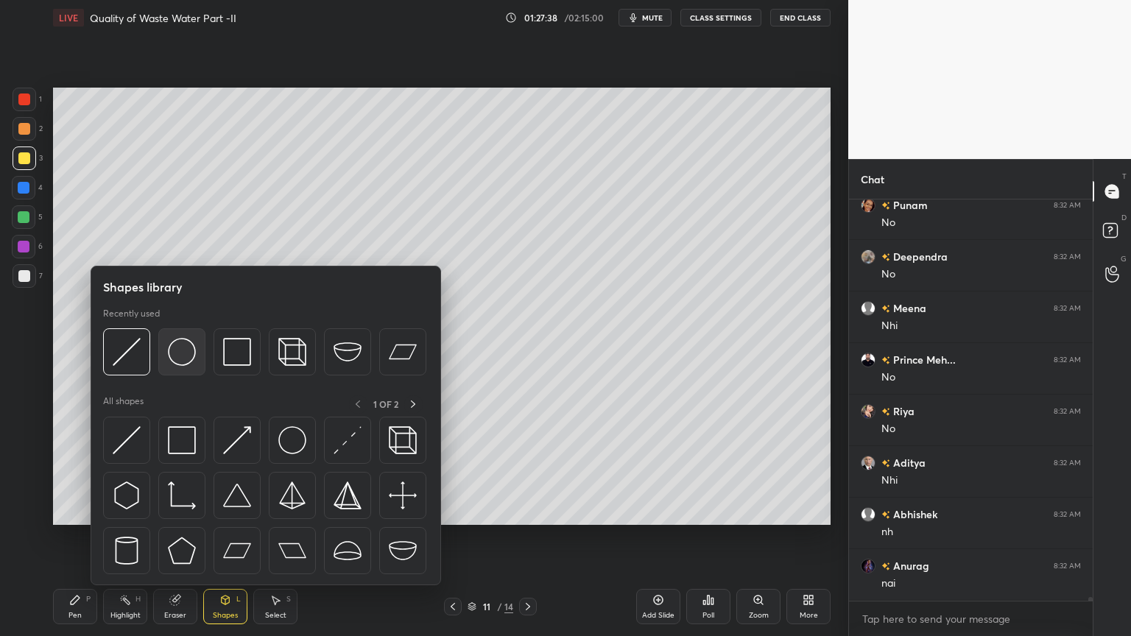
click at [177, 354] on img at bounding box center [182, 352] width 28 height 28
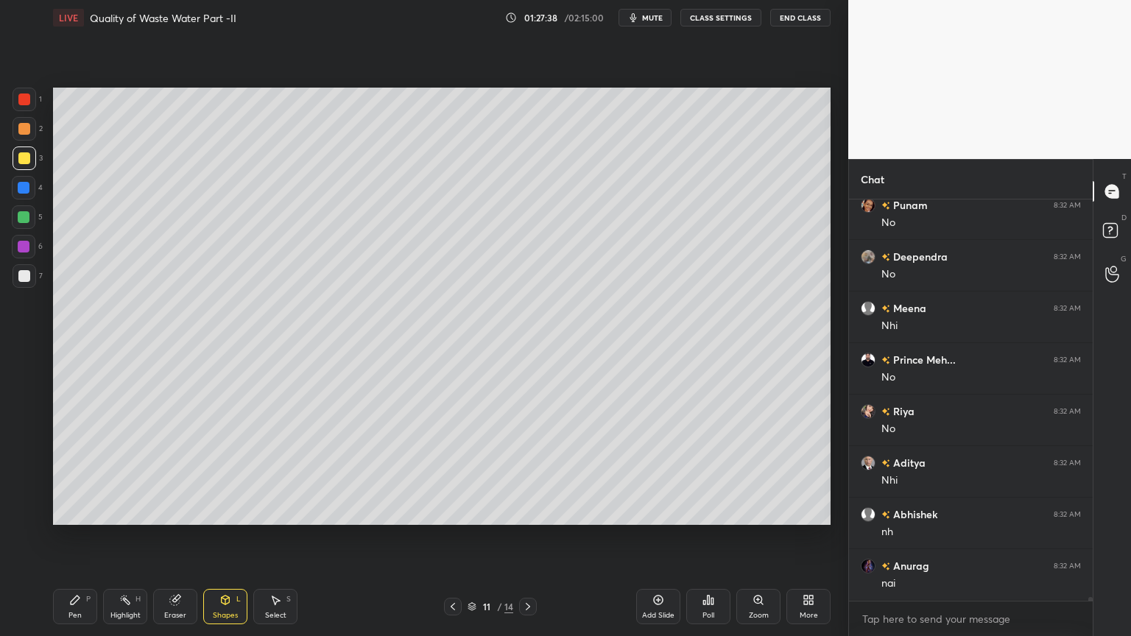
scroll to position [44476, 0]
click at [22, 94] on div at bounding box center [24, 100] width 12 height 12
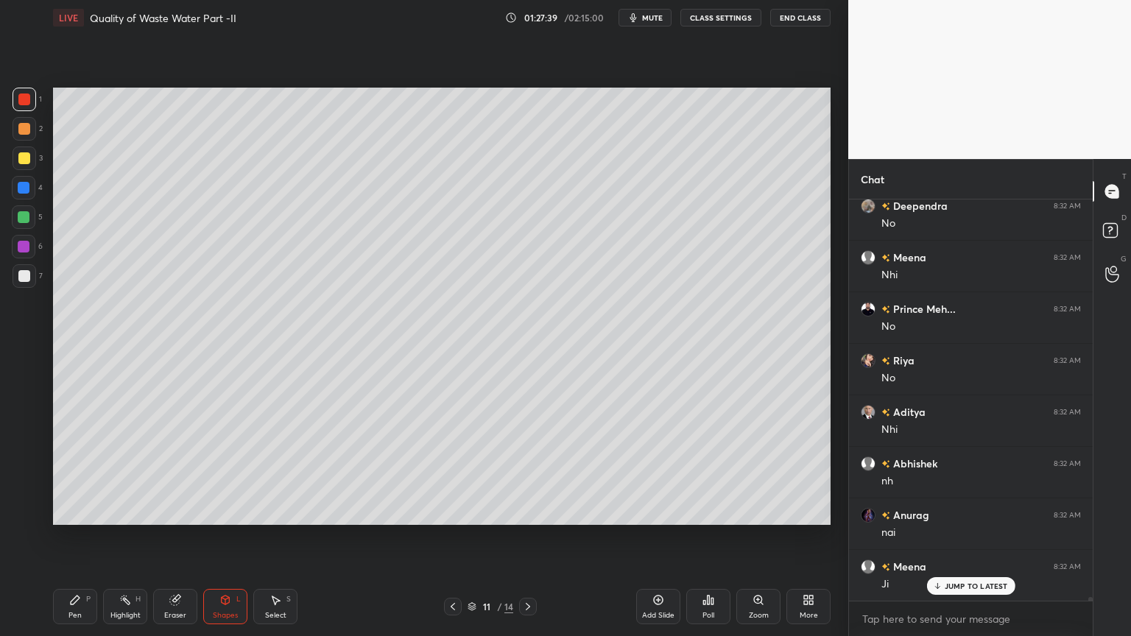
click at [222, 511] on icon at bounding box center [226, 600] width 8 height 9
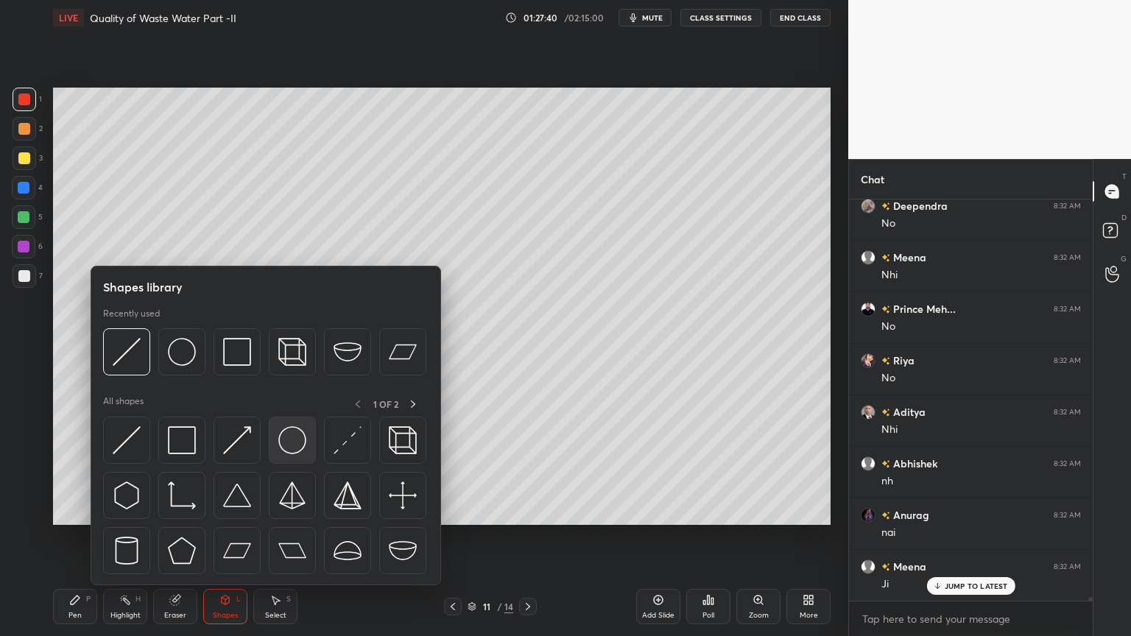
click at [298, 446] on img at bounding box center [292, 440] width 28 height 28
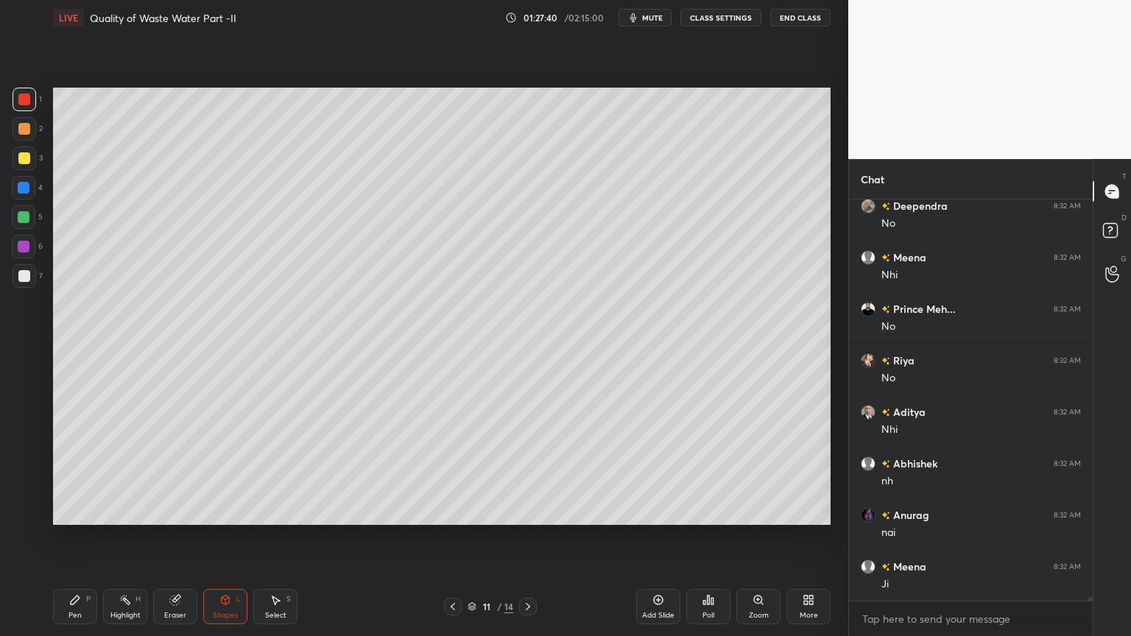
scroll to position [44529, 0]
click at [67, 511] on div "Pen P" at bounding box center [75, 606] width 44 height 35
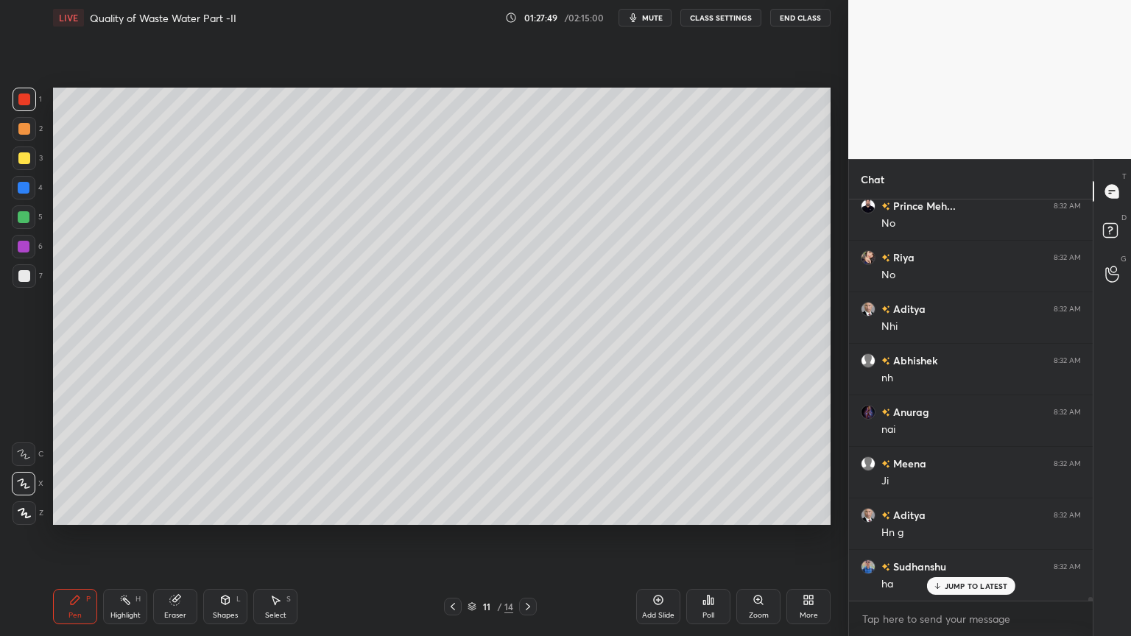
click at [23, 95] on div at bounding box center [24, 100] width 12 height 12
click at [225, 511] on icon at bounding box center [225, 602] width 0 height 5
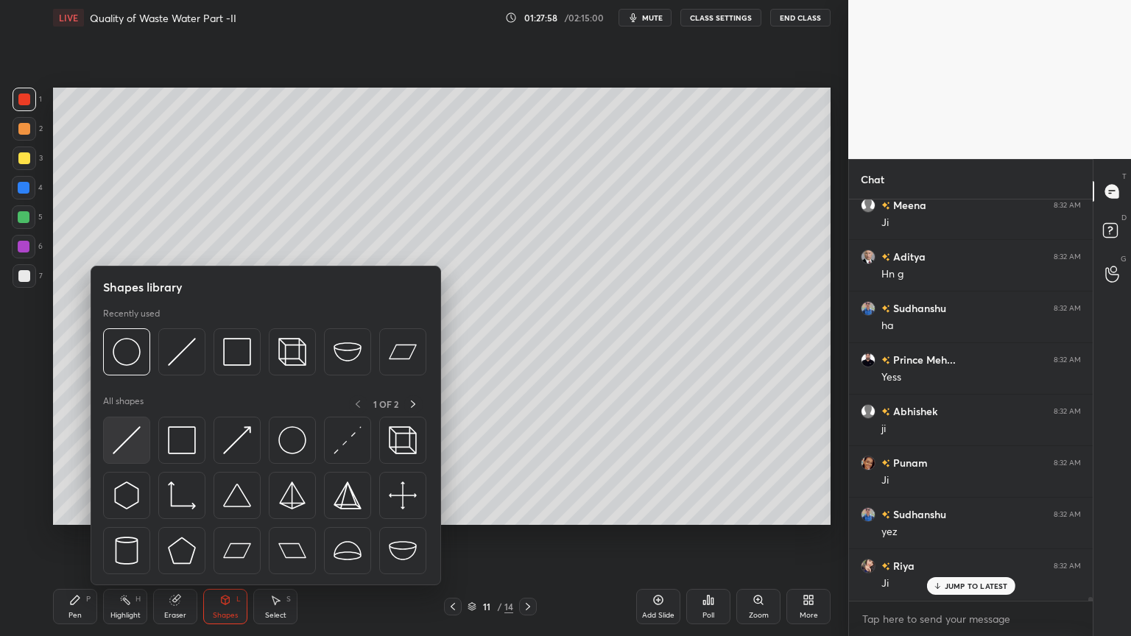
scroll to position [44889, 0]
click at [120, 443] on img at bounding box center [127, 440] width 28 height 28
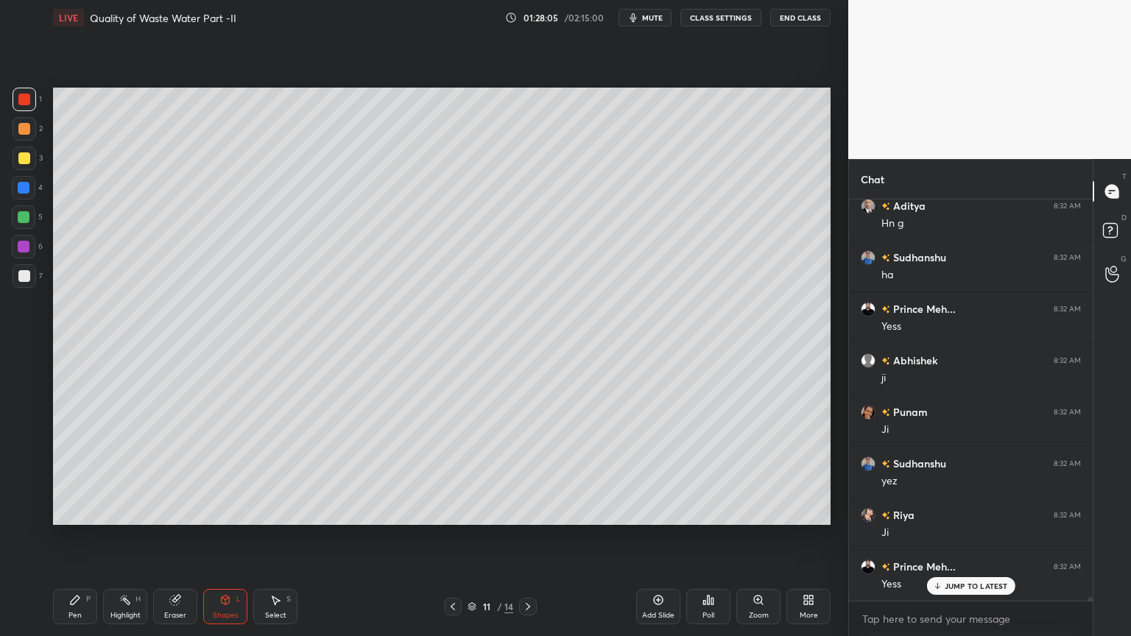
click at [233, 511] on div "Shapes" at bounding box center [225, 615] width 25 height 7
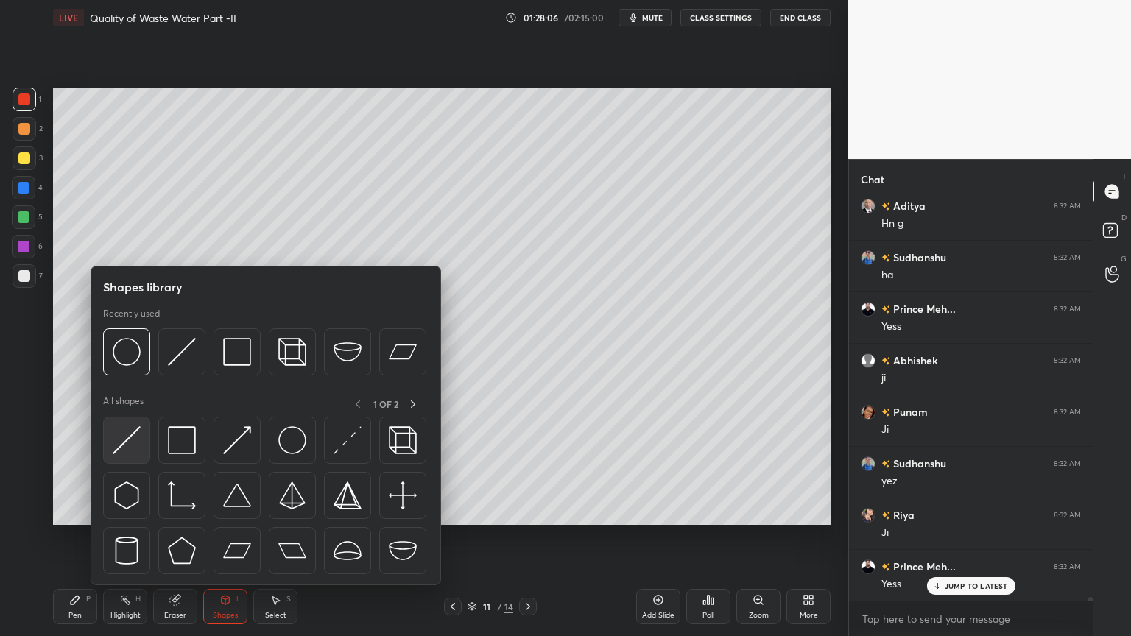
click at [118, 446] on img at bounding box center [127, 440] width 28 height 28
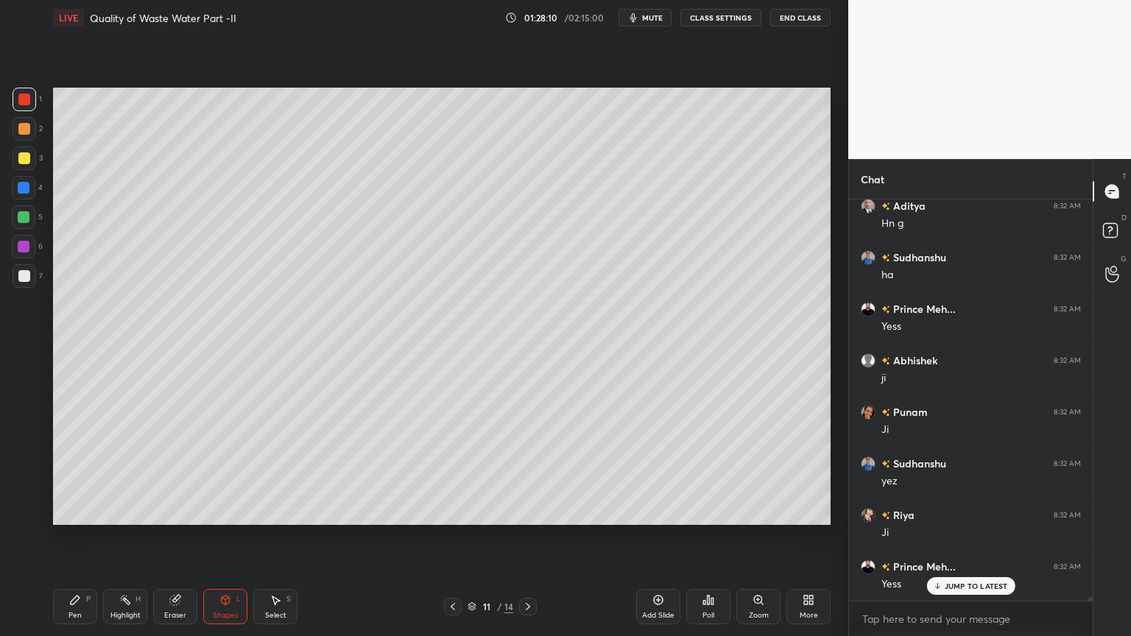
click at [64, 511] on div "Pen P" at bounding box center [75, 606] width 44 height 35
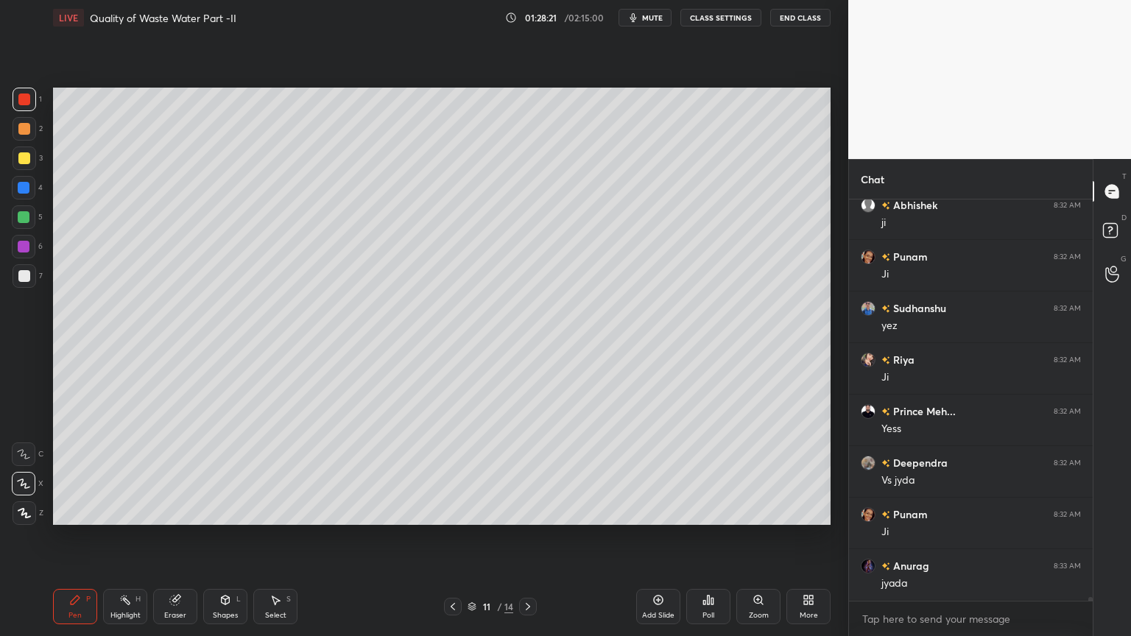
scroll to position [45095, 0]
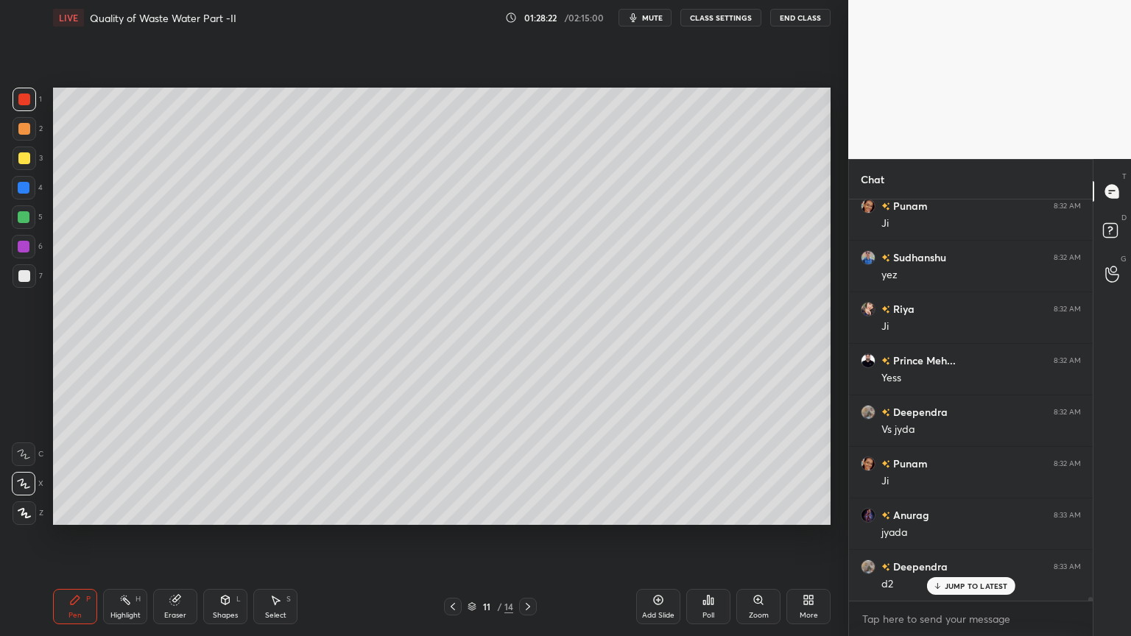
click at [222, 511] on icon at bounding box center [226, 600] width 8 height 9
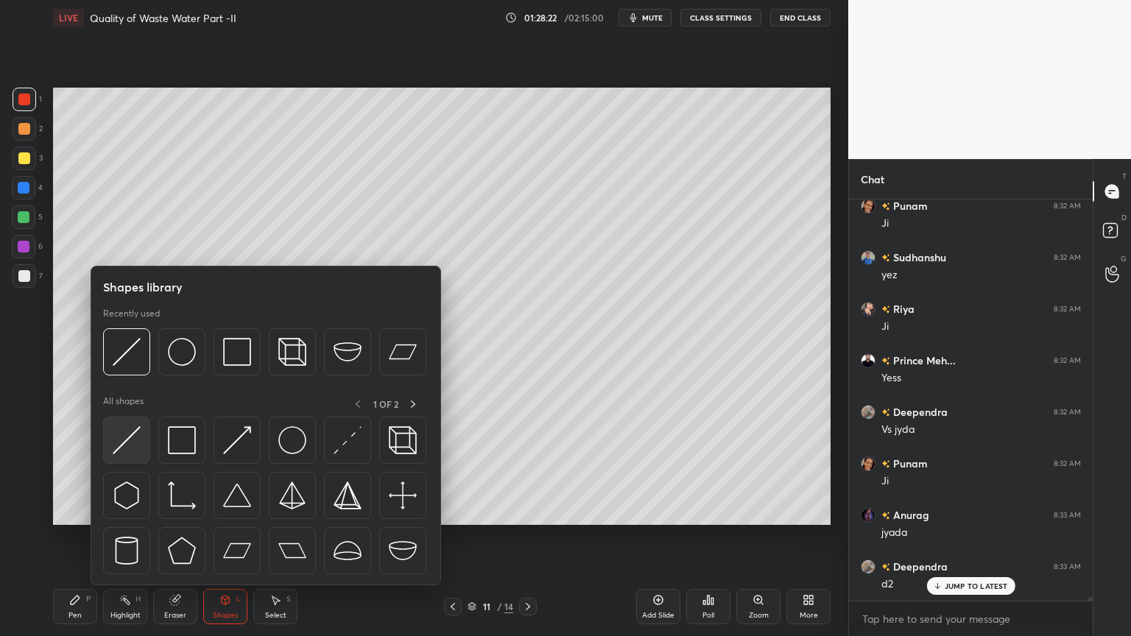
click at [124, 448] on img at bounding box center [127, 440] width 28 height 28
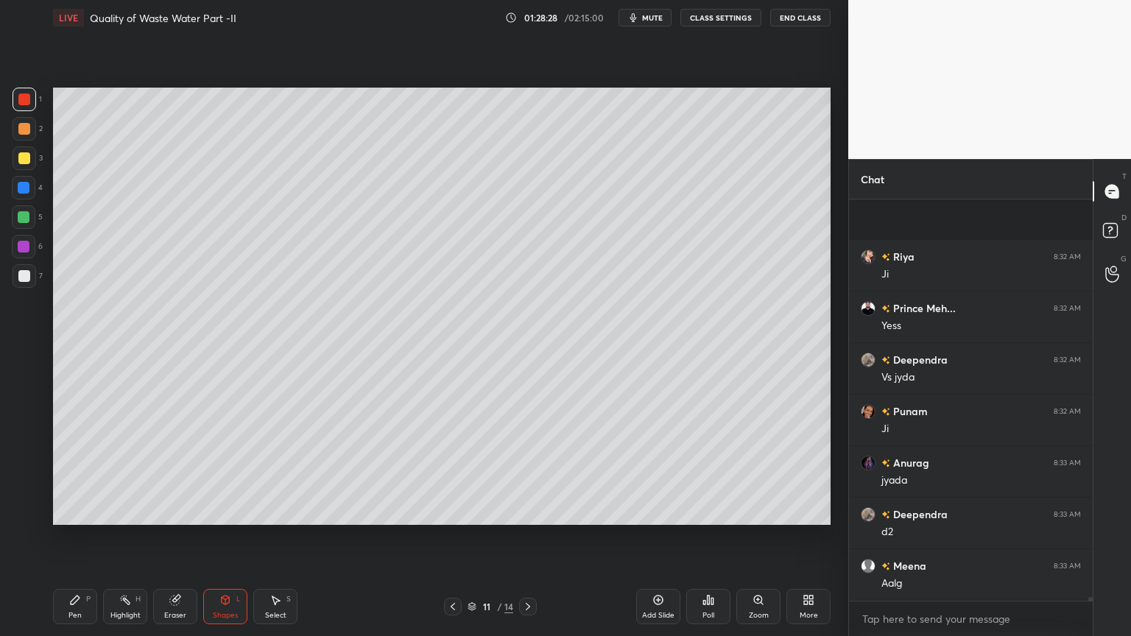
scroll to position [45250, 0]
click at [72, 511] on div "Pen" at bounding box center [74, 615] width 13 height 7
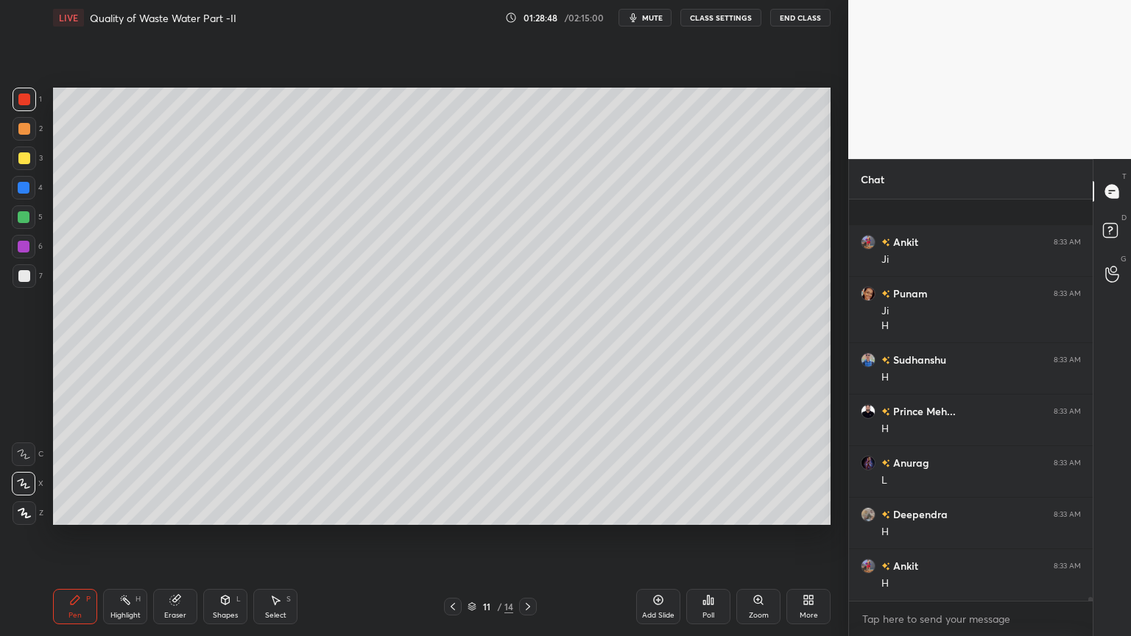
scroll to position [46193, 0]
click at [530, 511] on icon at bounding box center [528, 607] width 12 height 12
click at [530, 511] on icon at bounding box center [528, 606] width 4 height 7
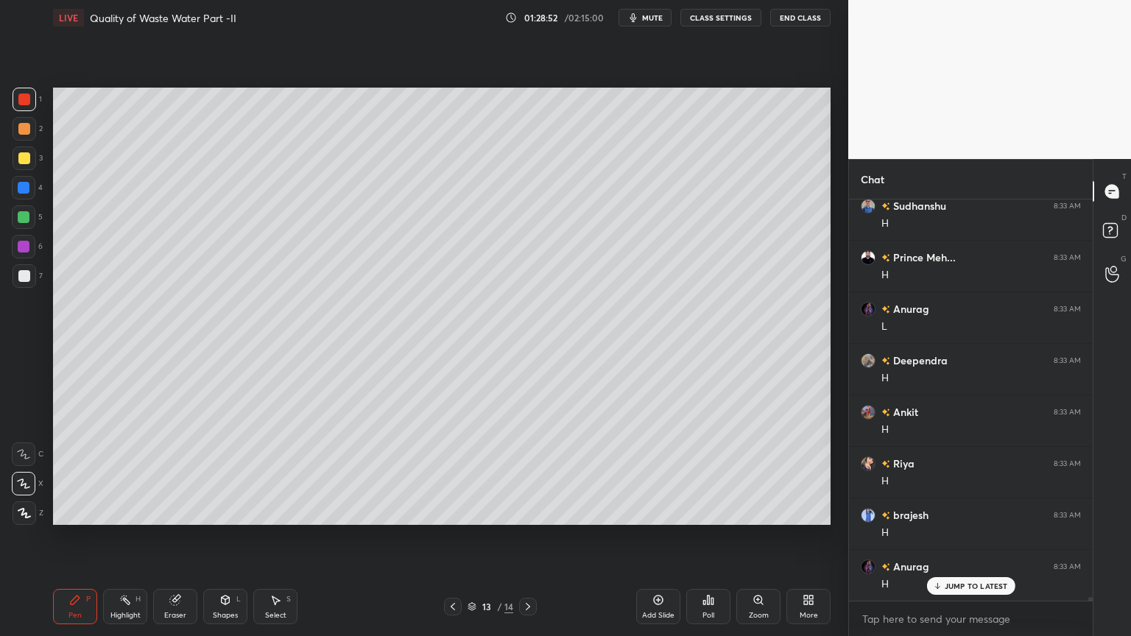
click at [654, 511] on icon at bounding box center [659, 600] width 12 height 12
click at [27, 277] on div at bounding box center [24, 276] width 12 height 12
click at [80, 511] on icon at bounding box center [75, 600] width 12 height 12
click at [23, 161] on div at bounding box center [24, 158] width 12 height 12
click at [21, 99] on div at bounding box center [24, 100] width 12 height 12
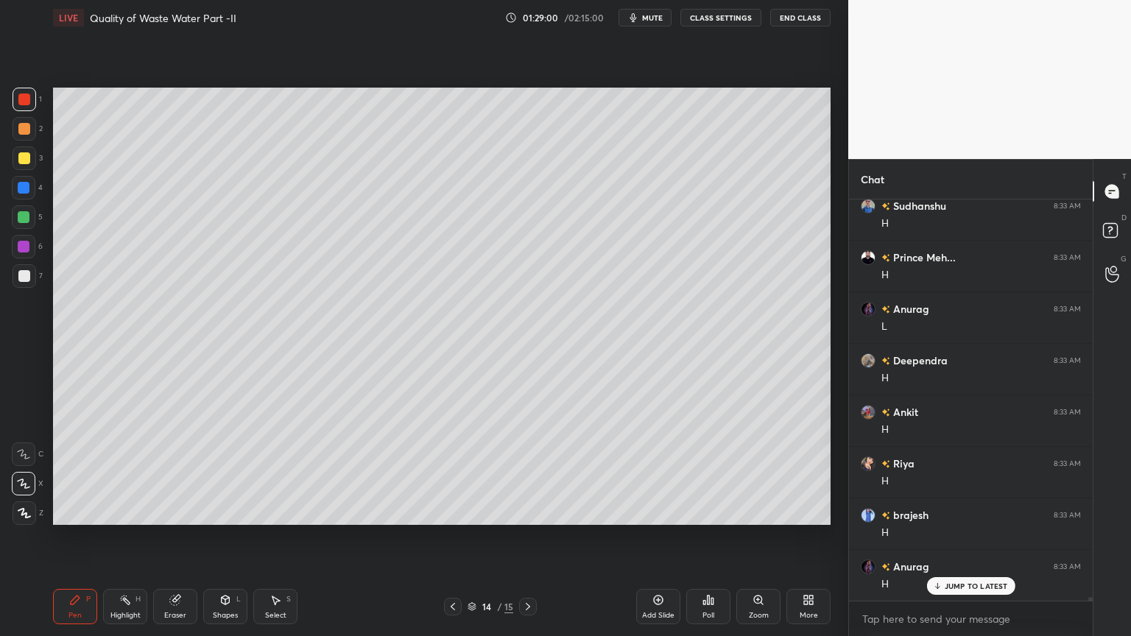
click at [27, 507] on div at bounding box center [25, 514] width 24 height 24
click at [231, 511] on div "Shapes L" at bounding box center [225, 606] width 44 height 35
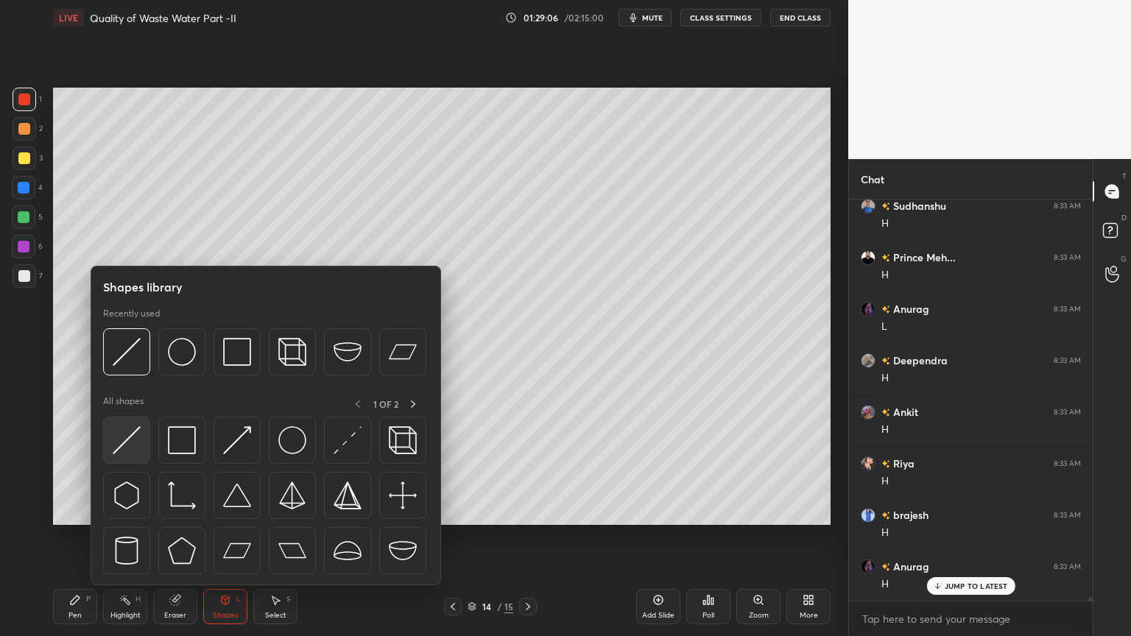
click at [123, 442] on img at bounding box center [127, 440] width 28 height 28
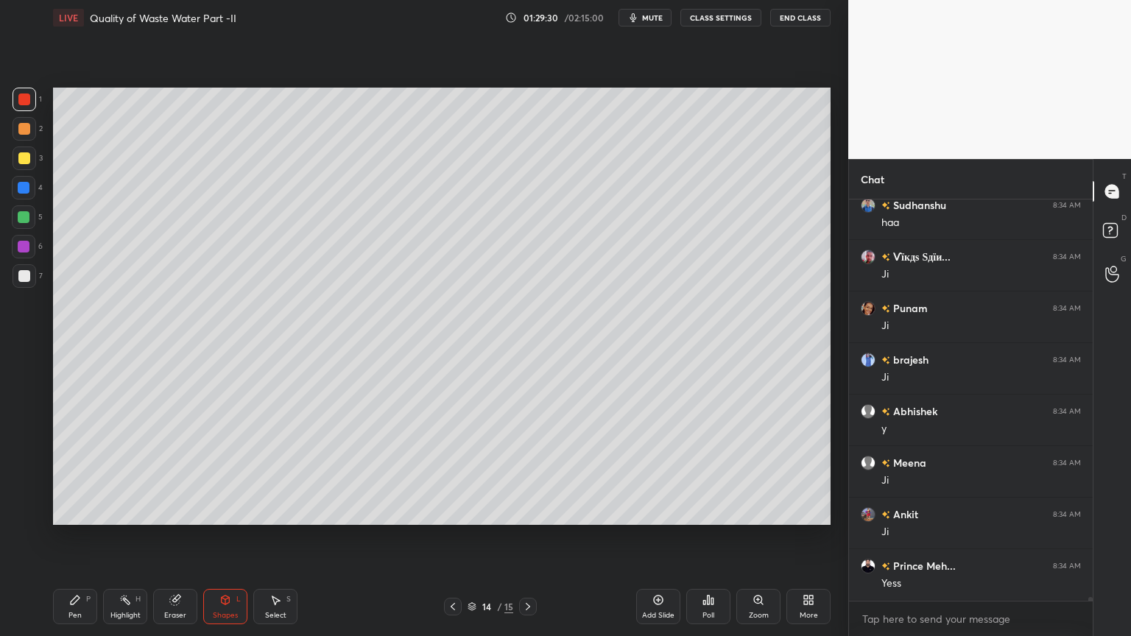
scroll to position [47378, 0]
click at [74, 511] on div "Pen" at bounding box center [74, 615] width 13 height 7
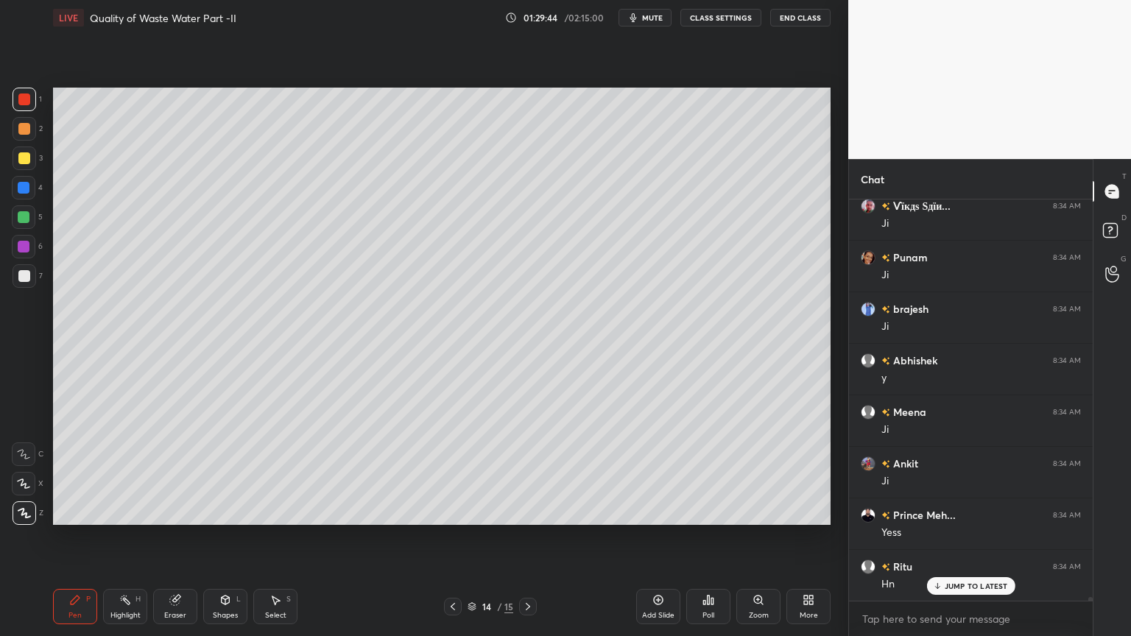
click at [18, 158] on div at bounding box center [24, 158] width 12 height 12
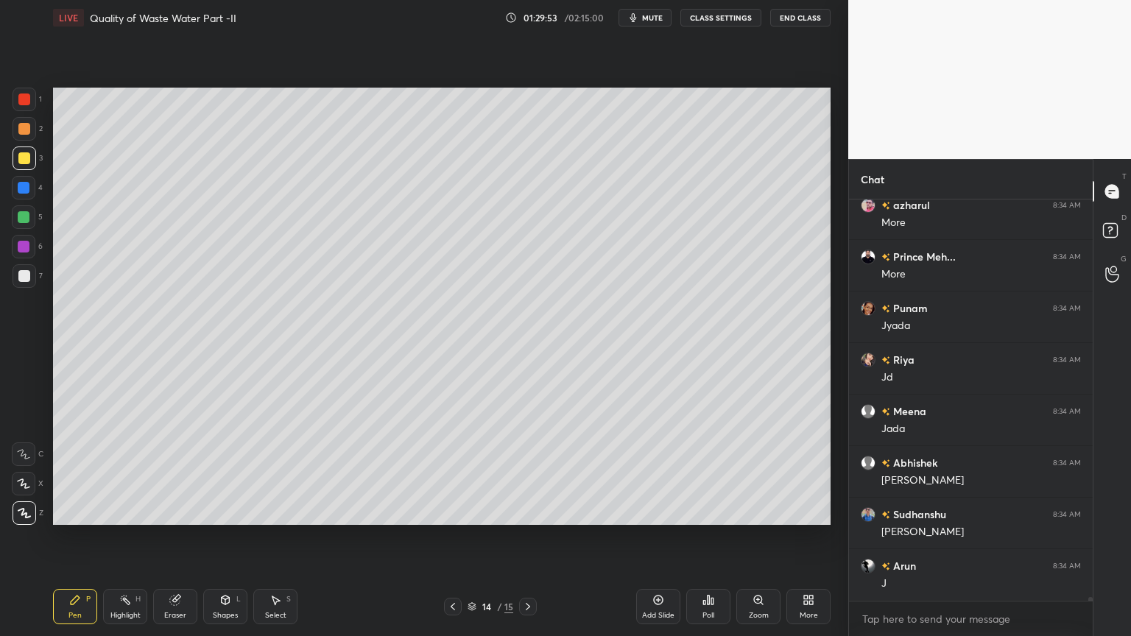
scroll to position [47997, 0]
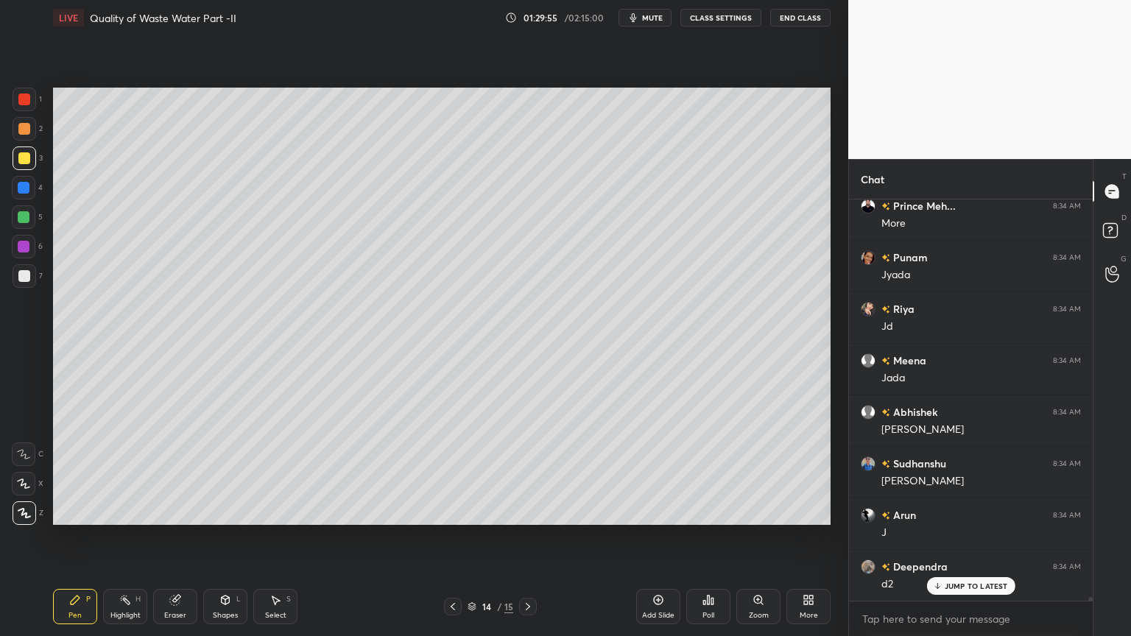
click at [28, 273] on div at bounding box center [24, 276] width 12 height 12
click at [19, 480] on icon at bounding box center [24, 483] width 12 height 9
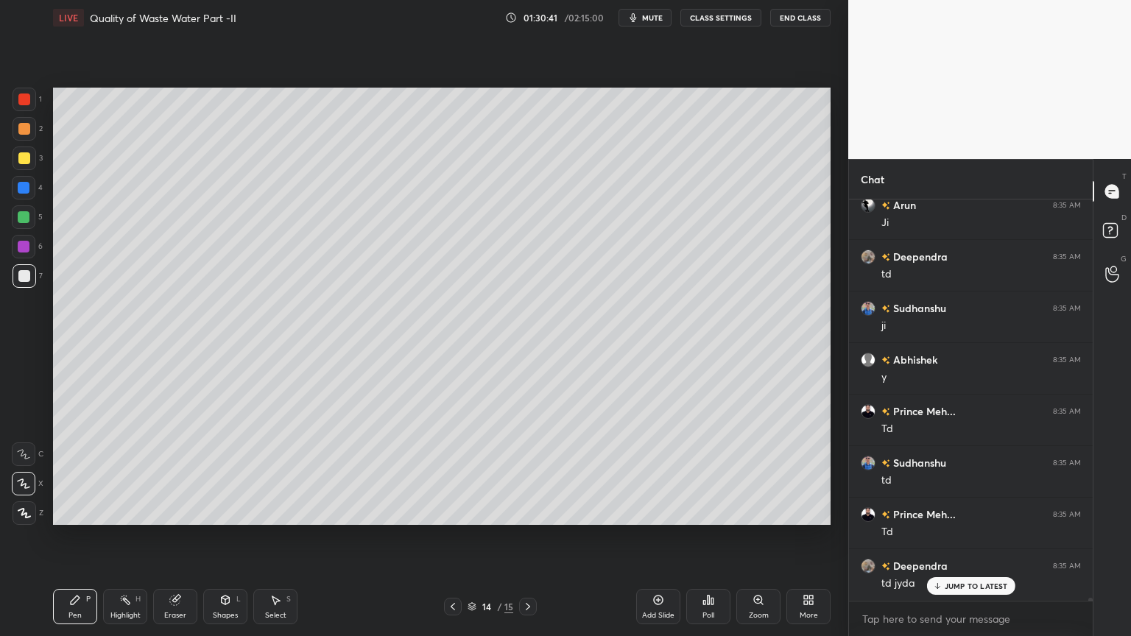
scroll to position [48616, 0]
click at [224, 511] on div "Shapes" at bounding box center [225, 615] width 25 height 7
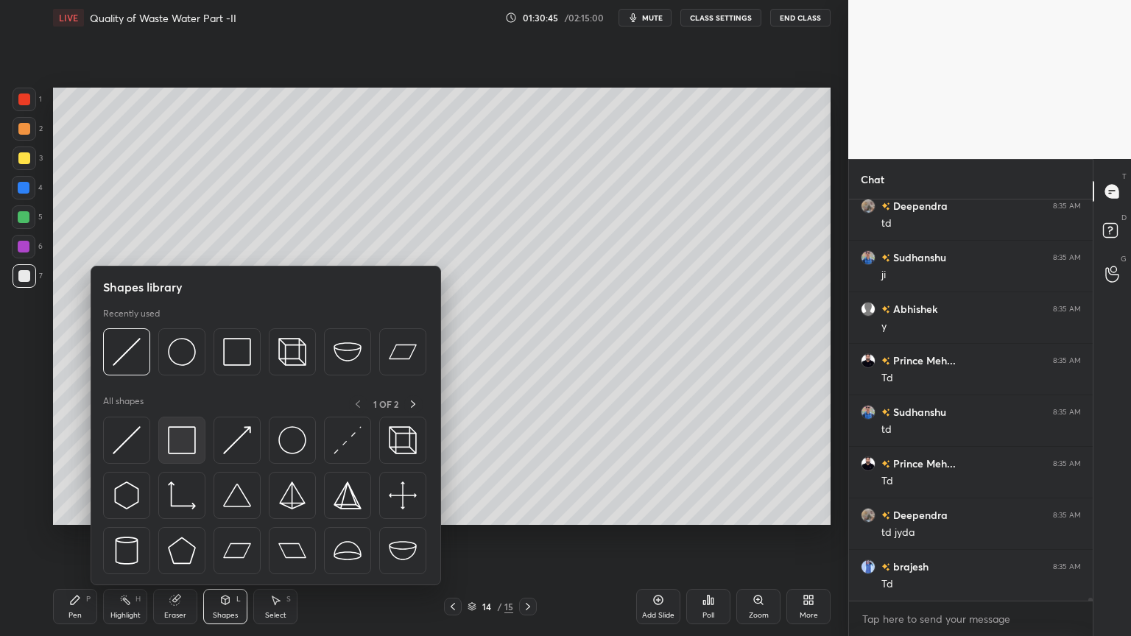
scroll to position [48668, 0]
click at [180, 448] on img at bounding box center [182, 440] width 28 height 28
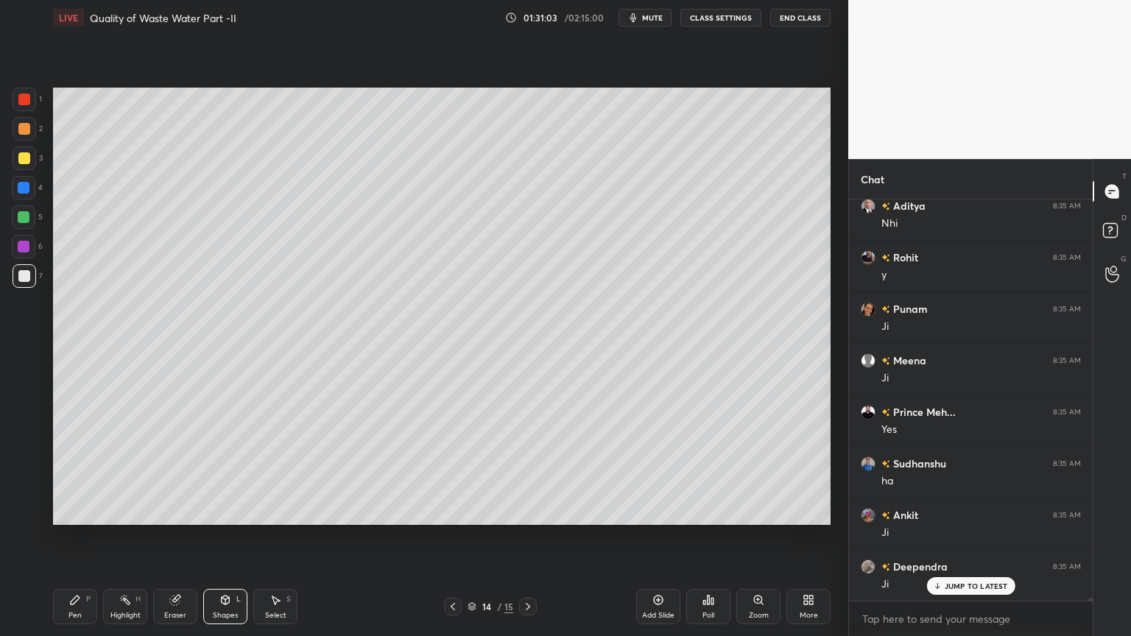
scroll to position [49905, 0]
click at [69, 511] on div "Pen" at bounding box center [74, 615] width 13 height 7
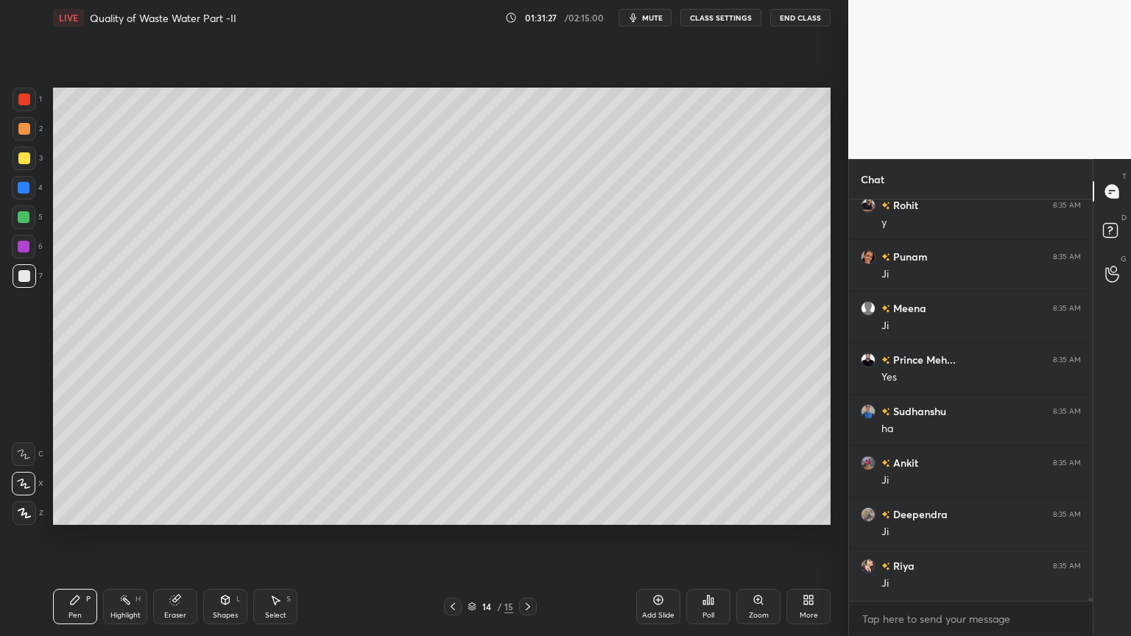
click at [227, 511] on div "Shapes L" at bounding box center [225, 606] width 44 height 35
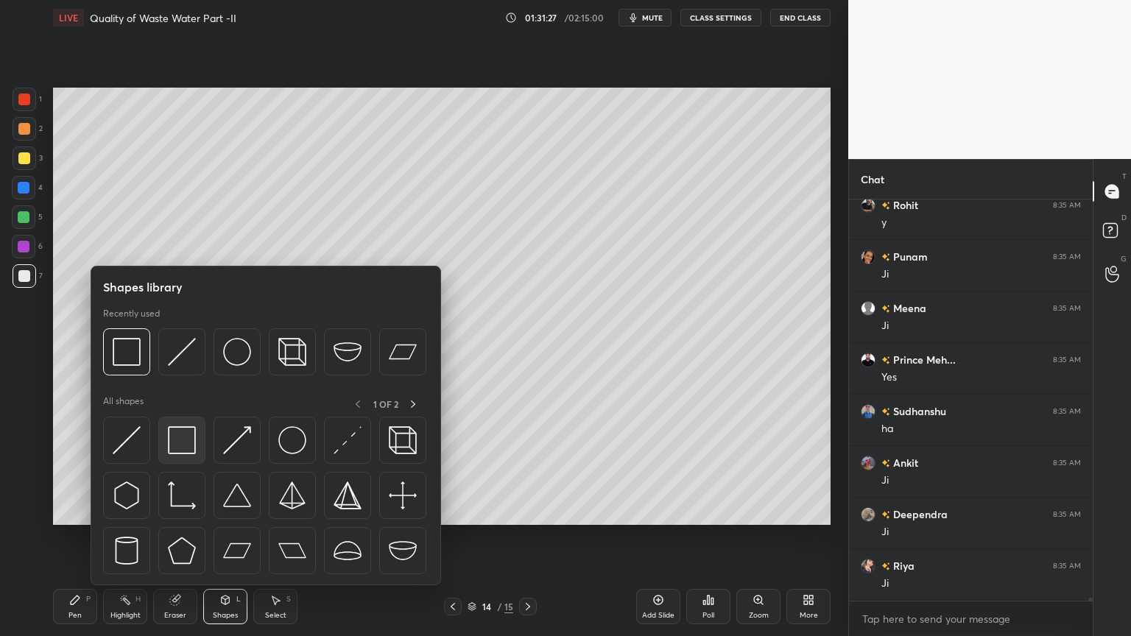
click at [183, 446] on img at bounding box center [182, 440] width 28 height 28
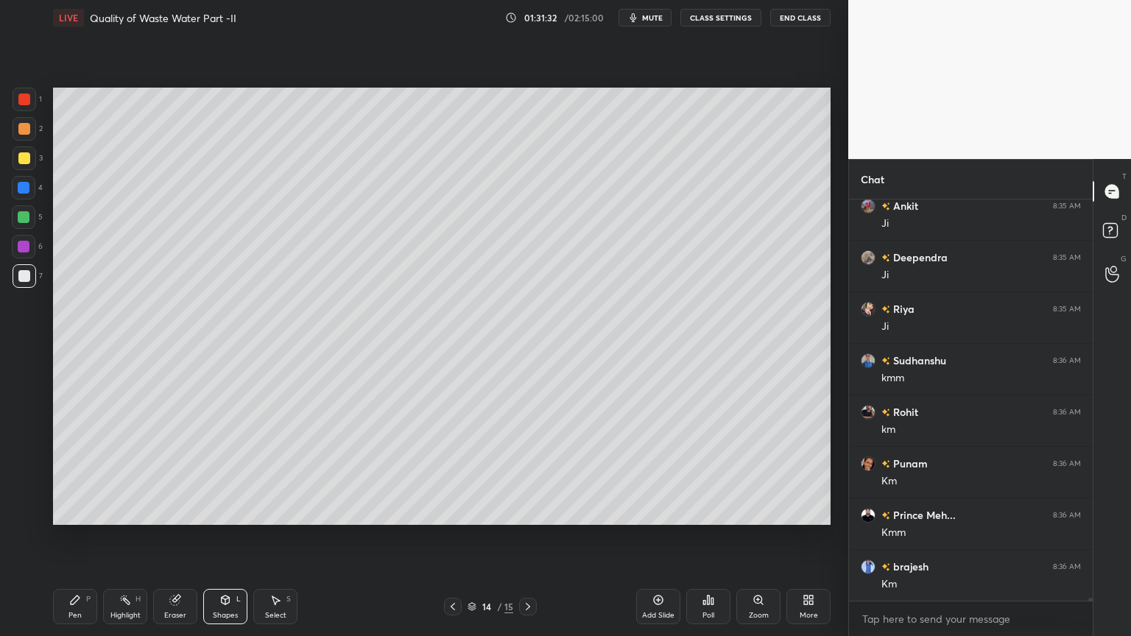
scroll to position [50214, 0]
click at [453, 511] on icon at bounding box center [453, 607] width 12 height 12
click at [449, 511] on icon at bounding box center [453, 607] width 12 height 12
click at [445, 511] on div at bounding box center [453, 607] width 18 height 18
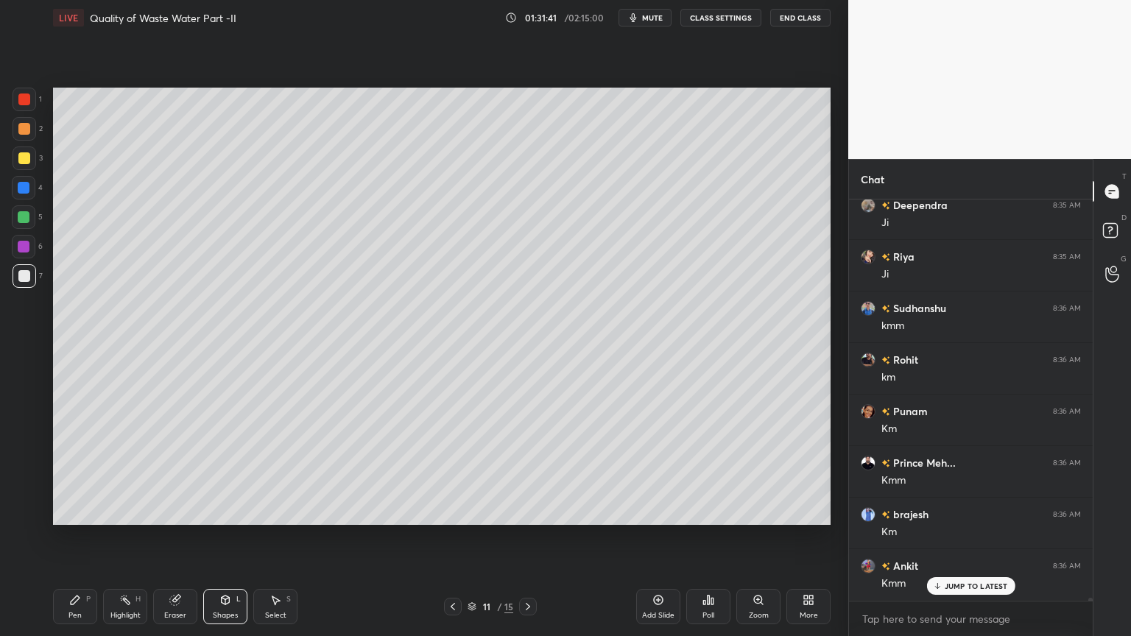
scroll to position [50265, 0]
click at [217, 511] on div "Shapes L" at bounding box center [225, 606] width 44 height 35
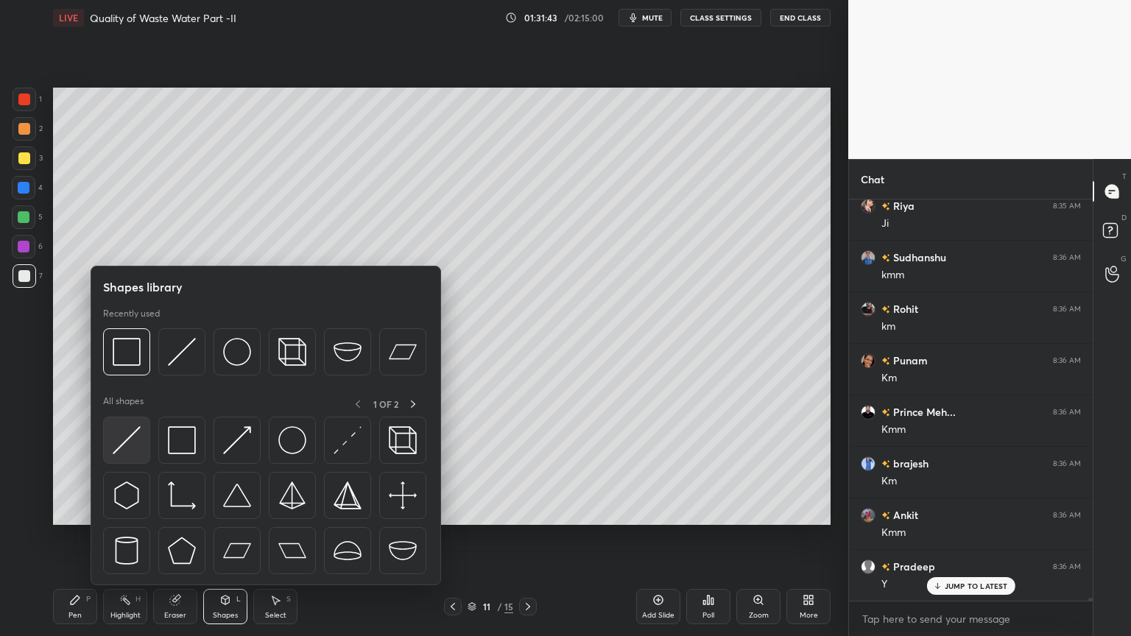
click at [117, 451] on img at bounding box center [127, 440] width 28 height 28
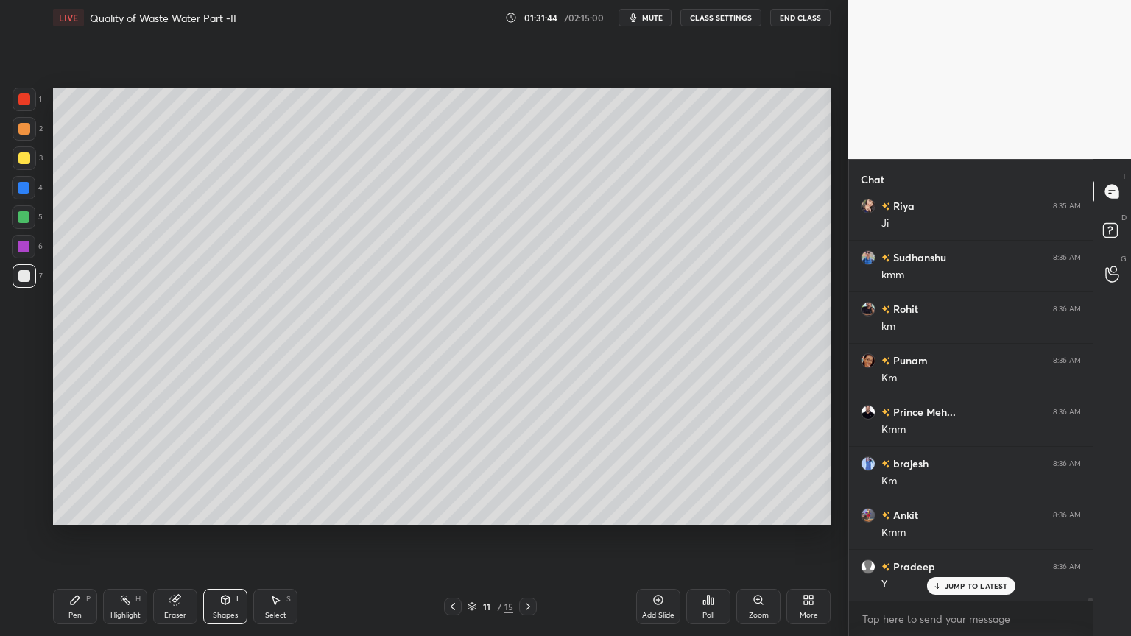
click at [24, 102] on div at bounding box center [24, 100] width 12 height 12
click at [213, 511] on div "Shapes" at bounding box center [225, 615] width 25 height 7
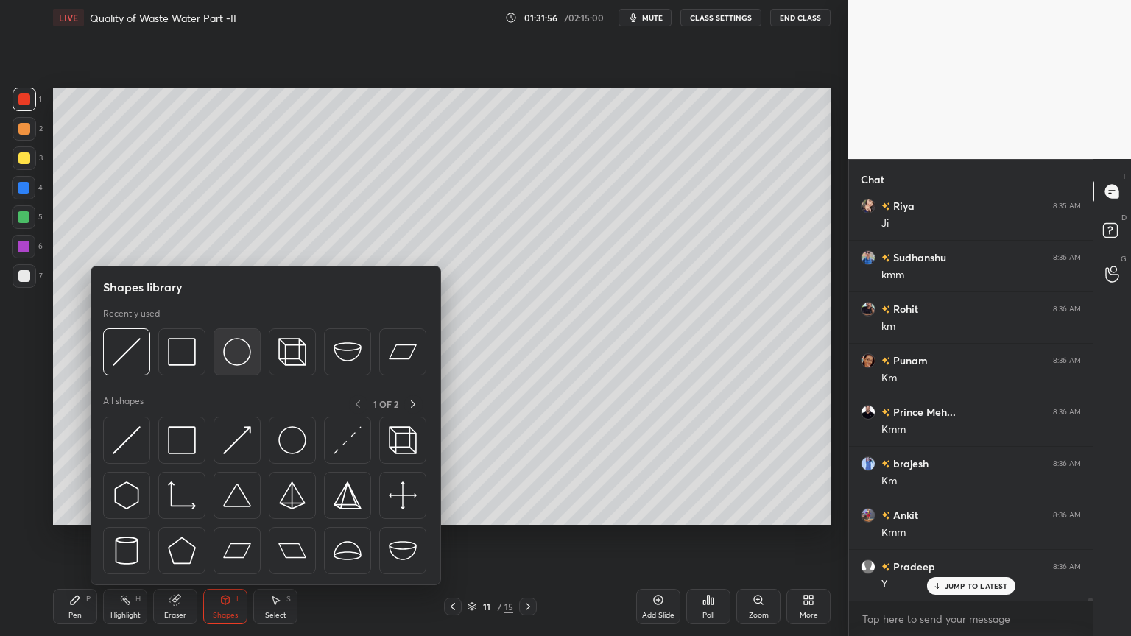
click at [226, 355] on img at bounding box center [237, 352] width 28 height 28
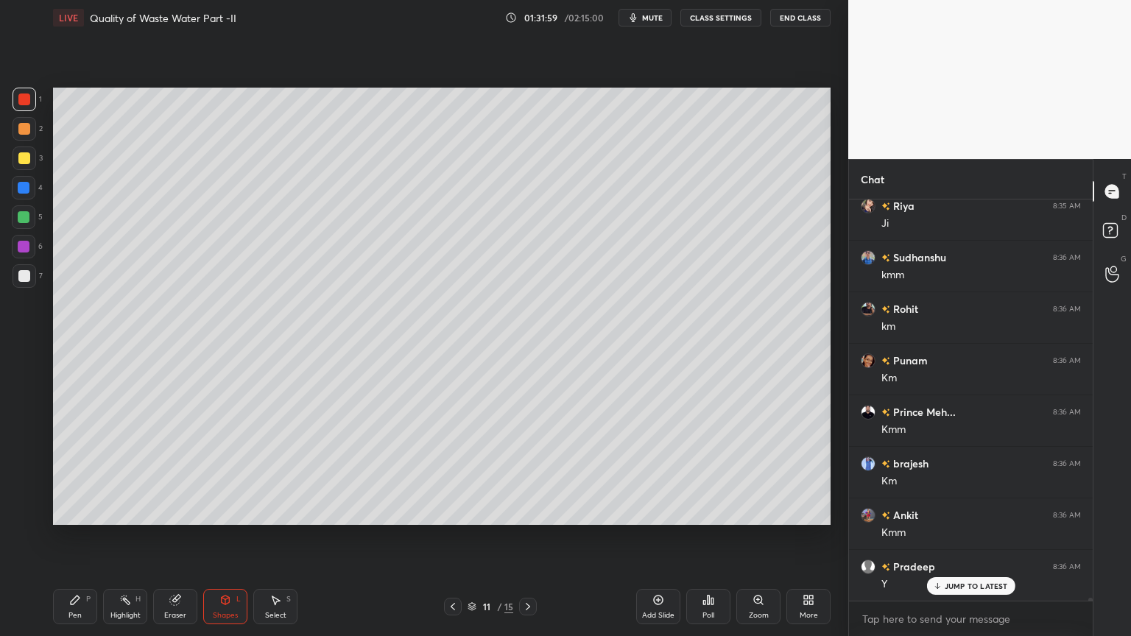
click at [60, 511] on div "Pen P" at bounding box center [75, 606] width 44 height 35
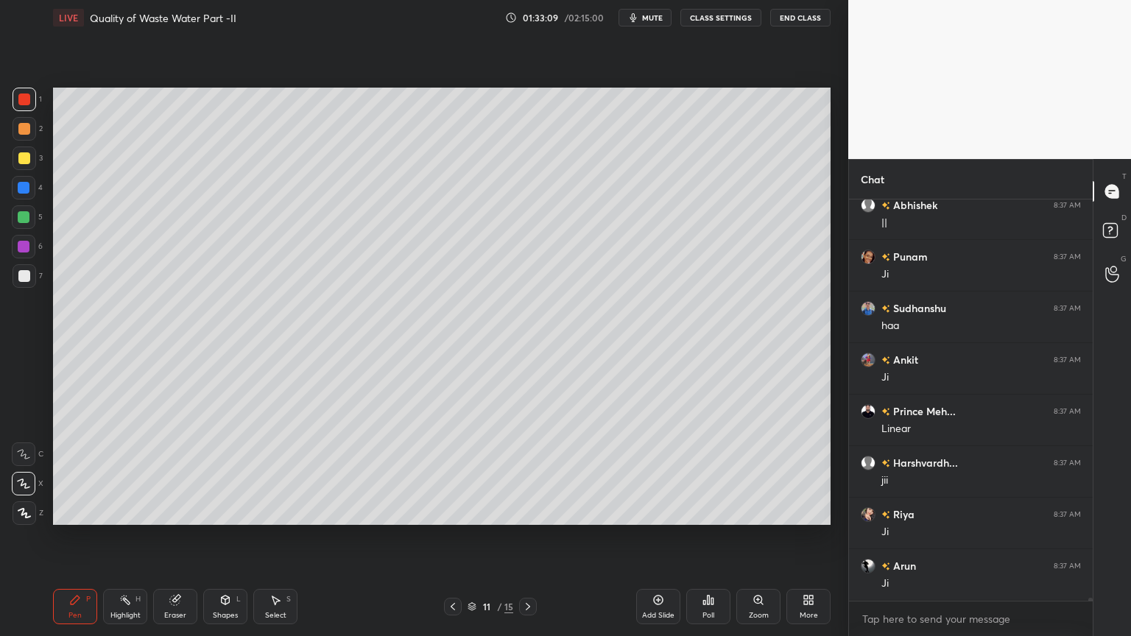
scroll to position [52018, 0]
click at [225, 511] on div "Shapes L" at bounding box center [225, 606] width 44 height 35
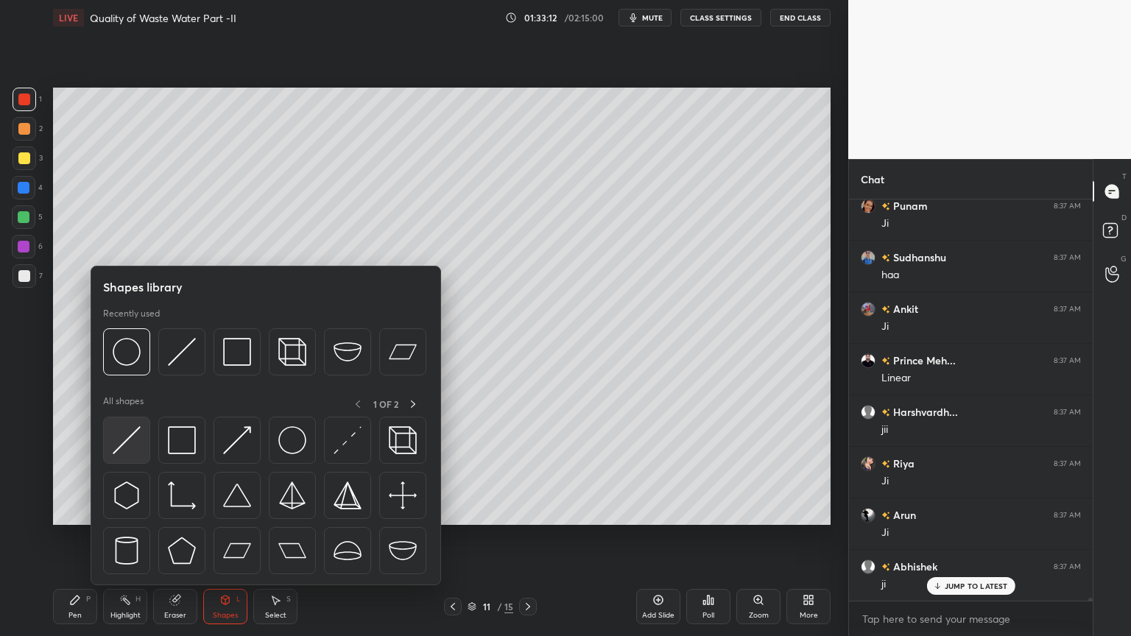
click at [124, 445] on img at bounding box center [127, 440] width 28 height 28
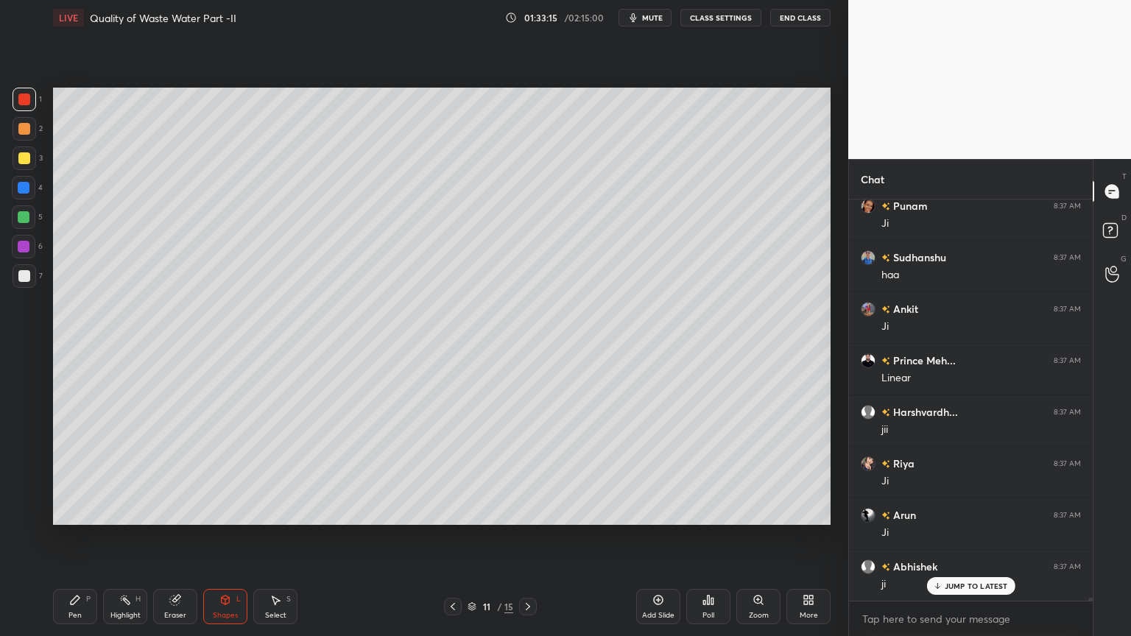
scroll to position [52070, 0]
click at [62, 511] on div "Pen P" at bounding box center [75, 606] width 44 height 35
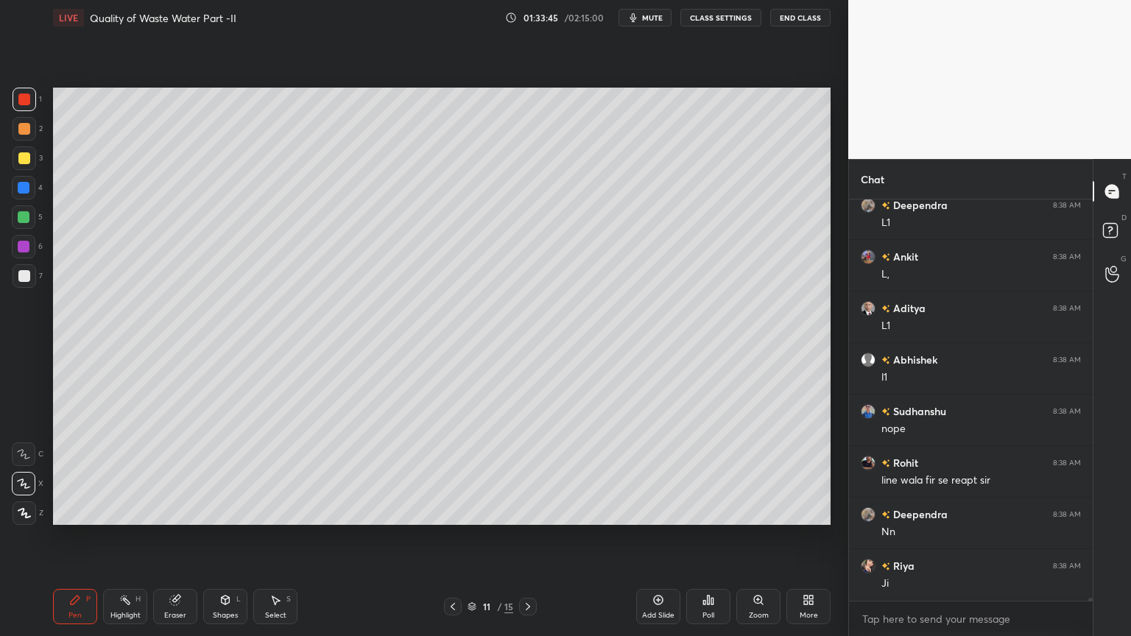
scroll to position [52534, 0]
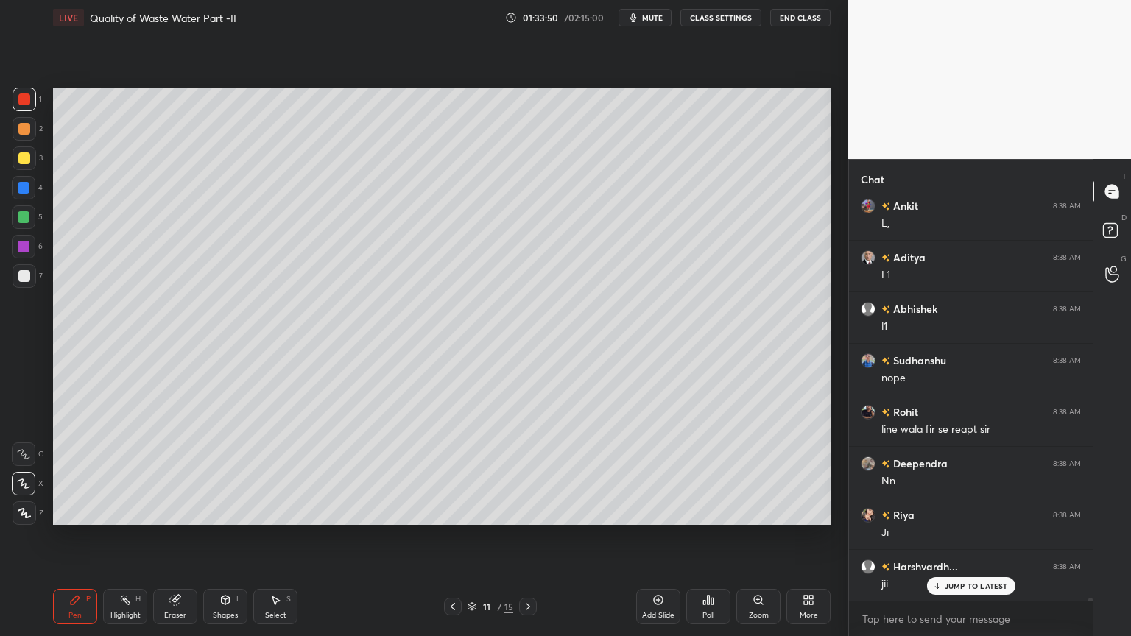
click at [527, 511] on icon at bounding box center [528, 607] width 12 height 12
click at [528, 511] on icon at bounding box center [528, 606] width 4 height 7
click at [525, 511] on icon at bounding box center [528, 607] width 12 height 12
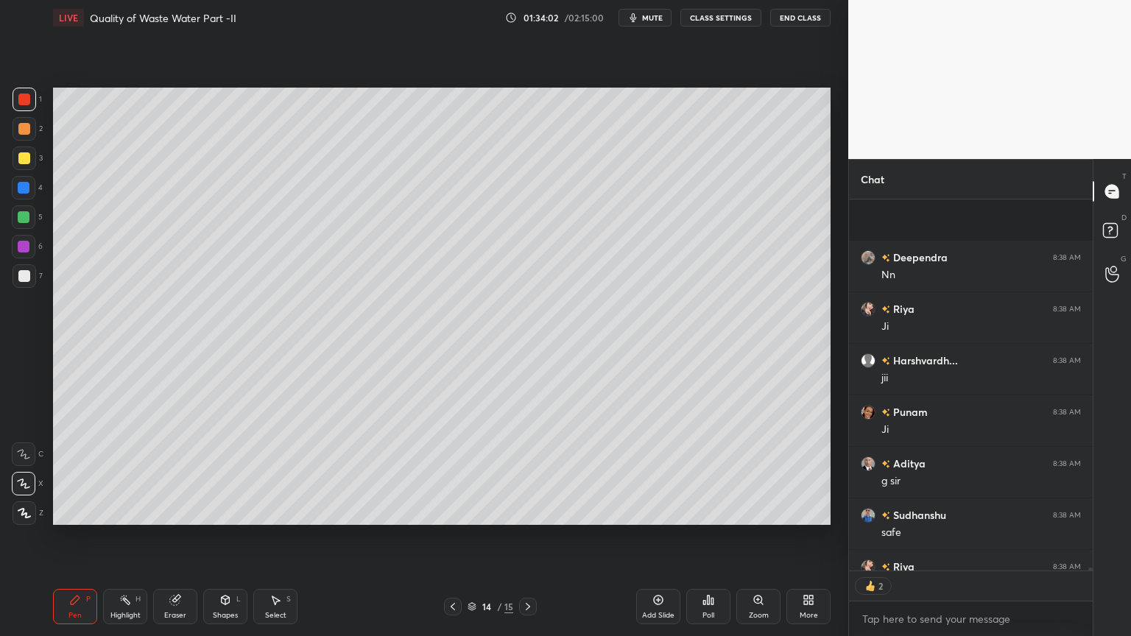
scroll to position [52874, 0]
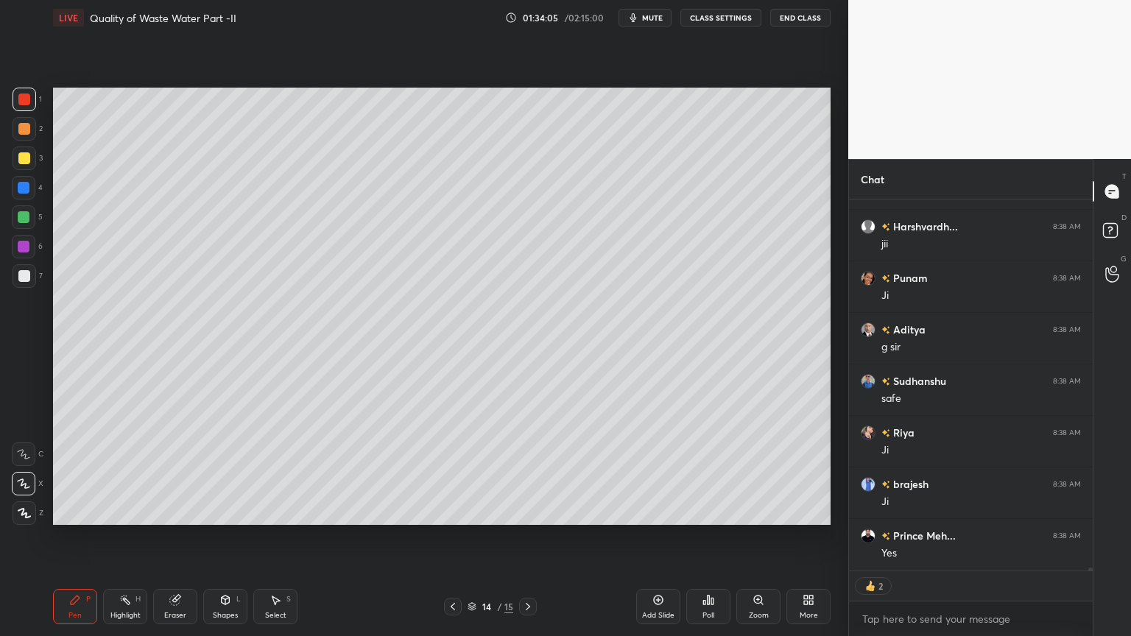
click at [29, 165] on div at bounding box center [25, 159] width 24 height 24
click at [79, 511] on div "Pen P" at bounding box center [75, 606] width 44 height 35
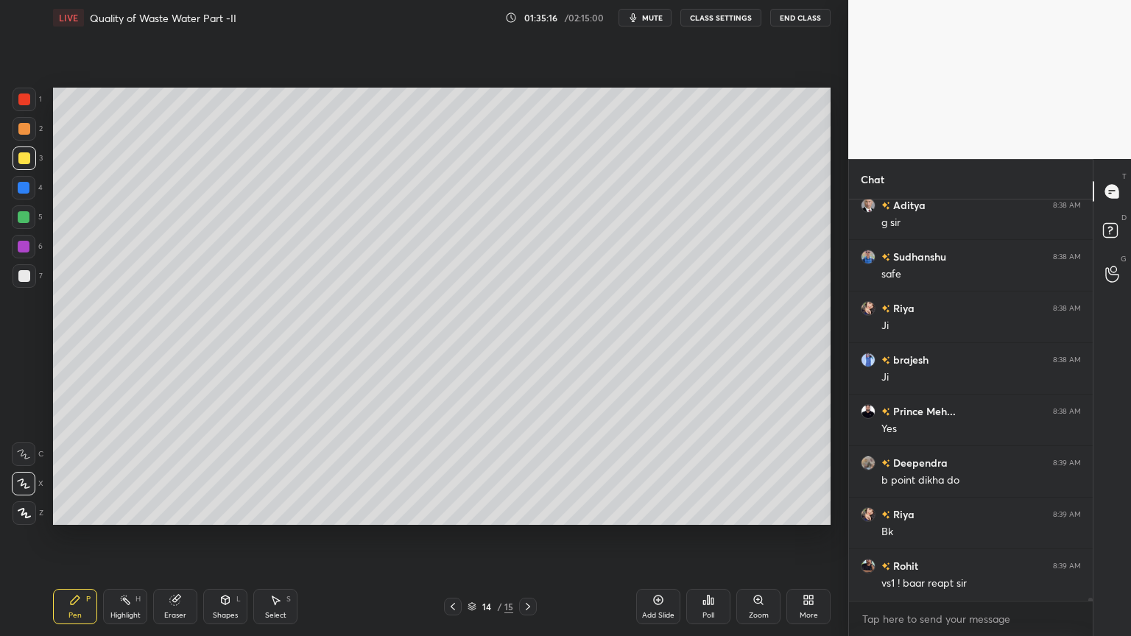
scroll to position [53049, 0]
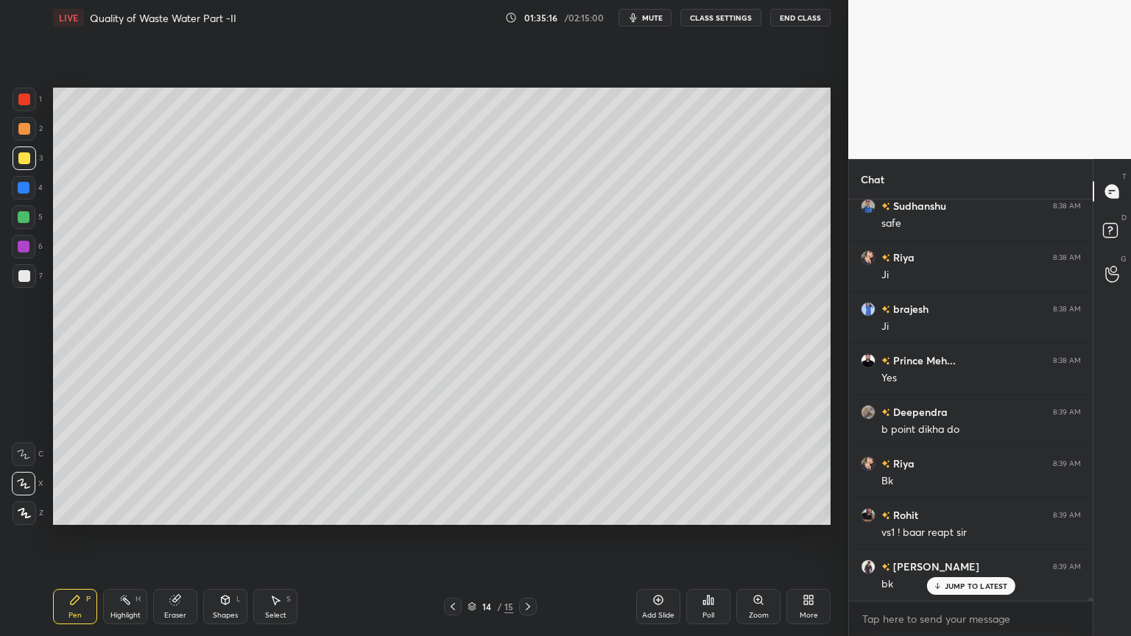
click at [454, 511] on icon at bounding box center [453, 607] width 12 height 12
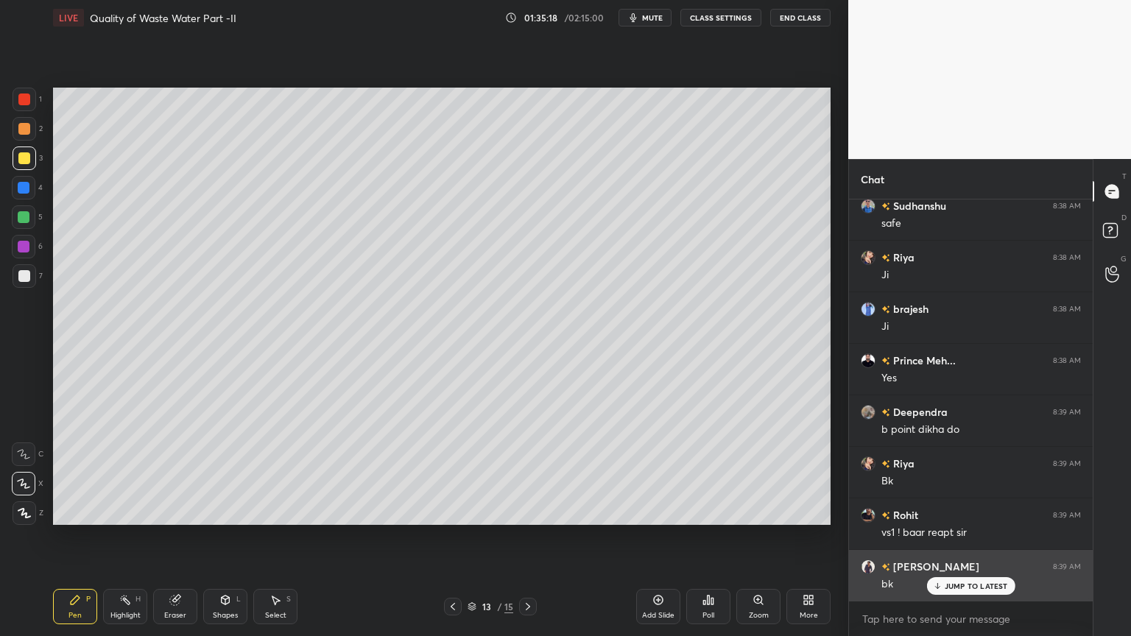
click at [979, 511] on div "JUMP TO LATEST" at bounding box center [971, 586] width 88 height 18
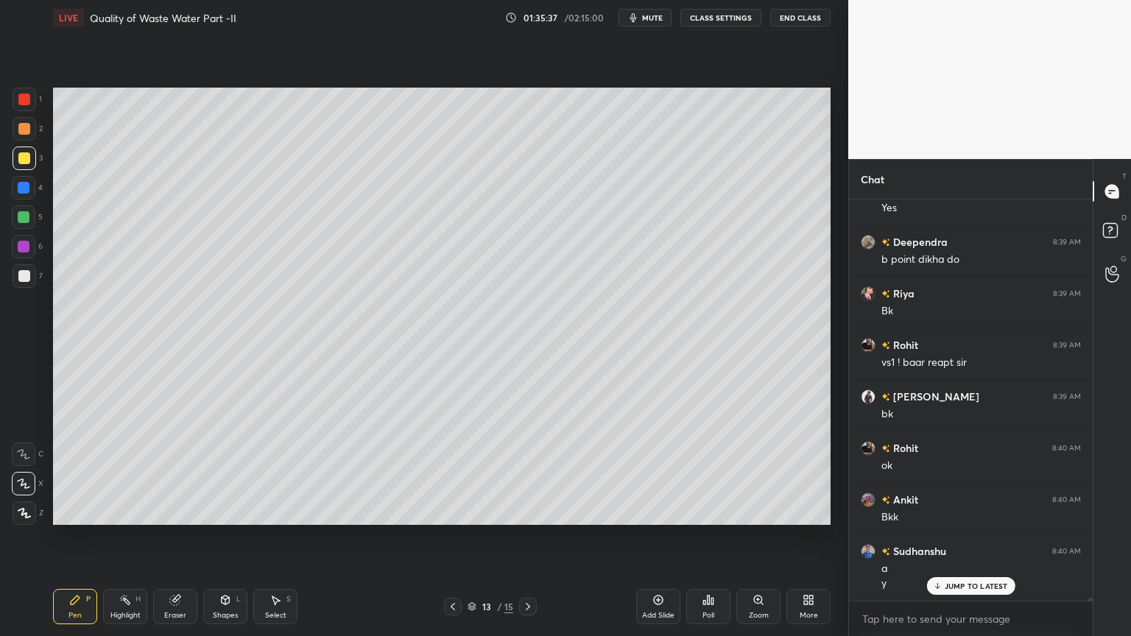
scroll to position [53270, 0]
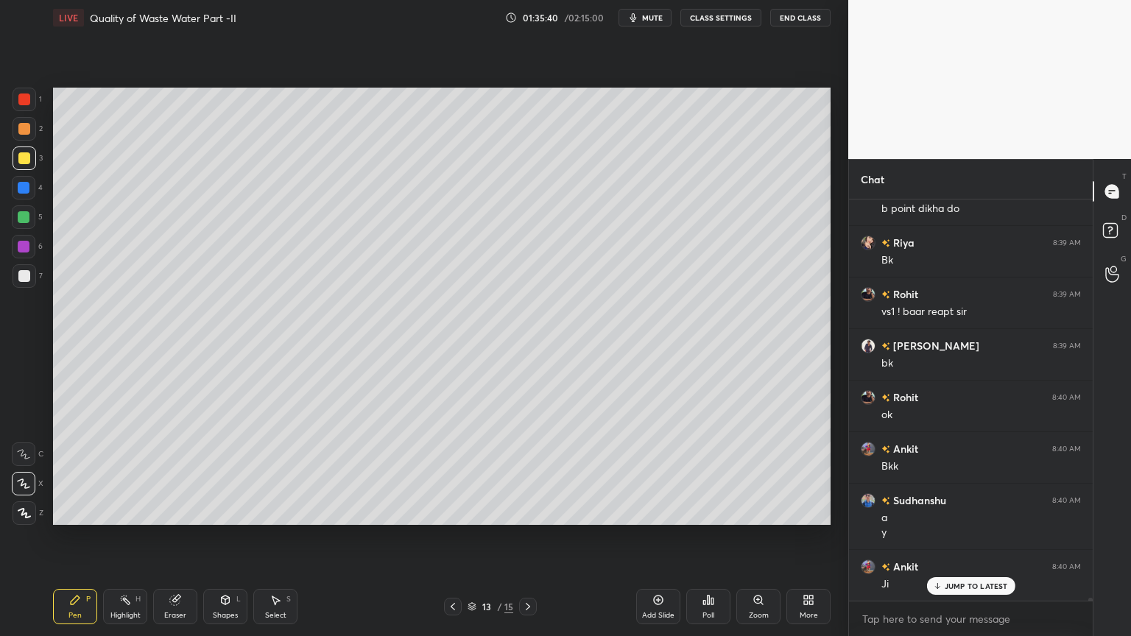
click at [452, 511] on icon at bounding box center [453, 607] width 12 height 12
click at [454, 511] on icon at bounding box center [453, 607] width 12 height 12
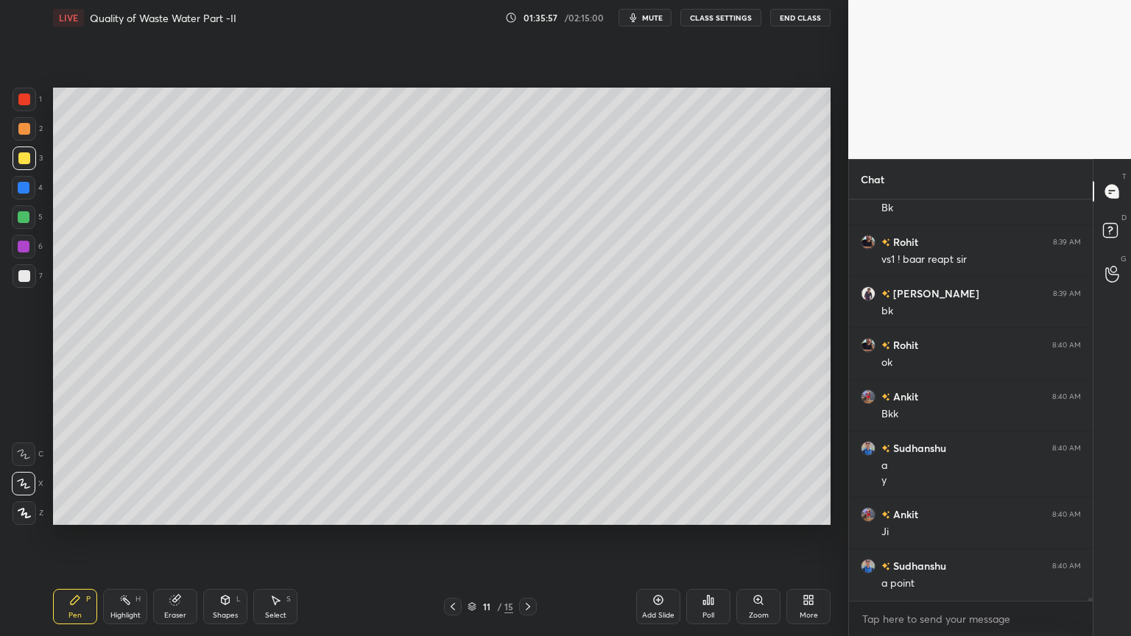
click at [224, 511] on div "Shapes L" at bounding box center [225, 606] width 44 height 35
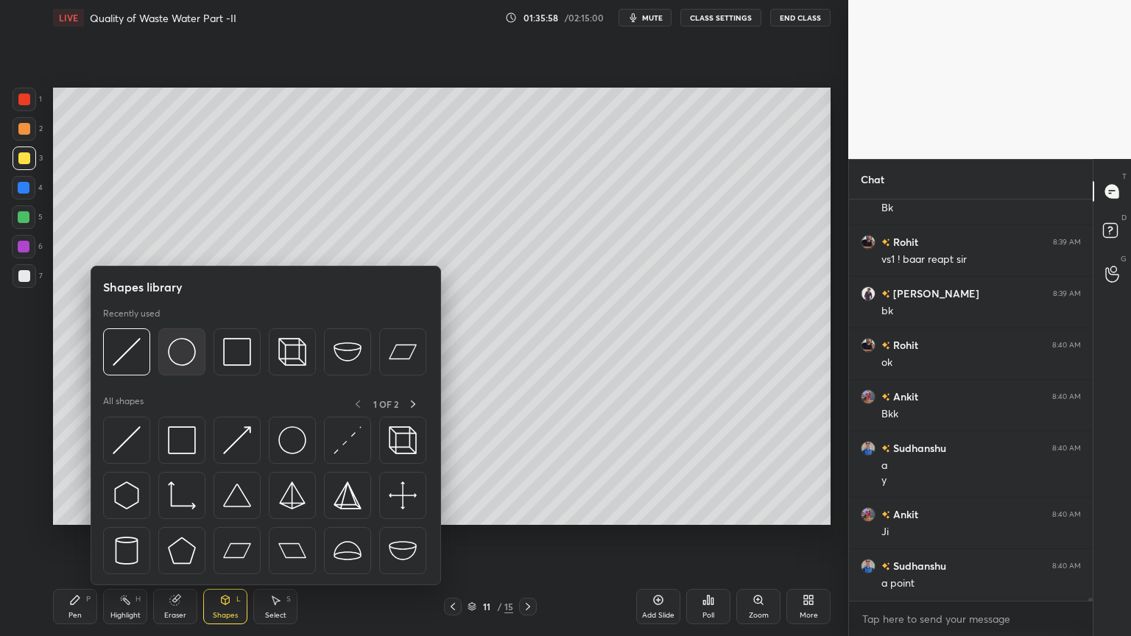
click at [183, 354] on img at bounding box center [182, 352] width 28 height 28
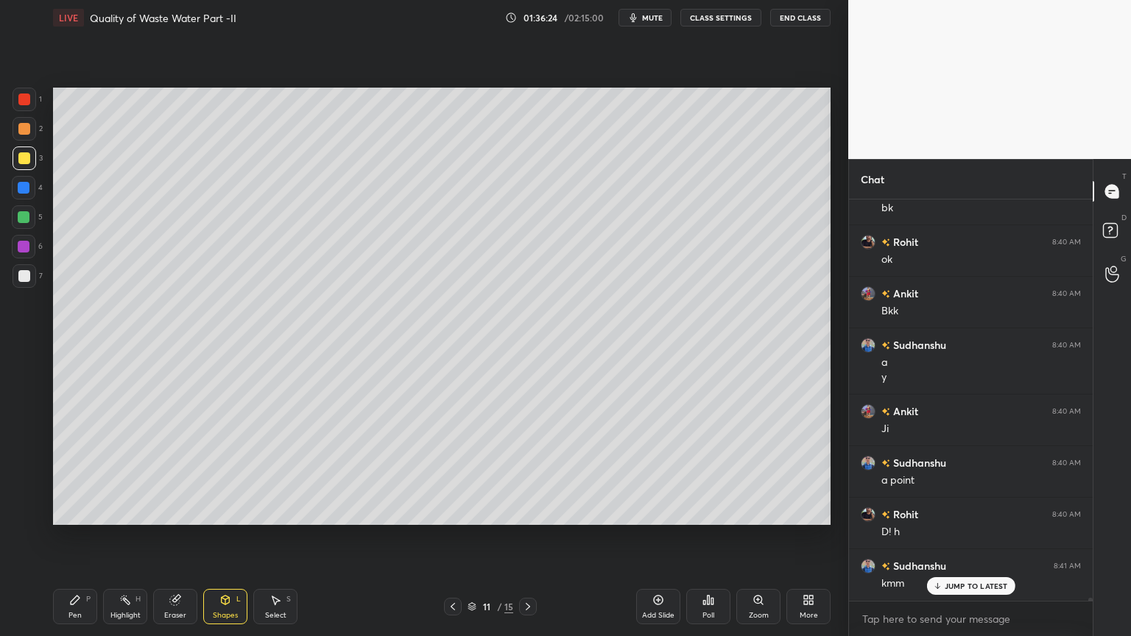
scroll to position [53476, 0]
click at [217, 511] on div "Shapes" at bounding box center [225, 615] width 25 height 7
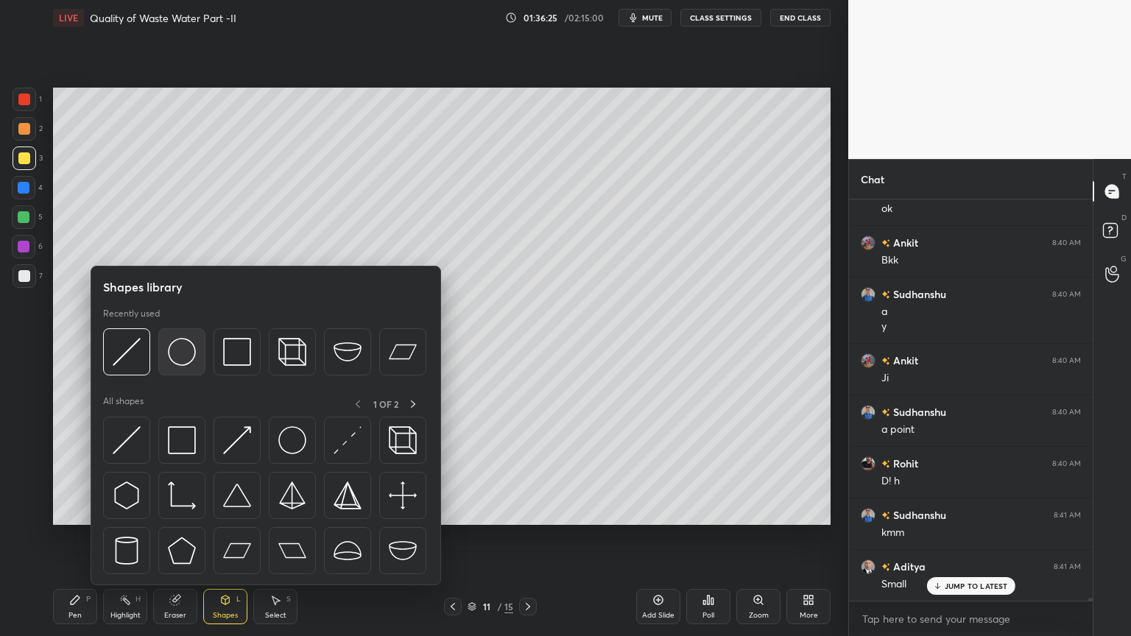
click at [172, 356] on img at bounding box center [182, 352] width 28 height 28
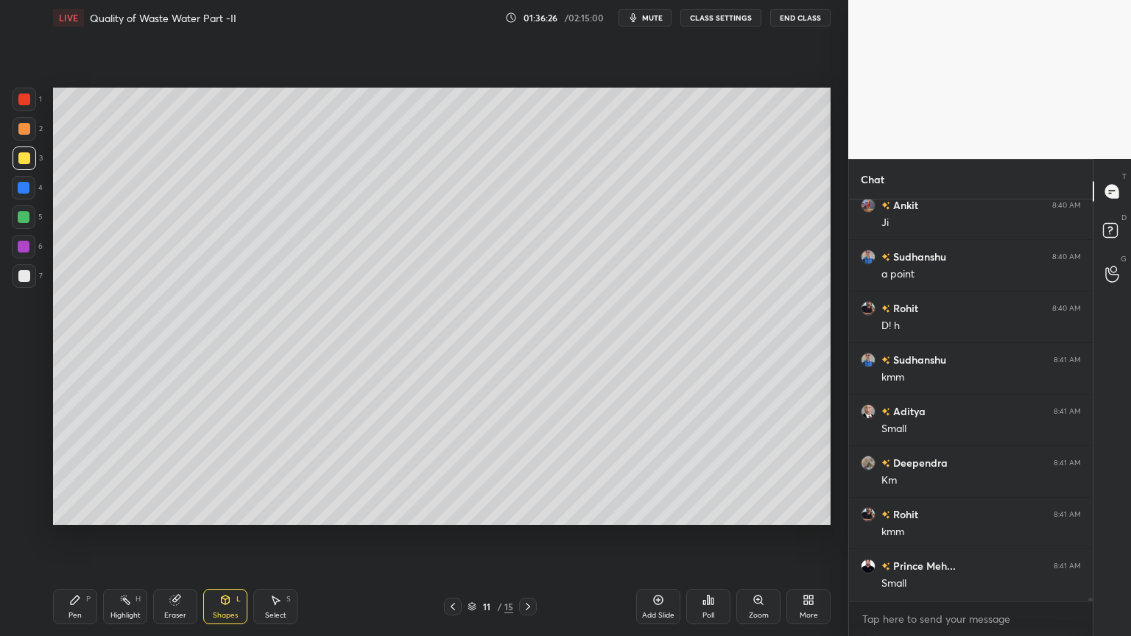
click at [19, 218] on div at bounding box center [24, 217] width 12 height 12
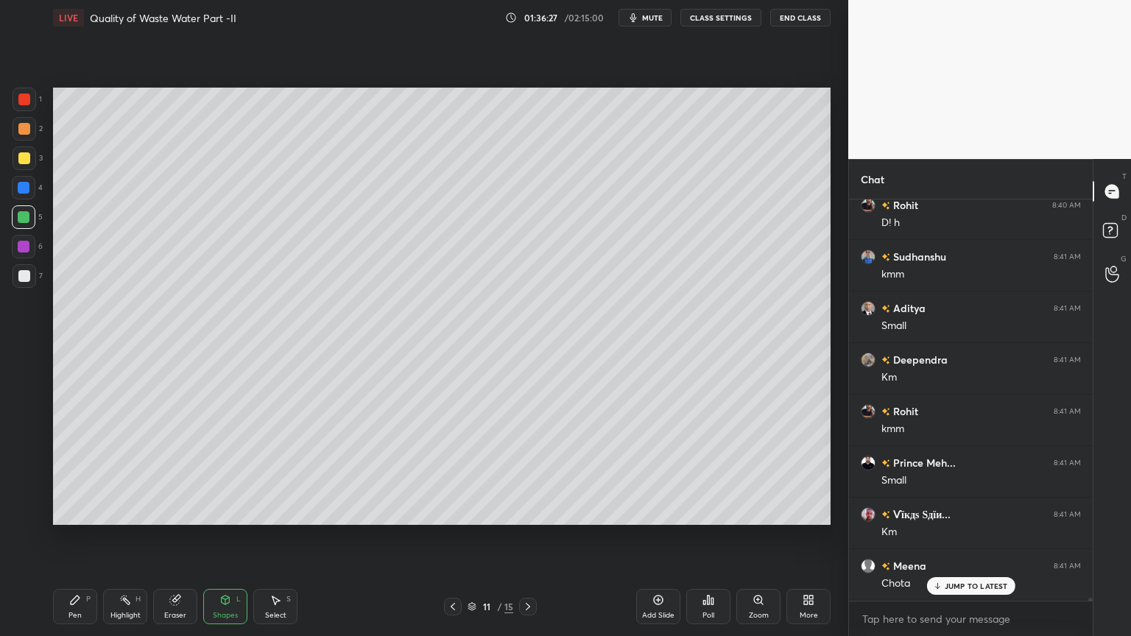
scroll to position [53786, 0]
click at [25, 246] on div at bounding box center [24, 247] width 12 height 12
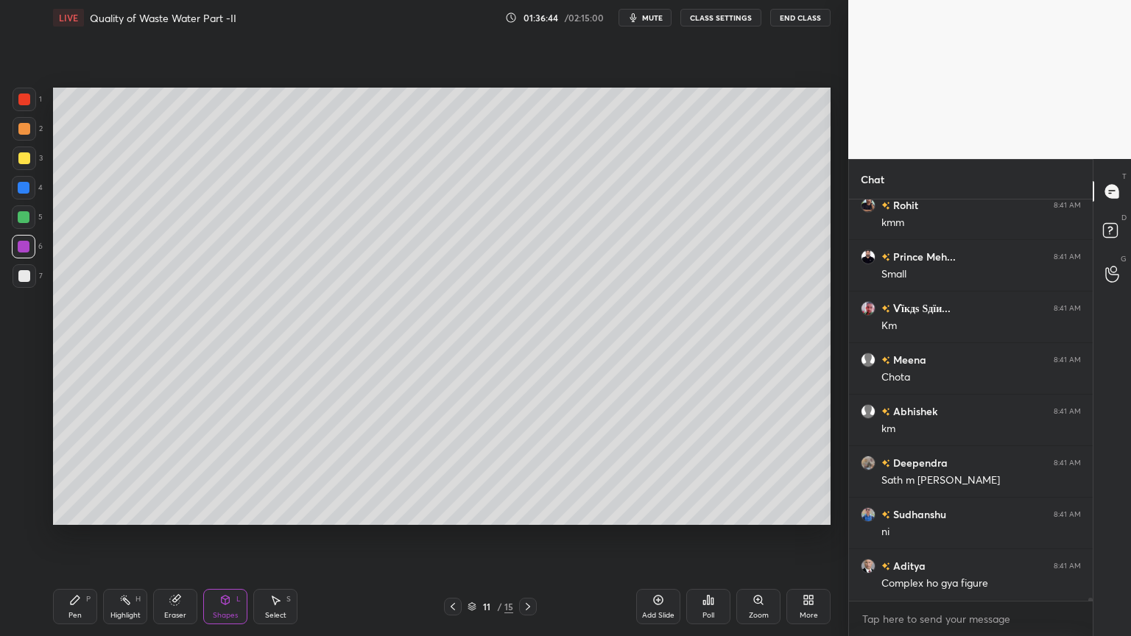
scroll to position [53992, 0]
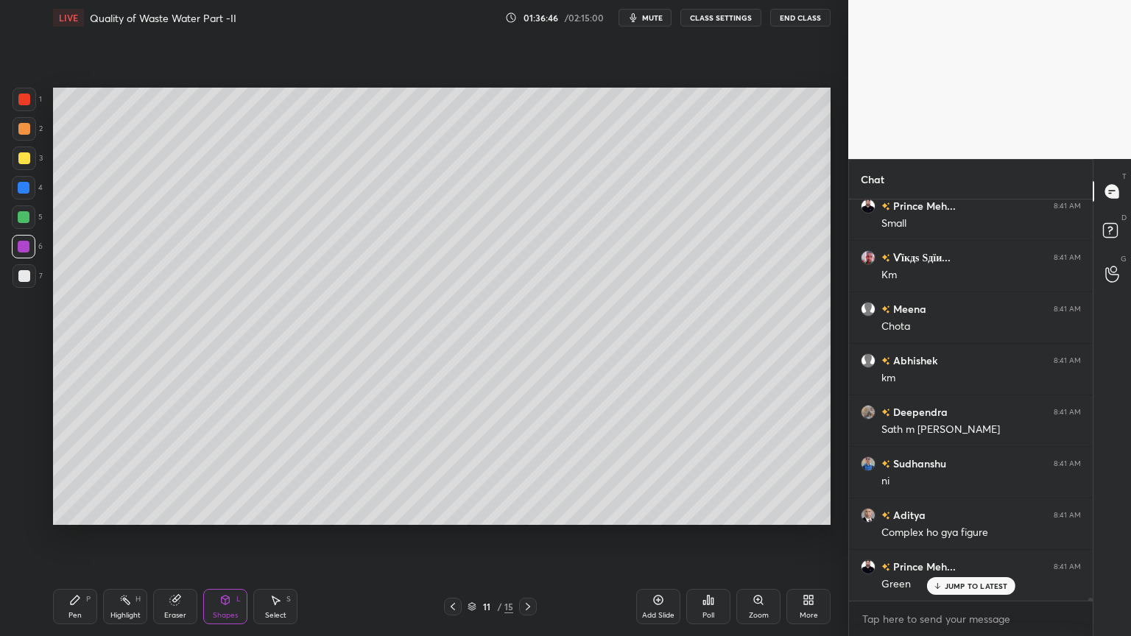
click at [227, 511] on icon at bounding box center [225, 600] width 12 height 12
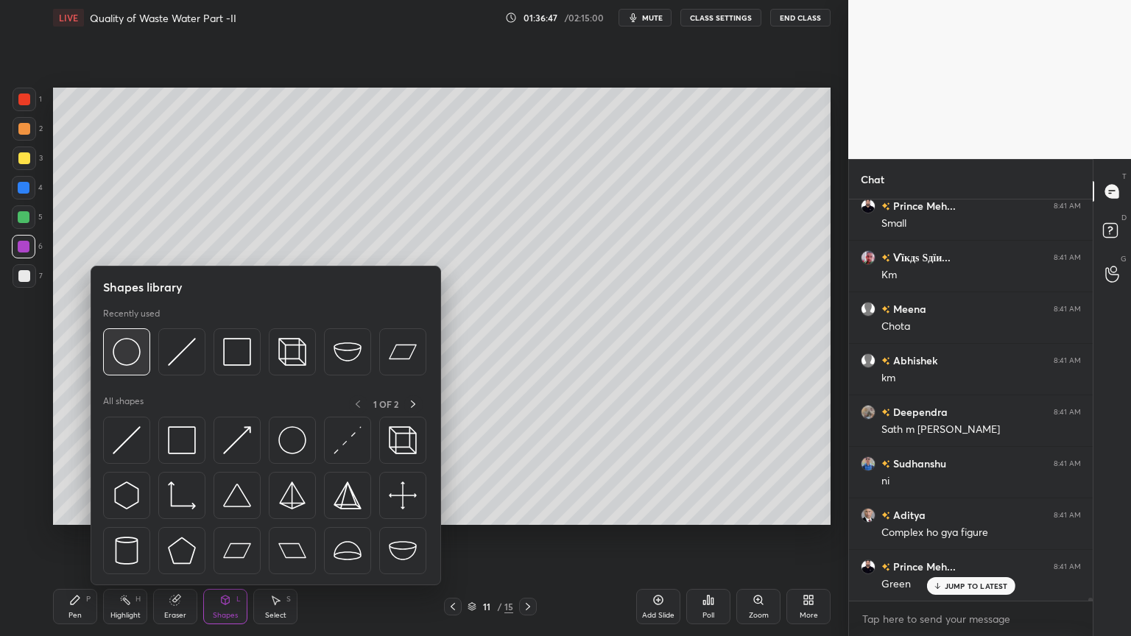
click at [122, 353] on img at bounding box center [127, 352] width 28 height 28
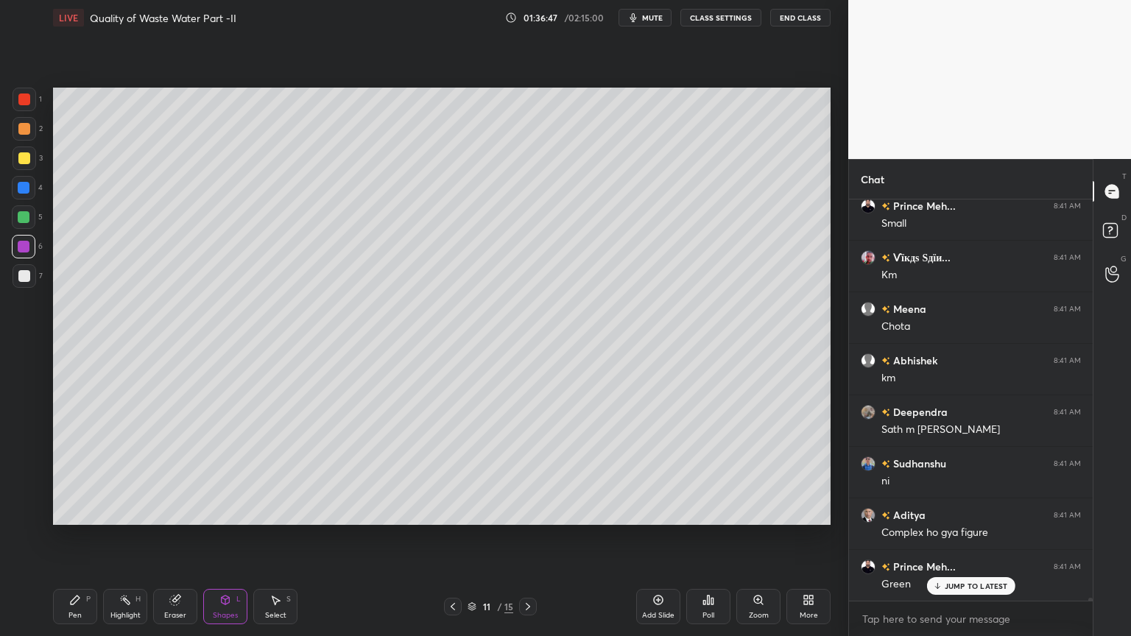
click at [22, 212] on div at bounding box center [24, 217] width 12 height 12
click at [55, 511] on div "Pen P" at bounding box center [75, 606] width 44 height 35
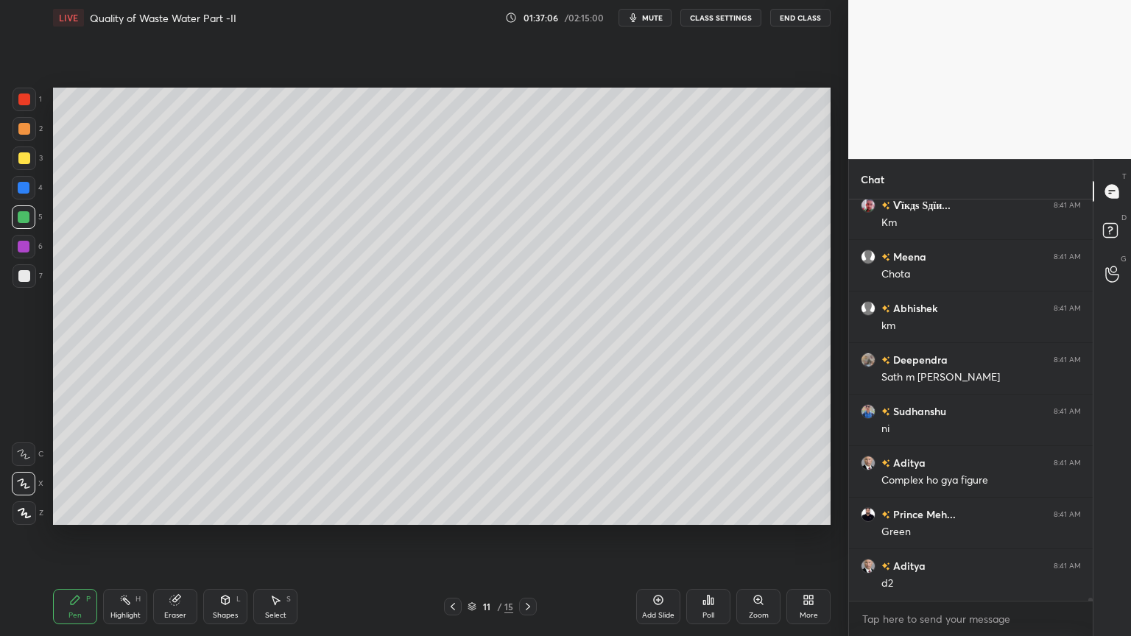
click at [235, 511] on div "Shapes L" at bounding box center [225, 606] width 44 height 35
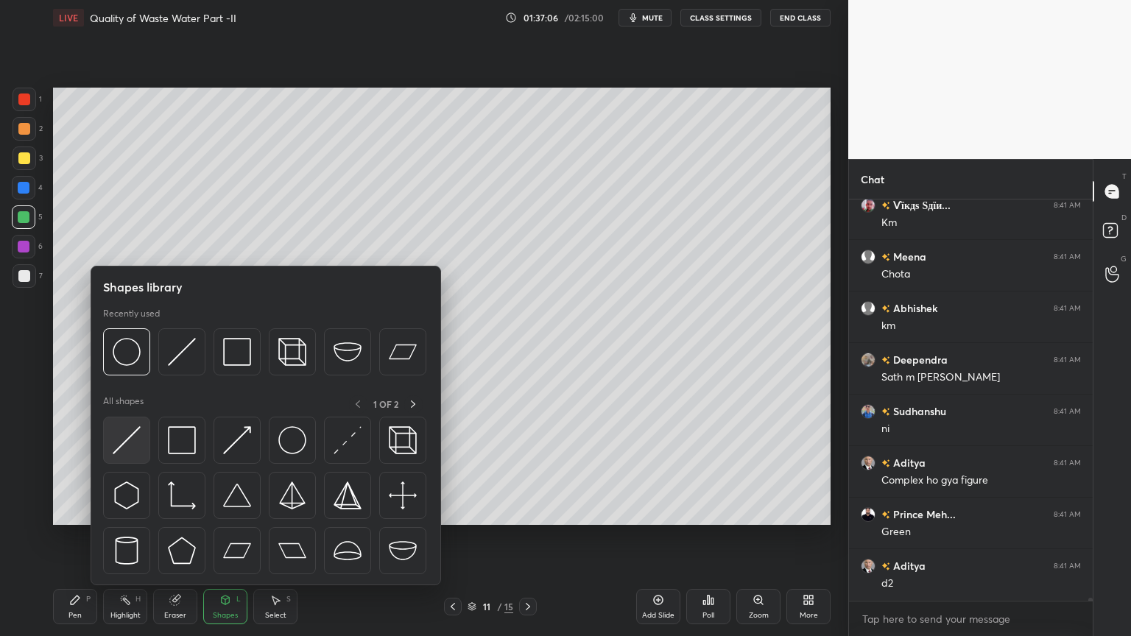
click at [124, 445] on img at bounding box center [127, 440] width 28 height 28
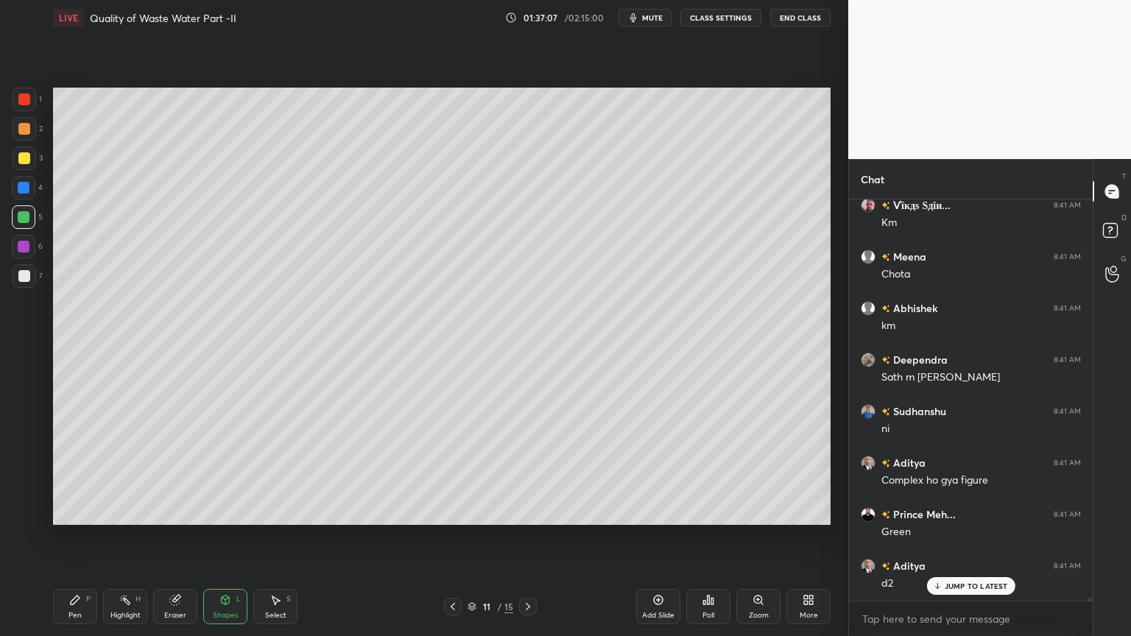
scroll to position [54095, 0]
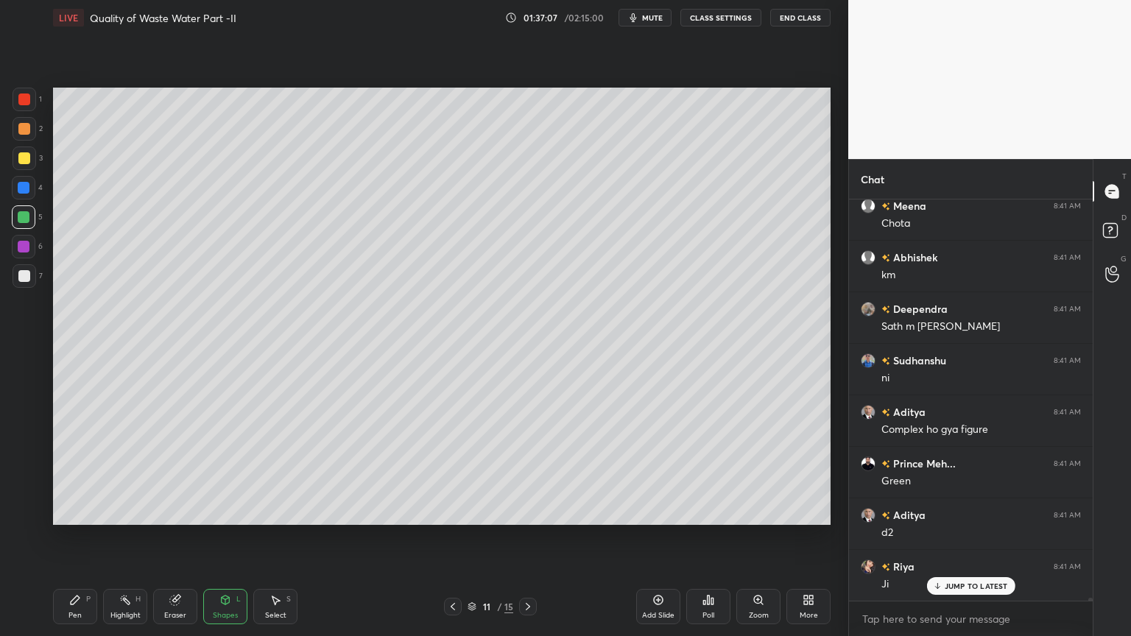
click at [29, 216] on div at bounding box center [24, 217] width 12 height 12
click at [74, 511] on div "Pen P" at bounding box center [75, 606] width 44 height 35
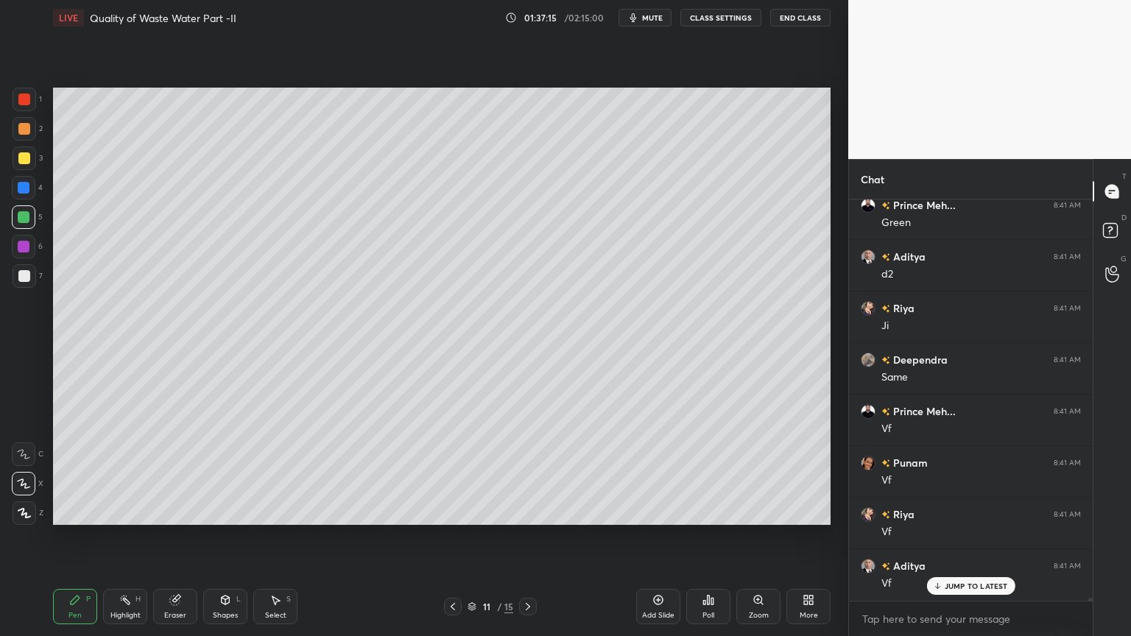
scroll to position [54404, 0]
click at [222, 511] on div "Shapes L" at bounding box center [225, 606] width 44 height 35
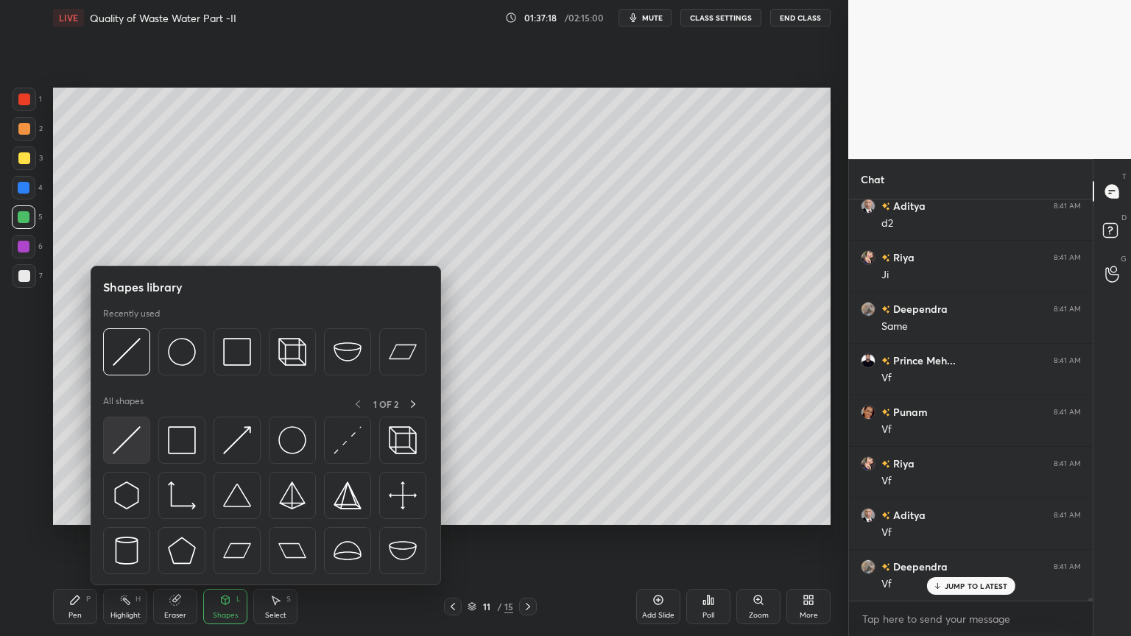
click at [121, 437] on img at bounding box center [127, 440] width 28 height 28
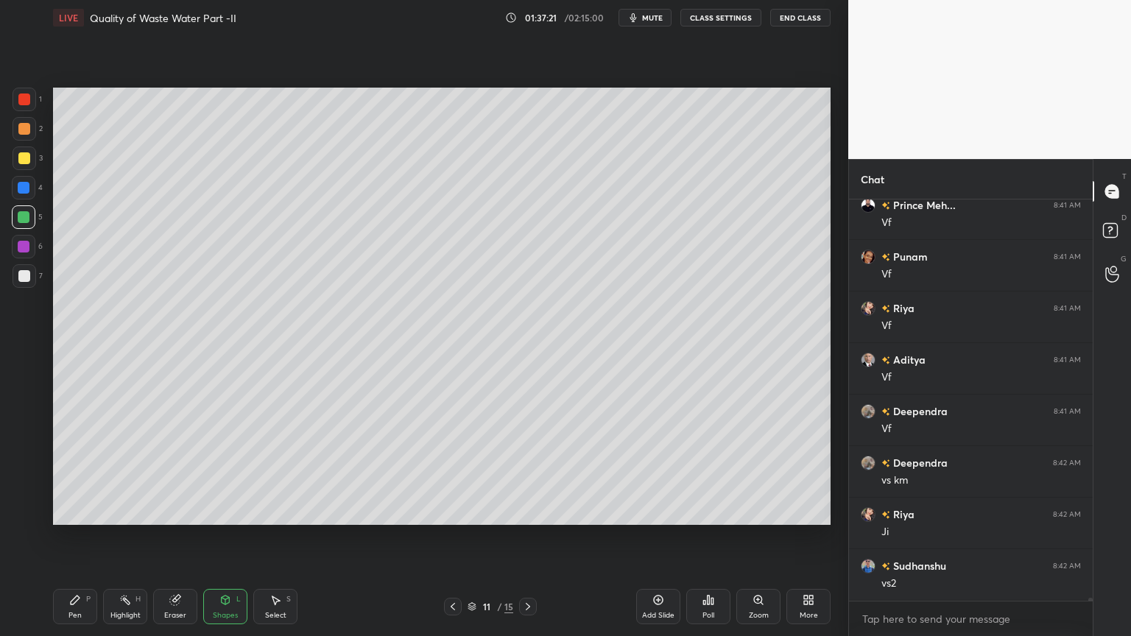
scroll to position [54714, 0]
click at [65, 511] on div "Pen P" at bounding box center [75, 606] width 44 height 35
click at [529, 511] on icon at bounding box center [528, 606] width 4 height 7
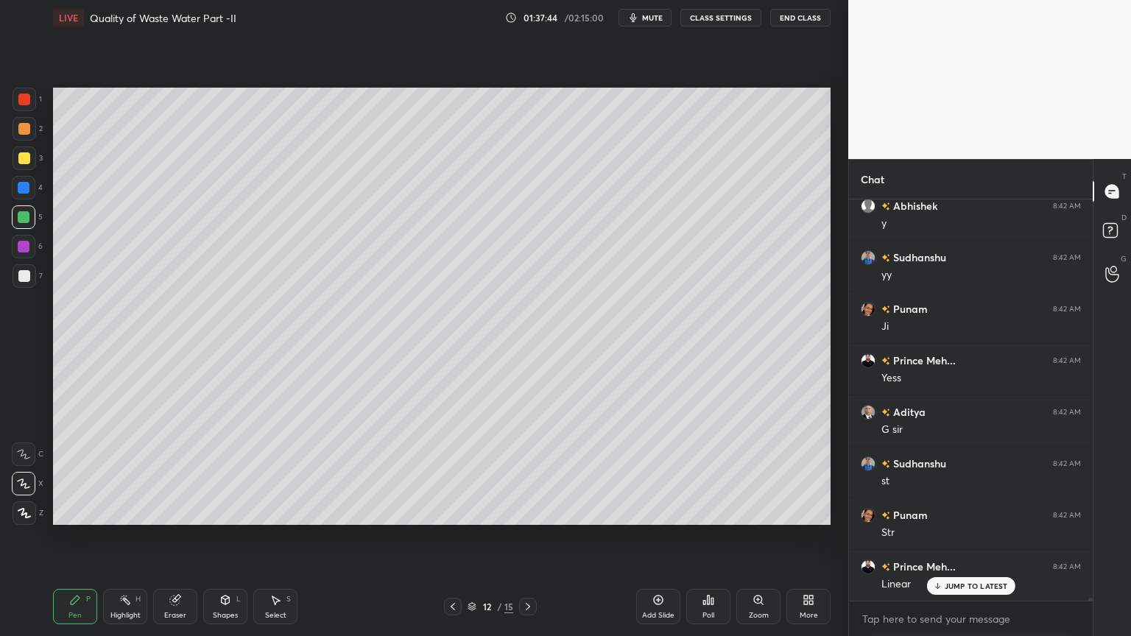
click at [525, 511] on icon at bounding box center [528, 607] width 12 height 12
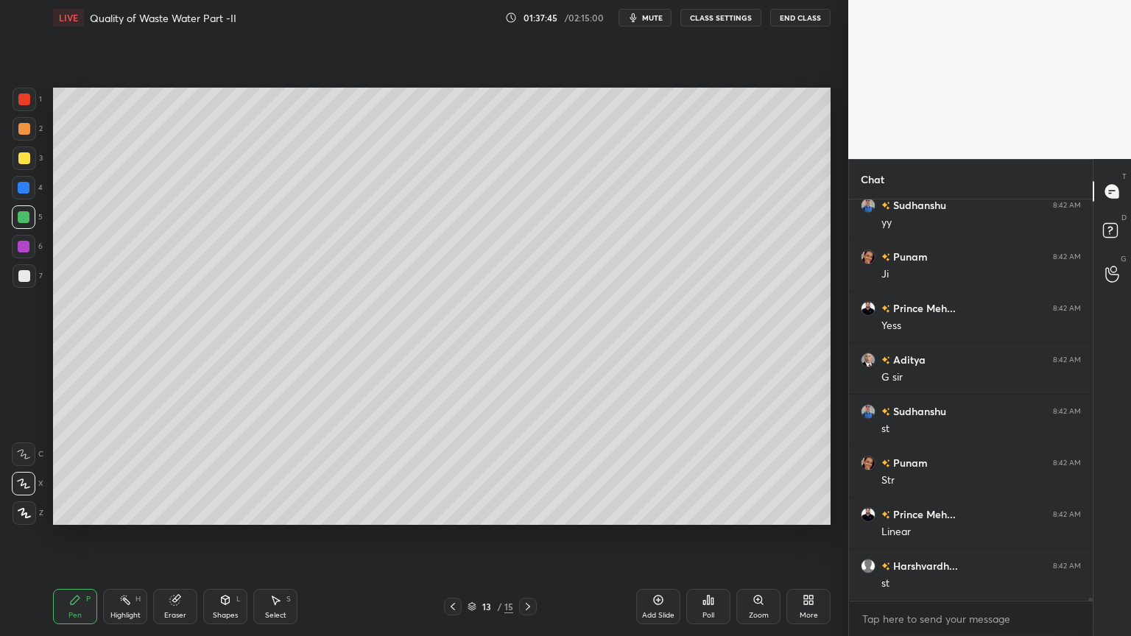
click at [526, 511] on icon at bounding box center [528, 607] width 12 height 12
click at [525, 511] on icon at bounding box center [528, 607] width 12 height 12
click at [455, 511] on icon at bounding box center [453, 607] width 12 height 12
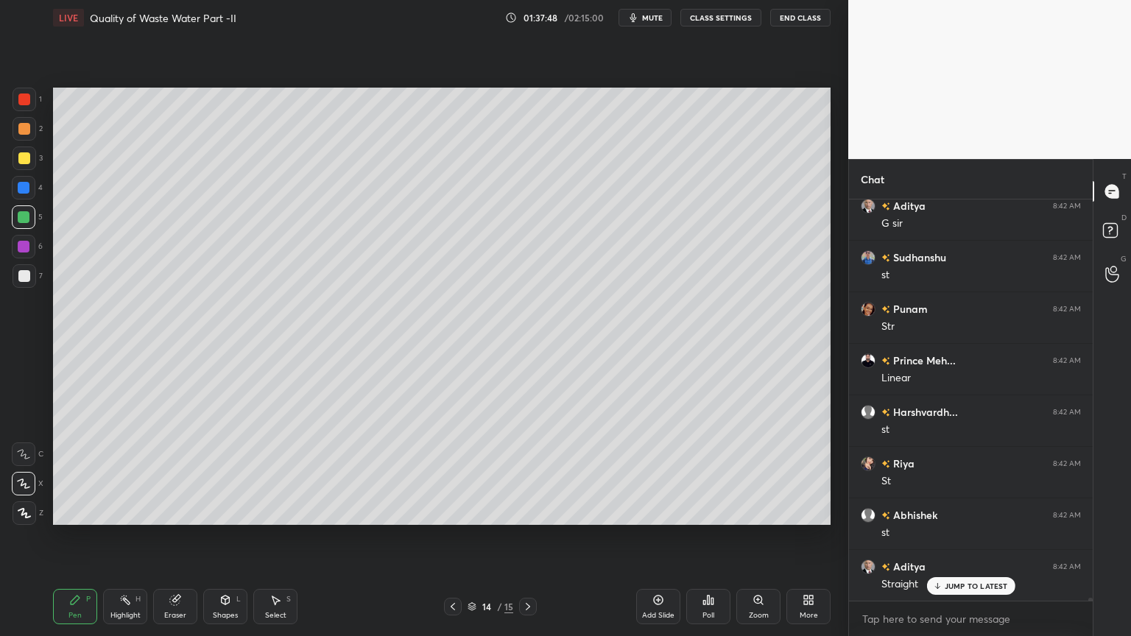
scroll to position [55385, 0]
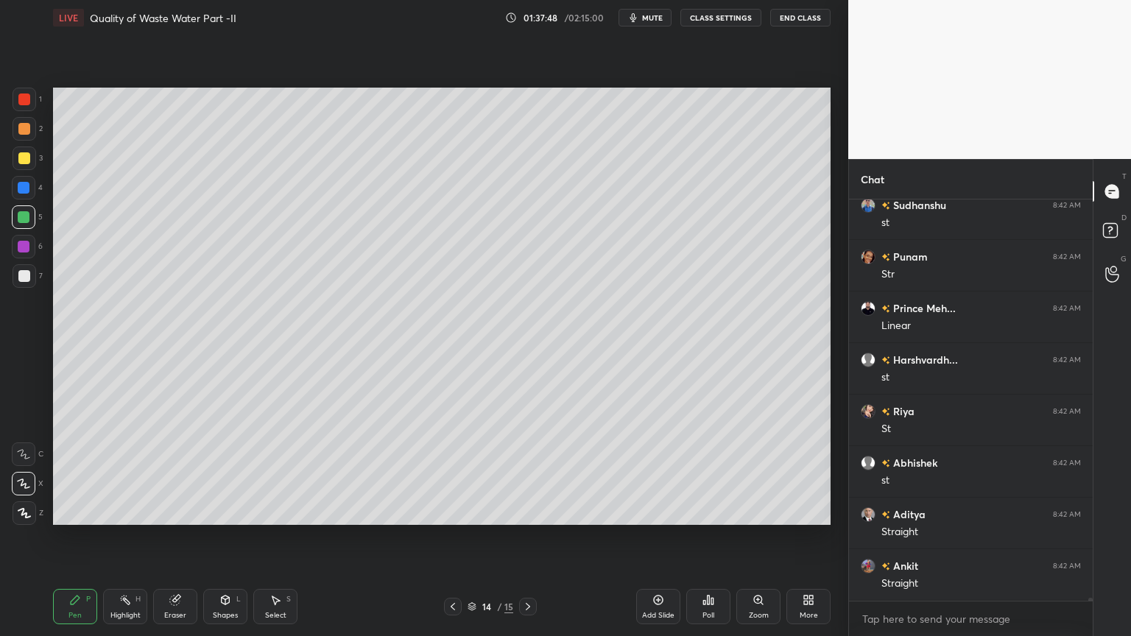
click at [651, 511] on div "Add Slide" at bounding box center [658, 606] width 44 height 35
click at [21, 221] on div at bounding box center [24, 217] width 12 height 12
click at [67, 511] on div "Pen P" at bounding box center [75, 606] width 44 height 35
click at [211, 511] on div "Shapes L" at bounding box center [225, 606] width 44 height 35
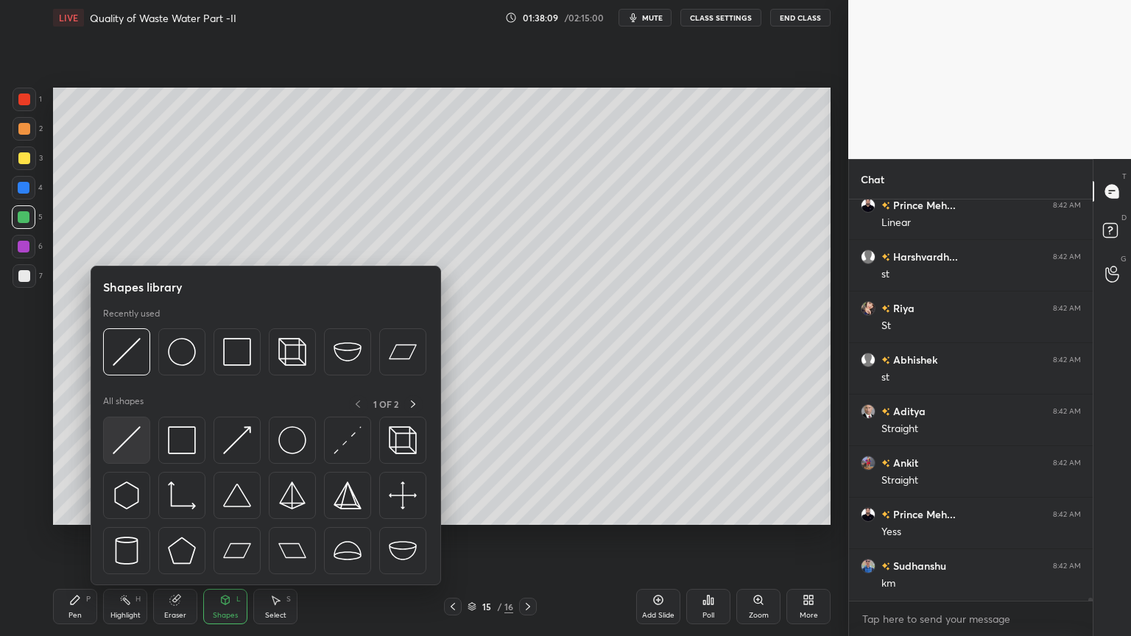
click at [132, 451] on img at bounding box center [127, 440] width 28 height 28
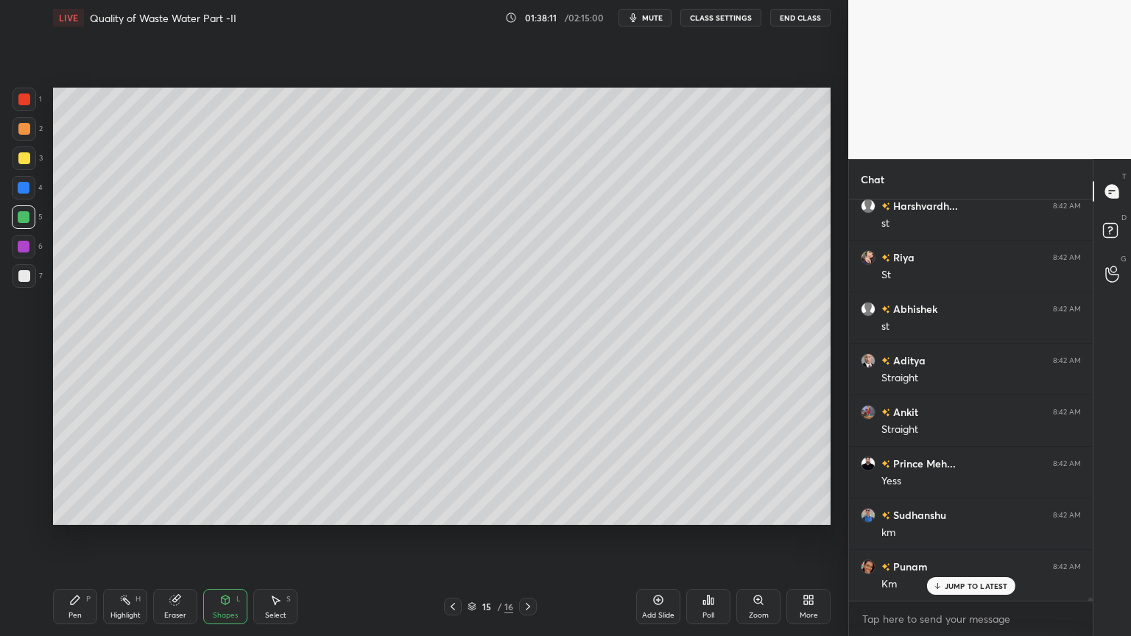
scroll to position [55591, 0]
click at [22, 277] on div at bounding box center [24, 276] width 12 height 12
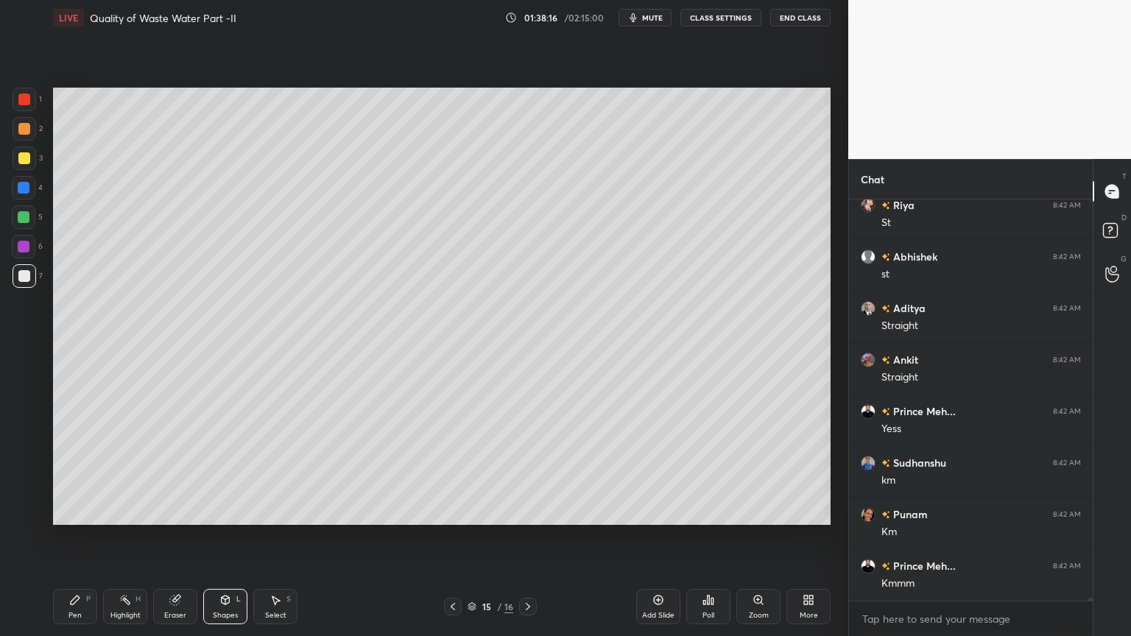
click at [77, 511] on div "Pen" at bounding box center [74, 615] width 13 height 7
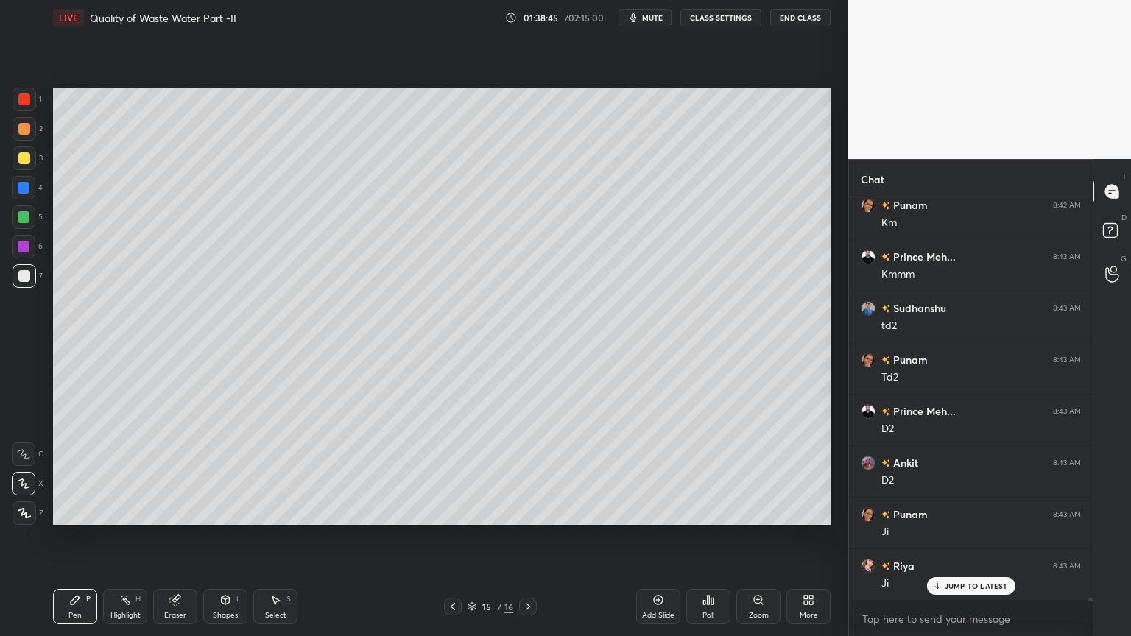
scroll to position [55951, 0]
click at [224, 511] on icon at bounding box center [226, 600] width 8 height 9
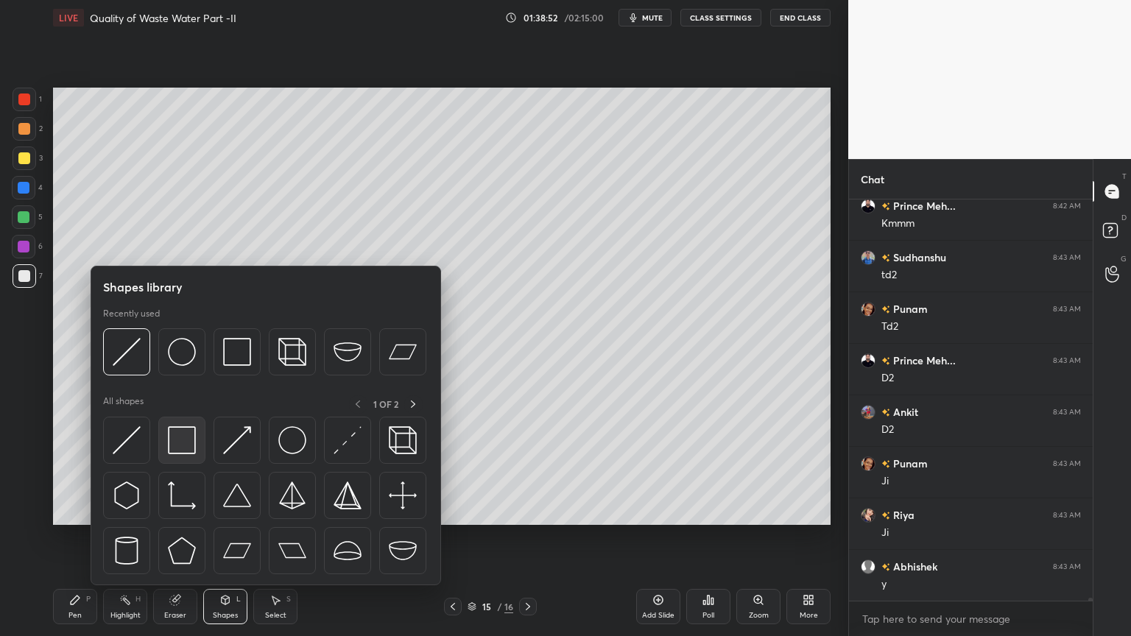
scroll to position [56003, 0]
click at [175, 447] on img at bounding box center [182, 440] width 28 height 28
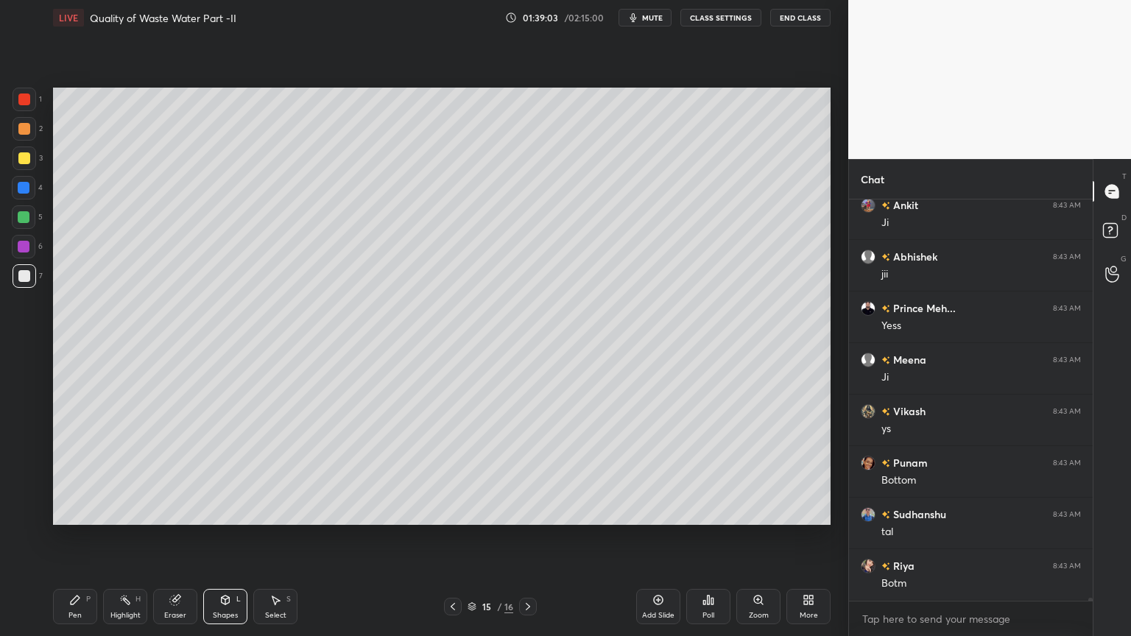
scroll to position [56467, 0]
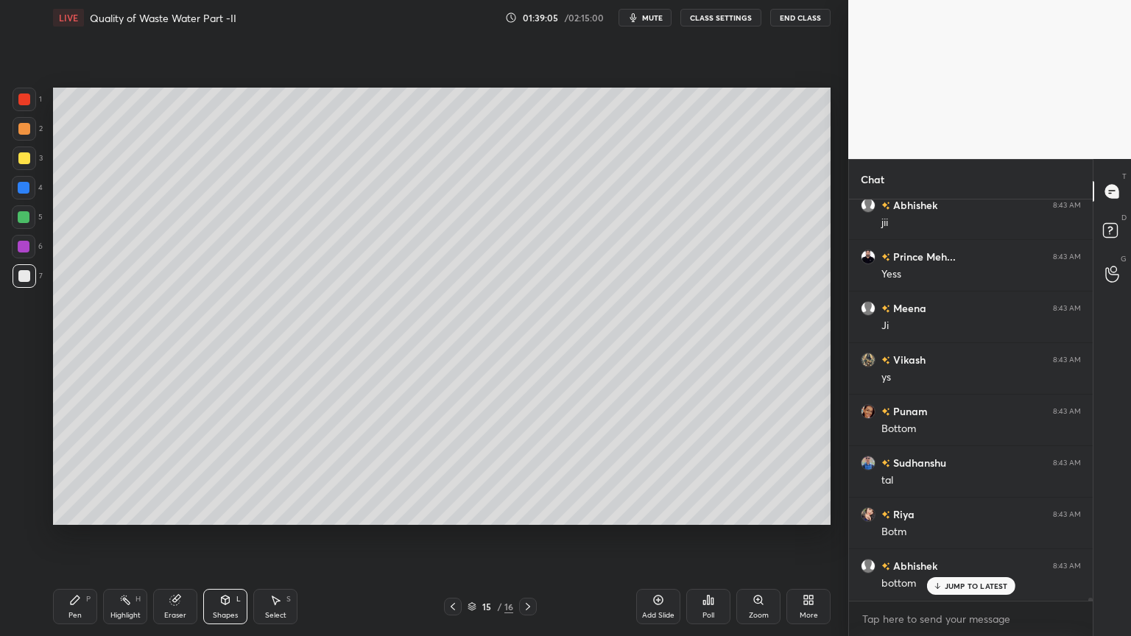
click at [82, 511] on div "Pen P" at bounding box center [75, 606] width 44 height 35
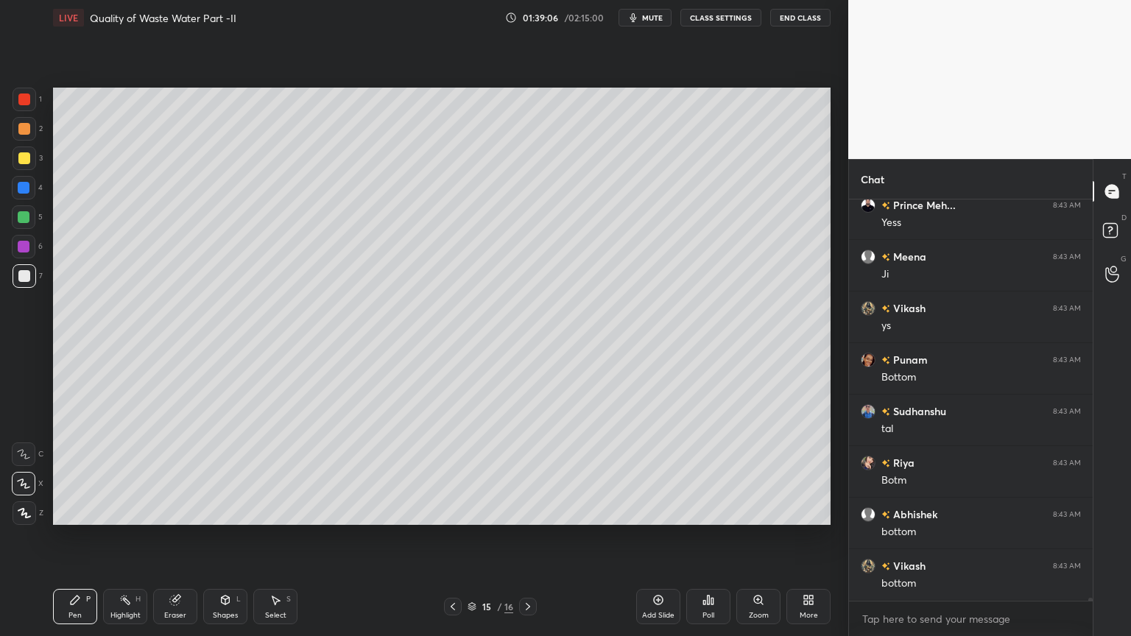
scroll to position [56570, 0]
click at [26, 275] on div at bounding box center [24, 276] width 12 height 12
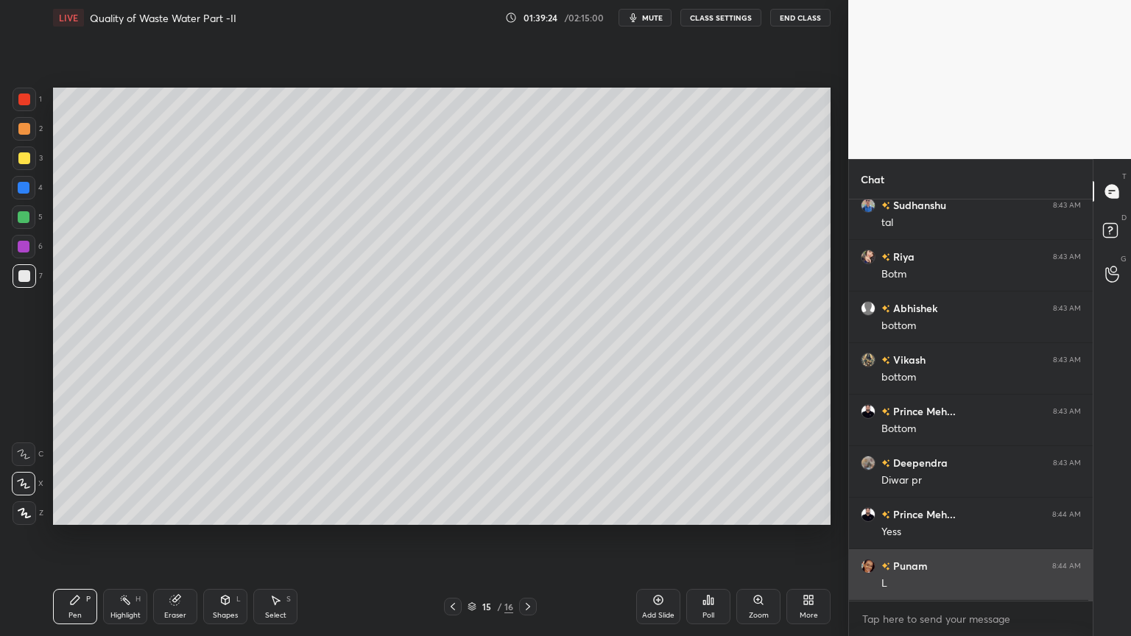
click at [969, 511] on div "L" at bounding box center [982, 584] width 200 height 15
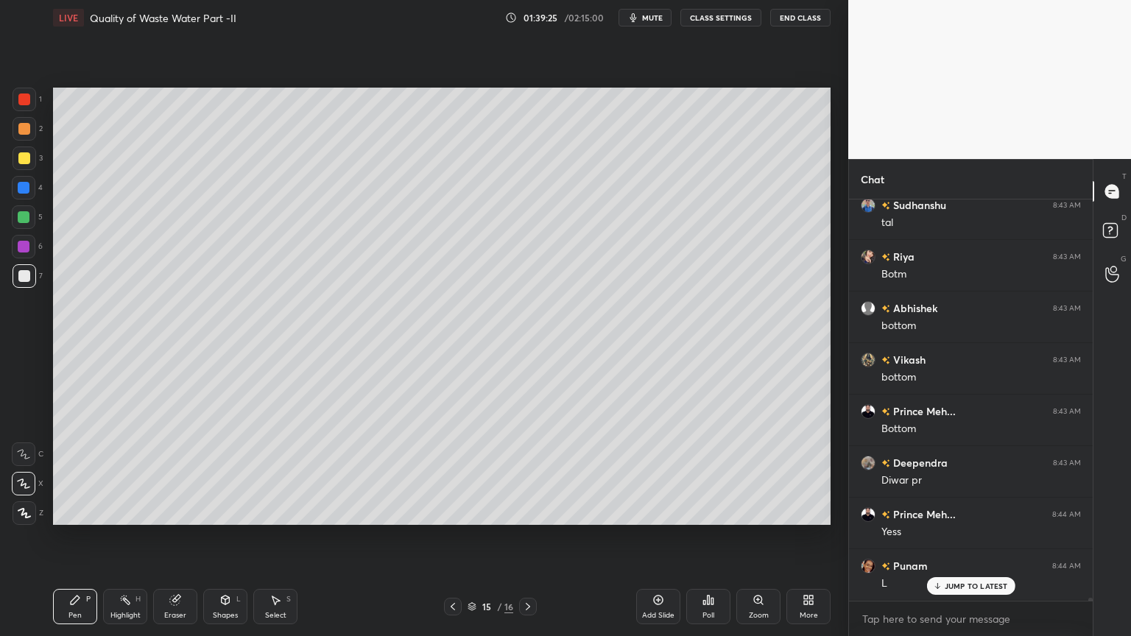
scroll to position [56776, 0]
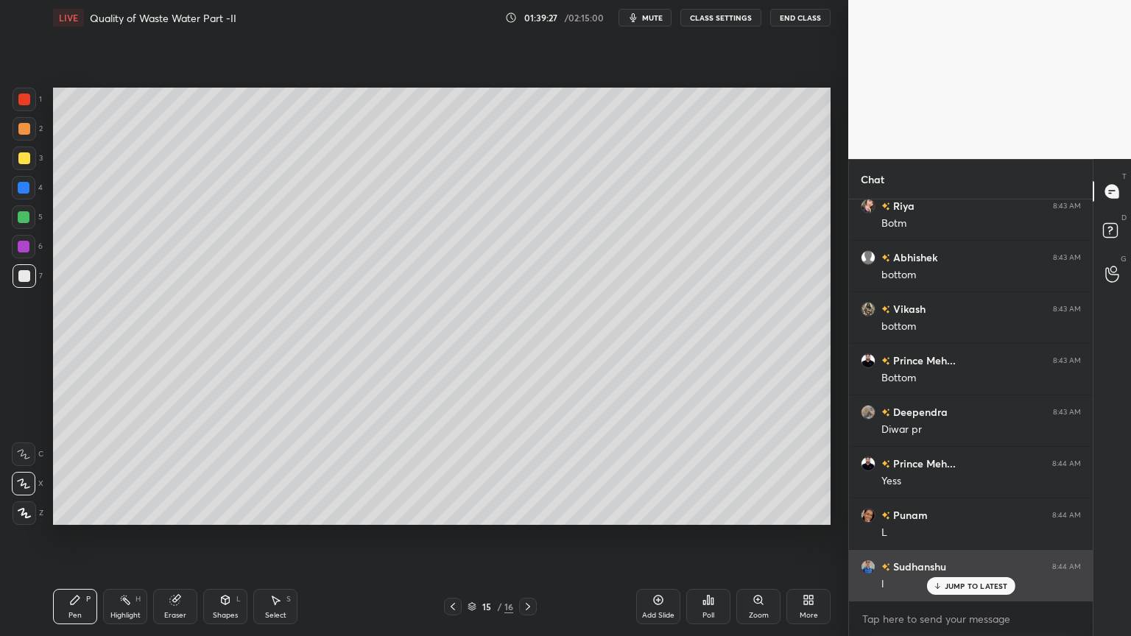
click at [963, 511] on p "JUMP TO LATEST" at bounding box center [976, 586] width 63 height 9
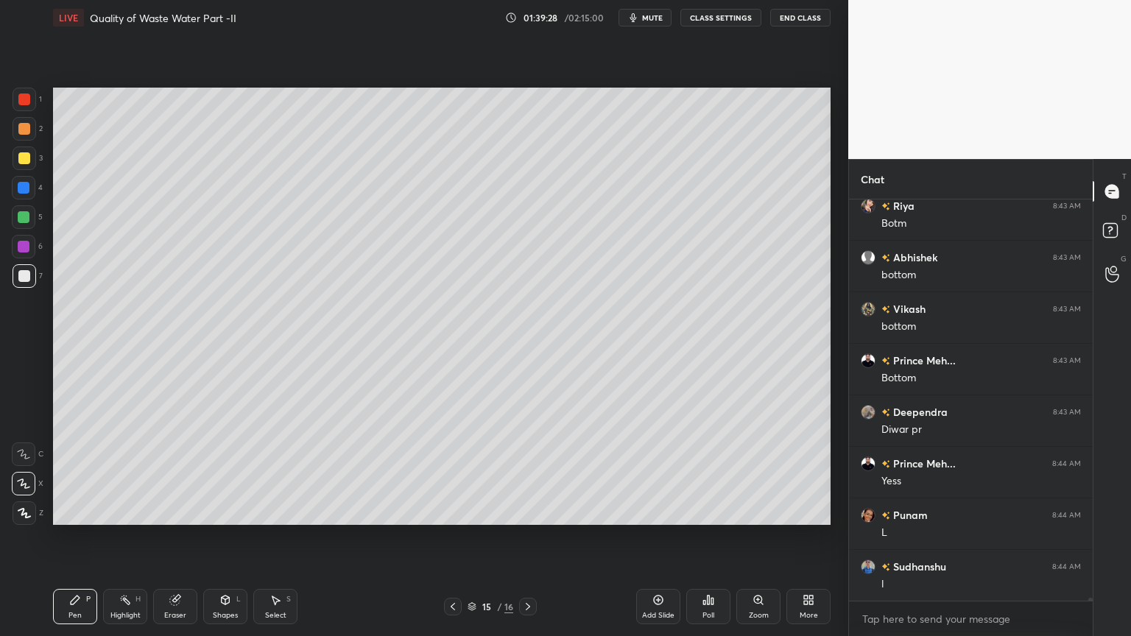
scroll to position [56828, 0]
click at [80, 511] on div "Pen" at bounding box center [74, 615] width 13 height 7
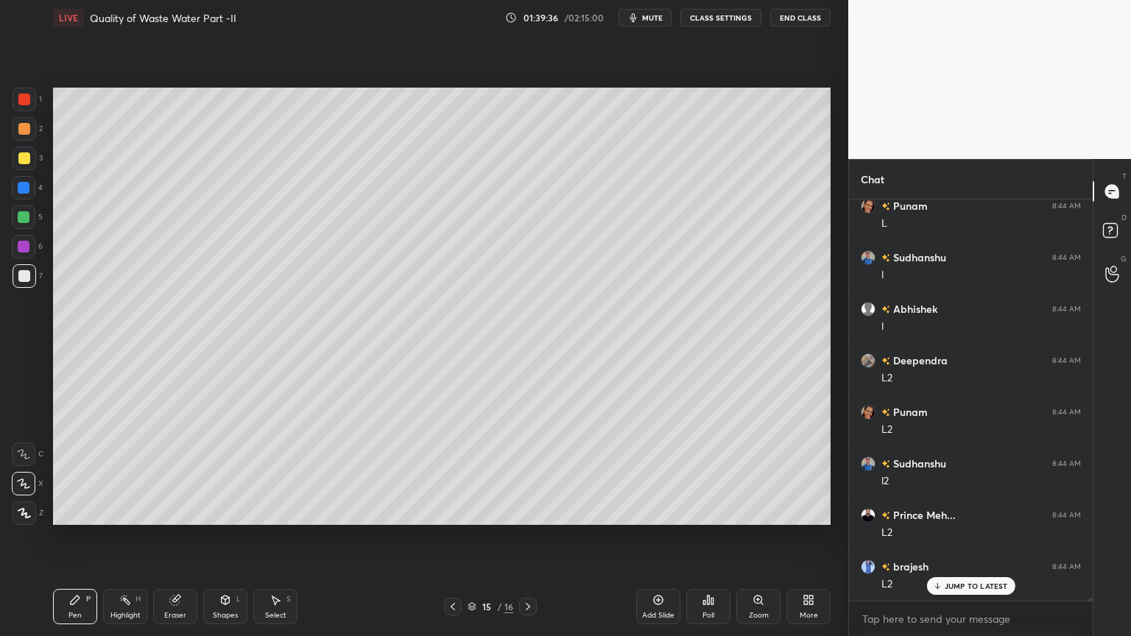
scroll to position [57138, 0]
click at [218, 511] on div "Shapes" at bounding box center [225, 615] width 25 height 7
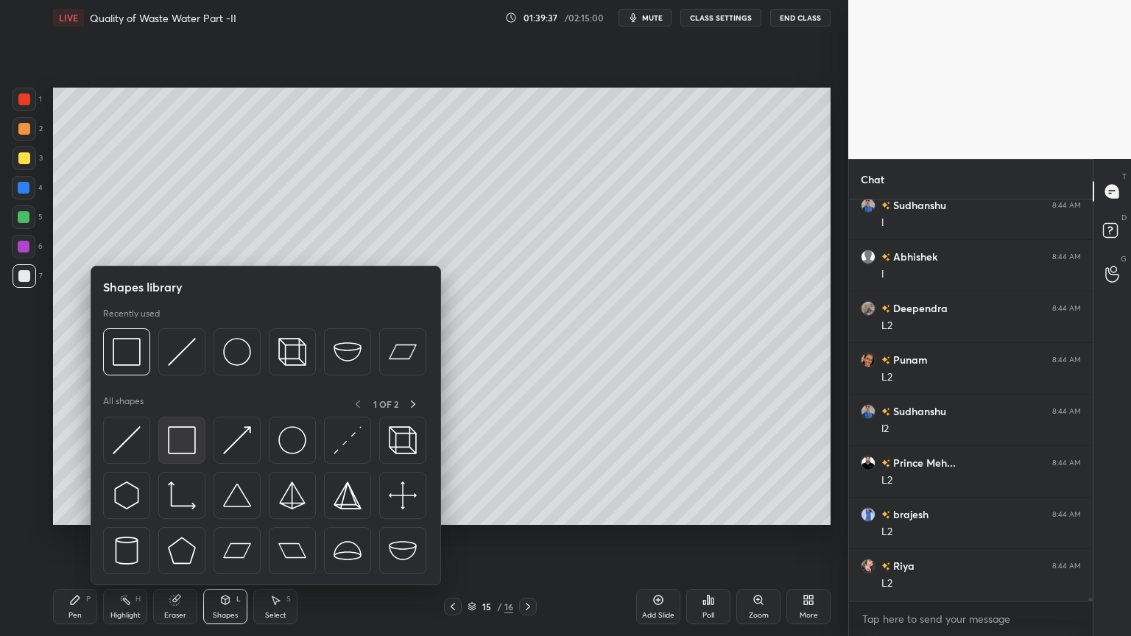
click at [181, 448] on img at bounding box center [182, 440] width 28 height 28
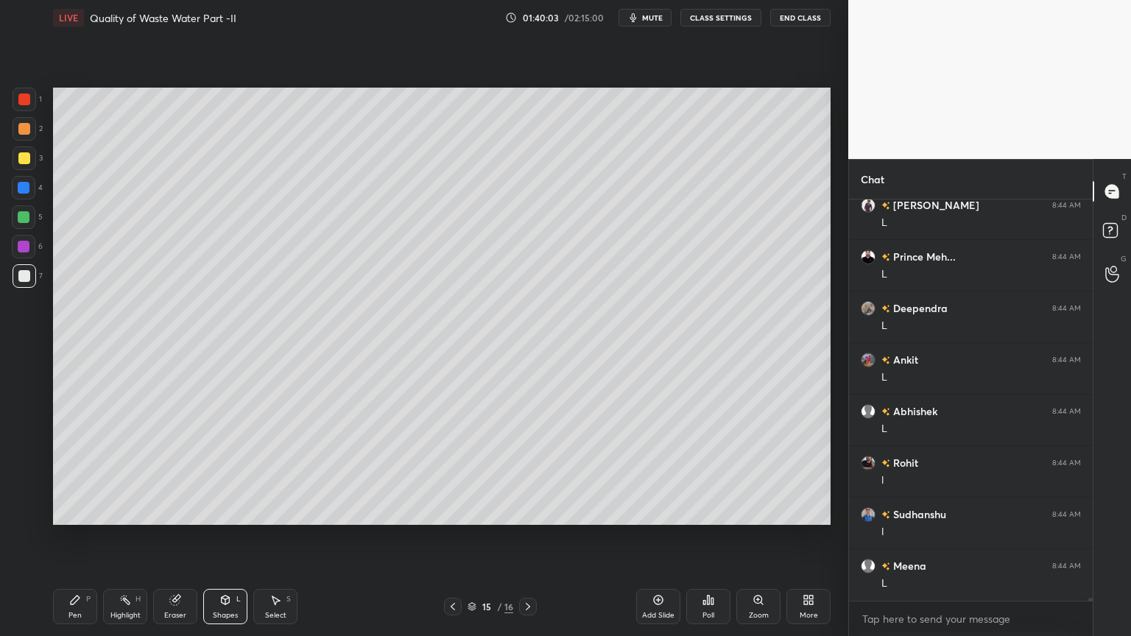
scroll to position [58220, 0]
click at [86, 511] on div "Pen P" at bounding box center [75, 606] width 44 height 35
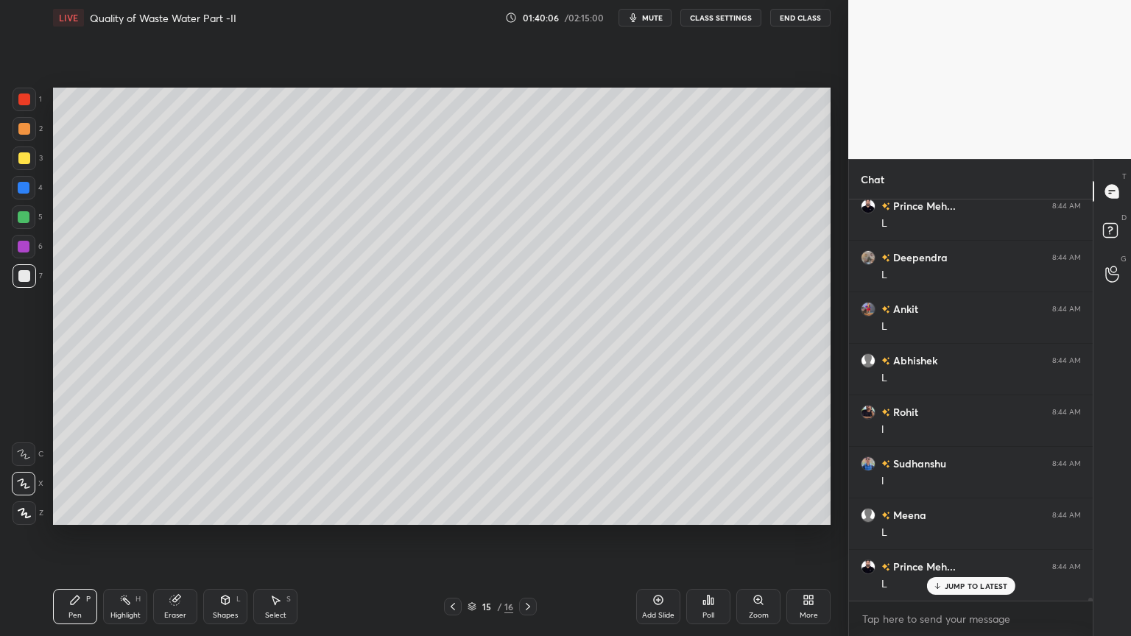
click at [26, 273] on div at bounding box center [24, 276] width 12 height 12
click at [186, 511] on div "Eraser" at bounding box center [175, 615] width 22 height 7
click at [453, 511] on icon at bounding box center [453, 606] width 4 height 7
click at [457, 511] on icon at bounding box center [453, 607] width 12 height 12
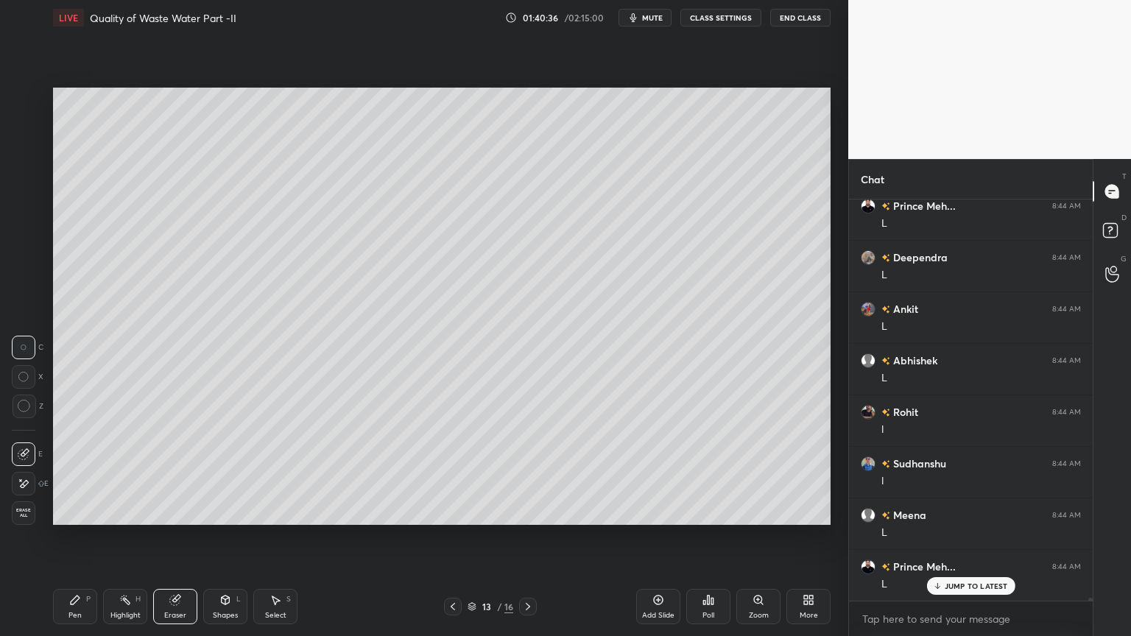
scroll to position [58272, 0]
click at [448, 511] on div at bounding box center [453, 607] width 18 height 18
click at [233, 511] on div "Shapes" at bounding box center [225, 615] width 25 height 7
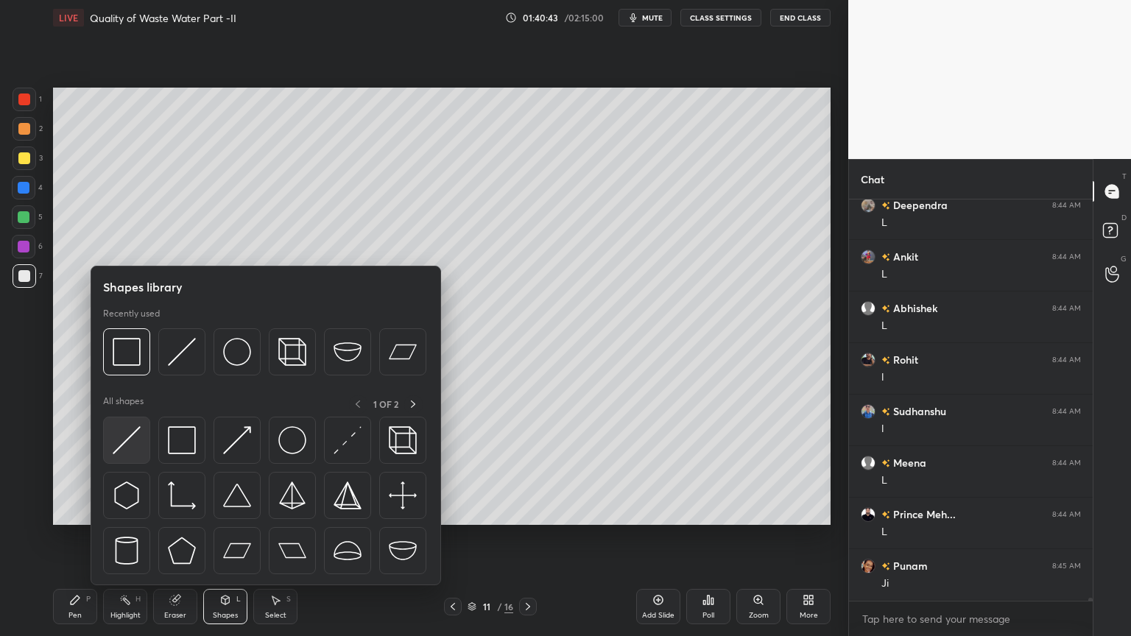
click at [124, 446] on img at bounding box center [127, 440] width 28 height 28
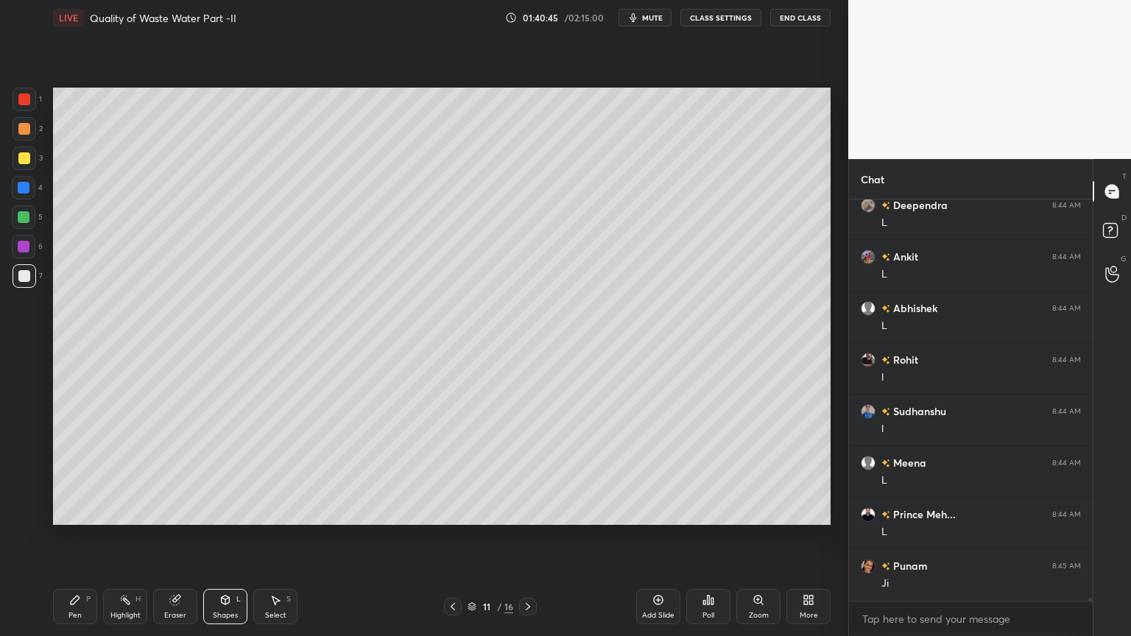
scroll to position [58287, 0]
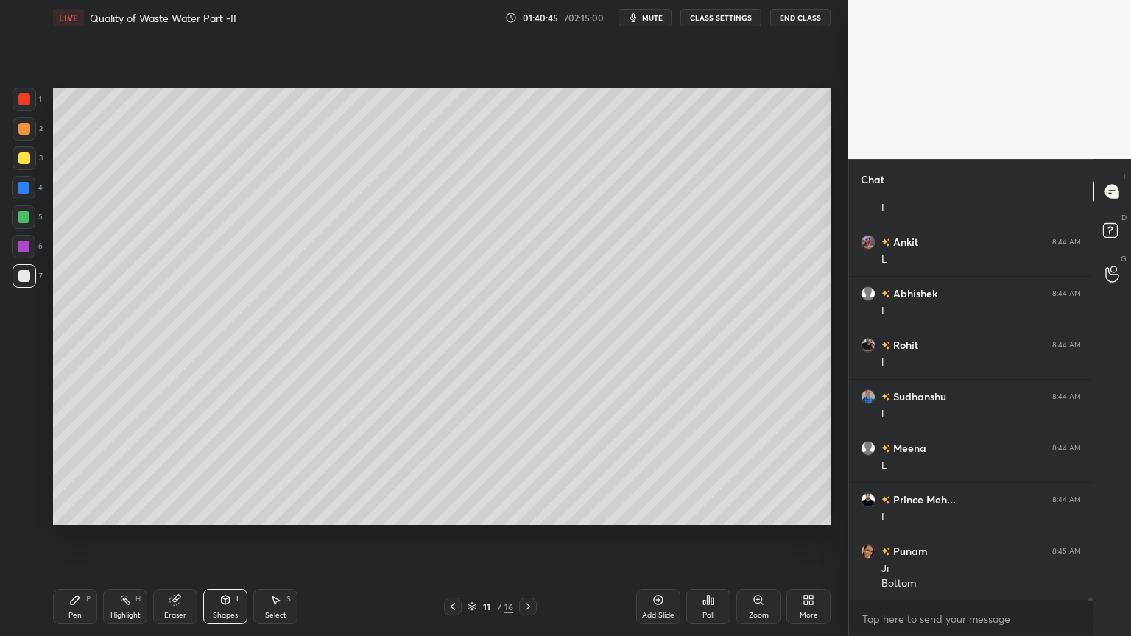
click at [21, 221] on div at bounding box center [24, 217] width 12 height 12
click at [24, 222] on div at bounding box center [24, 217] width 12 height 12
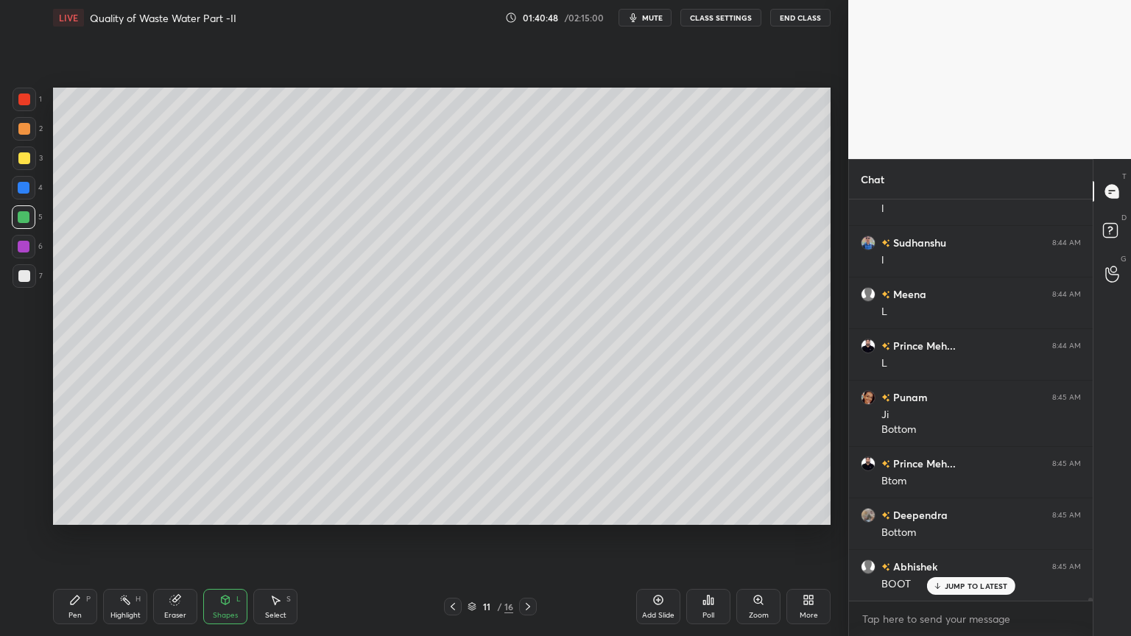
scroll to position [58493, 0]
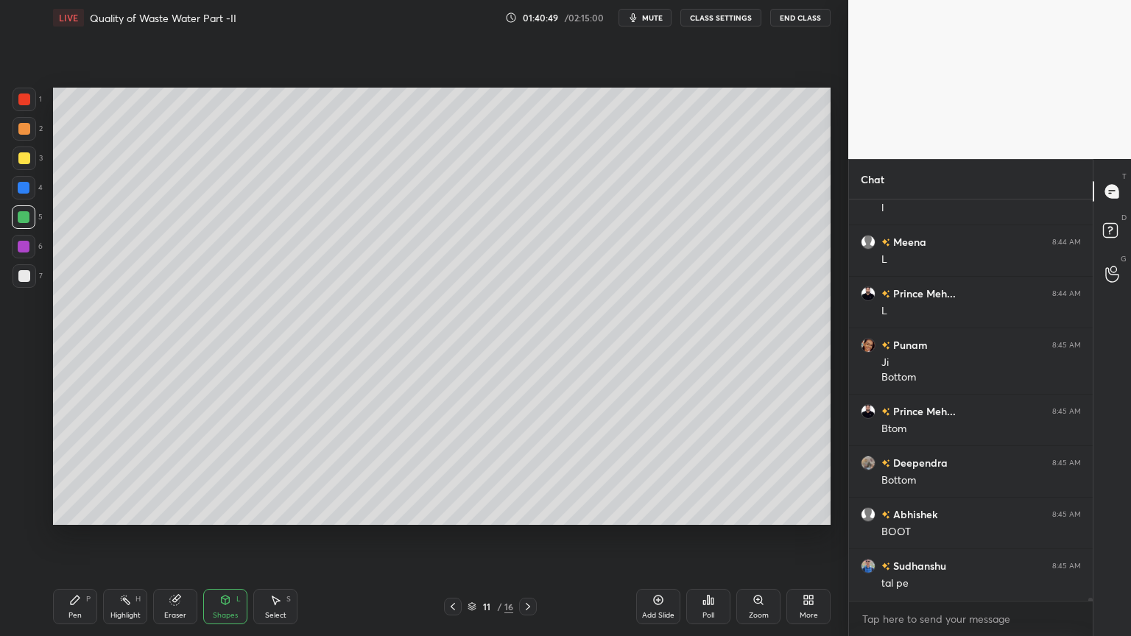
click at [22, 217] on div at bounding box center [24, 217] width 12 height 12
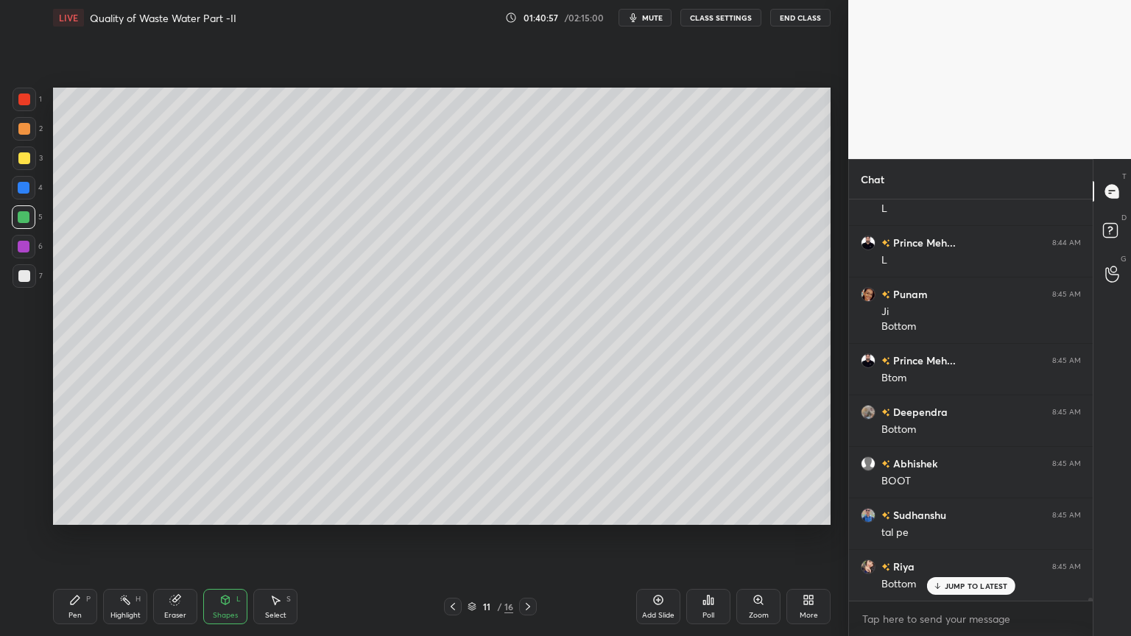
click at [73, 511] on icon at bounding box center [75, 600] width 9 height 9
click at [166, 511] on div "Eraser" at bounding box center [175, 606] width 44 height 35
click at [21, 482] on icon at bounding box center [24, 484] width 12 height 13
click at [219, 511] on div "Shapes L" at bounding box center [225, 606] width 44 height 35
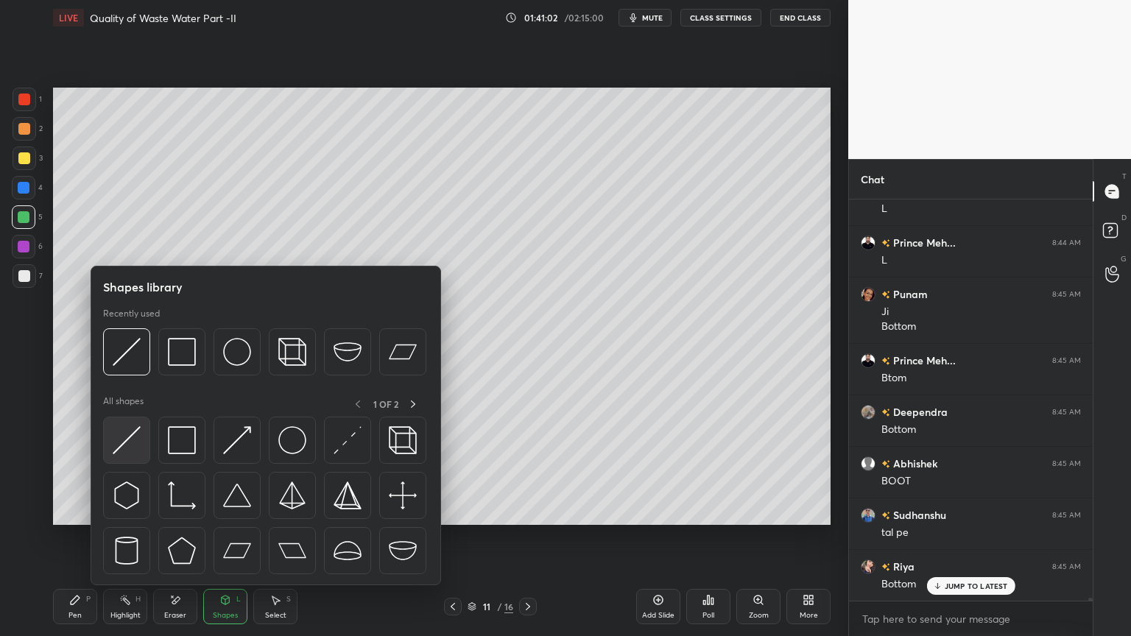
click at [116, 453] on img at bounding box center [127, 440] width 28 height 28
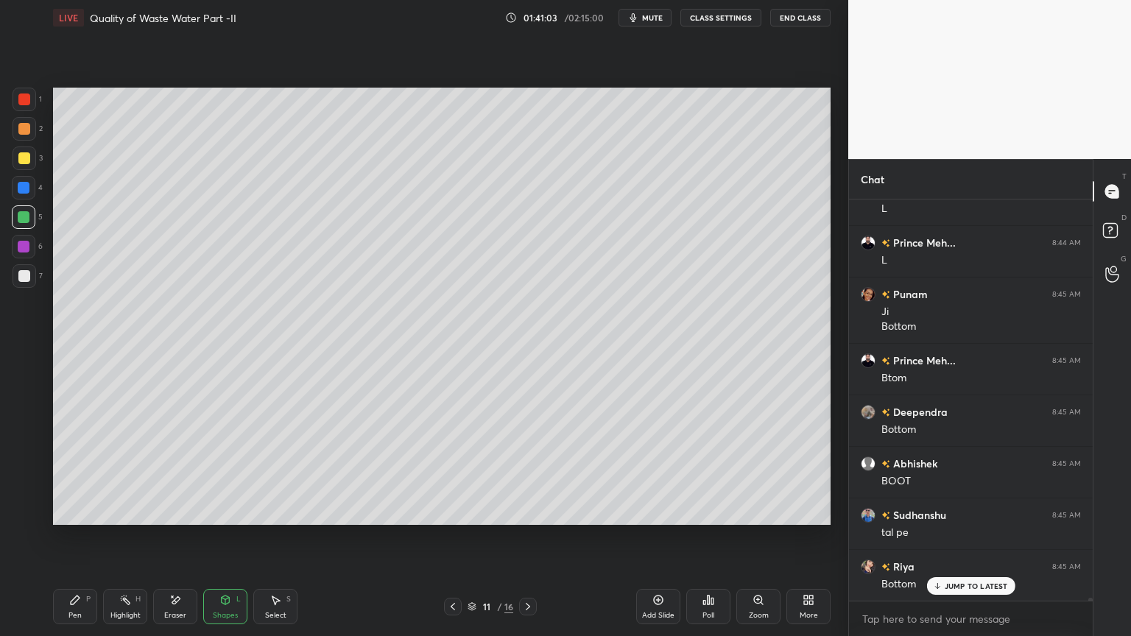
click at [29, 223] on div at bounding box center [24, 217] width 24 height 24
click at [74, 511] on div "Pen" at bounding box center [74, 615] width 13 height 7
click at [218, 511] on div "Shapes L" at bounding box center [225, 606] width 44 height 35
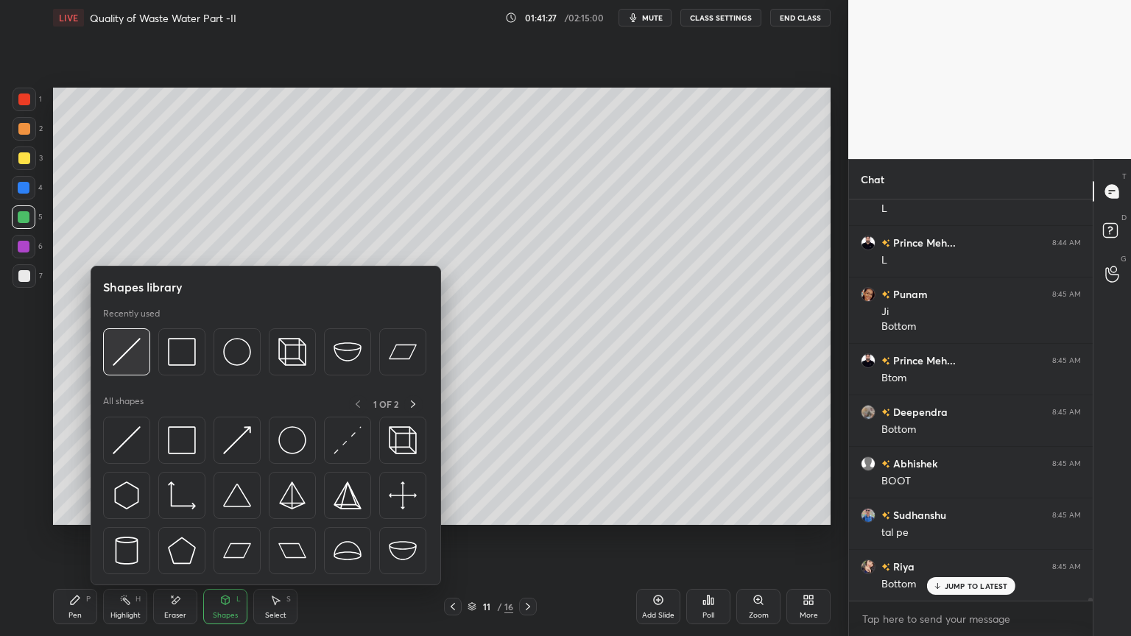
click at [125, 352] on img at bounding box center [127, 352] width 28 height 28
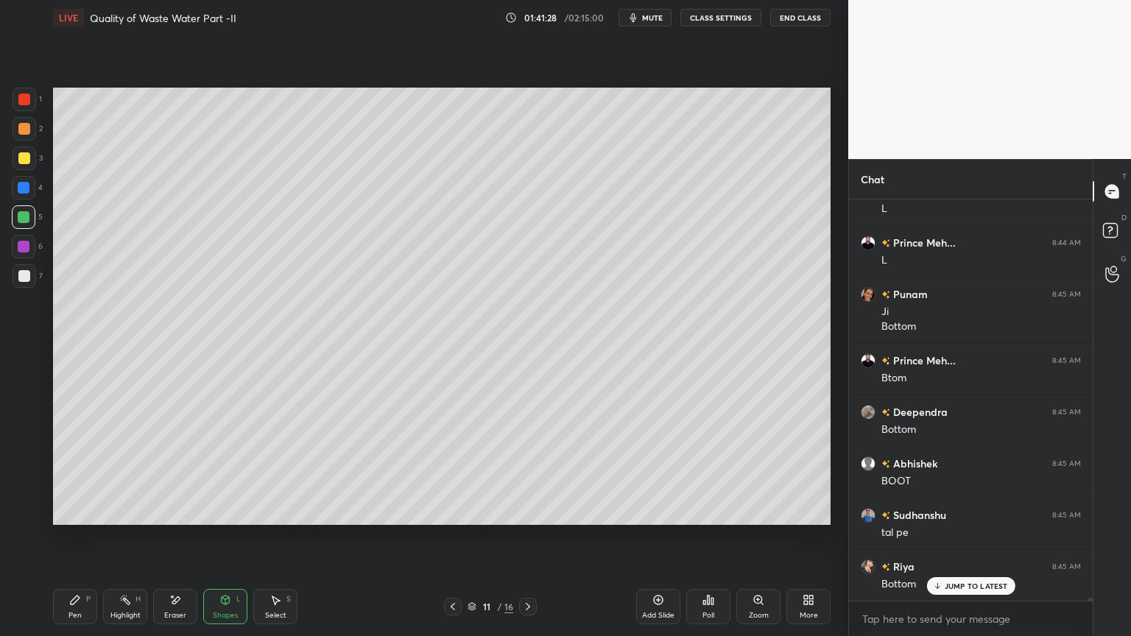
click at [223, 511] on div "Shapes L" at bounding box center [225, 606] width 44 height 35
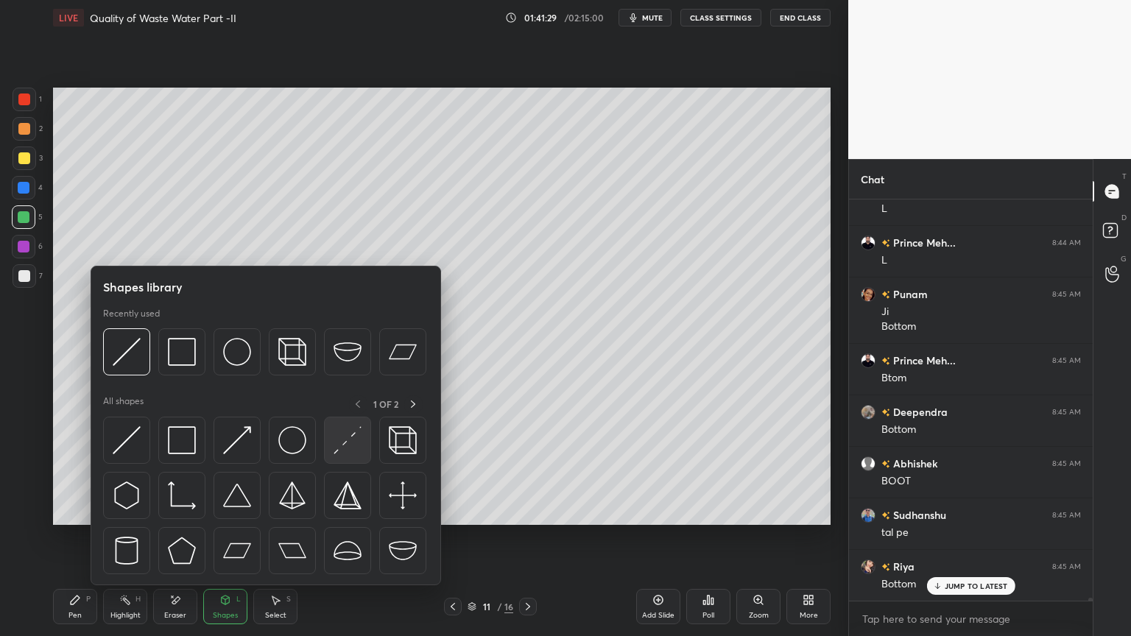
click at [339, 439] on img at bounding box center [348, 440] width 28 height 28
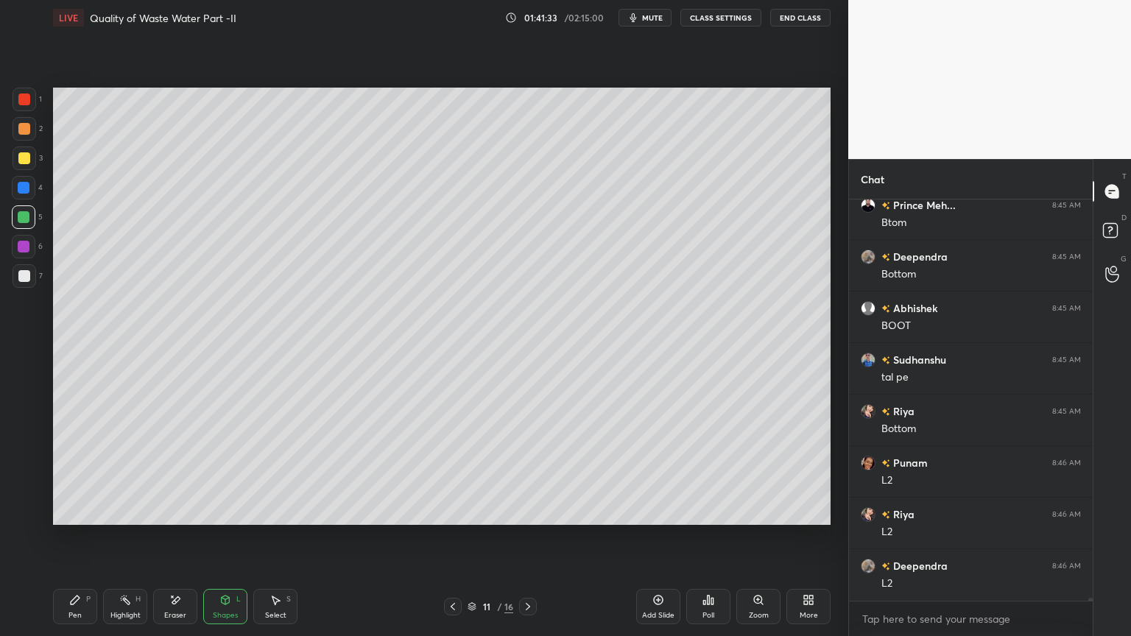
scroll to position [58750, 0]
click at [68, 511] on div "Pen" at bounding box center [74, 615] width 13 height 7
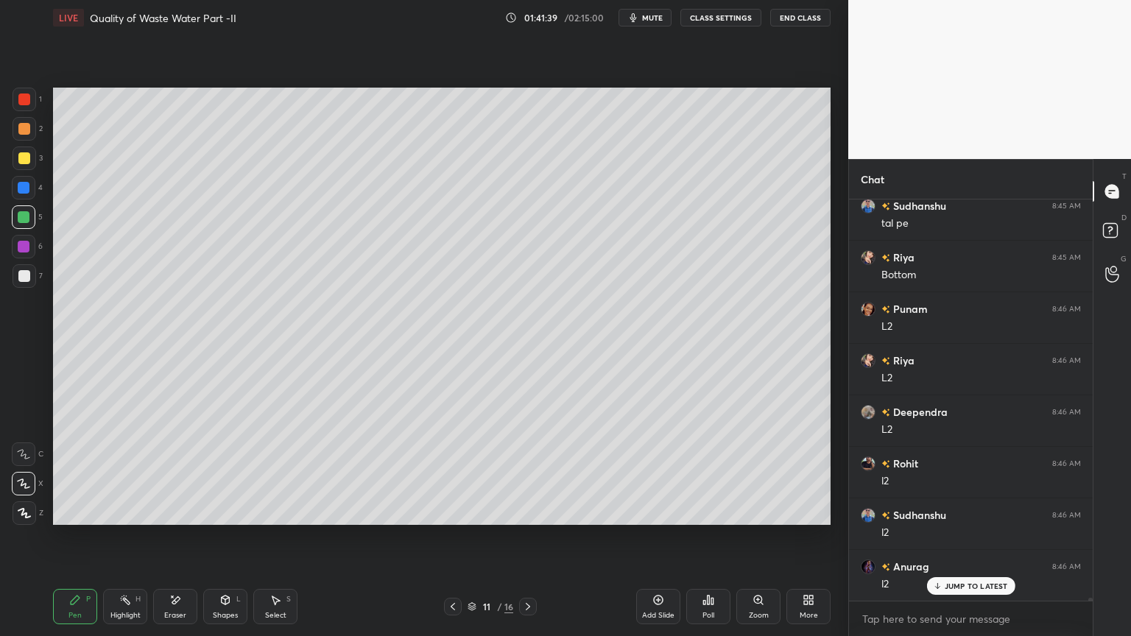
scroll to position [58905, 0]
click at [221, 511] on div "Shapes L" at bounding box center [225, 606] width 44 height 35
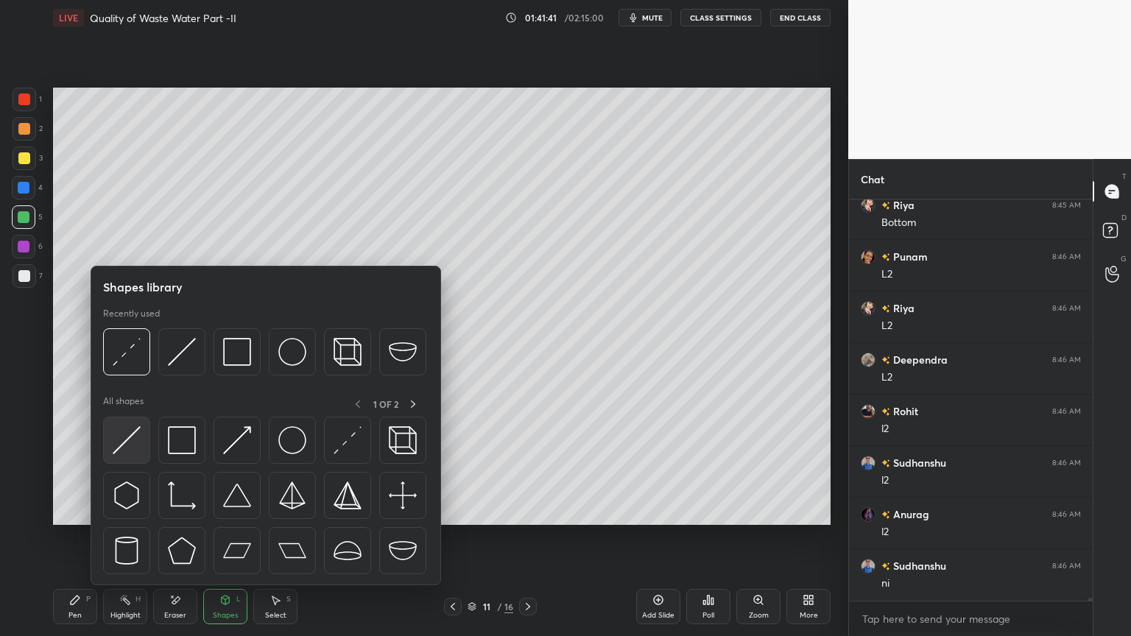
click at [122, 446] on img at bounding box center [127, 440] width 28 height 28
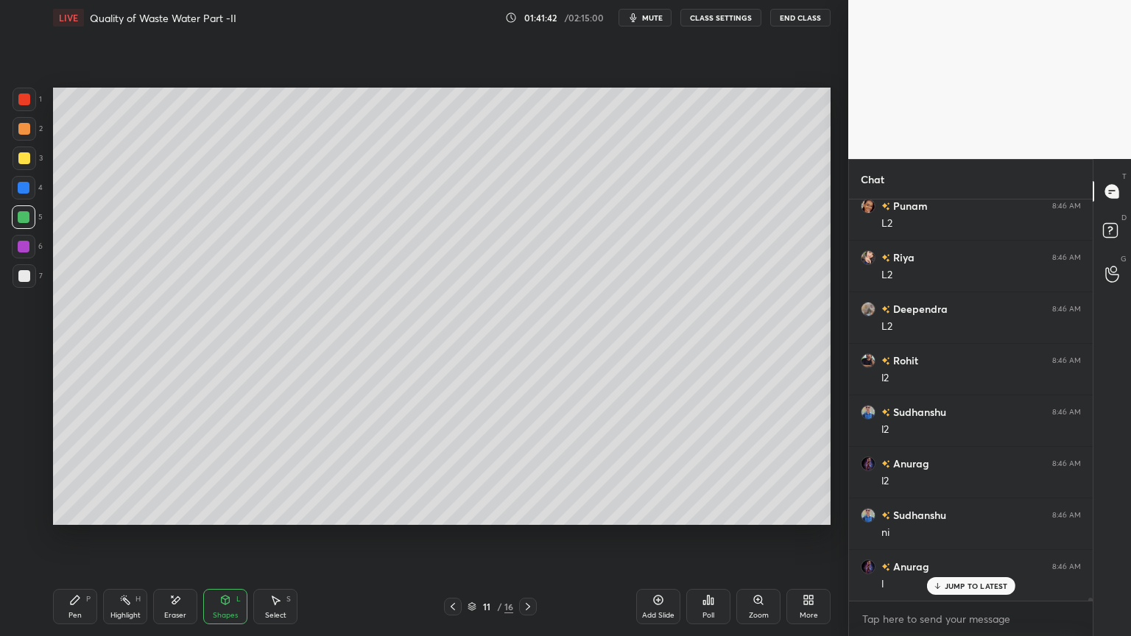
click at [24, 211] on div at bounding box center [24, 217] width 12 height 12
click at [73, 511] on icon at bounding box center [75, 600] width 9 height 9
click at [224, 511] on div "Shapes" at bounding box center [225, 615] width 25 height 7
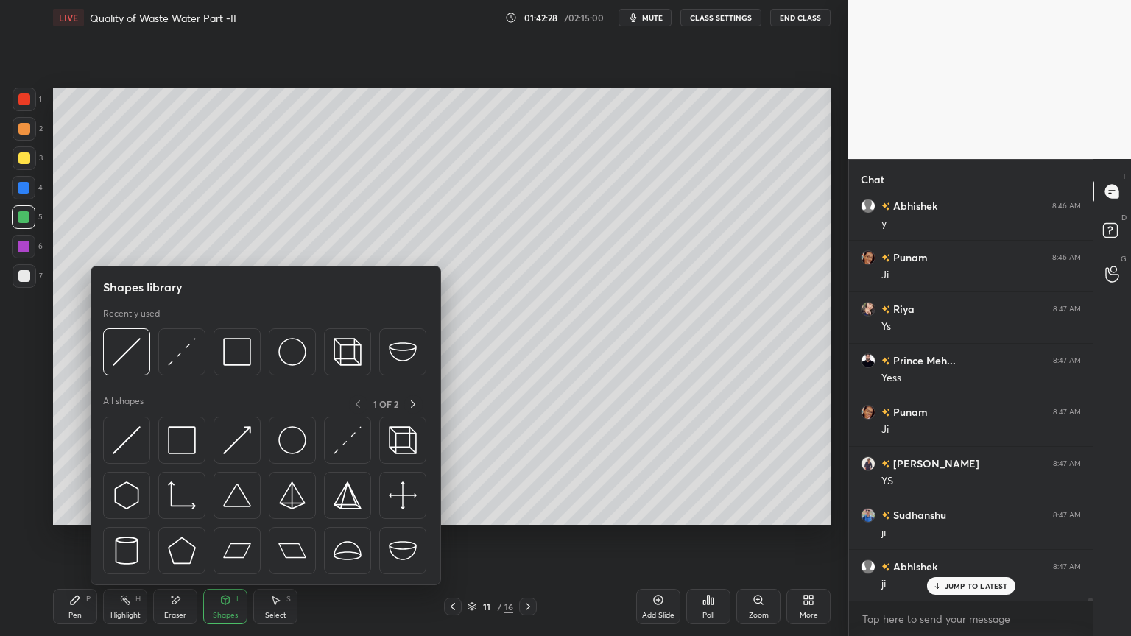
click at [24, 216] on div at bounding box center [24, 217] width 12 height 12
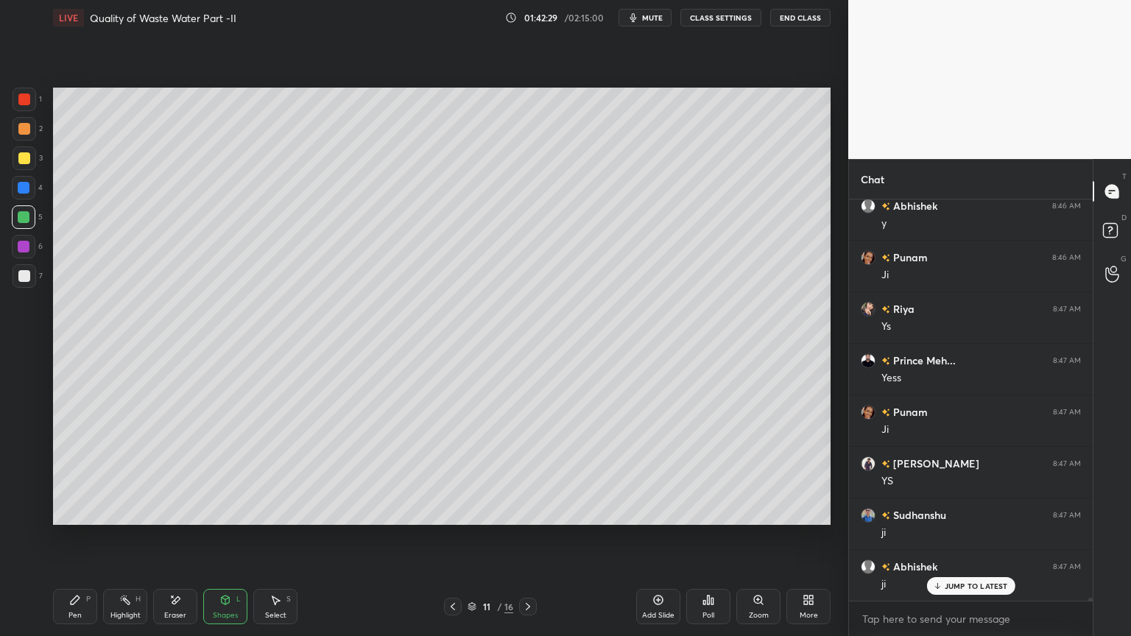
click at [219, 511] on icon at bounding box center [225, 600] width 12 height 12
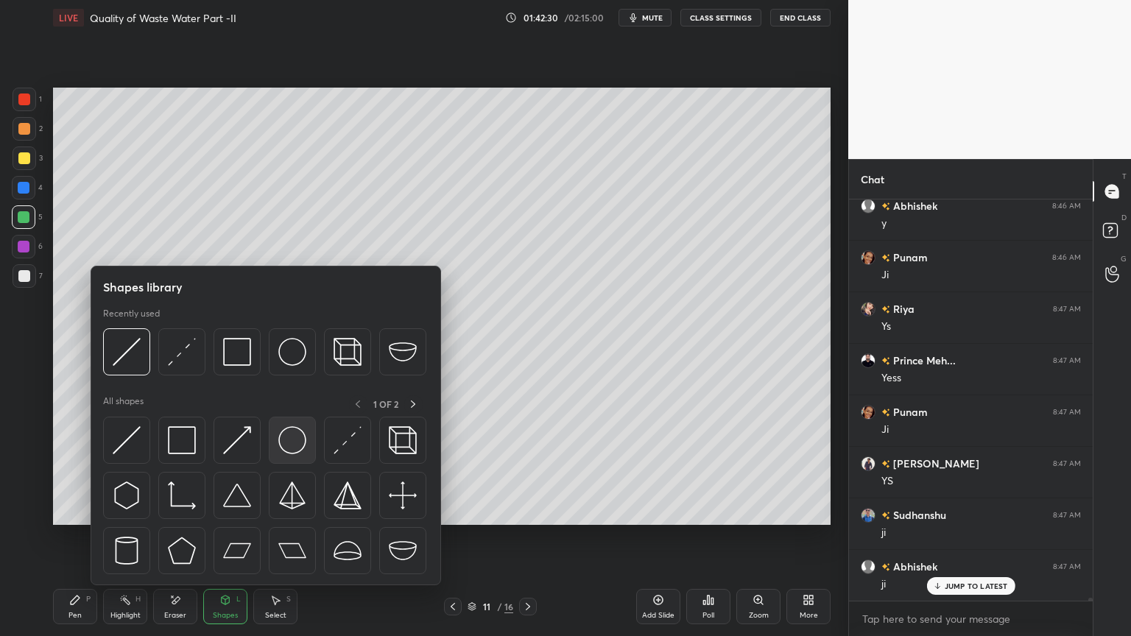
click at [281, 448] on img at bounding box center [292, 440] width 28 height 28
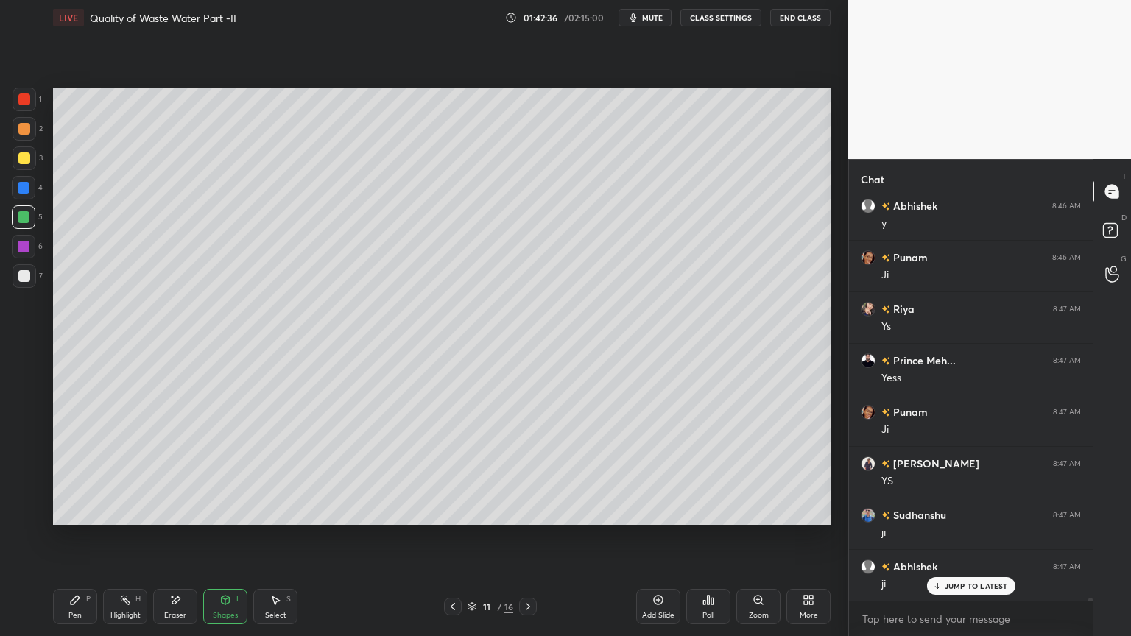
click at [221, 511] on div "Shapes L" at bounding box center [225, 606] width 44 height 35
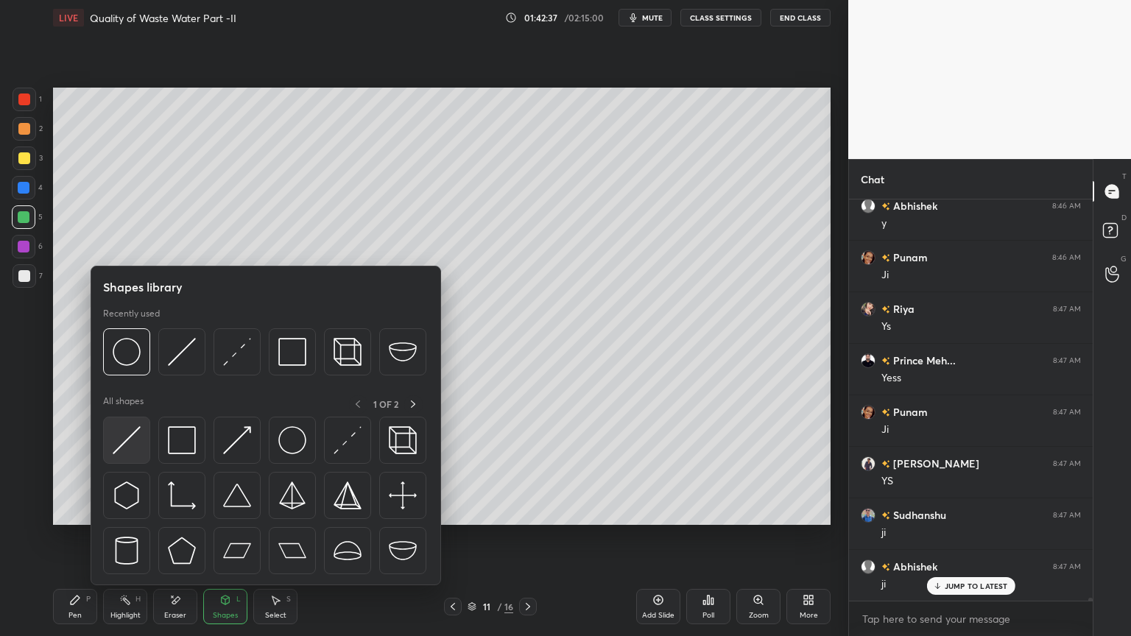
click at [118, 442] on img at bounding box center [127, 440] width 28 height 28
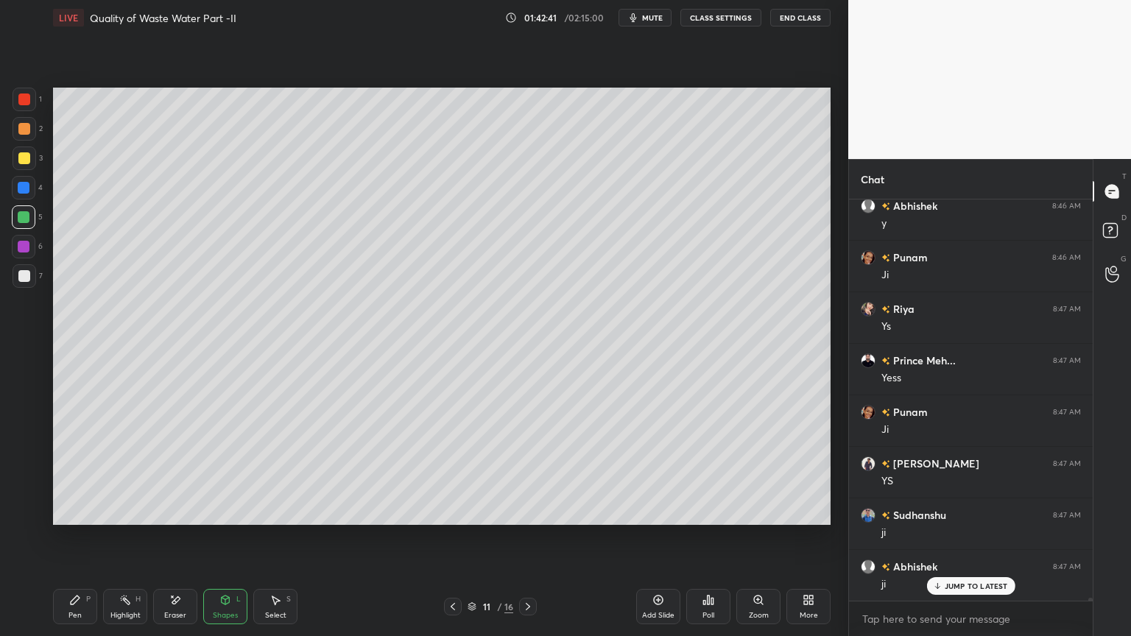
click at [60, 511] on div "Pen P" at bounding box center [75, 606] width 44 height 35
click at [227, 511] on icon at bounding box center [226, 600] width 8 height 9
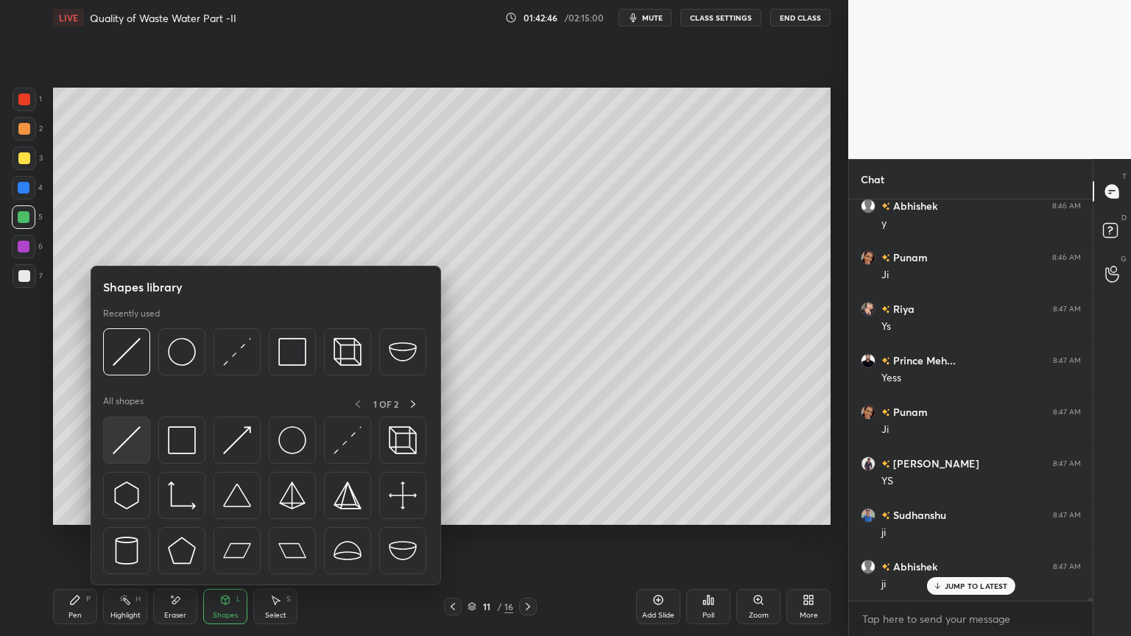
click at [122, 448] on img at bounding box center [127, 440] width 28 height 28
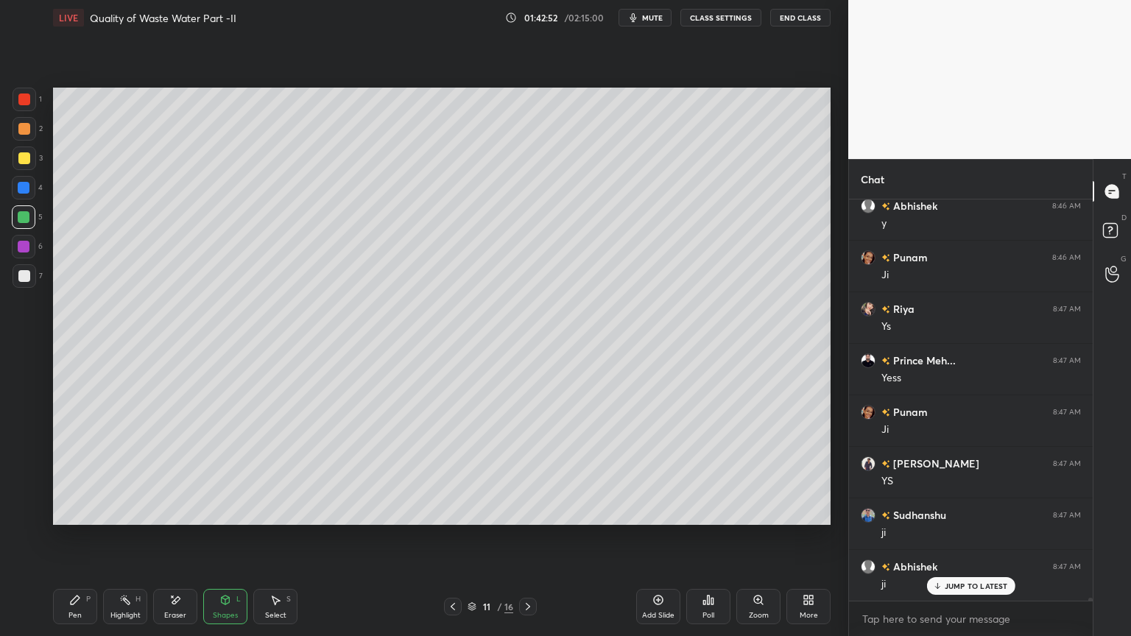
click at [69, 511] on icon at bounding box center [75, 600] width 12 height 12
click at [527, 511] on icon at bounding box center [528, 607] width 12 height 12
click at [530, 511] on icon at bounding box center [528, 607] width 12 height 12
click at [533, 511] on icon at bounding box center [528, 607] width 12 height 12
click at [535, 511] on div at bounding box center [528, 607] width 18 height 18
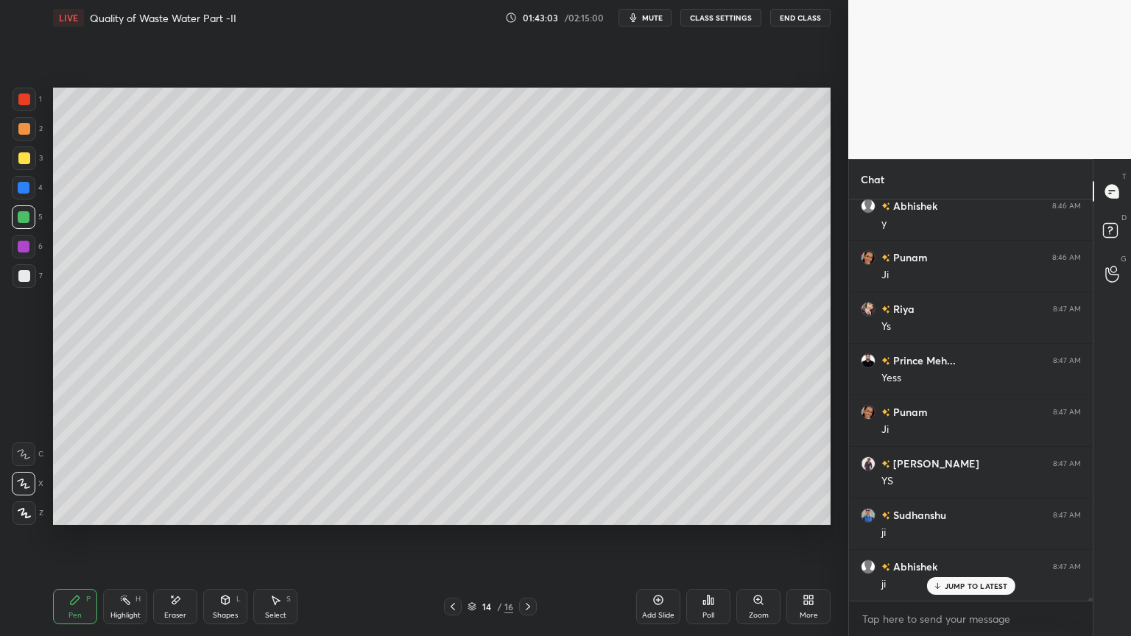
scroll to position [60143, 0]
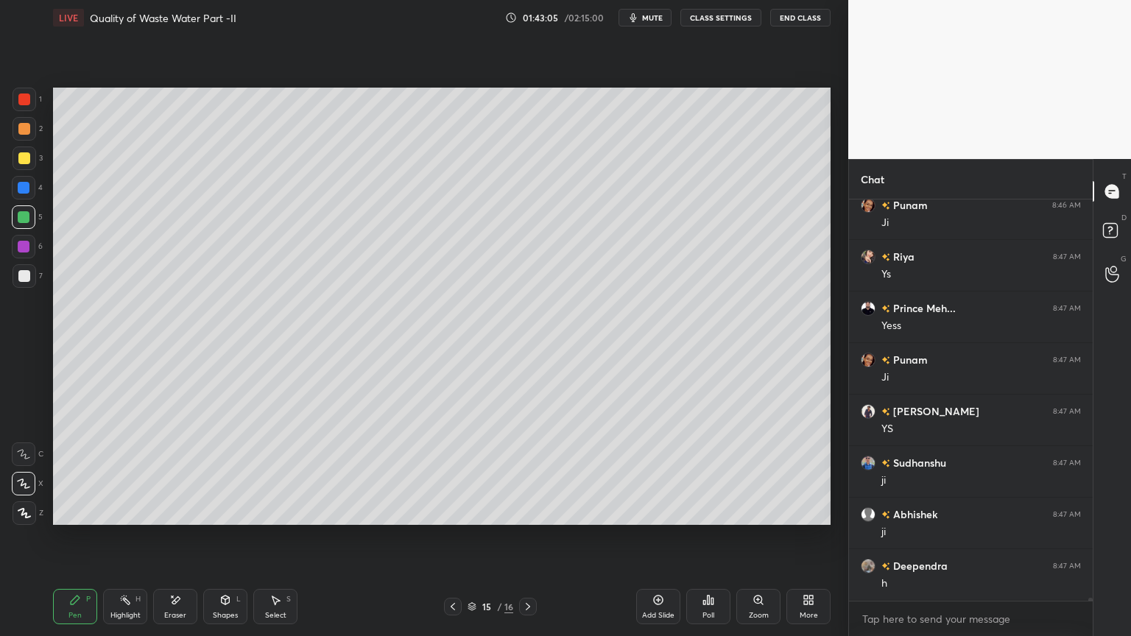
click at [655, 511] on icon at bounding box center [659, 601] width 10 height 10
click at [27, 224] on div at bounding box center [24, 217] width 24 height 24
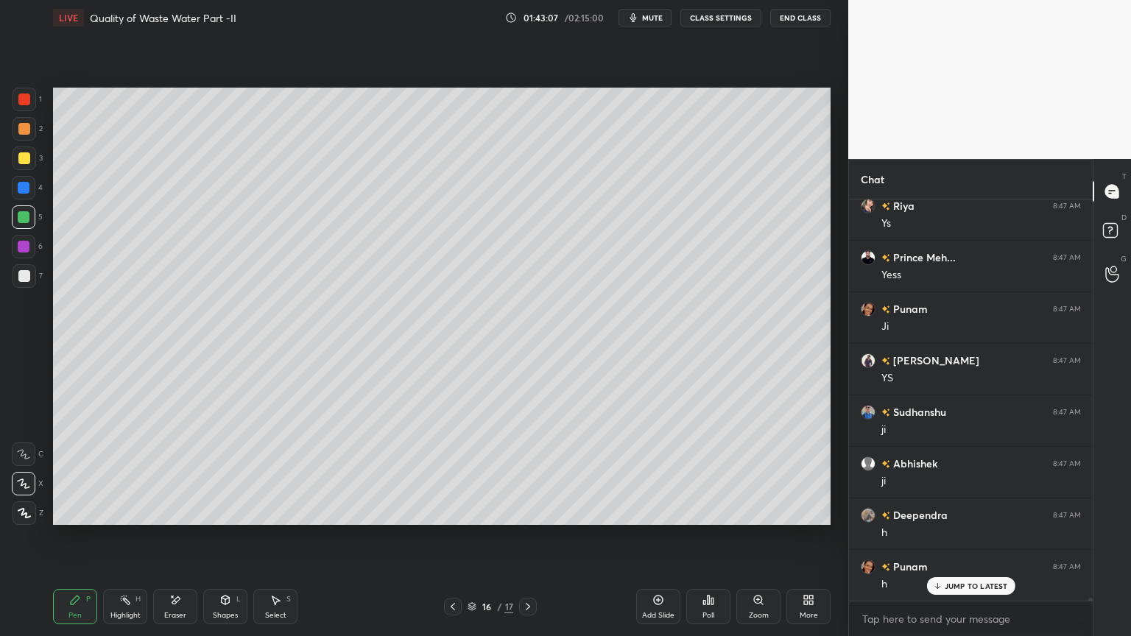
click at [32, 510] on div at bounding box center [25, 514] width 24 height 24
click at [647, 15] on span "mute" at bounding box center [652, 18] width 21 height 10
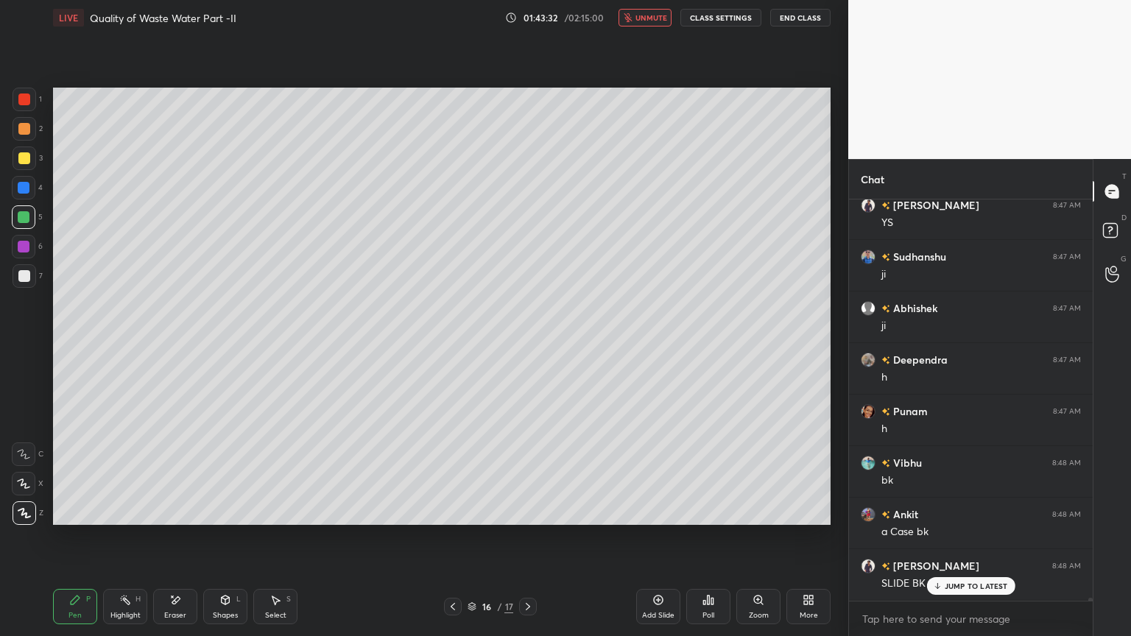
scroll to position [60400, 0]
click at [642, 12] on button "unmute" at bounding box center [645, 18] width 53 height 18
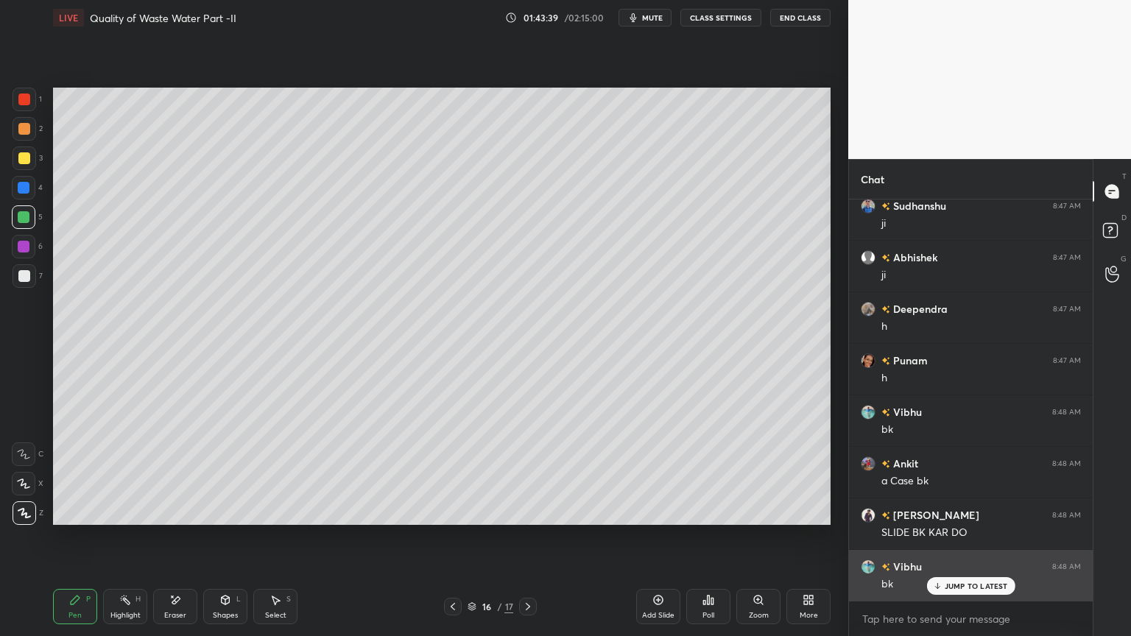
click at [971, 511] on p "JUMP TO LATEST" at bounding box center [976, 586] width 63 height 9
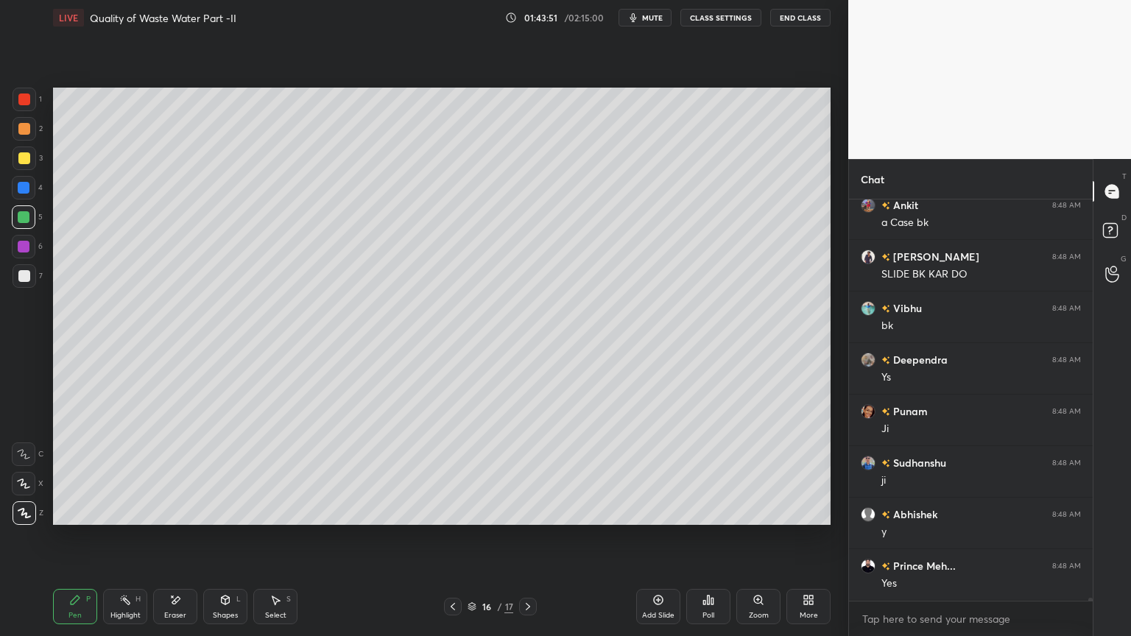
scroll to position [60709, 0]
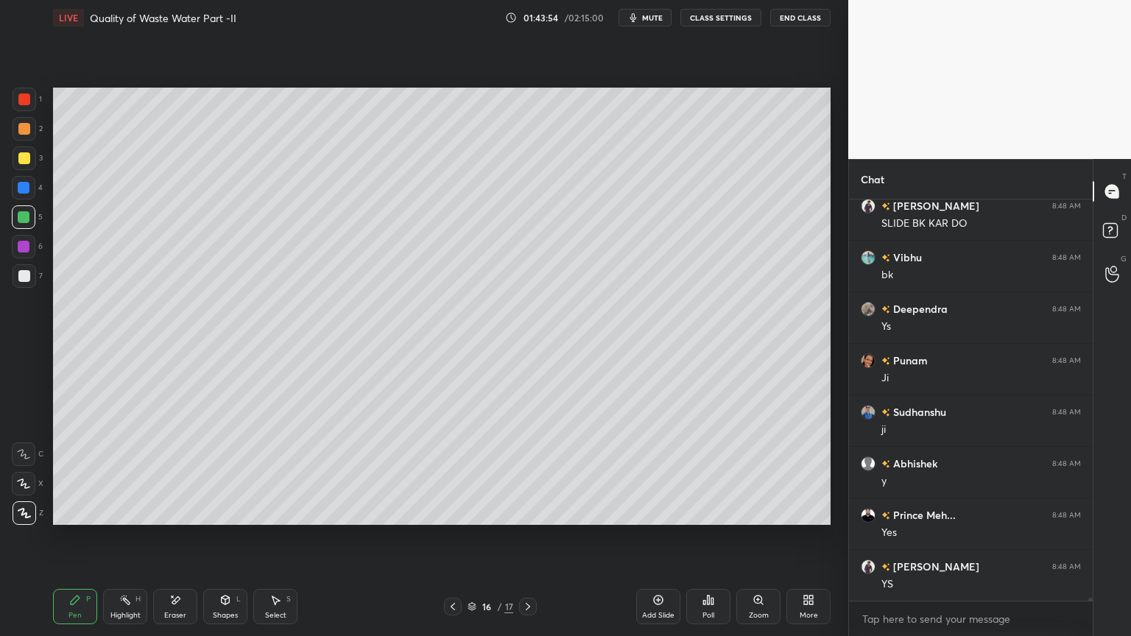
click at [225, 511] on icon at bounding box center [226, 600] width 8 height 9
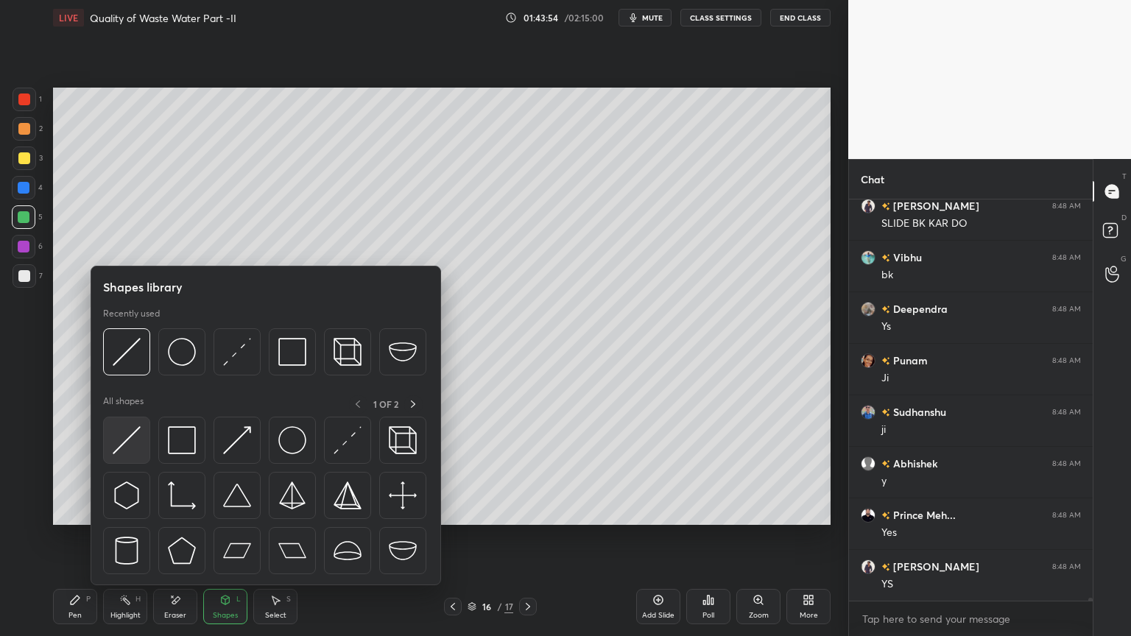
click at [127, 447] on img at bounding box center [127, 440] width 28 height 28
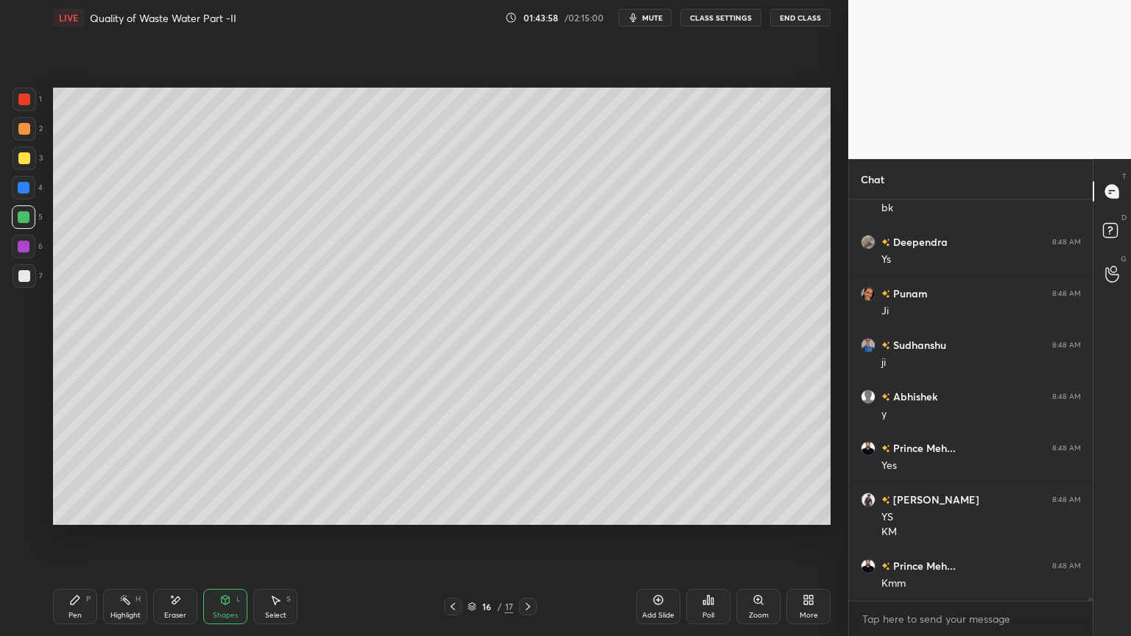
click at [70, 511] on div "Pen" at bounding box center [74, 615] width 13 height 7
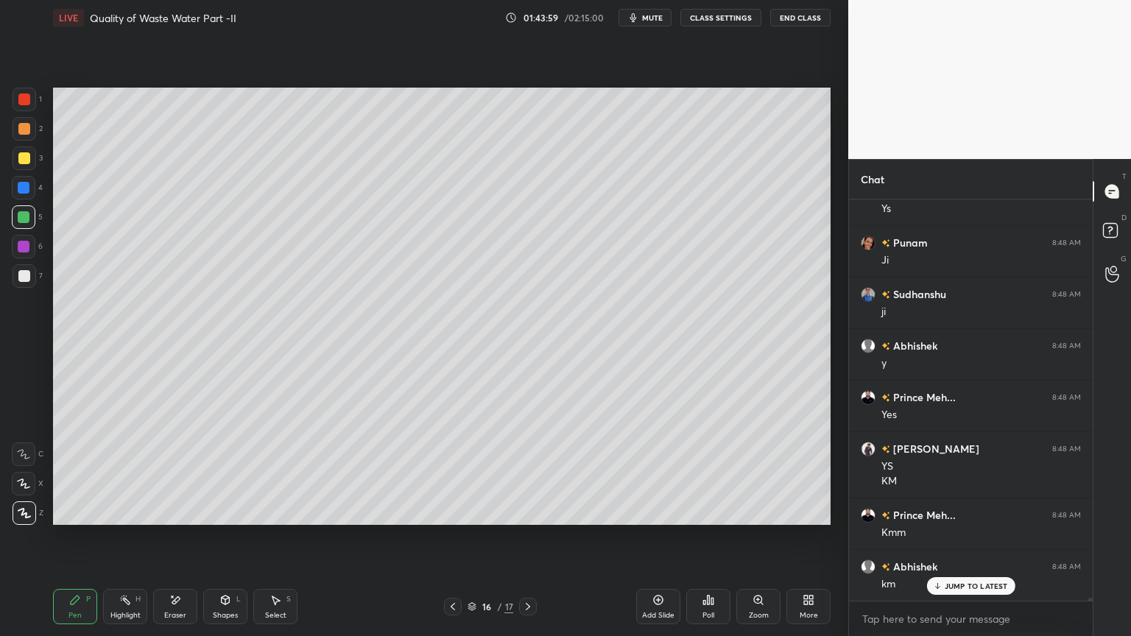
click at [27, 273] on div at bounding box center [24, 276] width 12 height 12
click at [22, 485] on icon at bounding box center [24, 483] width 12 height 9
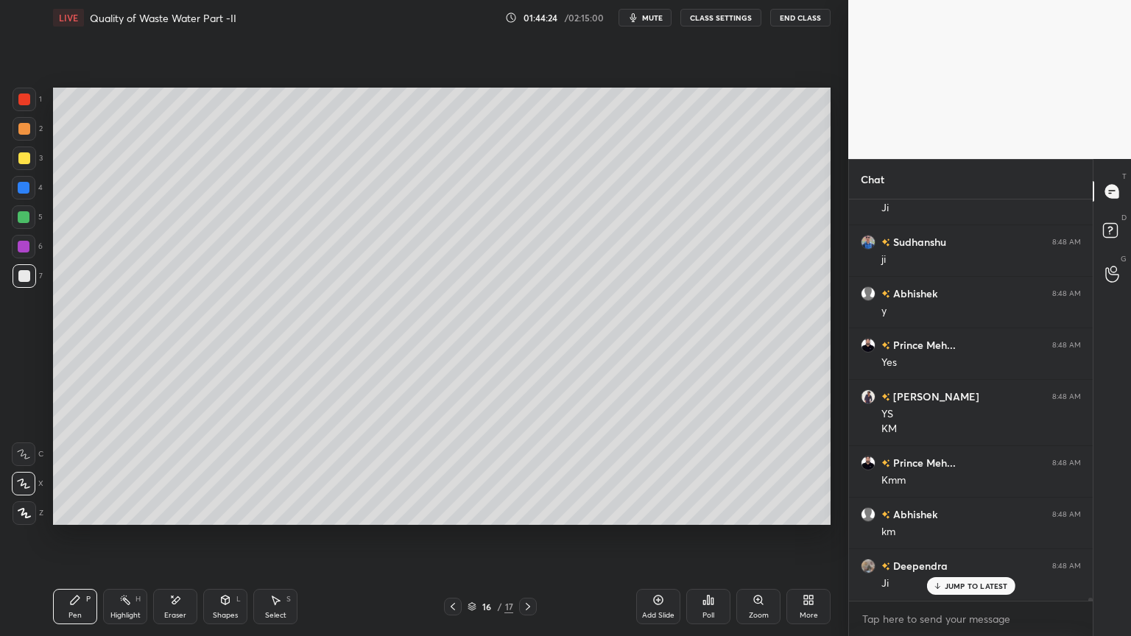
scroll to position [60930, 0]
click at [451, 511] on icon at bounding box center [453, 607] width 12 height 12
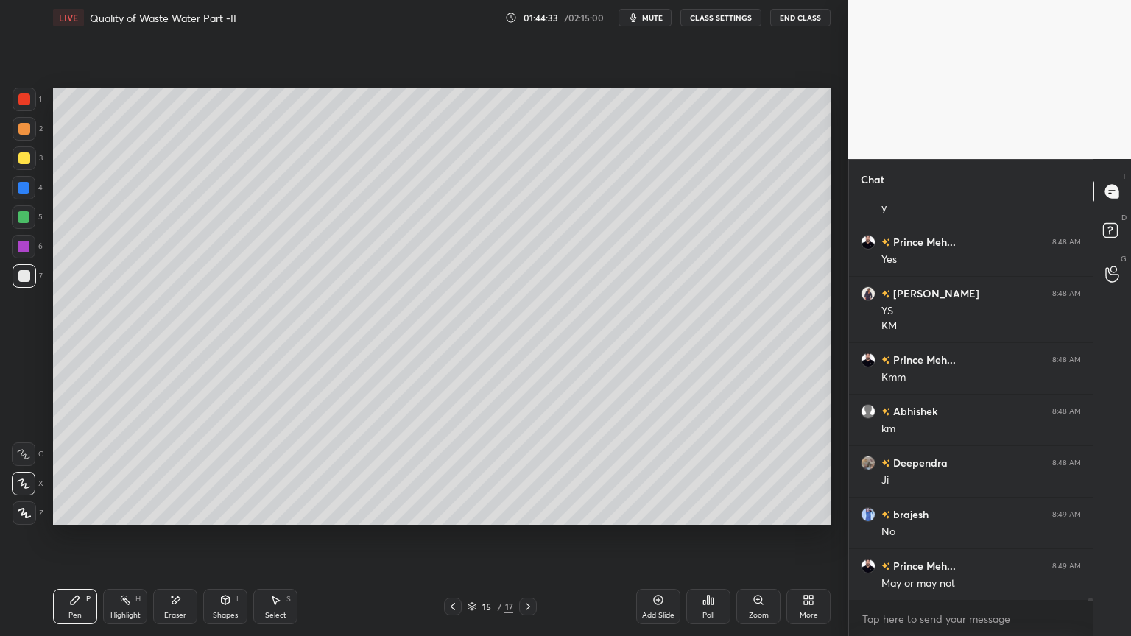
click at [526, 511] on icon at bounding box center [528, 606] width 4 height 7
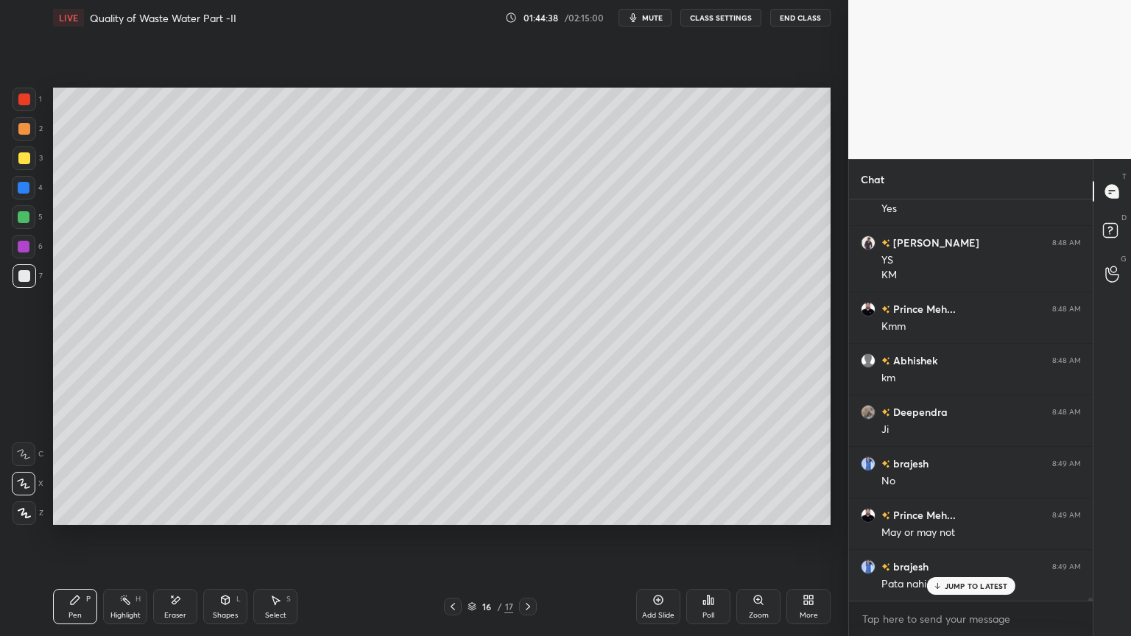
click at [449, 511] on icon at bounding box center [453, 607] width 12 height 12
click at [530, 511] on icon at bounding box center [528, 607] width 12 height 12
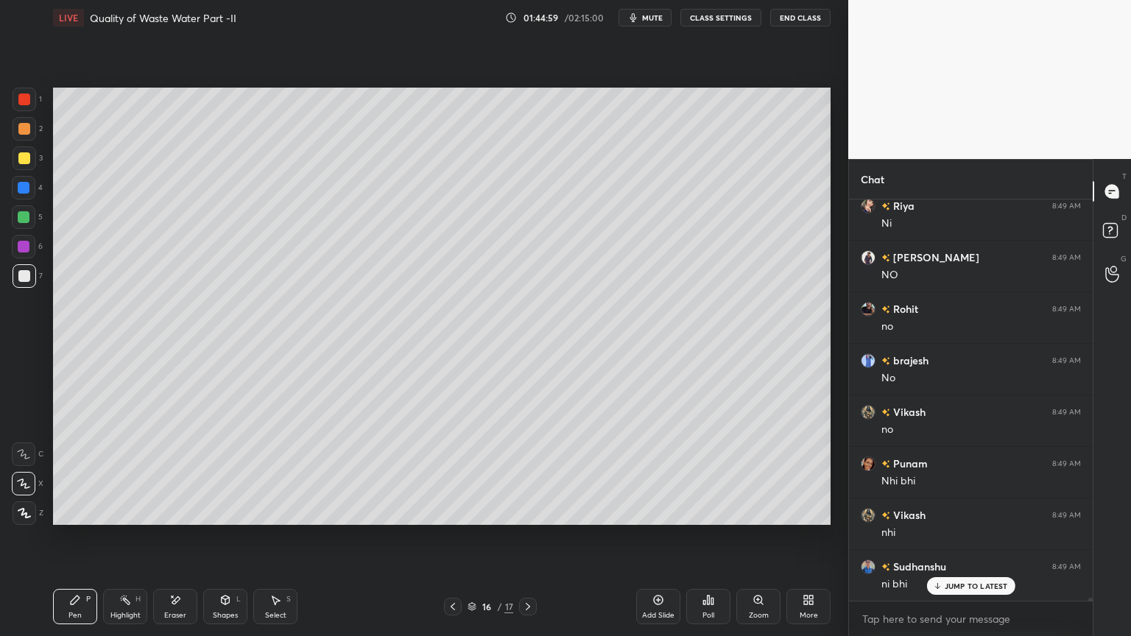
scroll to position [61652, 0]
click at [451, 511] on icon at bounding box center [453, 607] width 12 height 12
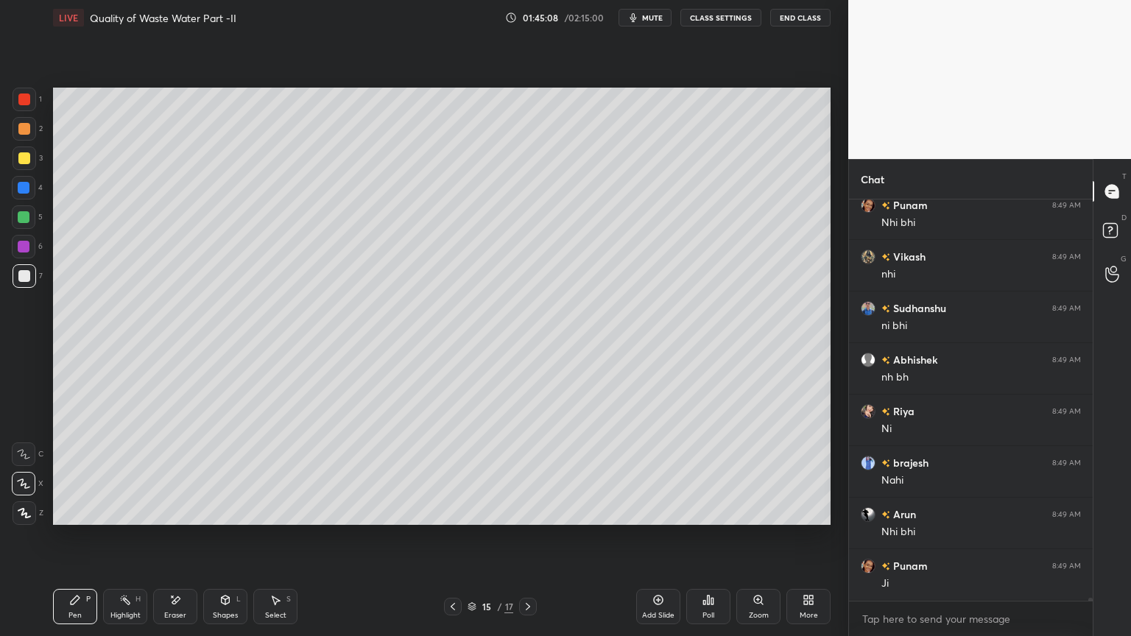
scroll to position [61858, 0]
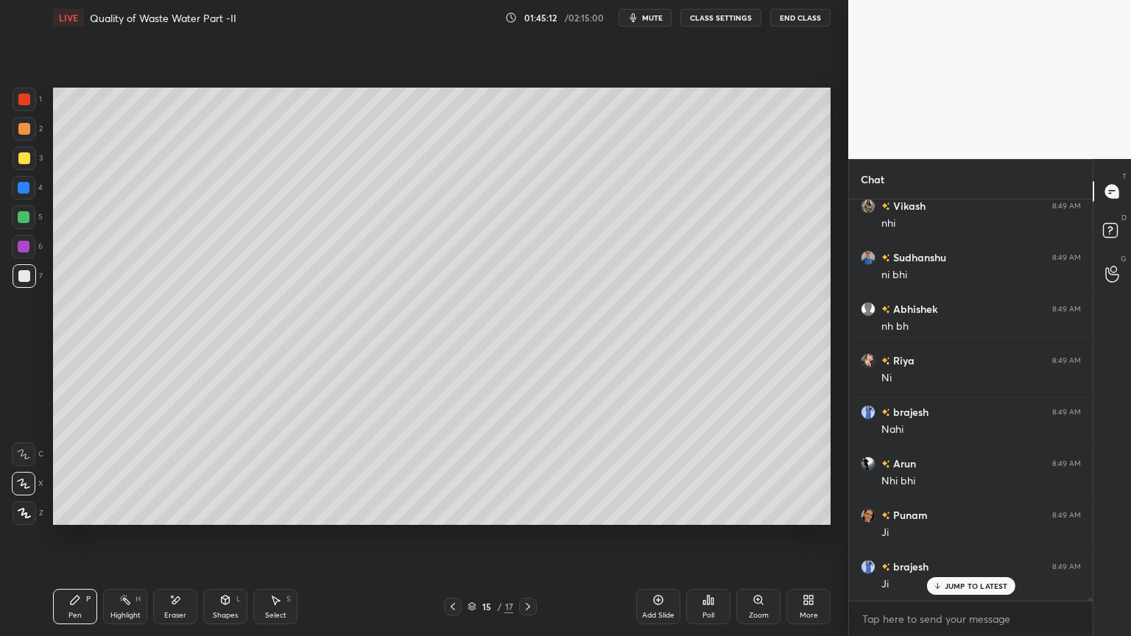
click at [505, 511] on div "Pen P Highlight H Eraser Shapes L Select S 15 / 17 Add Slide Poll Zoom More" at bounding box center [442, 606] width 778 height 59
click at [529, 511] on icon at bounding box center [528, 607] width 12 height 12
click at [21, 157] on div at bounding box center [24, 158] width 12 height 12
click at [84, 511] on div "Pen P" at bounding box center [75, 606] width 44 height 35
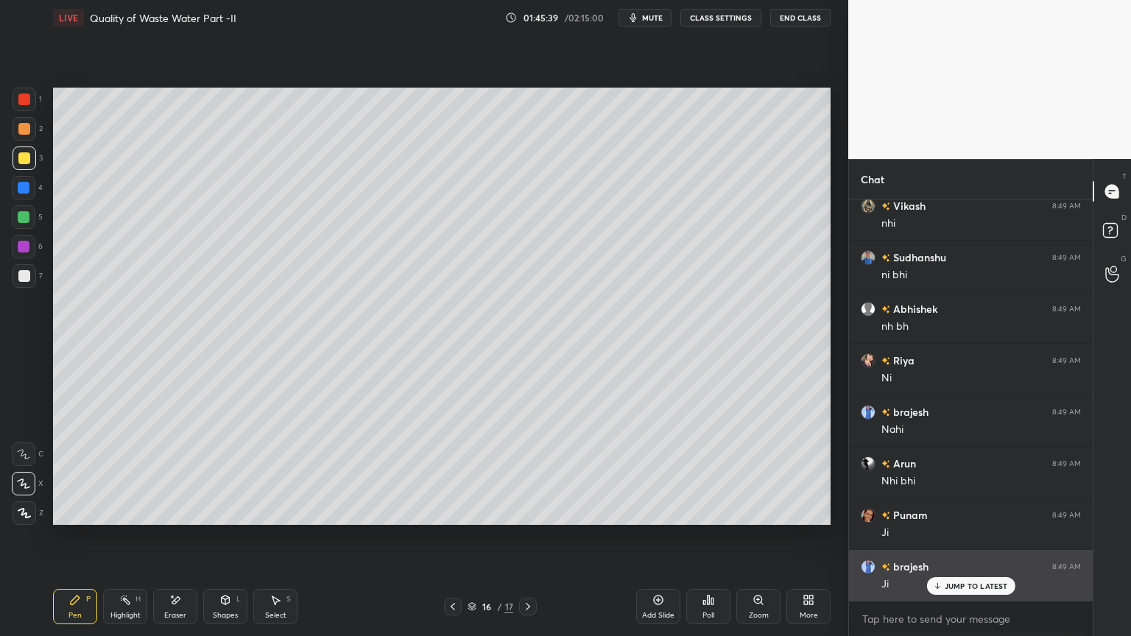
click at [956, 511] on p "JUMP TO LATEST" at bounding box center [976, 586] width 63 height 9
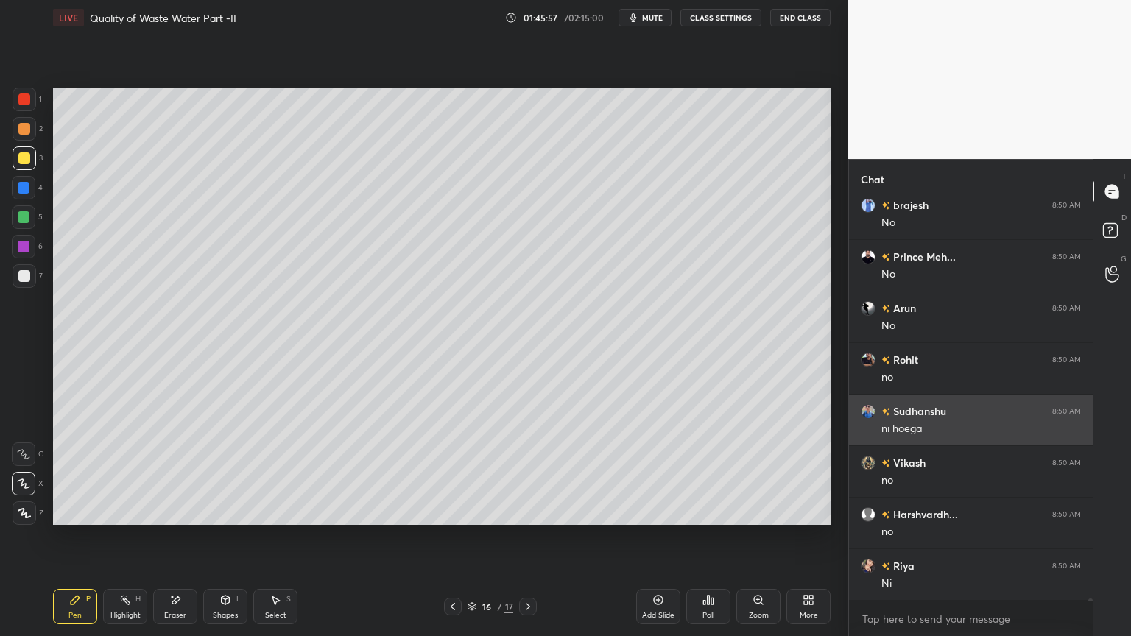
scroll to position [62374, 0]
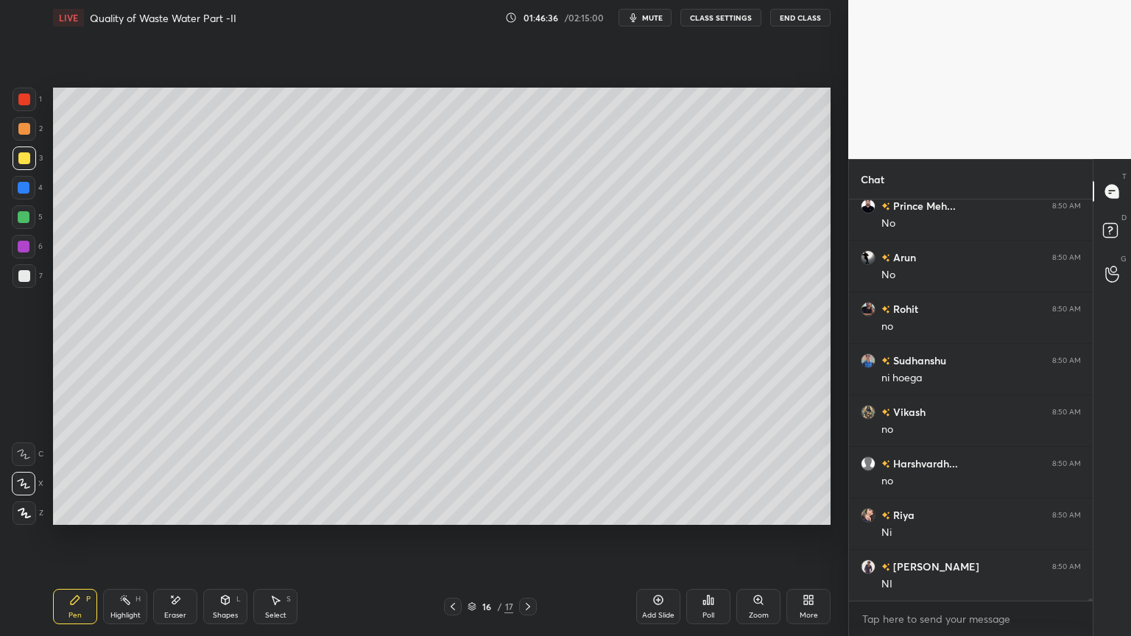
click at [174, 511] on icon at bounding box center [175, 600] width 12 height 13
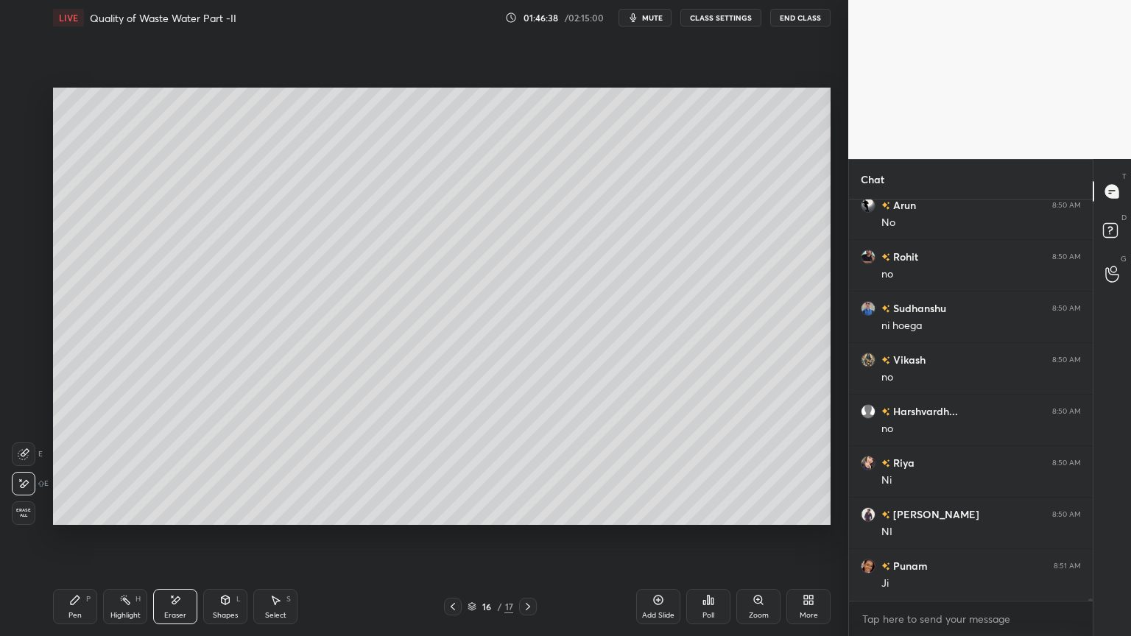
click at [71, 511] on div "Pen P" at bounding box center [75, 606] width 44 height 35
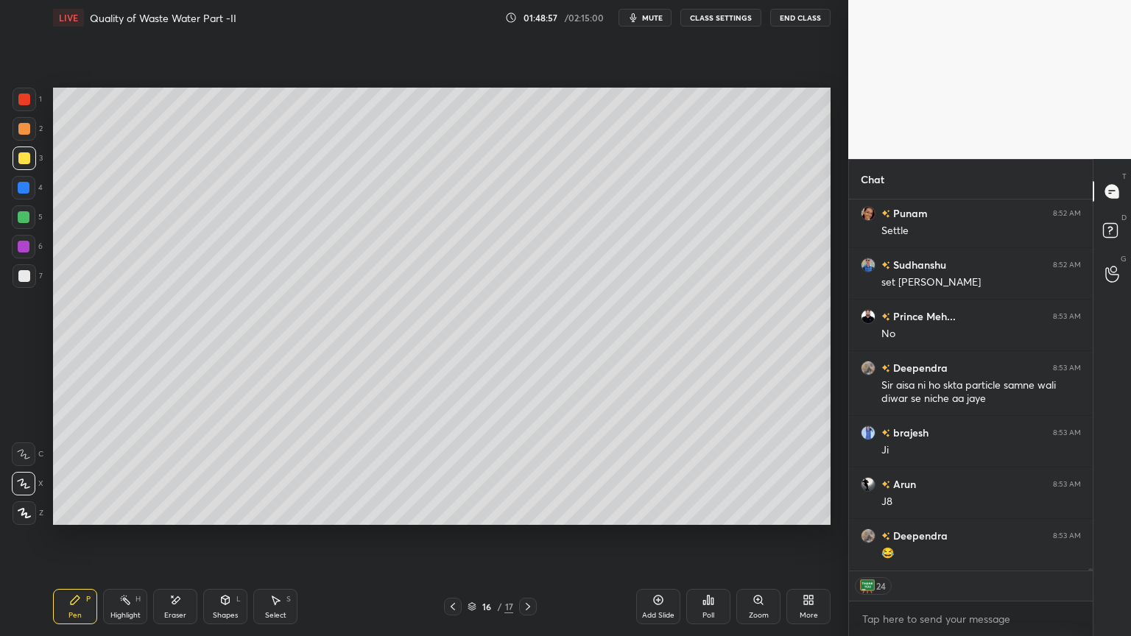
scroll to position [63758, 0]
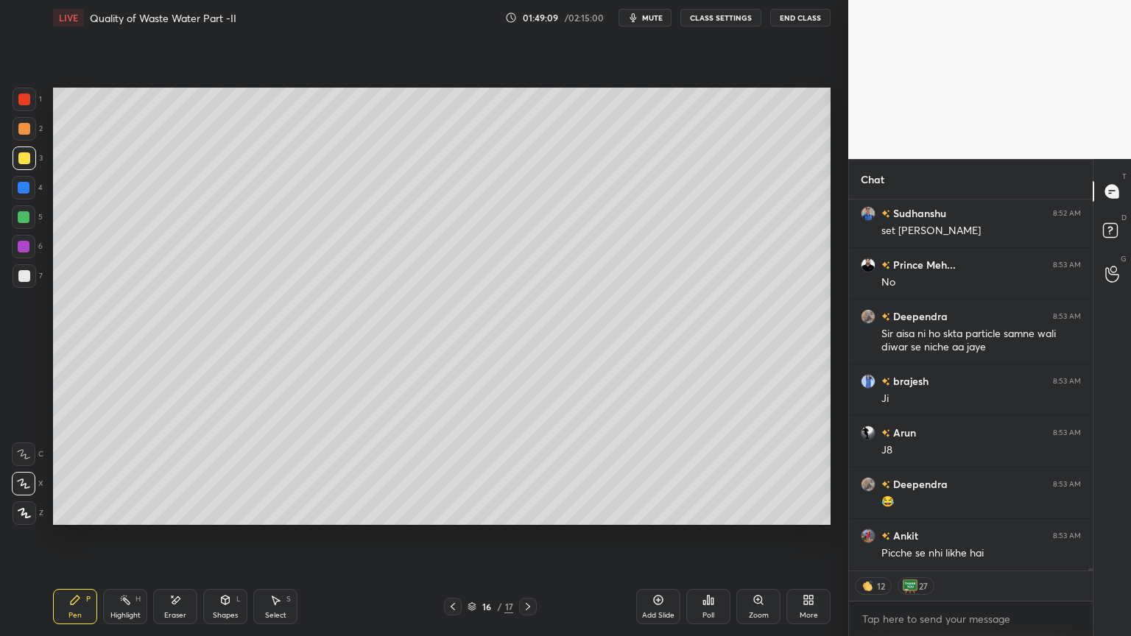
click at [454, 511] on icon at bounding box center [453, 606] width 4 height 7
click at [453, 511] on icon at bounding box center [453, 607] width 12 height 12
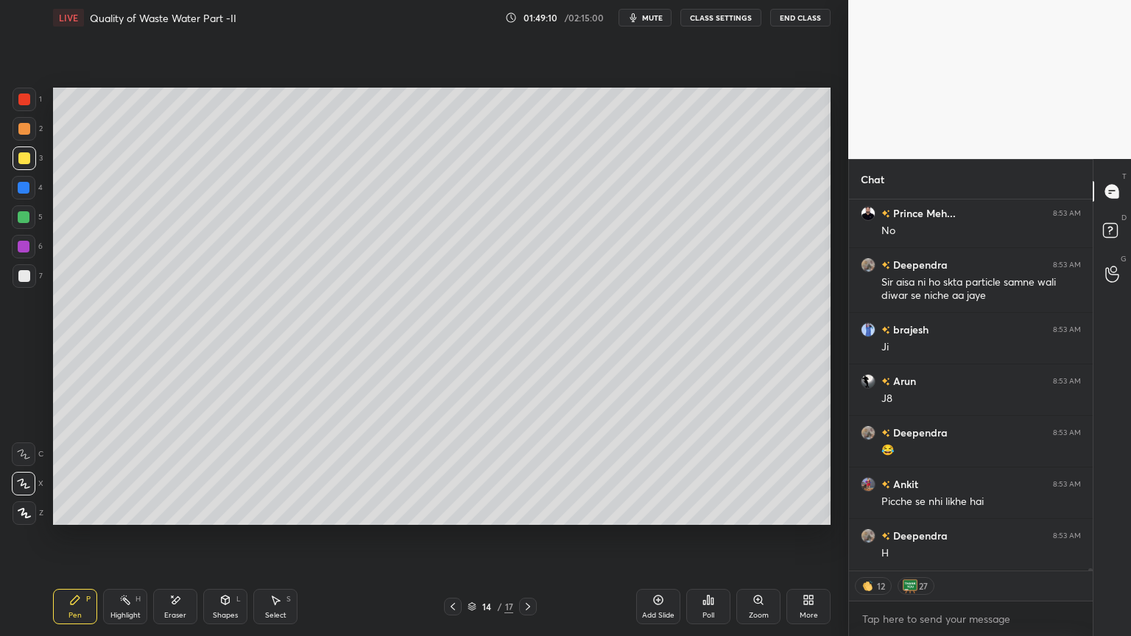
click at [454, 511] on icon at bounding box center [453, 607] width 12 height 12
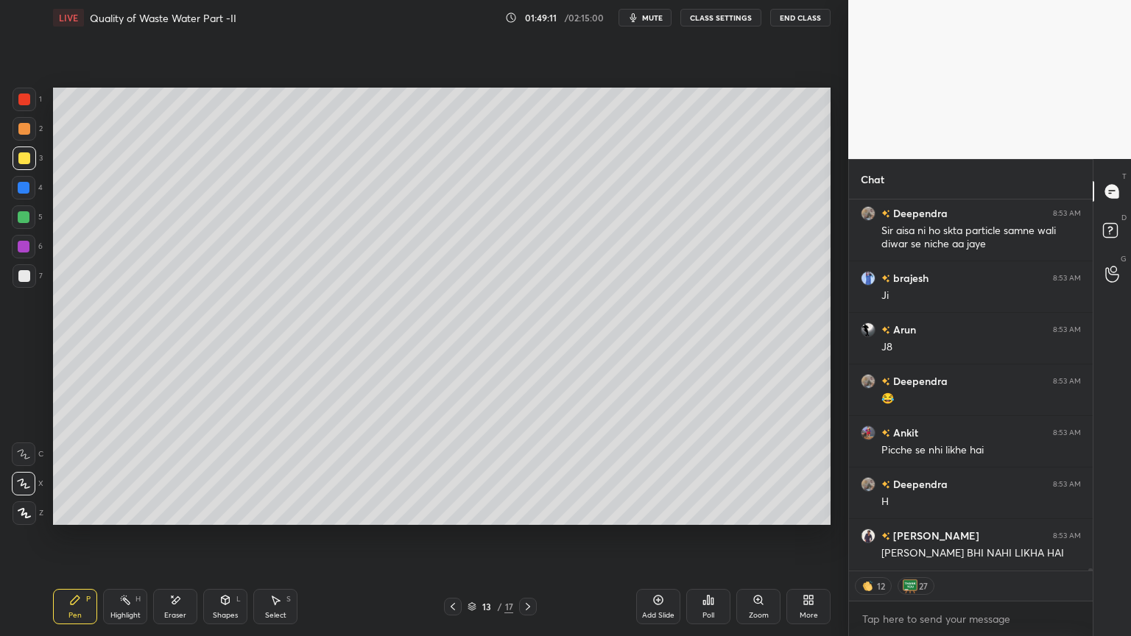
click at [458, 511] on icon at bounding box center [453, 607] width 12 height 12
click at [454, 511] on icon at bounding box center [453, 607] width 12 height 12
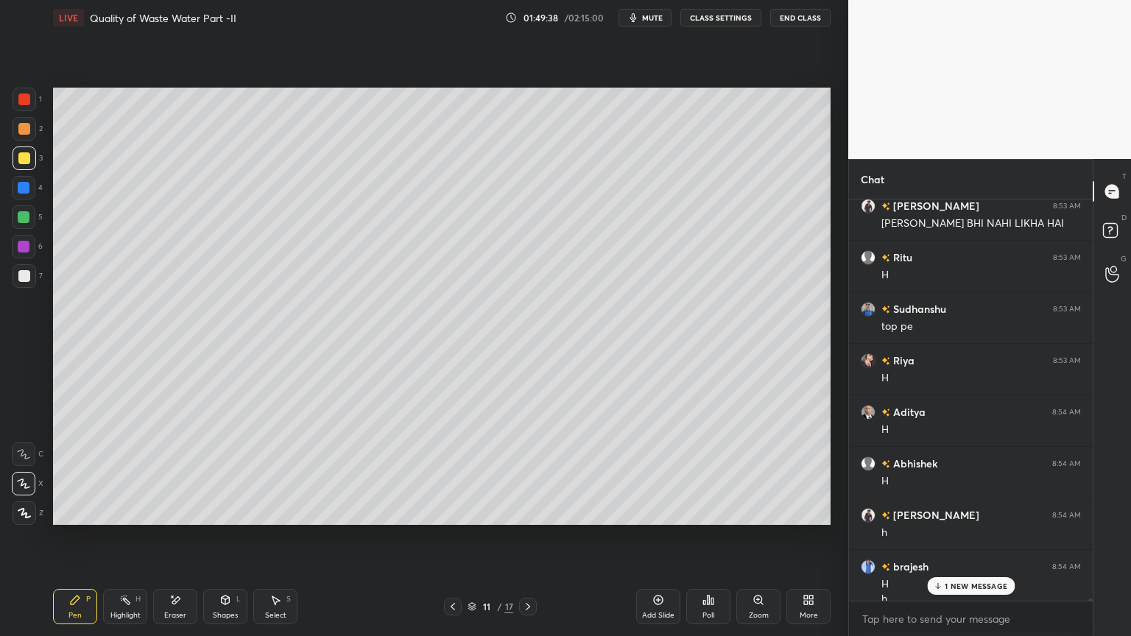
scroll to position [64206, 0]
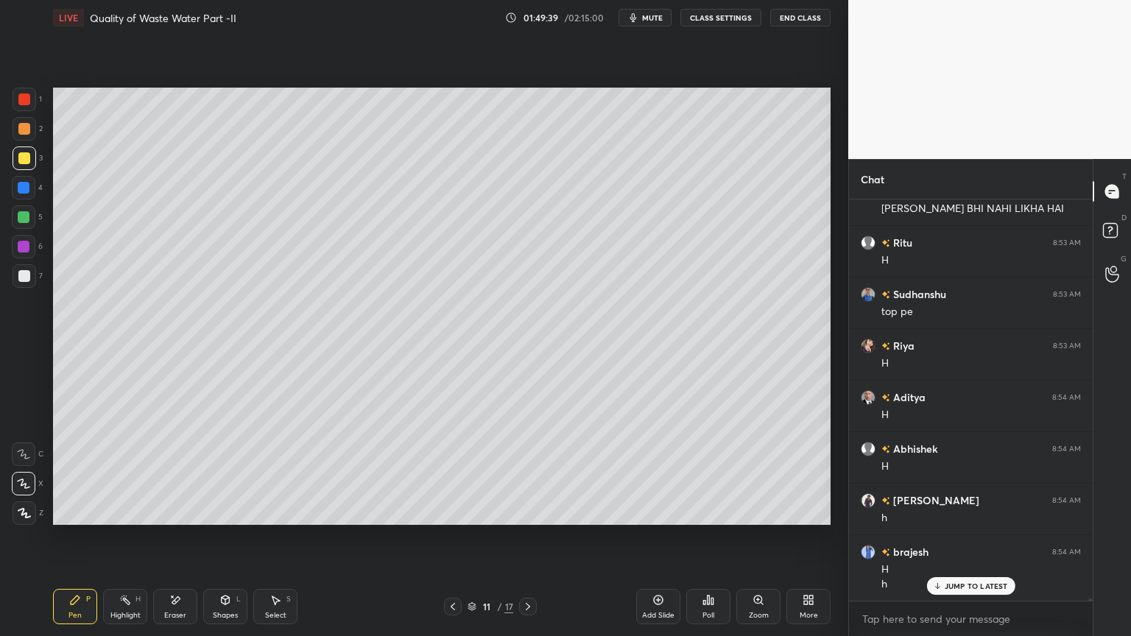
click at [526, 511] on icon at bounding box center [528, 607] width 12 height 12
click at [530, 511] on icon at bounding box center [528, 607] width 12 height 12
click at [532, 511] on icon at bounding box center [528, 607] width 12 height 12
click at [529, 511] on icon at bounding box center [528, 607] width 12 height 12
click at [530, 511] on icon at bounding box center [528, 606] width 4 height 7
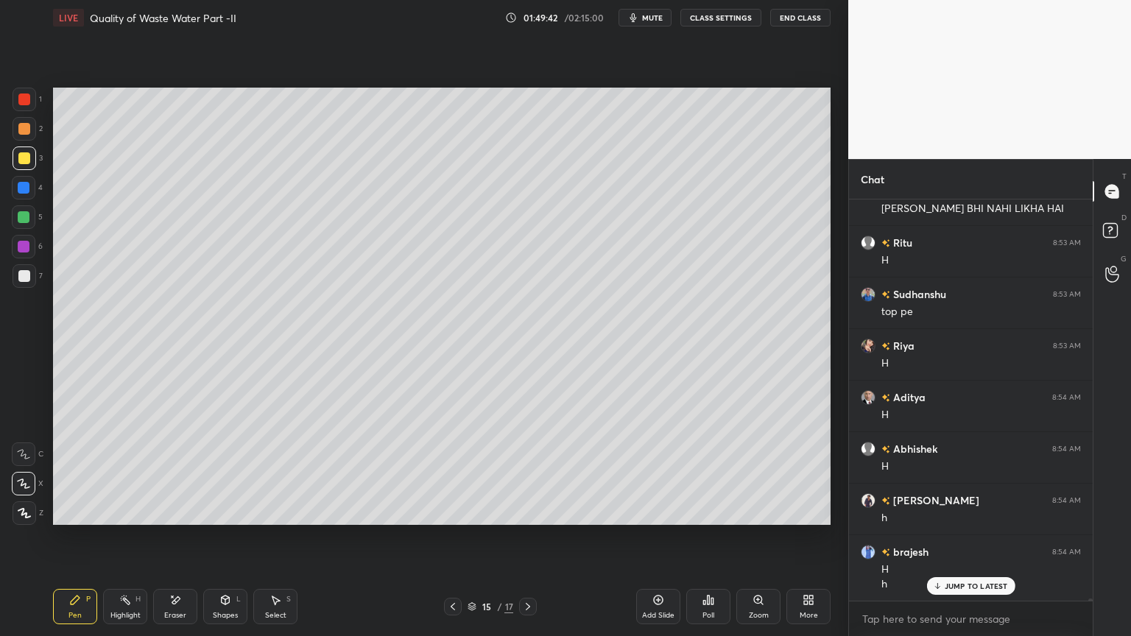
click at [527, 511] on icon at bounding box center [528, 607] width 12 height 12
click at [463, 511] on div "17 / 17" at bounding box center [490, 607] width 93 height 18
click at [453, 511] on icon at bounding box center [453, 607] width 12 height 12
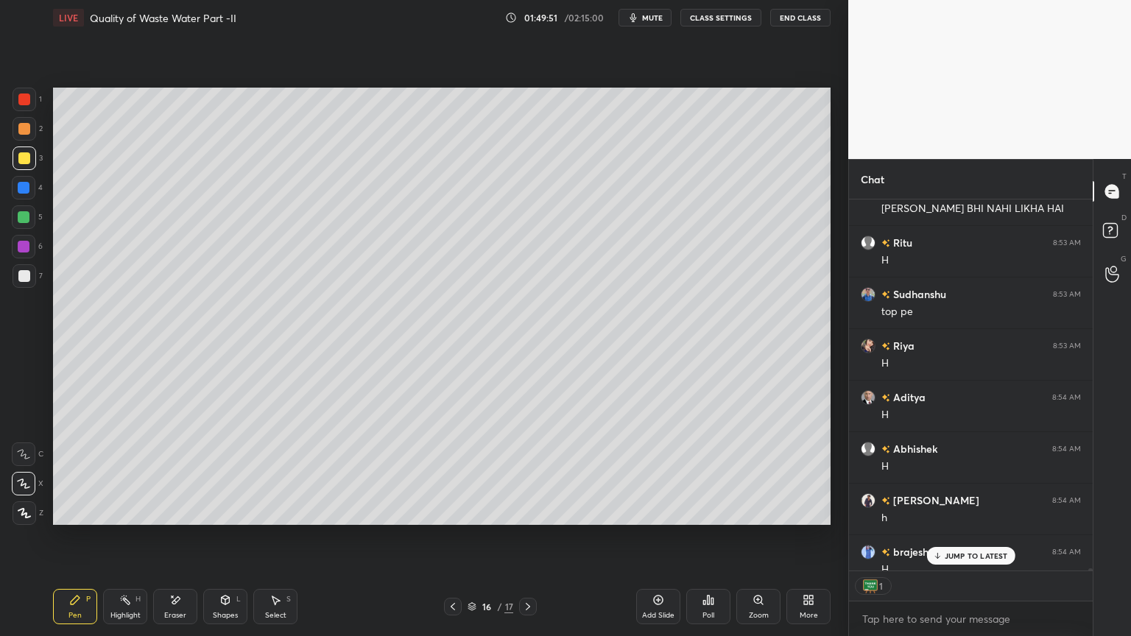
click at [963, 511] on p "JUMP TO LATEST" at bounding box center [976, 556] width 63 height 9
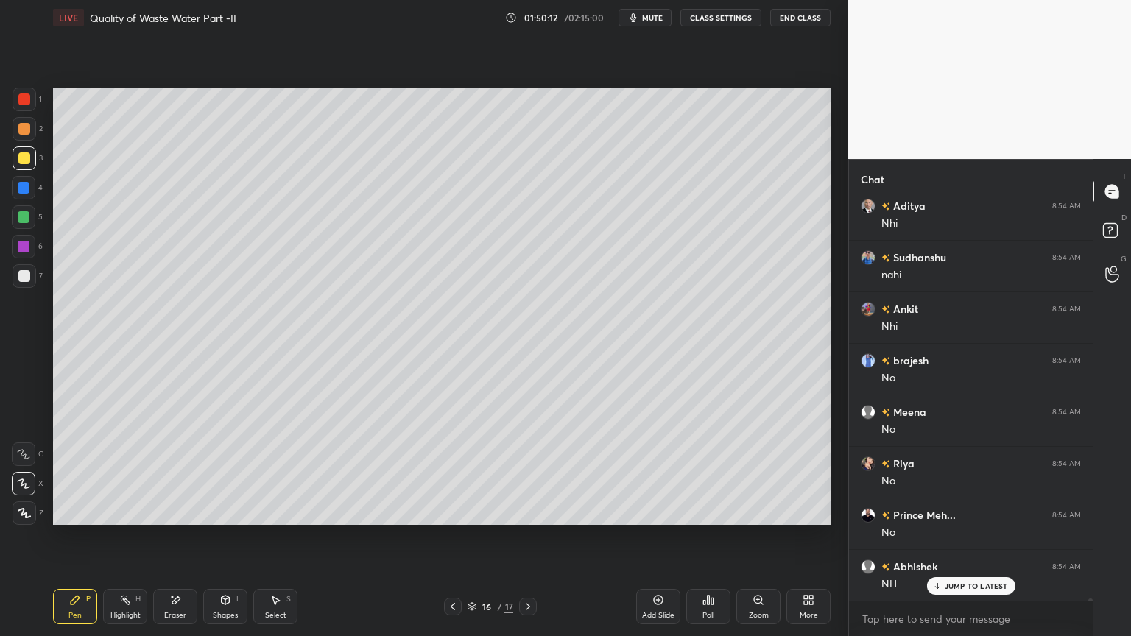
scroll to position [64774, 0]
click at [452, 511] on icon at bounding box center [453, 607] width 12 height 12
click at [453, 511] on icon at bounding box center [453, 607] width 12 height 12
click at [455, 511] on icon at bounding box center [453, 607] width 12 height 12
click at [453, 511] on icon at bounding box center [453, 607] width 12 height 12
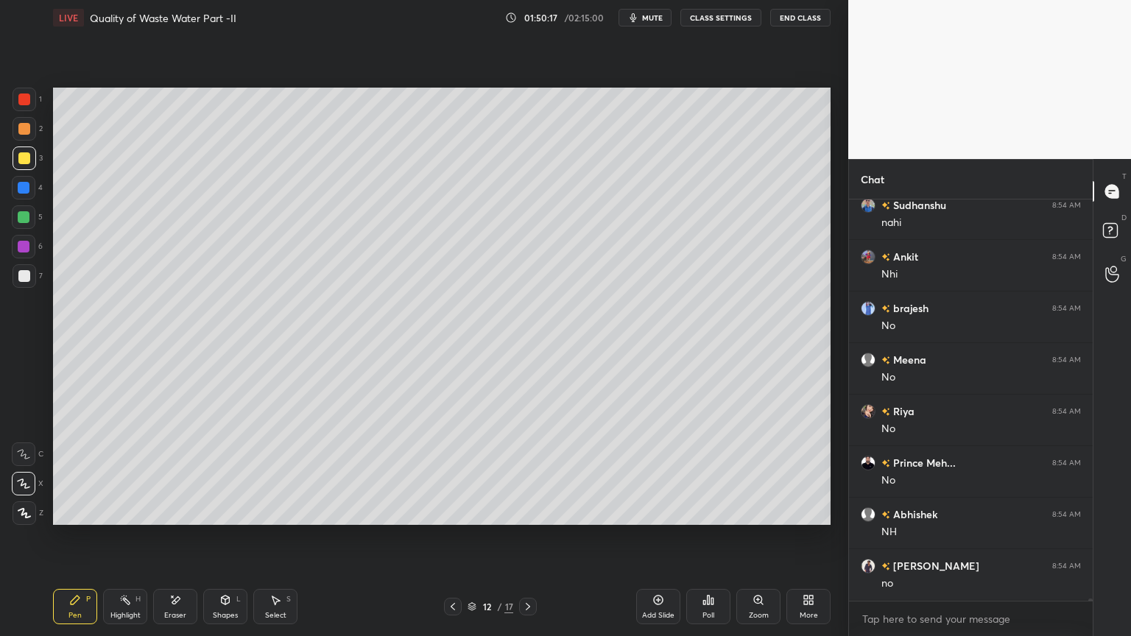
click at [452, 511] on icon at bounding box center [453, 607] width 12 height 12
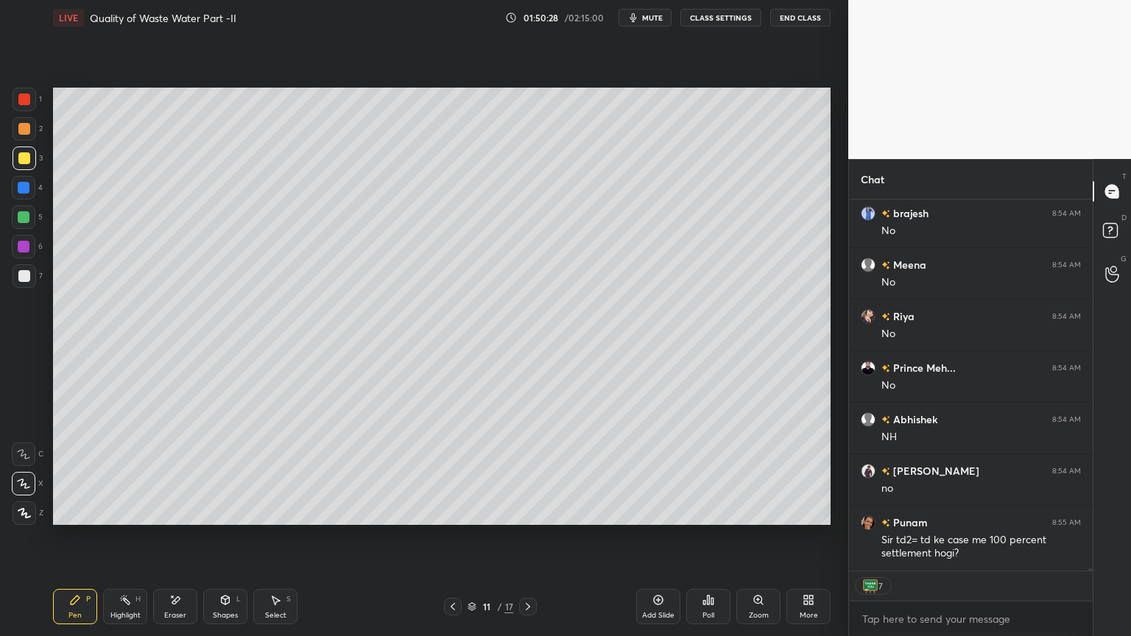
click at [222, 511] on div "Shapes L" at bounding box center [225, 606] width 44 height 35
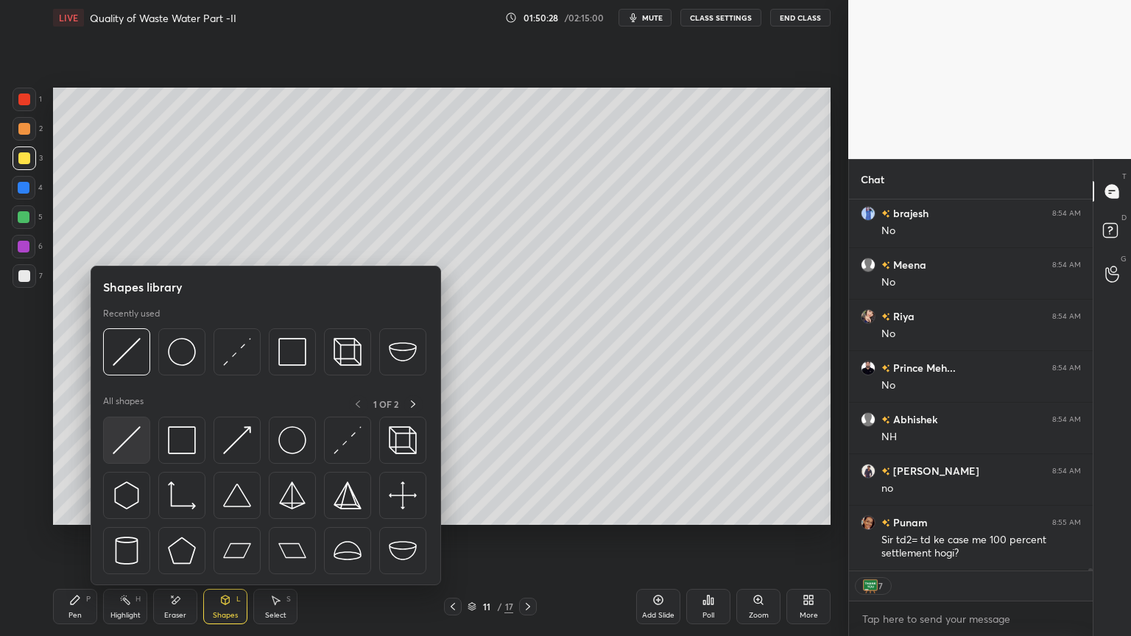
click at [124, 443] on img at bounding box center [127, 440] width 28 height 28
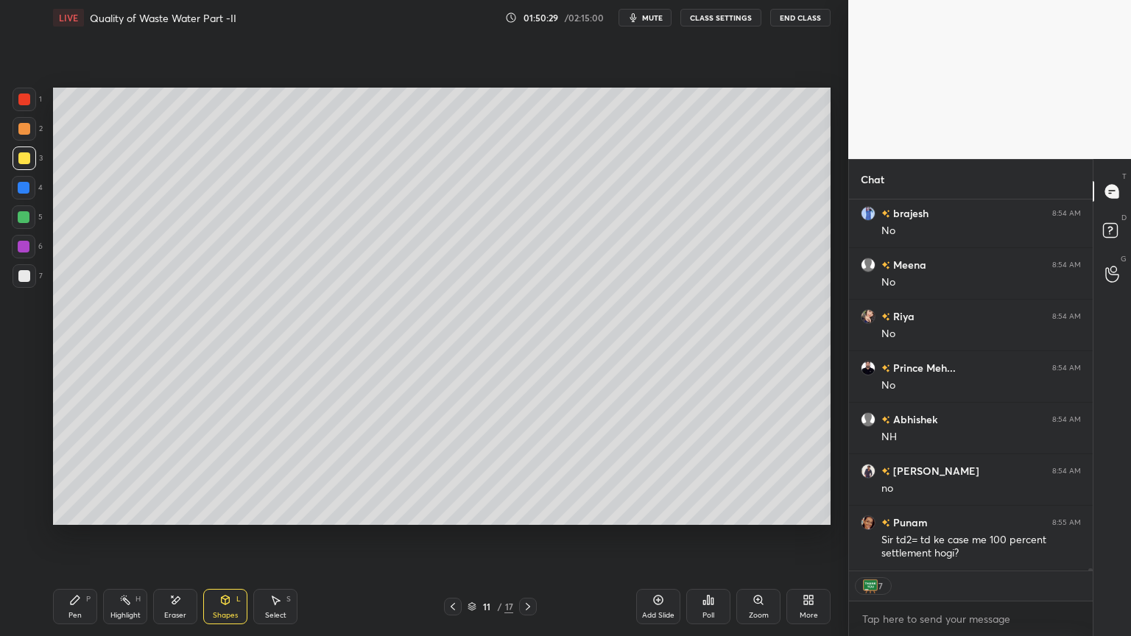
click at [27, 211] on div at bounding box center [24, 217] width 24 height 24
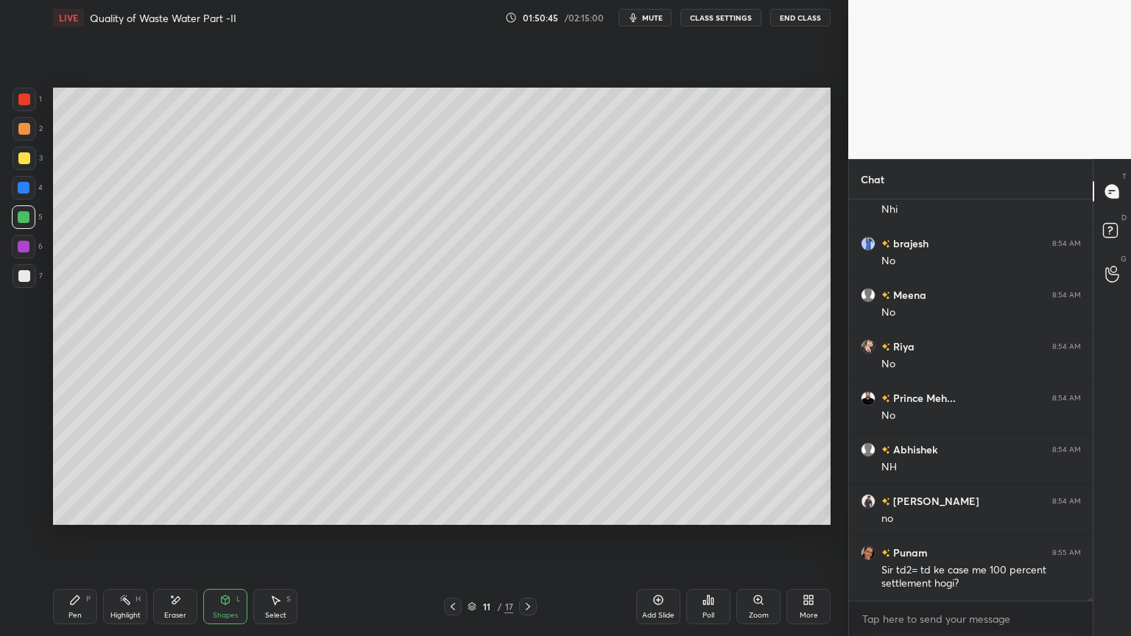
scroll to position [397, 239]
click at [18, 215] on div at bounding box center [24, 217] width 12 height 12
click at [67, 511] on div "Pen P" at bounding box center [75, 606] width 44 height 35
click at [225, 511] on icon at bounding box center [225, 602] width 0 height 5
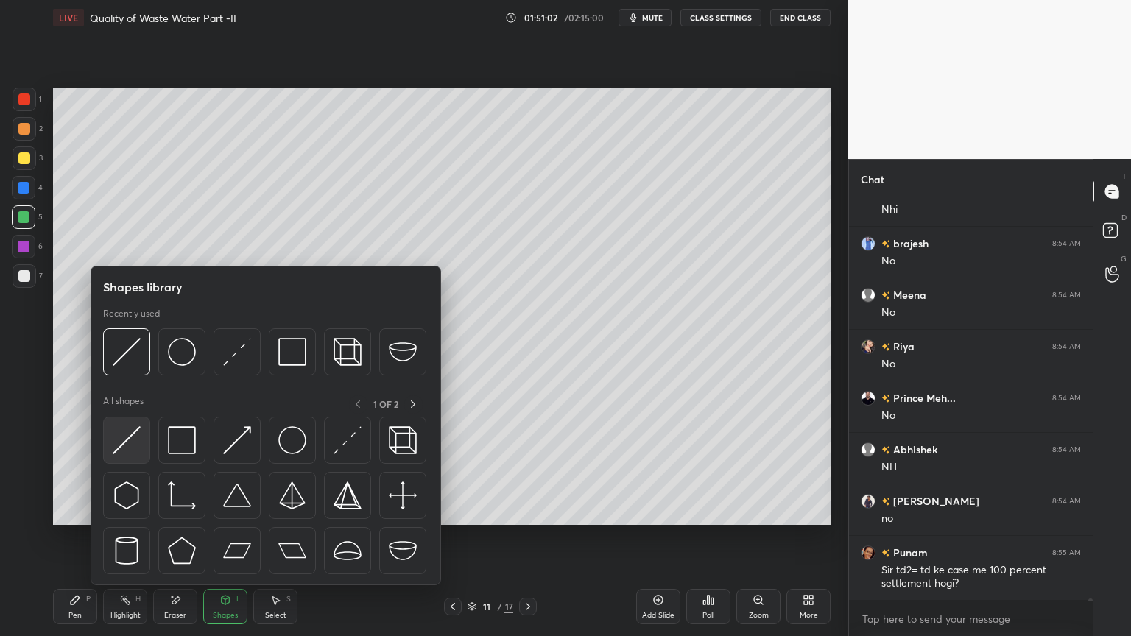
click at [121, 442] on img at bounding box center [127, 440] width 28 height 28
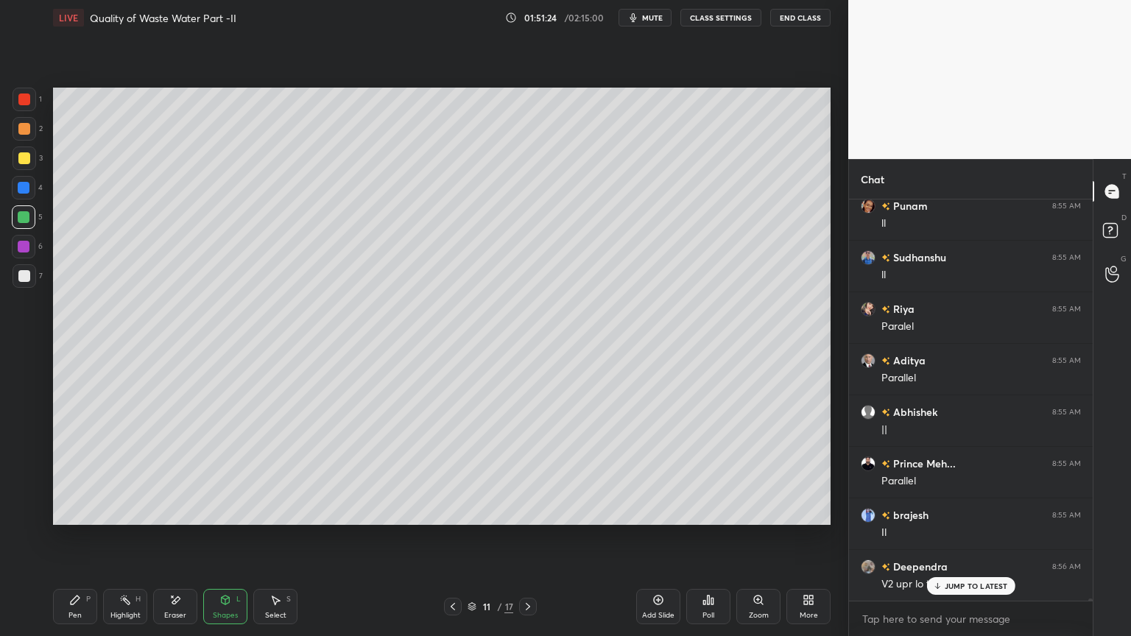
scroll to position [368, 239]
click at [220, 511] on icon at bounding box center [225, 600] width 12 height 12
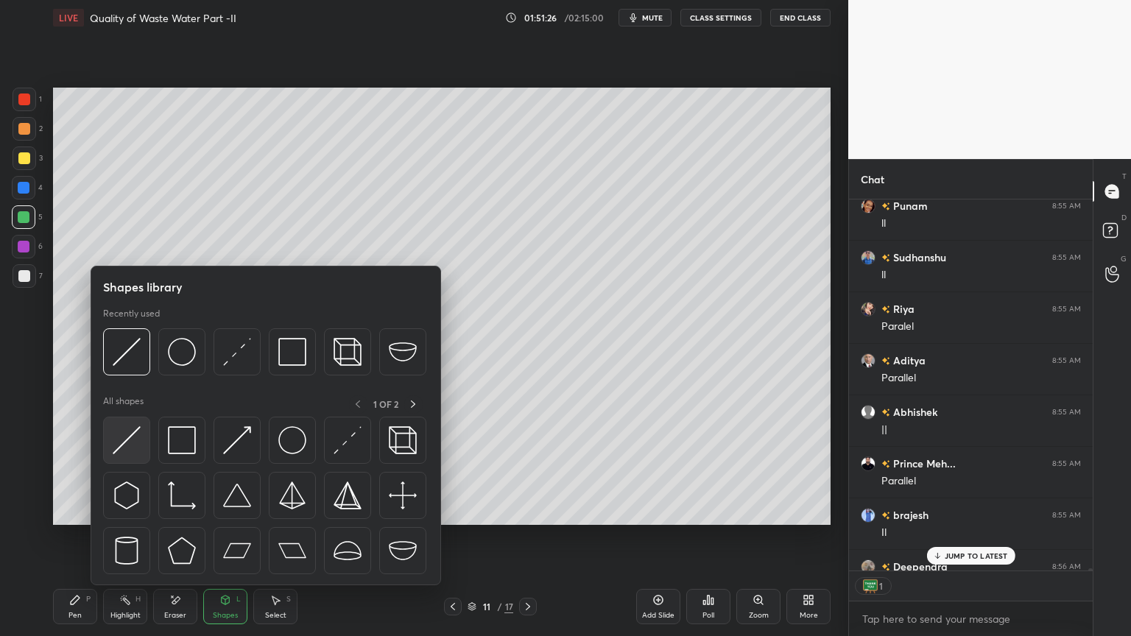
click at [136, 446] on img at bounding box center [127, 440] width 28 height 28
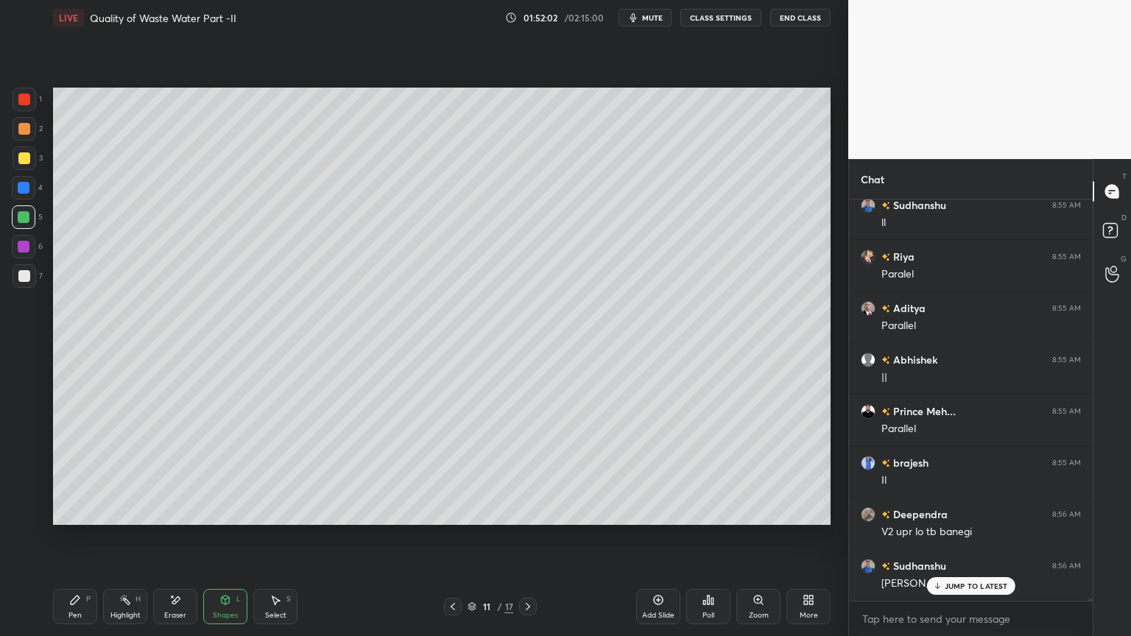
scroll to position [65405, 0]
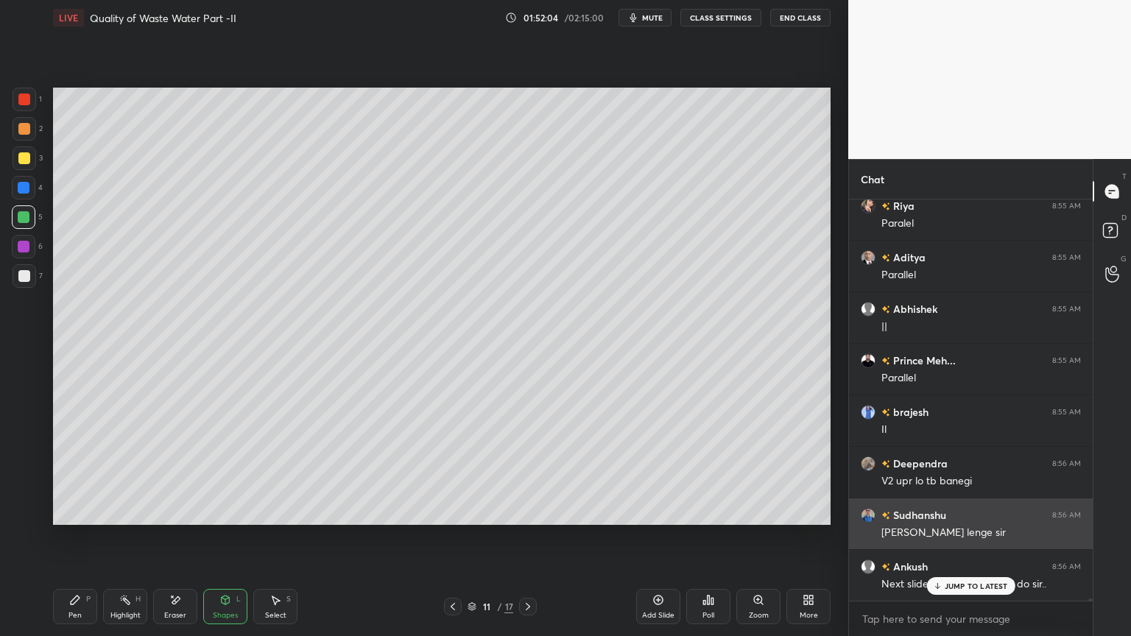
click at [957, 511] on p "JUMP TO LATEST" at bounding box center [976, 586] width 63 height 9
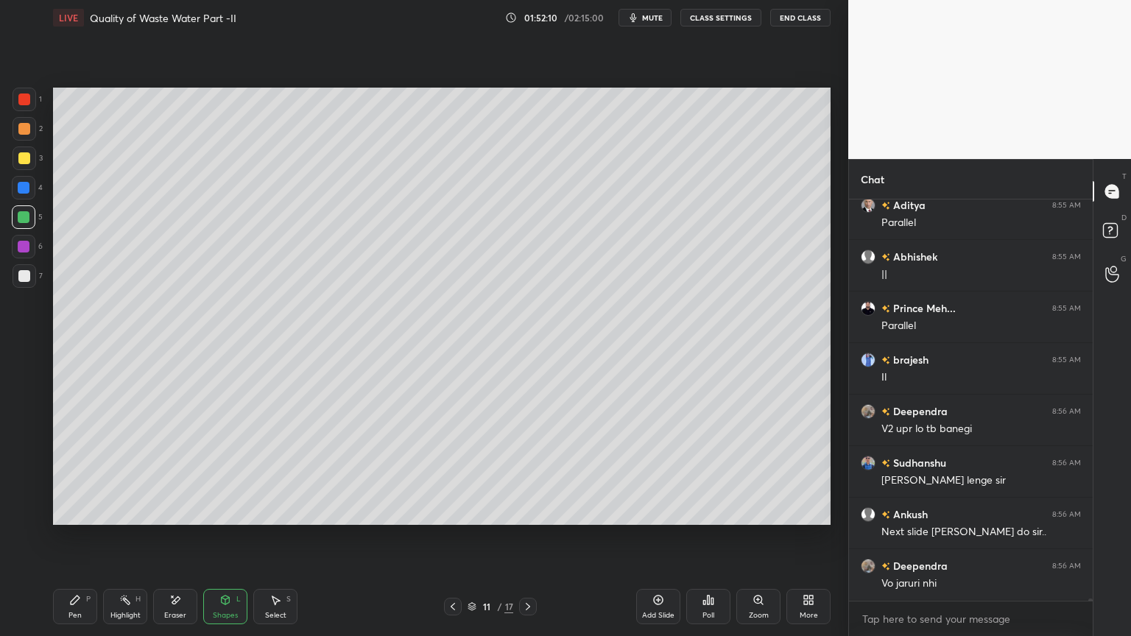
scroll to position [65508, 0]
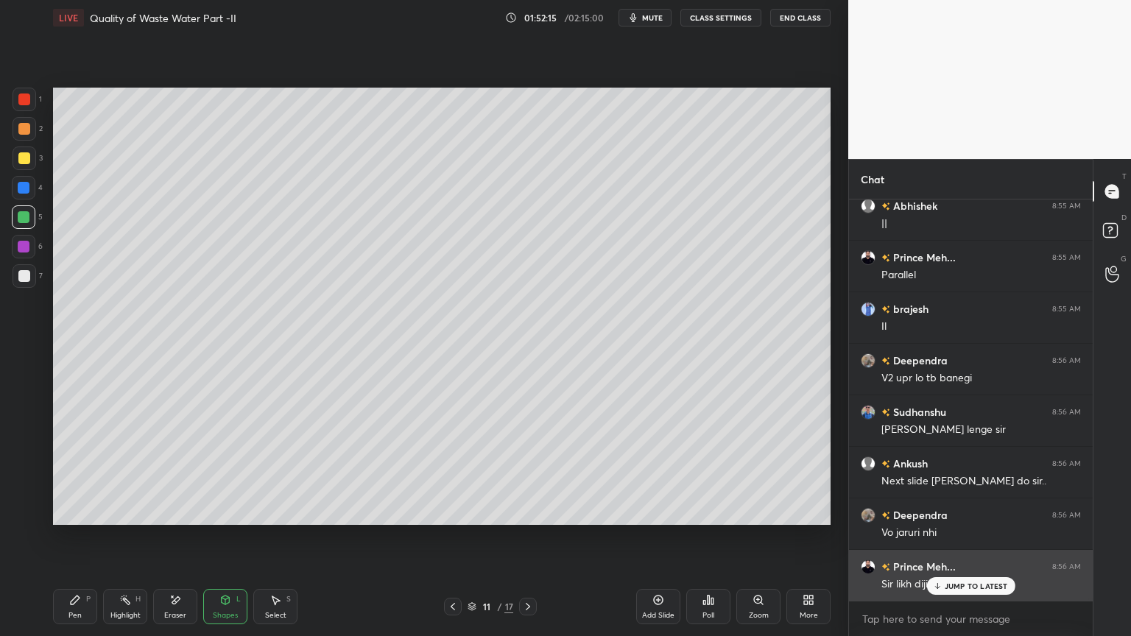
click at [943, 511] on div "JUMP TO LATEST" at bounding box center [971, 586] width 88 height 18
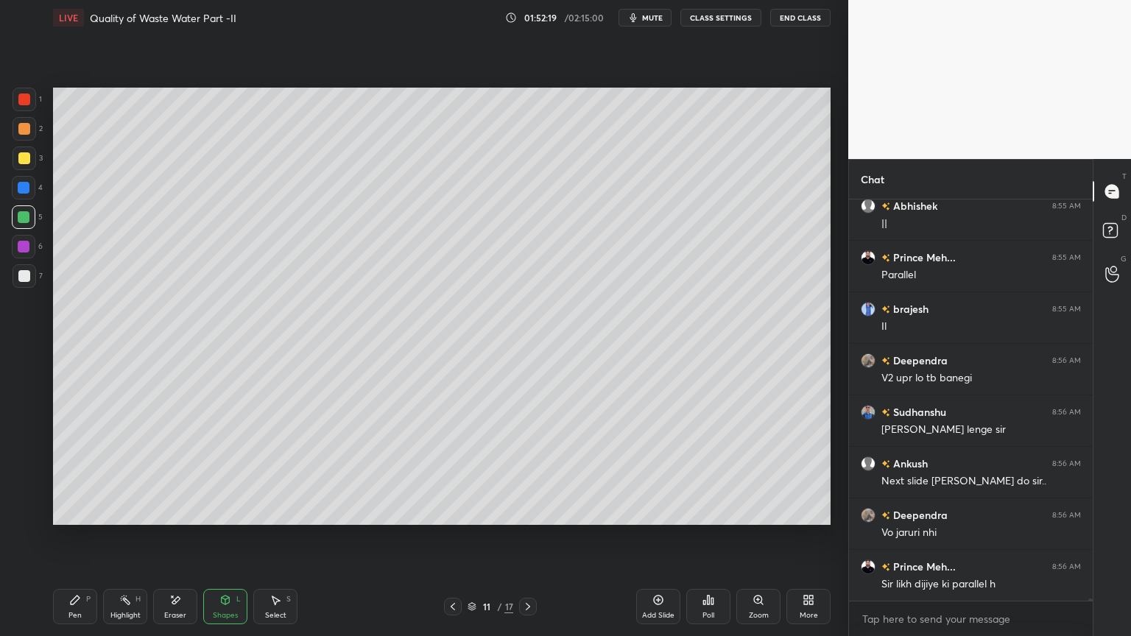
click at [221, 511] on div "Shapes L" at bounding box center [225, 606] width 44 height 35
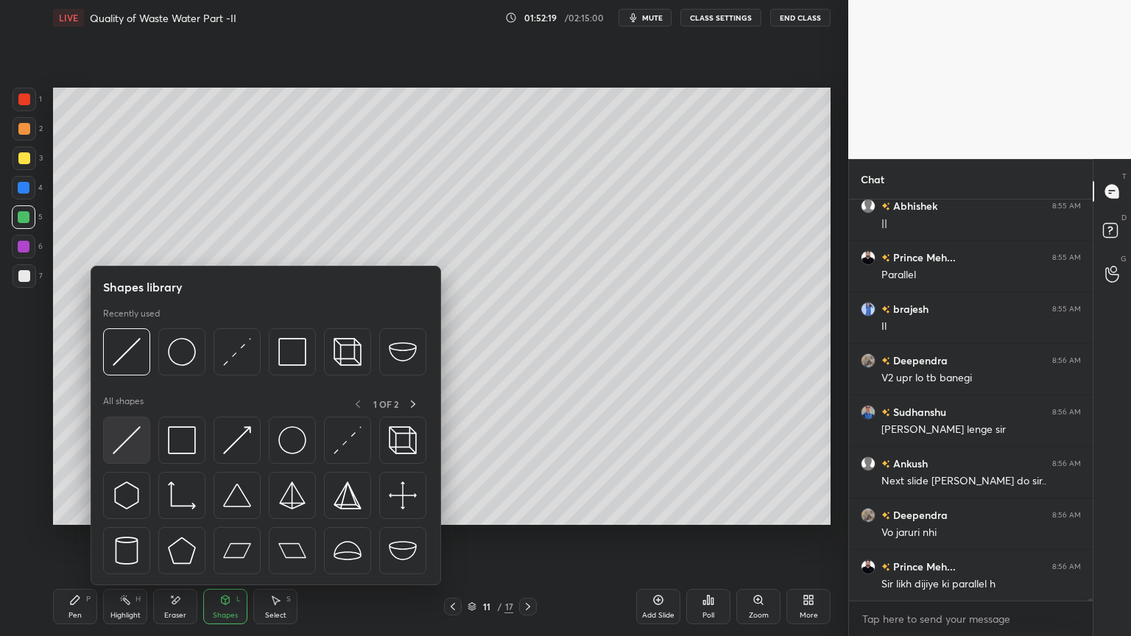
click at [136, 454] on div at bounding box center [126, 440] width 47 height 47
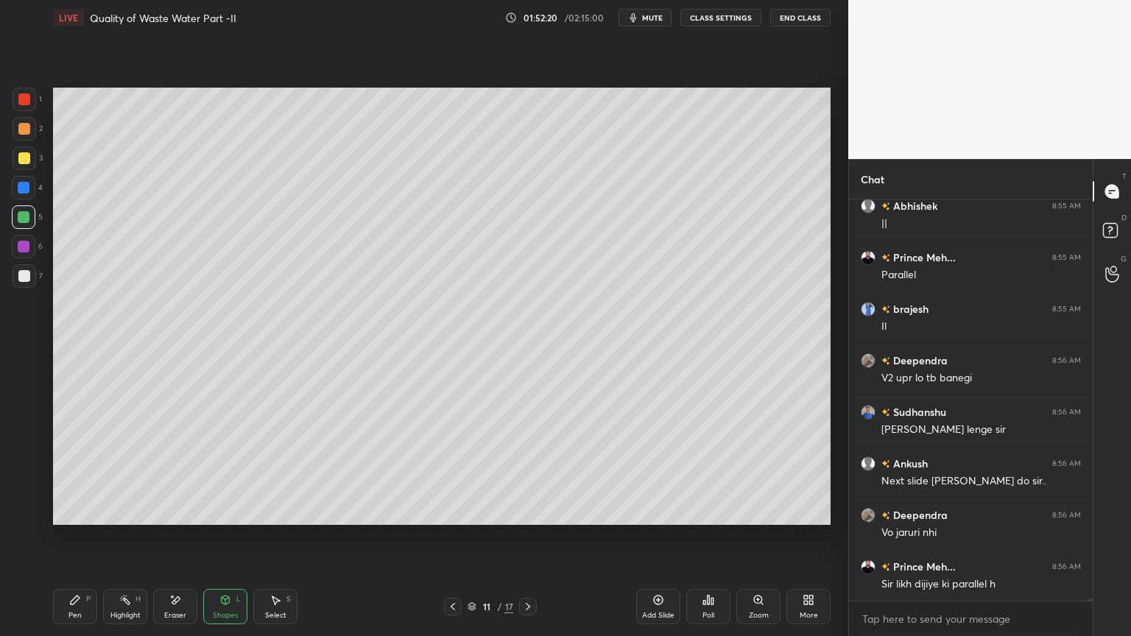
click at [17, 218] on div at bounding box center [24, 217] width 24 height 24
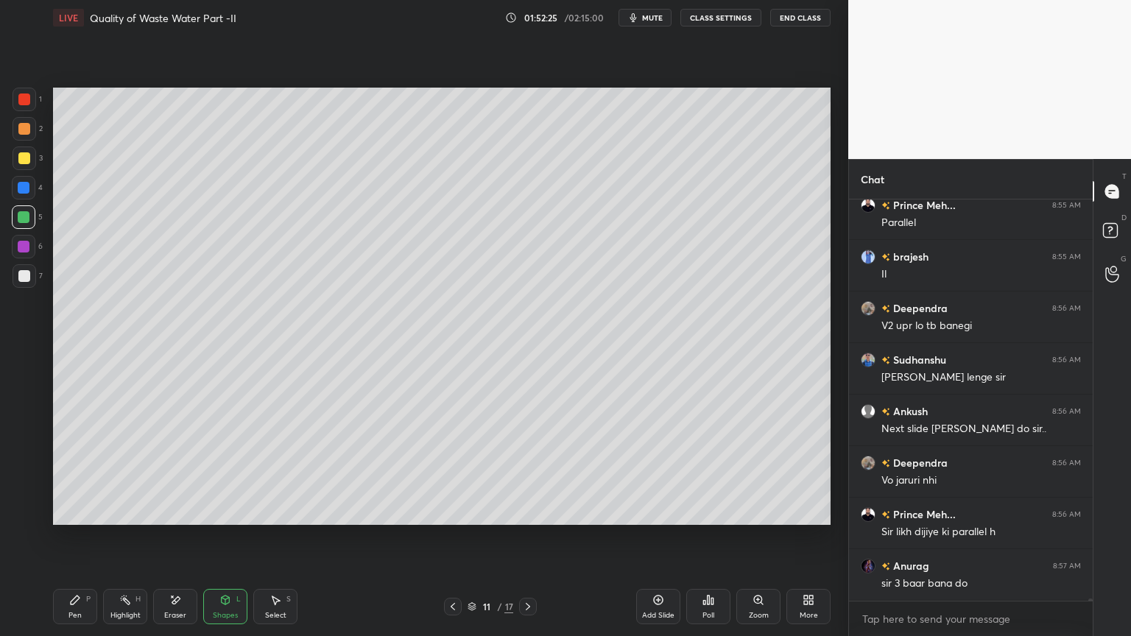
click at [68, 511] on div "Pen P" at bounding box center [75, 606] width 44 height 35
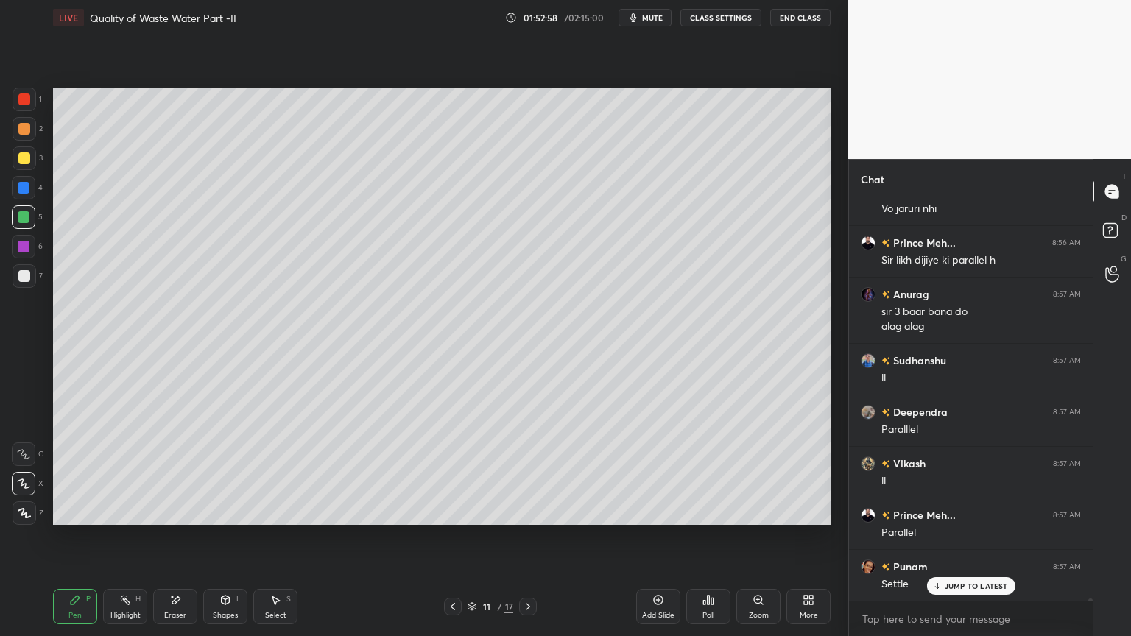
scroll to position [65884, 0]
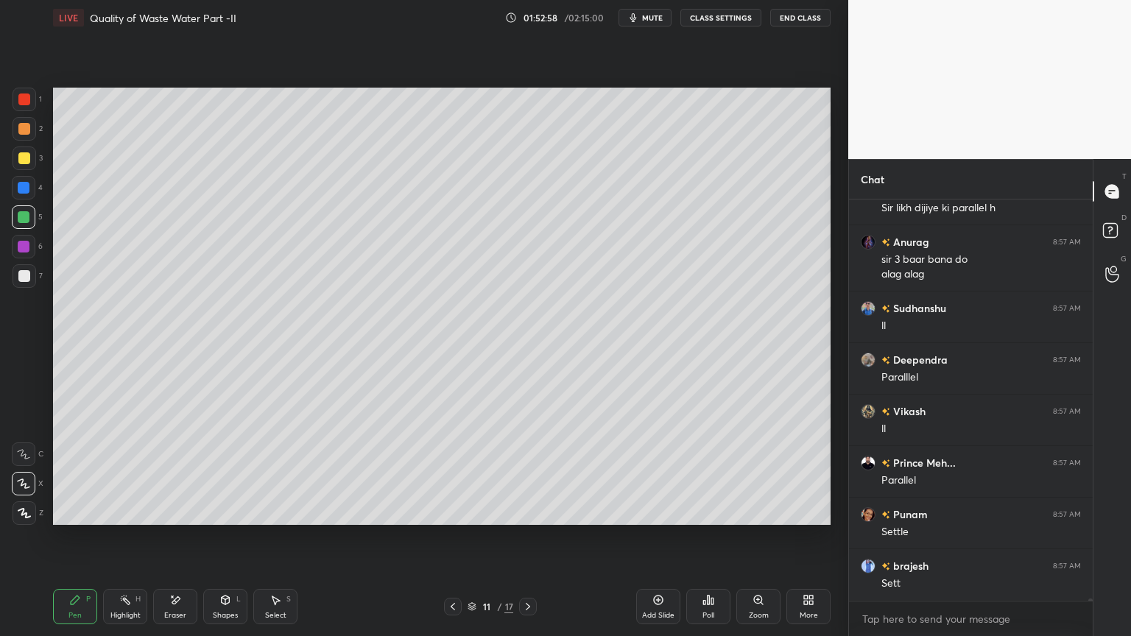
click at [523, 511] on icon at bounding box center [528, 607] width 12 height 12
click at [527, 511] on div at bounding box center [528, 607] width 18 height 18
click at [527, 511] on icon at bounding box center [528, 607] width 12 height 12
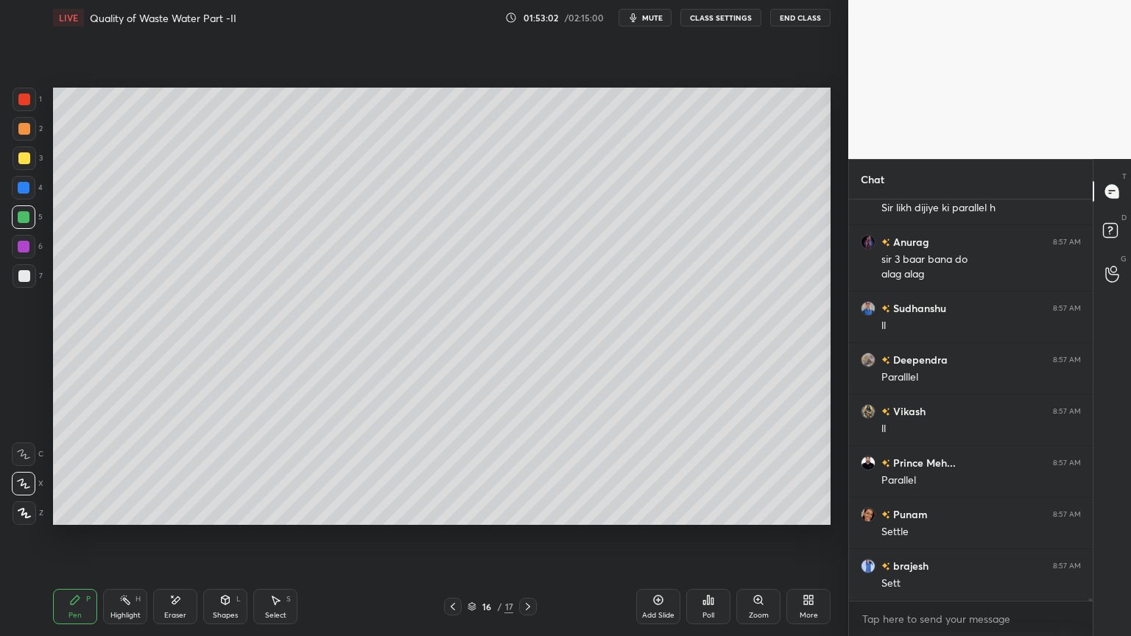
scroll to position [65935, 0]
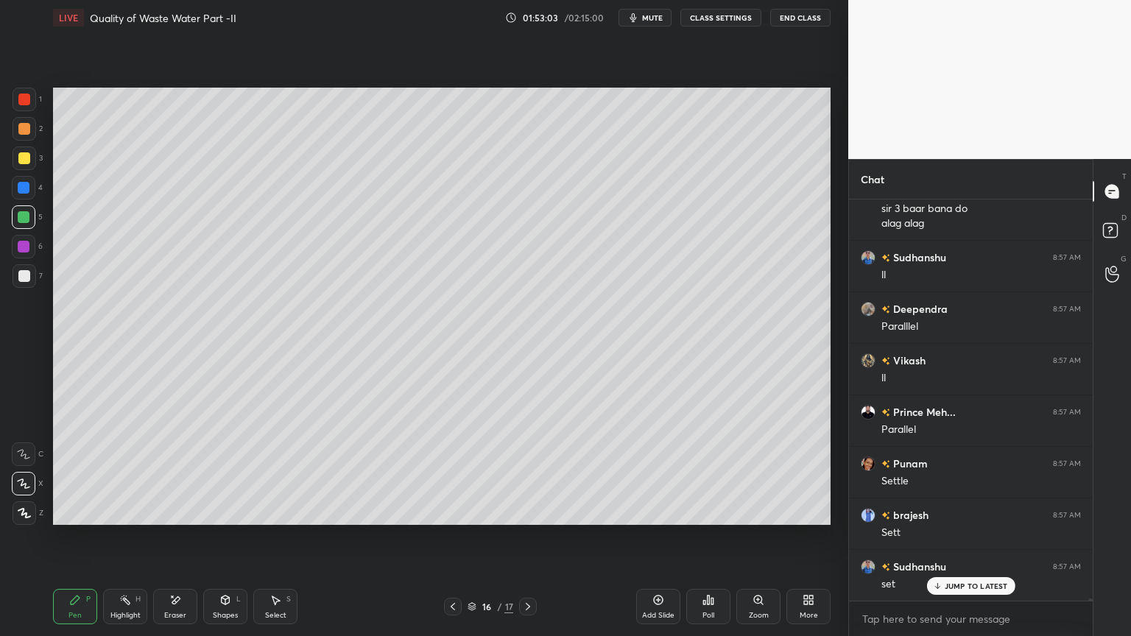
click at [24, 159] on div at bounding box center [24, 158] width 12 height 12
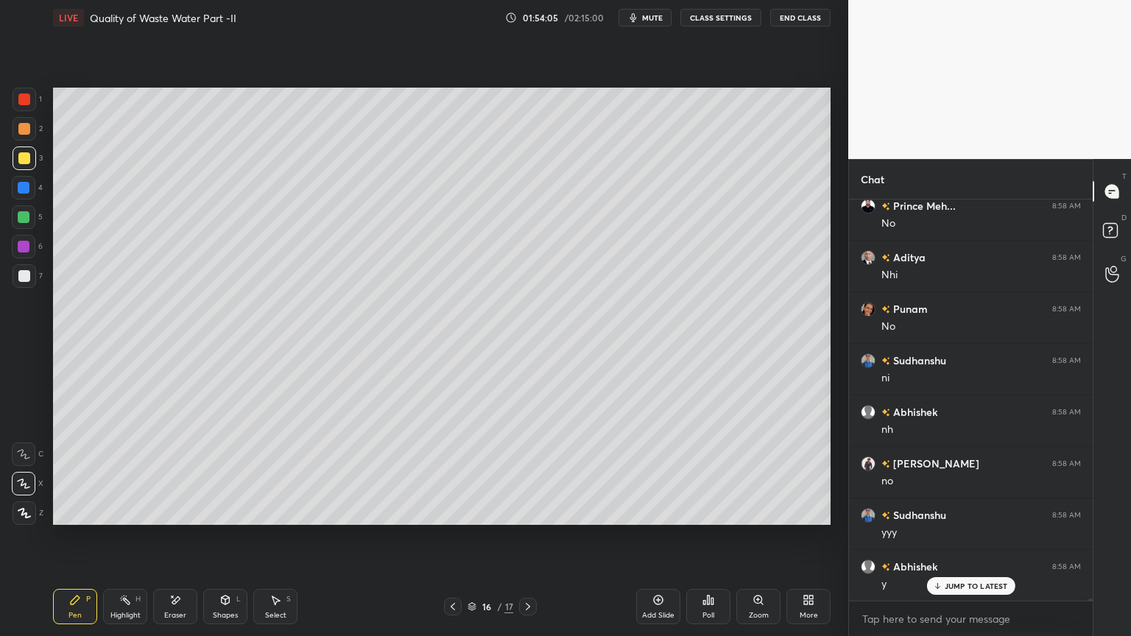
click at [220, 511] on div "Shapes L" at bounding box center [225, 606] width 44 height 35
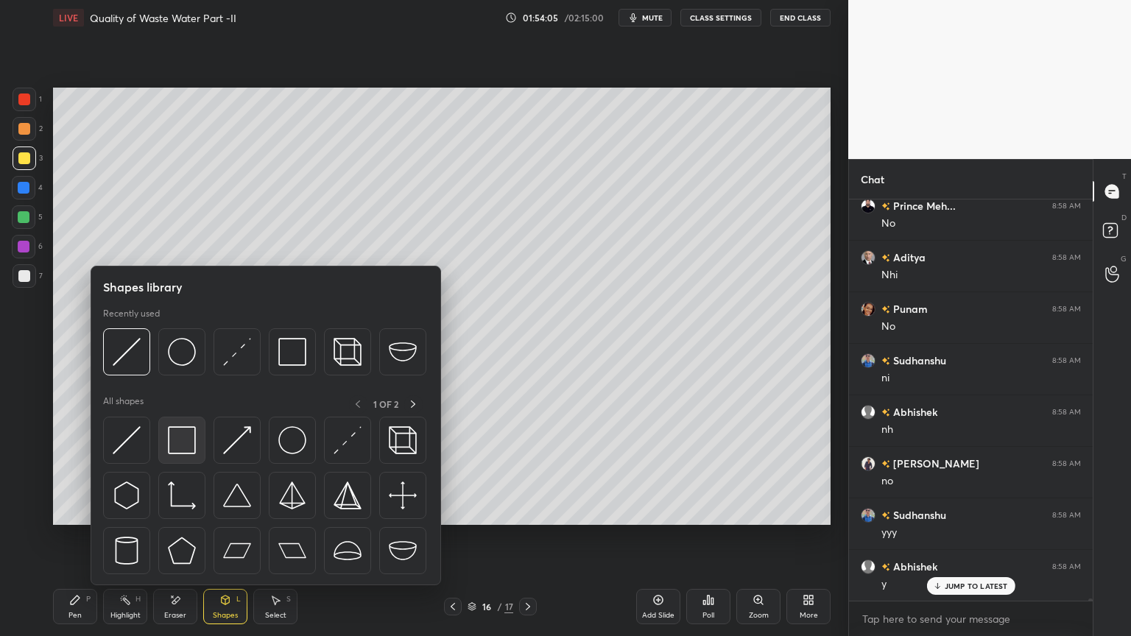
click at [186, 447] on img at bounding box center [182, 440] width 28 height 28
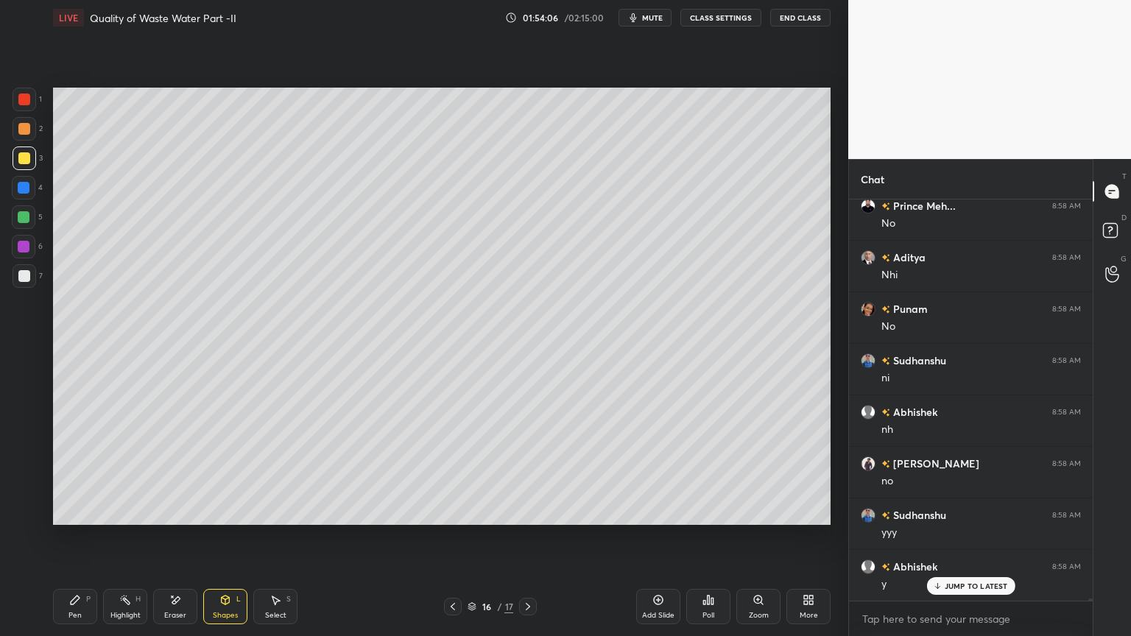
click at [30, 274] on div at bounding box center [25, 276] width 24 height 24
click at [79, 511] on icon at bounding box center [75, 600] width 12 height 12
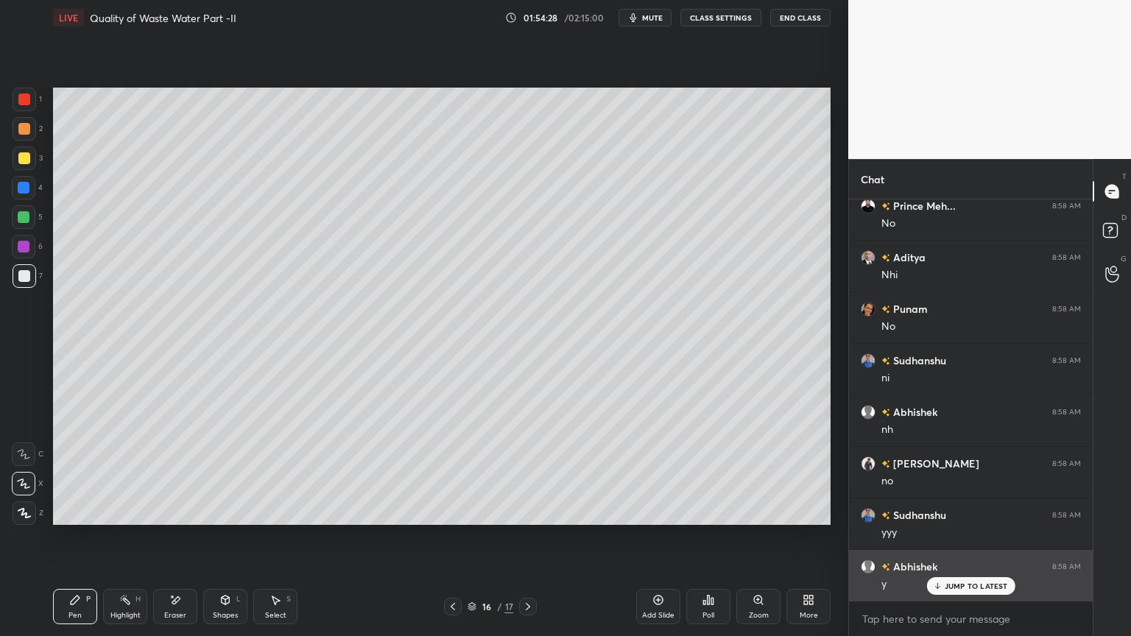
click at [974, 511] on p "JUMP TO LATEST" at bounding box center [976, 586] width 63 height 9
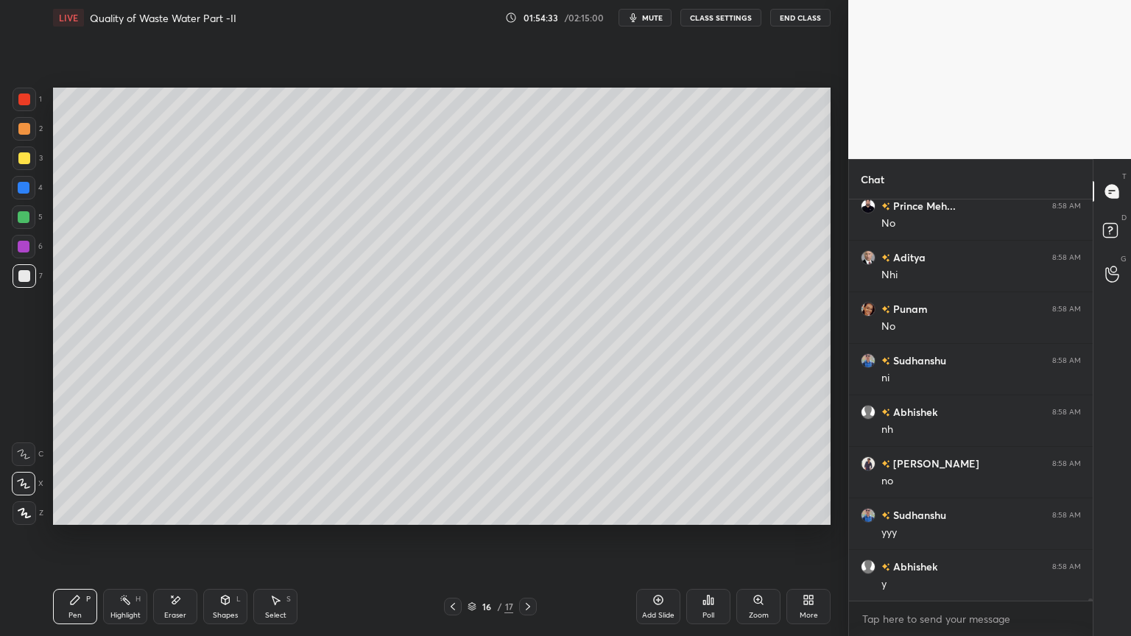
click at [454, 511] on icon at bounding box center [453, 607] width 12 height 12
click at [456, 511] on icon at bounding box center [453, 607] width 12 height 12
click at [455, 511] on icon at bounding box center [453, 607] width 12 height 12
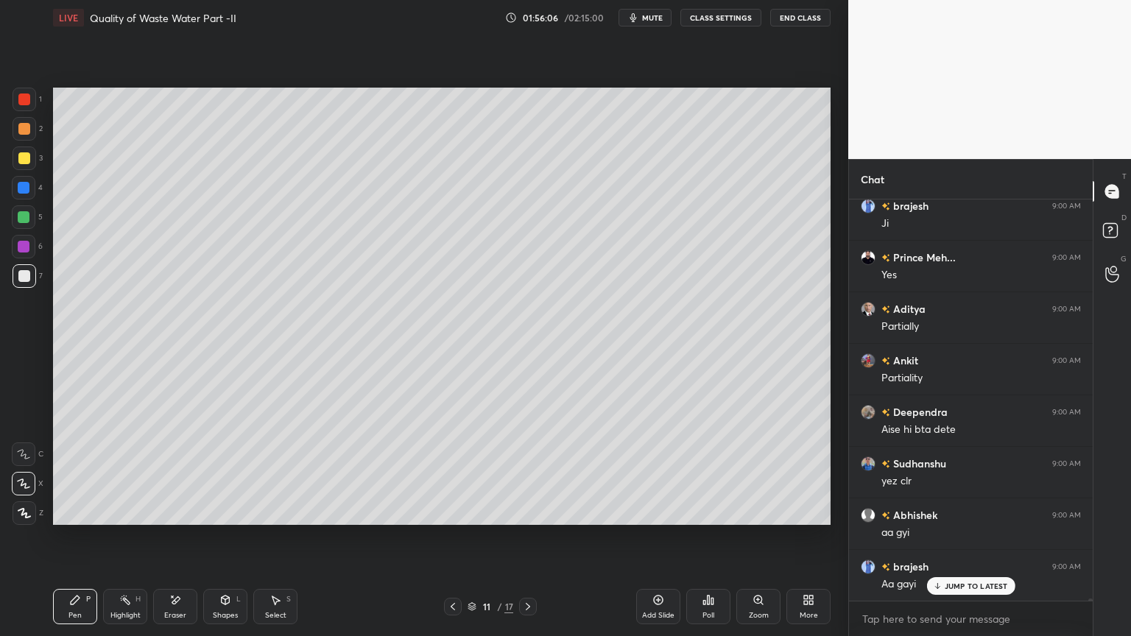
scroll to position [69043, 0]
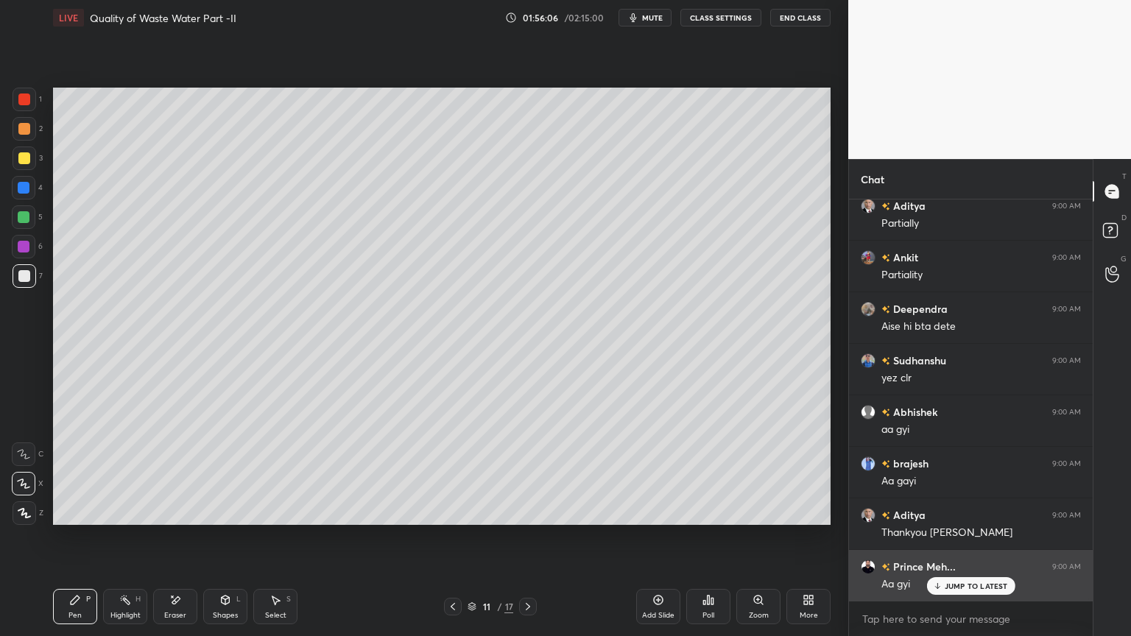
click at [966, 511] on p "JUMP TO LATEST" at bounding box center [976, 586] width 63 height 9
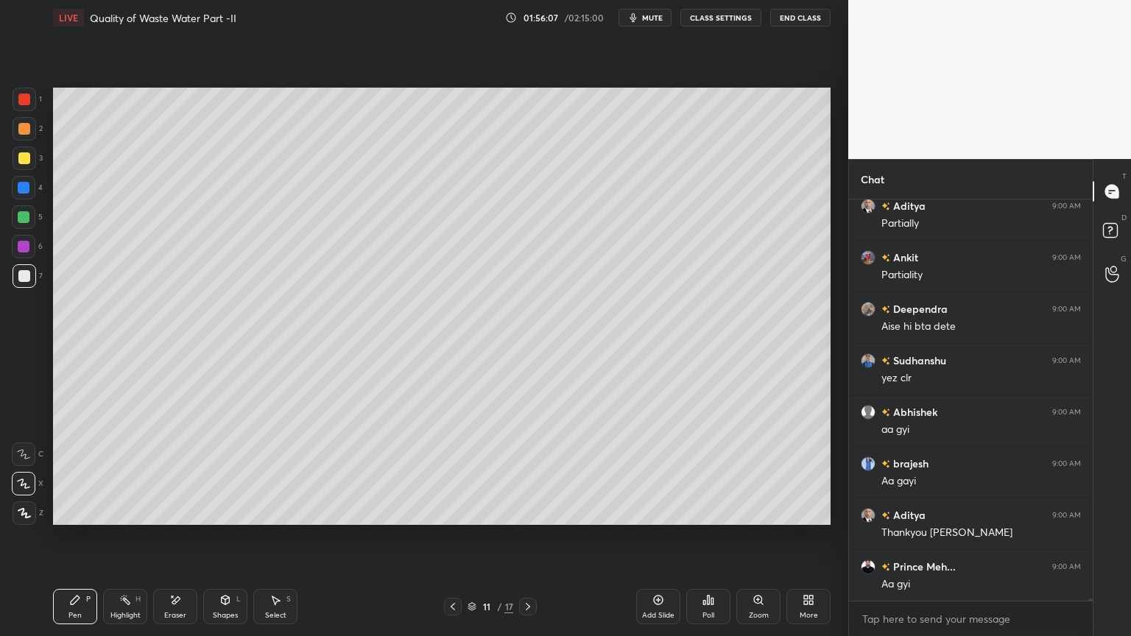
scroll to position [69096, 0]
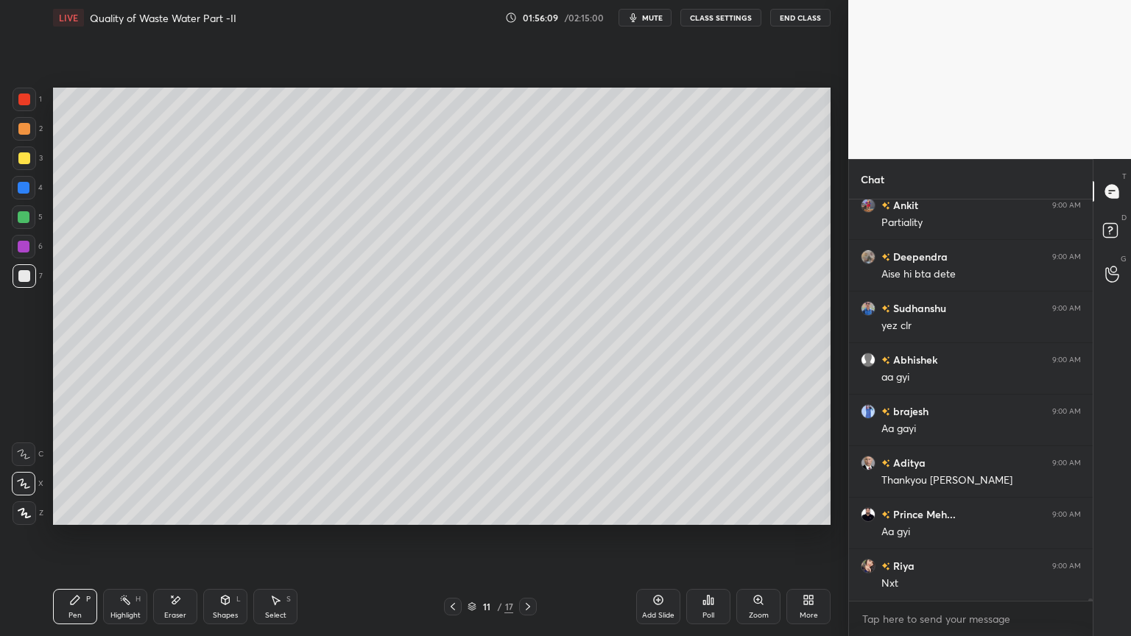
click at [527, 511] on icon at bounding box center [528, 607] width 12 height 12
click at [533, 511] on icon at bounding box center [528, 607] width 12 height 12
click at [535, 511] on div at bounding box center [528, 607] width 18 height 18
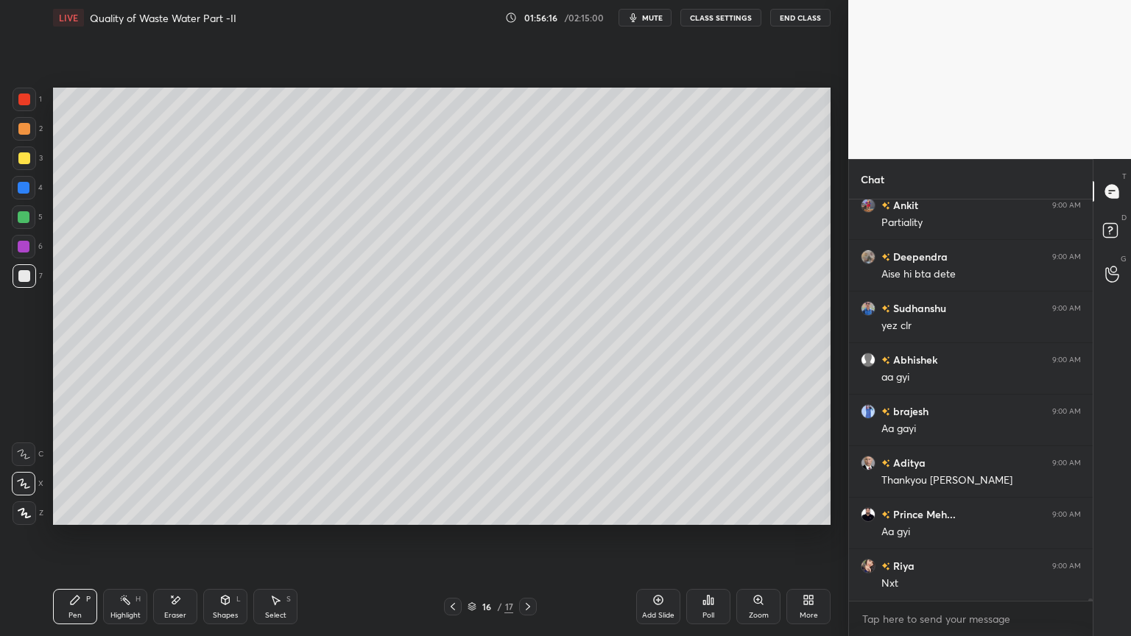
scroll to position [69146, 0]
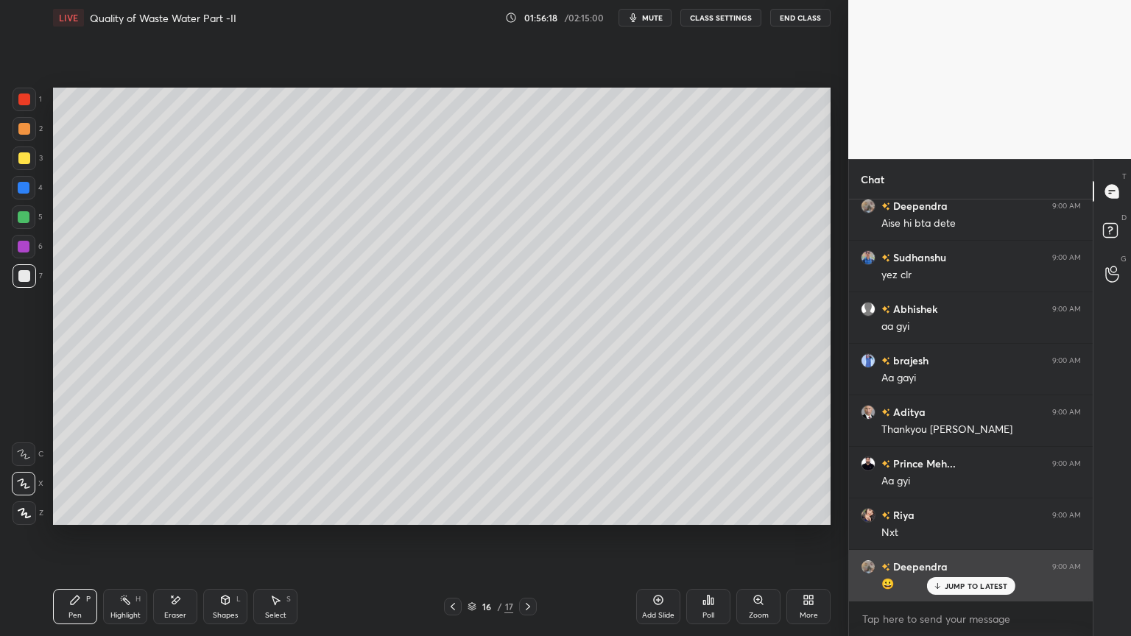
click at [963, 511] on p "JUMP TO LATEST" at bounding box center [976, 586] width 63 height 9
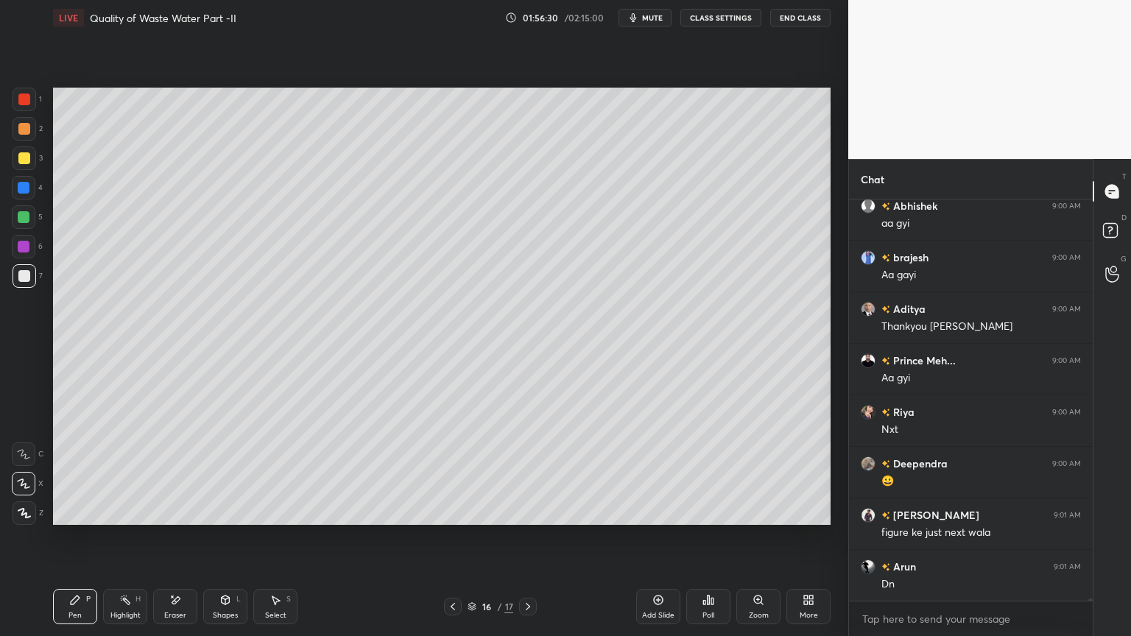
scroll to position [69302, 0]
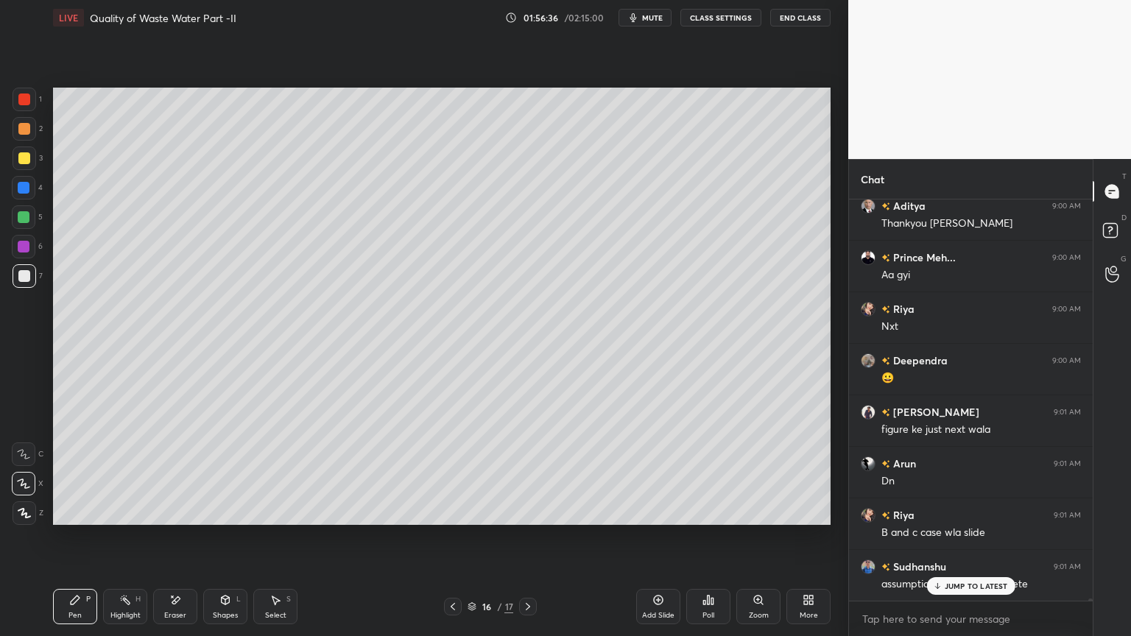
click at [451, 511] on icon at bounding box center [453, 607] width 12 height 12
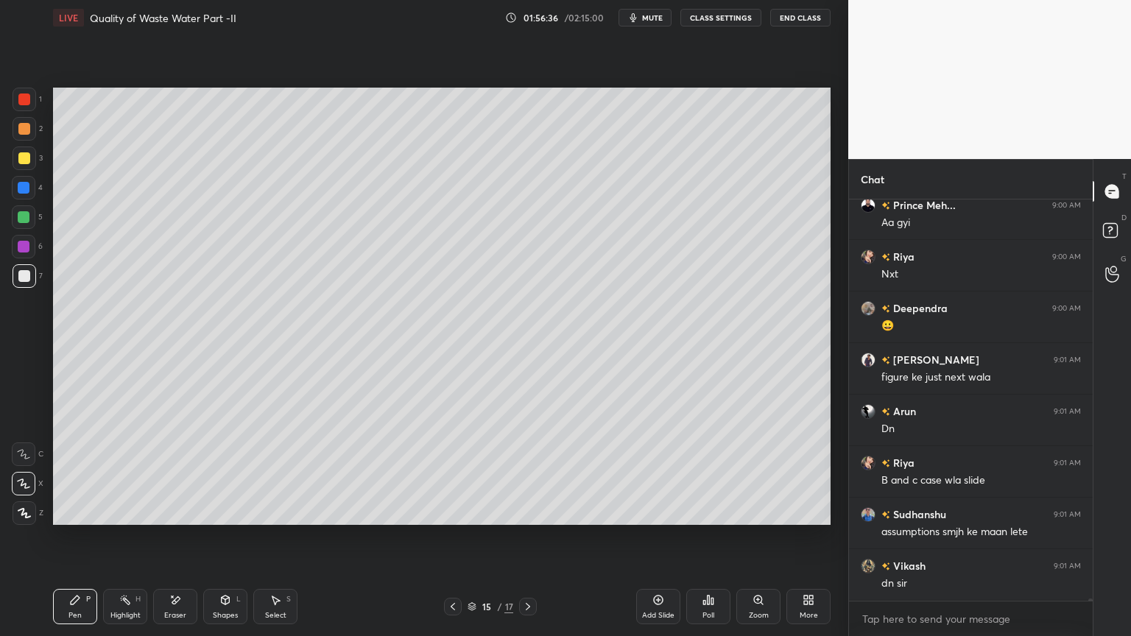
click at [457, 511] on icon at bounding box center [453, 607] width 12 height 12
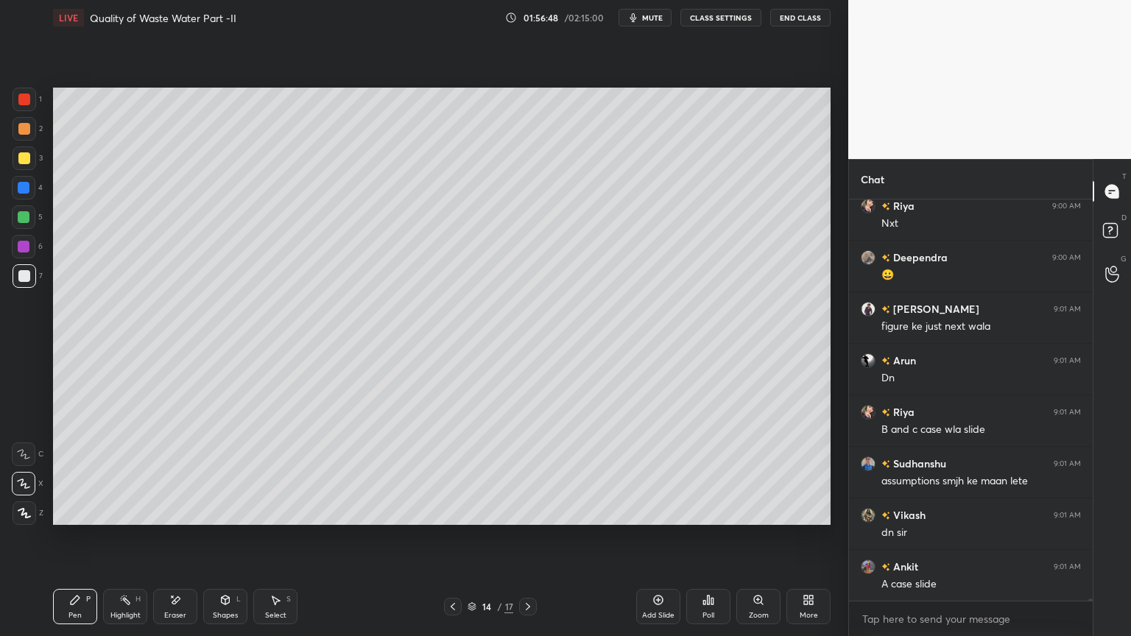
scroll to position [69508, 0]
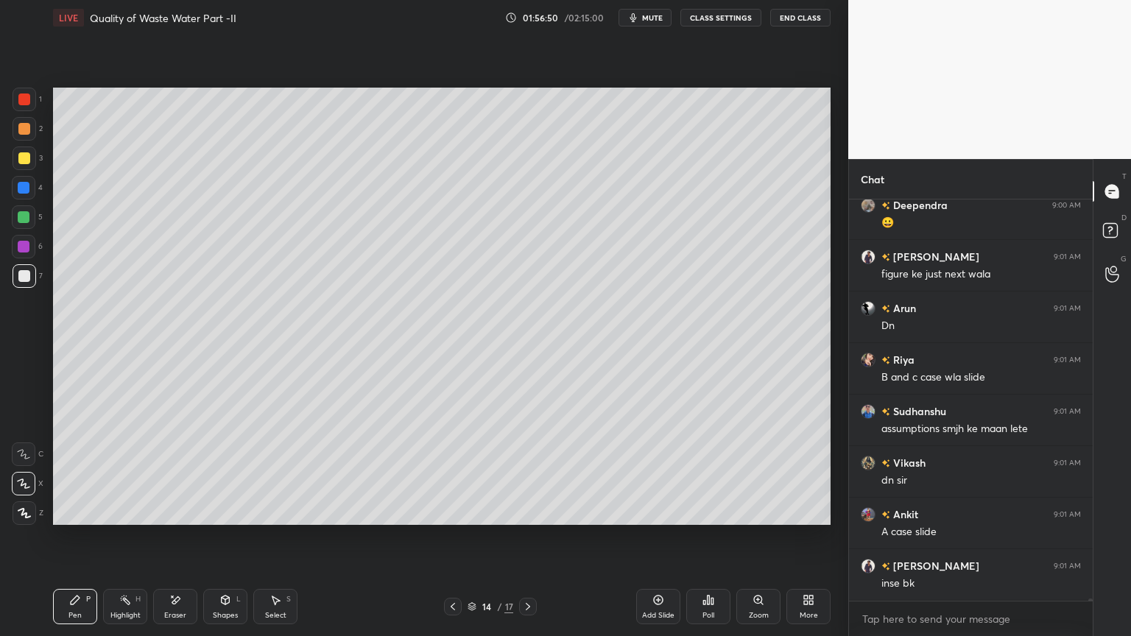
click at [451, 511] on icon at bounding box center [453, 607] width 12 height 12
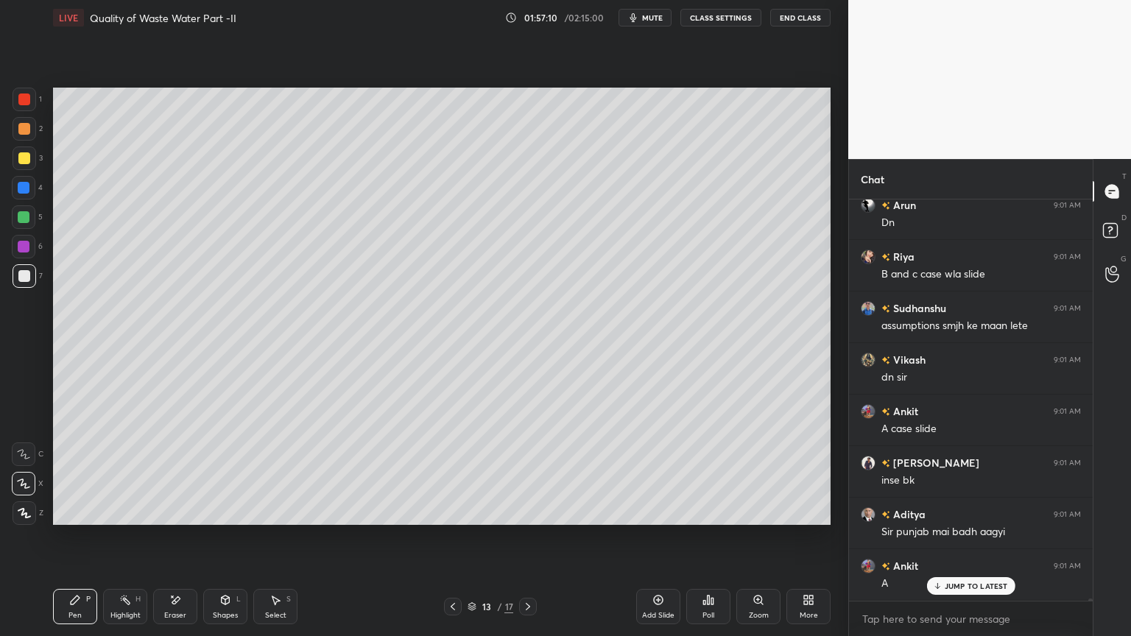
scroll to position [69662, 0]
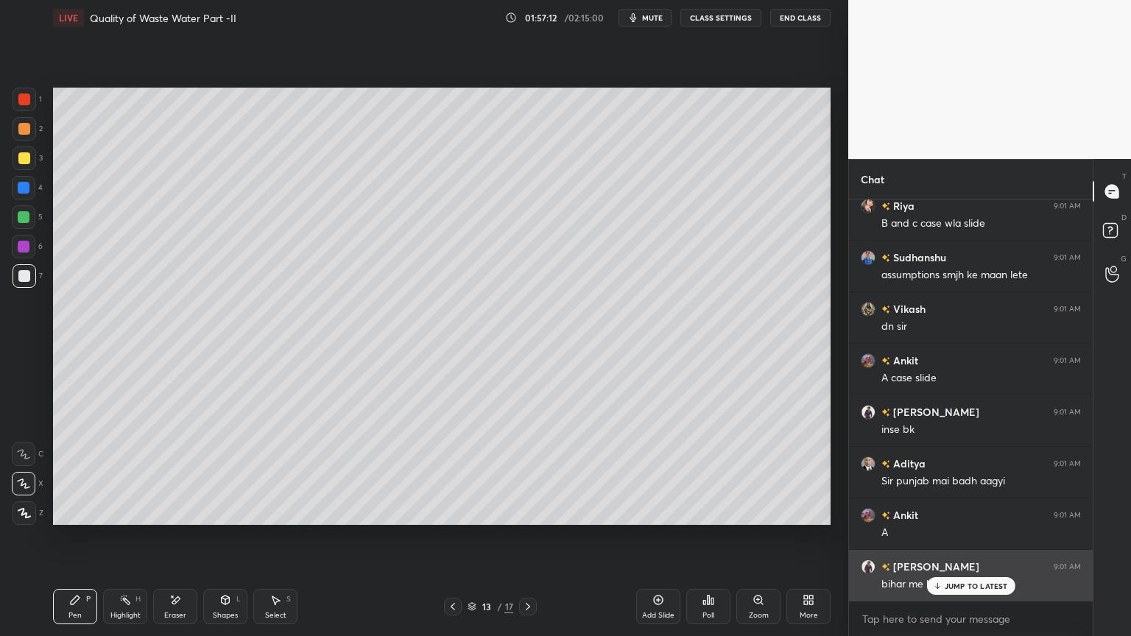
click at [960, 511] on p "JUMP TO LATEST" at bounding box center [976, 586] width 63 height 9
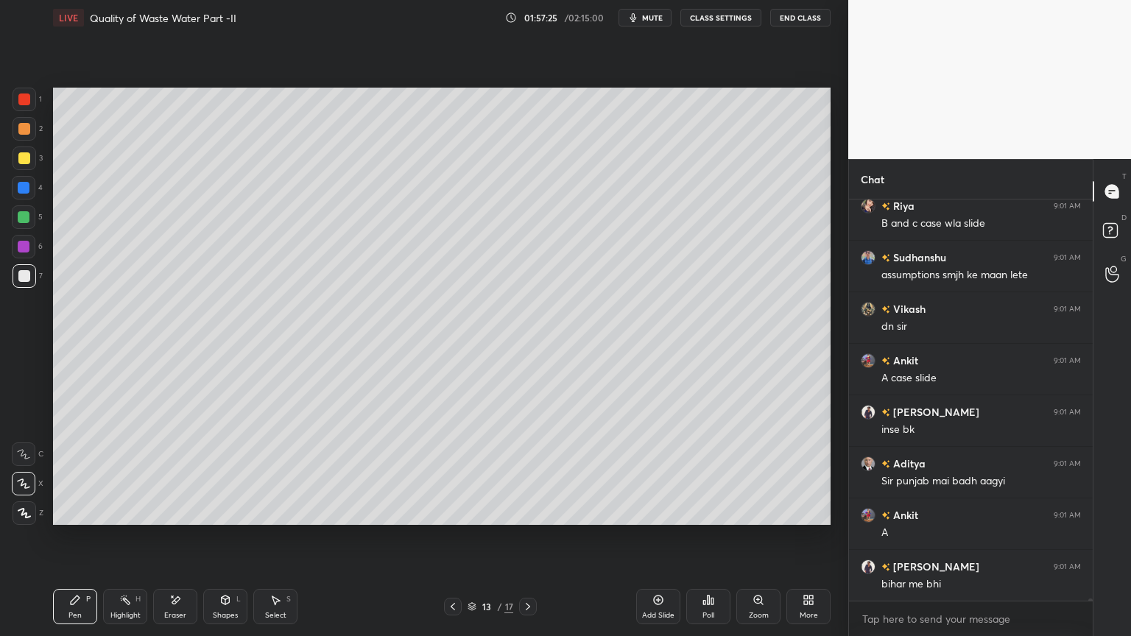
scroll to position [69727, 0]
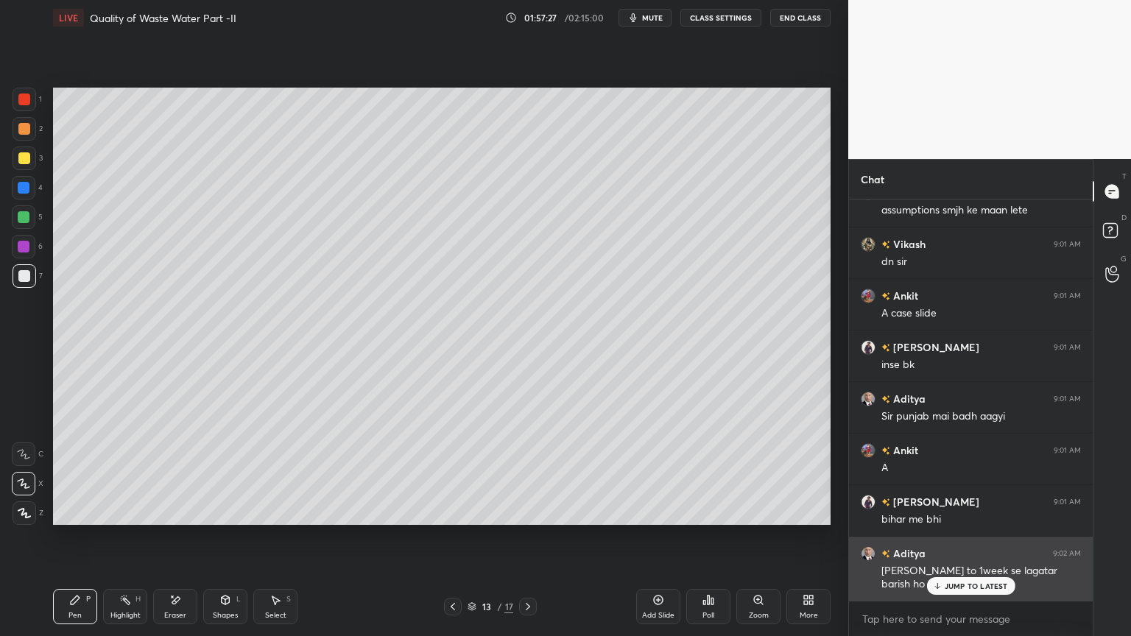
click at [961, 511] on div "JUMP TO LATEST" at bounding box center [971, 586] width 88 height 18
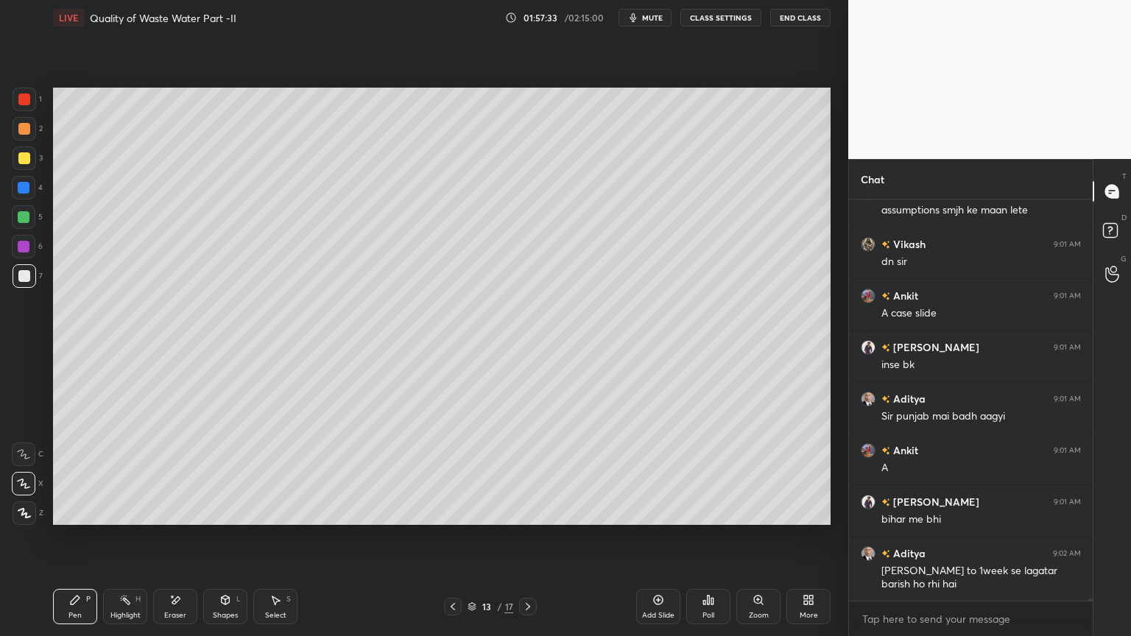
click at [454, 511] on icon at bounding box center [453, 607] width 12 height 12
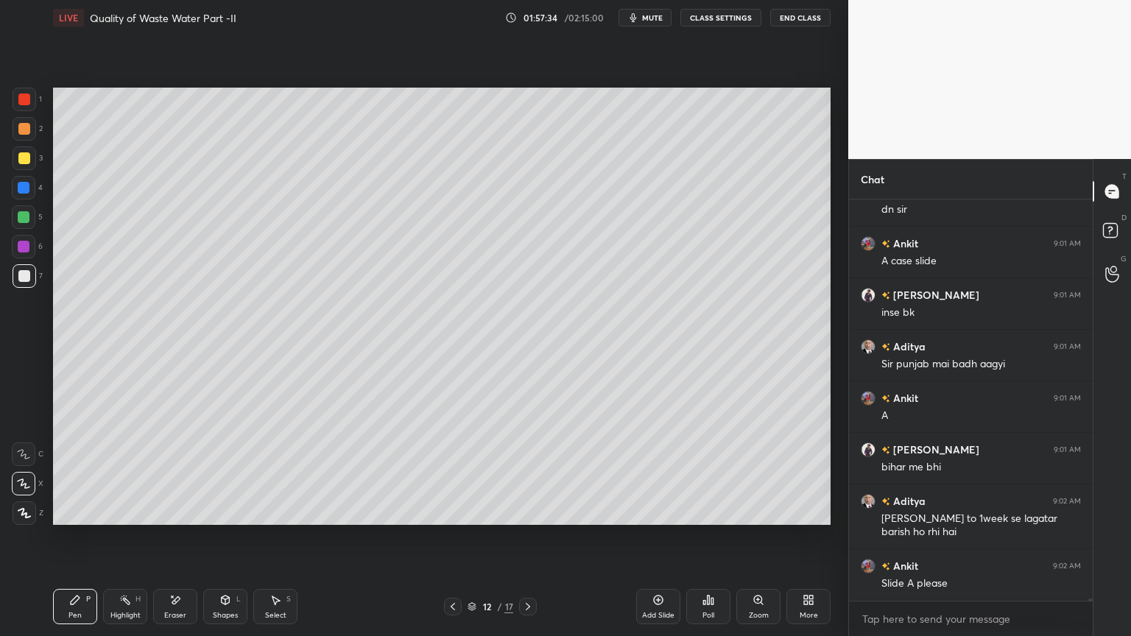
click at [458, 511] on div at bounding box center [453, 607] width 18 height 18
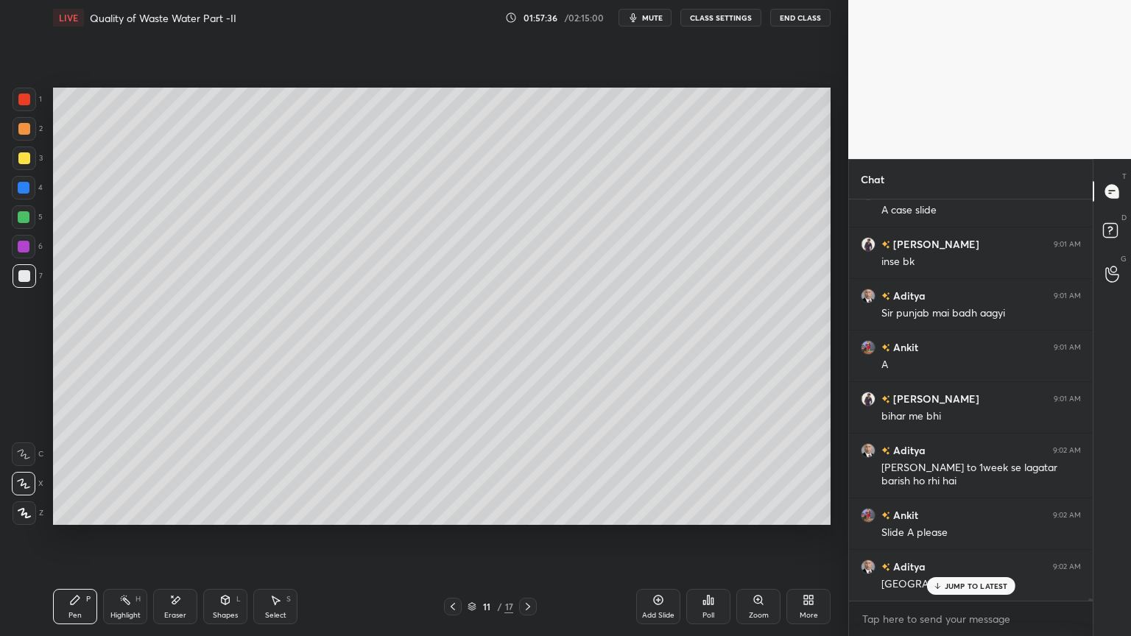
click at [527, 511] on icon at bounding box center [528, 607] width 12 height 12
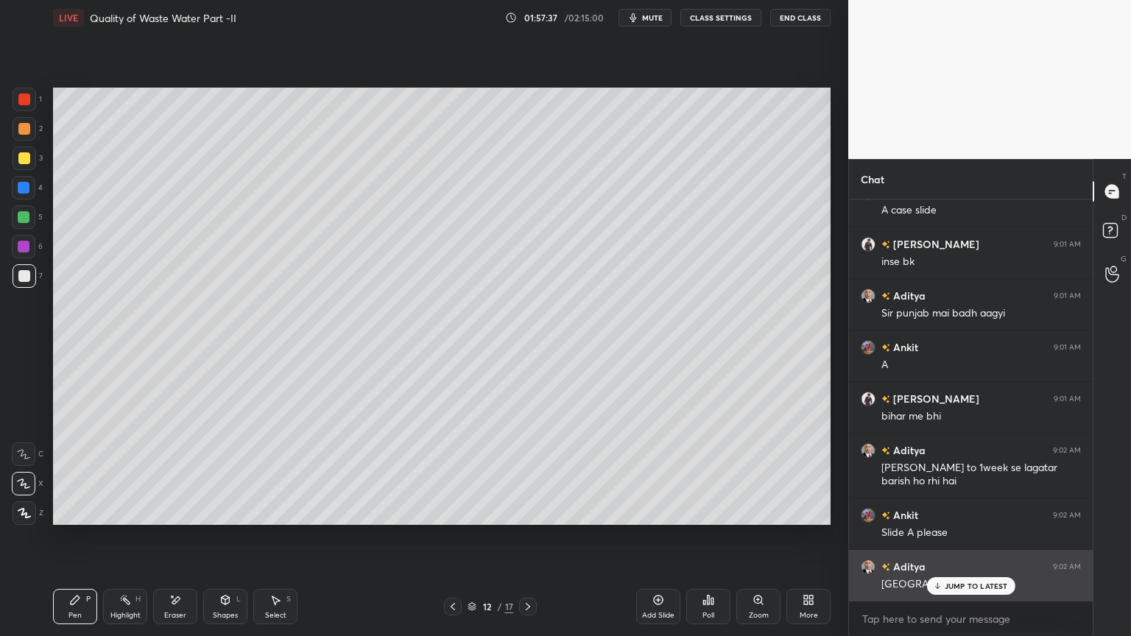
click at [957, 511] on p "JUMP TO LATEST" at bounding box center [976, 586] width 63 height 9
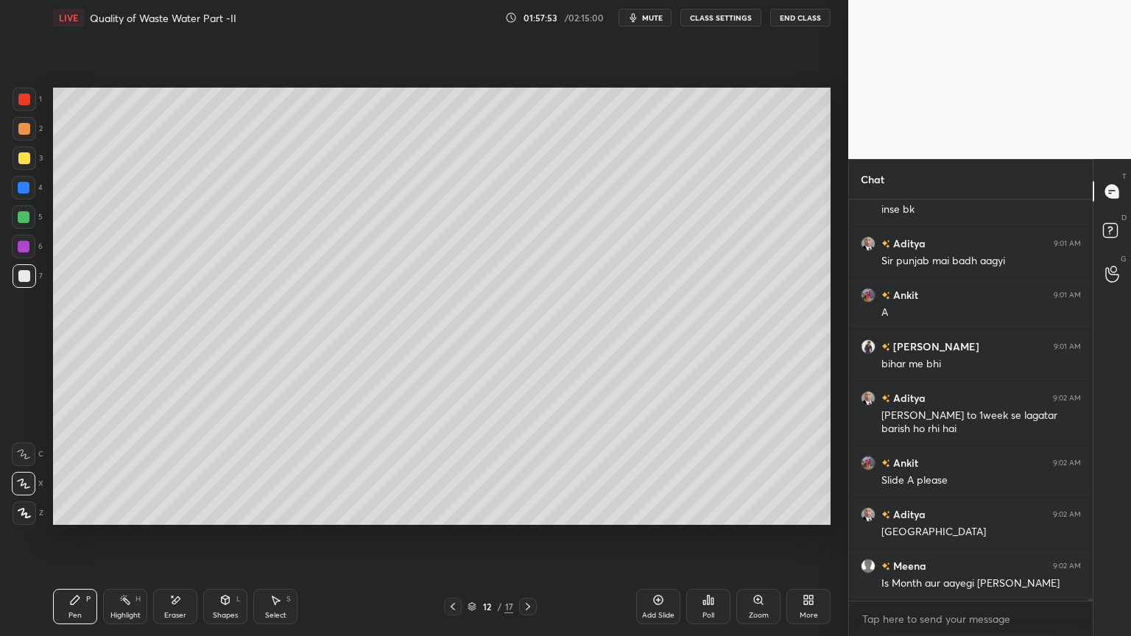
scroll to position [69933, 0]
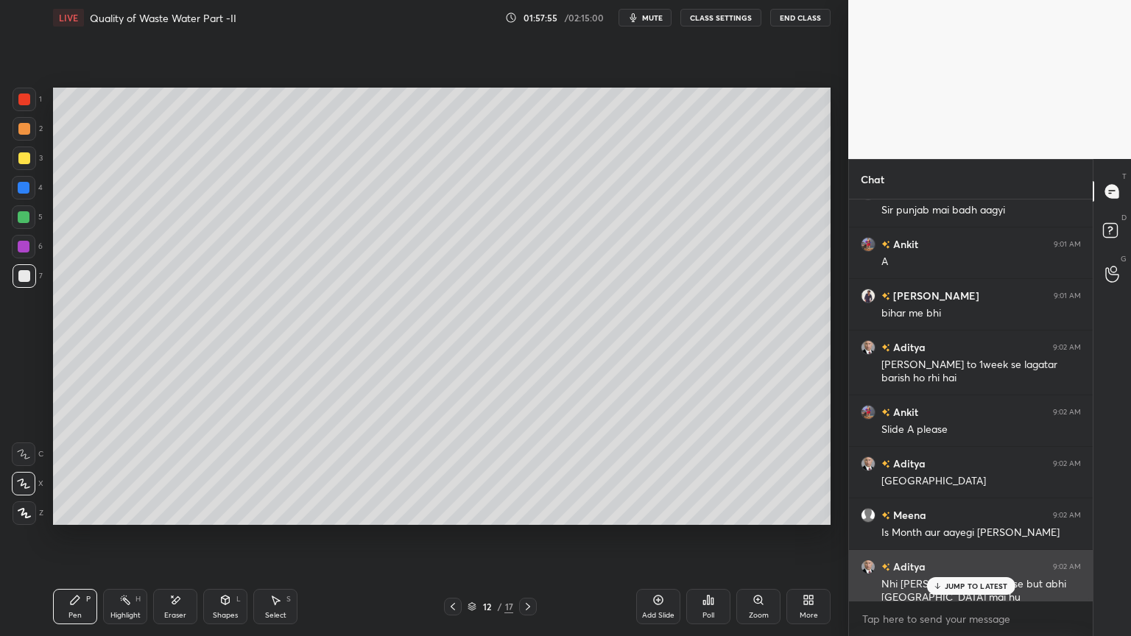
click at [957, 511] on p "JUMP TO LATEST" at bounding box center [976, 586] width 63 height 9
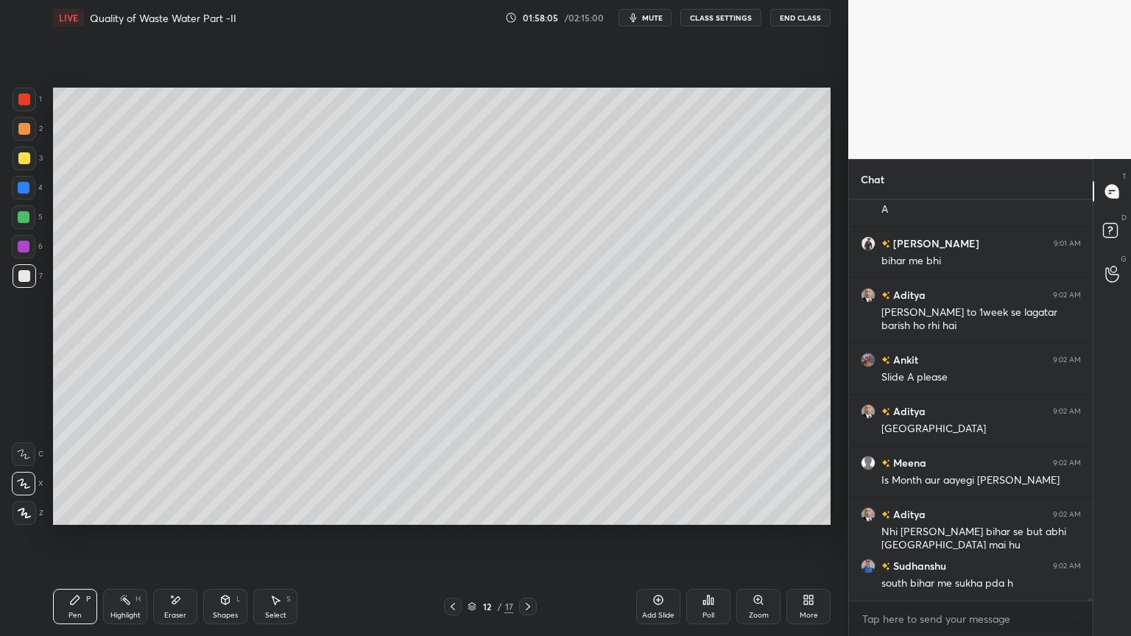
scroll to position [70036, 0]
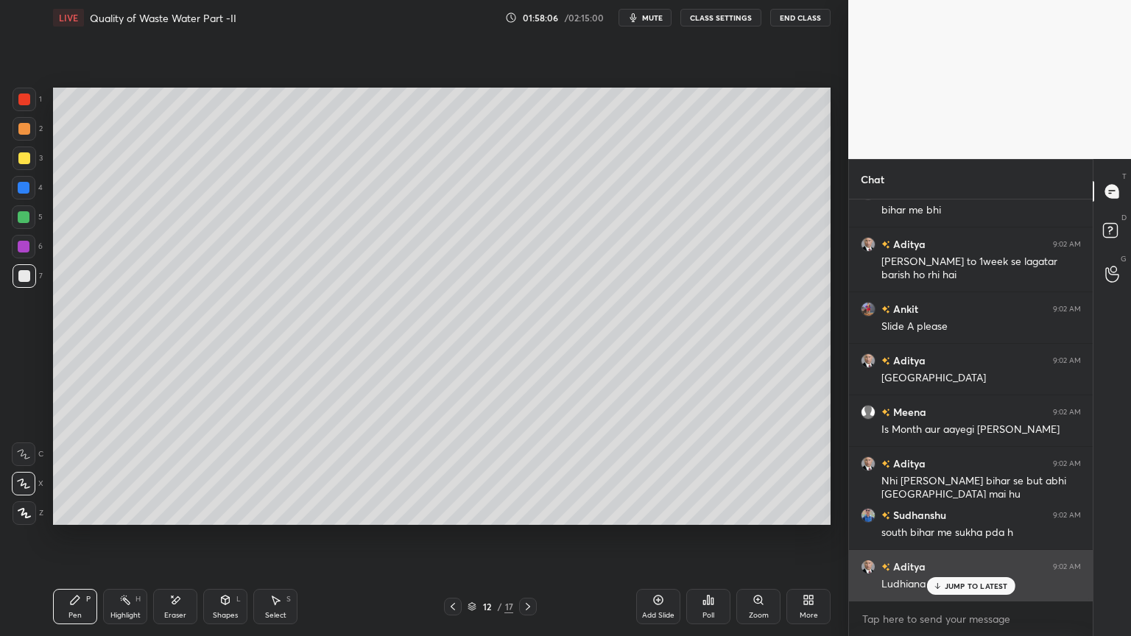
click at [951, 511] on p "JUMP TO LATEST" at bounding box center [976, 586] width 63 height 9
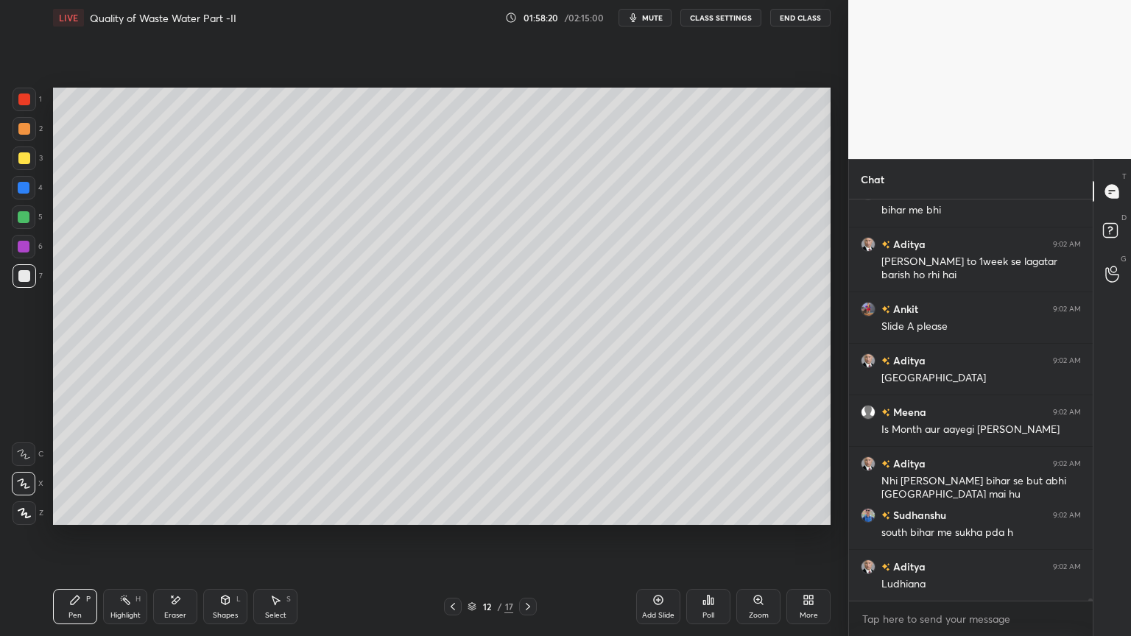
scroll to position [70088, 0]
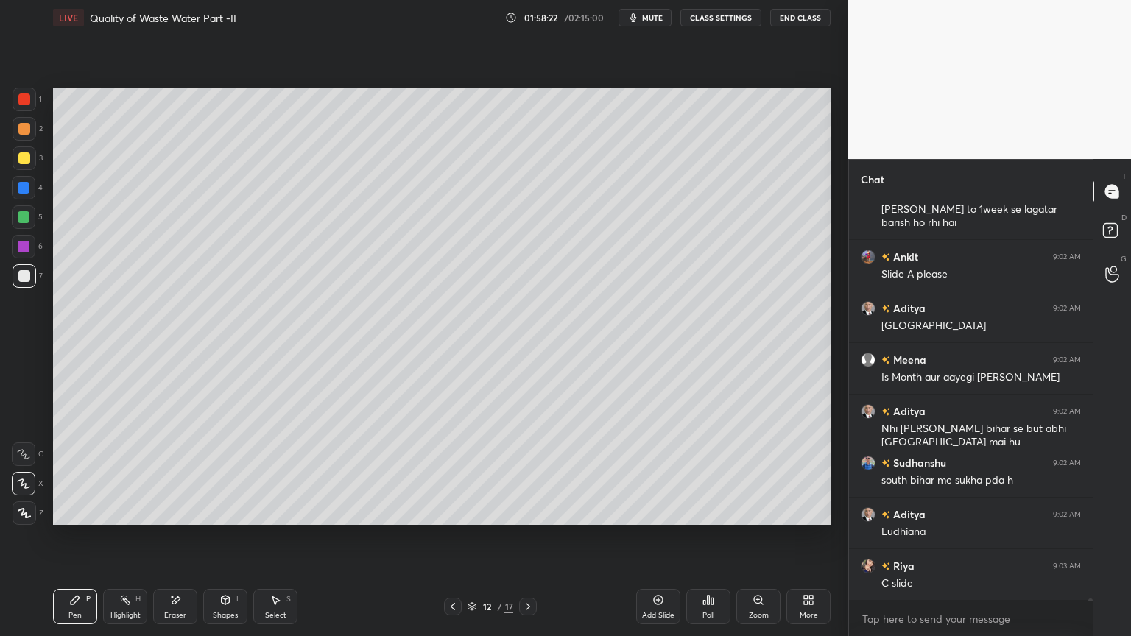
click at [531, 511] on icon at bounding box center [528, 607] width 12 height 12
click at [530, 511] on icon at bounding box center [528, 607] width 12 height 12
click at [451, 511] on div at bounding box center [453, 607] width 18 height 18
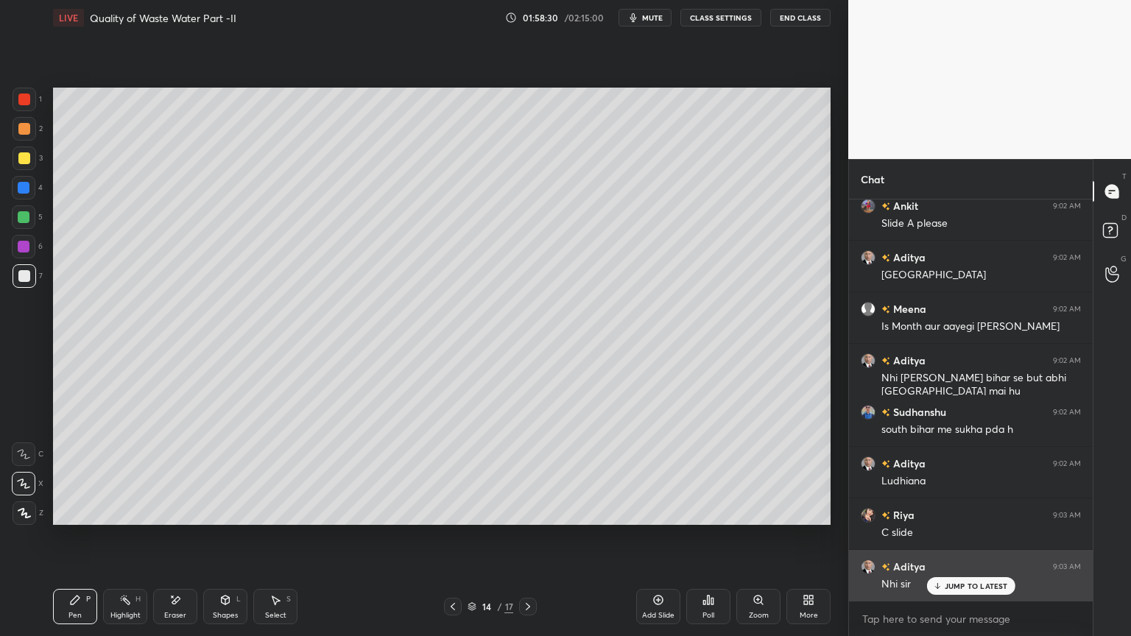
click at [955, 511] on div "JUMP TO LATEST" at bounding box center [971, 586] width 88 height 18
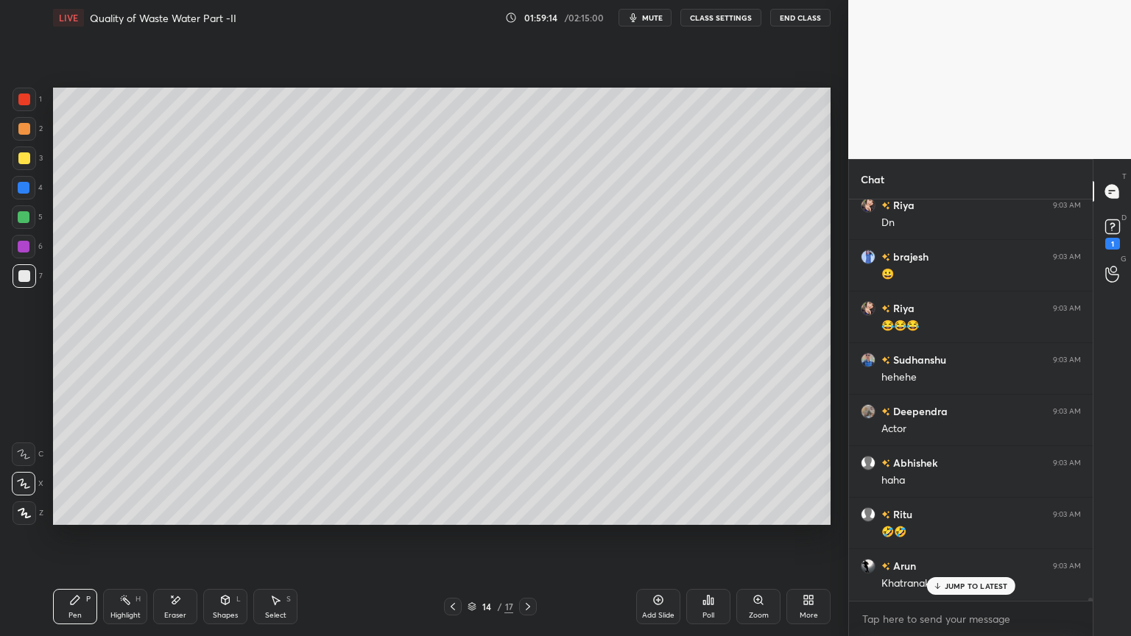
scroll to position [53830, 0]
click at [956, 511] on p "JUMP TO LATEST" at bounding box center [976, 586] width 63 height 9
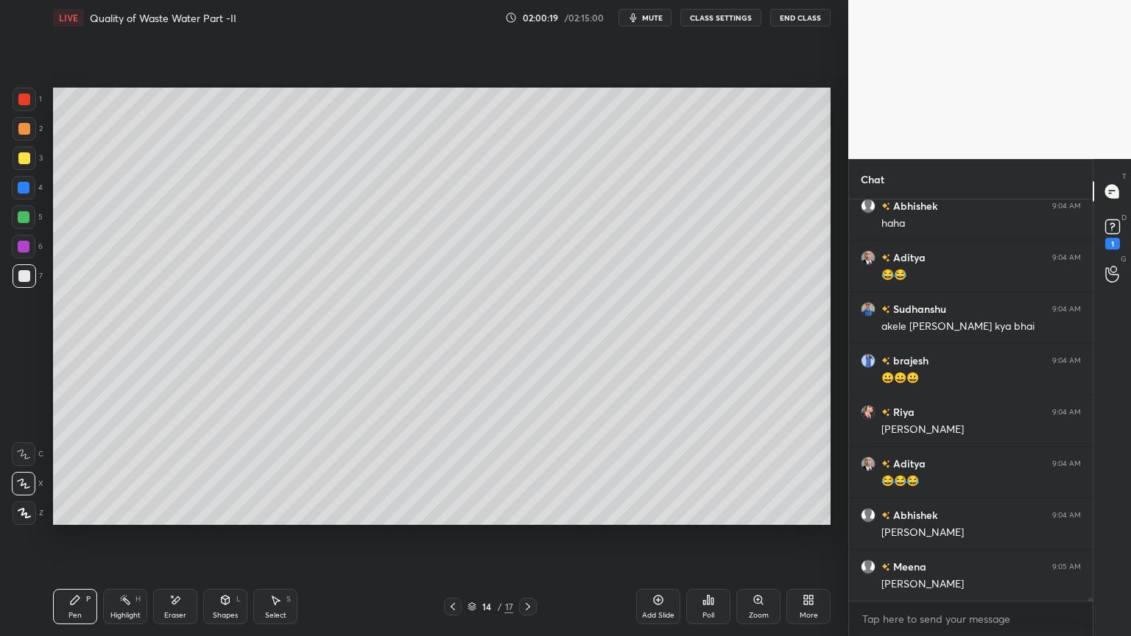
scroll to position [54707, 0]
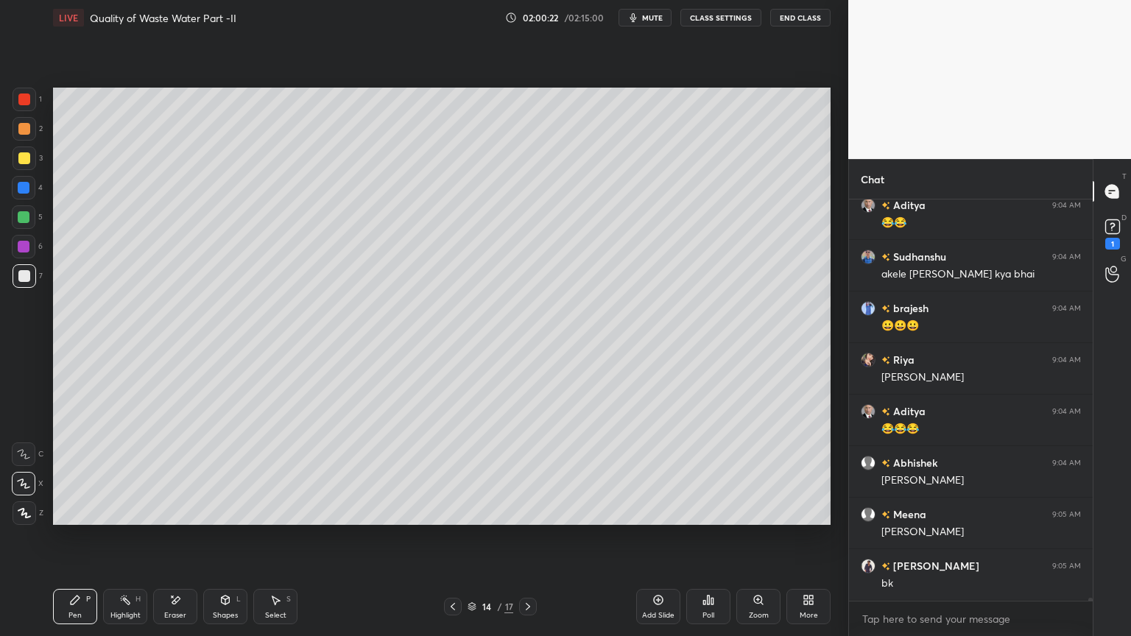
click at [449, 511] on icon at bounding box center [453, 607] width 12 height 12
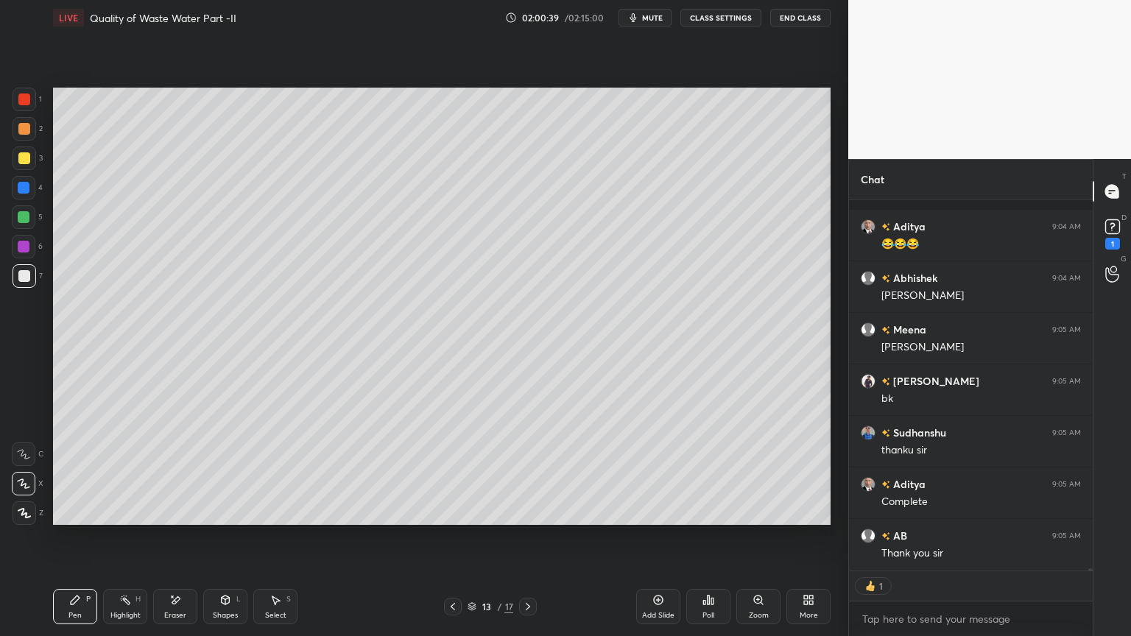
scroll to position [54995, 0]
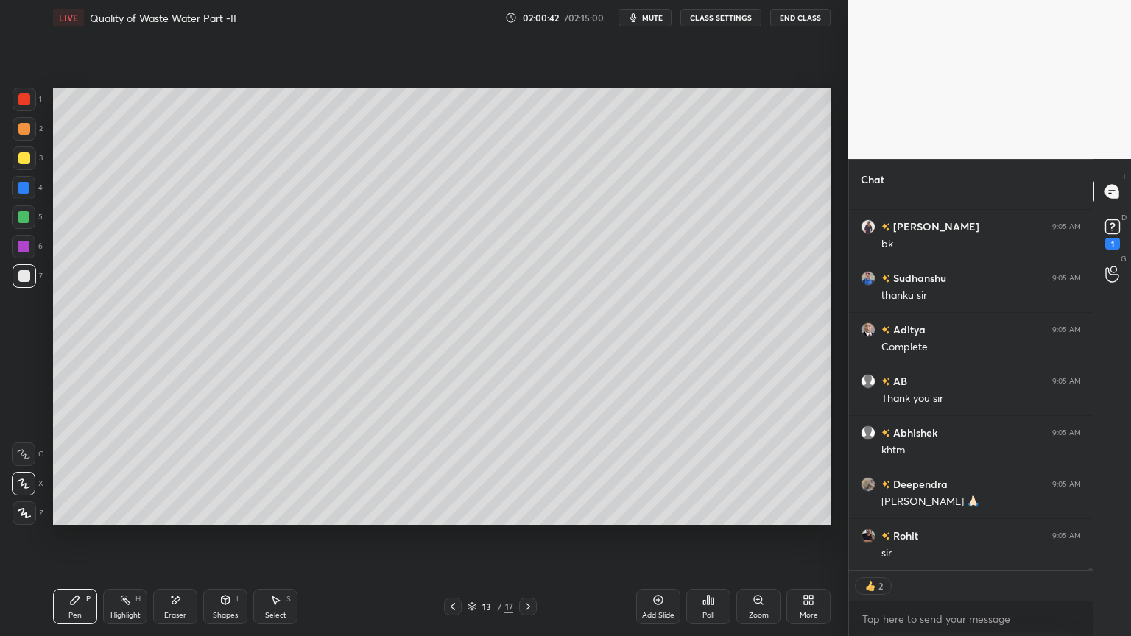
click at [805, 24] on button "End Class" at bounding box center [800, 18] width 60 height 18
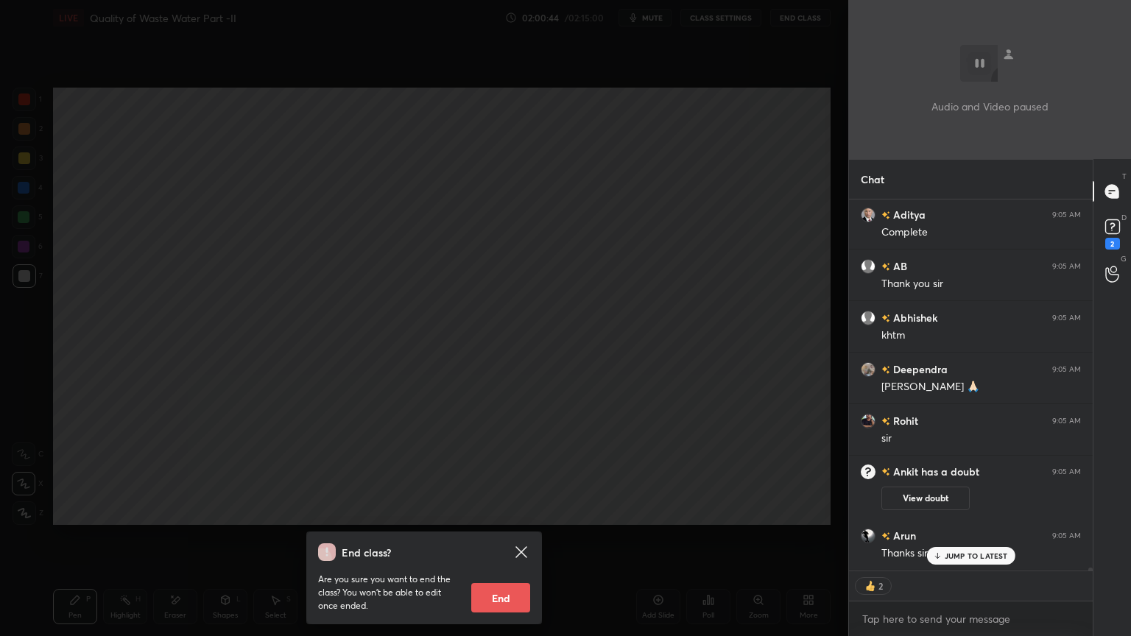
scroll to position [54695, 0]
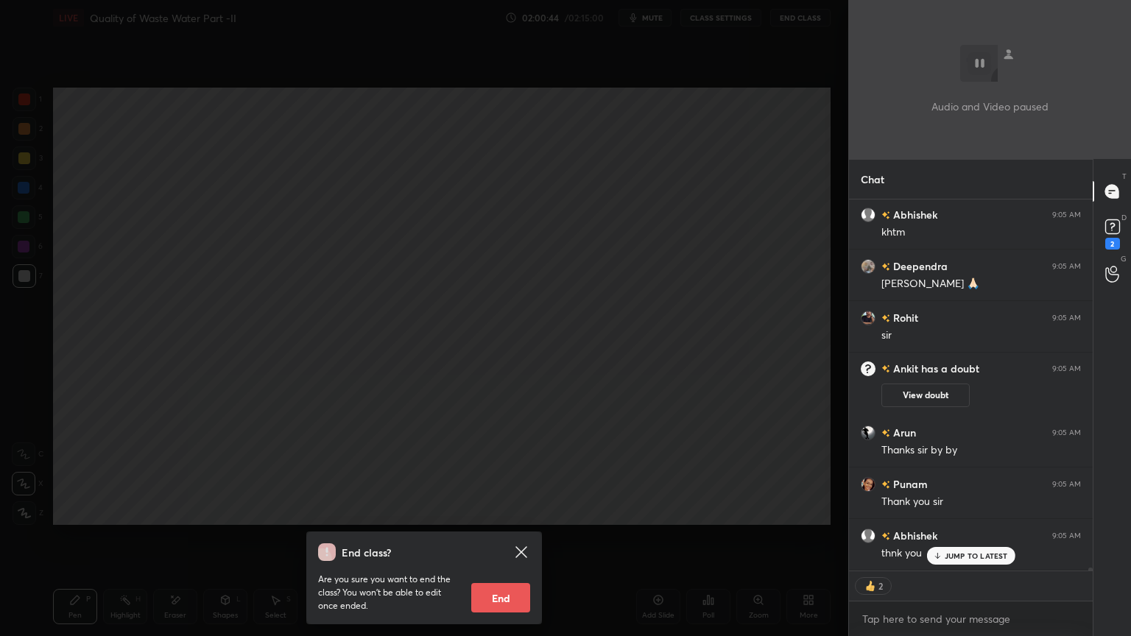
click at [516, 511] on button "End" at bounding box center [500, 597] width 59 height 29
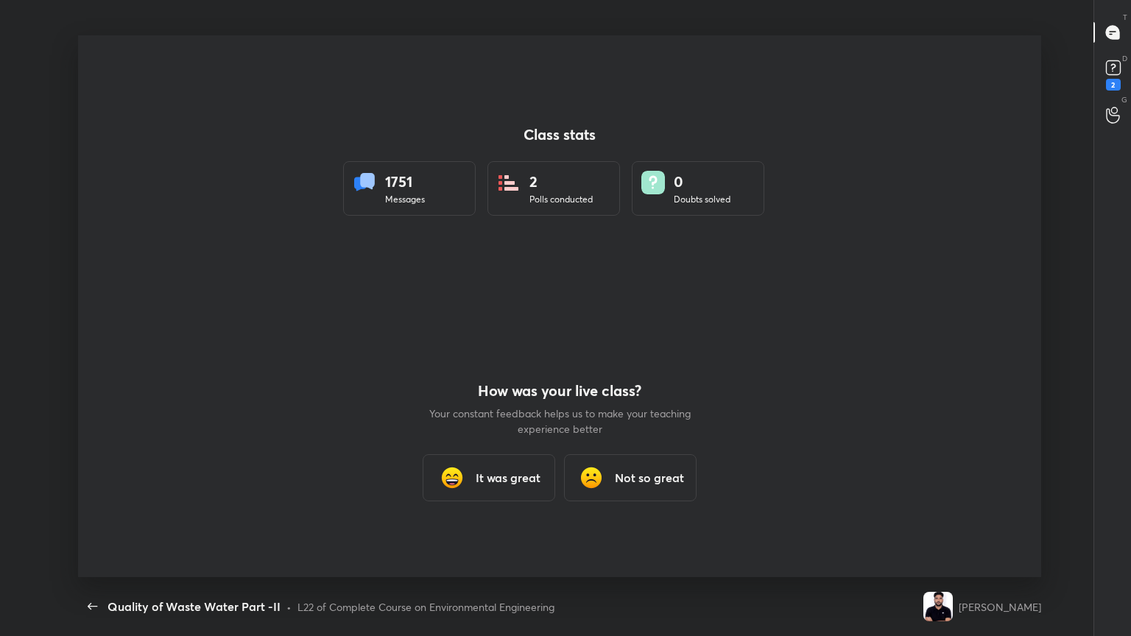
scroll to position [542, 1076]
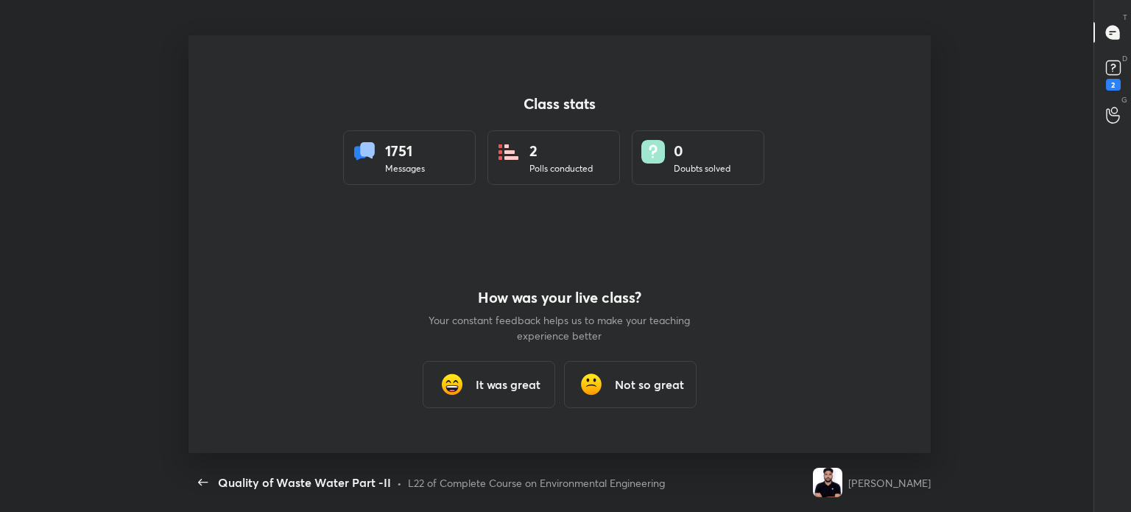
click at [483, 390] on h3 "It was great" at bounding box center [508, 385] width 65 height 18
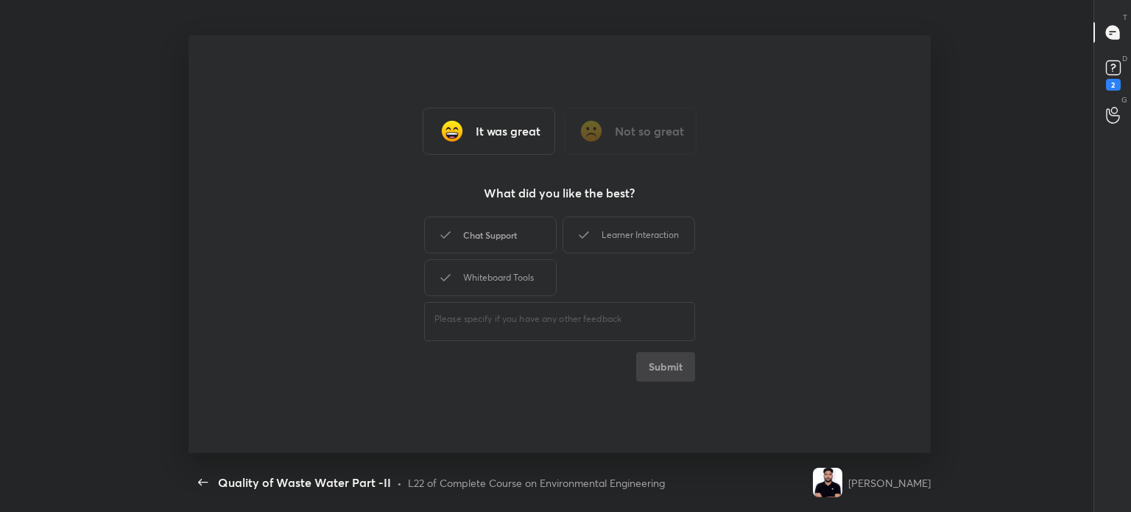
click at [502, 233] on div "Chat Support" at bounding box center [490, 235] width 133 height 37
click at [494, 273] on div "Whiteboard Tools" at bounding box center [490, 277] width 133 height 37
click at [600, 237] on div "Learner Interaction" at bounding box center [629, 235] width 133 height 37
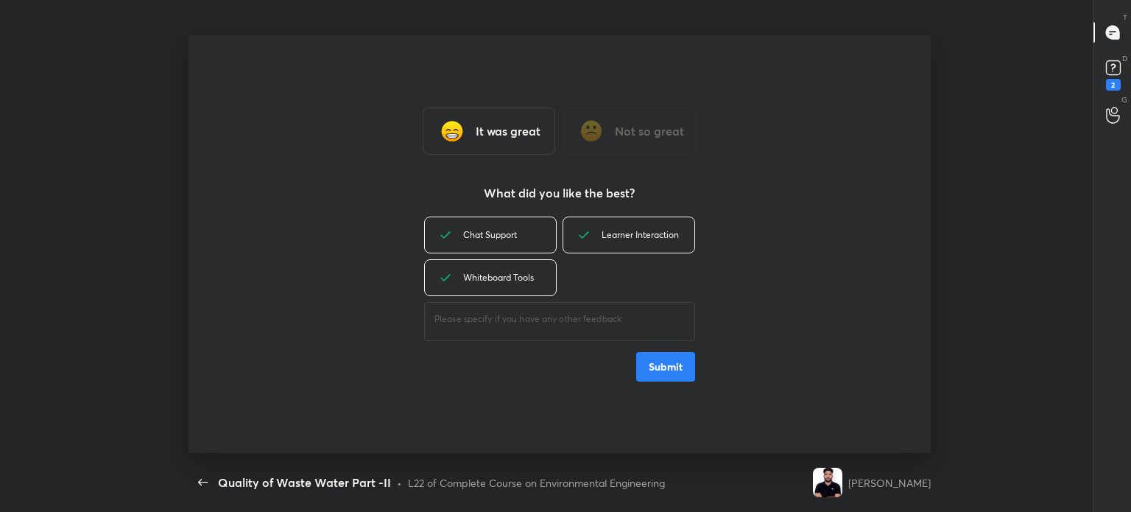
click at [655, 362] on button "Submit" at bounding box center [665, 366] width 59 height 29
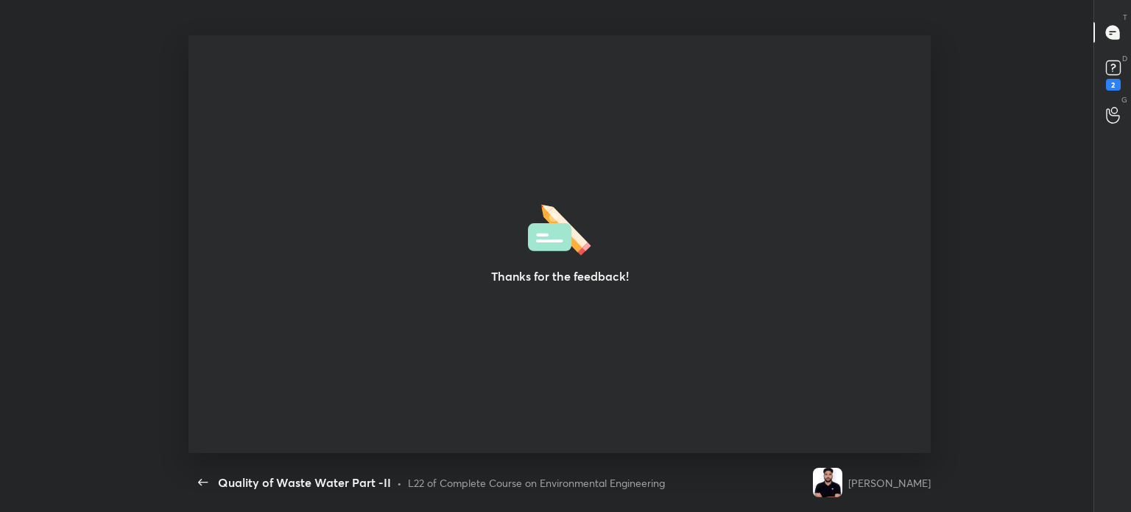
type textarea "x"
